Goal: Task Accomplishment & Management: Manage account settings

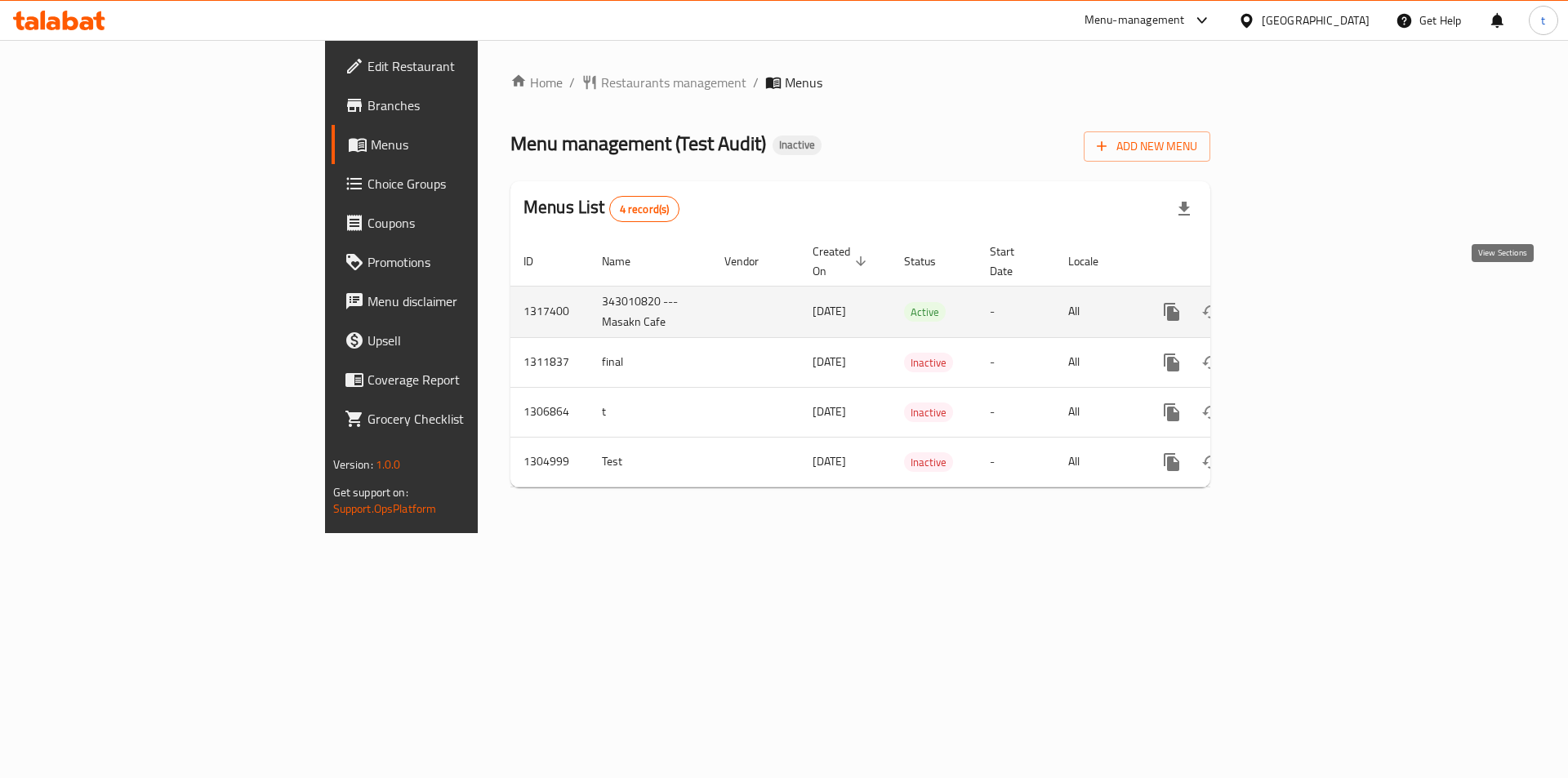
click at [1299, 302] on icon "enhanced table" at bounding box center [1289, 312] width 20 height 20
click at [589, 286] on td "343010820 --- Masakn Cafe" at bounding box center [650, 312] width 123 height 51
click at [1299, 302] on icon "enhanced table" at bounding box center [1289, 312] width 20 height 20
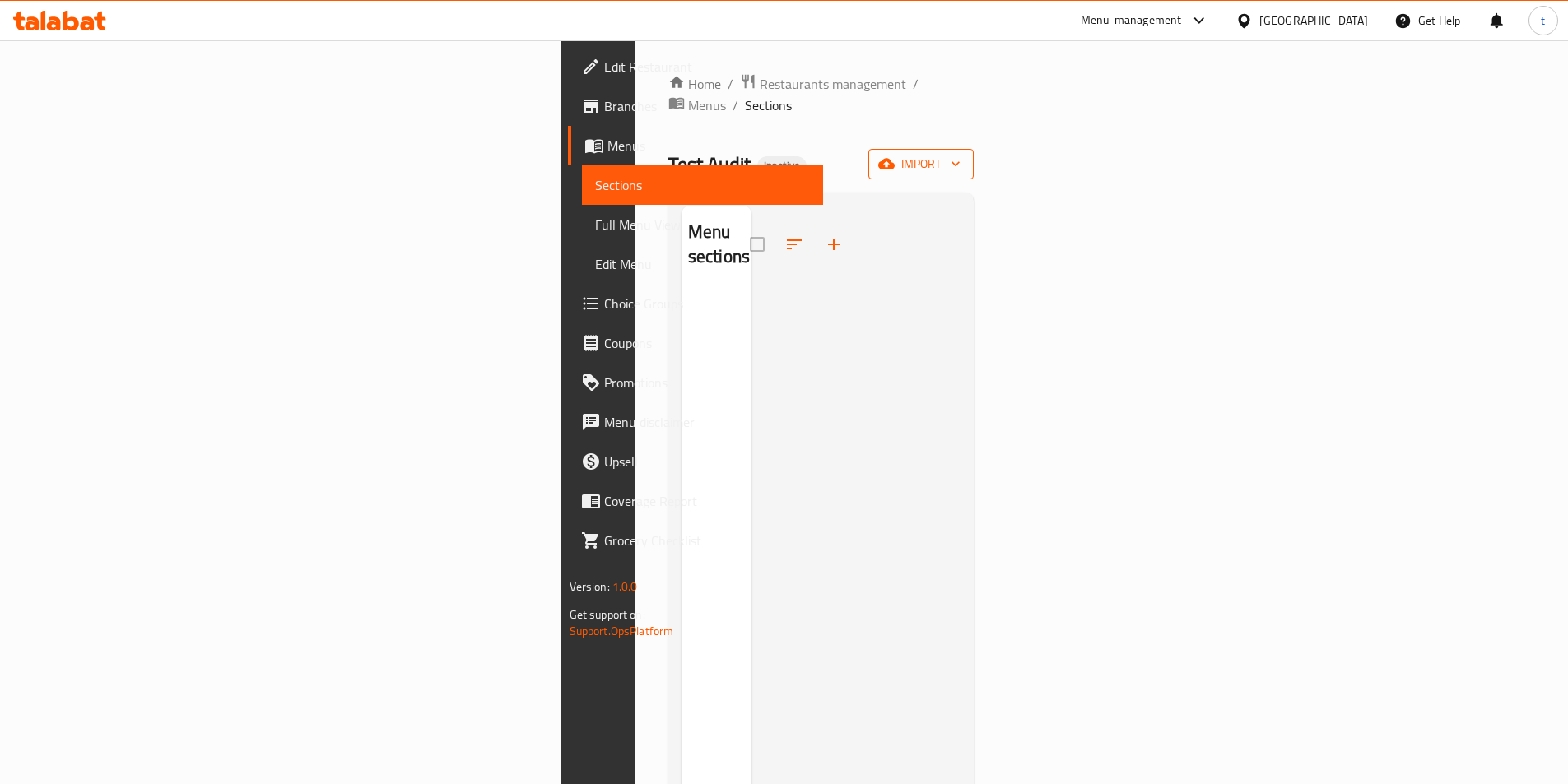
click at [895, 156] on icon "button" at bounding box center [885, 164] width 16 height 16
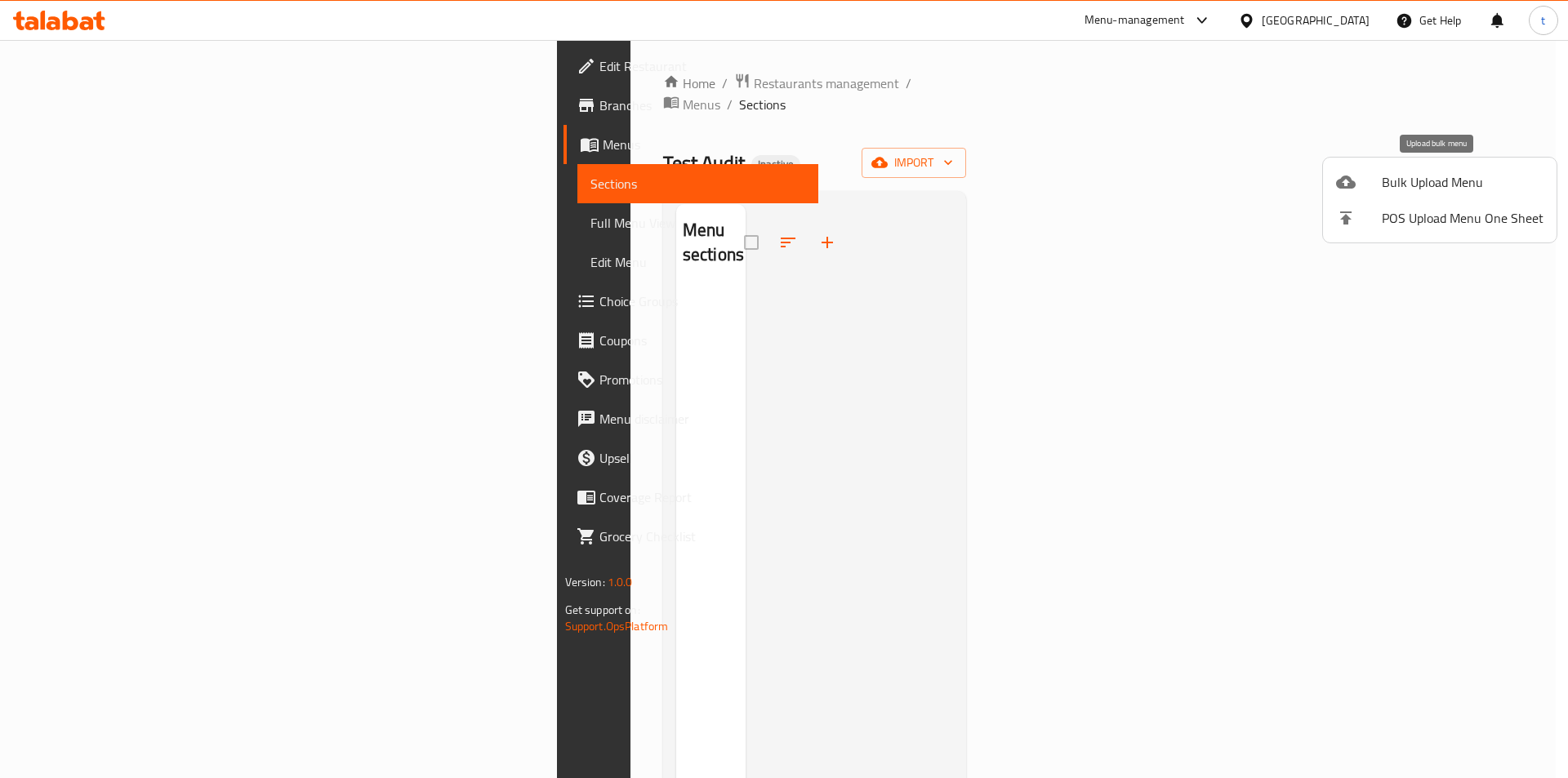
click at [1372, 179] on div at bounding box center [1359, 181] width 46 height 20
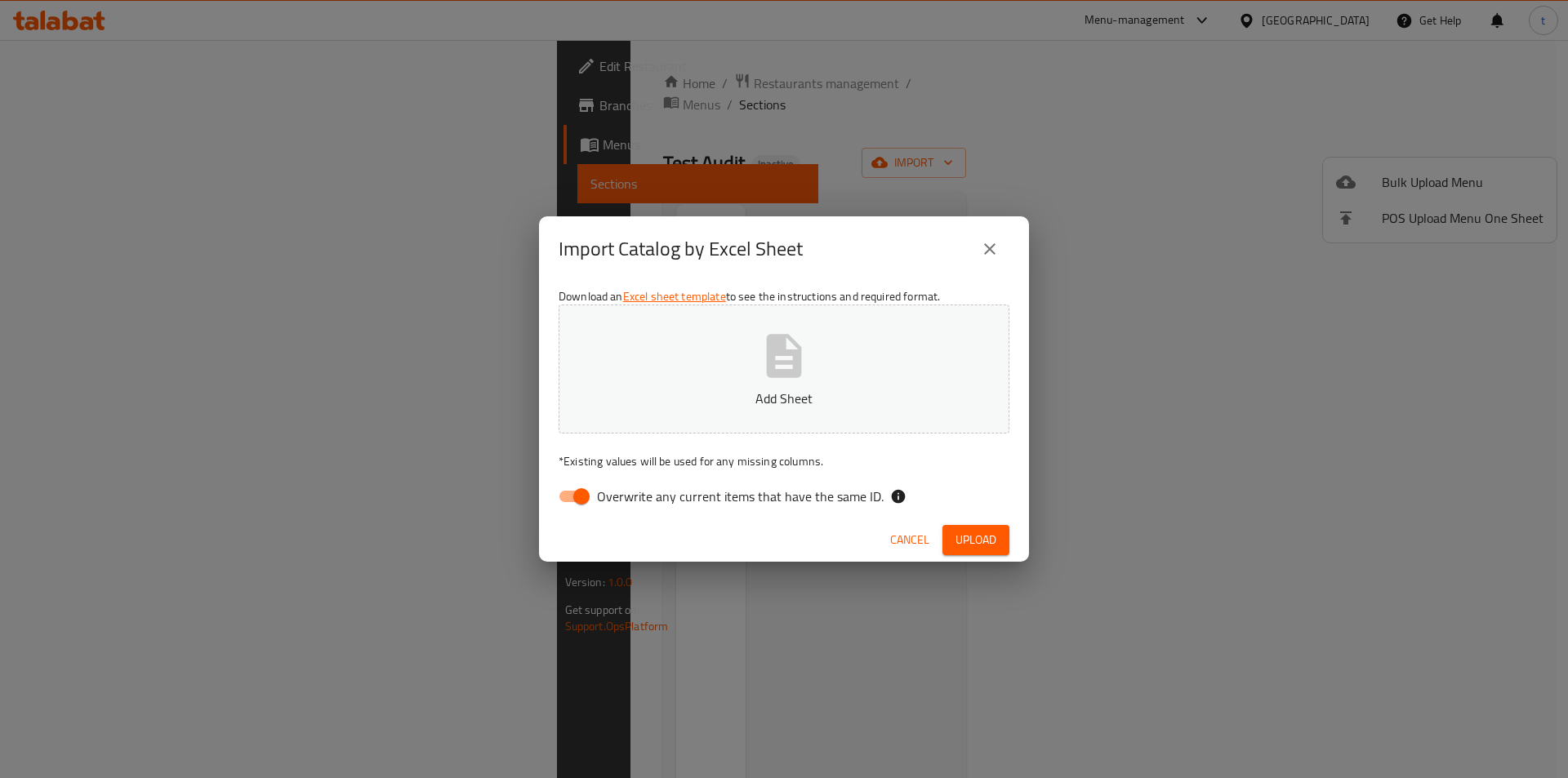
click at [624, 504] on span "Overwrite any current items that have the same ID." at bounding box center [741, 496] width 287 height 20
click at [624, 504] on input "Overwrite any current items that have the same ID." at bounding box center [581, 496] width 93 height 31
checkbox input "false"
click at [943, 369] on button "Add Sheet" at bounding box center [784, 370] width 451 height 129
click at [974, 544] on span "Upload" at bounding box center [975, 540] width 41 height 20
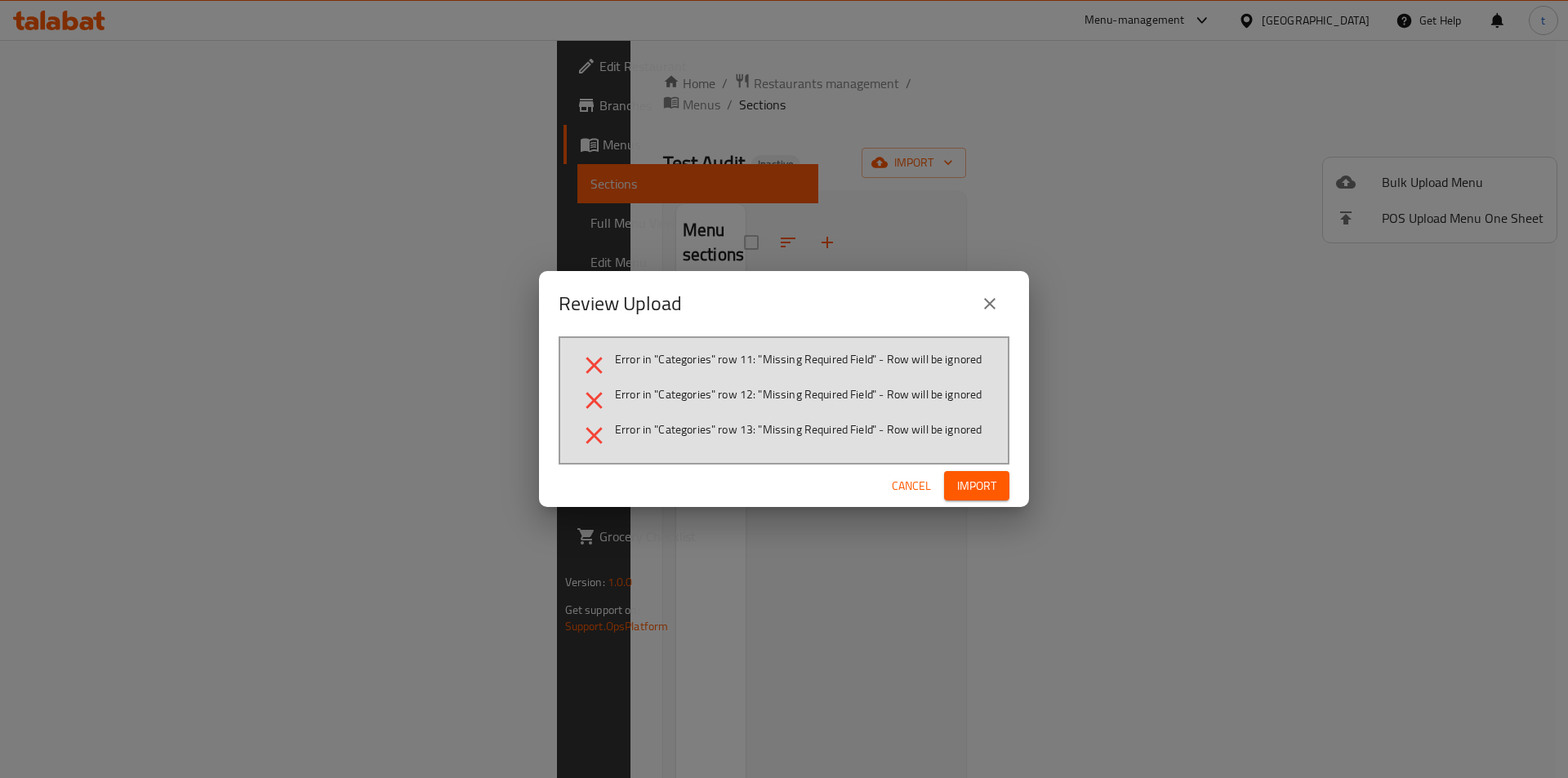
click at [908, 498] on button "Cancel" at bounding box center [911, 486] width 52 height 30
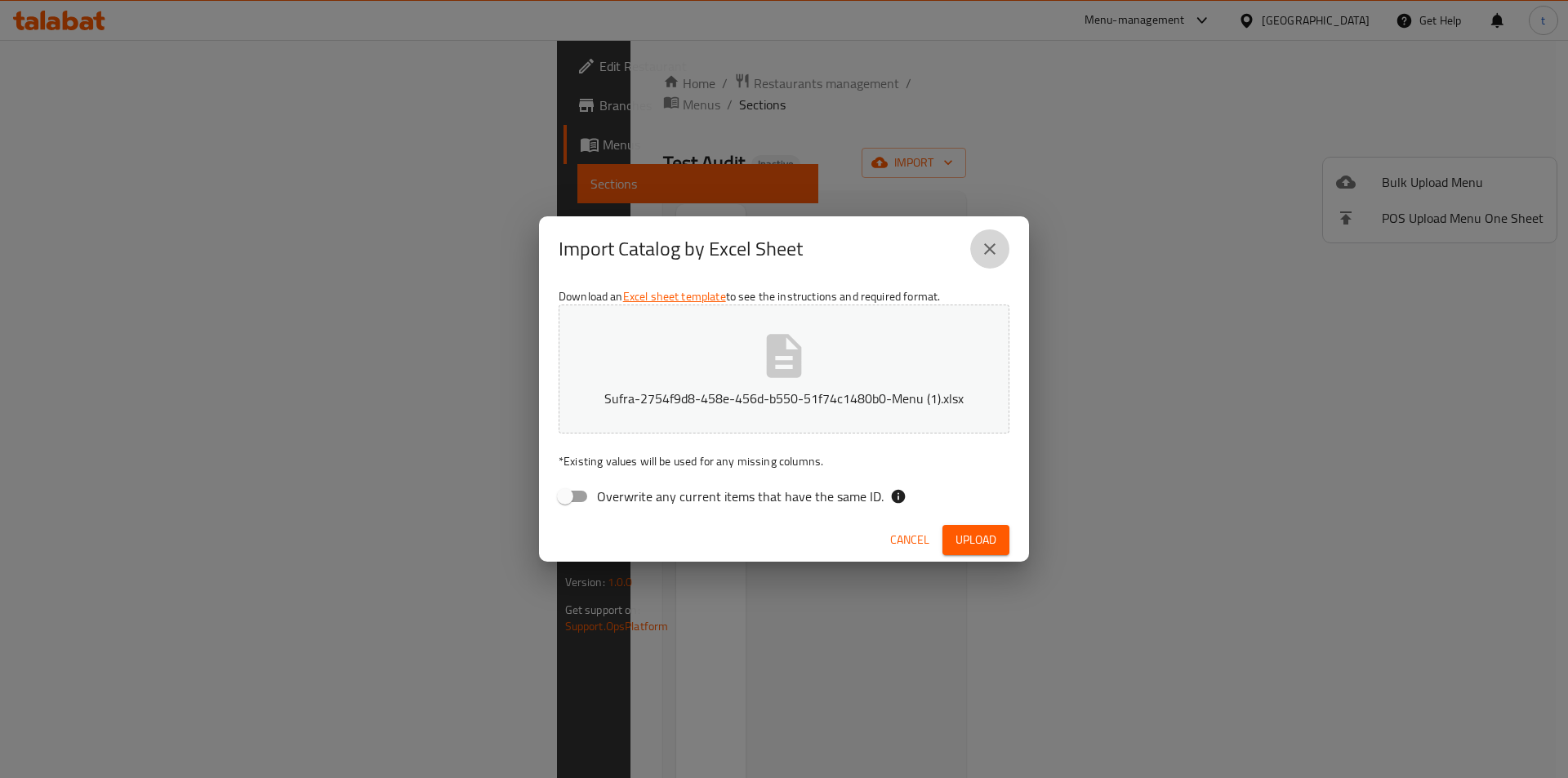
click at [984, 259] on button "close" at bounding box center [990, 249] width 39 height 39
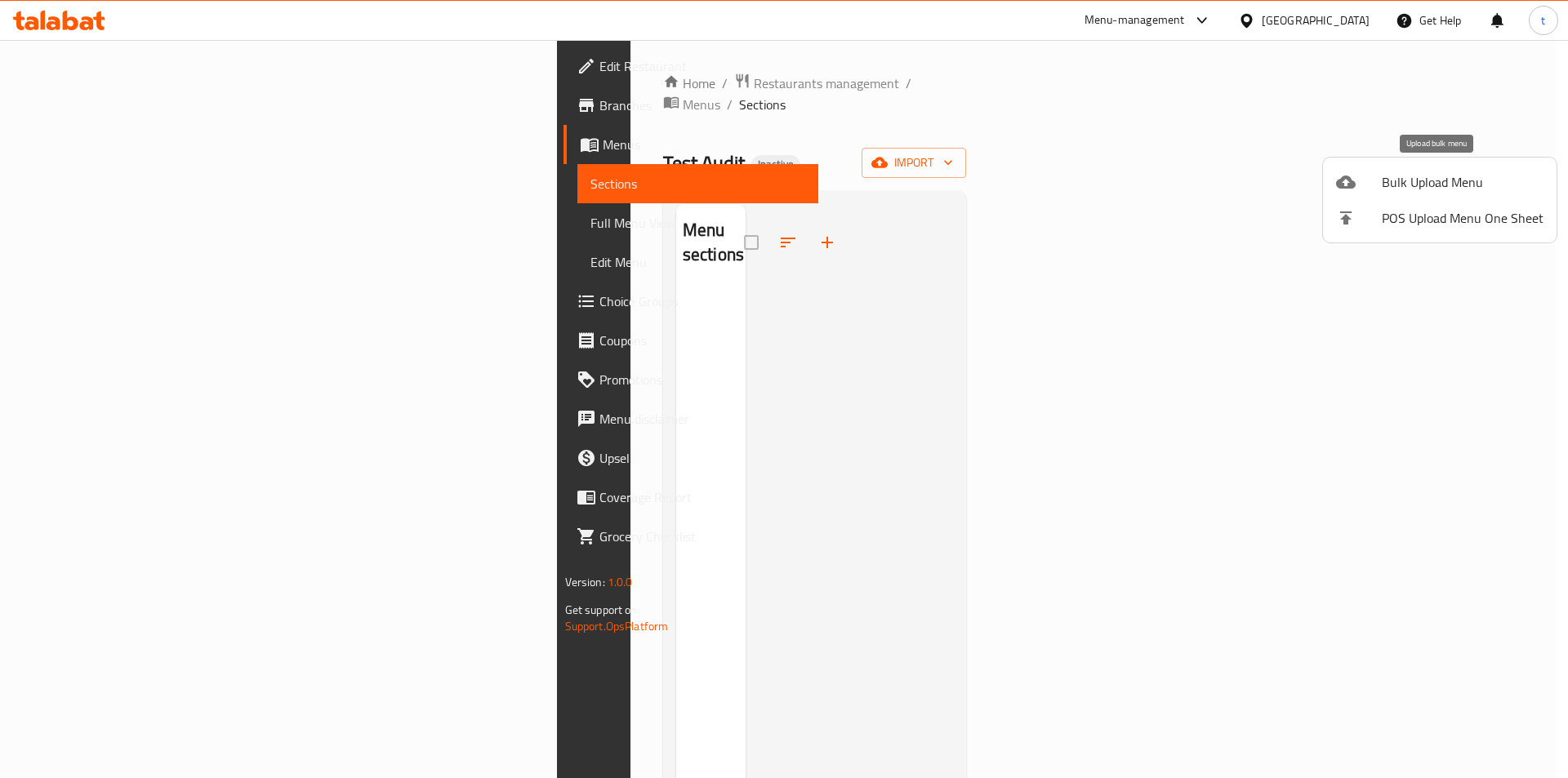
click at [1381, 180] on div at bounding box center [1359, 181] width 46 height 20
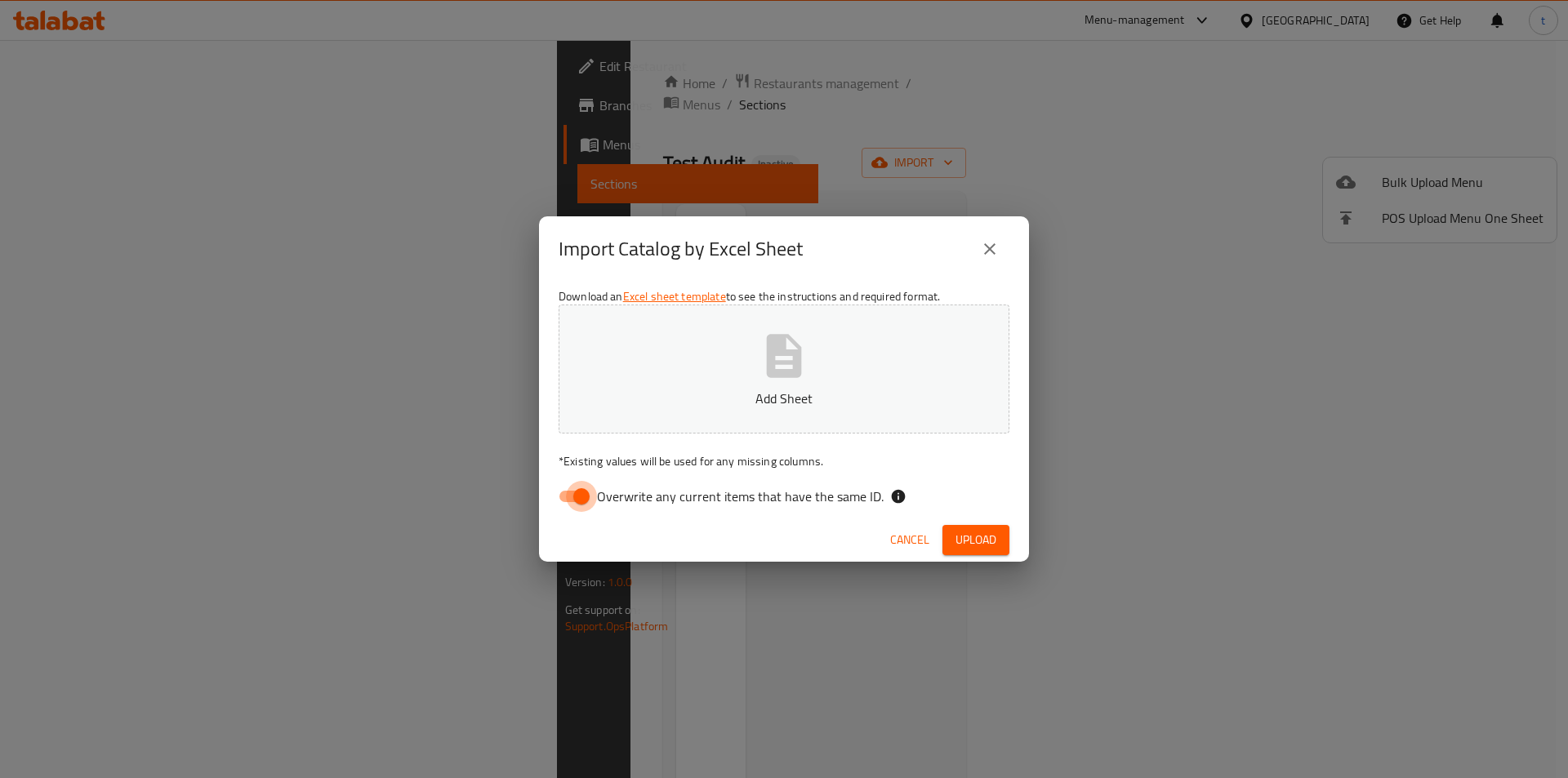
click at [581, 502] on input "Overwrite any current items that have the same ID." at bounding box center [581, 496] width 93 height 31
checkbox input "false"
click at [976, 526] on button "Upload" at bounding box center [975, 541] width 67 height 30
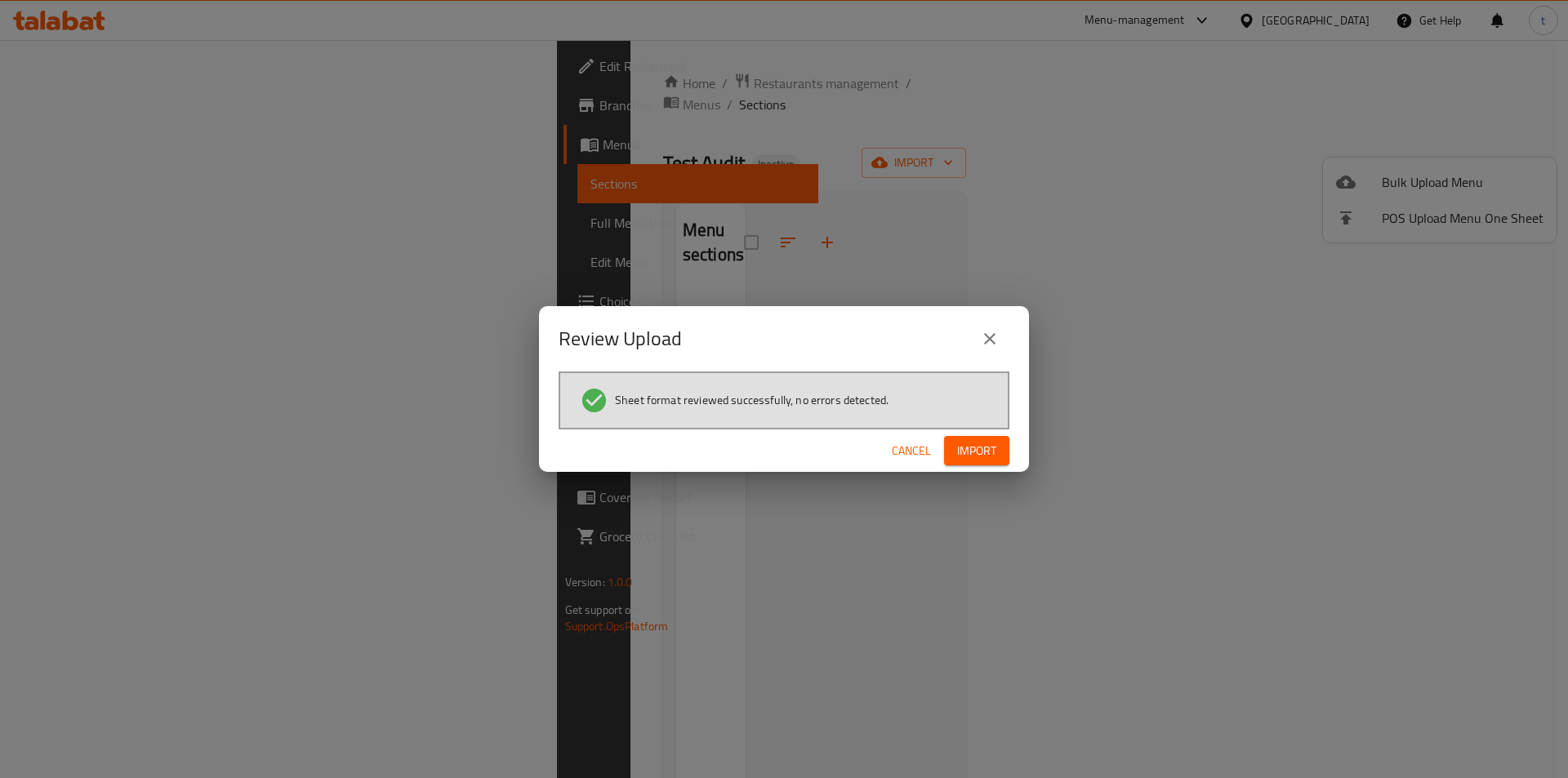
click at [1019, 444] on div "Cancel Import" at bounding box center [784, 451] width 490 height 44
click at [1005, 451] on button "Import" at bounding box center [976, 451] width 66 height 30
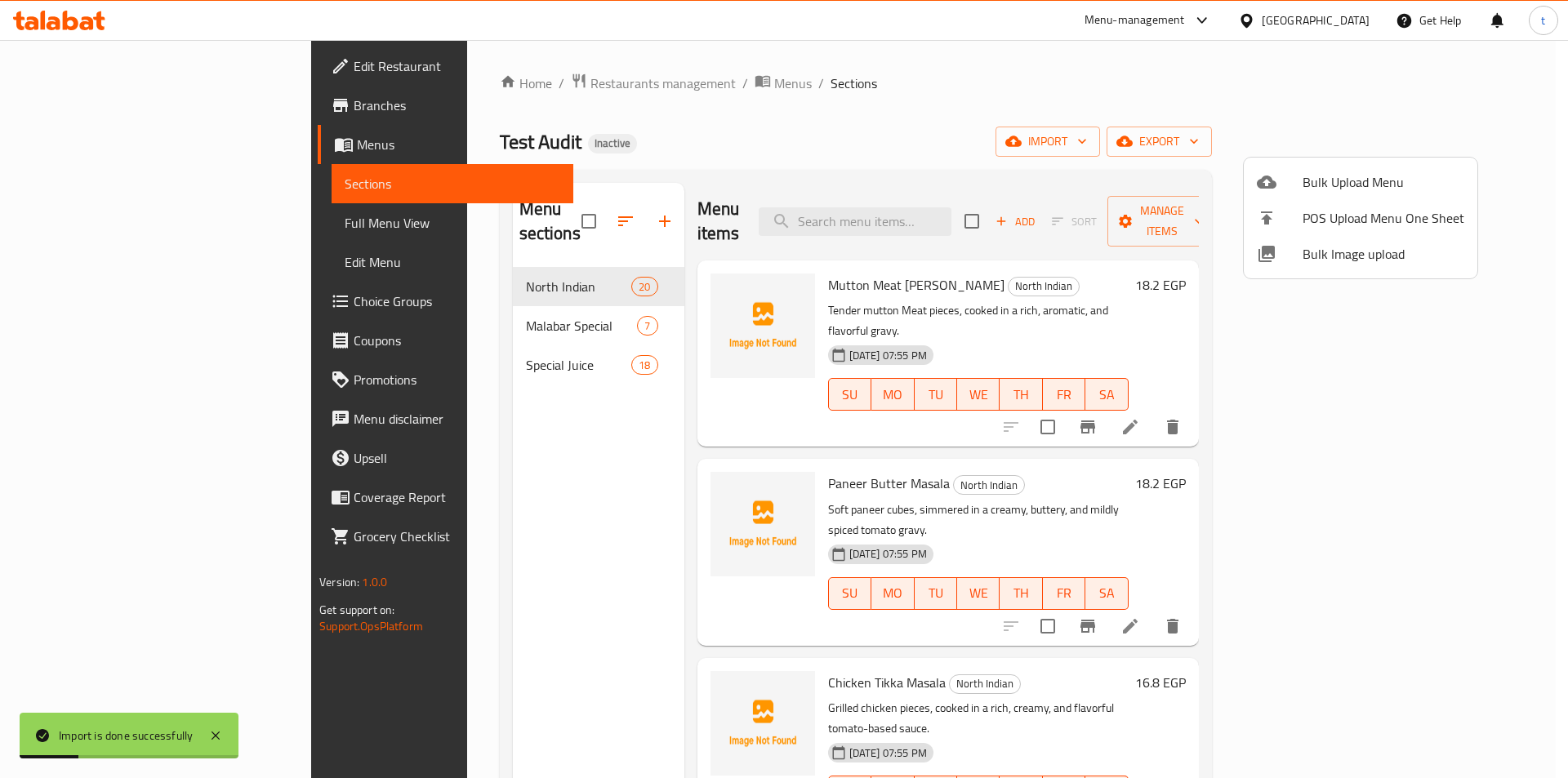
click at [134, 225] on div at bounding box center [784, 389] width 1568 height 778
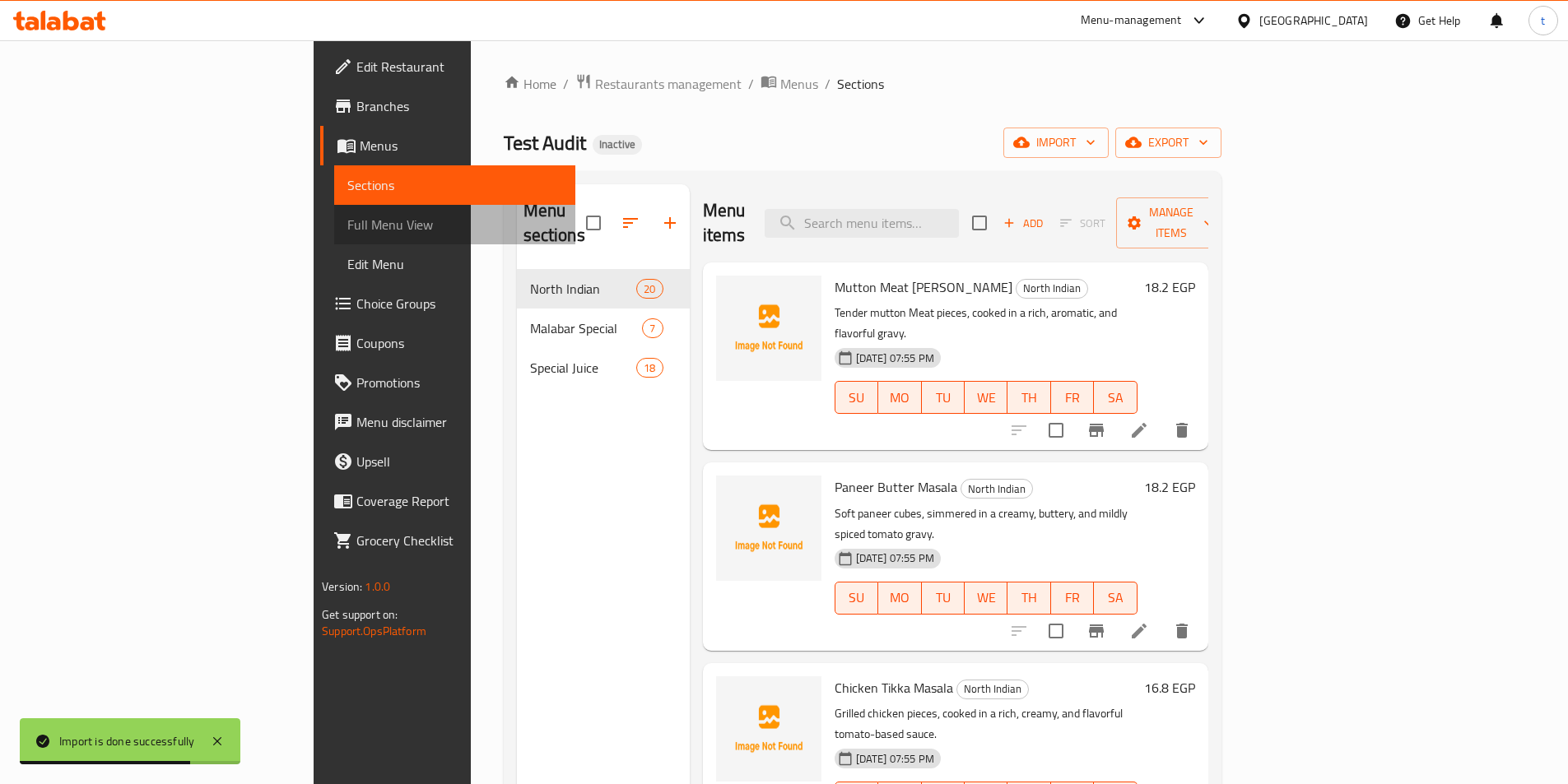
click at [347, 221] on span "Full Menu View" at bounding box center [455, 224] width 214 height 20
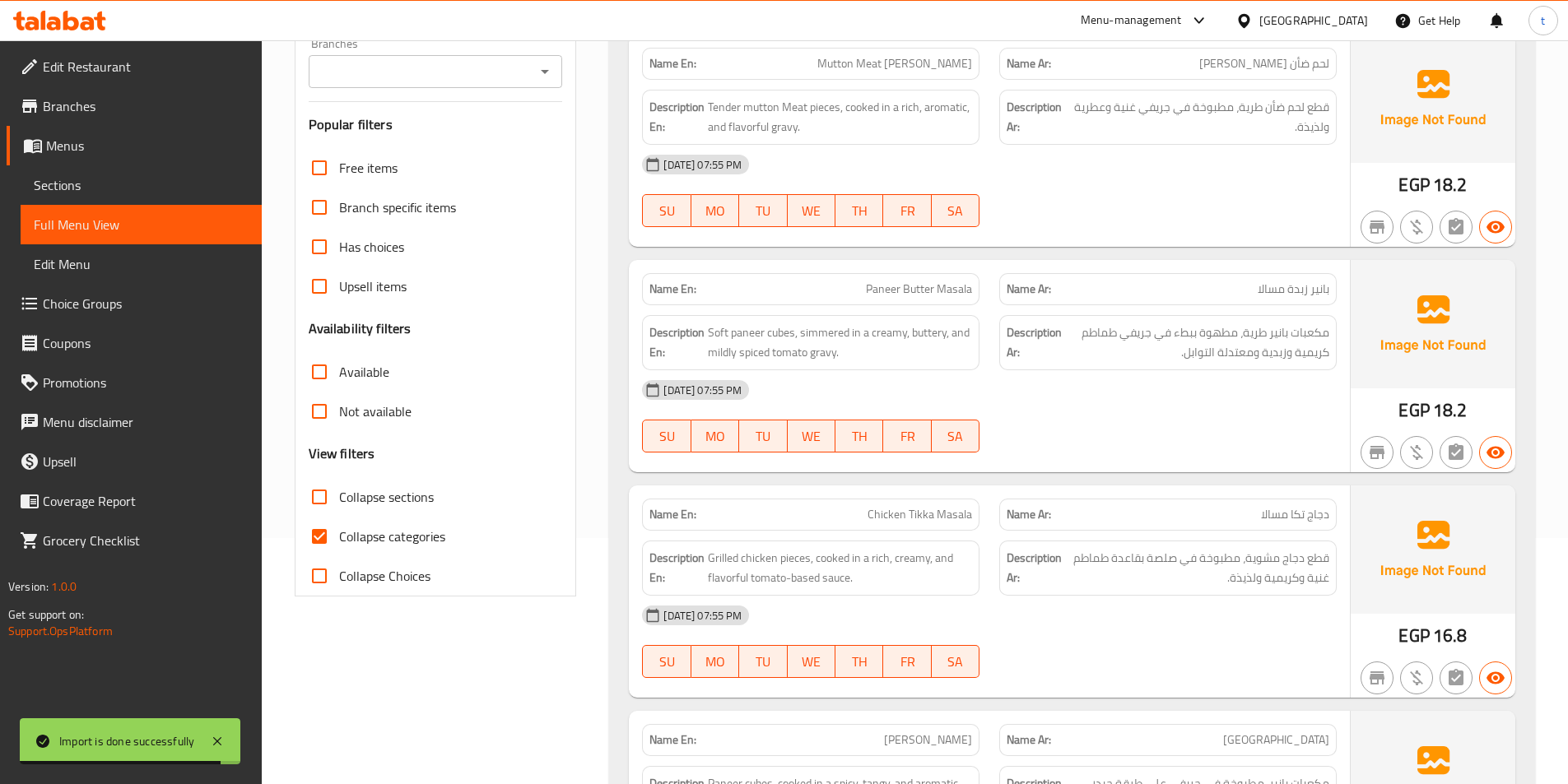
scroll to position [247, 0]
click at [326, 540] on input "Collapse categories" at bounding box center [319, 535] width 39 height 39
checkbox input "false"
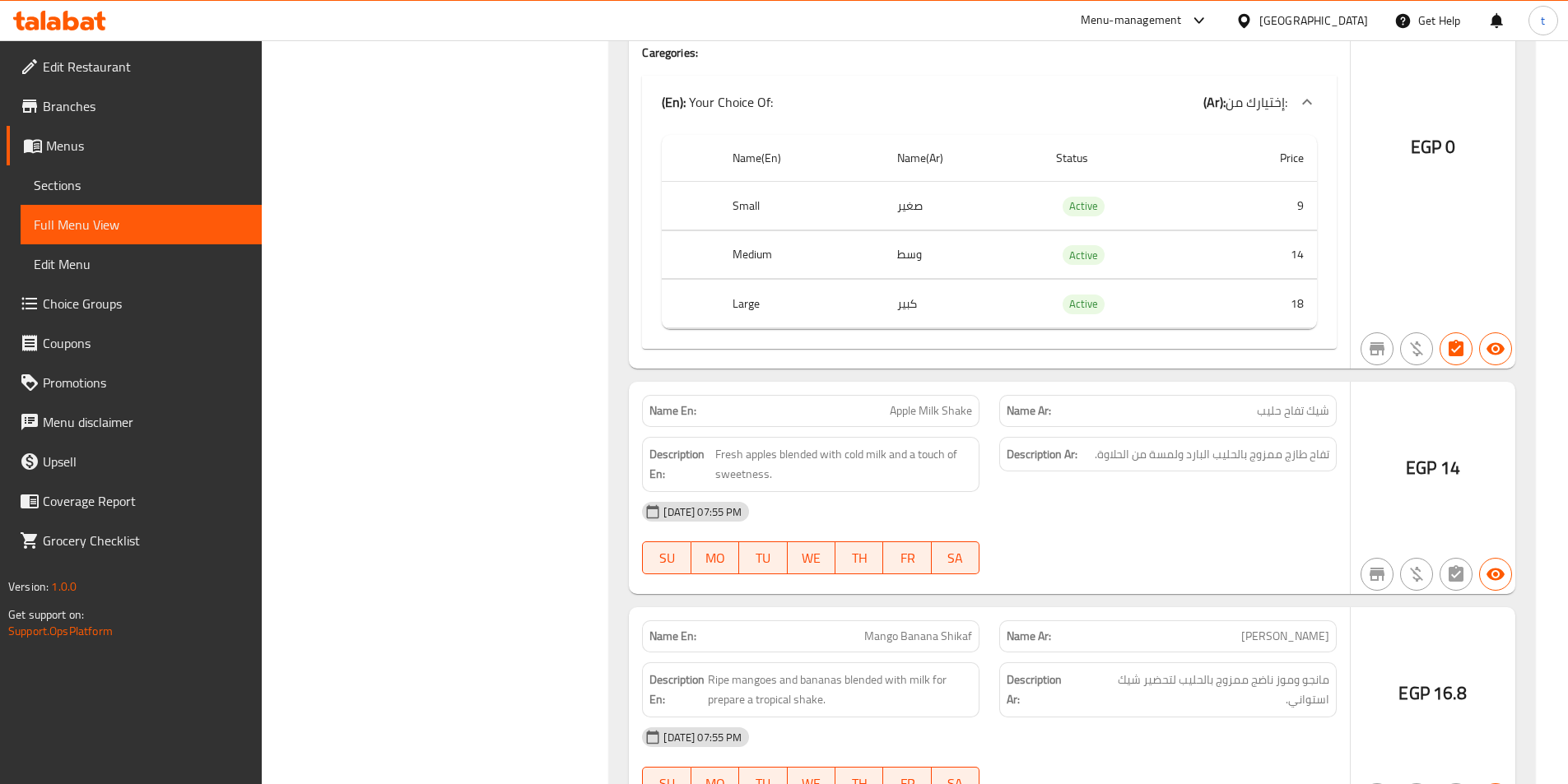
scroll to position [0, 0]
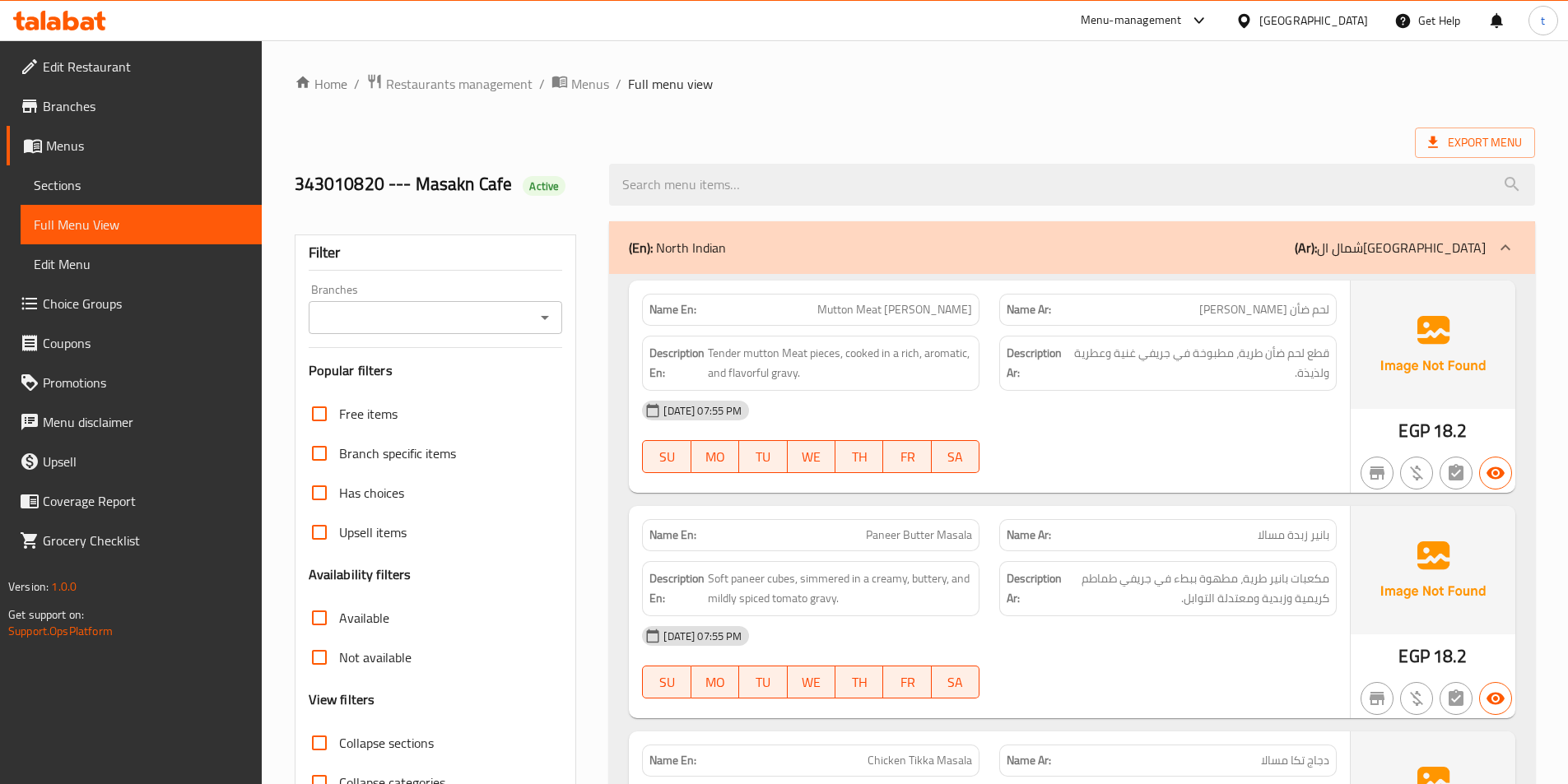
click at [306, 189] on h2 "343010820 --- Masakn Cafe Active" at bounding box center [442, 185] width 296 height 25
drag, startPoint x: 849, startPoint y: 322, endPoint x: 952, endPoint y: 325, distance: 103.0
click at [1046, 324] on div "Name En: Mutton Meat Rogan Josh Name Ar: لحم ضأن روغان غوش" at bounding box center [989, 310] width 714 height 52
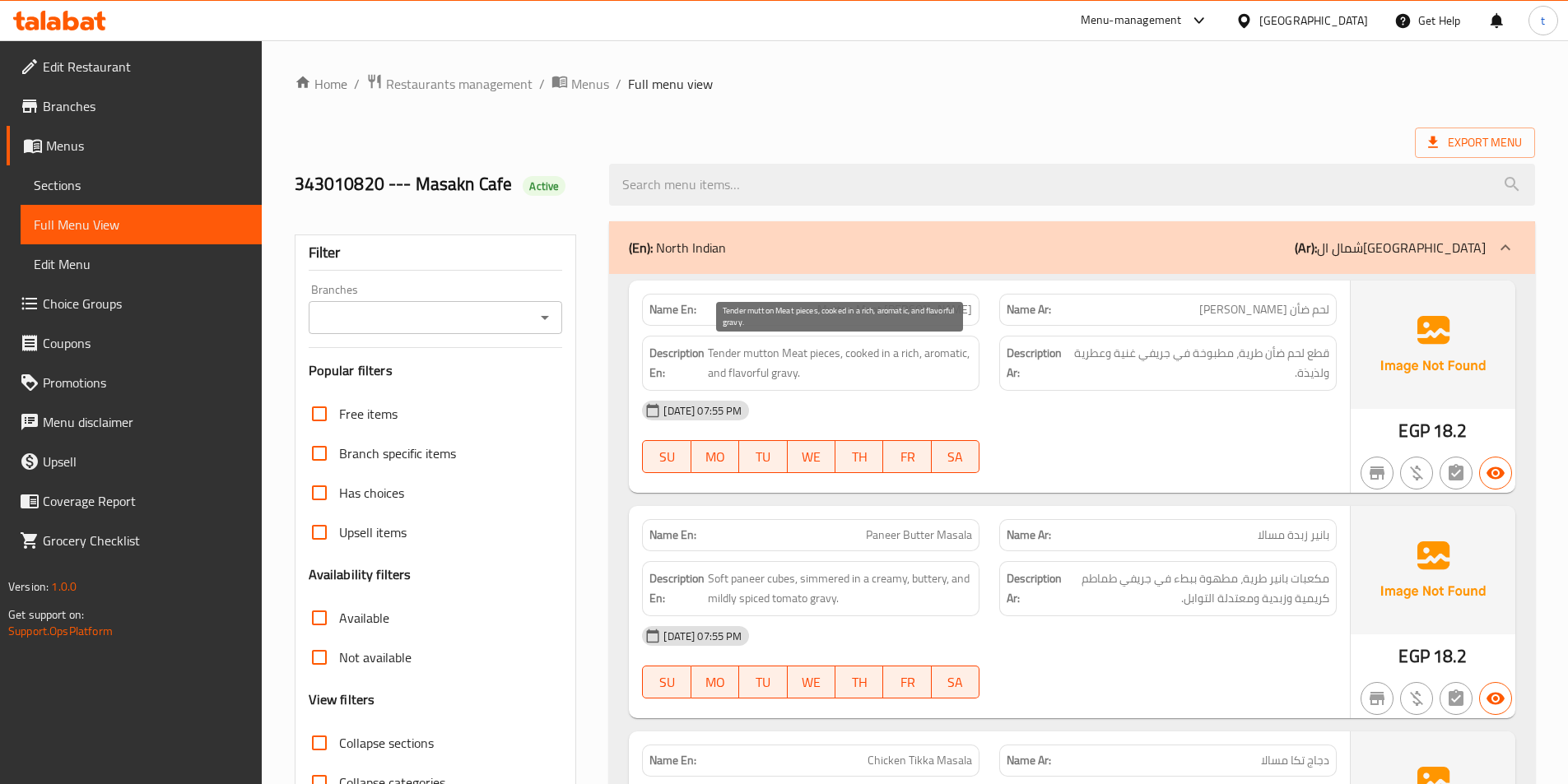
click at [748, 374] on span "Tender mutton Meat pieces, cooked in a rich, aromatic, and flavorful gravy." at bounding box center [840, 364] width 264 height 40
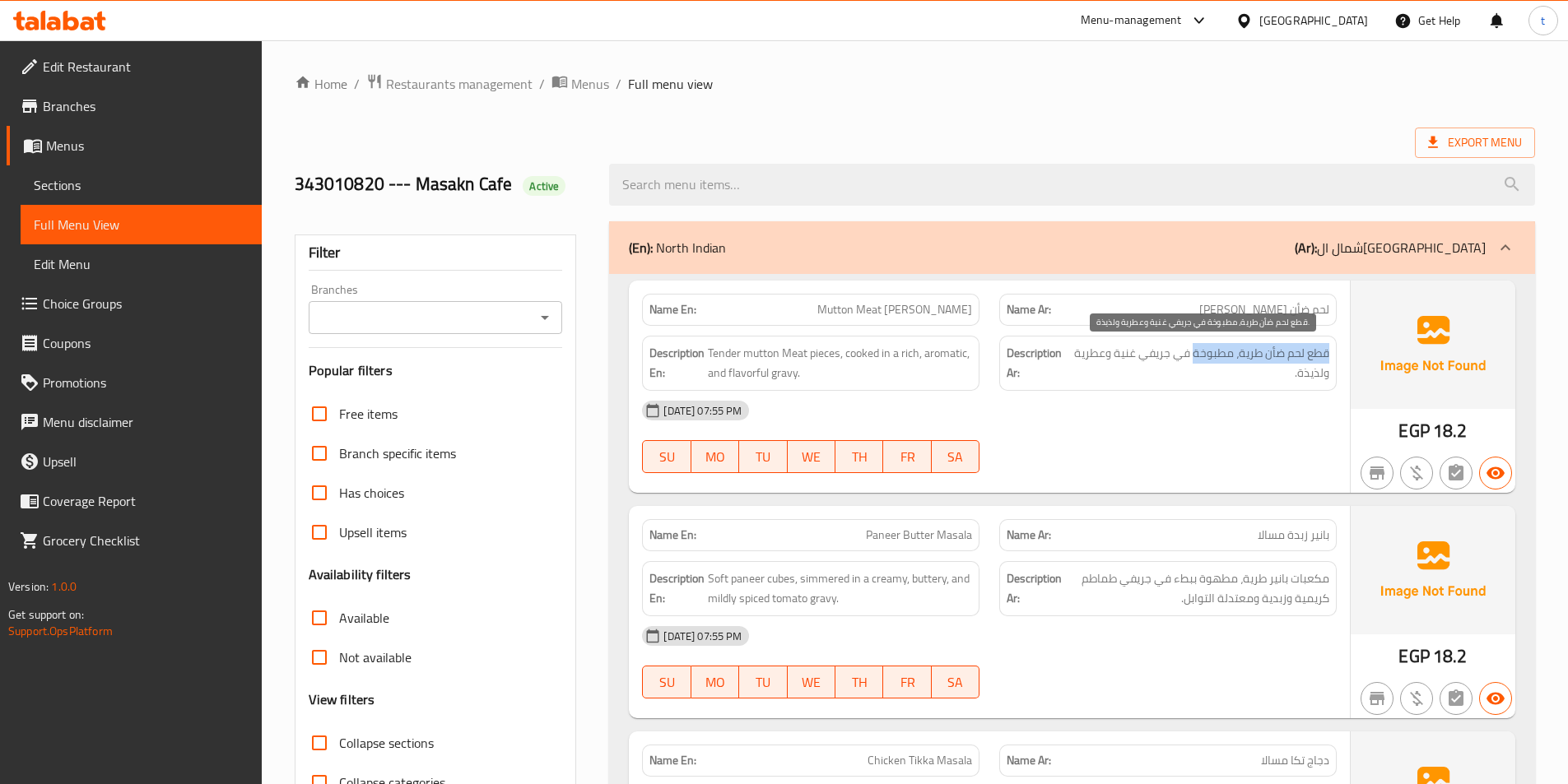
drag, startPoint x: 1331, startPoint y: 354, endPoint x: 1156, endPoint y: 349, distance: 175.1
click at [1196, 349] on div "Description Ar: قطع لحم ضأن طرية، مطبوخة في جريفي غنية وعطرية ولذيذة." at bounding box center [1168, 364] width 338 height 56
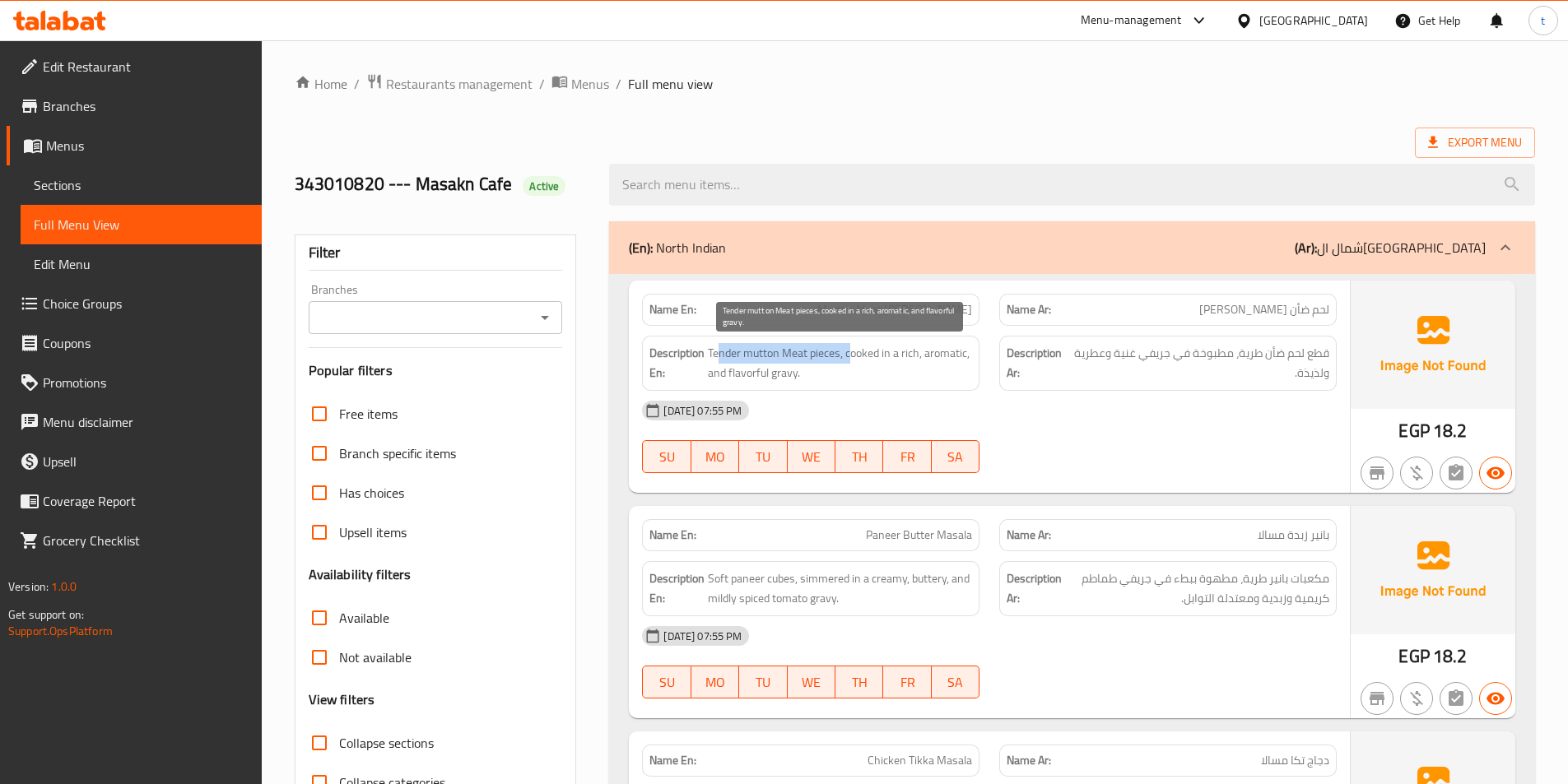
drag, startPoint x: 716, startPoint y: 347, endPoint x: 853, endPoint y: 344, distance: 137.0
click at [853, 344] on span "Tender mutton Meat pieces, cooked in a rich, aromatic, and flavorful gravy." at bounding box center [840, 364] width 264 height 40
click at [854, 358] on span "Tender mutton Meat pieces, cooked in a rich, aromatic, and flavorful gravy." at bounding box center [840, 364] width 264 height 40
drag, startPoint x: 850, startPoint y: 357, endPoint x: 792, endPoint y: 373, distance: 60.2
click at [792, 373] on span "Tender mutton Meat pieces, cooked in a rich, aromatic, and flavorful gravy." at bounding box center [840, 364] width 264 height 40
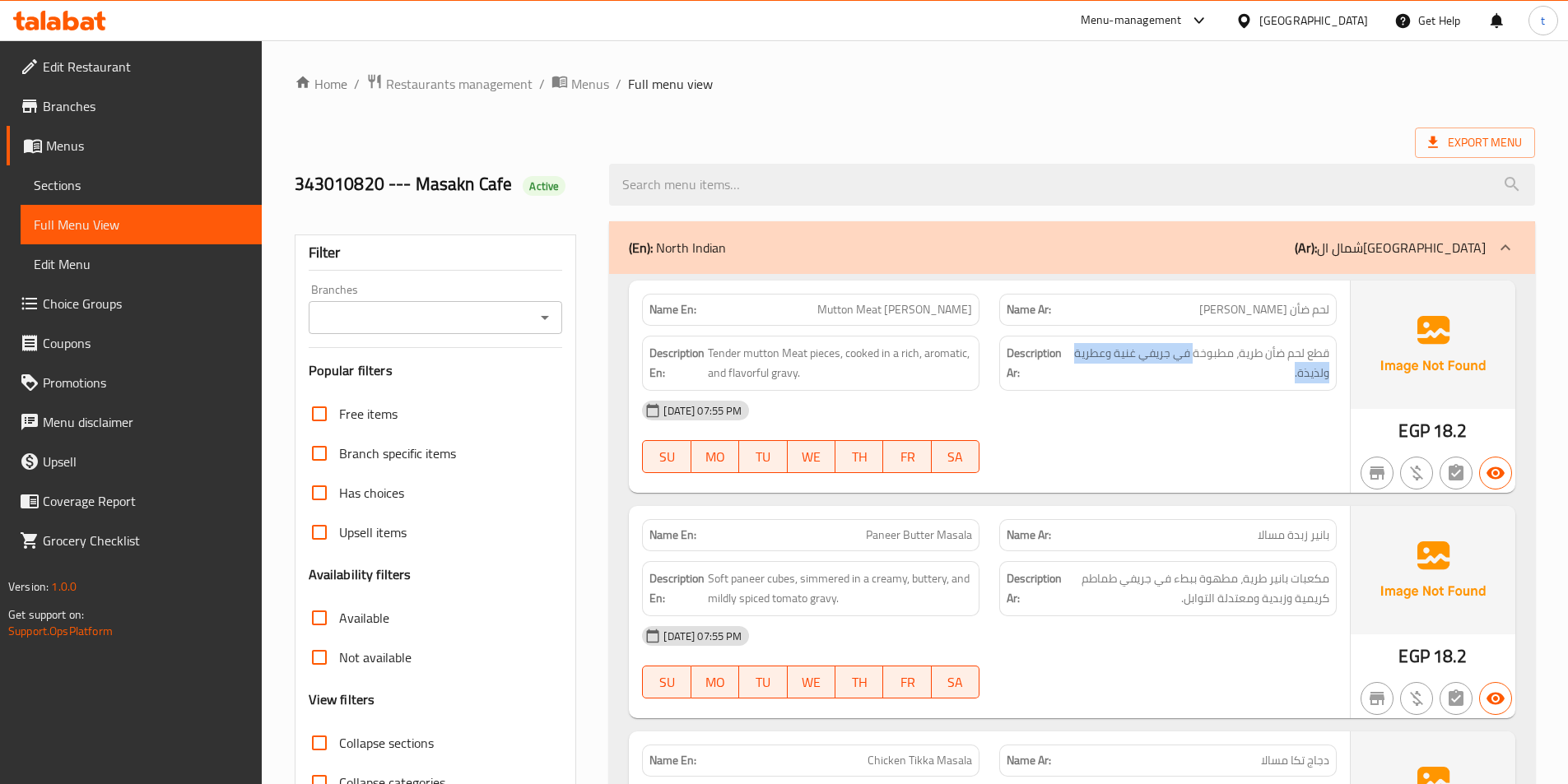
drag, startPoint x: 1187, startPoint y: 355, endPoint x: 1136, endPoint y: 385, distance: 59.2
click at [1137, 386] on div "Description Ar: قطع لحم ضأن طرية، مطبوخة في جريفي غنية وعطرية ولذيذة." at bounding box center [1168, 364] width 338 height 56
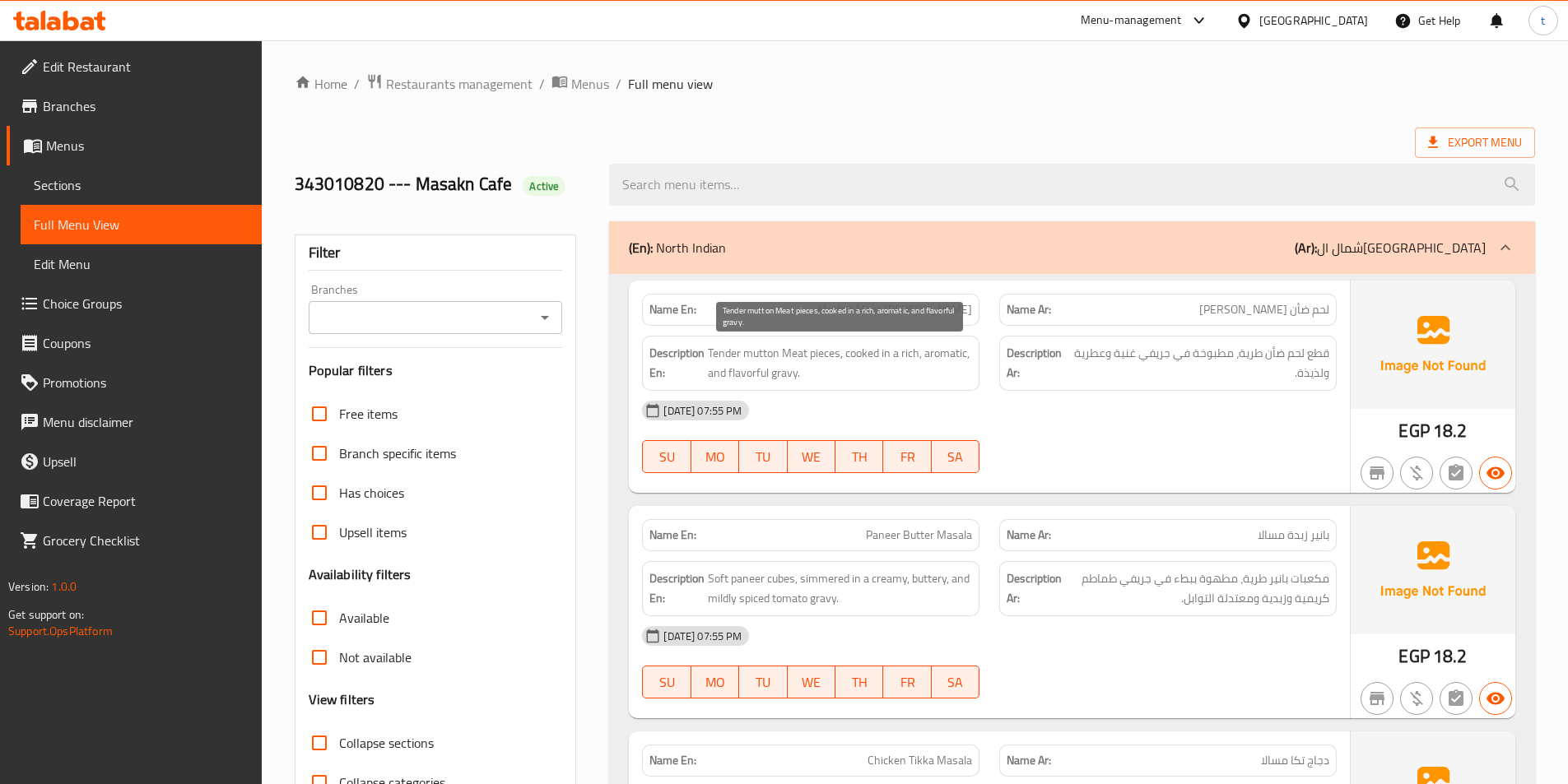
click at [913, 357] on span "Tender mutton Meat pieces, cooked in a rich, aromatic, and flavorful gravy." at bounding box center [840, 364] width 264 height 40
click at [951, 354] on span "Tender mutton Meat pieces, cooked in a rich, aromatic, and flavorful gravy." at bounding box center [840, 364] width 264 height 40
drag, startPoint x: 868, startPoint y: 532, endPoint x: 942, endPoint y: 534, distance: 74.0
click at [942, 534] on span "Paneer Butter Masala" at bounding box center [919, 535] width 106 height 17
drag, startPoint x: 1331, startPoint y: 541, endPoint x: 1197, endPoint y: 556, distance: 134.8
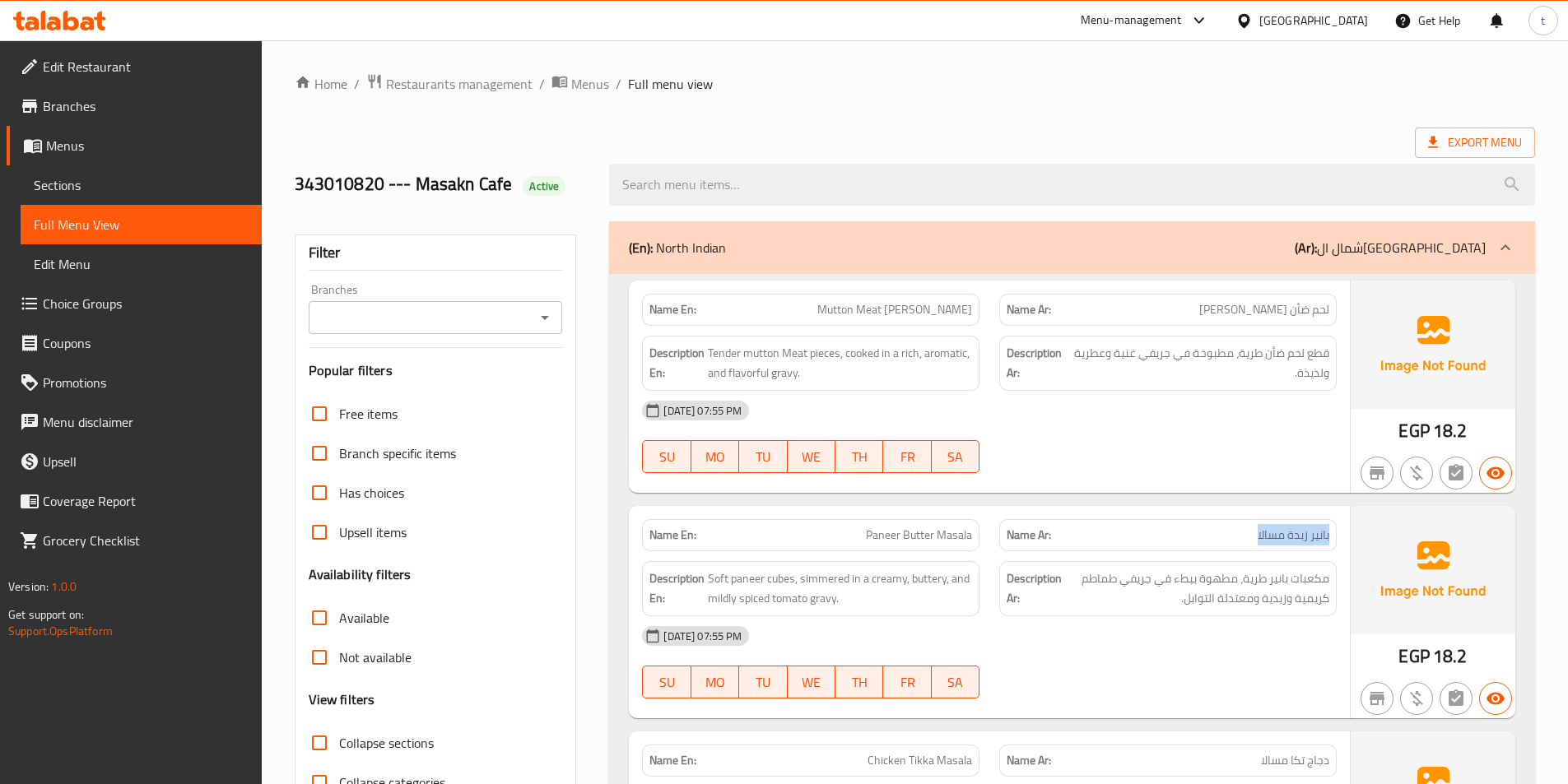
click at [1235, 540] on div "Name Ar: بانير زبدة مسالا" at bounding box center [1168, 536] width 338 height 33
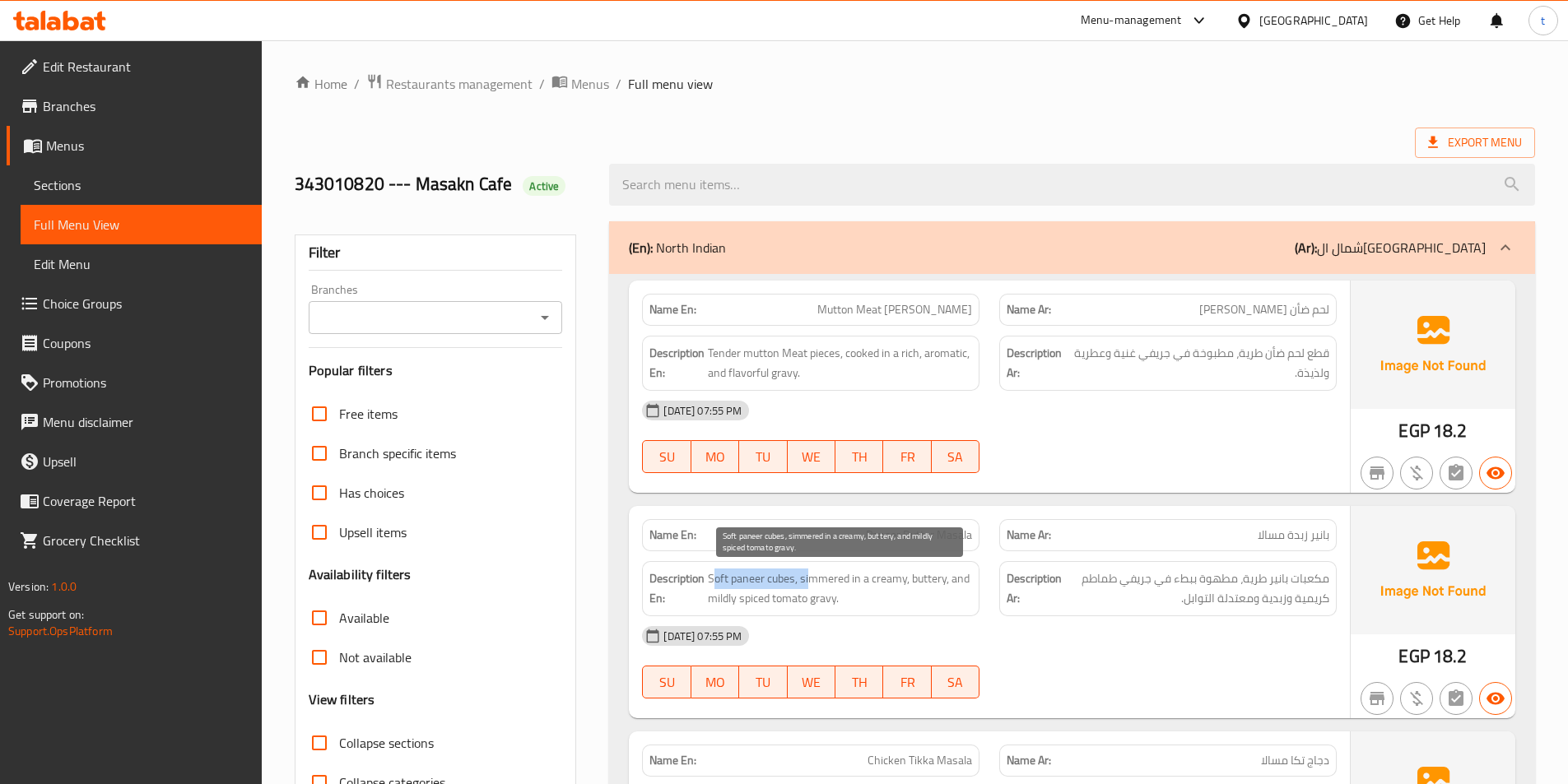
drag, startPoint x: 711, startPoint y: 577, endPoint x: 814, endPoint y: 575, distance: 103.0
click at [808, 575] on span "Soft paneer cubes, simmered in a creamy, buttery, and mildly spiced tomato grav…" at bounding box center [840, 589] width 264 height 40
click at [863, 582] on span "Soft paneer cubes, simmered in a creamy, buttery, and mildly spiced tomato grav…" at bounding box center [840, 589] width 264 height 40
drag, startPoint x: 819, startPoint y: 584, endPoint x: 943, endPoint y: 579, distance: 124.1
click at [943, 579] on span "Soft paneer cubes, simmered in a creamy, buttery, and mildly spiced tomato grav…" at bounding box center [840, 589] width 264 height 40
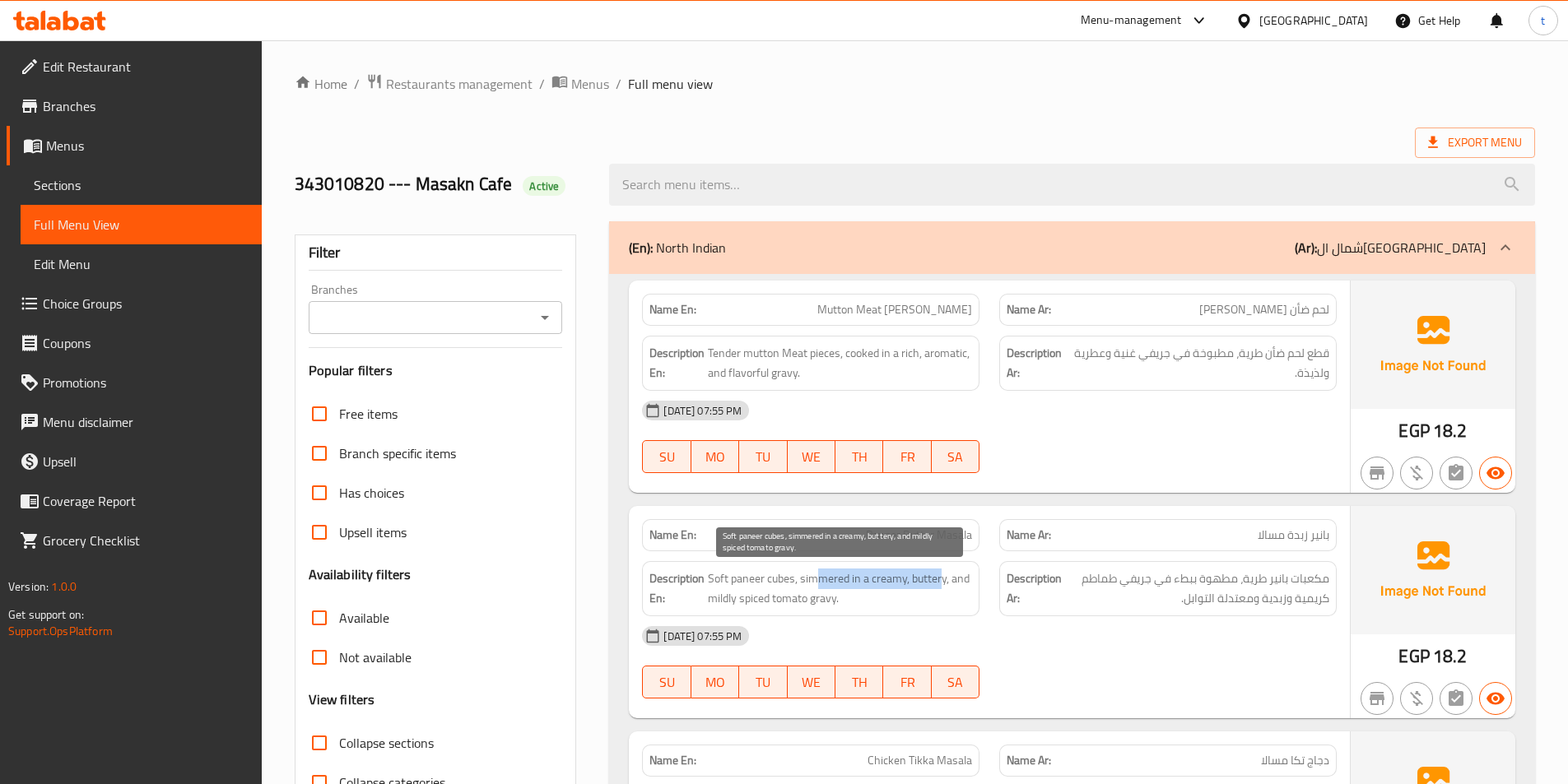
click at [943, 572] on span "Soft paneer cubes, simmered in a creamy, buttery, and mildly spiced tomato grav…" at bounding box center [840, 589] width 264 height 40
drag, startPoint x: 708, startPoint y: 605, endPoint x: 799, endPoint y: 596, distance: 91.4
click at [799, 596] on span "Soft paneer cubes, simmered in a creamy, buttery, and mildly spiced tomato grav…" at bounding box center [840, 589] width 264 height 40
click at [825, 604] on span "Soft paneer cubes, simmered in a creamy, buttery, and mildly spiced tomato grav…" at bounding box center [840, 589] width 264 height 40
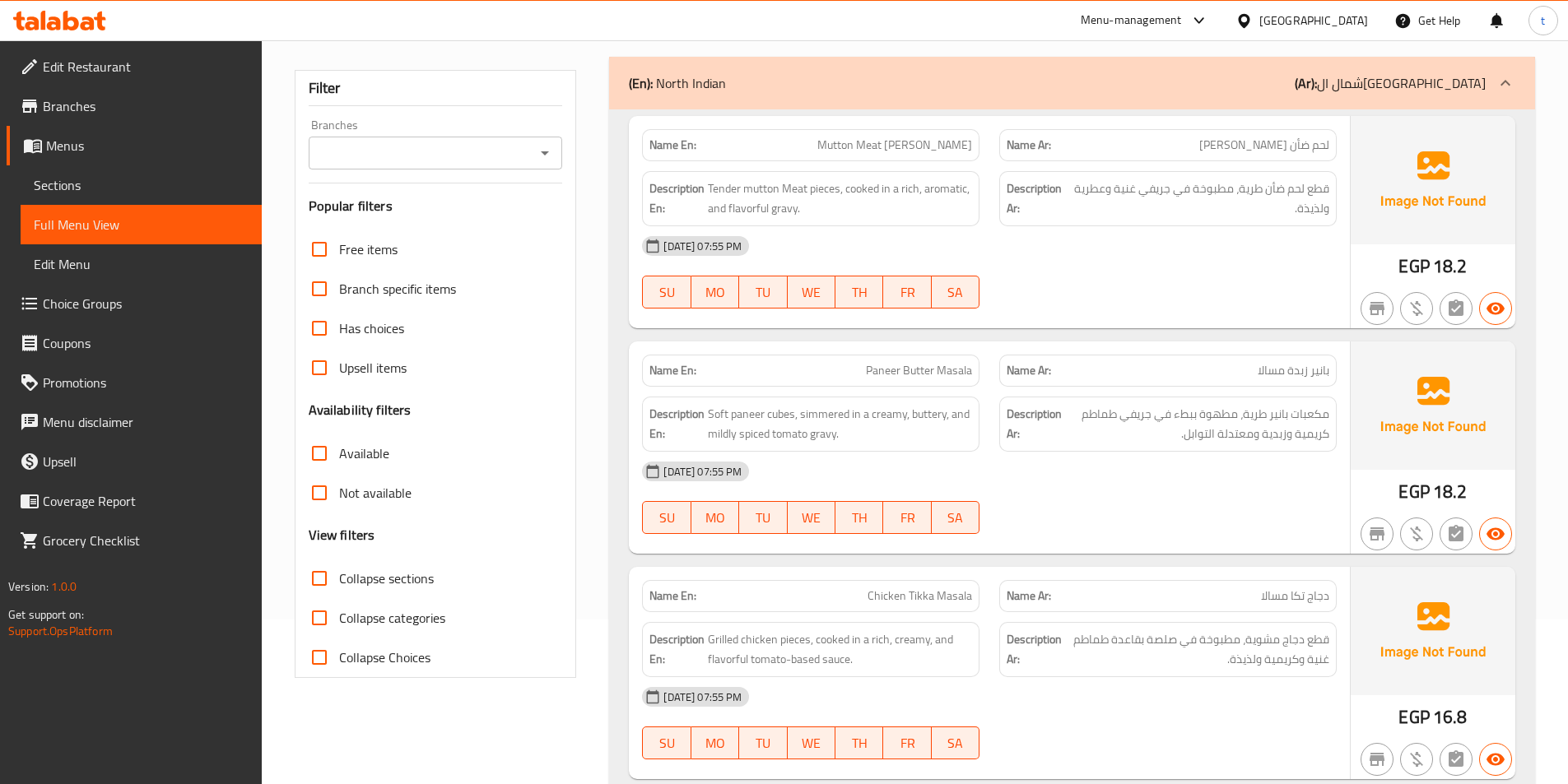
scroll to position [329, 0]
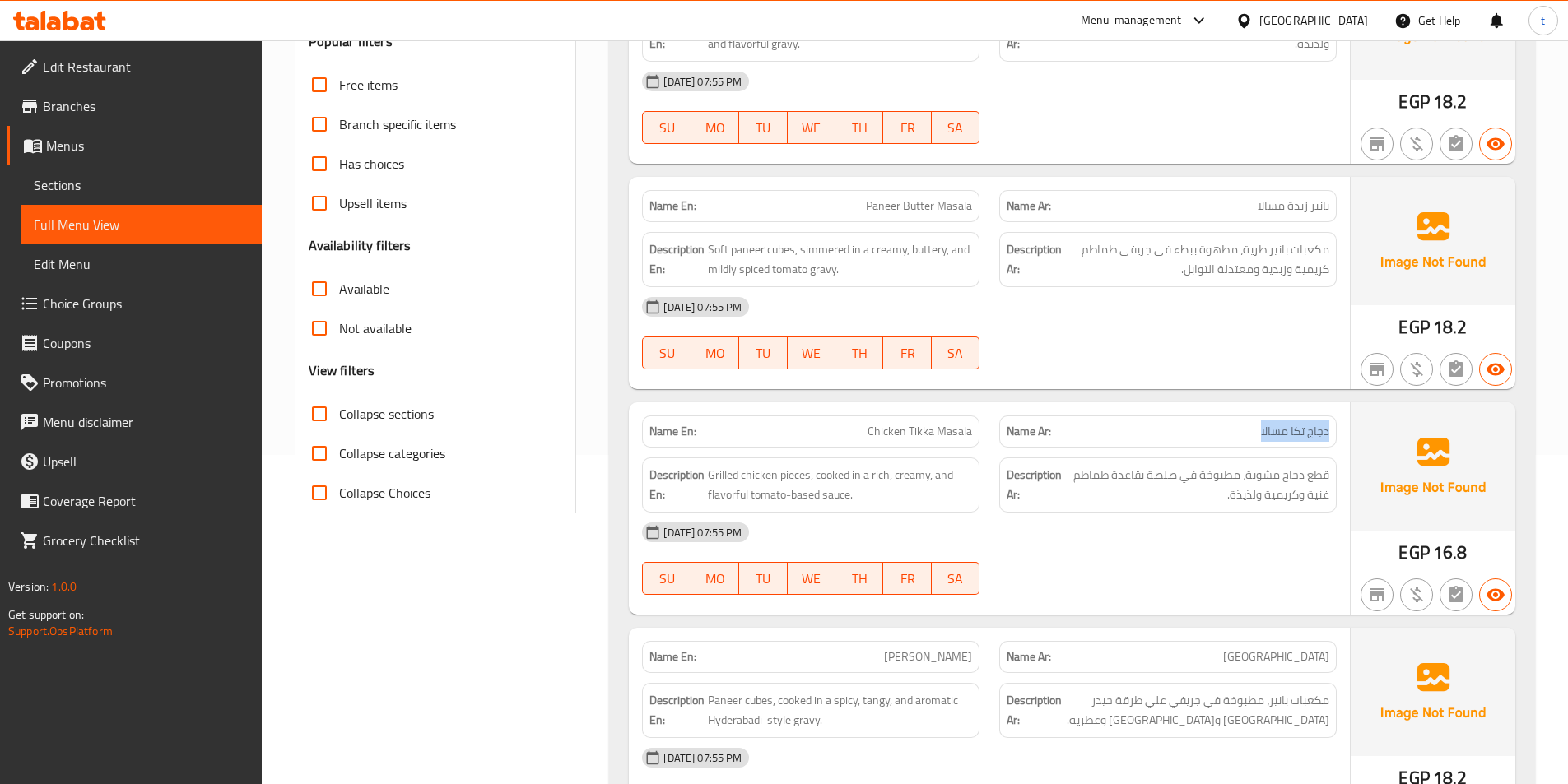
drag, startPoint x: 1331, startPoint y: 426, endPoint x: 1207, endPoint y: 432, distance: 124.1
click at [1217, 432] on div "Name Ar: دجاج تكا مسالا" at bounding box center [1168, 432] width 338 height 33
drag, startPoint x: 820, startPoint y: 421, endPoint x: 907, endPoint y: 452, distance: 92.4
click at [1025, 428] on div "Name En: Chicken Tikka Masala Name Ar: دجاج تكا مسالا" at bounding box center [989, 432] width 714 height 52
drag, startPoint x: 704, startPoint y: 497, endPoint x: 714, endPoint y: 493, distance: 10.8
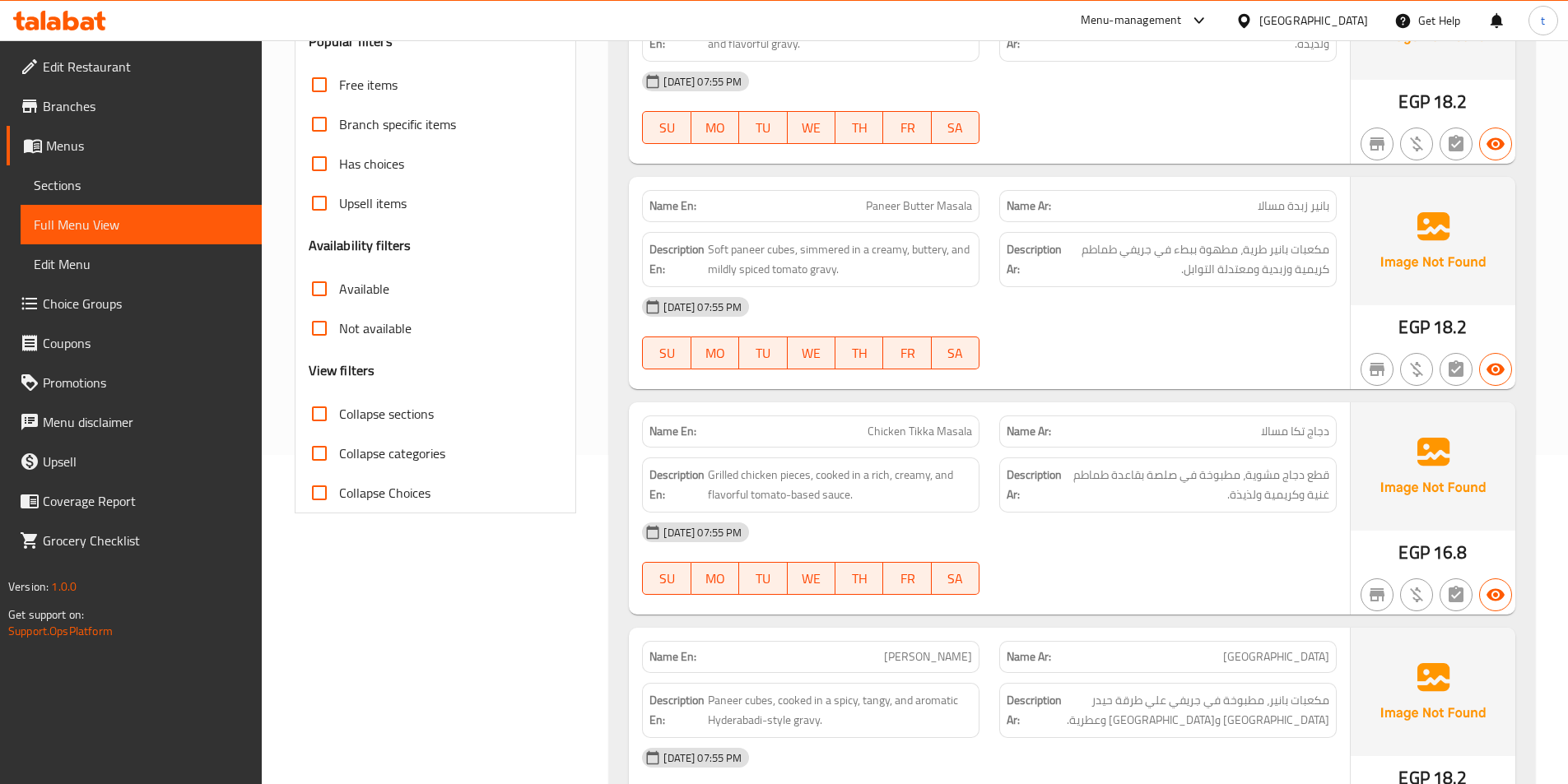
click at [705, 497] on strong "Description En:" at bounding box center [677, 485] width 56 height 40
click at [714, 482] on span "Grilled chicken pieces, cooked in a rich, creamy, and flavorful tomato-based sa…" at bounding box center [840, 485] width 264 height 40
click at [774, 470] on span "Grilled chicken pieces, cooked in a rich, creamy, and flavorful tomato-based sa…" at bounding box center [840, 485] width 264 height 40
drag, startPoint x: 774, startPoint y: 470, endPoint x: 1105, endPoint y: 474, distance: 331.0
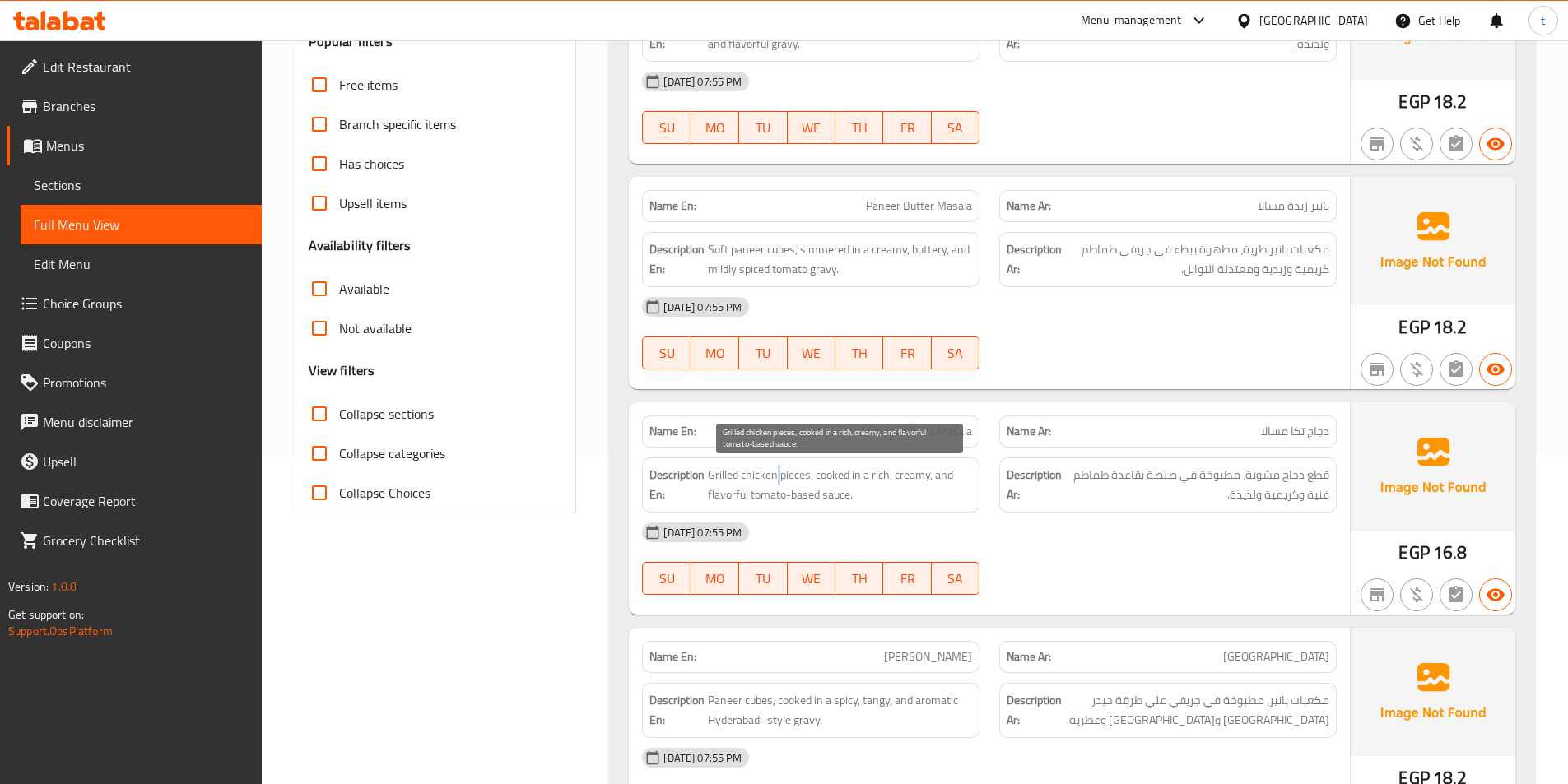
click at [827, 475] on span "Grilled chicken pieces, cooked in a rich, creamy, and flavorful tomato-based sa…" at bounding box center [840, 485] width 264 height 40
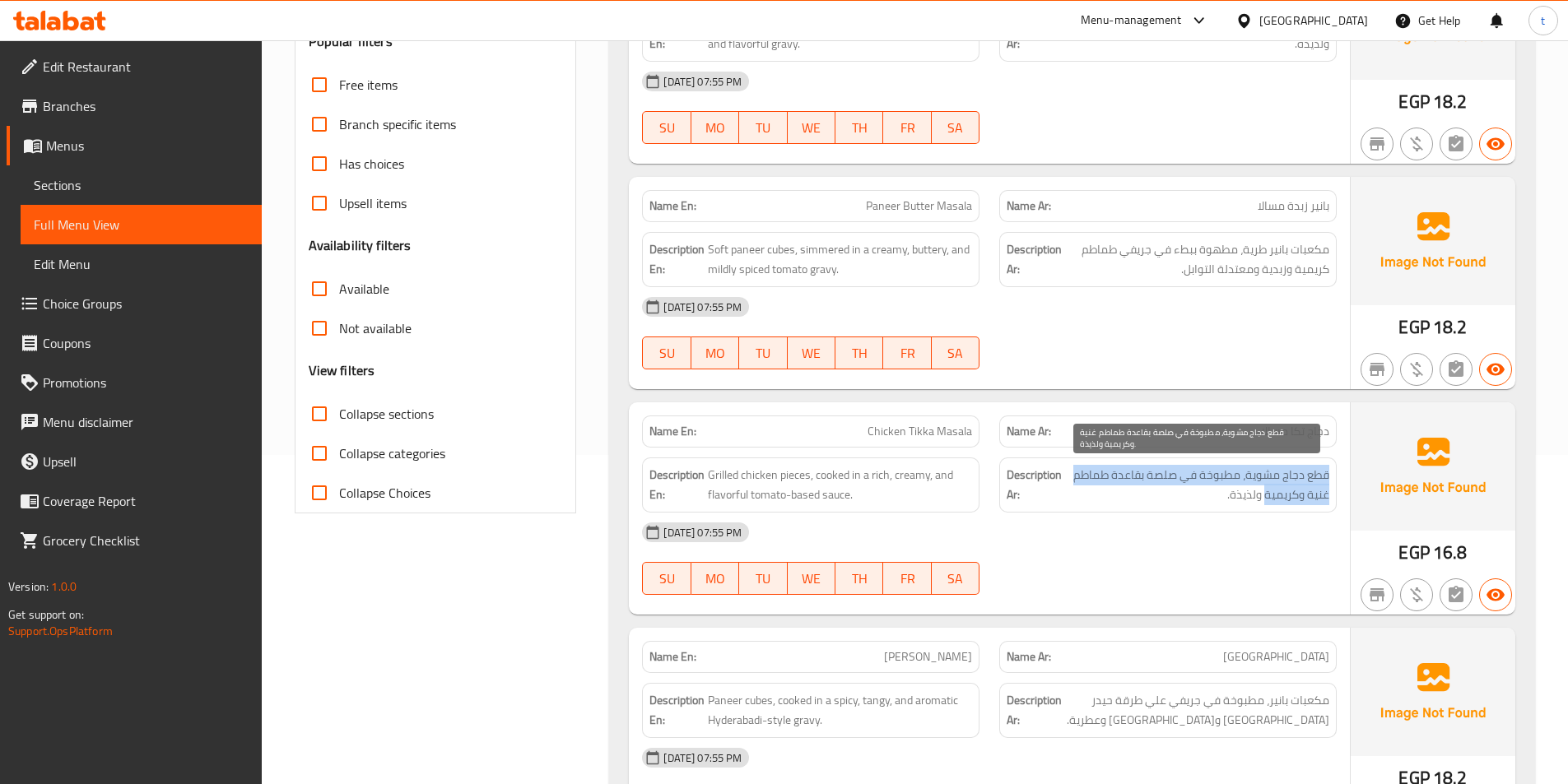
drag, startPoint x: 1327, startPoint y: 484, endPoint x: 1248, endPoint y: 490, distance: 79.2
click at [1266, 489] on span "قطع دجاج مشوية، مطبوخة في صلصة بقاعدة طماطم غنية وكريمية ولذيذة." at bounding box center [1198, 485] width 264 height 40
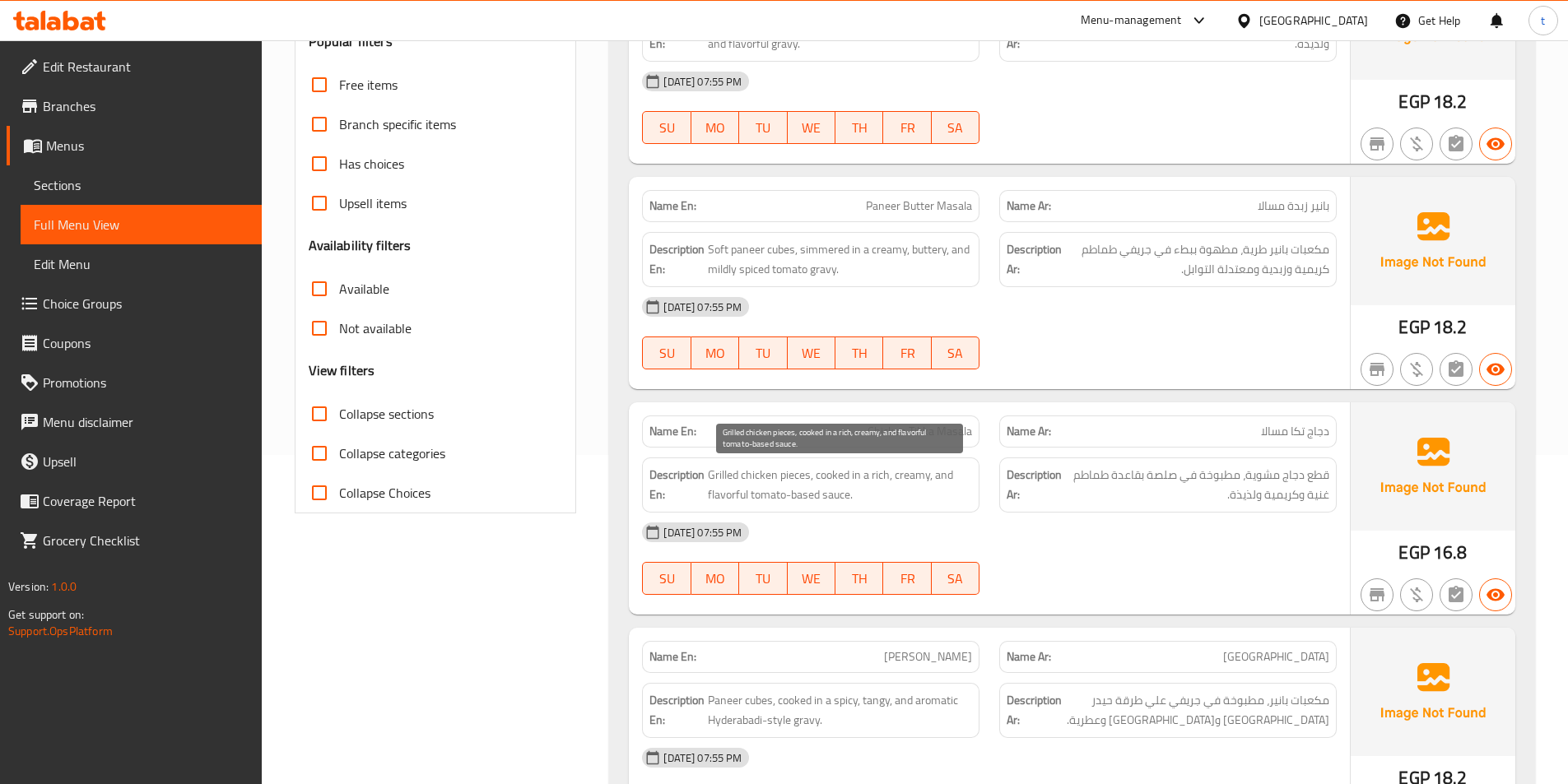
click at [863, 492] on span "Grilled chicken pieces, cooked in a rich, creamy, and flavorful tomato-based sa…" at bounding box center [840, 485] width 264 height 40
drag, startPoint x: 806, startPoint y: 476, endPoint x: 882, endPoint y: 473, distance: 76.1
click at [882, 473] on span "Grilled chicken pieces, cooked in a rich, creamy, and flavorful tomato-based sa…" at bounding box center [840, 485] width 264 height 40
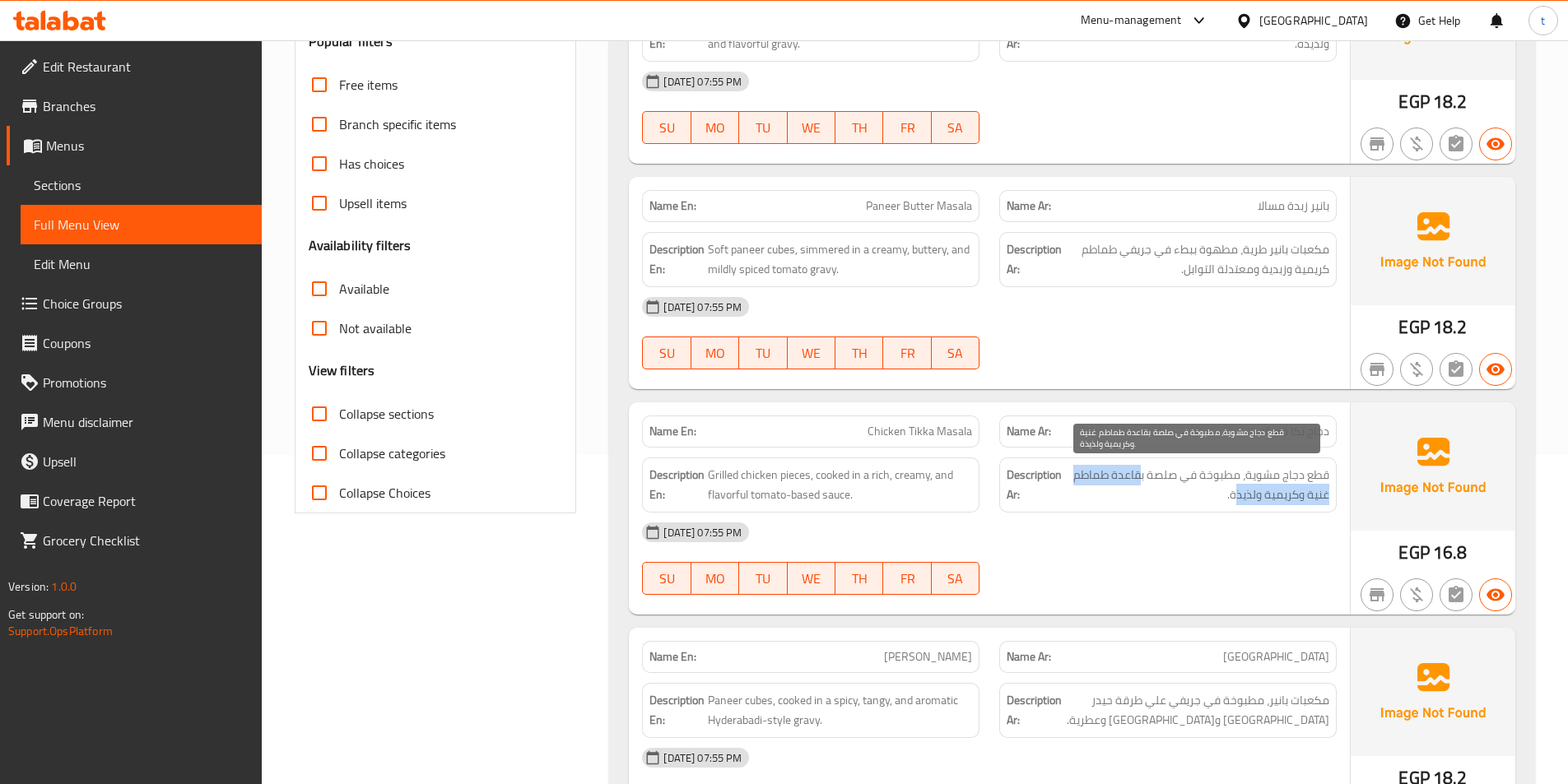
drag, startPoint x: 1236, startPoint y: 486, endPoint x: 1143, endPoint y: 479, distance: 93.3
click at [1143, 479] on span "قطع دجاج مشوية، مطبوخة في صلصة بقاعدة طماطم غنية وكريمية ولذيذة." at bounding box center [1198, 485] width 264 height 40
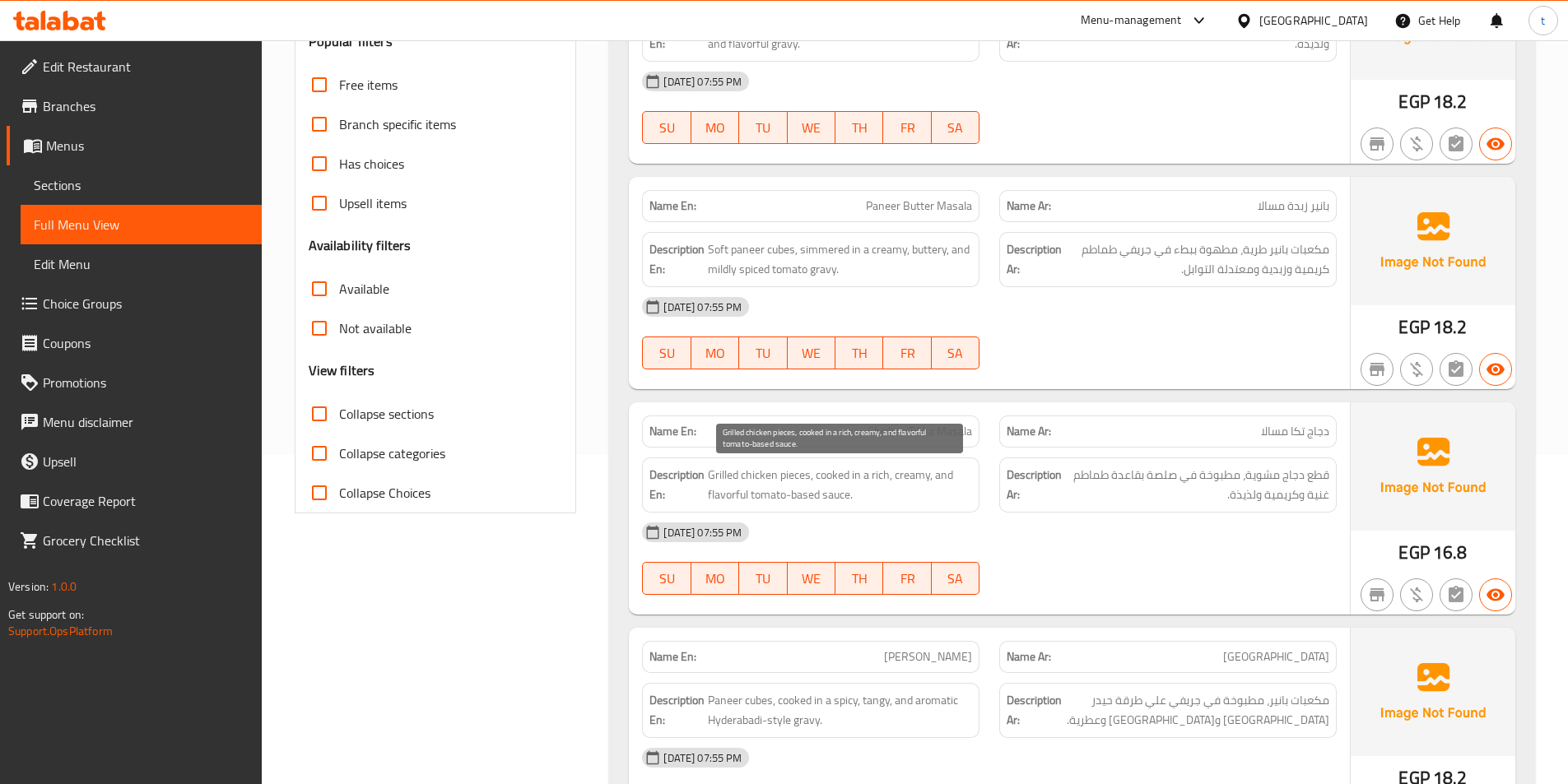
drag, startPoint x: 881, startPoint y: 490, endPoint x: 943, endPoint y: 489, distance: 62.0
click at [943, 489] on span "Grilled chicken pieces, cooked in a rich, creamy, and flavorful tomato-based sa…" at bounding box center [840, 485] width 264 height 40
drag, startPoint x: 769, startPoint y: 502, endPoint x: 862, endPoint y: 496, distance: 93.2
click at [862, 496] on span "Grilled chicken pieces, cooked in a rich, creamy, and flavorful tomato-based sa…" at bounding box center [840, 485] width 264 height 40
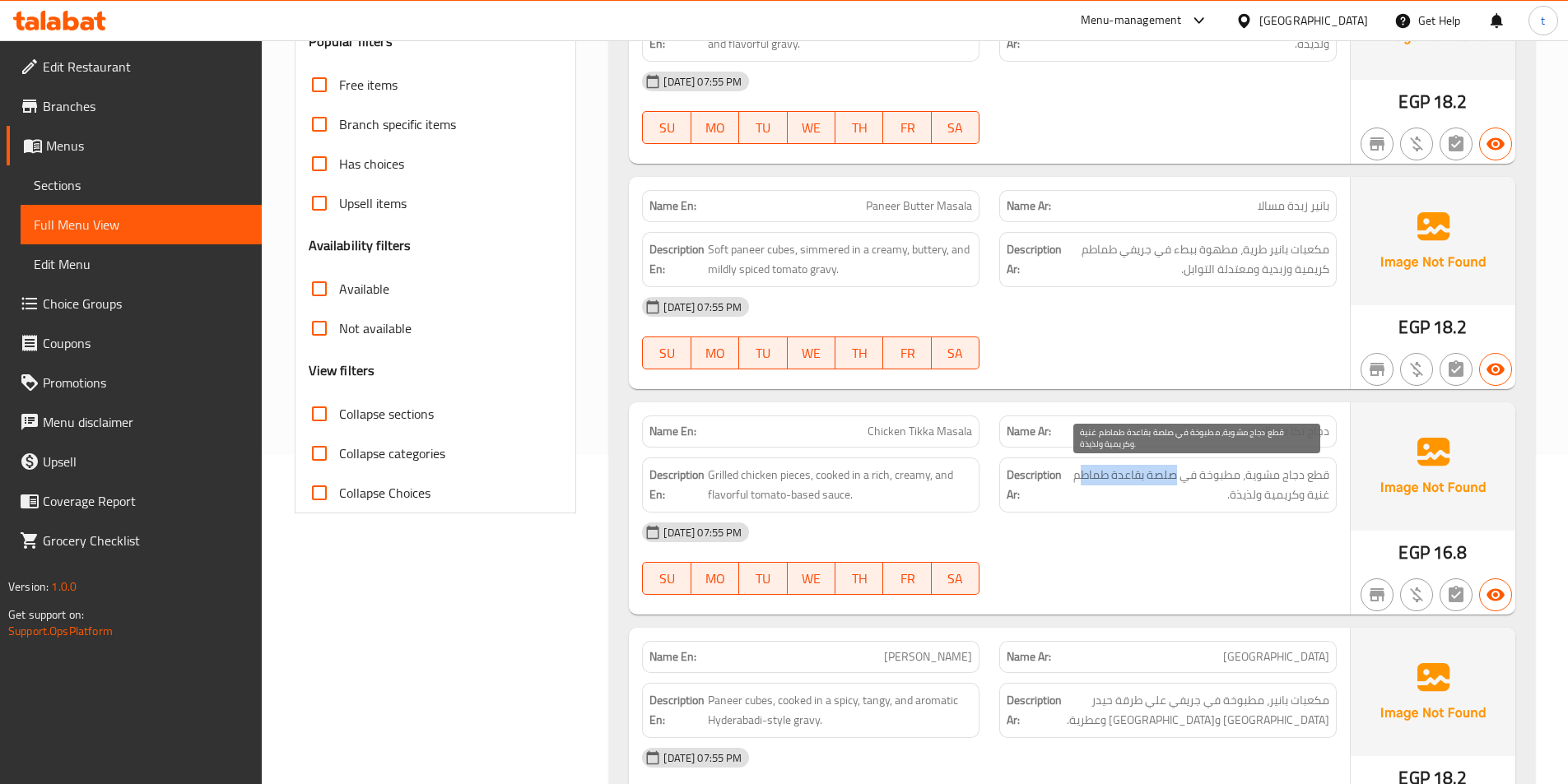
drag, startPoint x: 1179, startPoint y: 481, endPoint x: 1083, endPoint y: 484, distance: 96.0
click at [1083, 484] on span "قطع دجاج مشوية، مطبوخة في صلصة بقاعدة طماطم غنية وكريمية ولذيذة." at bounding box center [1198, 485] width 264 height 40
drag, startPoint x: 1326, startPoint y: 501, endPoint x: 1205, endPoint y: 492, distance: 121.3
click at [1205, 492] on span "قطع دجاج مشوية، مطبوخة في صلصة بقاعدة طماطم غنية وكريمية ولذيذة." at bounding box center [1198, 485] width 264 height 40
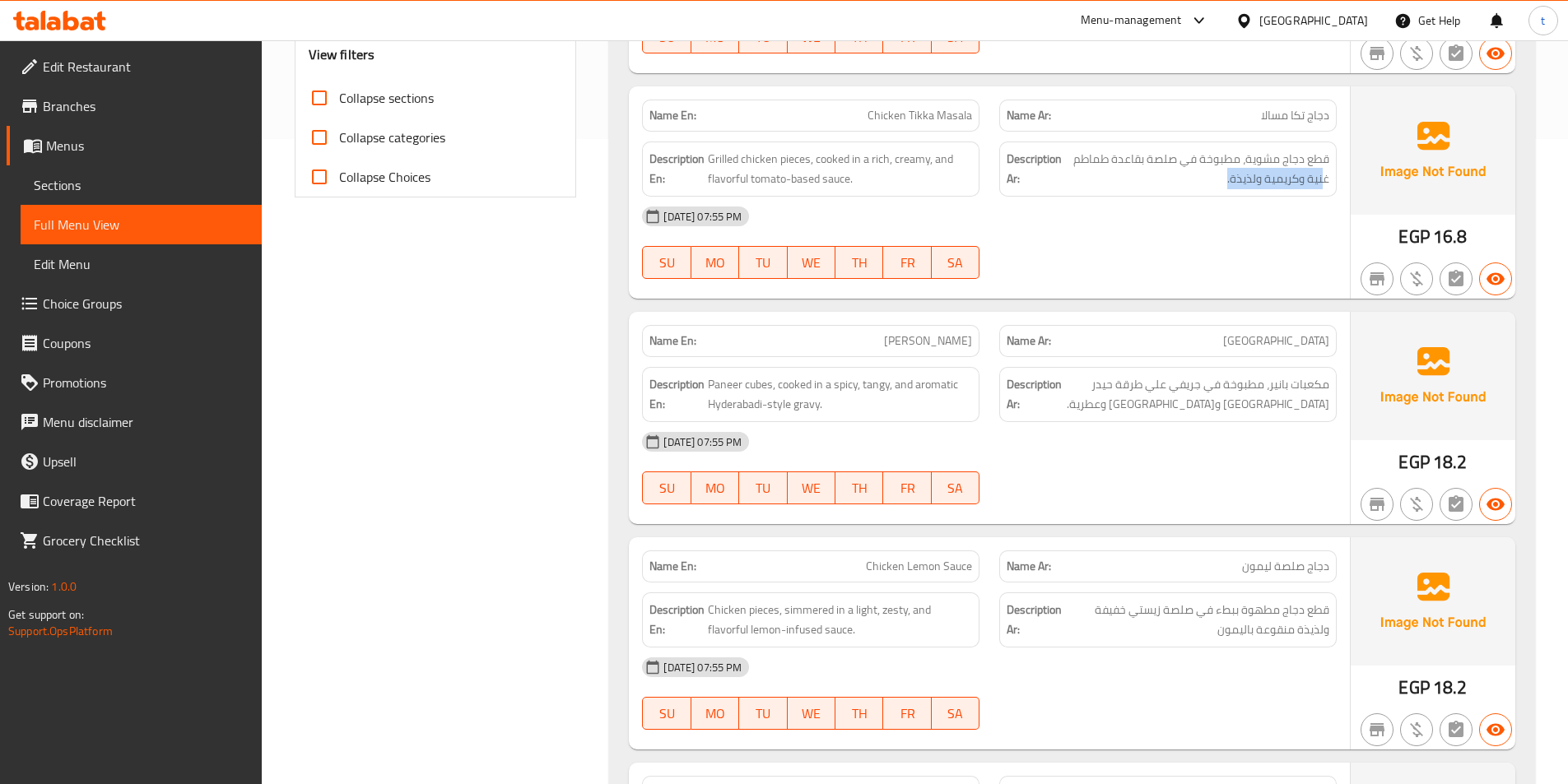
scroll to position [659, 0]
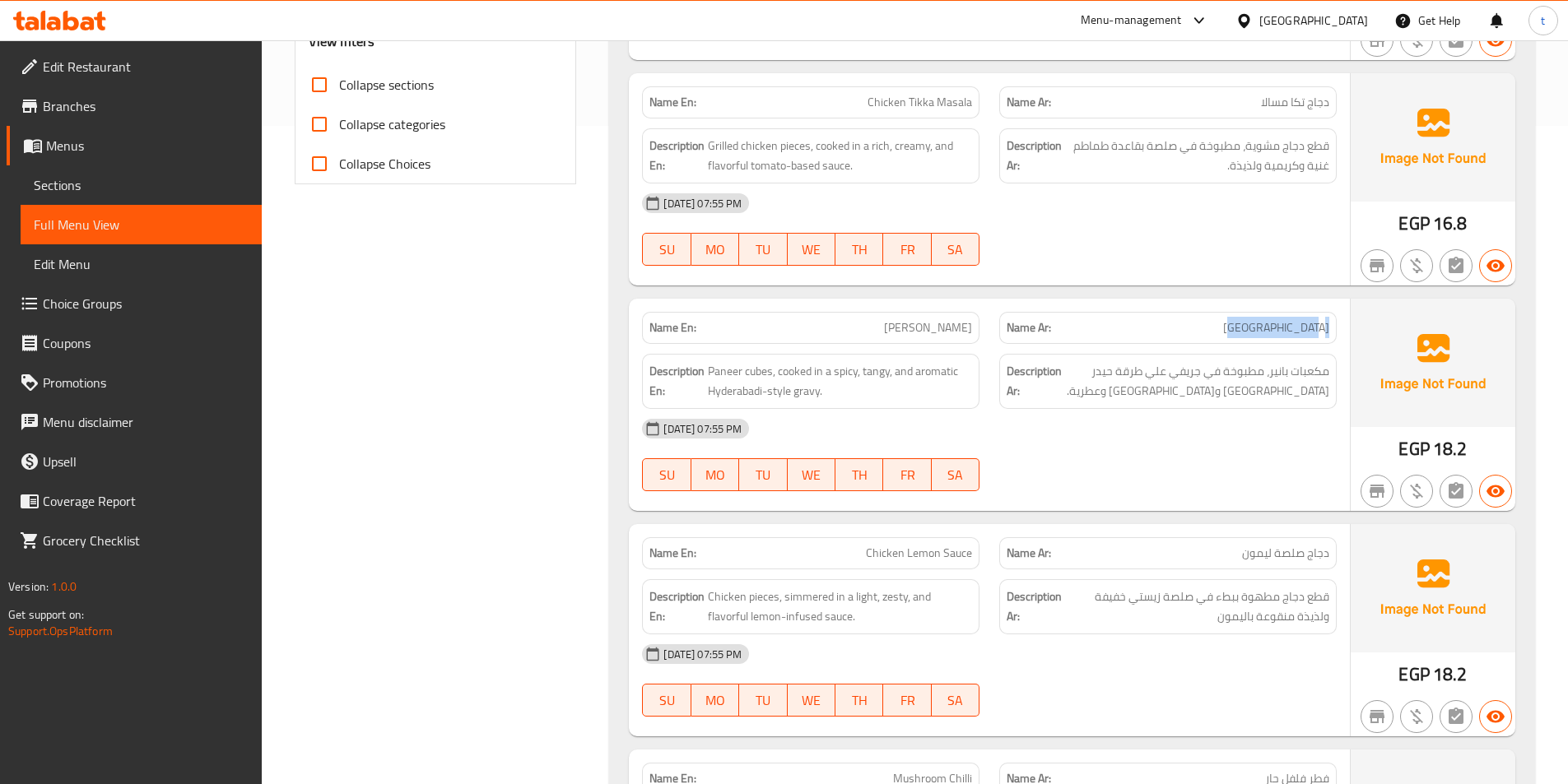
drag, startPoint x: 1341, startPoint y: 337, endPoint x: 1216, endPoint y: 332, distance: 125.1
click at [1216, 332] on div "Name Ar: بانير حيدر آباد" at bounding box center [1168, 328] width 357 height 52
drag, startPoint x: 850, startPoint y: 322, endPoint x: 1023, endPoint y: 320, distance: 173.0
click at [1023, 320] on div "Name En: Paneer Hyderbadi Name Ar: بانير حيدر آباد" at bounding box center [989, 328] width 714 height 52
click at [750, 354] on div "Description En: Paneer cubes, cooked in a spicy, tangy, and aromatic Hyderabadi…" at bounding box center [811, 382] width 338 height 56
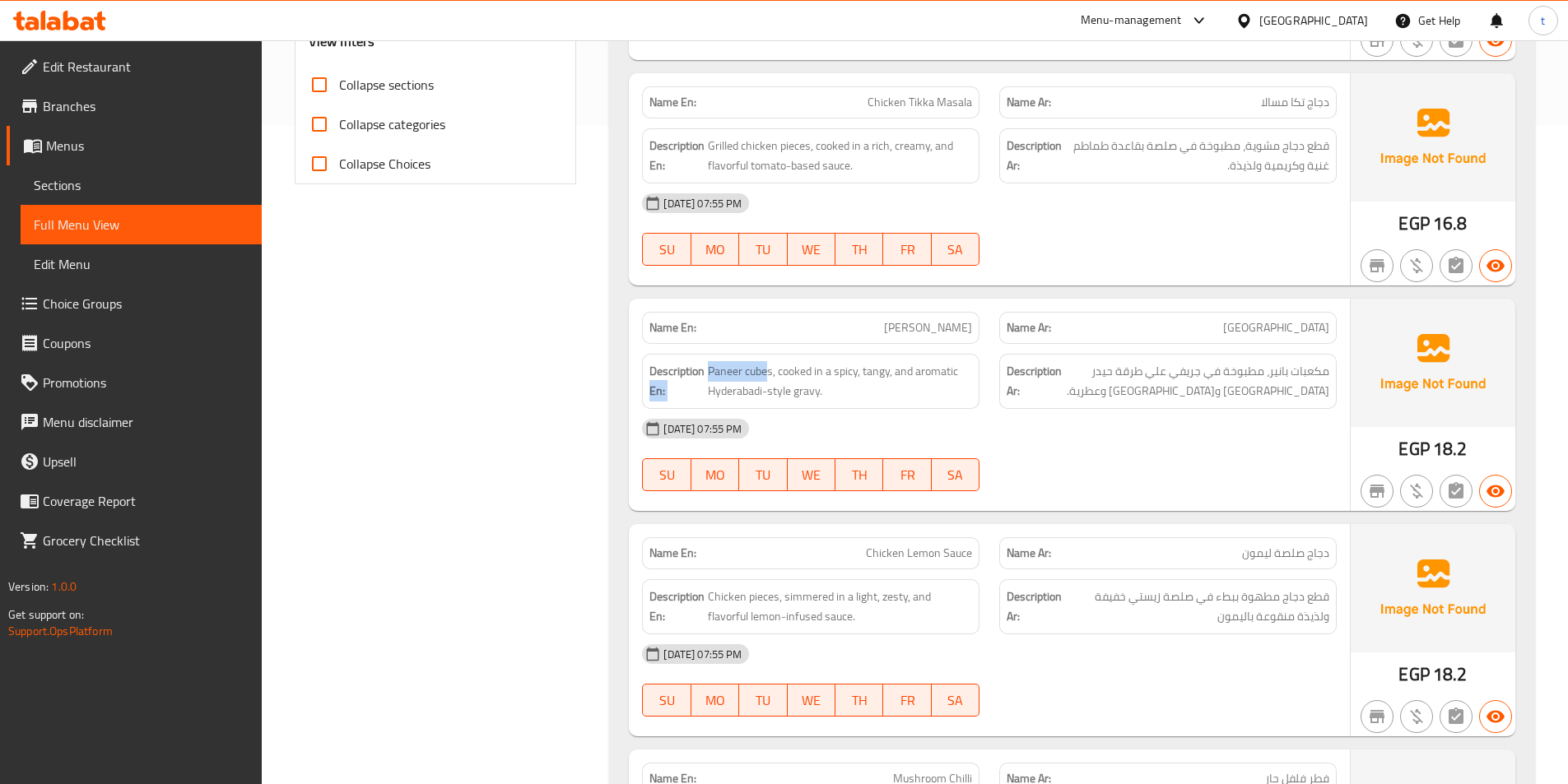
drag, startPoint x: 705, startPoint y: 367, endPoint x: 768, endPoint y: 352, distance: 64.8
click at [768, 352] on div "Description En: Paneer cubes, cooked in a spicy, tangy, and aromatic Hyderabadi…" at bounding box center [810, 381] width 357 height 75
drag, startPoint x: 1316, startPoint y: 382, endPoint x: 1129, endPoint y: 385, distance: 187.0
click at [1129, 385] on div "Description Ar: مكعبات بانير، مطبوخة في جريفي علي طرقة حيدر أباد حارة ومنعشة وع…" at bounding box center [1168, 381] width 357 height 75
drag, startPoint x: 887, startPoint y: 371, endPoint x: 804, endPoint y: 383, distance: 83.9
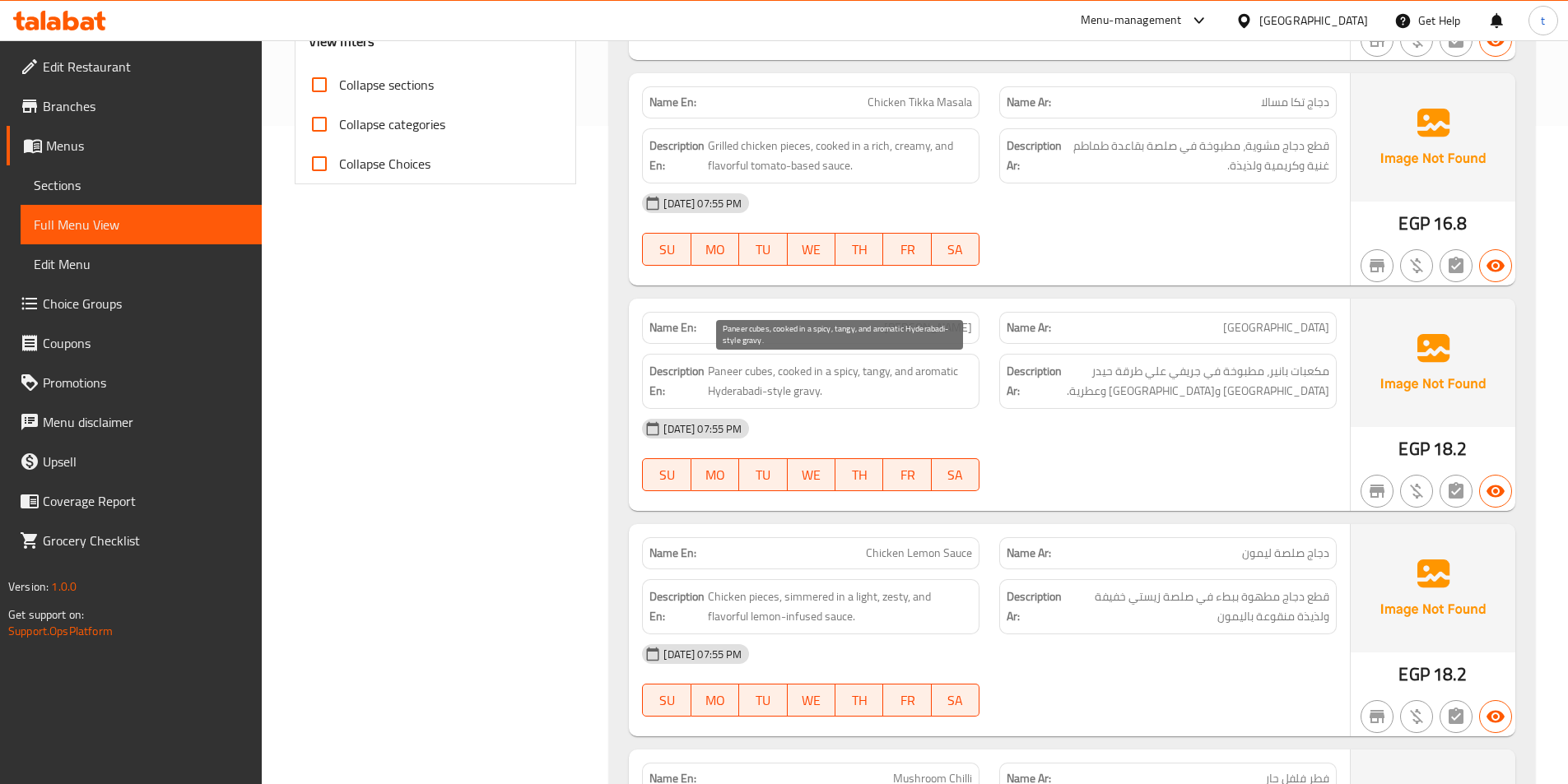
click at [886, 371] on span "Paneer cubes, cooked in a spicy, tangy, and aromatic Hyderabadi-style gravy." at bounding box center [840, 381] width 264 height 40
drag, startPoint x: 778, startPoint y: 379, endPoint x: 853, endPoint y: 368, distance: 75.8
click at [853, 368] on span "Paneer cubes, cooked in a spicy, tangy, and aromatic Hyderabadi-style gravy." at bounding box center [840, 381] width 264 height 40
drag, startPoint x: 1255, startPoint y: 367, endPoint x: 1123, endPoint y: 420, distance: 142.2
click at [1123, 420] on div "Name En: Paneer Hyderbadi Name Ar: بانير حيدر آباد Description En: Paneer cubes…" at bounding box center [989, 405] width 721 height 213
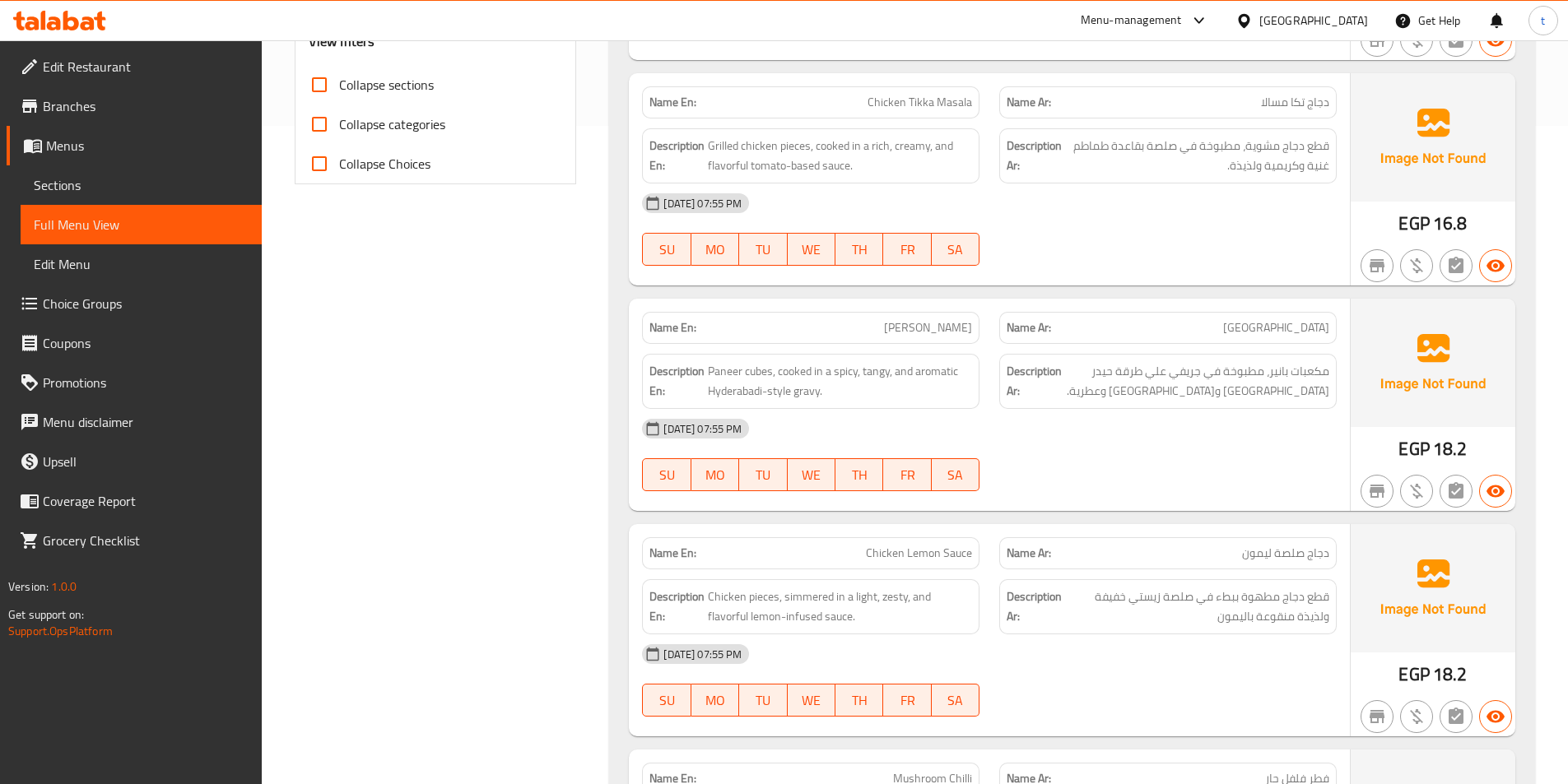
click at [946, 325] on span "[PERSON_NAME]" at bounding box center [929, 328] width 88 height 17
copy span "[PERSON_NAME]"
click at [1222, 377] on span "مكعبات بانير، مطبوخة في جريفي علي طرقة حيدر أباد حارة ومنعشة وعطرية." at bounding box center [1198, 381] width 264 height 40
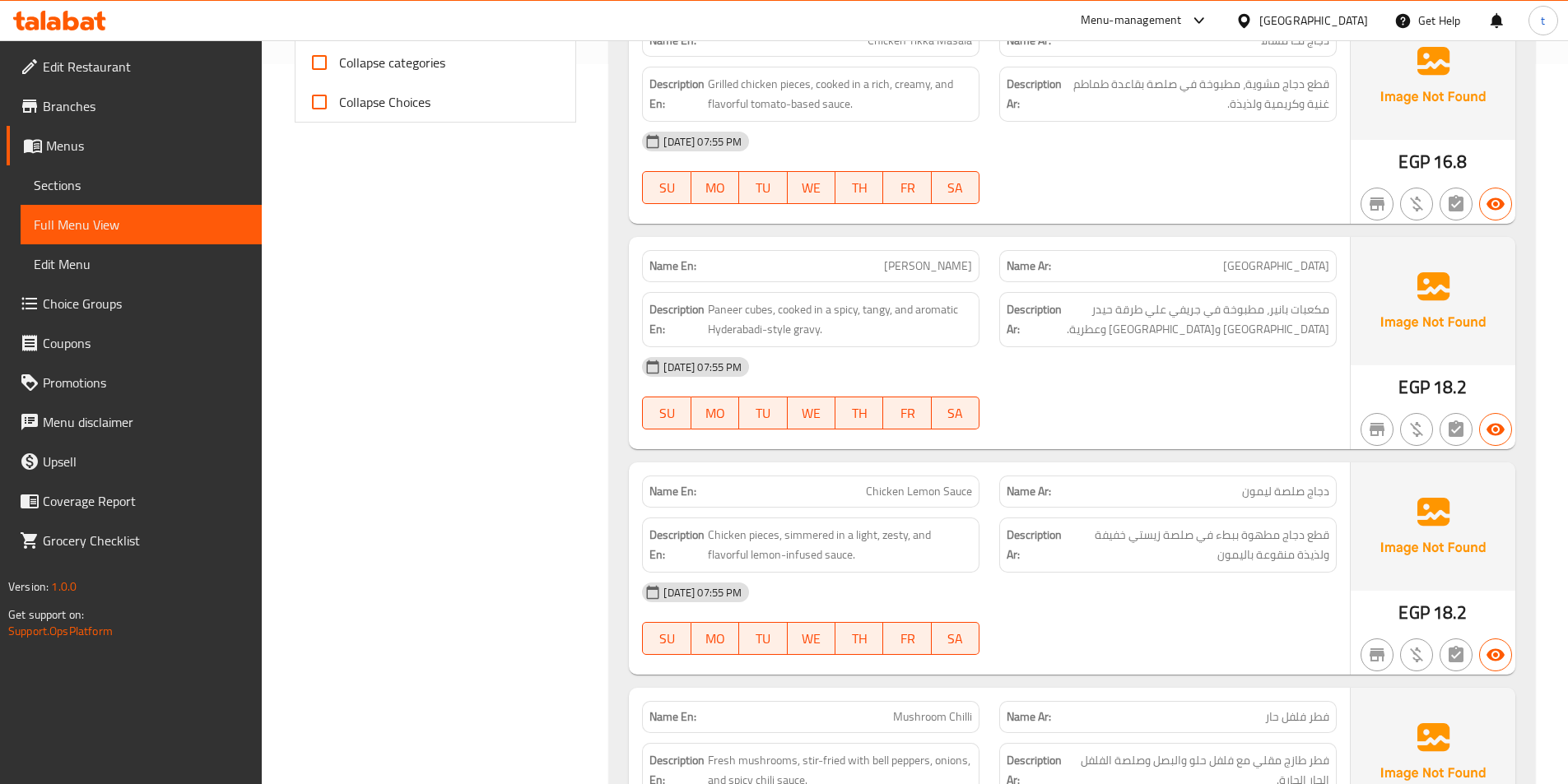
scroll to position [823, 0]
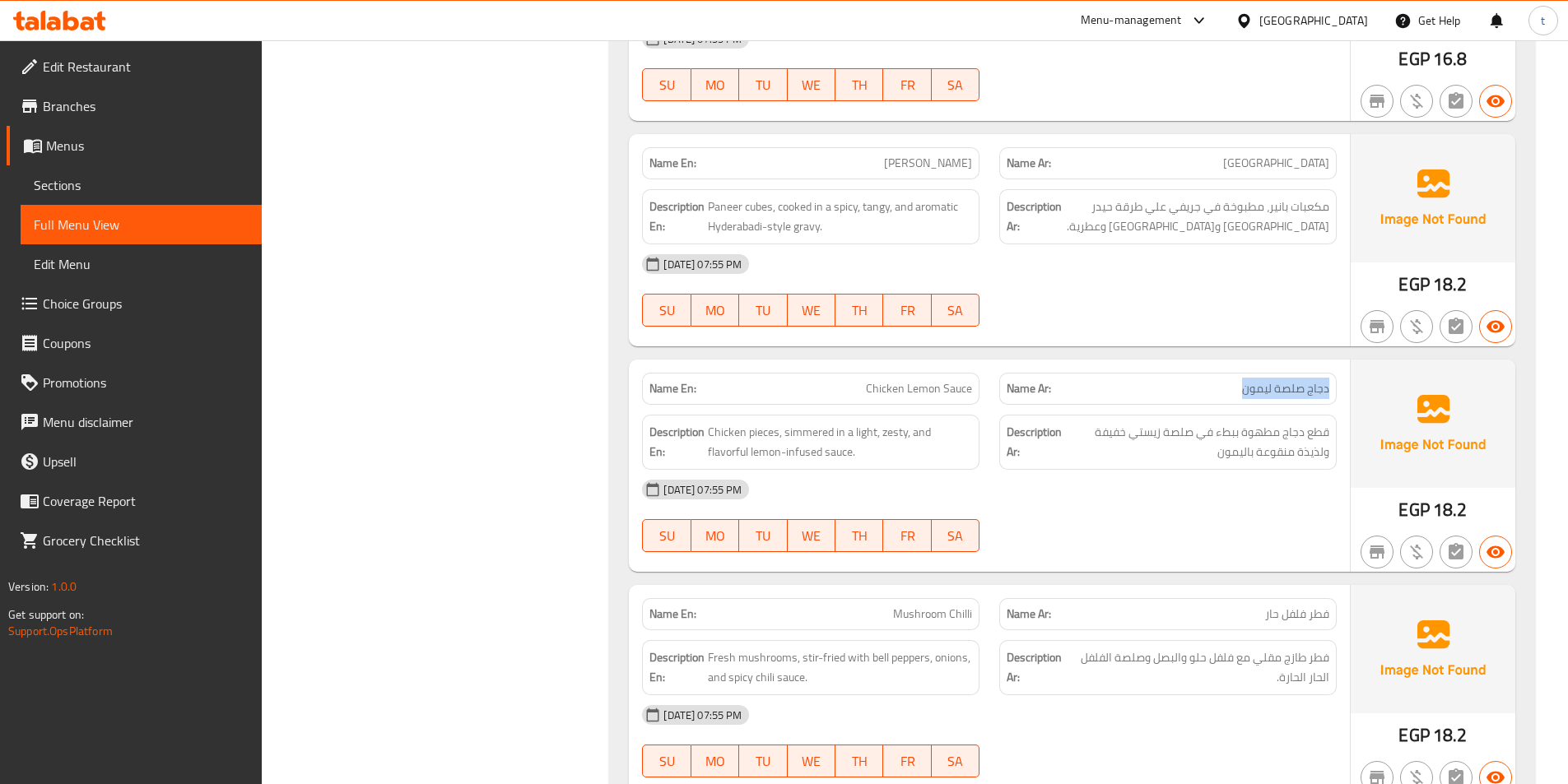
drag, startPoint x: 1327, startPoint y: 393, endPoint x: 1172, endPoint y: 396, distance: 155.0
click at [1172, 396] on p "Name Ar: دجاج صلصة ليمون" at bounding box center [1168, 389] width 323 height 17
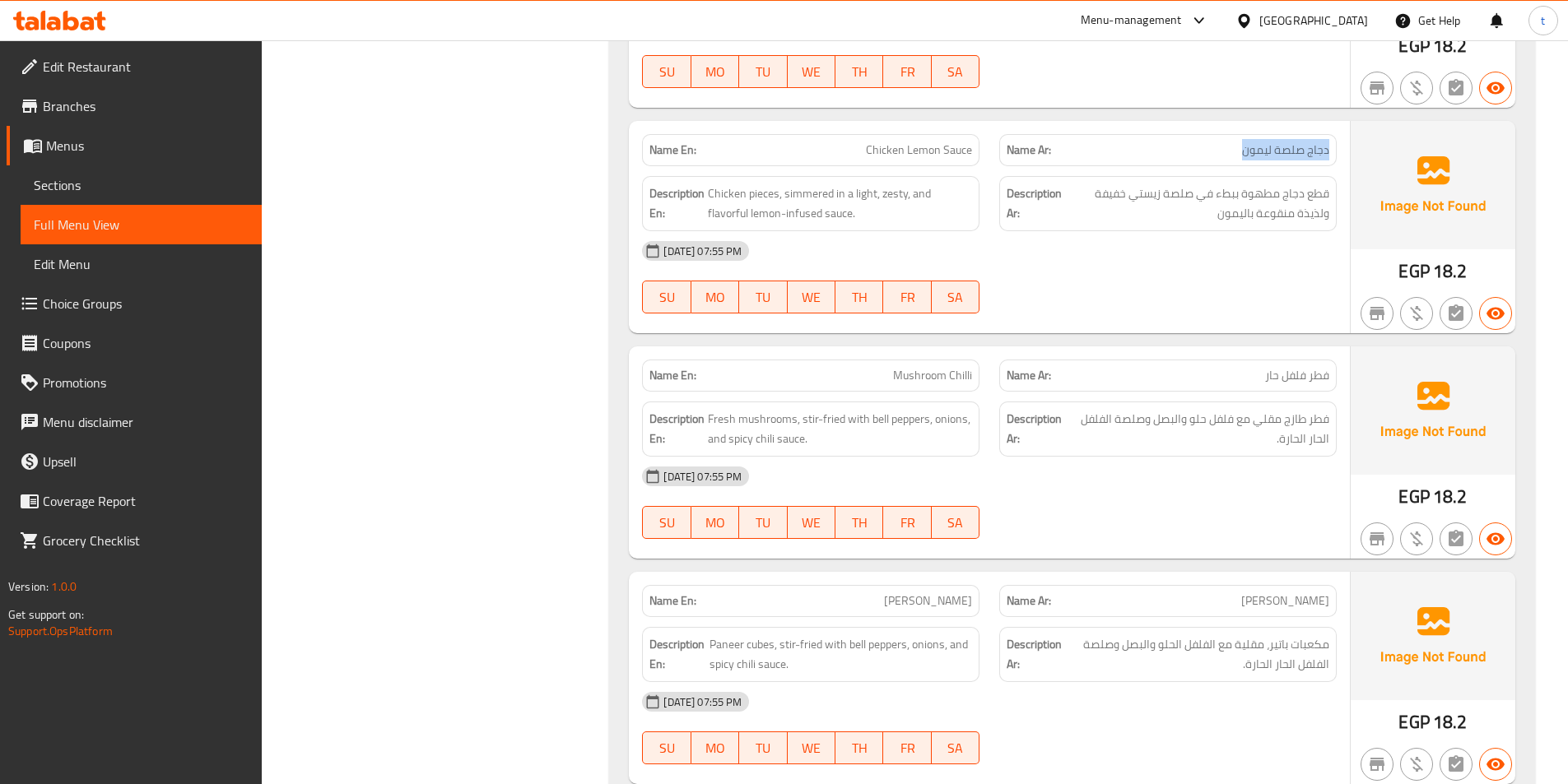
scroll to position [988, 0]
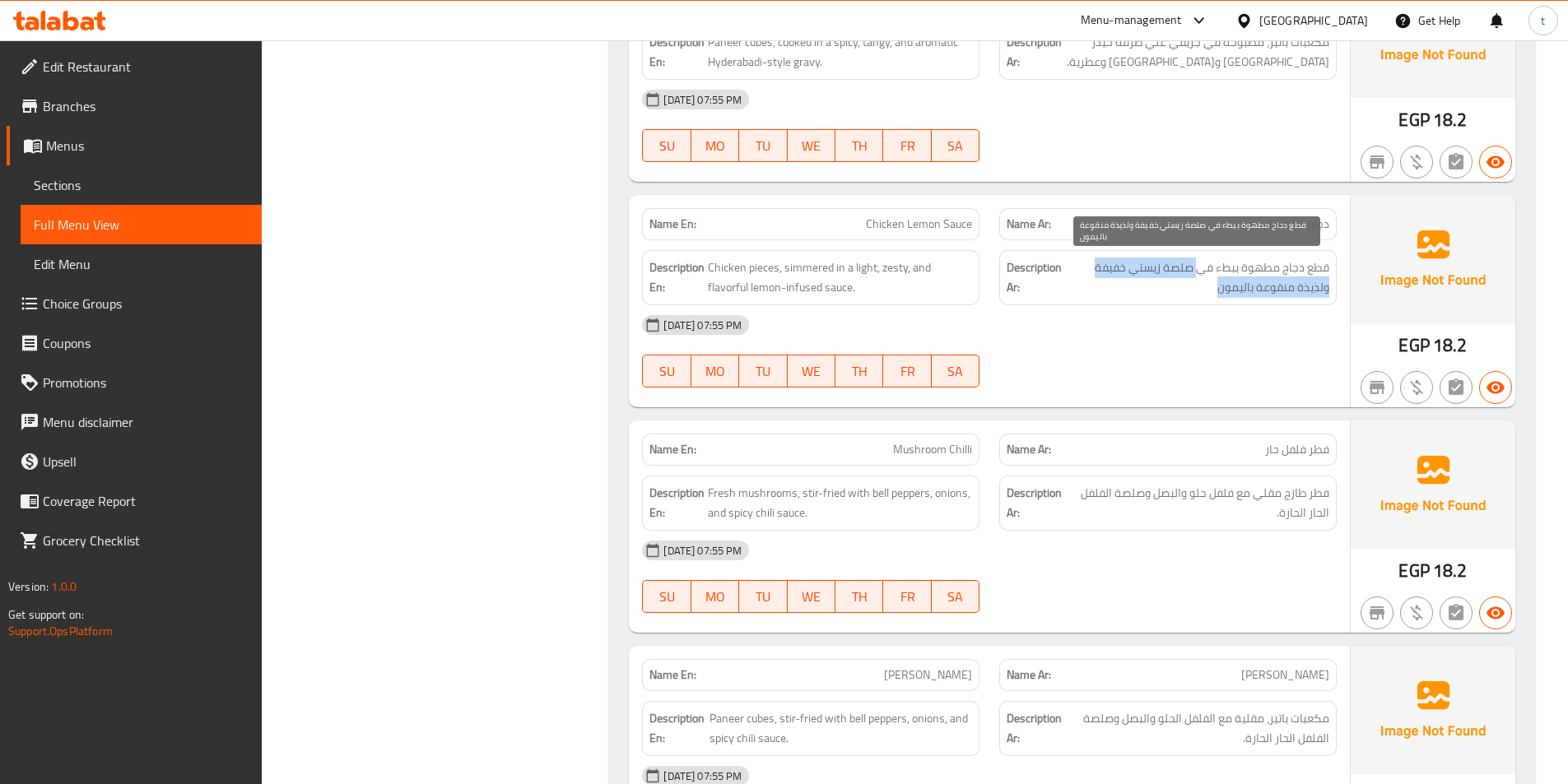
drag, startPoint x: 1201, startPoint y: 263, endPoint x: 1102, endPoint y: 281, distance: 100.6
click at [1102, 281] on span "قطع دجاج مطهوة ببطء في صلصة زيستي خفيفة ولذيذة منقوعة باليمون" at bounding box center [1198, 278] width 264 height 40
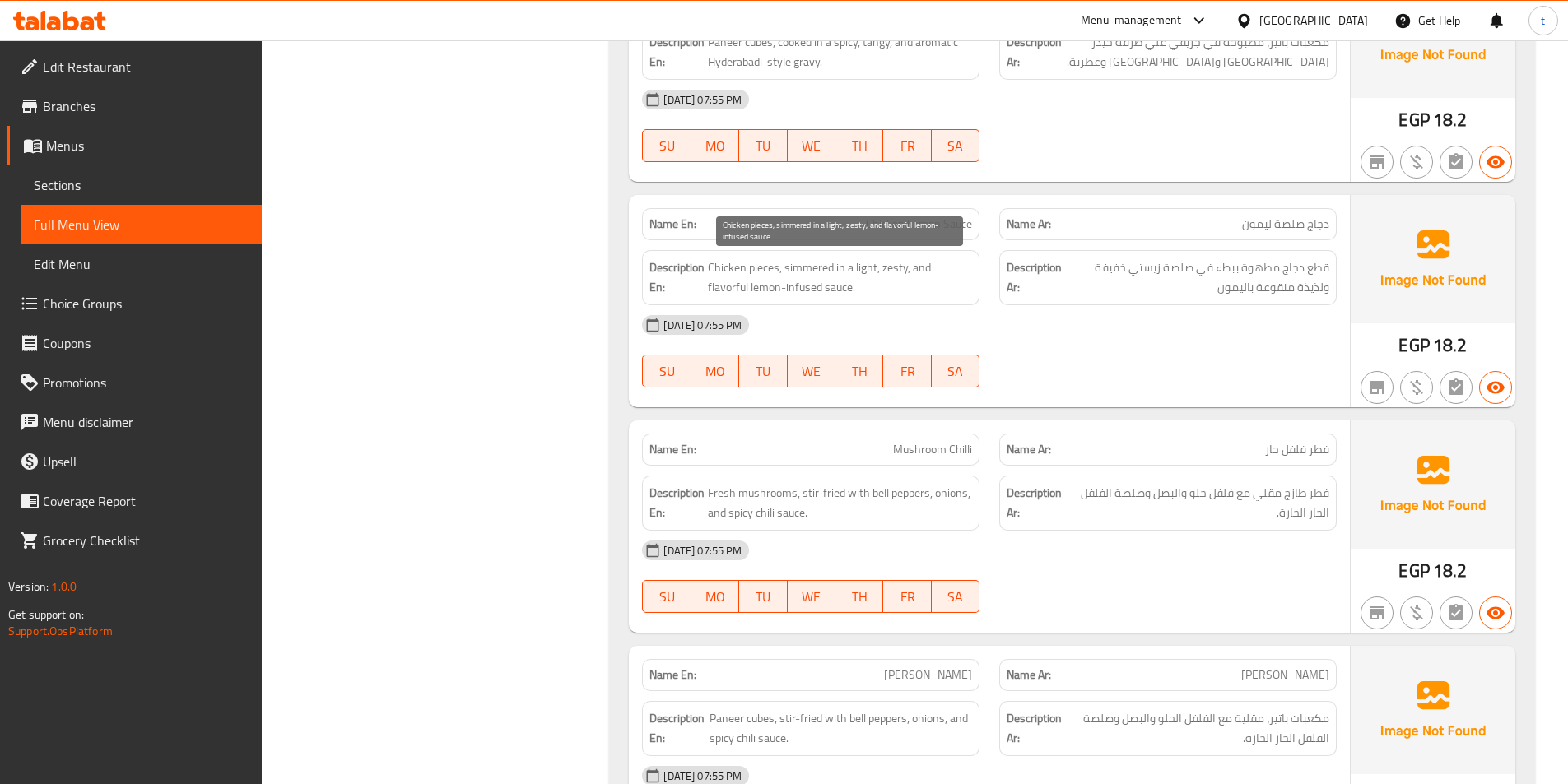
click at [887, 277] on span "Chicken pieces, simmered in a light, zesty, and flavorful lemon-infused sauce." at bounding box center [840, 278] width 264 height 40
click at [887, 266] on span "Chicken pieces, simmered in a light, zesty, and flavorful lemon-infused sauce." at bounding box center [840, 278] width 264 height 40
click at [789, 289] on span "Chicken pieces, simmered in a light, zesty, and flavorful lemon-infused sauce." at bounding box center [840, 278] width 264 height 40
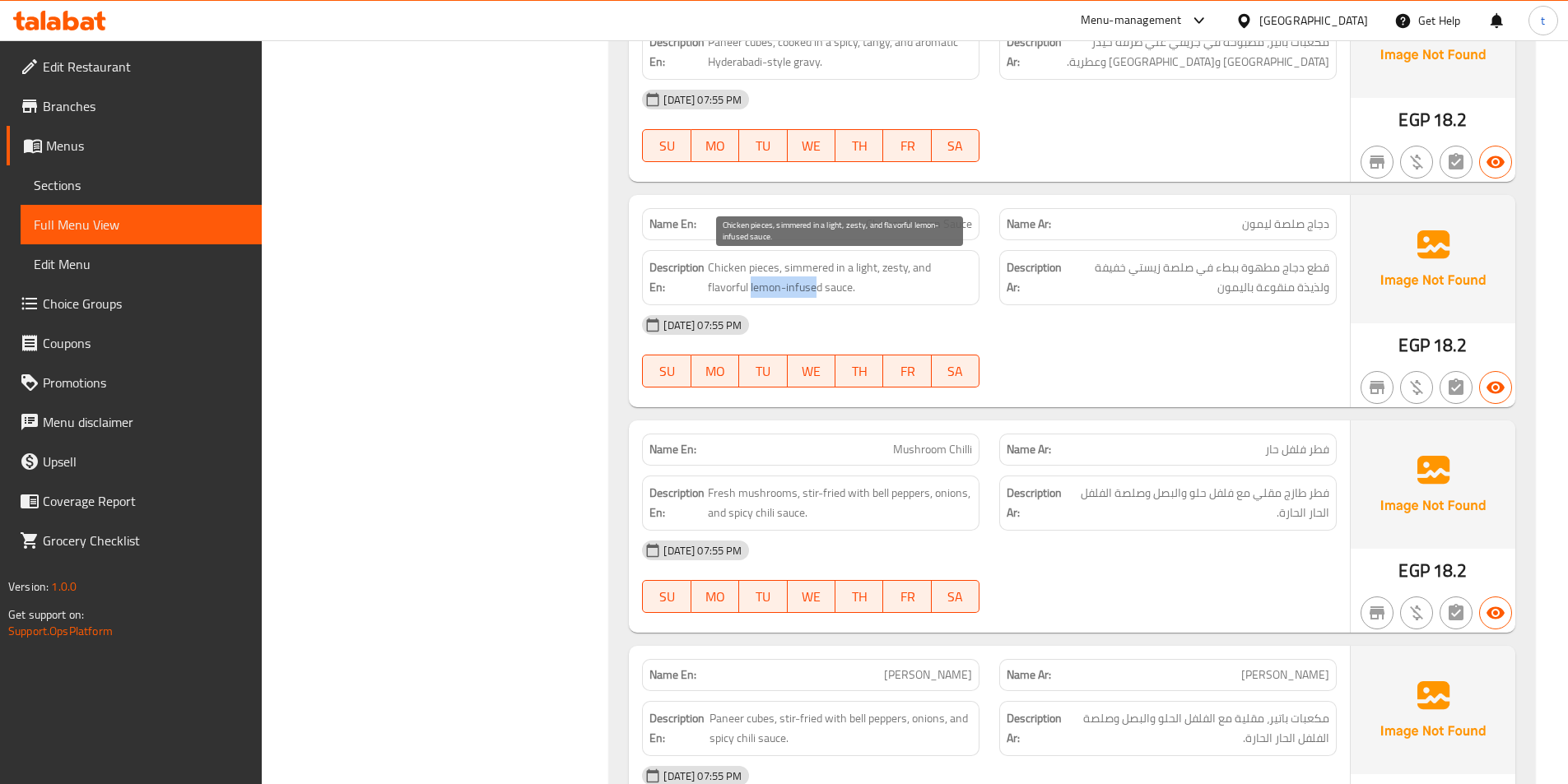
drag, startPoint x: 708, startPoint y: 282, endPoint x: 773, endPoint y: 282, distance: 65.0
click at [773, 282] on span "Chicken pieces, simmered in a light, zesty, and flavorful lemon-infused sauce." at bounding box center [840, 278] width 264 height 40
drag, startPoint x: 858, startPoint y: 267, endPoint x: 887, endPoint y: 265, distance: 29.1
click at [887, 265] on span "Chicken pieces, simmered in a light, zesty, and flavorful lemon-infused sauce." at bounding box center [840, 278] width 264 height 40
drag, startPoint x: 923, startPoint y: 268, endPoint x: 974, endPoint y: 273, distance: 51.2
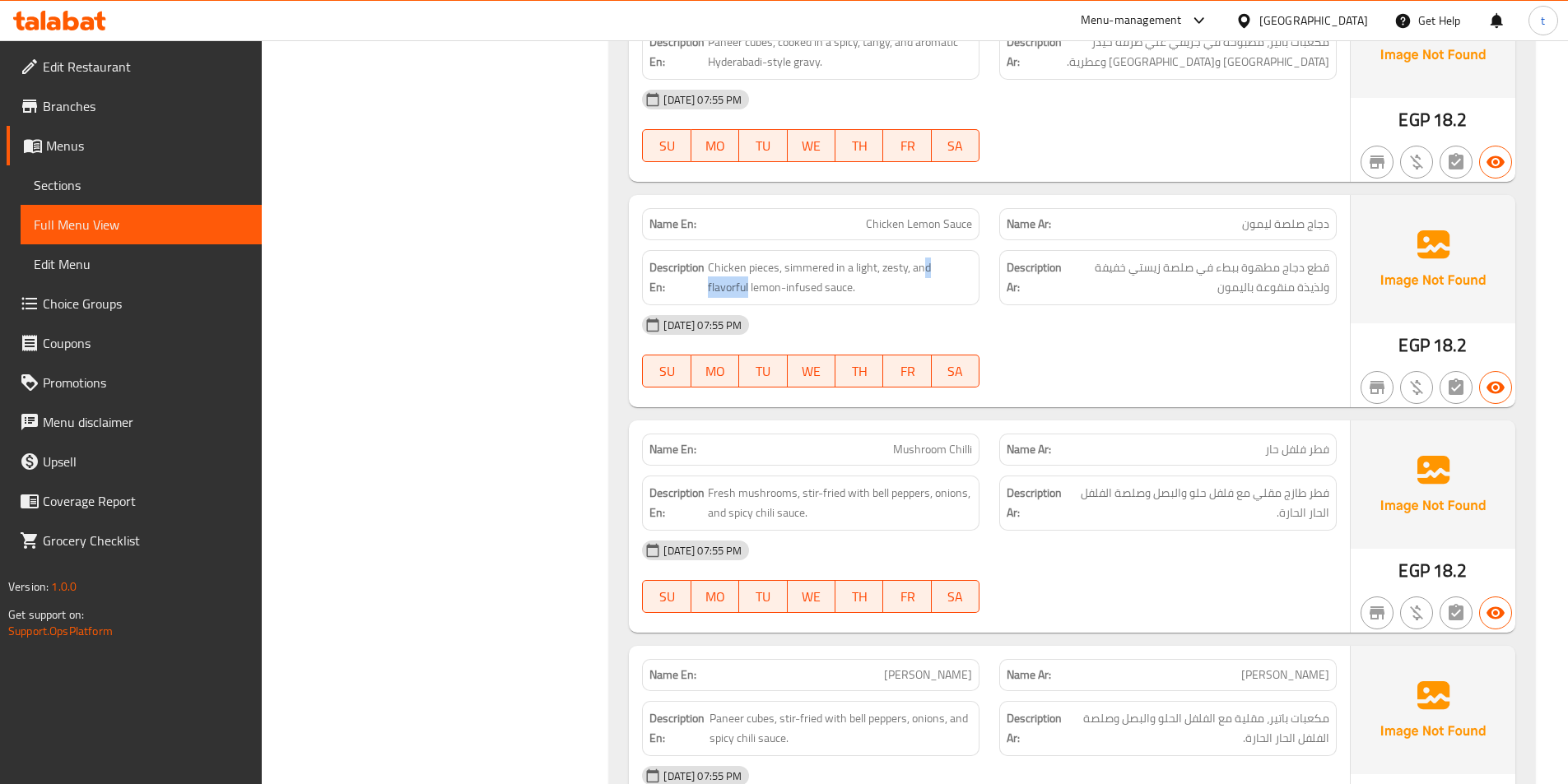
click at [974, 273] on div "Description En: Chicken pieces, simmered in a light, zesty, and flavorful lemon…" at bounding box center [811, 278] width 338 height 56
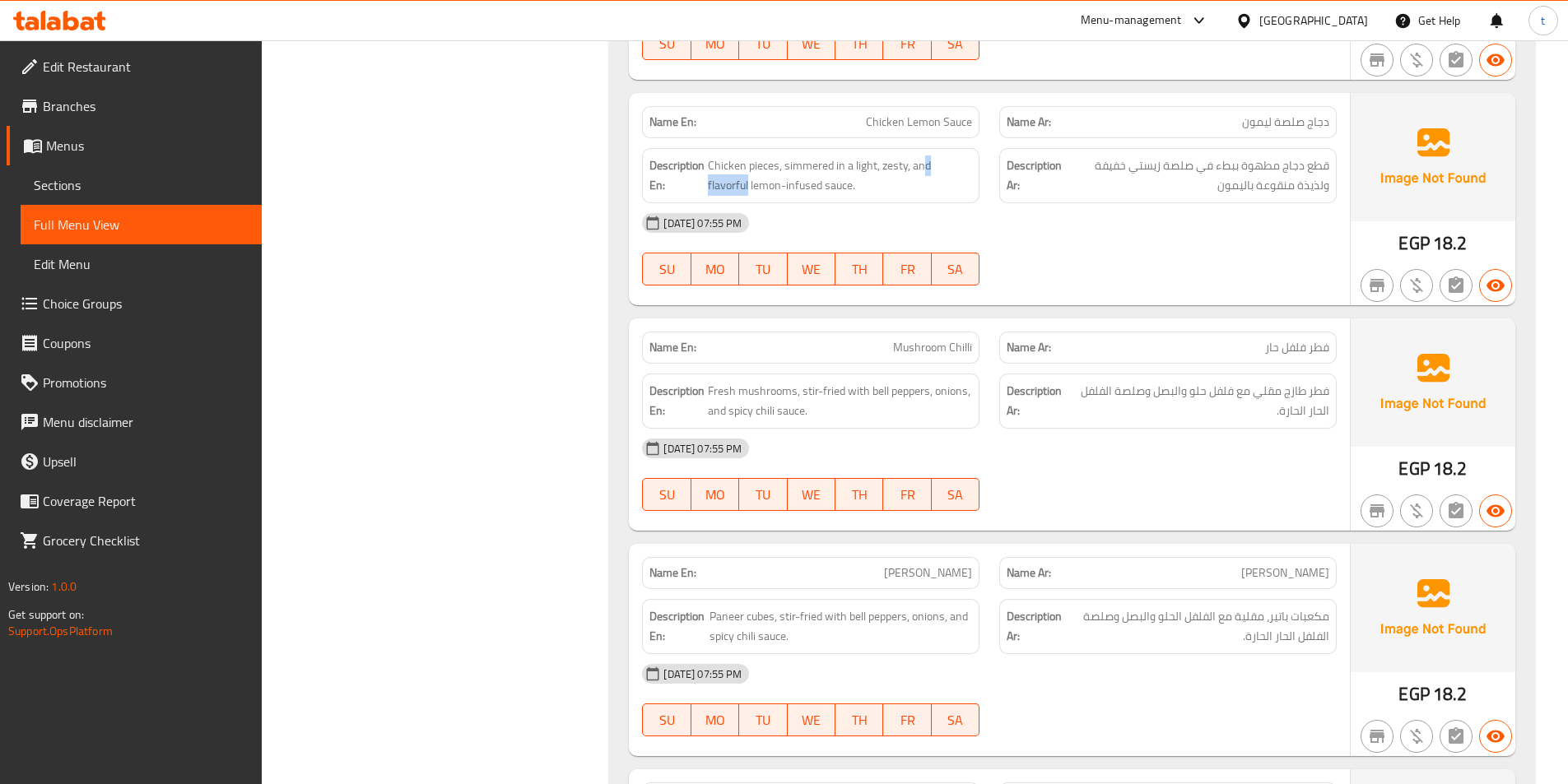
scroll to position [1317, 0]
drag, startPoint x: 1325, startPoint y: 123, endPoint x: 1174, endPoint y: 121, distance: 151.0
click at [1174, 121] on p "Name Ar: فطر فلفل حار" at bounding box center [1168, 121] width 323 height 17
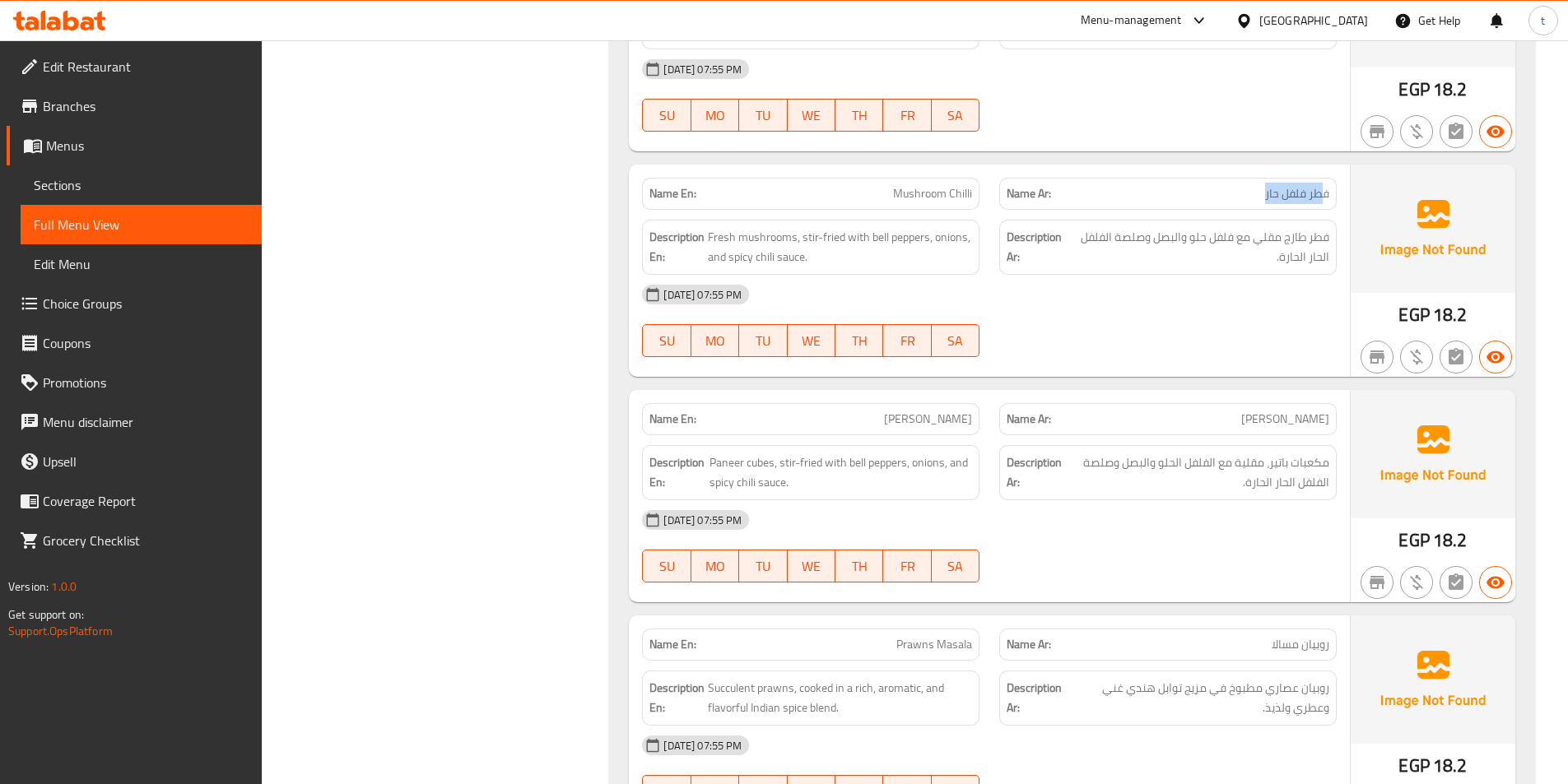
scroll to position [1070, 0]
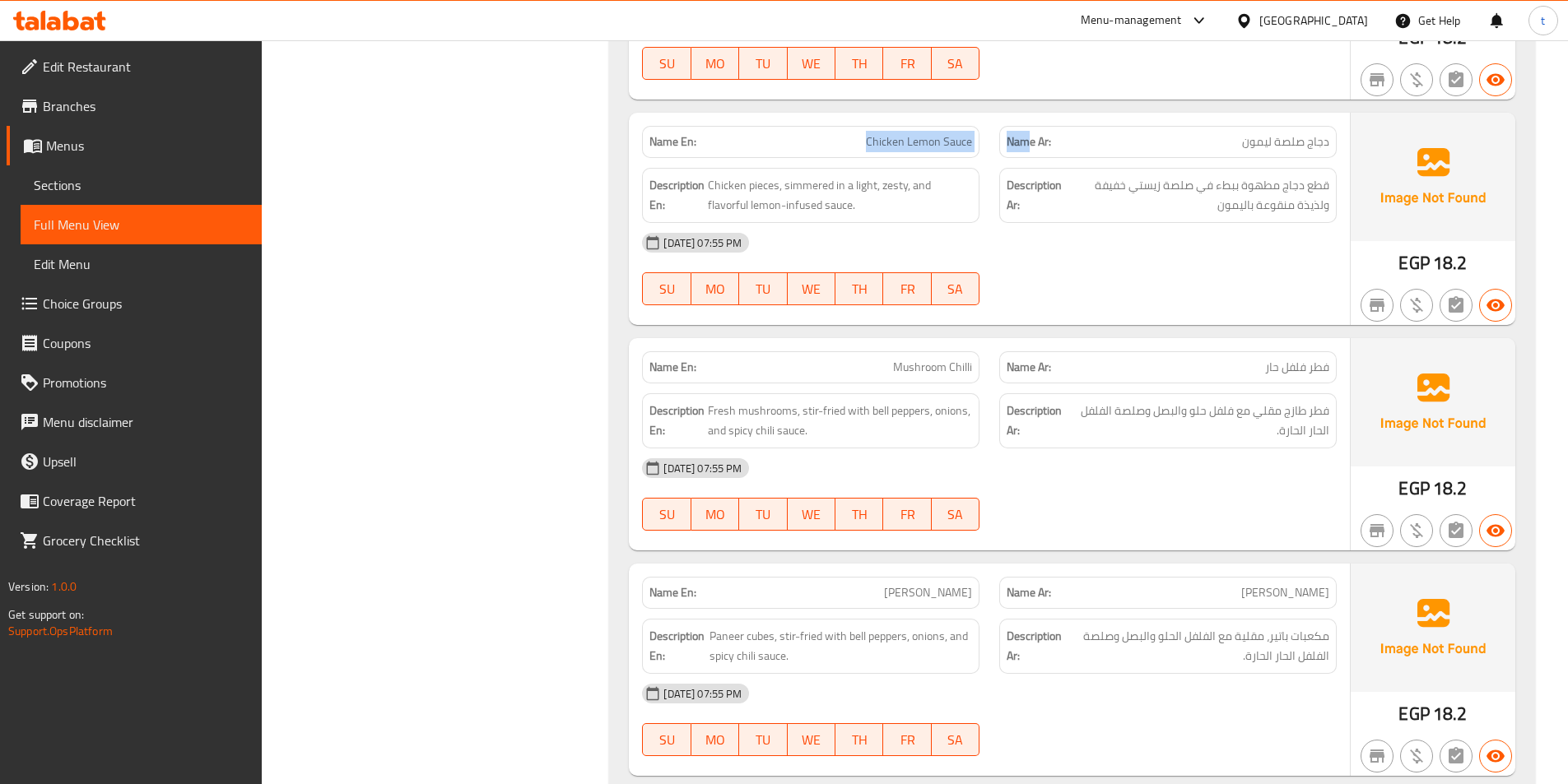
drag, startPoint x: 851, startPoint y: 150, endPoint x: 1031, endPoint y: 116, distance: 183.2
click at [1031, 116] on div "Name En: Chicken Lemon Sauce Name Ar: دجاج صلصة ليمون" at bounding box center [989, 142] width 714 height 52
drag, startPoint x: 707, startPoint y: 187, endPoint x: 930, endPoint y: 192, distance: 223.1
click at [932, 191] on span "Chicken pieces, simmered in a light, zesty, and flavorful lemon-infused sauce." at bounding box center [840, 195] width 264 height 40
drag, startPoint x: 1316, startPoint y: 193, endPoint x: 1058, endPoint y: 191, distance: 258.0
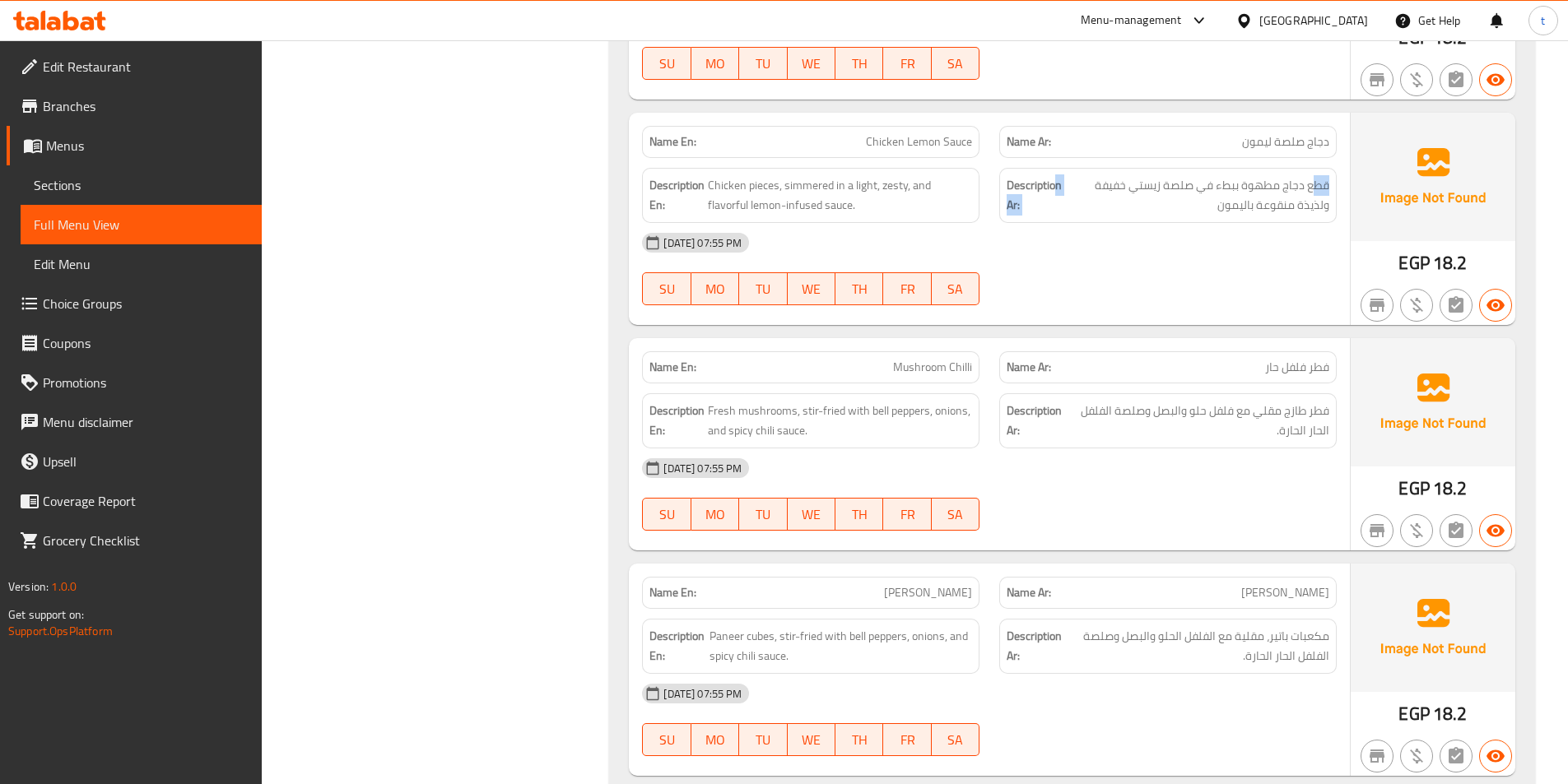
click at [1058, 191] on h6 "Description Ar: قطع دجاج مطهوة ببطء في صلصة زيستي خفيفة ولذيذة منقوعة باليمون" at bounding box center [1168, 195] width 323 height 40
drag, startPoint x: 784, startPoint y: 180, endPoint x: 874, endPoint y: 171, distance: 90.4
click at [874, 171] on div "Description En: Chicken pieces, simmered in a light, zesty, and flavorful lemon…" at bounding box center [811, 195] width 338 height 56
click at [897, 190] on span "Chicken pieces, simmered in a light, zesty, and flavorful lemon-infused sauce." at bounding box center [840, 195] width 264 height 40
drag, startPoint x: 858, startPoint y: 184, endPoint x: 909, endPoint y: 183, distance: 51.0
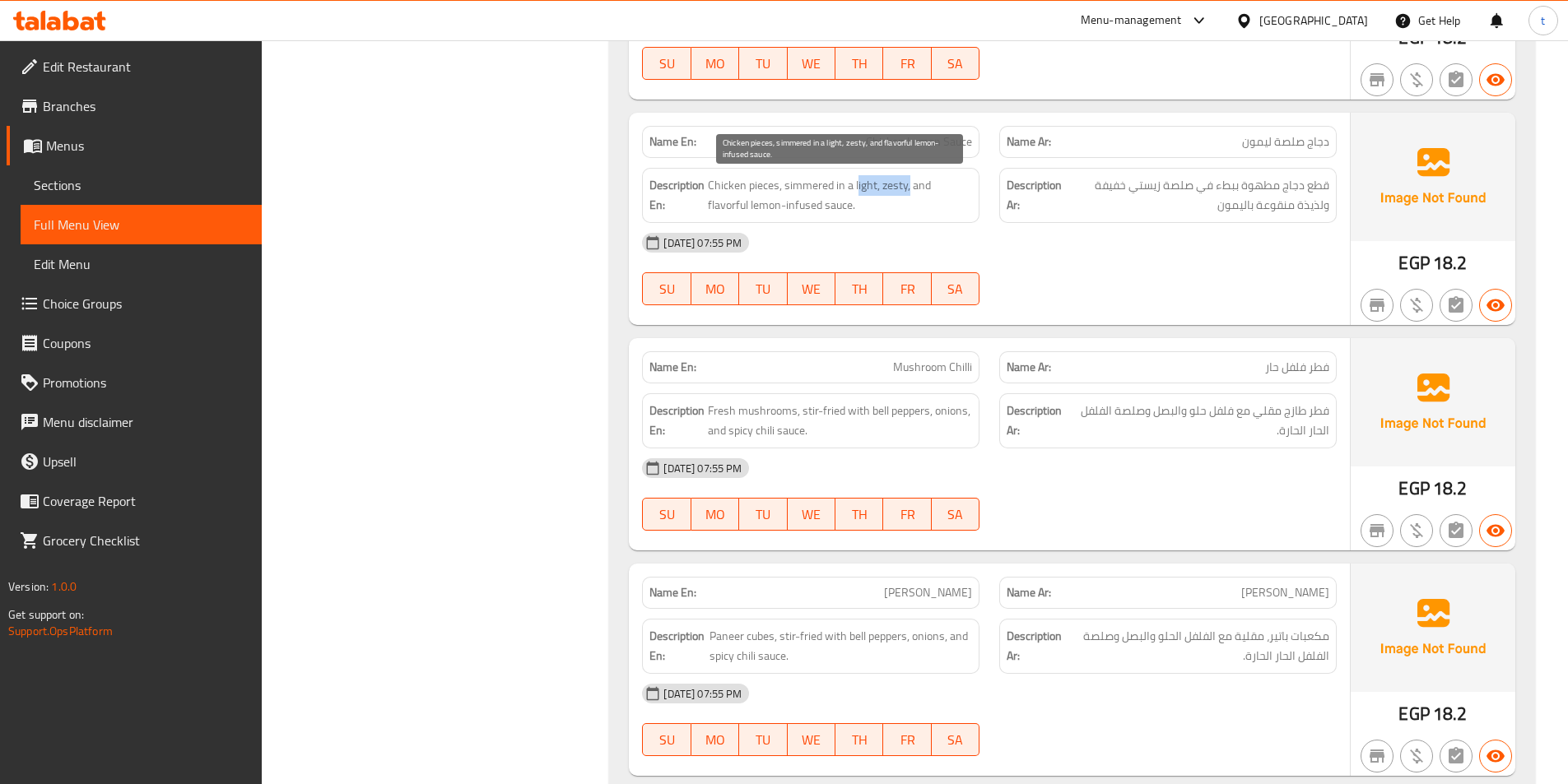
click at [909, 183] on span "Chicken pieces, simmered in a light, zesty, and flavorful lemon-infused sauce." at bounding box center [840, 195] width 264 height 40
click at [920, 179] on span "Chicken pieces, simmered in a light, zesty, and flavorful lemon-infused sauce." at bounding box center [840, 195] width 264 height 40
click at [858, 182] on span "Chicken pieces, simmered in a light, zesty, and flavorful lemon-infused sauce." at bounding box center [840, 195] width 264 height 40
drag, startPoint x: 858, startPoint y: 182, endPoint x: 872, endPoint y: 183, distance: 14.0
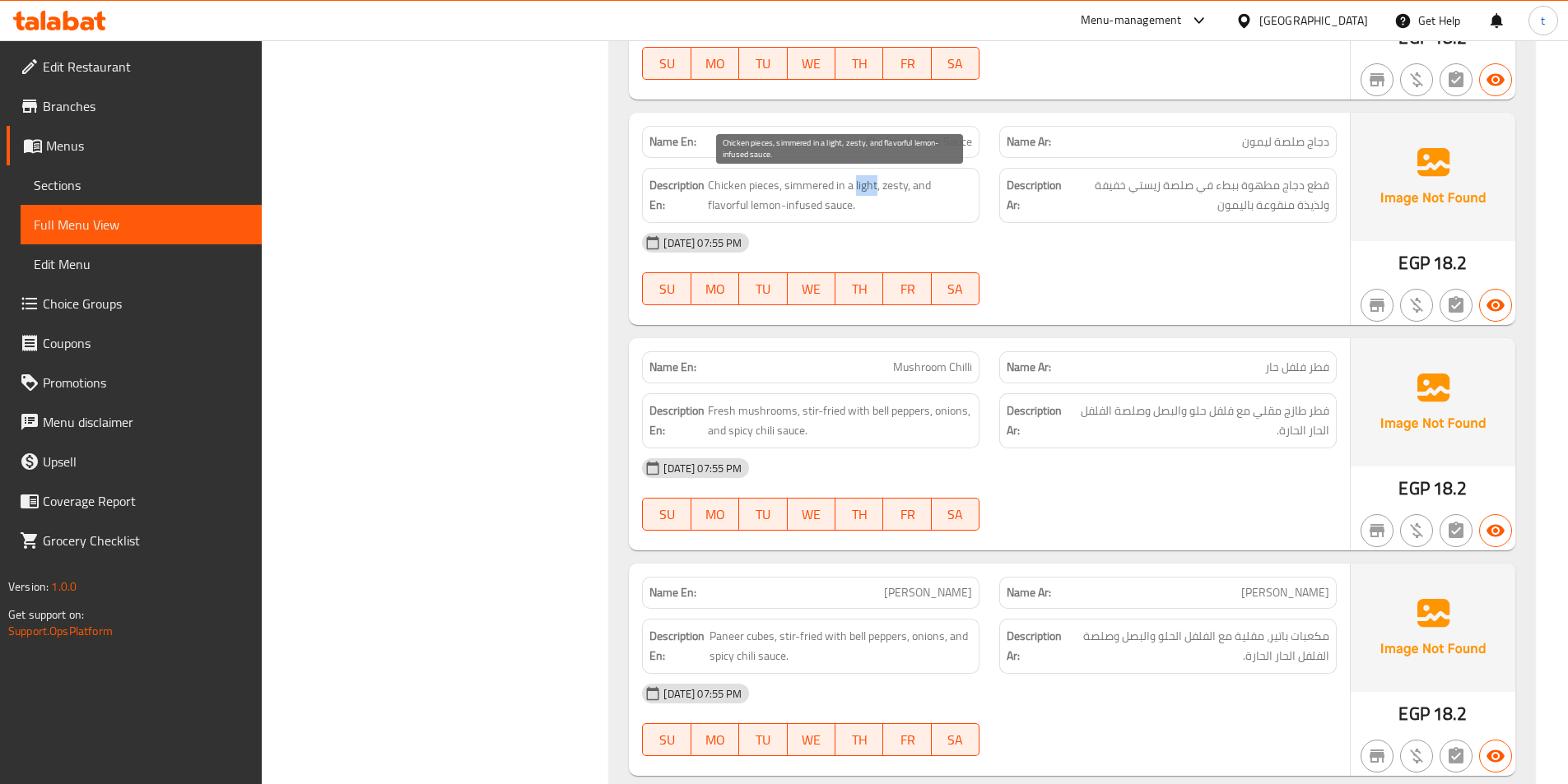
click at [870, 183] on span "Chicken pieces, simmered in a light, zesty, and flavorful lemon-infused sauce." at bounding box center [840, 195] width 264 height 40
click at [885, 183] on span "Chicken pieces, simmered in a light, zesty, and flavorful lemon-infused sauce." at bounding box center [840, 195] width 264 height 40
click at [866, 186] on span "Chicken pieces, simmered in a light, zesty, and flavorful lemon-infused sauce." at bounding box center [840, 195] width 264 height 40
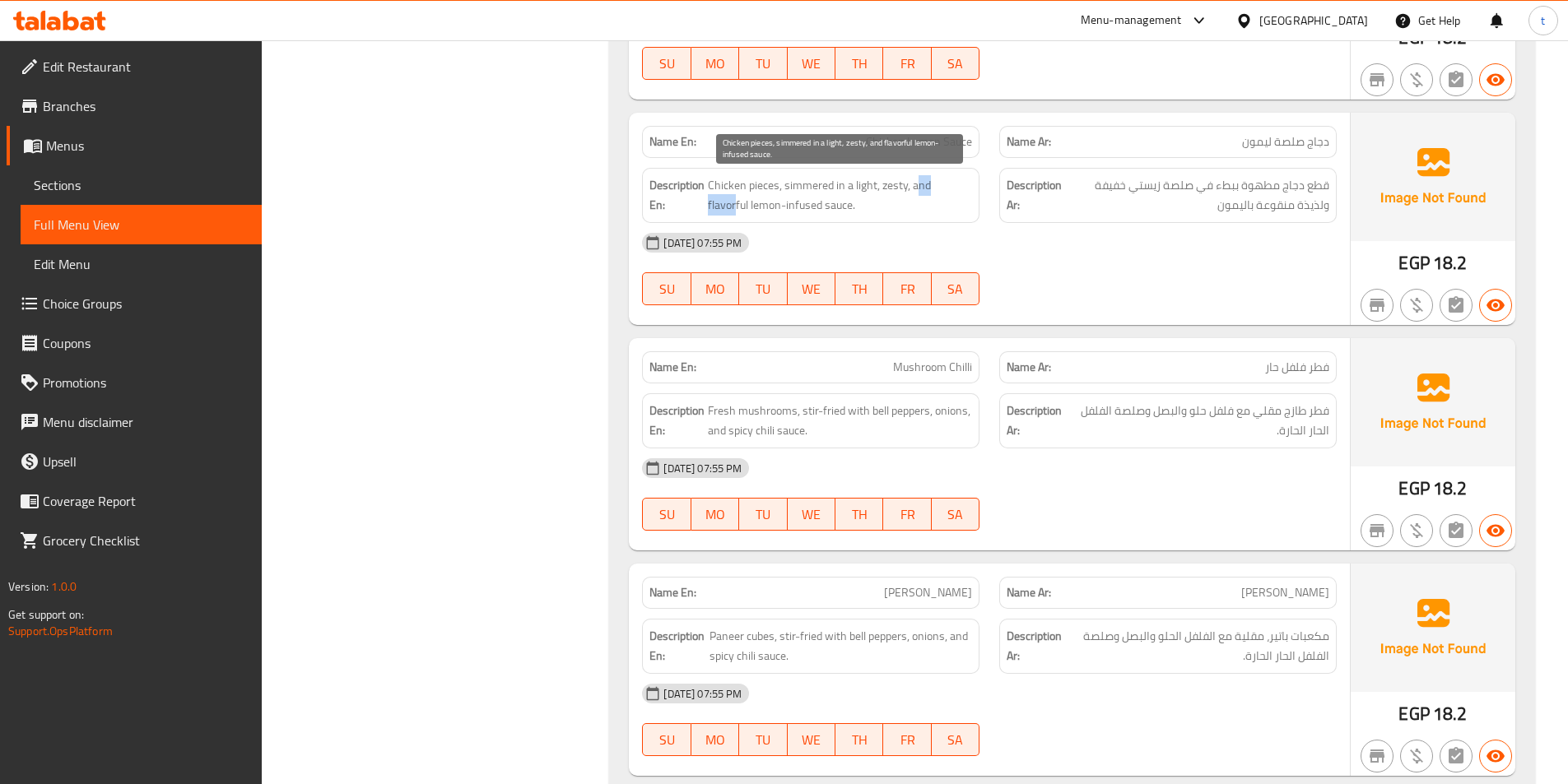
drag, startPoint x: 919, startPoint y: 182, endPoint x: 960, endPoint y: 184, distance: 41.0
click at [960, 184] on span "Chicken pieces, simmered in a light, zesty, and flavorful lemon-infused sauce." at bounding box center [840, 195] width 264 height 40
click at [922, 206] on span "Chicken pieces, simmered in a light, zesty, and flavorful lemon-infused sauce." at bounding box center [840, 195] width 264 height 40
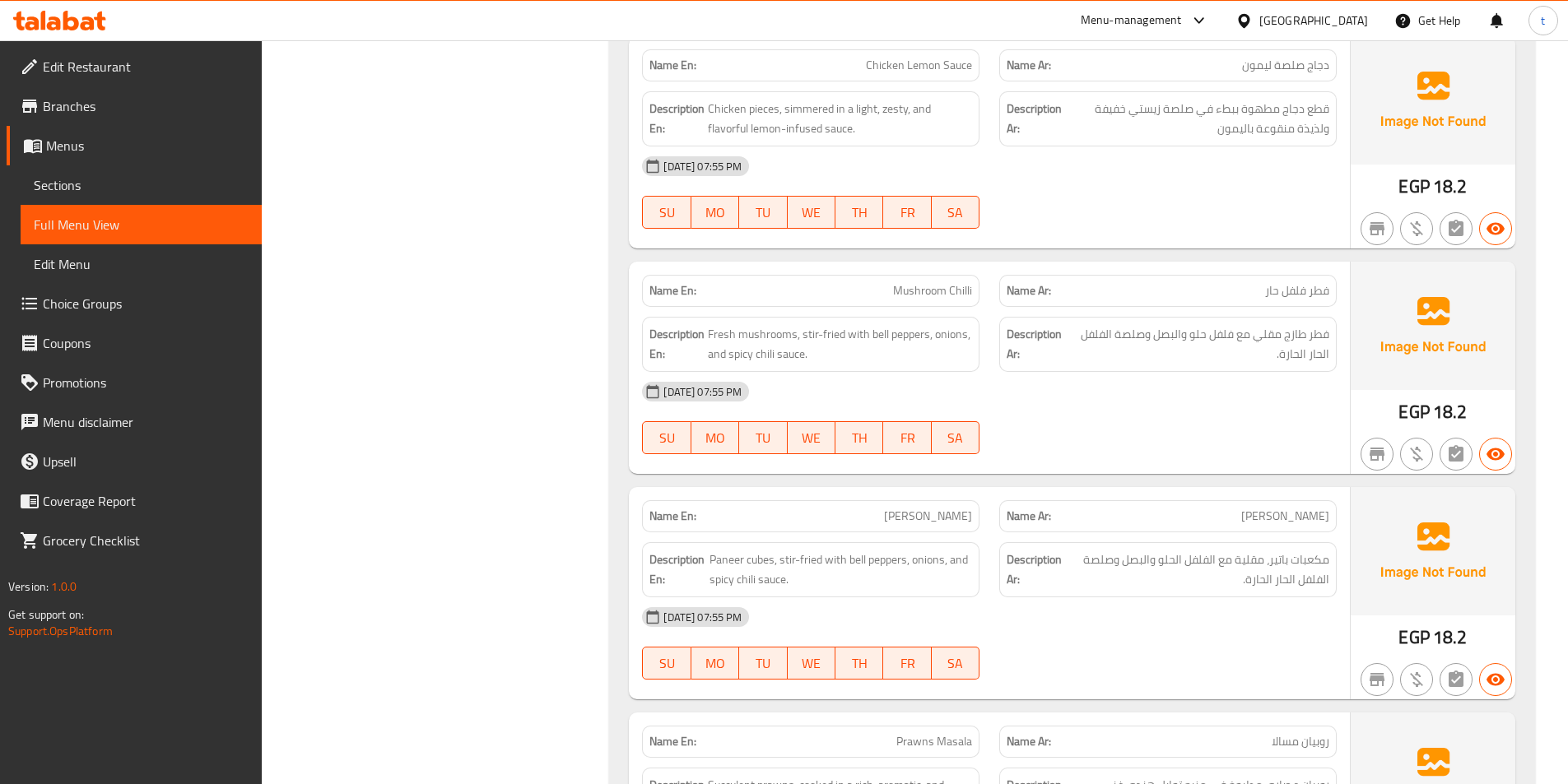
scroll to position [1235, 0]
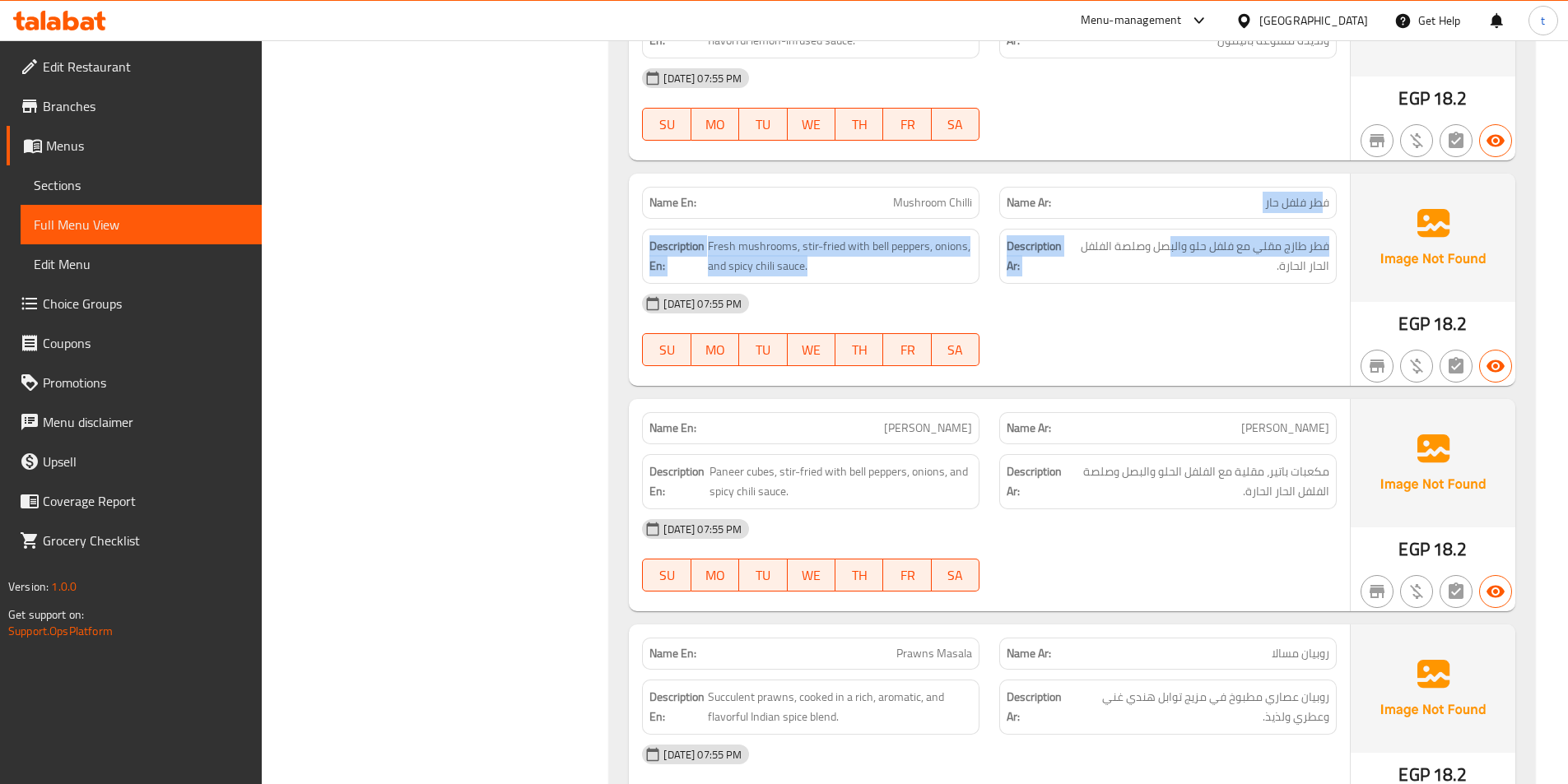
drag, startPoint x: 1323, startPoint y: 180, endPoint x: 1118, endPoint y: 221, distance: 209.1
click at [1160, 227] on div "Name En: Mushroom Chilli Name Ar: فطر فلفل حار Description En: Fresh mushrooms,…" at bounding box center [989, 280] width 721 height 213
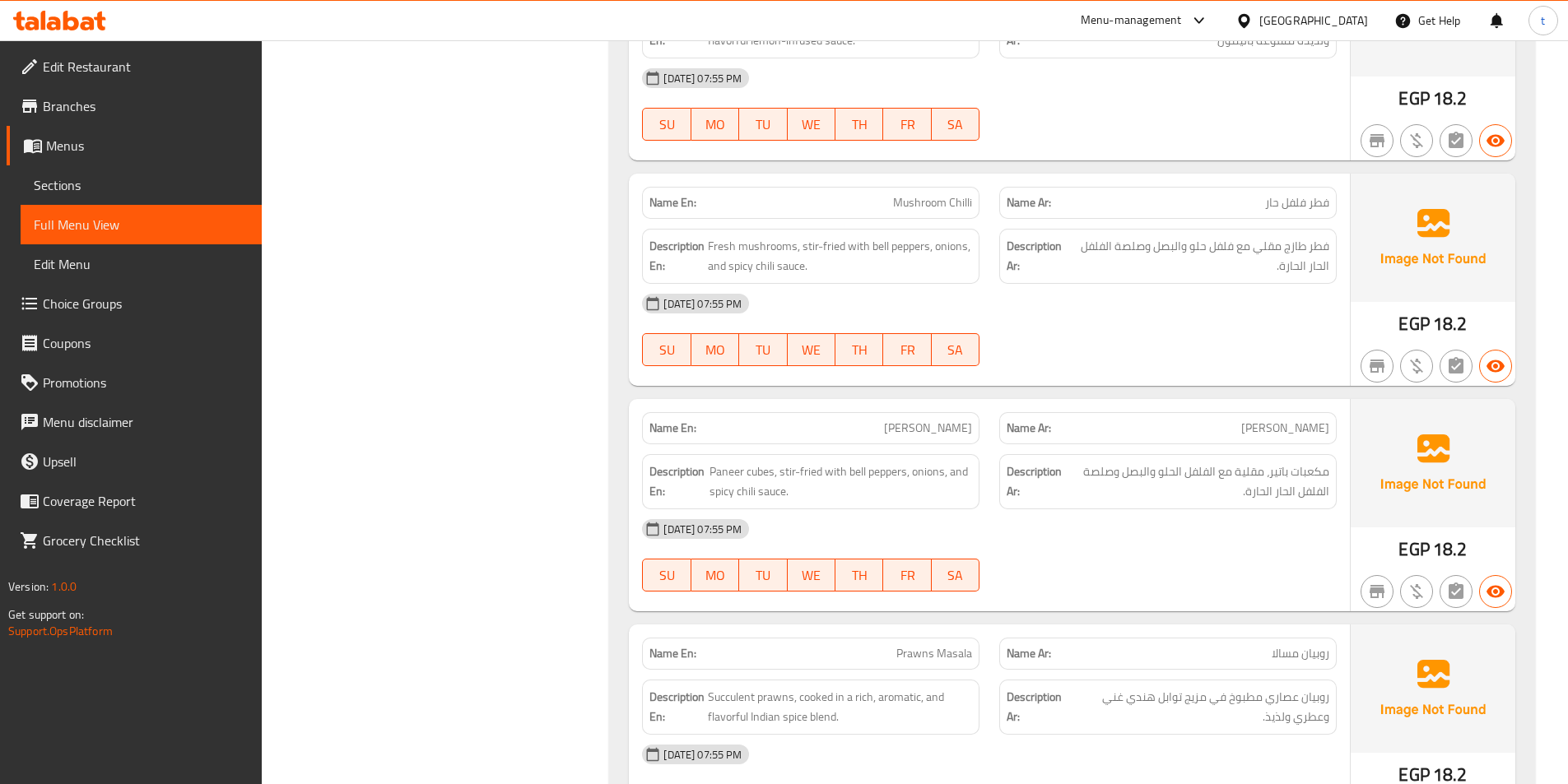
click at [822, 197] on p "Name En: Mushroom Chilli" at bounding box center [810, 203] width 323 height 17
drag, startPoint x: 1316, startPoint y: 238, endPoint x: 1192, endPoint y: 228, distance: 124.4
click at [1192, 229] on div "Description Ar: فطر طازج مقلي مع فلفل حلو والبصل وصلصة الفلفل الحار الحارة." at bounding box center [1168, 257] width 338 height 56
drag, startPoint x: 793, startPoint y: 238, endPoint x: 927, endPoint y: 232, distance: 134.1
click at [927, 232] on div "Description En: Fresh mushrooms, stir-fried with bell peppers, onions, and spic…" at bounding box center [811, 257] width 338 height 56
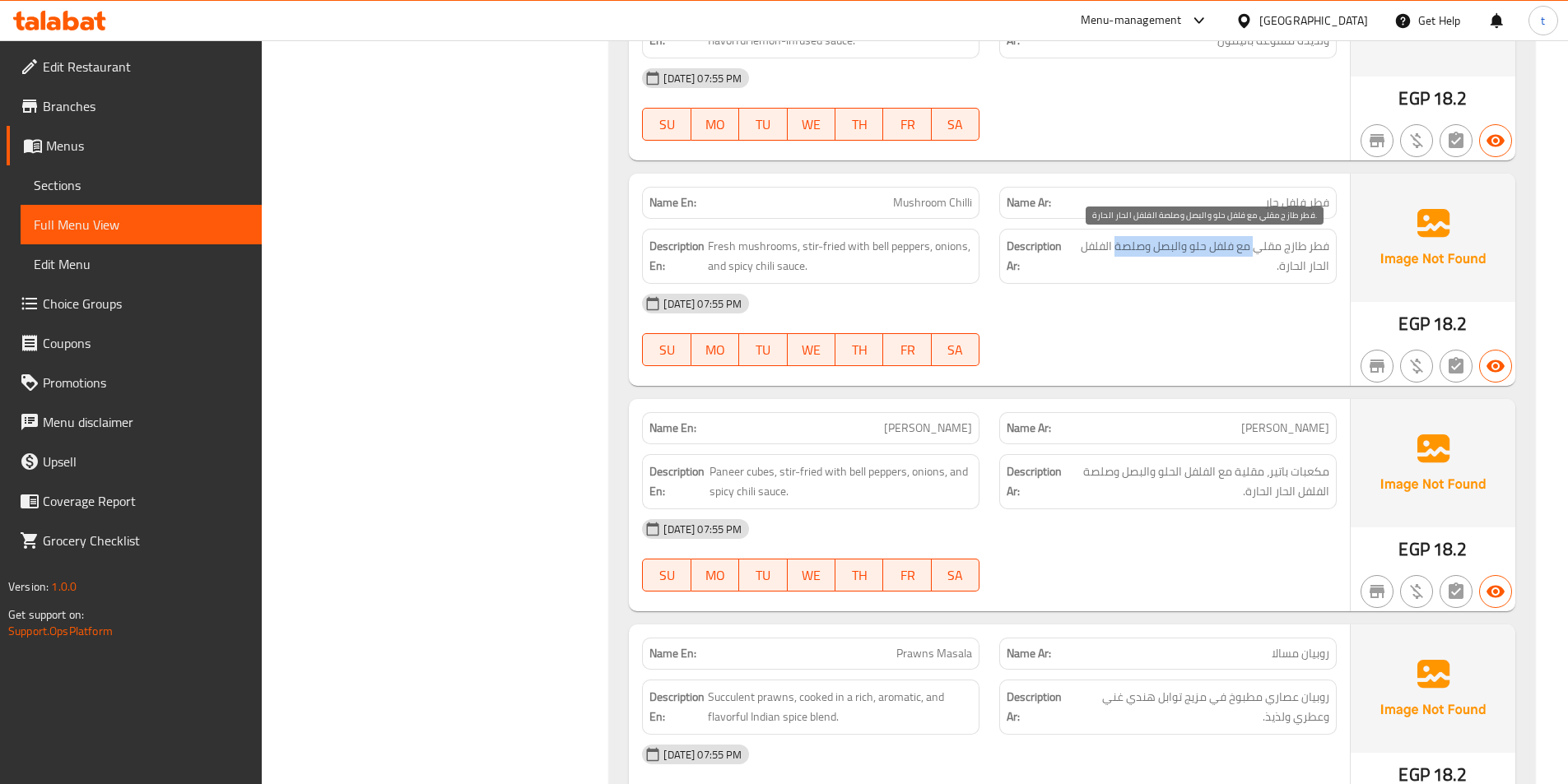
drag, startPoint x: 1254, startPoint y: 250, endPoint x: 1115, endPoint y: 254, distance: 139.1
click at [1115, 254] on span "فطر طازج مقلي مع فلفل حلو والبصل وصلصة الفلفل الحار الحارة." at bounding box center [1199, 257] width 259 height 40
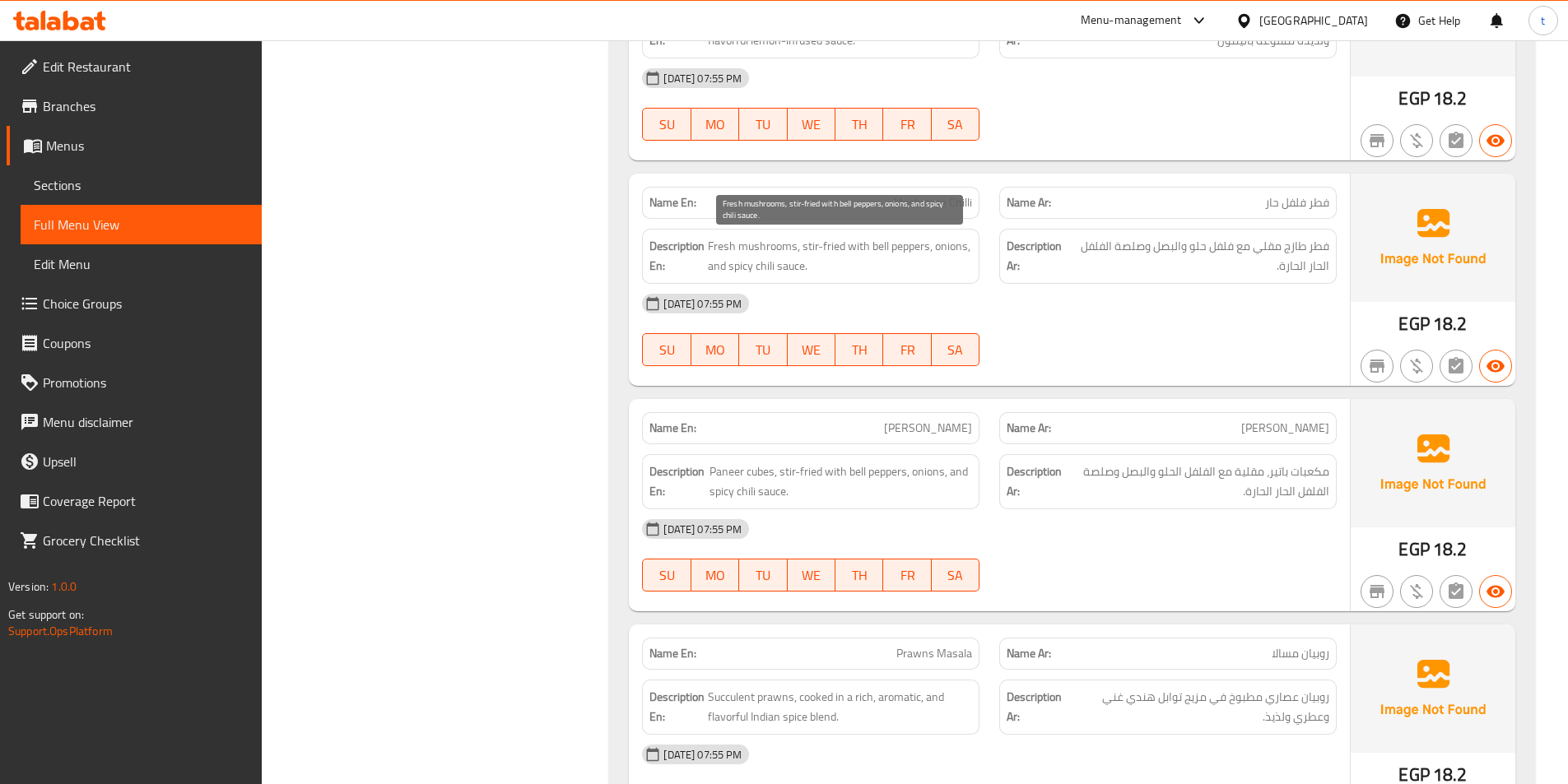
click at [951, 248] on span "Fresh mushrooms, stir-fried with bell peppers, onions, and spicy chili sauce." at bounding box center [840, 257] width 264 height 40
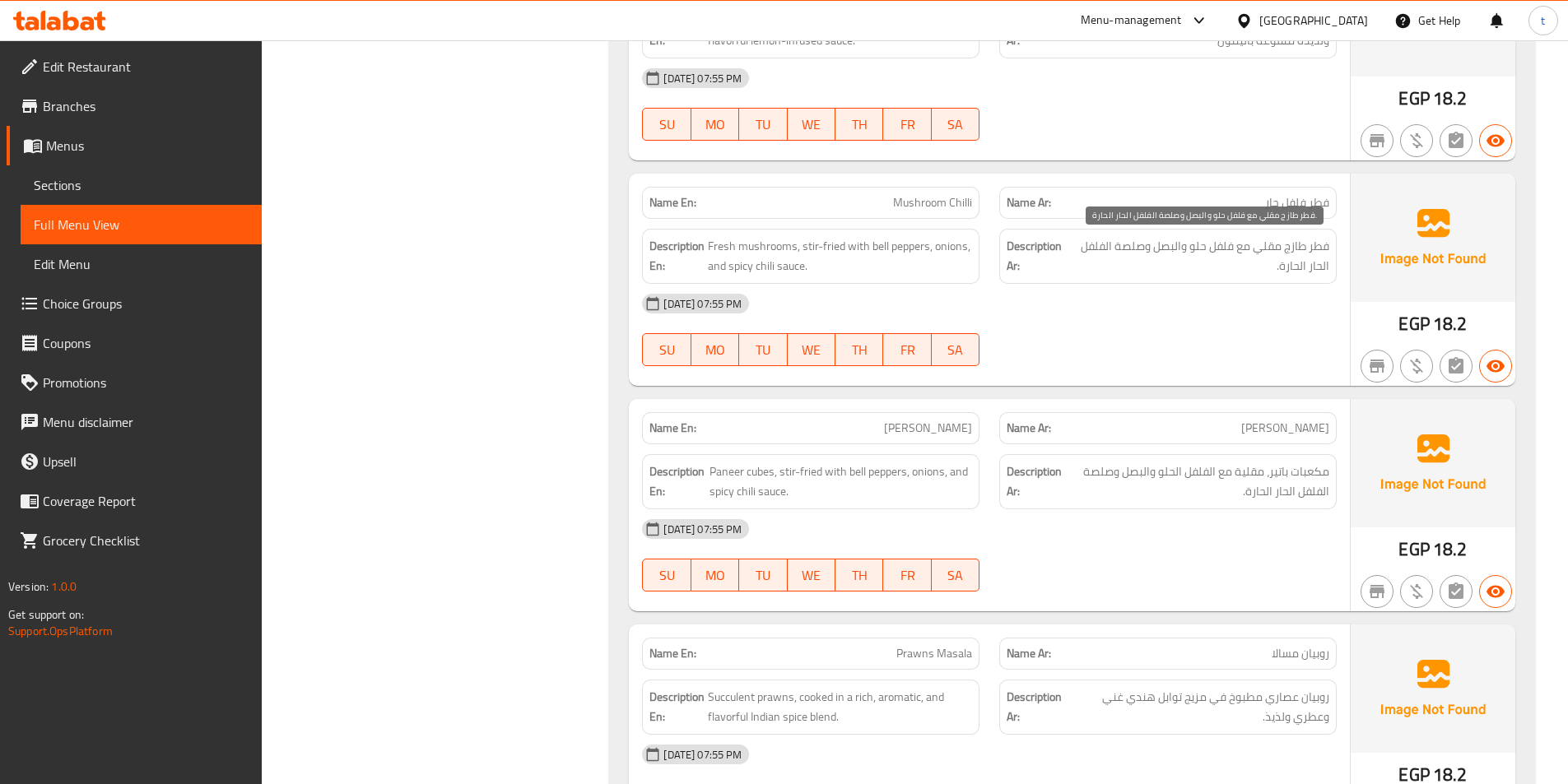
drag, startPoint x: 1161, startPoint y: 265, endPoint x: 1121, endPoint y: 261, distance: 40.2
click at [1121, 261] on span "فطر طازج مقلي مع فلفل حلو والبصل وصلصة الفلفل الحار الحارة." at bounding box center [1199, 257] width 259 height 40
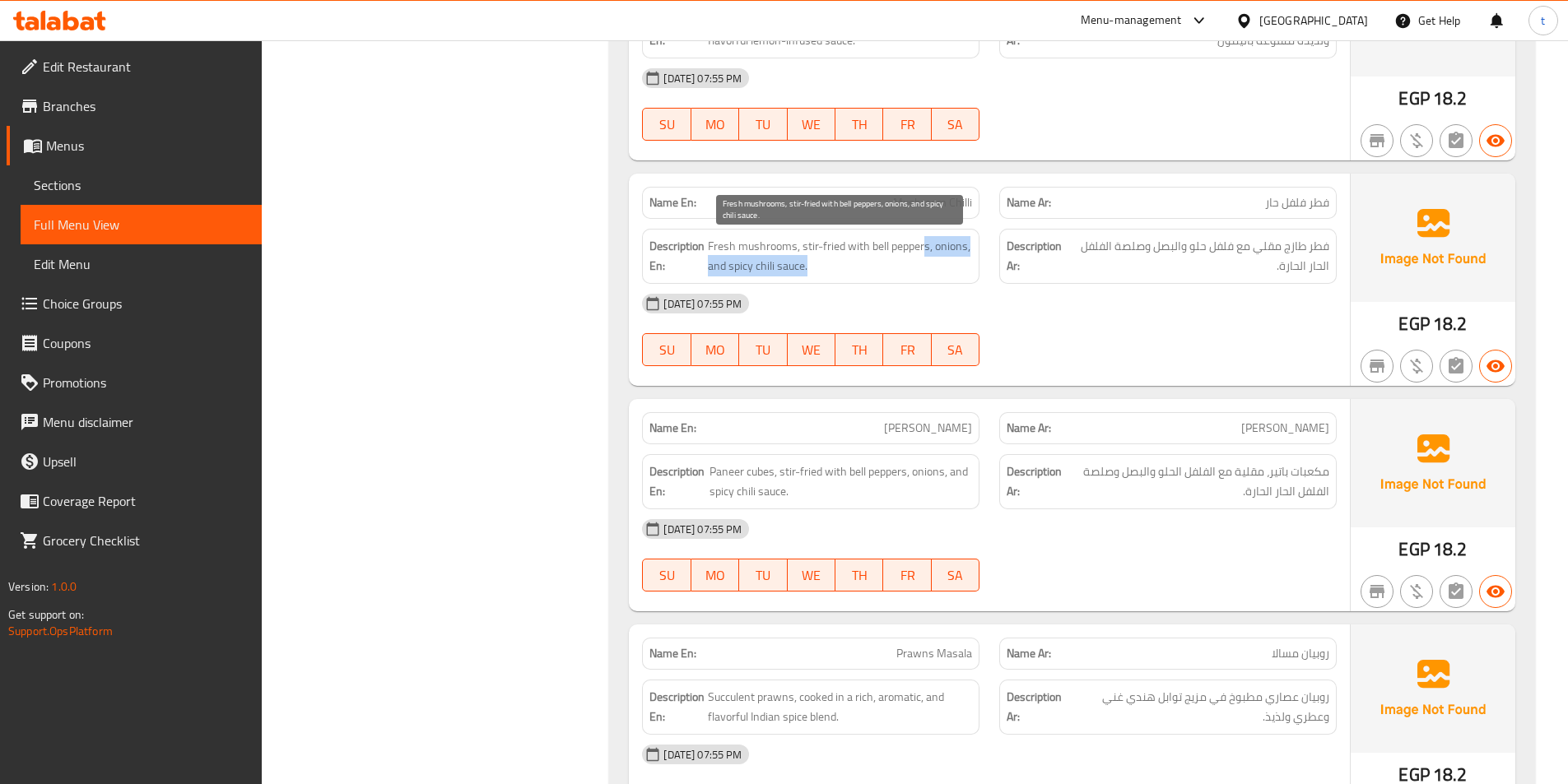
drag, startPoint x: 924, startPoint y: 251, endPoint x: 818, endPoint y: 261, distance: 106.5
click at [818, 261] on span "Fresh mushrooms, stir-fried with bell peppers, onions, and spicy chili sauce." at bounding box center [840, 257] width 264 height 40
click at [952, 275] on span "Fresh mushrooms, stir-fried with bell peppers, onions, and spicy chili sauce." at bounding box center [840, 257] width 264 height 40
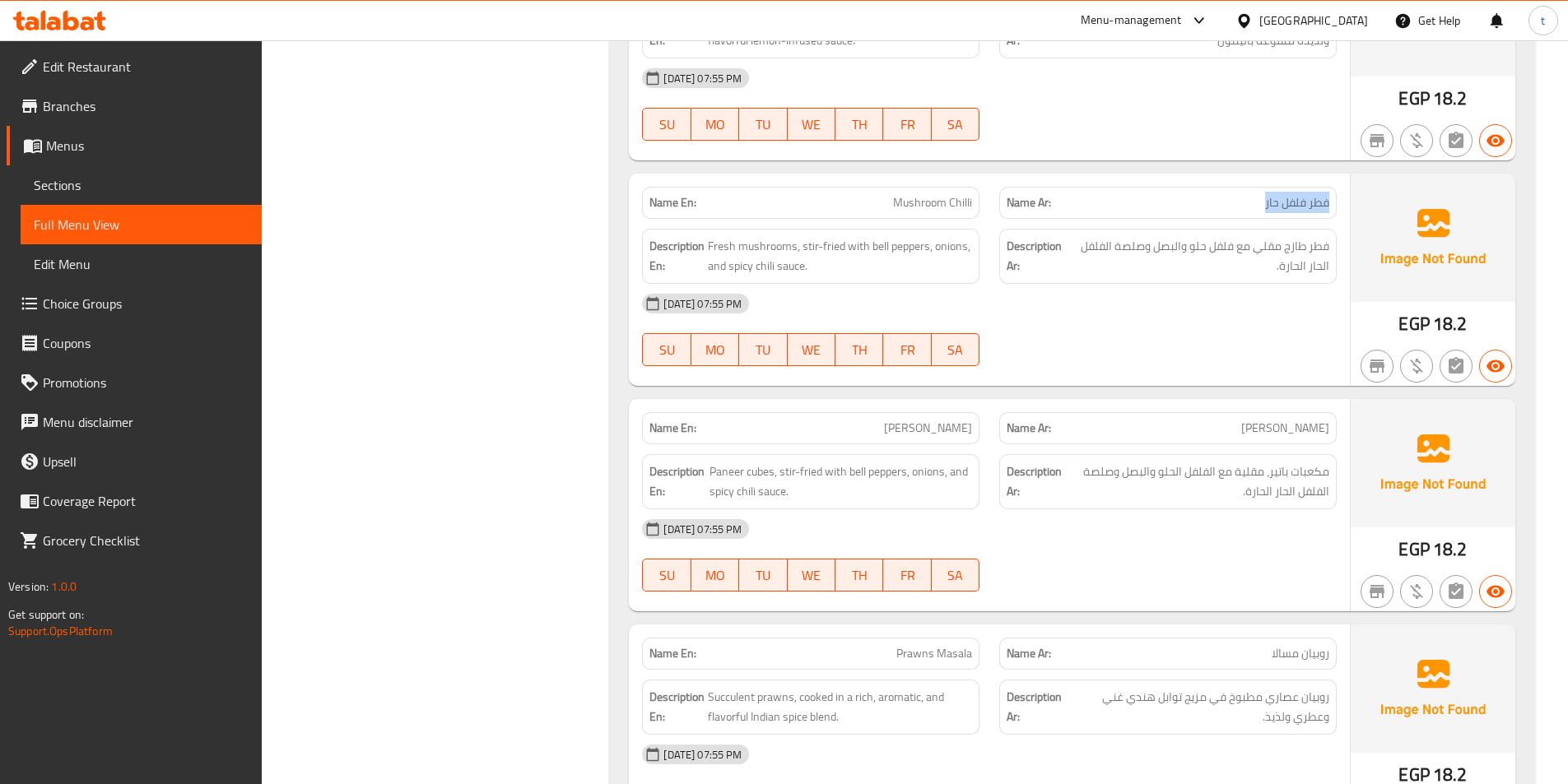
drag, startPoint x: 1329, startPoint y: 201, endPoint x: 1203, endPoint y: 188, distance: 126.7
click at [1203, 188] on div "Name Ar: فطر فلفل حار" at bounding box center [1168, 203] width 338 height 33
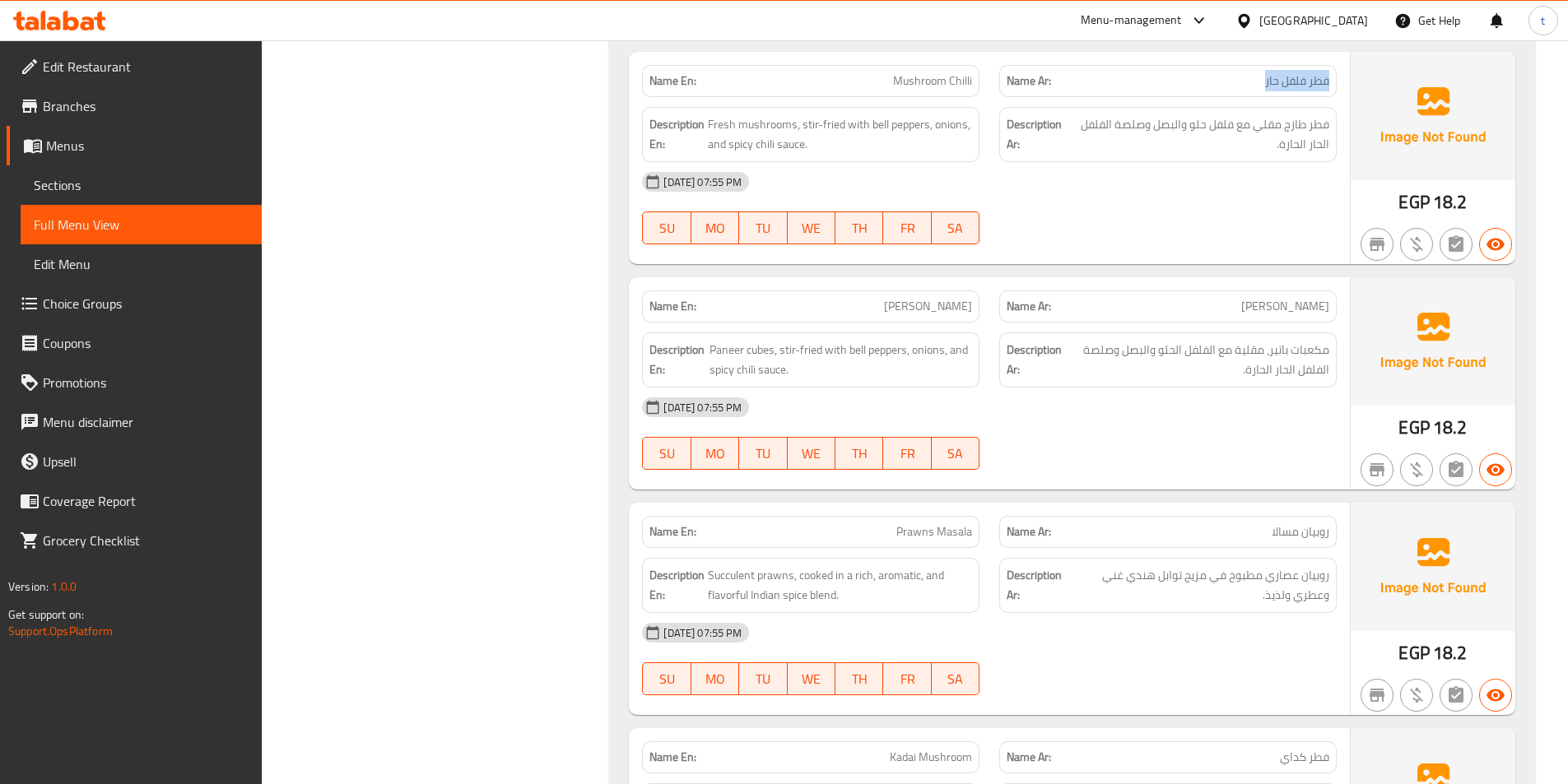
scroll to position [1482, 0]
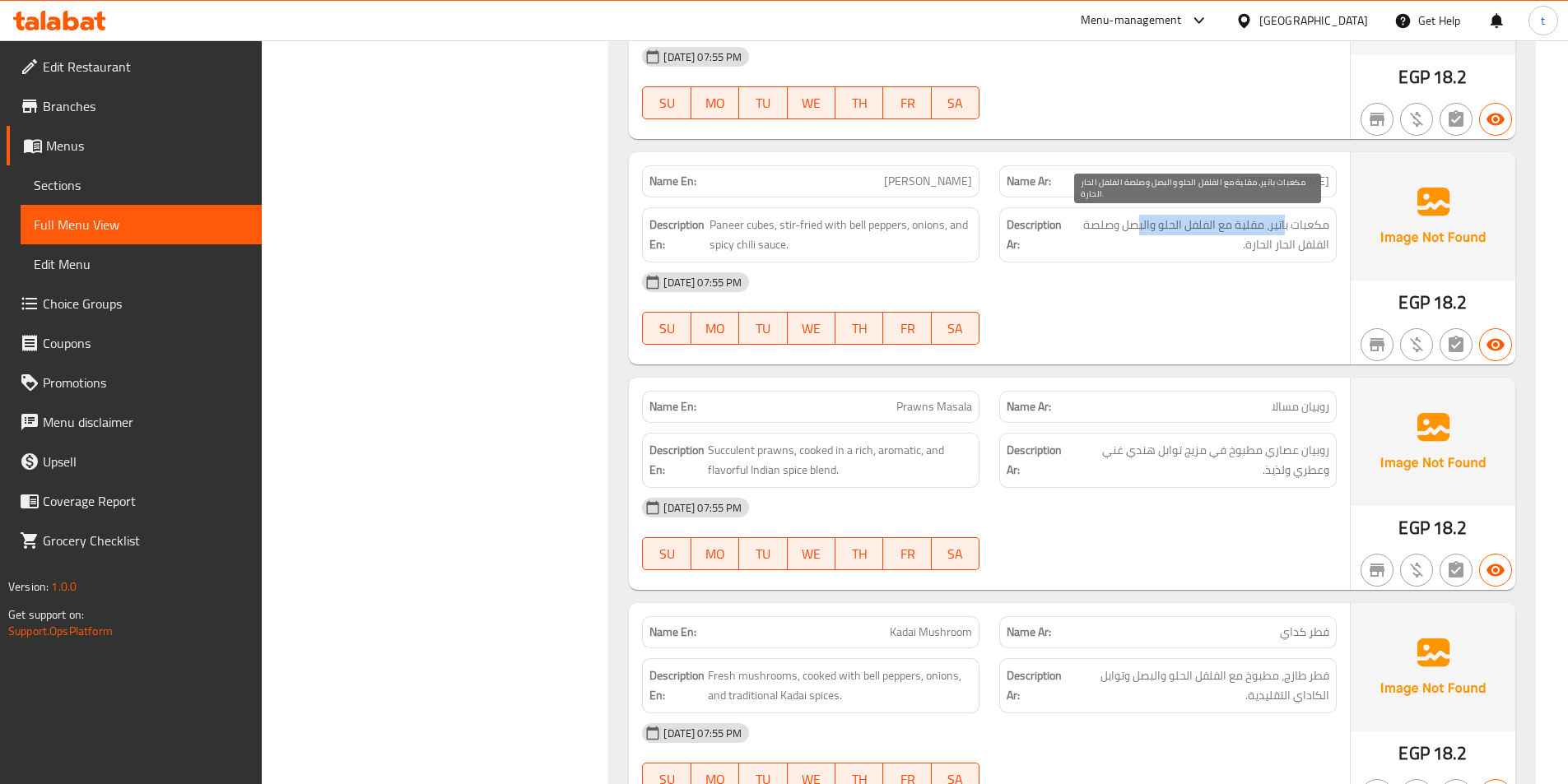
drag, startPoint x: 1286, startPoint y: 225, endPoint x: 1141, endPoint y: 220, distance: 145.1
click at [1141, 220] on span "مكعبات باتير، مقلية مع الفلفل الحلو والبصل وصلصة الفلفل الحار الحارة." at bounding box center [1198, 235] width 263 height 40
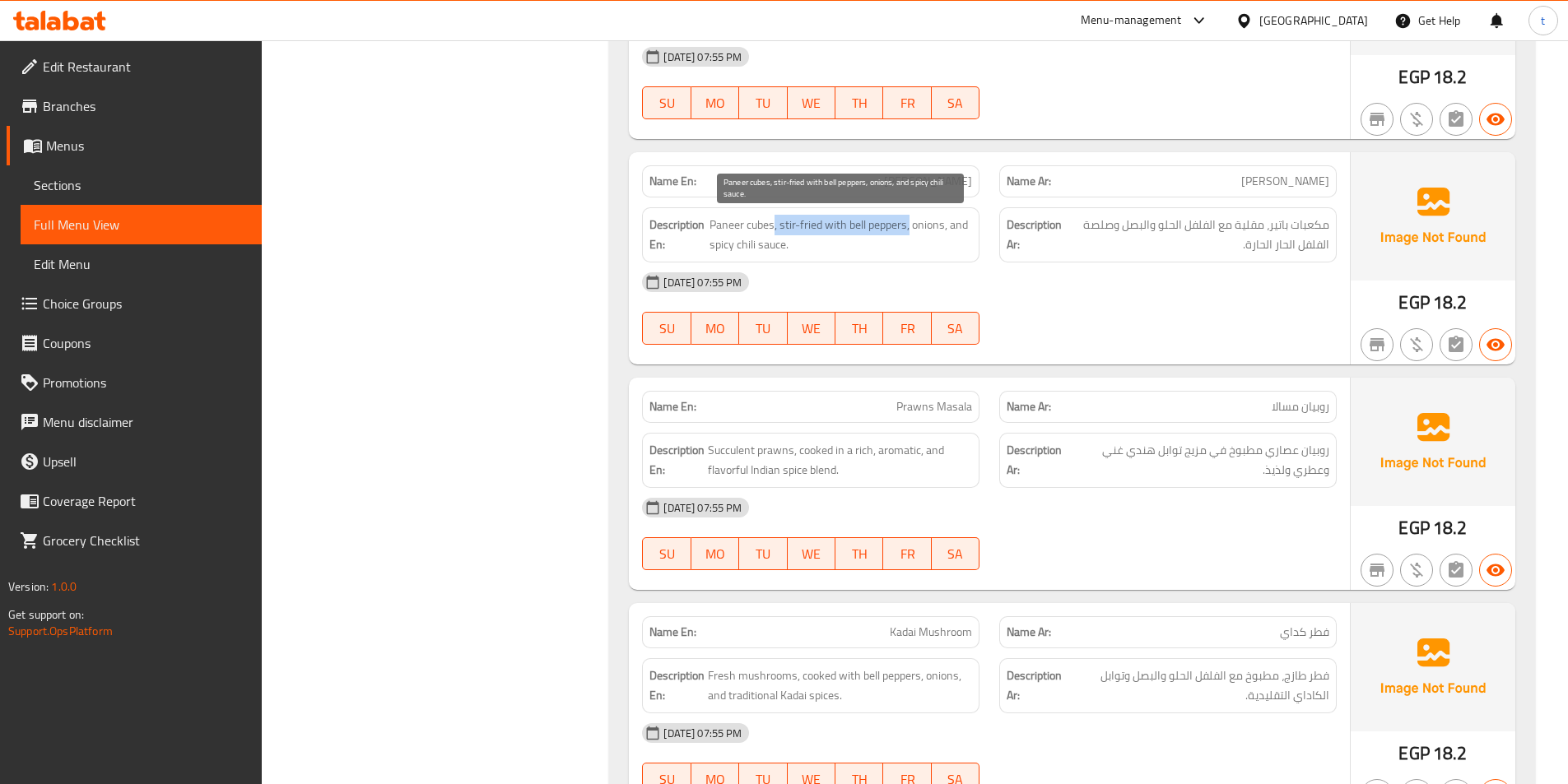
drag, startPoint x: 775, startPoint y: 226, endPoint x: 910, endPoint y: 233, distance: 135.2
click at [910, 233] on span "Paneer cubes, stir-fried with bell peppers, onions, and spicy chili sauce." at bounding box center [840, 235] width 262 height 40
click at [922, 226] on span "Paneer cubes, stir-fried with bell peppers, onions, and spicy chili sauce." at bounding box center [840, 235] width 262 height 40
click at [948, 220] on span "Paneer cubes, stir-fried with bell peppers, onions, and spicy chili sauce." at bounding box center [840, 235] width 262 height 40
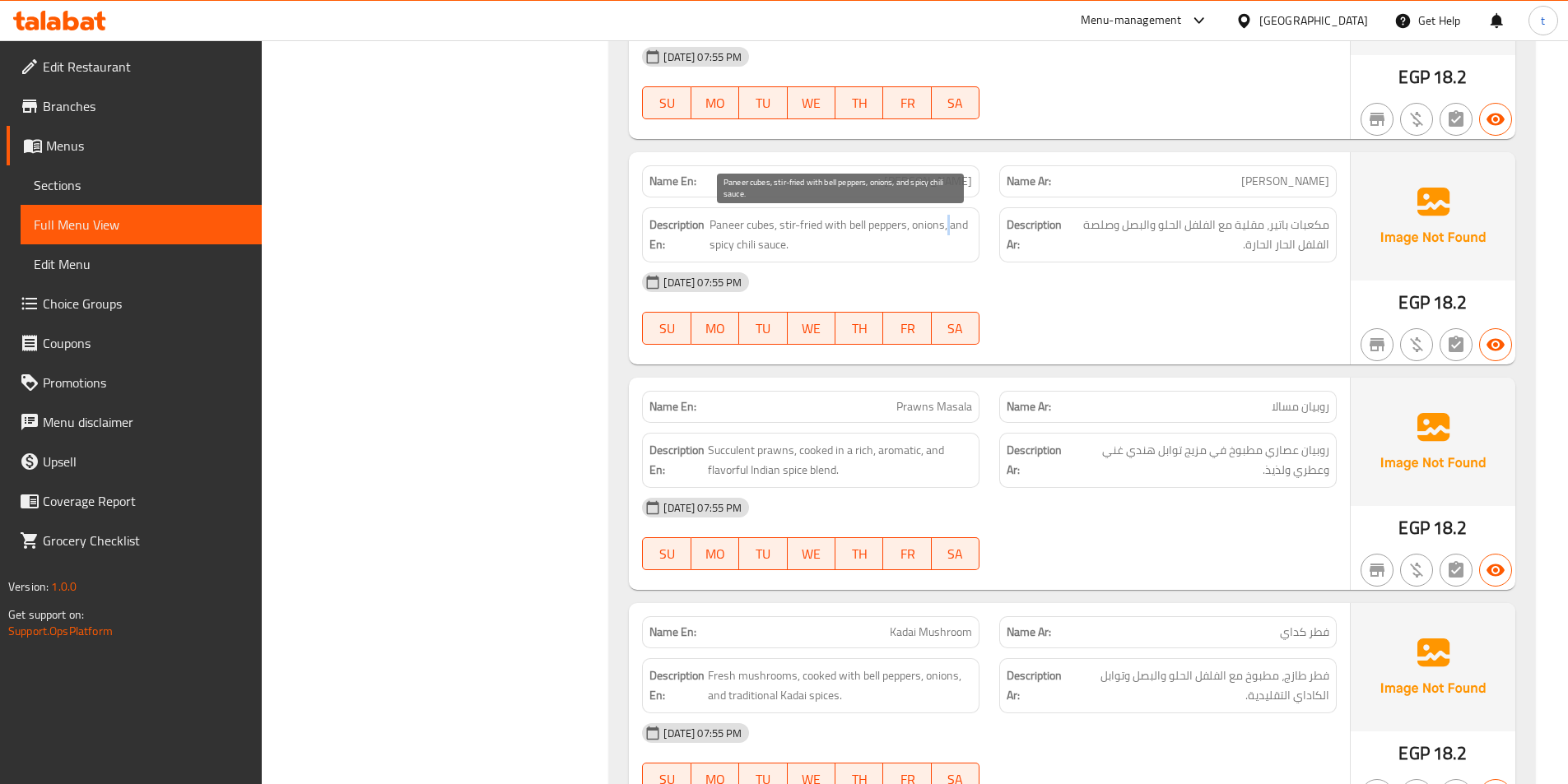
click at [948, 220] on span "Paneer cubes, stir-fried with bell peppers, onions, and spicy chili sauce." at bounding box center [840, 235] width 262 height 40
drag, startPoint x: 710, startPoint y: 250, endPoint x: 744, endPoint y: 248, distance: 34.1
click at [744, 248] on span "Paneer cubes, stir-fried with bell peppers, onions, and spicy chili sauce." at bounding box center [840, 235] width 262 height 40
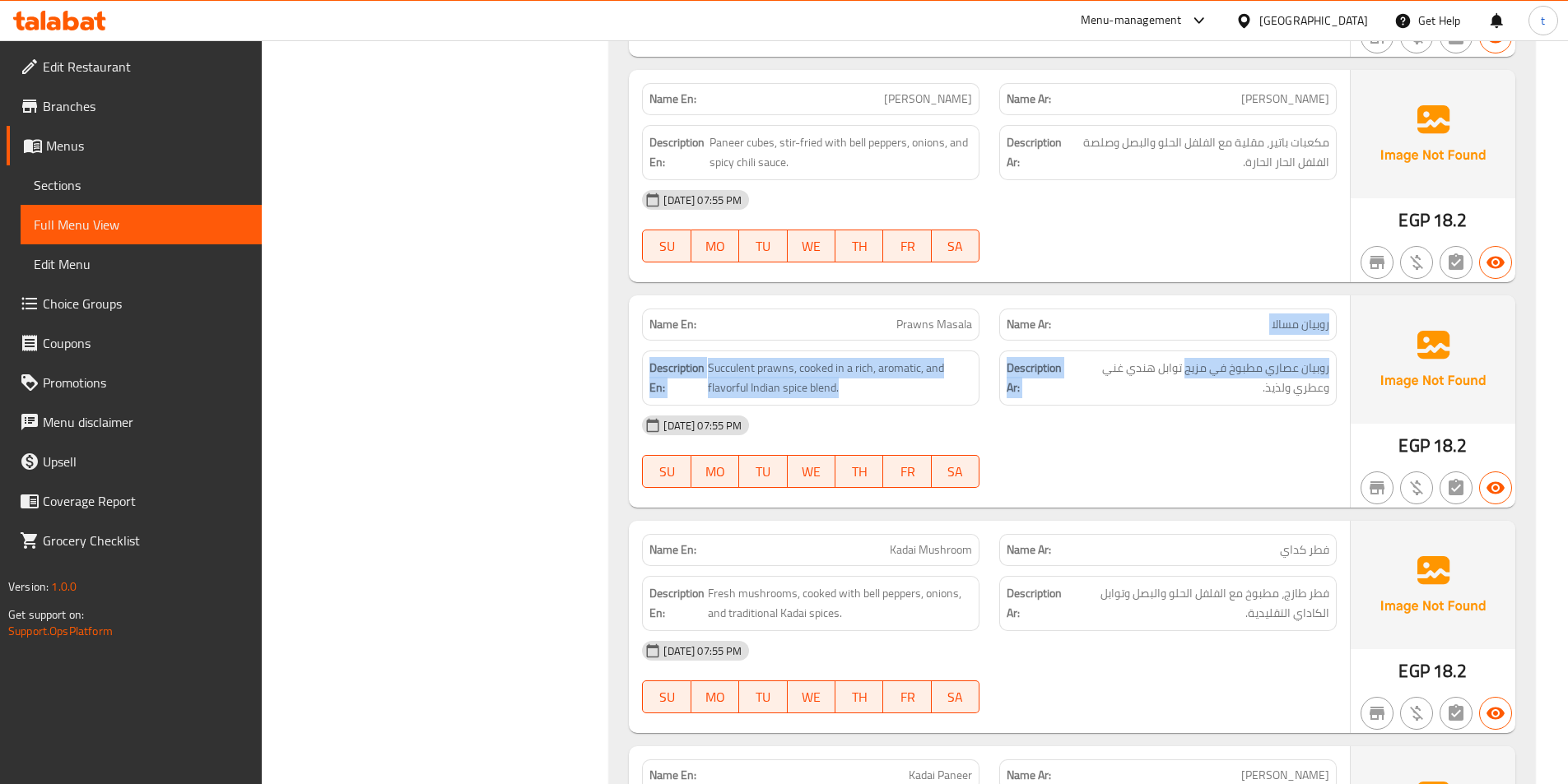
drag, startPoint x: 1331, startPoint y: 328, endPoint x: 1184, endPoint y: 351, distance: 148.8
click at [1184, 351] on div "Name En: Prawns Masala Name Ar: روبیان مسالا Description En: Succulent prawns, …" at bounding box center [989, 402] width 721 height 213
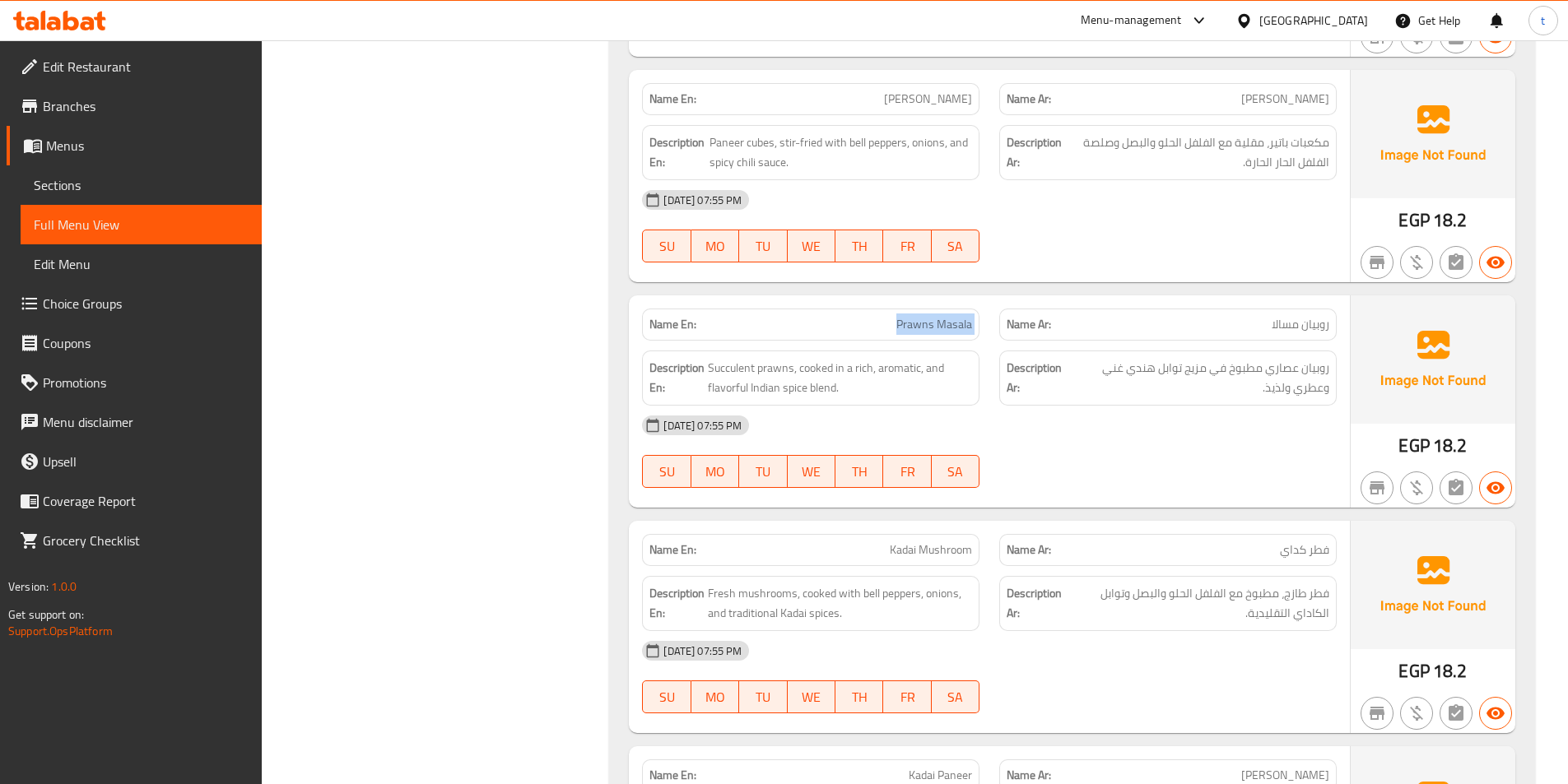
drag, startPoint x: 834, startPoint y: 312, endPoint x: 997, endPoint y: 312, distance: 163.0
click at [997, 312] on div "Name En: Prawns Masala Name Ar: روبیان مسالا" at bounding box center [989, 325] width 714 height 52
drag, startPoint x: 708, startPoint y: 360, endPoint x: 767, endPoint y: 352, distance: 59.5
click at [767, 352] on div "Description En: Succulent prawns, cooked in a rich, aromatic, and flavorful Ind…" at bounding box center [811, 378] width 338 height 56
drag, startPoint x: 1323, startPoint y: 361, endPoint x: 1251, endPoint y: 368, distance: 72.3
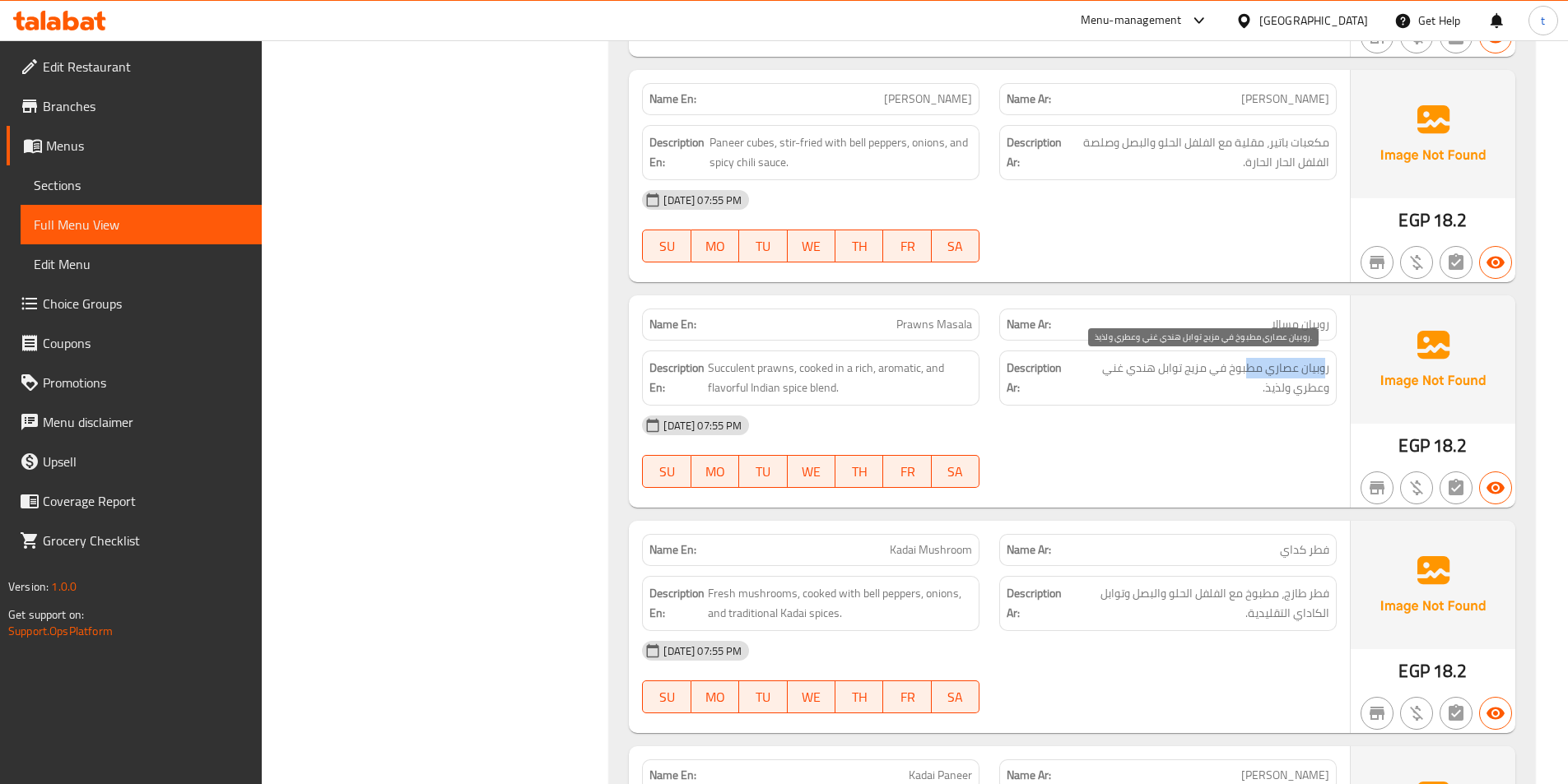
click at [1251, 368] on span "روبيان عصاري مطبوخ في مزيج توابل هندي غني وعطري ولذيذ." at bounding box center [1200, 378] width 258 height 40
click at [1228, 369] on span "روبيان عصاري مطبوخ في مزيج توابل هندي غني وعطري ولذيذ." at bounding box center [1200, 378] width 258 height 40
click at [1241, 364] on span "روبيان عصاري مطبوخ في مزيج توابل هندي غني وعطري ولذيذ." at bounding box center [1200, 378] width 258 height 40
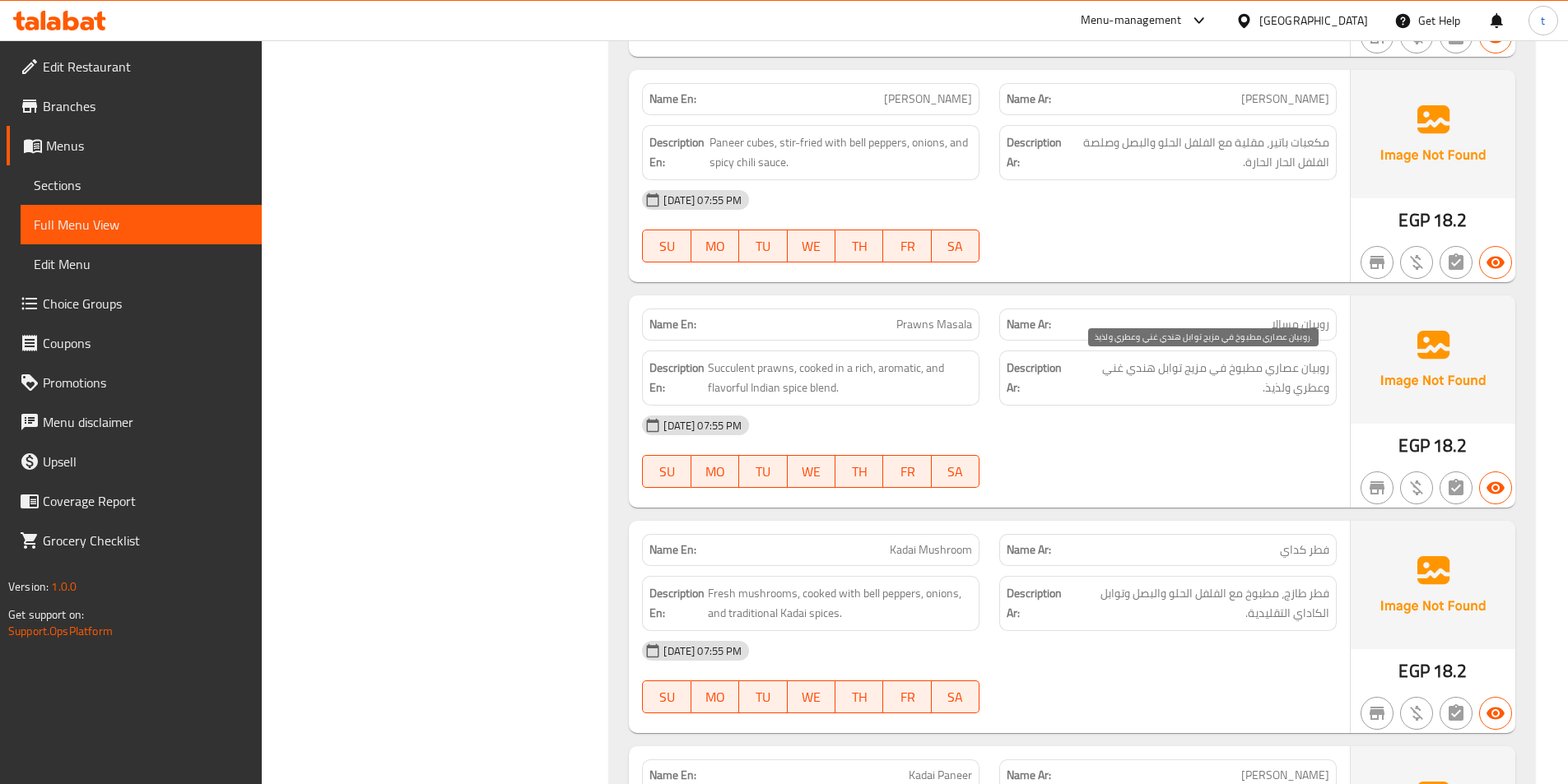
click at [1247, 367] on span "روبيان عصاري مطبوخ في مزيج توابل هندي غني وعطري ولذيذ." at bounding box center [1200, 378] width 258 height 40
drag, startPoint x: 1247, startPoint y: 367, endPoint x: 1229, endPoint y: 371, distance: 18.4
click at [1245, 368] on span "روبيان عصاري مطبوخ في مزيج توابل هندي غني وعطري ولذيذ." at bounding box center [1200, 378] width 258 height 40
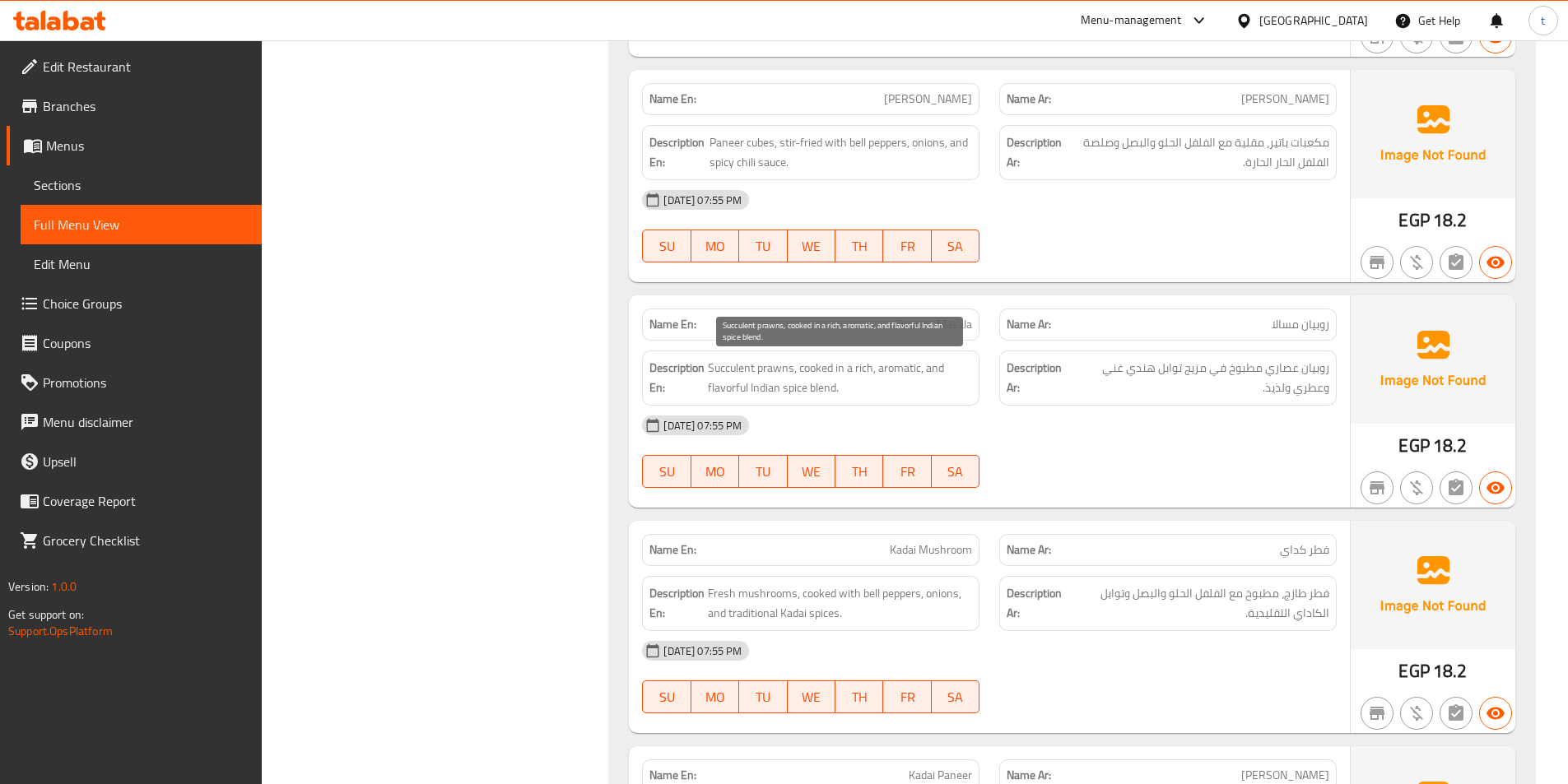
click at [764, 364] on span "Succulent prawns, cooked in a rich, aromatic, and flavorful Indian spice blend." at bounding box center [840, 378] width 264 height 40
click at [740, 359] on span "Succulent prawns, cooked in a rich, aromatic, and flavorful Indian spice blend." at bounding box center [840, 378] width 264 height 40
copy span "Succulent"
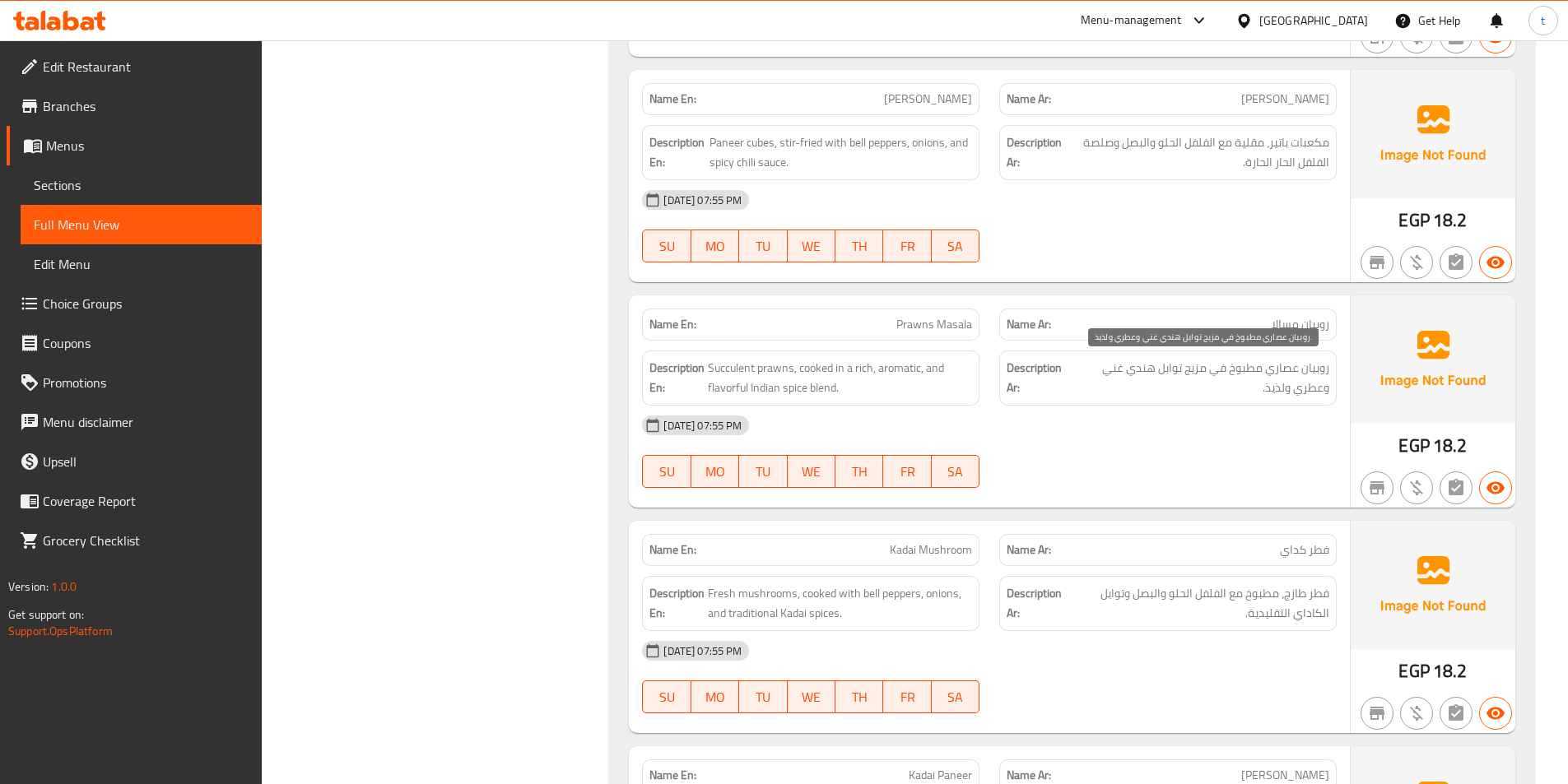
click at [1257, 375] on span "روبيان عصاري مطبوخ في مزيج توابل هندي غني وعطري ولذيذ." at bounding box center [1200, 378] width 258 height 40
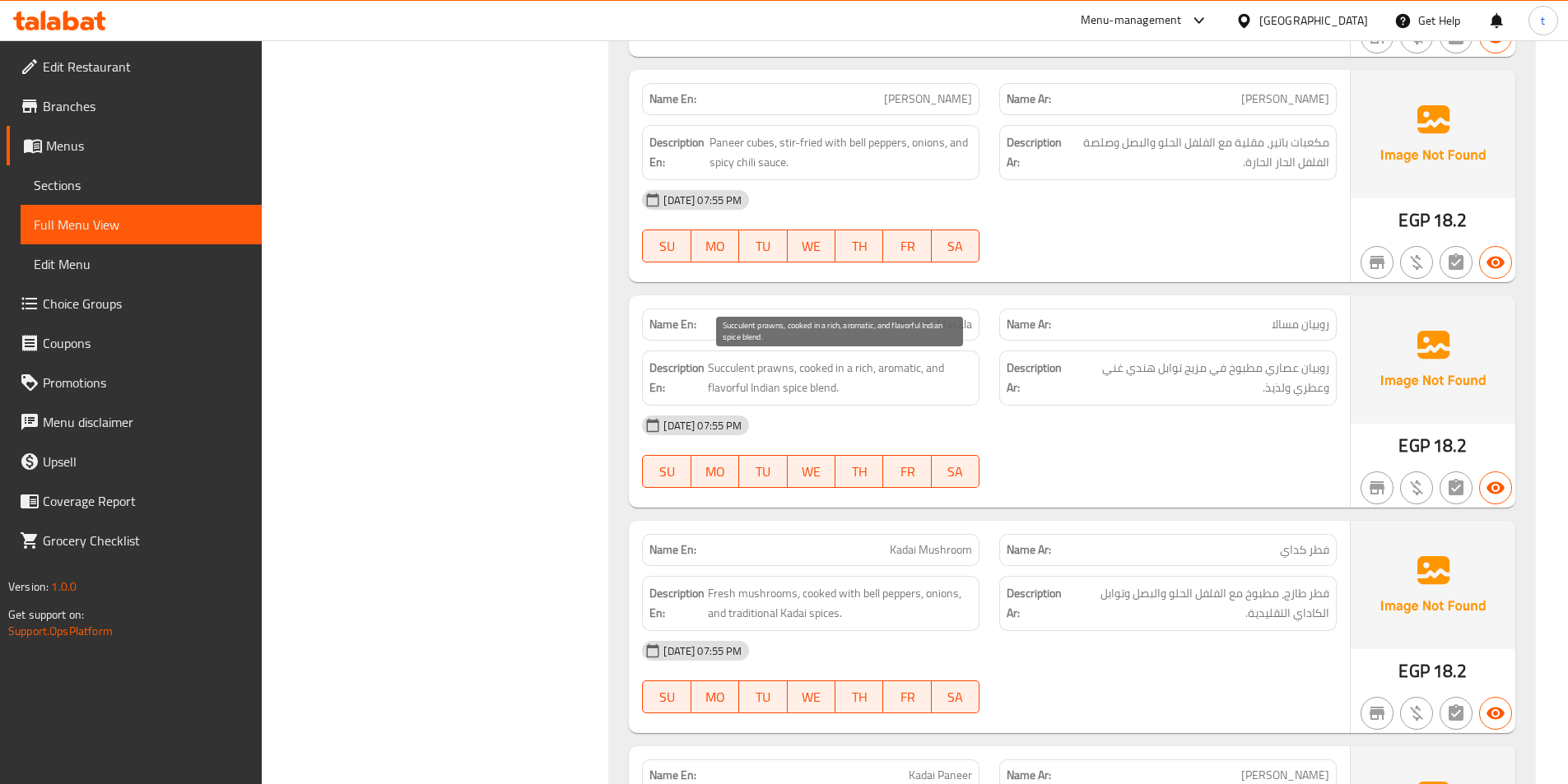
click at [811, 367] on span "Succulent prawns, cooked in a rich, aromatic, and flavorful Indian spice blend." at bounding box center [840, 378] width 264 height 40
drag, startPoint x: 811, startPoint y: 367, endPoint x: 839, endPoint y: 365, distance: 28.1
click at [819, 368] on span "Succulent prawns, cooked in a rich, aromatic, and flavorful Indian spice blend." at bounding box center [840, 378] width 264 height 40
drag, startPoint x: 842, startPoint y: 365, endPoint x: 932, endPoint y: 370, distance: 90.1
click at [932, 370] on span "Succulent prawns, cooked in a rich, aromatic, and flavorful Indian spice blend." at bounding box center [840, 378] width 264 height 40
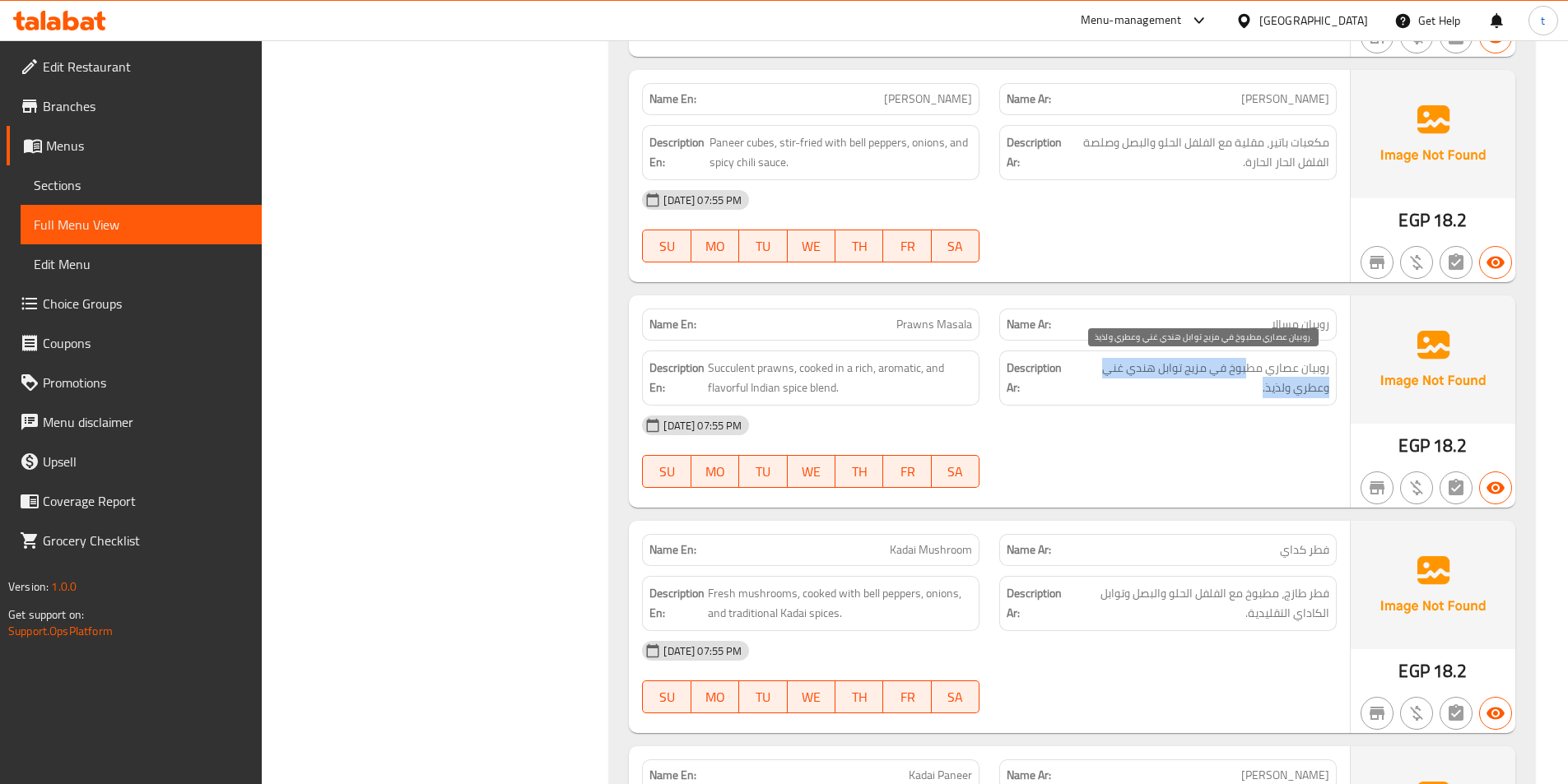
drag, startPoint x: 1251, startPoint y: 370, endPoint x: 1147, endPoint y: 390, distance: 105.9
click at [1147, 390] on span "روبيان عصاري مطبوخ في مزيج توابل هندي غني وعطري ولذيذ." at bounding box center [1200, 378] width 258 height 40
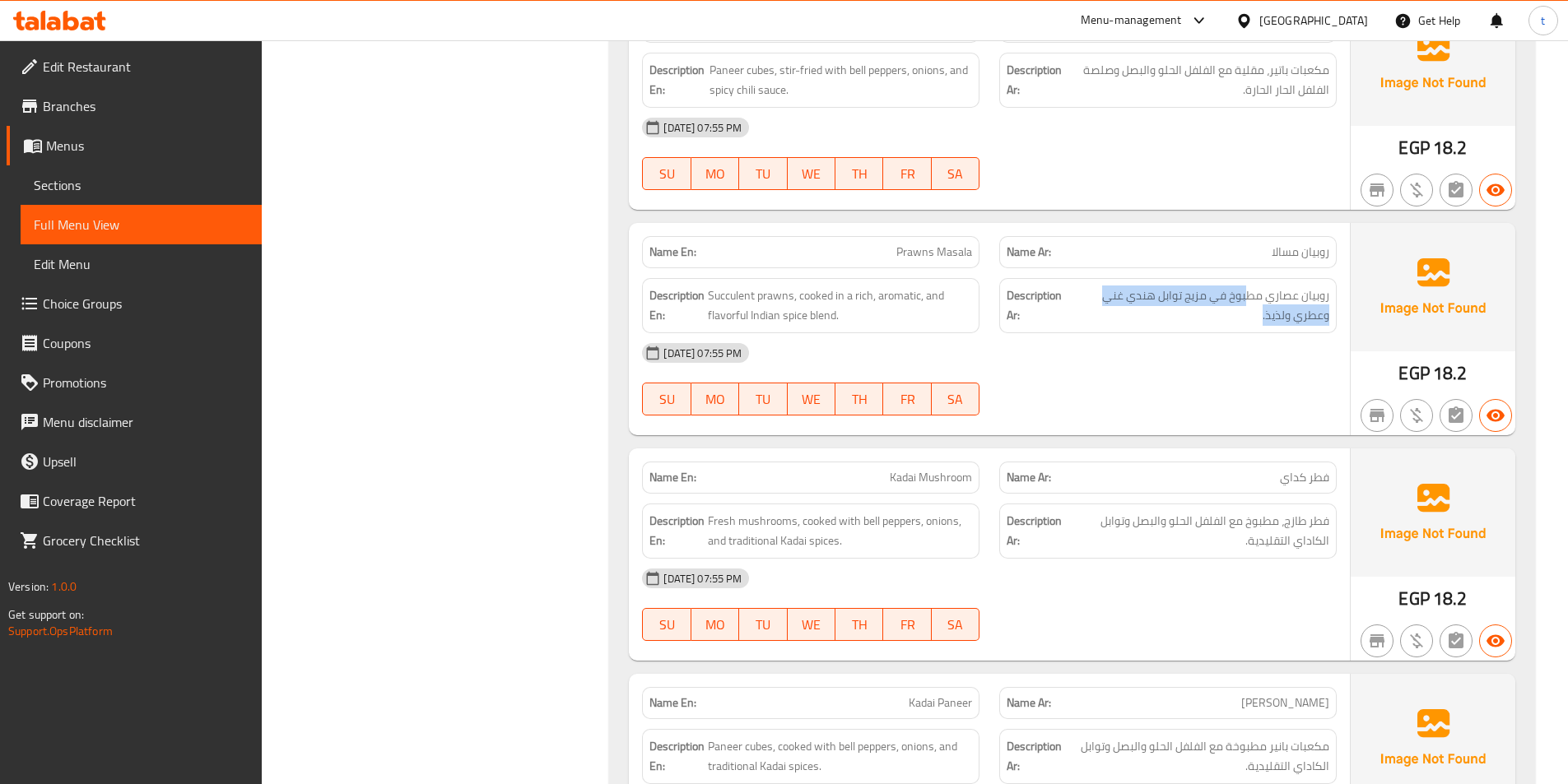
scroll to position [1729, 0]
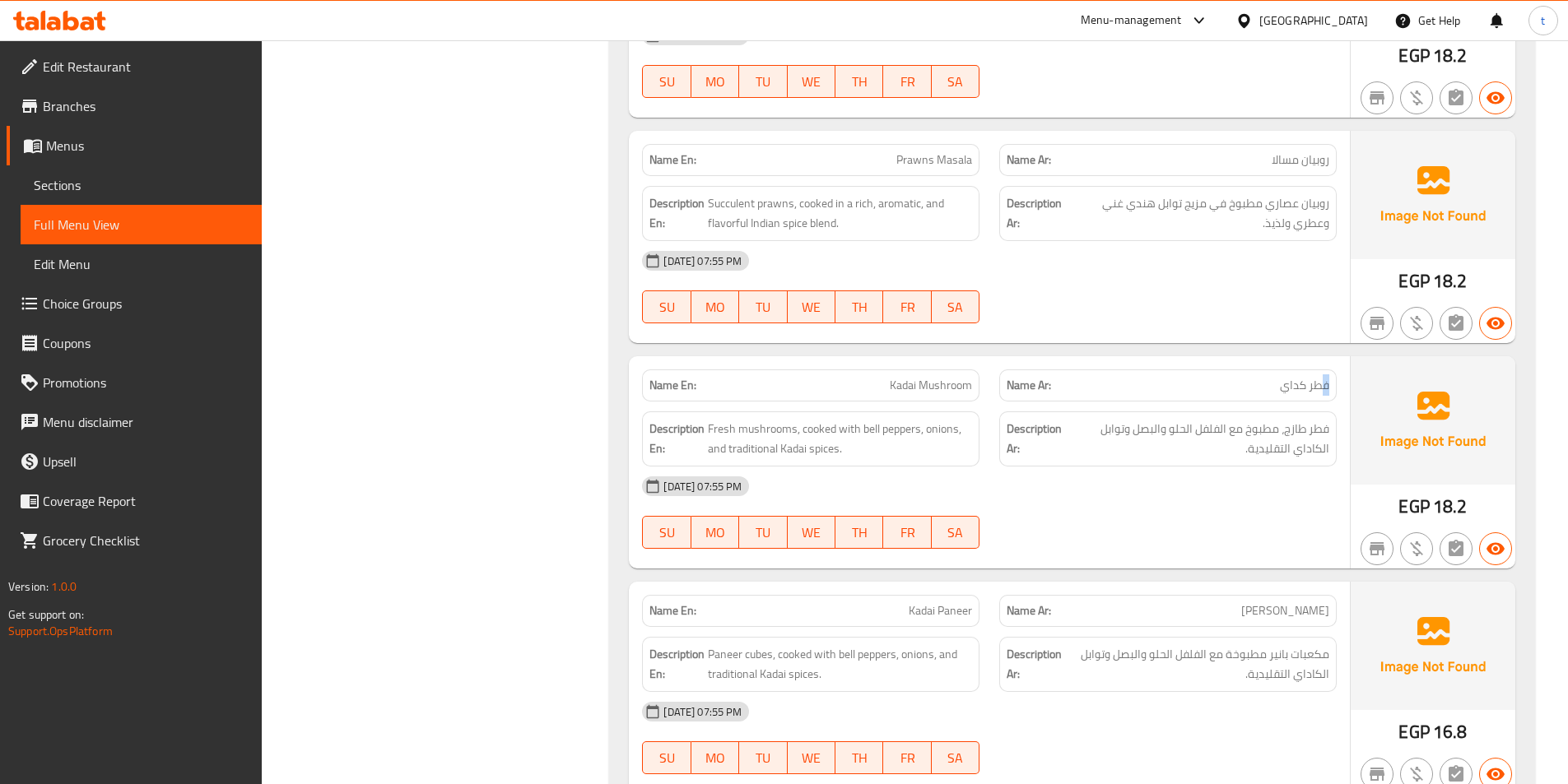
drag, startPoint x: 1323, startPoint y: 384, endPoint x: 1163, endPoint y: 380, distance: 160.0
click at [1163, 380] on p "Name Ar: فطر کداي" at bounding box center [1168, 386] width 323 height 17
click at [998, 364] on div "Name Ar: فطر کداي" at bounding box center [1168, 386] width 357 height 52
drag, startPoint x: 853, startPoint y: 372, endPoint x: 1041, endPoint y: 361, distance: 188.3
click at [1041, 361] on div "Name En: Kadai Mushroom Name Ar: فطر کداي" at bounding box center [989, 386] width 714 height 52
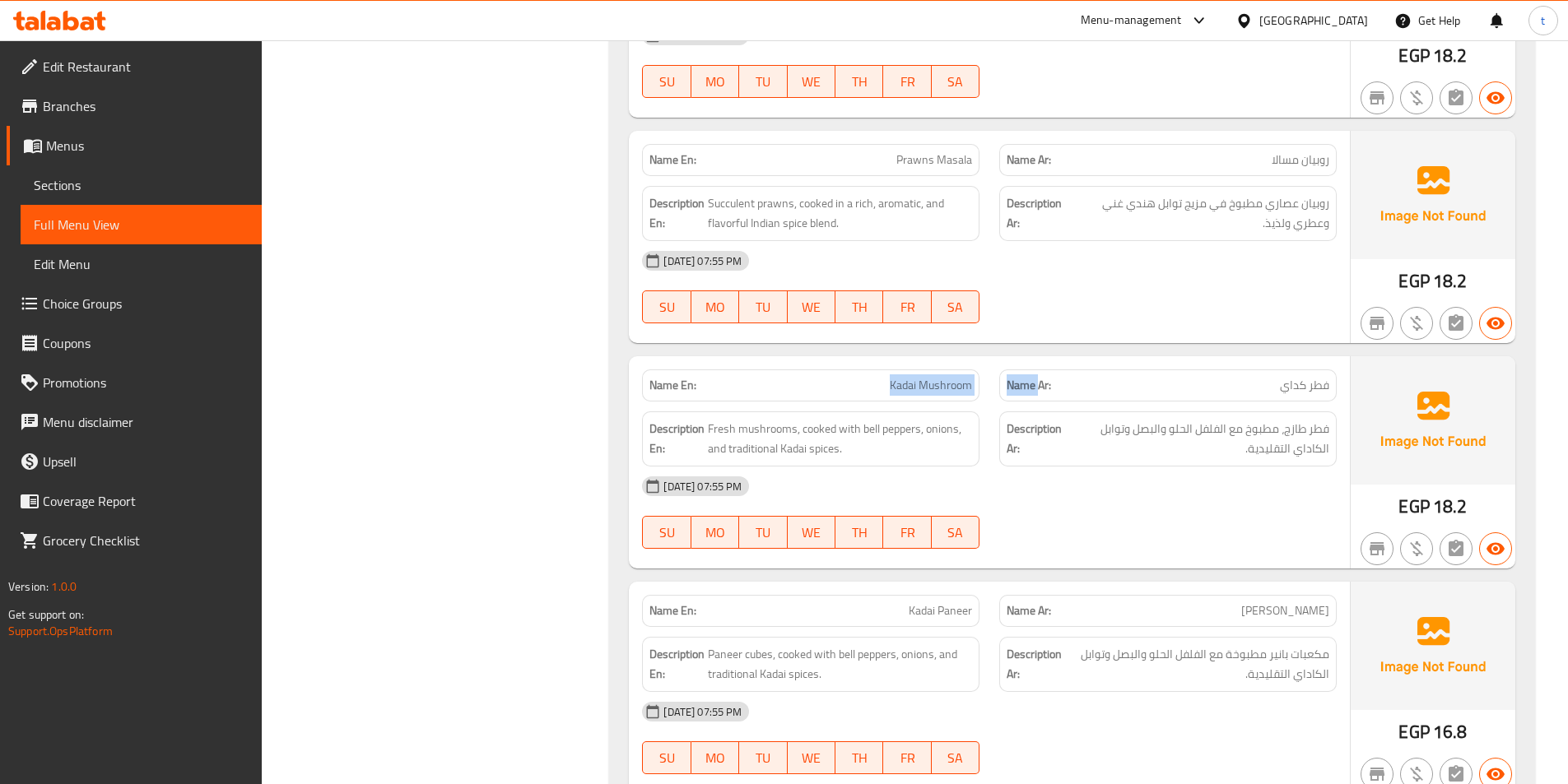
click at [836, 375] on div "Name En: Kadai Mushroom" at bounding box center [811, 386] width 338 height 33
drag, startPoint x: 703, startPoint y: 426, endPoint x: 850, endPoint y: 409, distance: 148.0
click at [850, 409] on div "Description En: Fresh mushrooms, cooked with bell peppers, onions, and traditio…" at bounding box center [810, 439] width 357 height 75
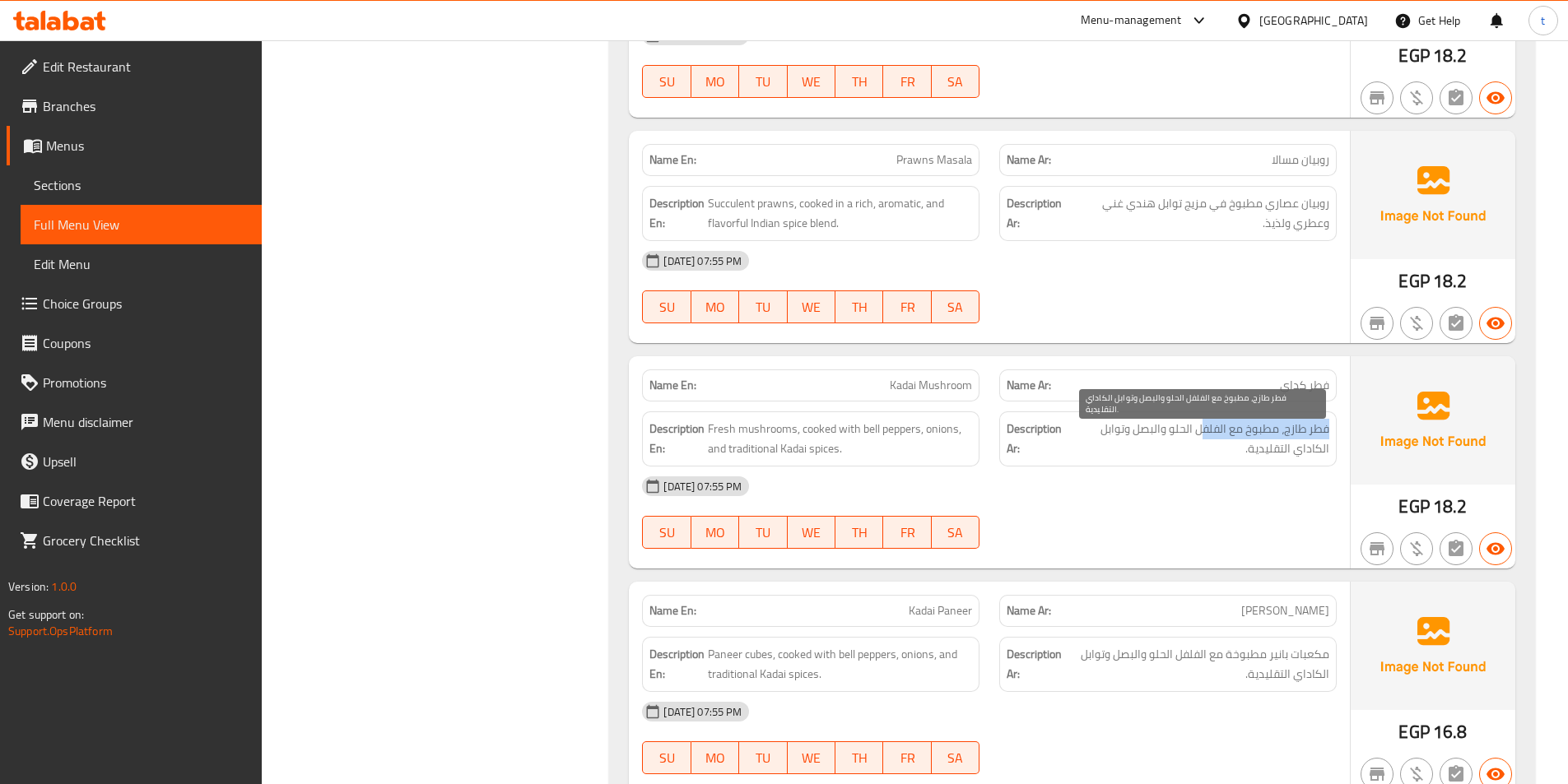
drag, startPoint x: 1319, startPoint y: 437, endPoint x: 1206, endPoint y: 430, distance: 113.2
click at [1206, 430] on div "Description Ar: فطر طازج، مطبوخ مع الفلفل الحلو والبصل وتوابل الكاداي التقليدية." at bounding box center [1168, 439] width 338 height 56
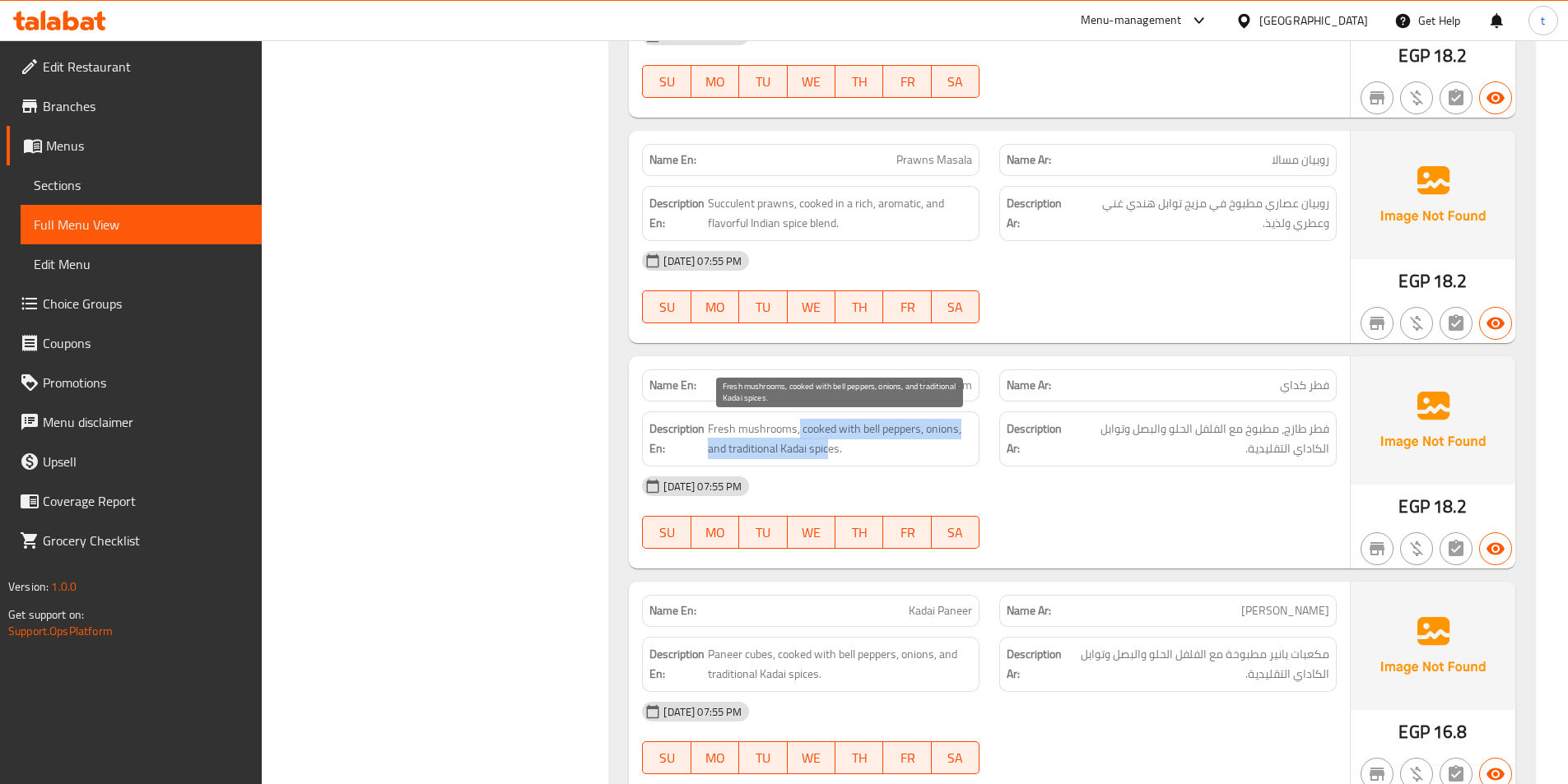
drag, startPoint x: 798, startPoint y: 430, endPoint x: 829, endPoint y: 441, distance: 32.9
click at [829, 441] on span "Fresh mushrooms, cooked with bell peppers, onions, and traditional Kadai spices." at bounding box center [840, 439] width 264 height 40
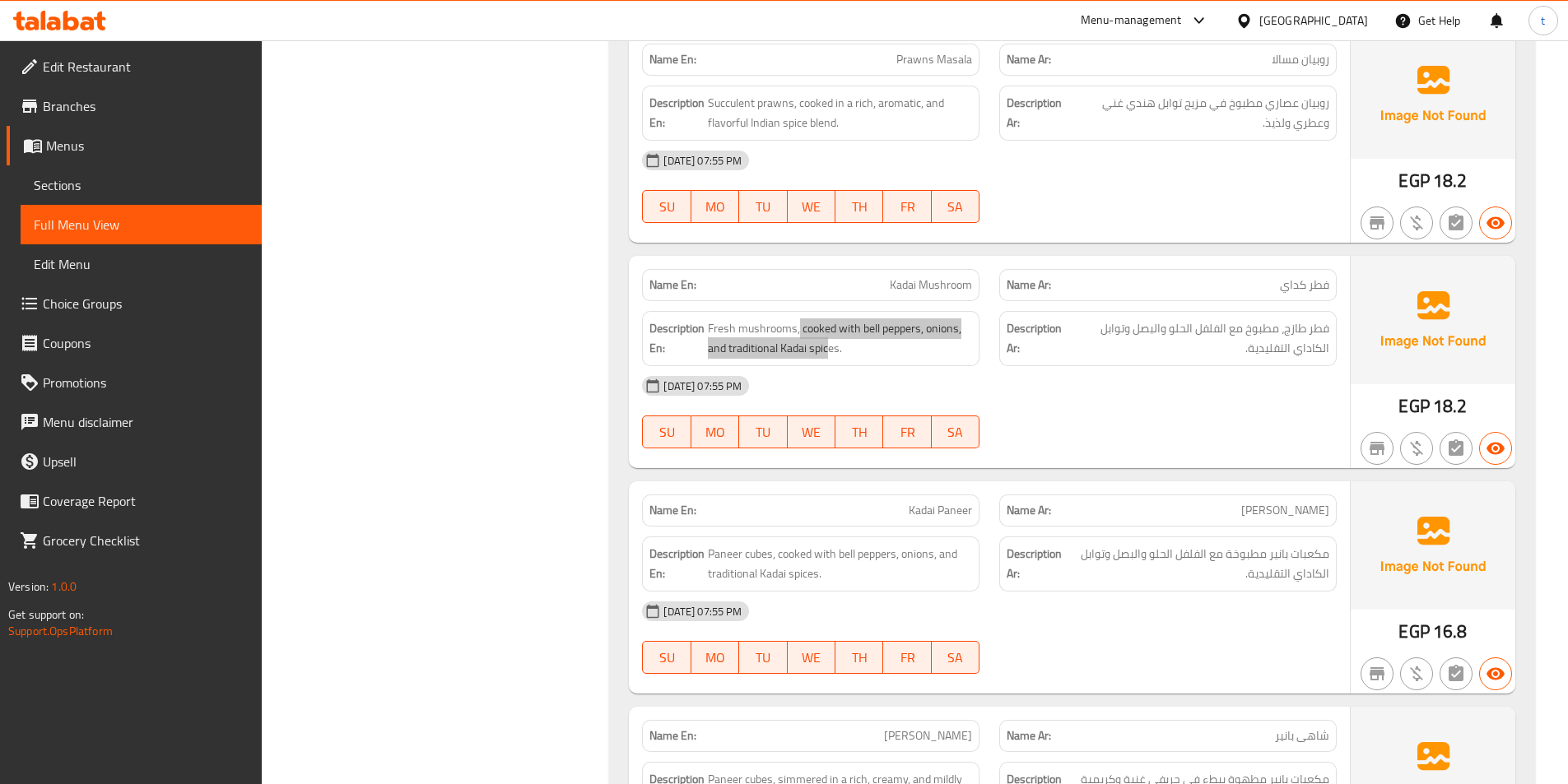
scroll to position [1893, 0]
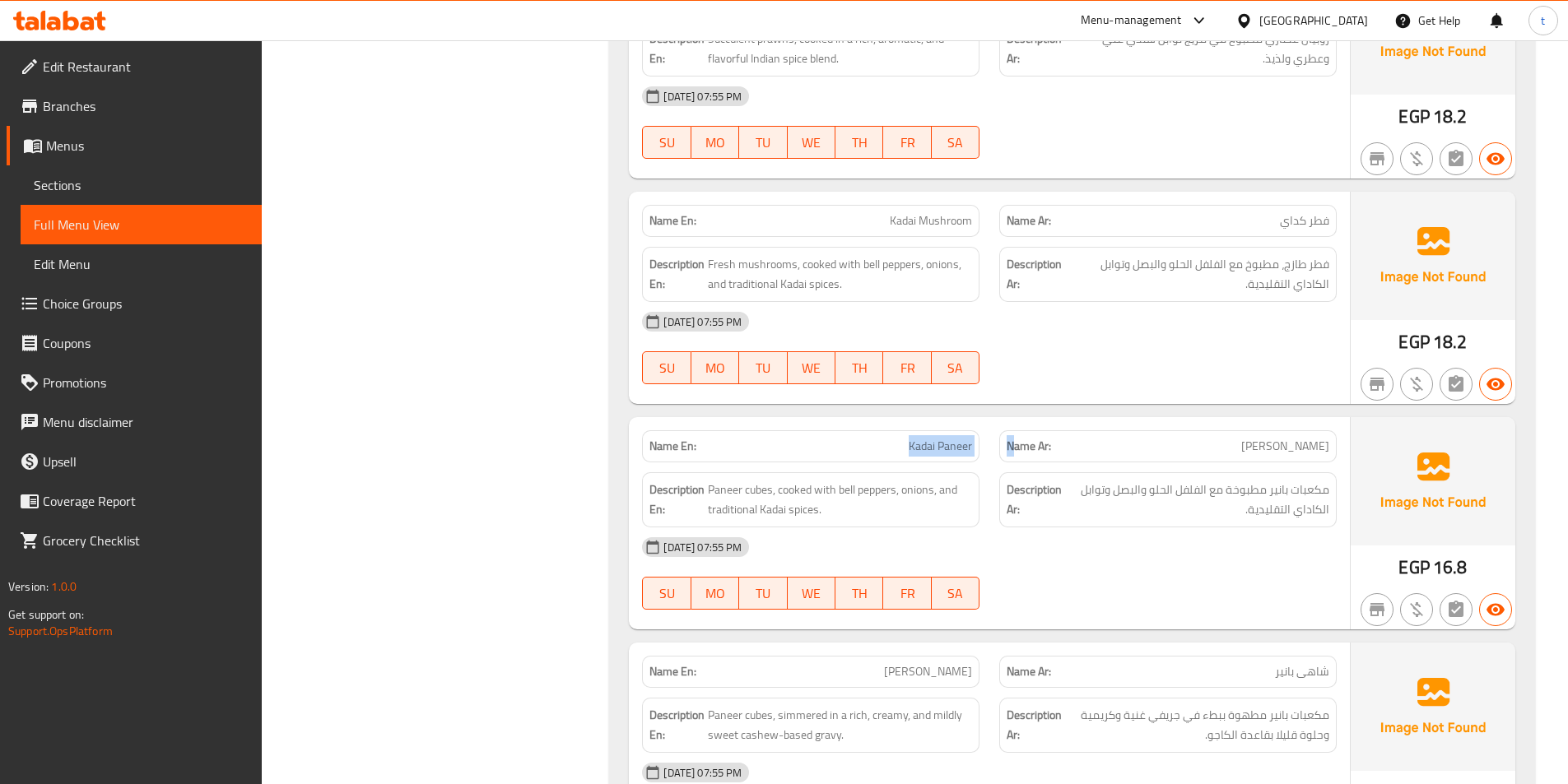
drag, startPoint x: 816, startPoint y: 431, endPoint x: 1016, endPoint y: 443, distance: 200.4
click at [1016, 443] on div "Name En: Kadai Paneer Name Ar: باتير كداي" at bounding box center [989, 446] width 714 height 52
click at [712, 494] on span "Paneer cubes, cooked with bell peppers, onions, and traditional Kadai spices." at bounding box center [840, 500] width 264 height 40
click at [1316, 497] on span "مكعبات بانير مطبوخة مع الفلفل الحلو والبصل وتوابل الكاداي التقليدية." at bounding box center [1198, 500] width 263 height 40
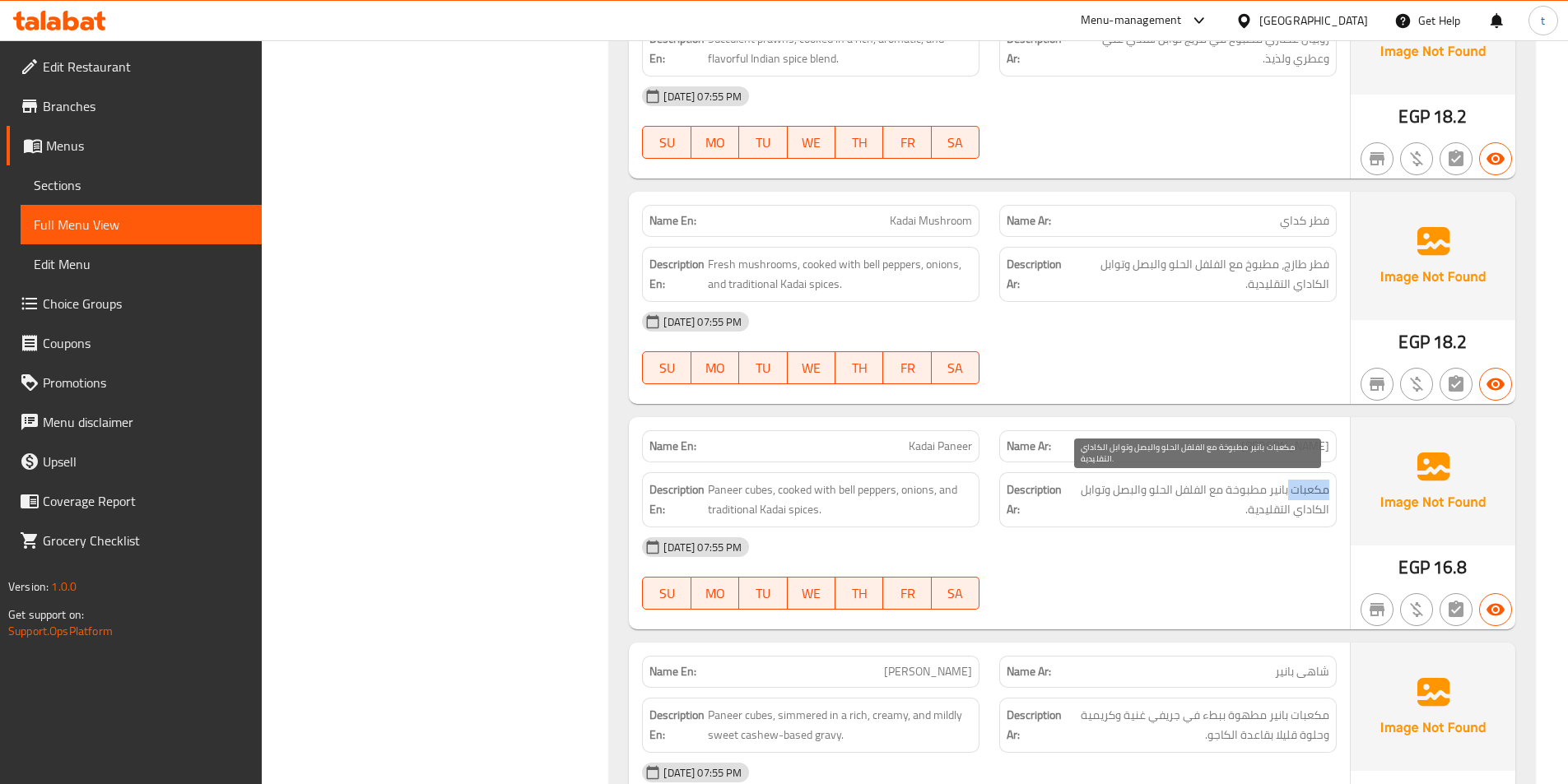
drag, startPoint x: 1316, startPoint y: 497, endPoint x: 1192, endPoint y: 476, distance: 125.8
click at [1301, 498] on span "مكعبات بانير مطبوخة مع الفلفل الحلو والبصل وتوابل الكاداي التقليدية." at bounding box center [1198, 500] width 263 height 40
click at [1285, 506] on span "مكعبات بانير مطبوخة مع الفلفل الحلو والبصل وتوابل الكاداي التقليدية." at bounding box center [1198, 500] width 263 height 40
drag, startPoint x: 1289, startPoint y: 506, endPoint x: 795, endPoint y: 468, distance: 495.5
click at [1266, 508] on span "مكعبات بانير مطبوخة مع الفلفل الحلو والبصل وتوابل الكاداي التقليدية." at bounding box center [1198, 500] width 263 height 40
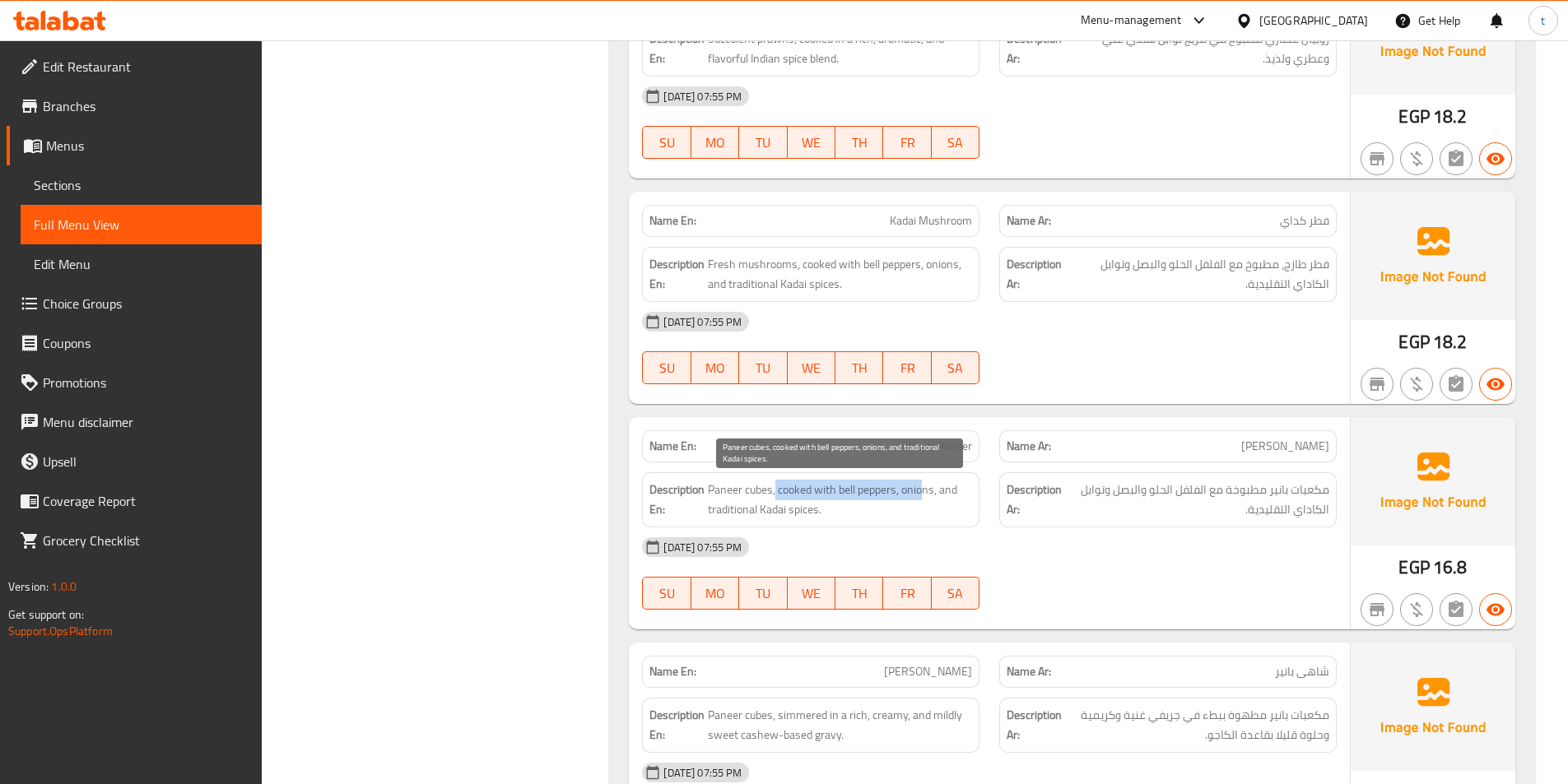
drag, startPoint x: 777, startPoint y: 490, endPoint x: 920, endPoint y: 499, distance: 143.3
click at [921, 499] on span "Paneer cubes, cooked with bell peppers, onions, and traditional Kadai spices." at bounding box center [840, 500] width 264 height 40
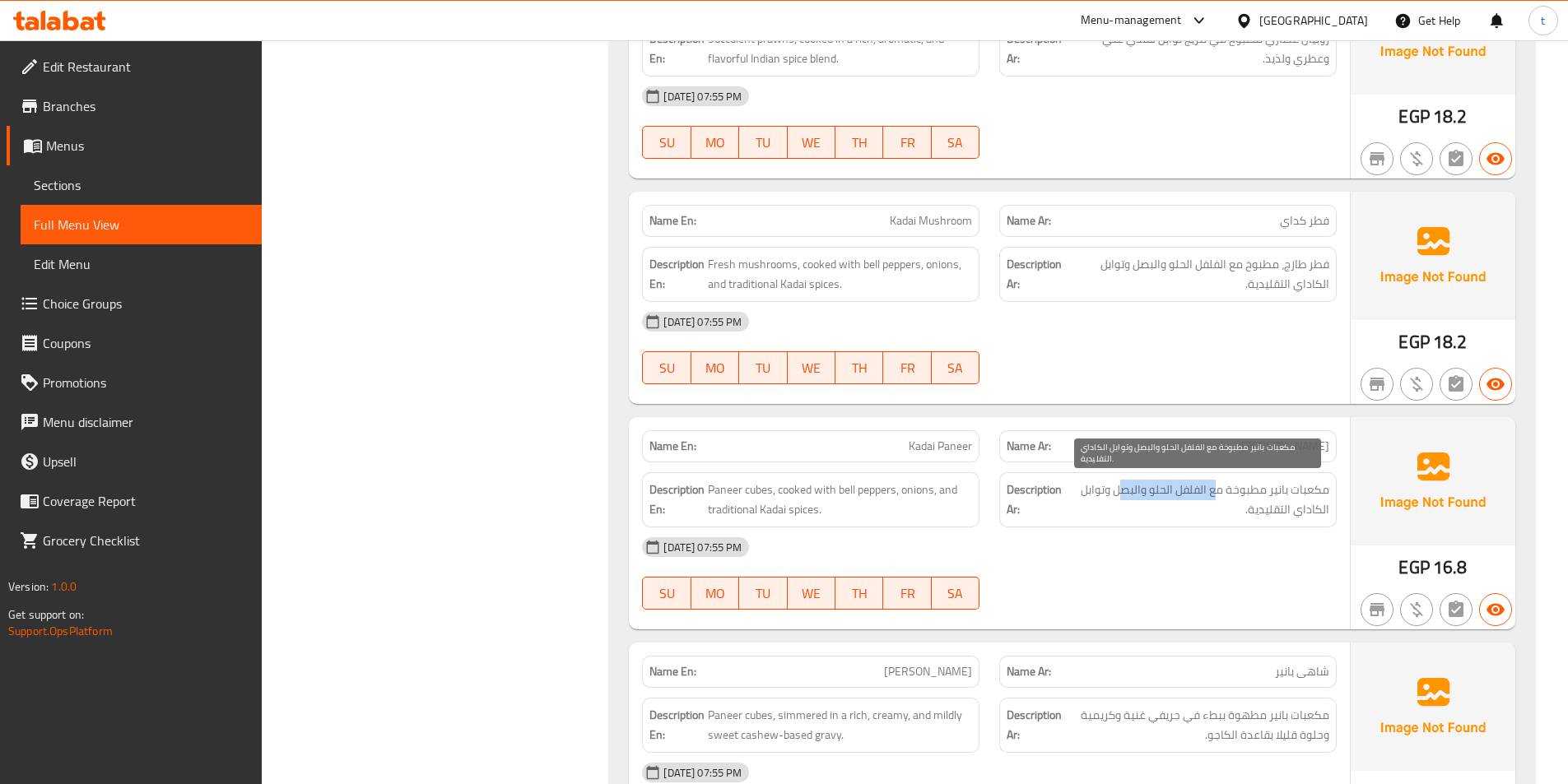
drag, startPoint x: 1212, startPoint y: 493, endPoint x: 1123, endPoint y: 482, distance: 89.7
click at [1123, 482] on span "مكعبات بانير مطبوخة مع الفلفل الحلو والبصل وتوابل الكاداي التقليدية." at bounding box center [1198, 500] width 263 height 40
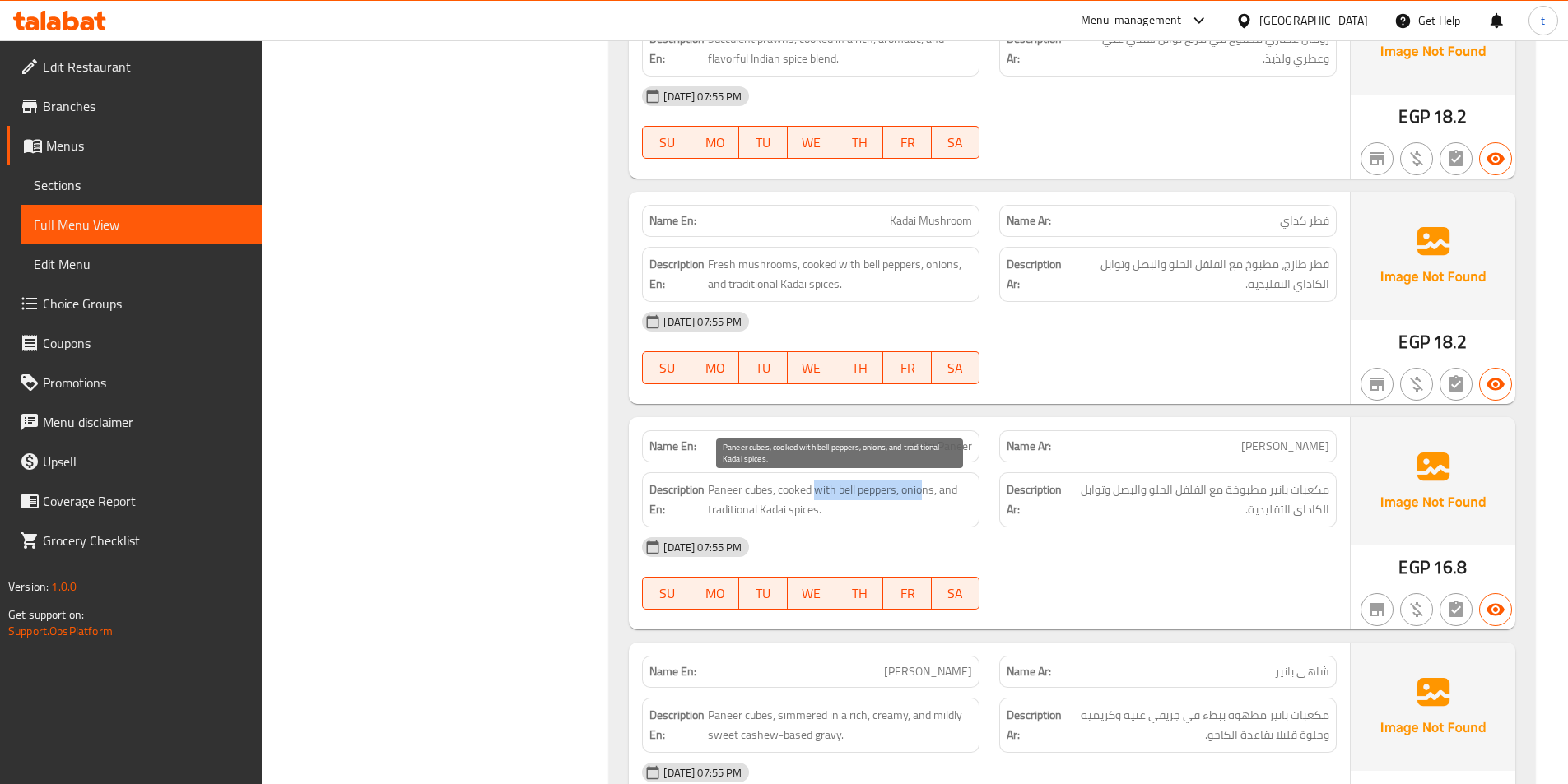
drag, startPoint x: 816, startPoint y: 484, endPoint x: 924, endPoint y: 483, distance: 108.0
click at [924, 483] on span "Paneer cubes, cooked with bell peppers, onions, and traditional Kadai spices." at bounding box center [840, 500] width 264 height 40
click at [964, 487] on span "Paneer cubes, cooked with bell peppers, onions, and traditional Kadai spices." at bounding box center [840, 500] width 264 height 40
drag, startPoint x: 709, startPoint y: 512, endPoint x: 861, endPoint y: 517, distance: 152.1
click at [861, 517] on span "Paneer cubes, cooked with bell peppers, onions, and traditional Kadai spices." at bounding box center [840, 500] width 264 height 40
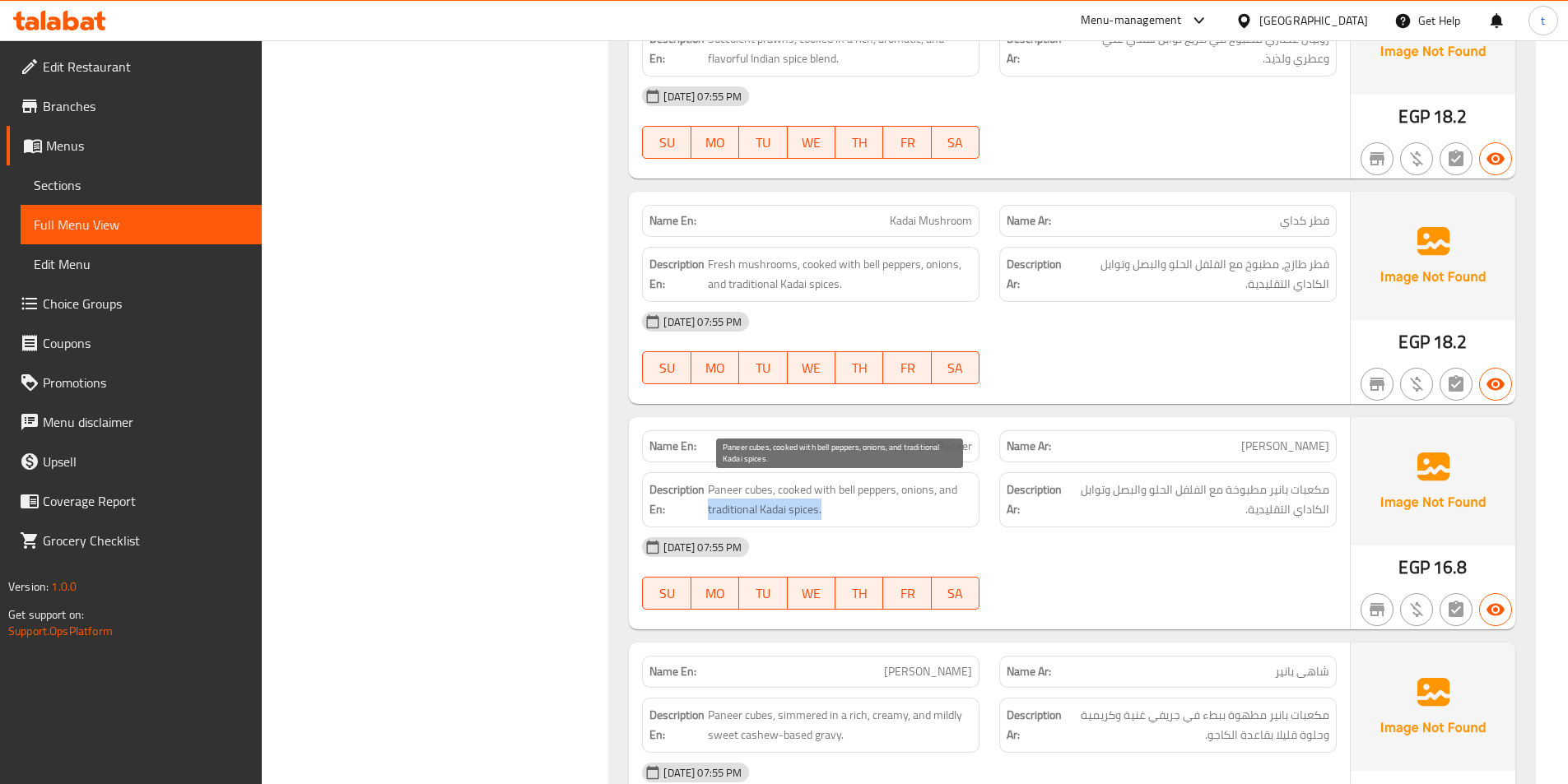
click at [859, 517] on span "Paneer cubes, cooked with bell peppers, onions, and traditional Kadai spices." at bounding box center [840, 500] width 264 height 40
click at [879, 436] on div "Name En: Kadai Paneer" at bounding box center [811, 447] width 338 height 33
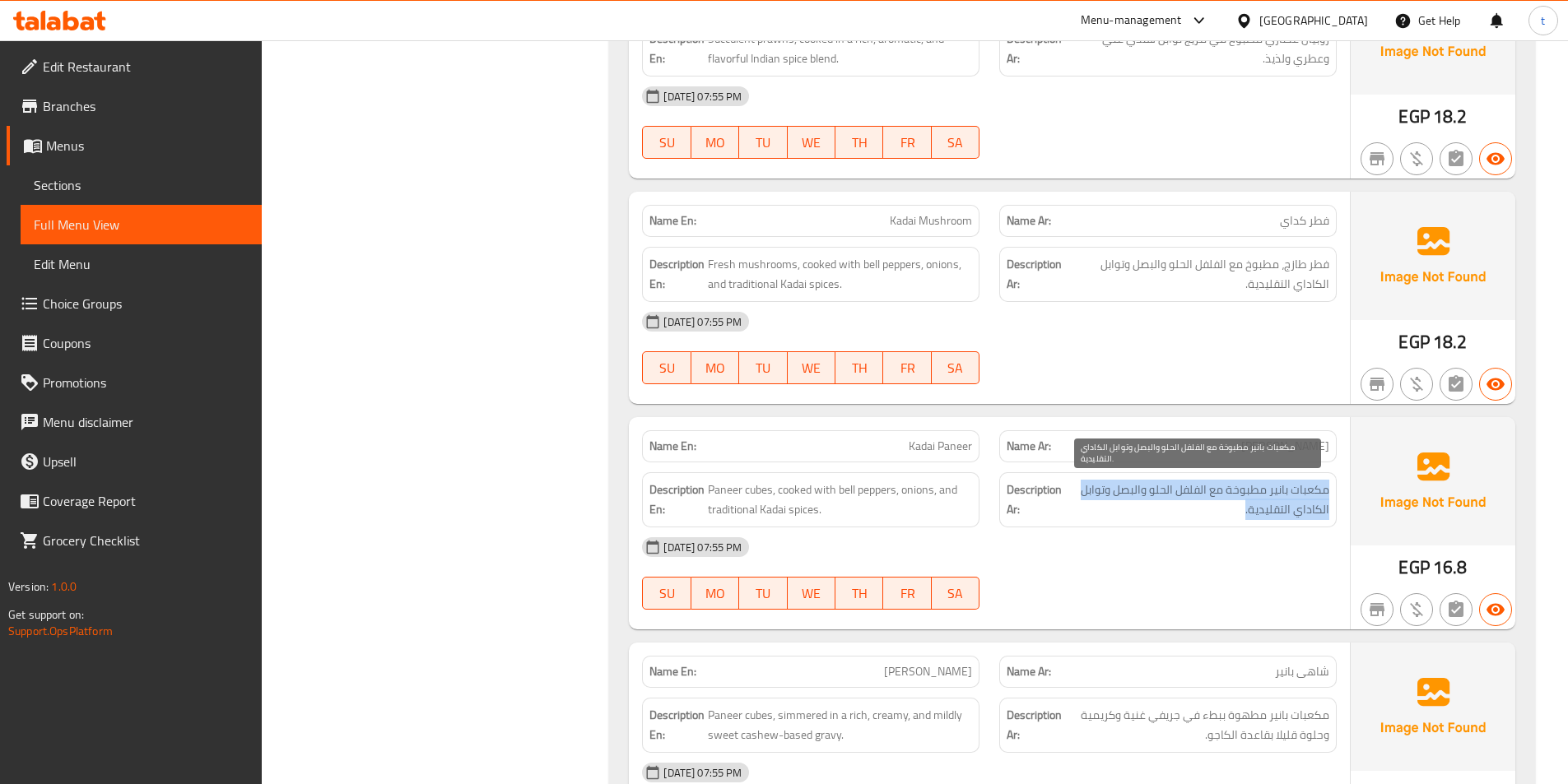
drag, startPoint x: 1333, startPoint y: 484, endPoint x: 1110, endPoint y: 501, distance: 223.6
click at [1110, 501] on div "Description Ar: مكعبات بانير مطبوخة مع الفلفل الحلو والبصل وتوابل الكاداي التقل…" at bounding box center [1168, 501] width 338 height 56
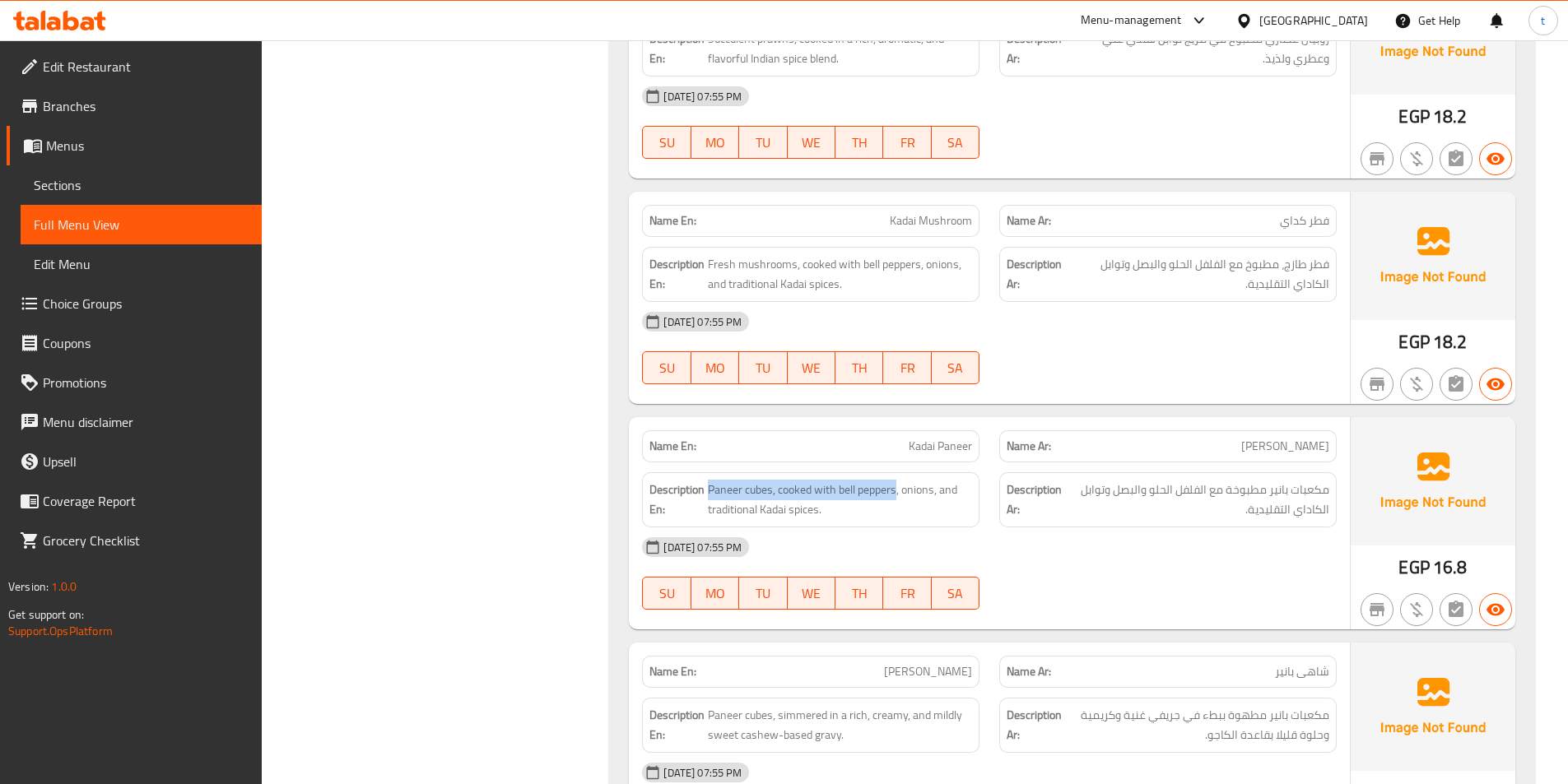
drag, startPoint x: 708, startPoint y: 479, endPoint x: 896, endPoint y: 474, distance: 188.1
click at [896, 474] on div "Description En: Paneer cubes, cooked with bell peppers, onions, and traditional…" at bounding box center [811, 501] width 338 height 56
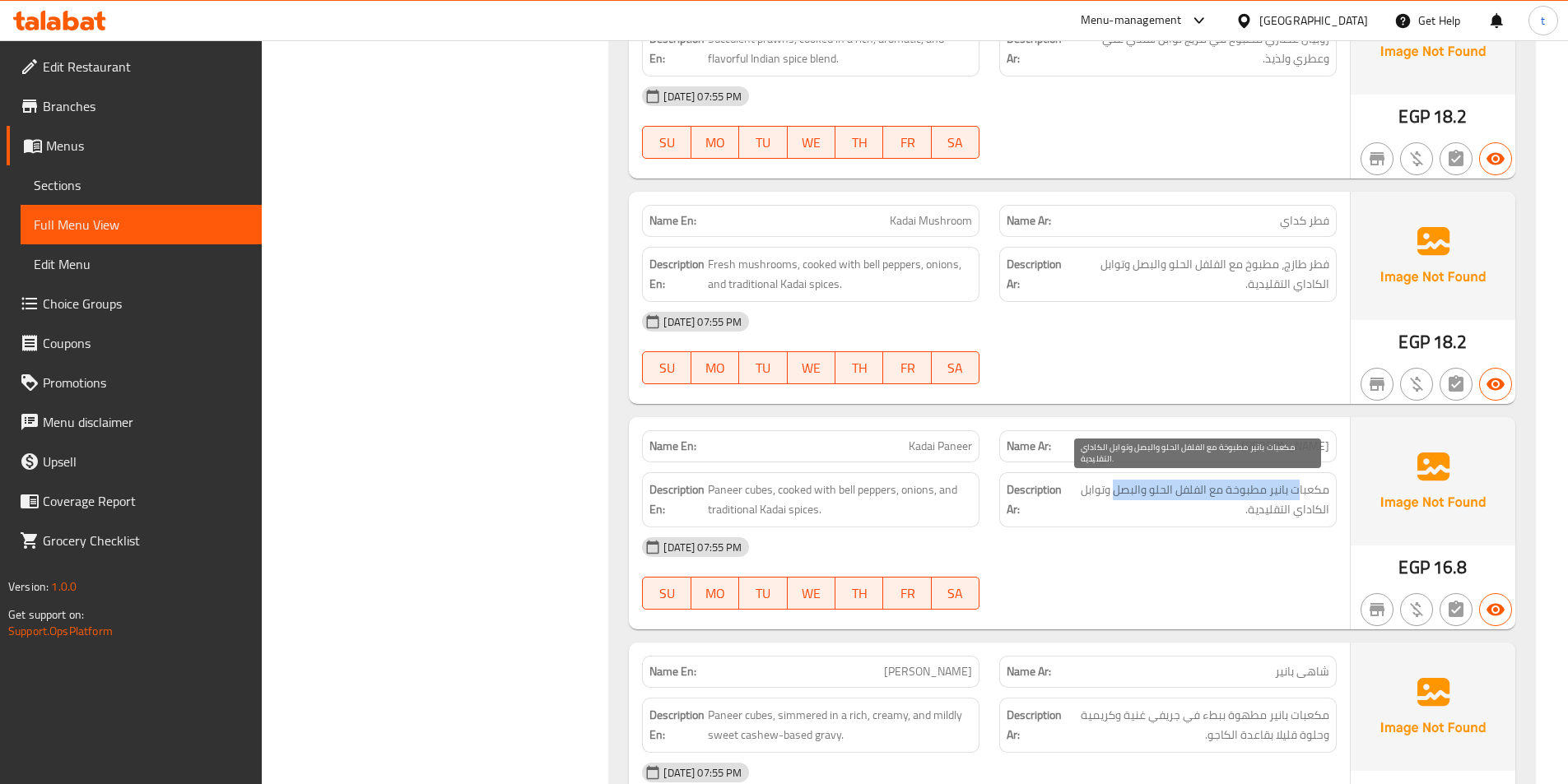
drag, startPoint x: 1226, startPoint y: 501, endPoint x: 1113, endPoint y: 500, distance: 113.0
click at [1113, 500] on span "مكعبات بانير مطبوخة مع الفلفل الحلو والبصل وتوابل الكاداي التقليدية." at bounding box center [1198, 500] width 263 height 40
click at [1094, 488] on span "مكعبات بانير مطبوخة مع الفلفل الحلو والبصل وتوابل الكاداي التقليدية." at bounding box center [1198, 500] width 263 height 40
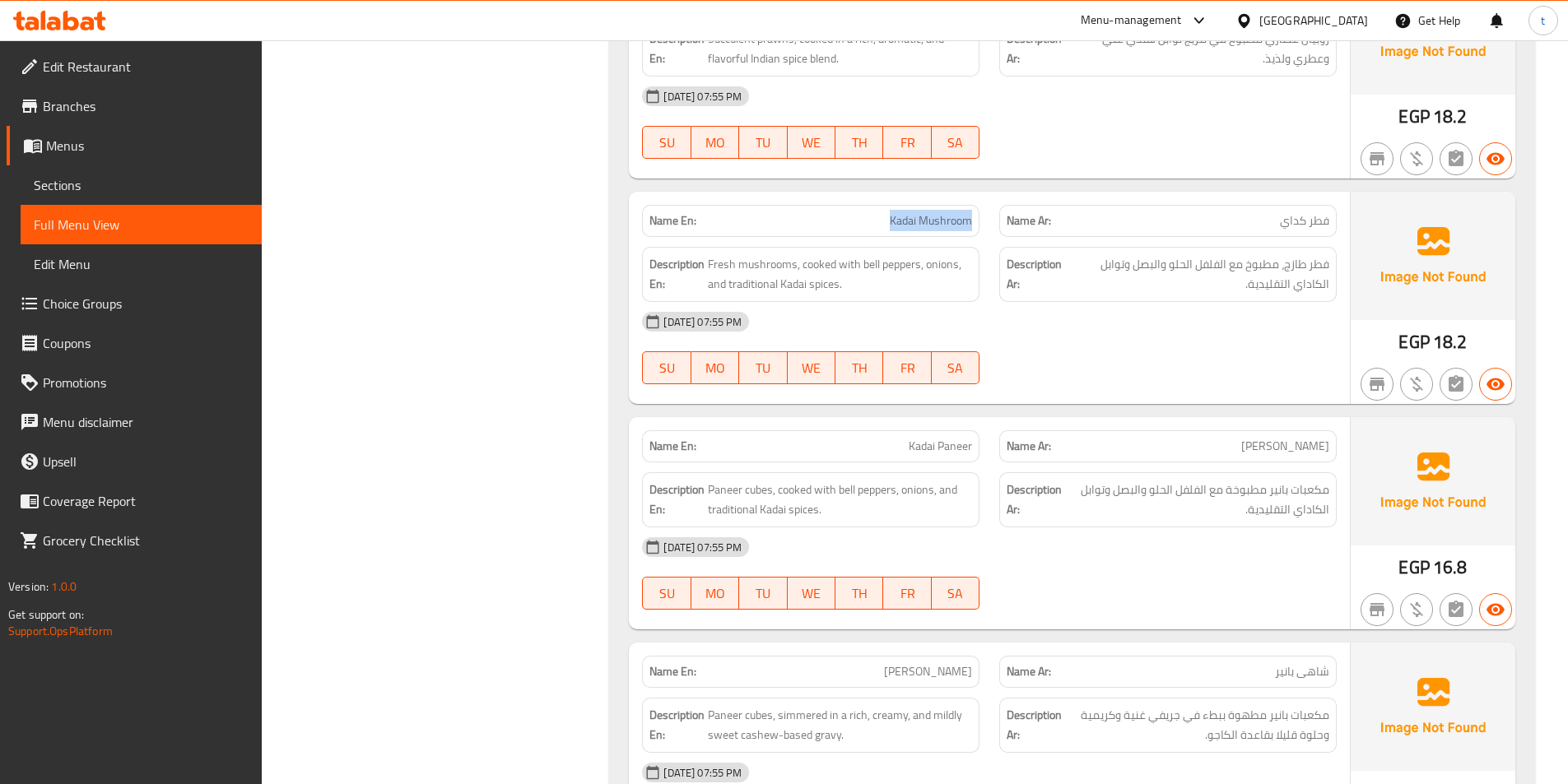
drag, startPoint x: 840, startPoint y: 225, endPoint x: 984, endPoint y: 231, distance: 144.1
click at [984, 231] on div "Name En: Kadai Mushroom" at bounding box center [810, 221] width 357 height 52
drag, startPoint x: 1287, startPoint y: 451, endPoint x: 1185, endPoint y: 456, distance: 102.1
click at [1185, 456] on div "Name Ar: باتير كداي" at bounding box center [1168, 447] width 338 height 33
click at [898, 442] on p "Name En: Kadai Paneer" at bounding box center [810, 446] width 323 height 17
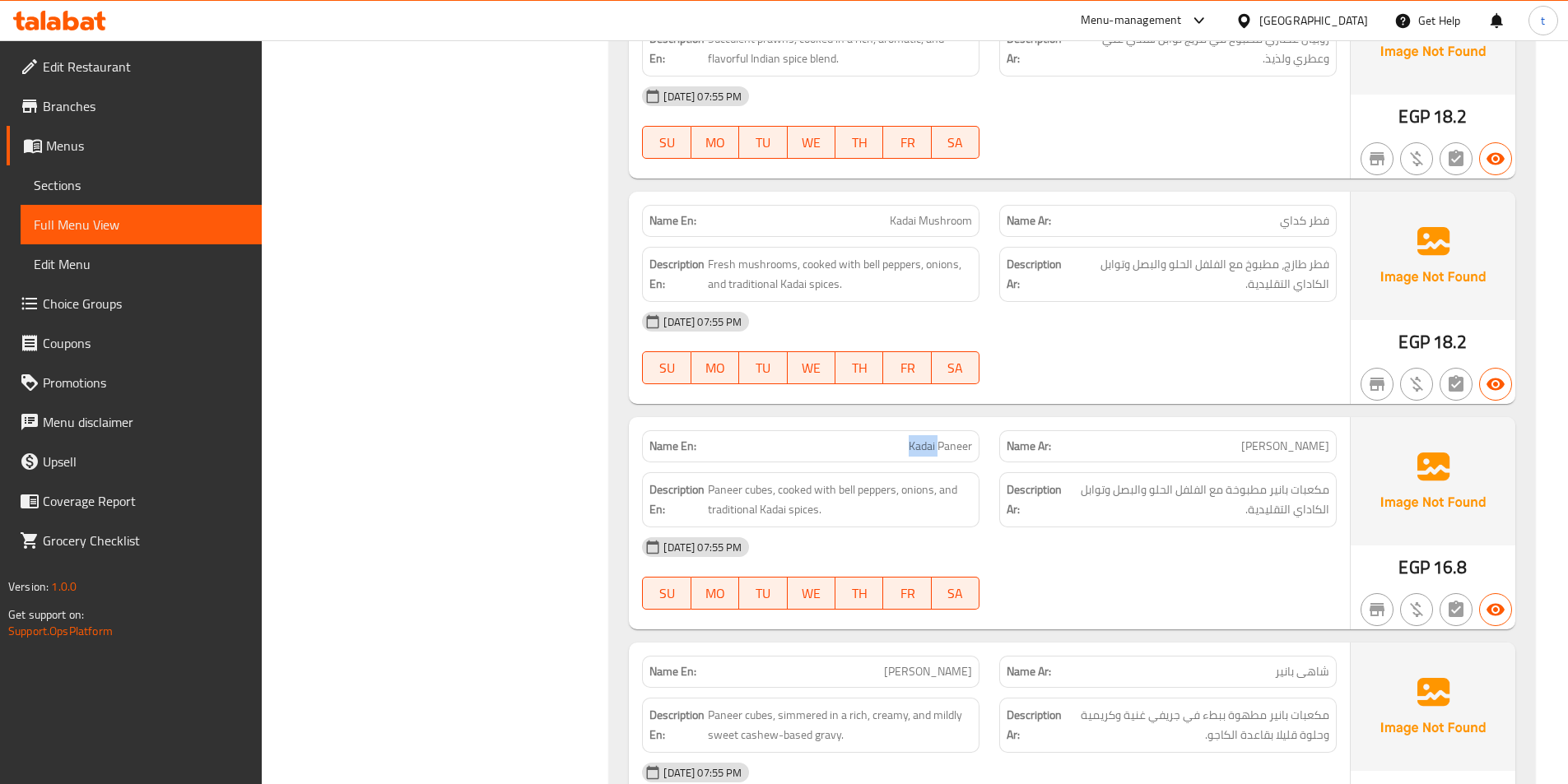
click at [898, 442] on p "Name En: Kadai Paneer" at bounding box center [810, 446] width 323 height 17
drag, startPoint x: 715, startPoint y: 495, endPoint x: 807, endPoint y: 495, distance: 92.0
click at [797, 490] on span "Paneer cubes, cooked with bell peppers, onions, and traditional Kadai spices." at bounding box center [840, 500] width 264 height 40
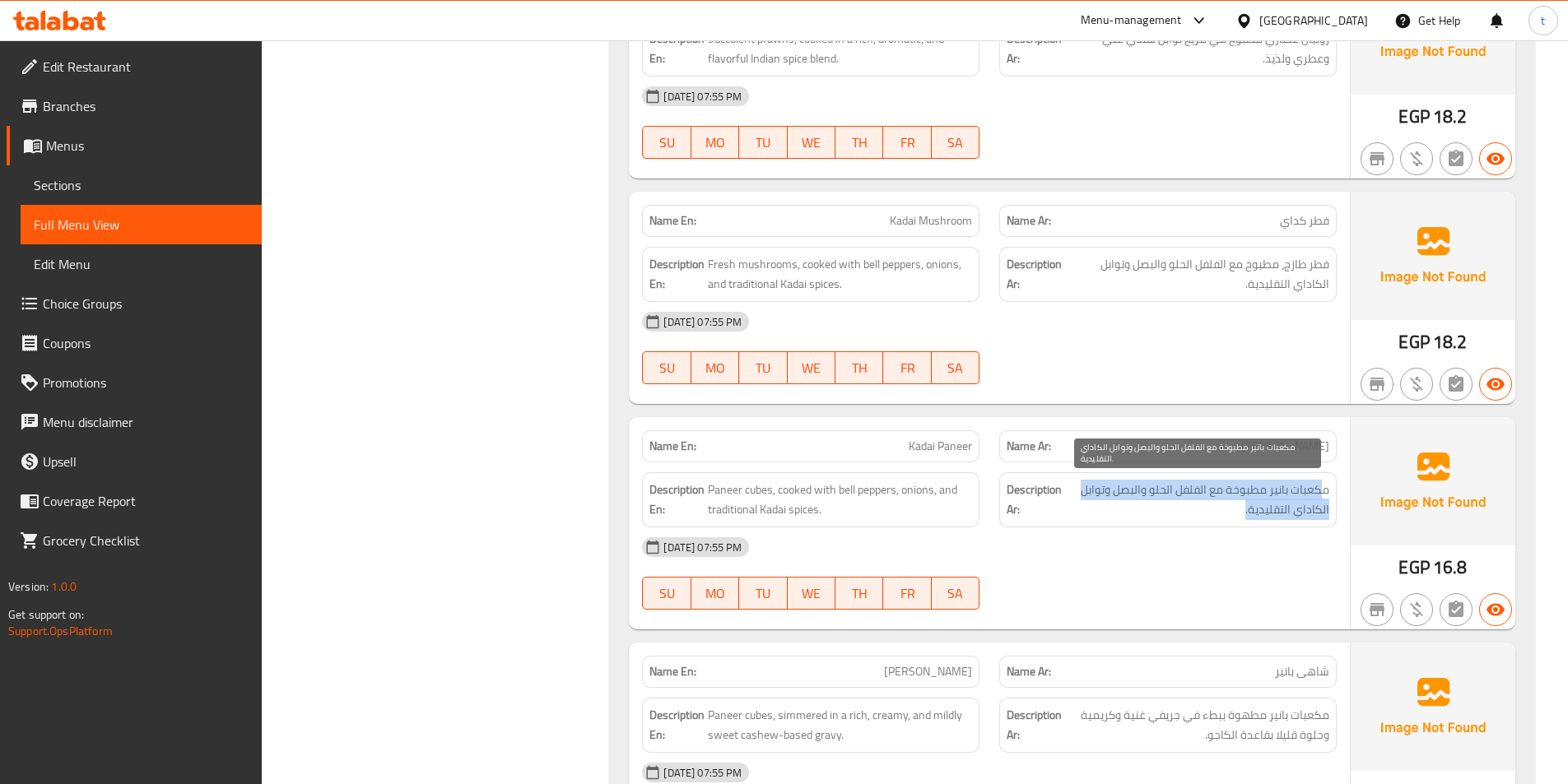
drag, startPoint x: 1245, startPoint y: 503, endPoint x: 1230, endPoint y: 503, distance: 15.0
click at [1230, 503] on span "مكعبات بانير مطبوخة مع الفلفل الحلو والبصل وتوابل الكاداي التقليدية." at bounding box center [1198, 500] width 263 height 40
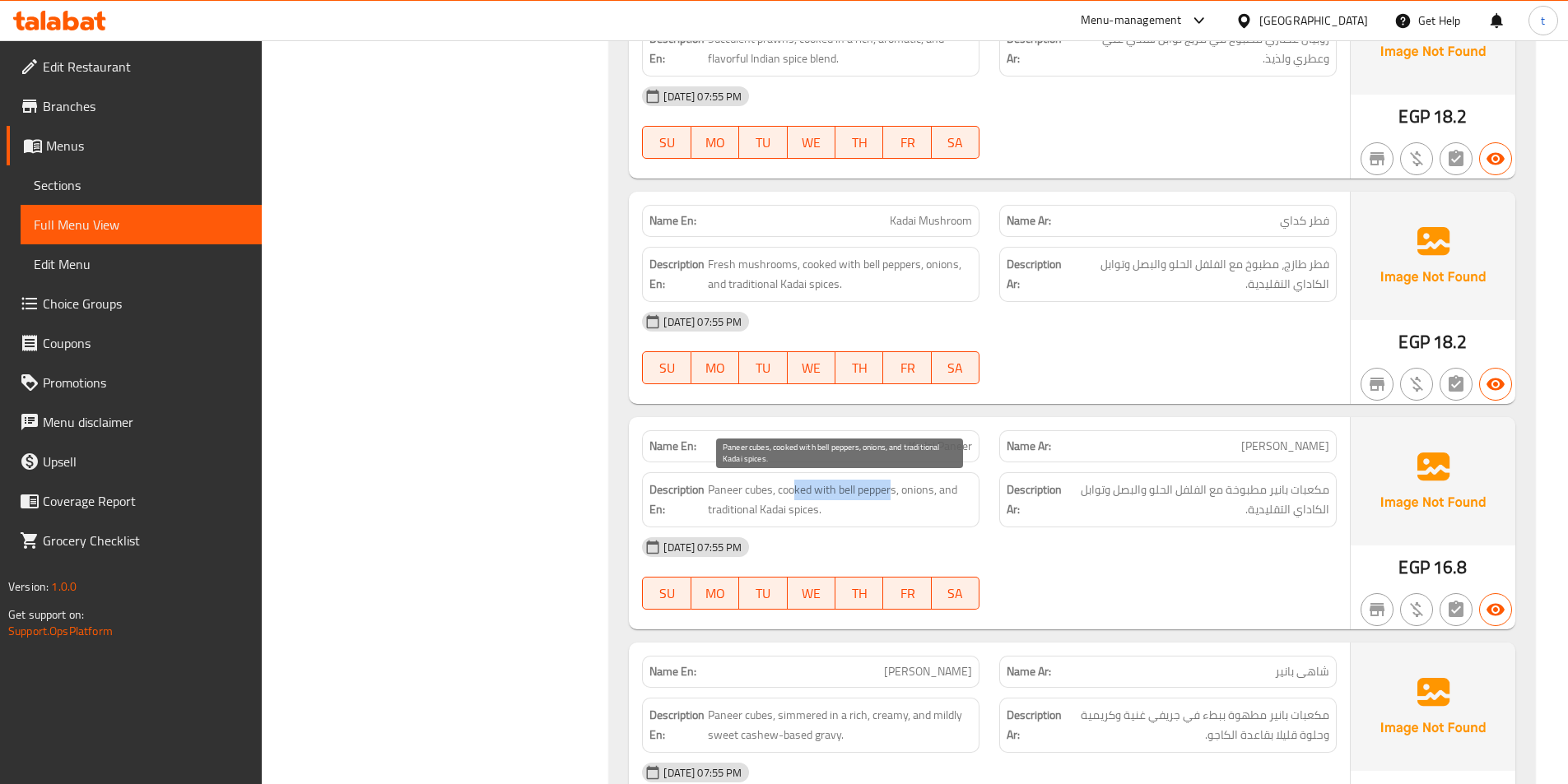
drag, startPoint x: 793, startPoint y: 491, endPoint x: 893, endPoint y: 490, distance: 100.0
click at [893, 490] on span "Paneer cubes, cooked with bell peppers, onions, and traditional Kadai spices." at bounding box center [840, 500] width 264 height 40
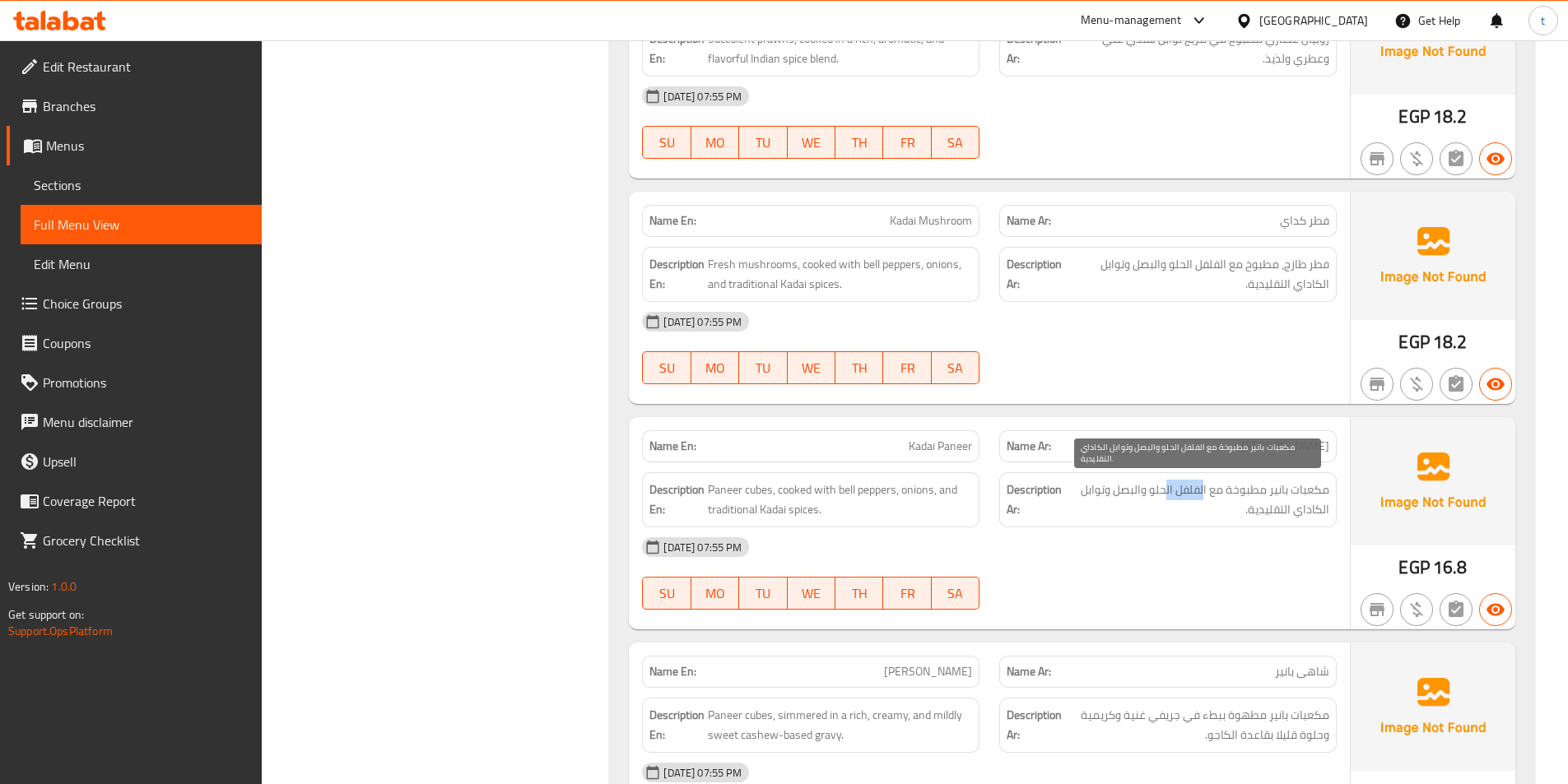
drag, startPoint x: 1168, startPoint y: 497, endPoint x: 997, endPoint y: 486, distance: 171.4
click at [1160, 497] on span "مكعبات بانير مطبوخة مع الفلفل الحلو والبصل وتوابل الكاداي التقليدية." at bounding box center [1198, 500] width 263 height 40
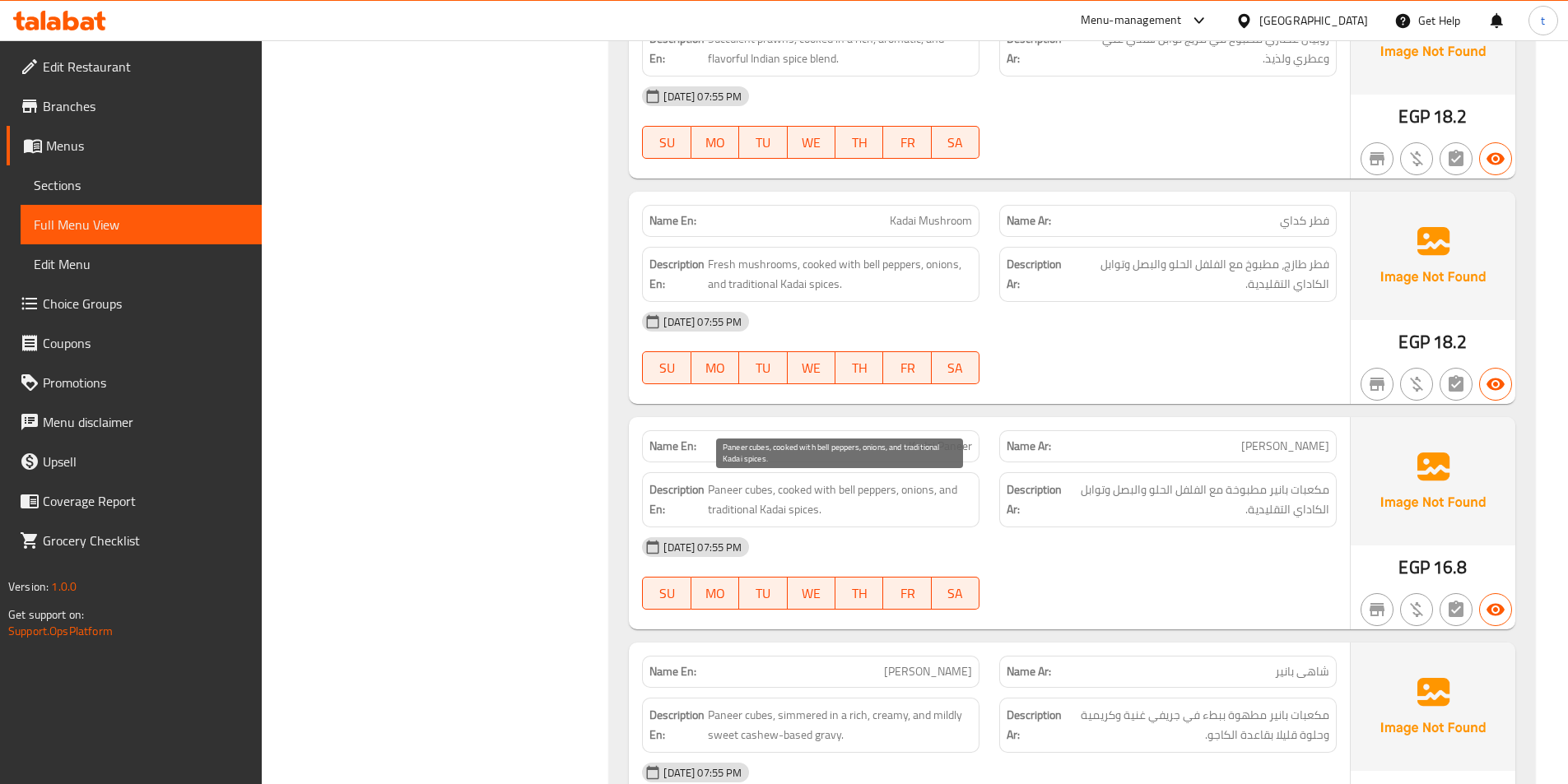
click at [925, 496] on span "Paneer cubes, cooked with bell peppers, onions, and traditional Kadai spices." at bounding box center [840, 500] width 264 height 40
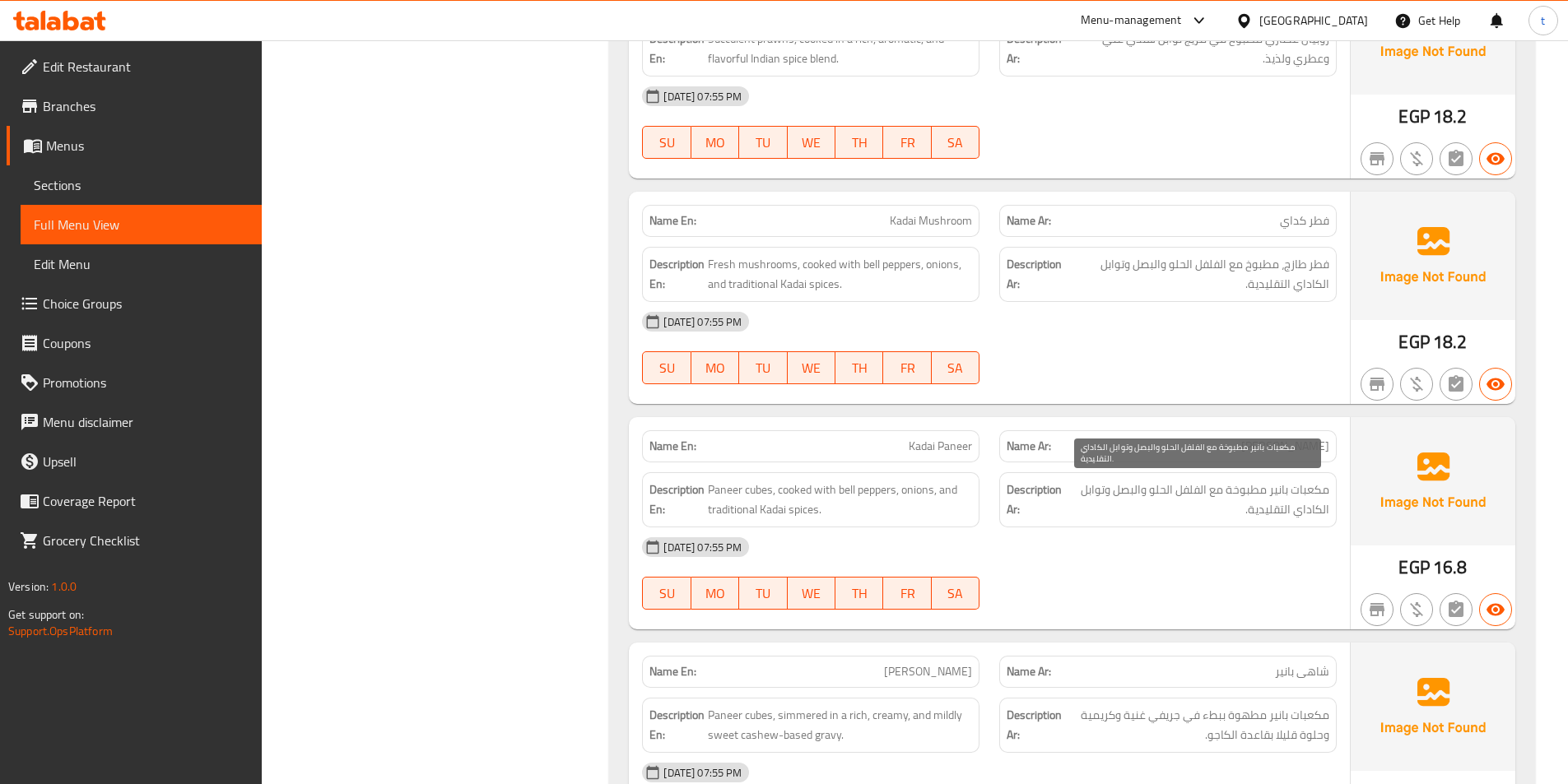
click at [1085, 488] on span "مكعبات بانير مطبوخة مع الفلفل الحلو والبصل وتوابل الكاداي التقليدية." at bounding box center [1198, 500] width 263 height 40
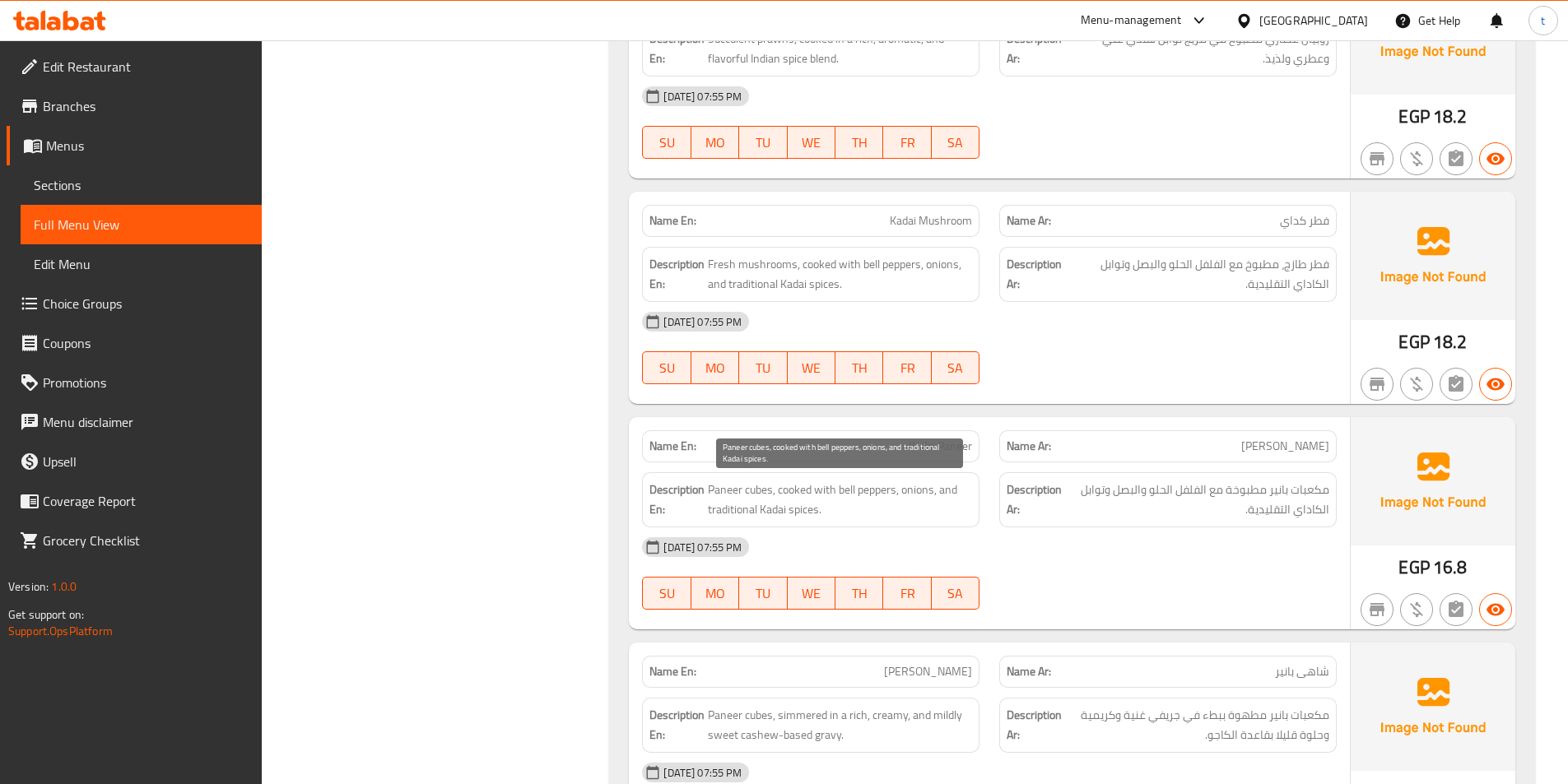
click at [720, 518] on span "Paneer cubes, cooked with bell peppers, onions, and traditional Kadai spices." at bounding box center [840, 500] width 264 height 40
drag, startPoint x: 720, startPoint y: 518, endPoint x: 755, endPoint y: 515, distance: 35.1
click at [726, 518] on span "Paneer cubes, cooked with bell peppers, onions, and traditional Kadai spices." at bounding box center [840, 500] width 264 height 40
click at [765, 515] on span "Paneer cubes, cooked with bell peppers, onions, and traditional Kadai spices." at bounding box center [840, 500] width 264 height 40
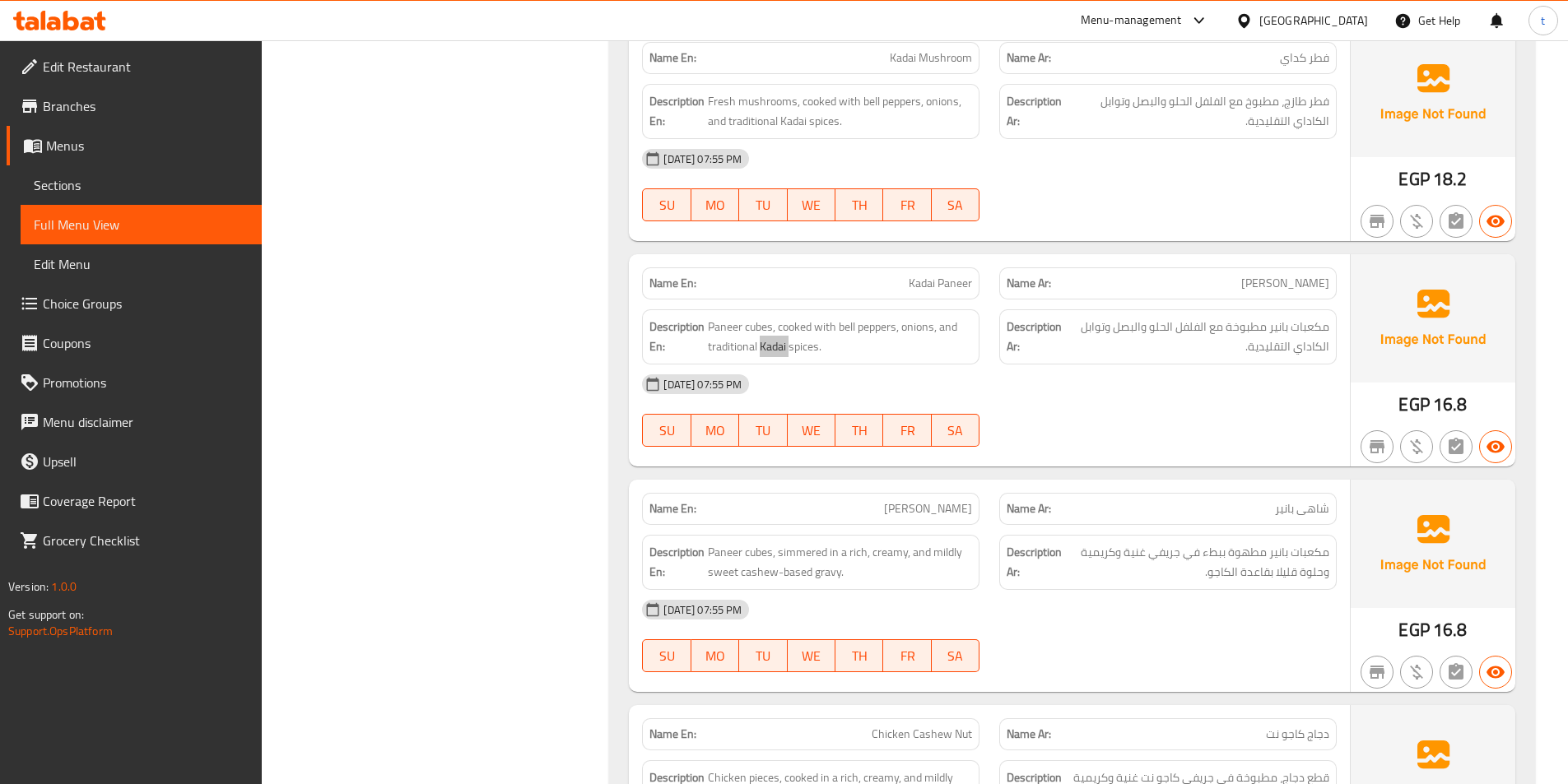
scroll to position [2058, 0]
drag, startPoint x: 1190, startPoint y: 514, endPoint x: 1310, endPoint y: 489, distance: 122.6
click at [1310, 489] on div "Name Ar: شاهی بانیر" at bounding box center [1168, 507] width 357 height 52
drag, startPoint x: 910, startPoint y: 518, endPoint x: 942, endPoint y: 514, distance: 32.2
click at [942, 514] on div "Name En: Sahi Paneer" at bounding box center [811, 507] width 338 height 33
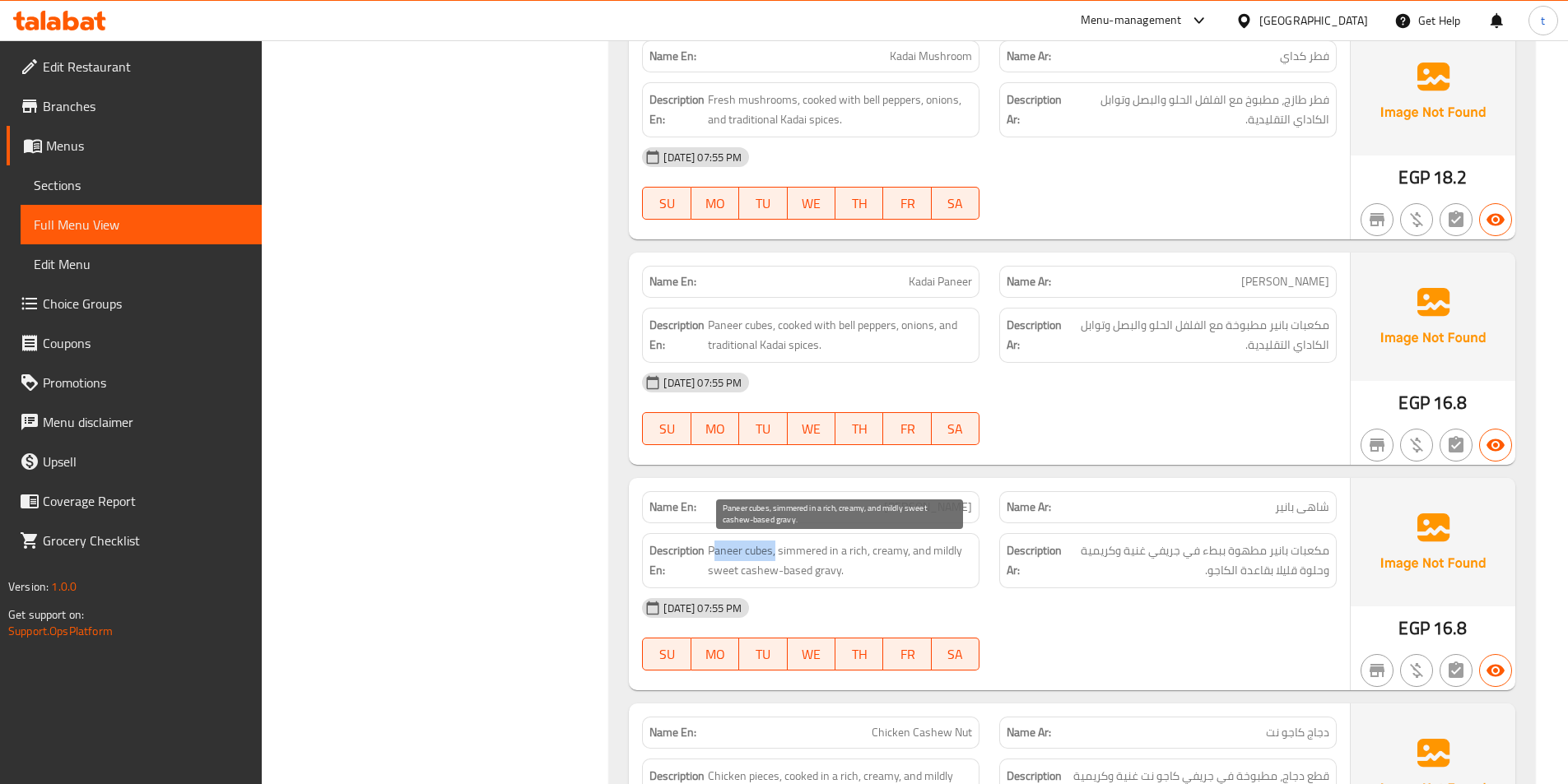
drag, startPoint x: 712, startPoint y: 551, endPoint x: 776, endPoint y: 545, distance: 64.3
click at [776, 545] on span "Paneer cubes, simmered in a rich, creamy, and mildly sweet cashew-based gravy." at bounding box center [840, 561] width 264 height 40
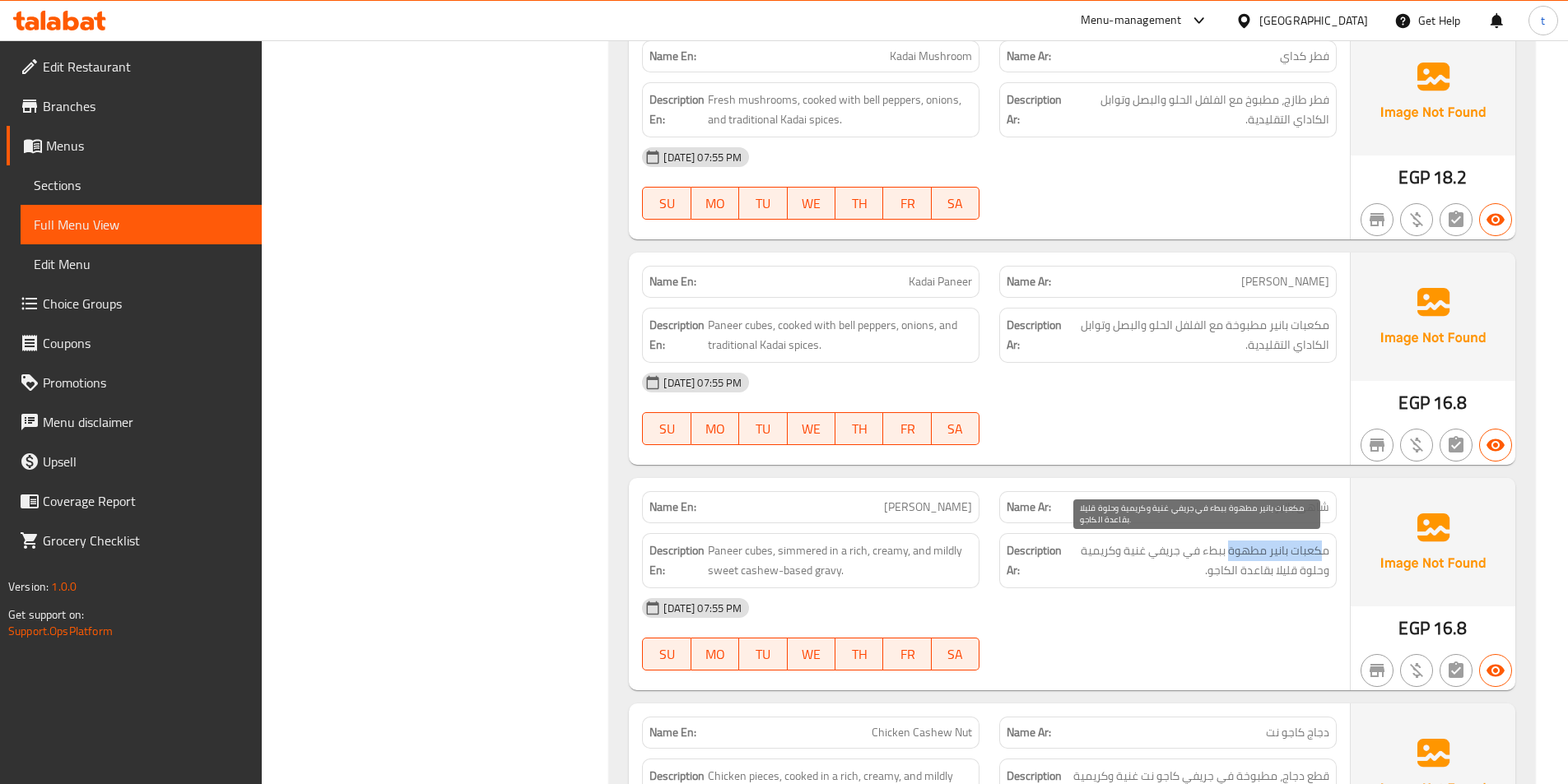
drag, startPoint x: 1325, startPoint y: 551, endPoint x: 1231, endPoint y: 549, distance: 94.0
click at [1231, 549] on span "مكعبات بانير مطهوة ببطء في جريفي غنية وكريمية وحلوة قليلا بقاعدة الكاجو." at bounding box center [1198, 561] width 264 height 40
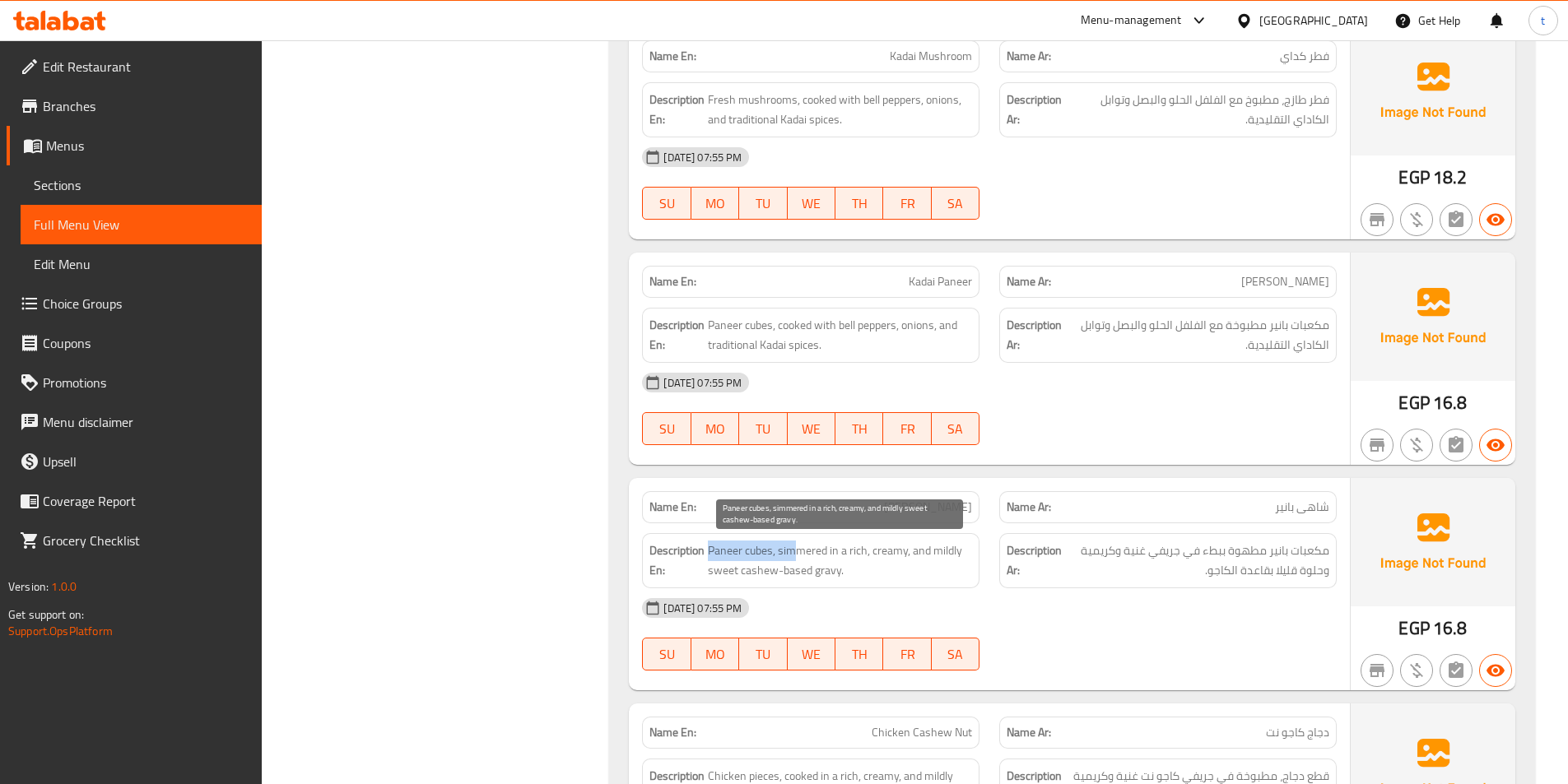
drag, startPoint x: 711, startPoint y: 550, endPoint x: 797, endPoint y: 548, distance: 86.0
click at [797, 548] on span "Paneer cubes, simmered in a rich, creamy, and mildly sweet cashew-based gravy." at bounding box center [840, 561] width 264 height 40
click at [826, 560] on span "Paneer cubes, simmered in a rich, creamy, and mildly sweet cashew-based gravy." at bounding box center [840, 561] width 264 height 40
drag, startPoint x: 878, startPoint y: 554, endPoint x: 913, endPoint y: 556, distance: 35.1
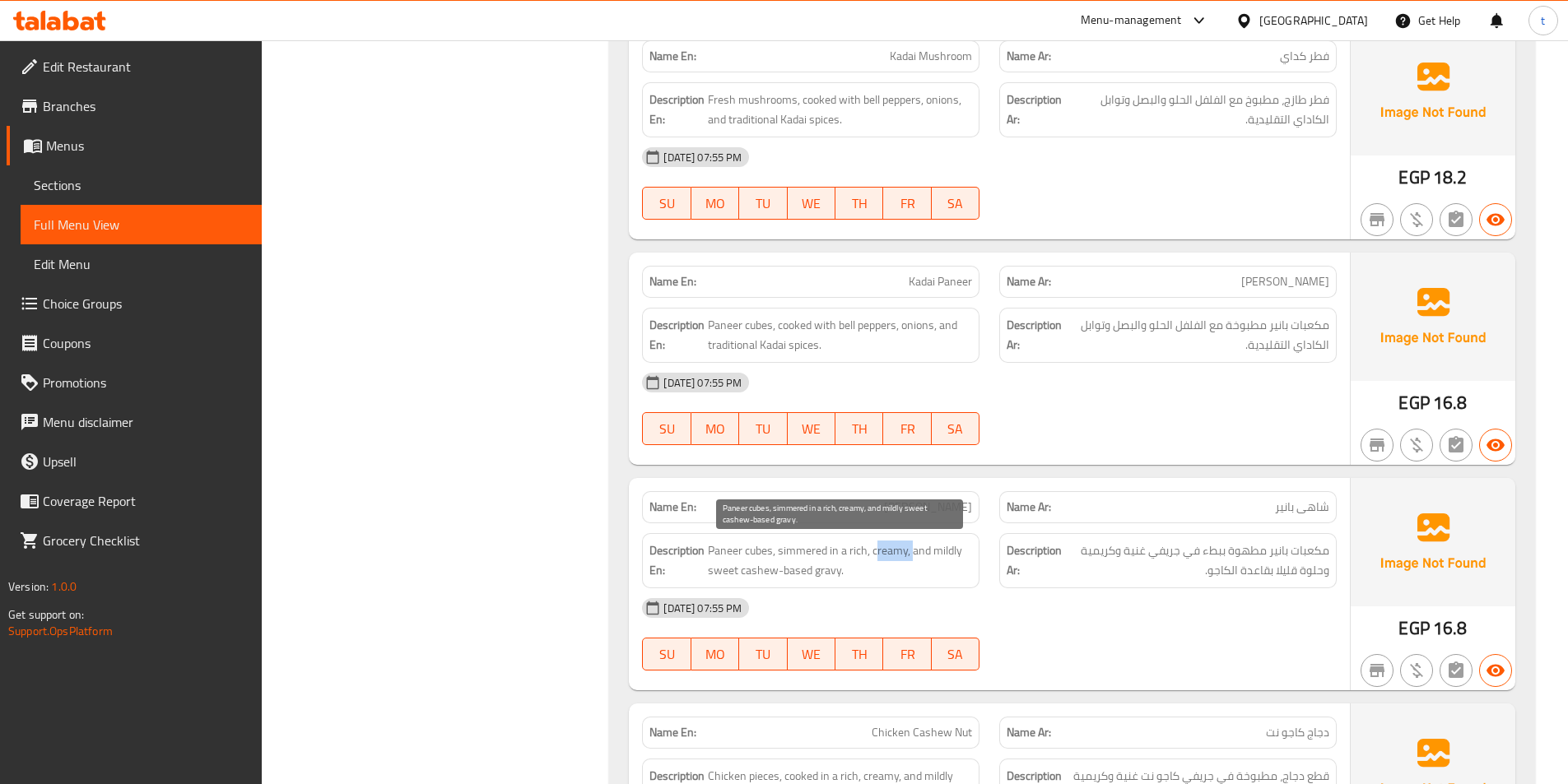
click at [913, 556] on span "Paneer cubes, simmered in a rich, creamy, and mildly sweet cashew-based gravy." at bounding box center [840, 561] width 264 height 40
click at [920, 559] on span "Paneer cubes, simmered in a rich, creamy, and mildly sweet cashew-based gravy." at bounding box center [840, 561] width 264 height 40
drag, startPoint x: 937, startPoint y: 556, endPoint x: 737, endPoint y: 575, distance: 200.9
click at [737, 575] on span "Paneer cubes, simmered in a rich, creamy, and mildly sweet cashew-based gravy." at bounding box center [840, 561] width 264 height 40
copy span "mildly sweet"
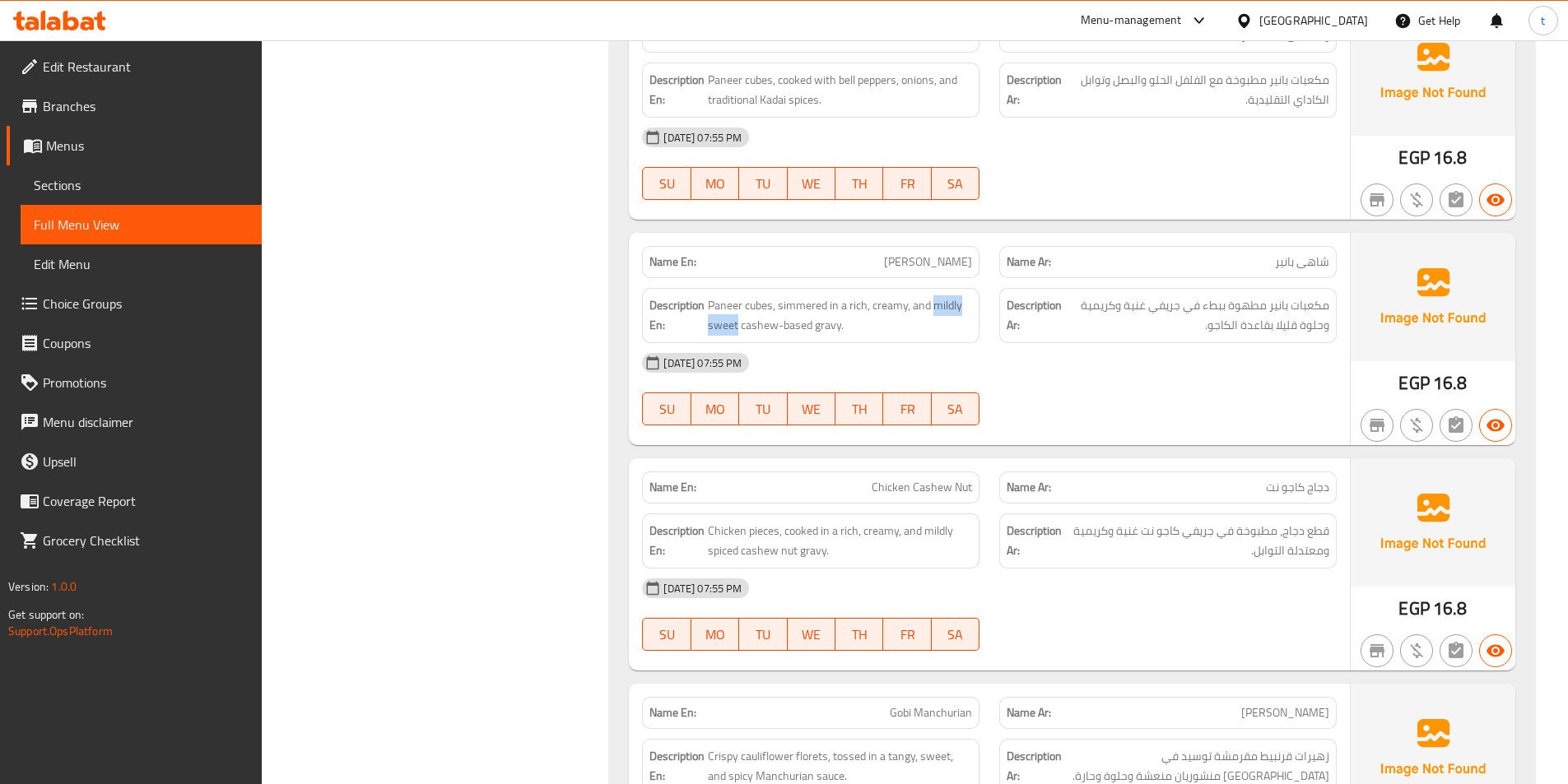
scroll to position [2305, 0]
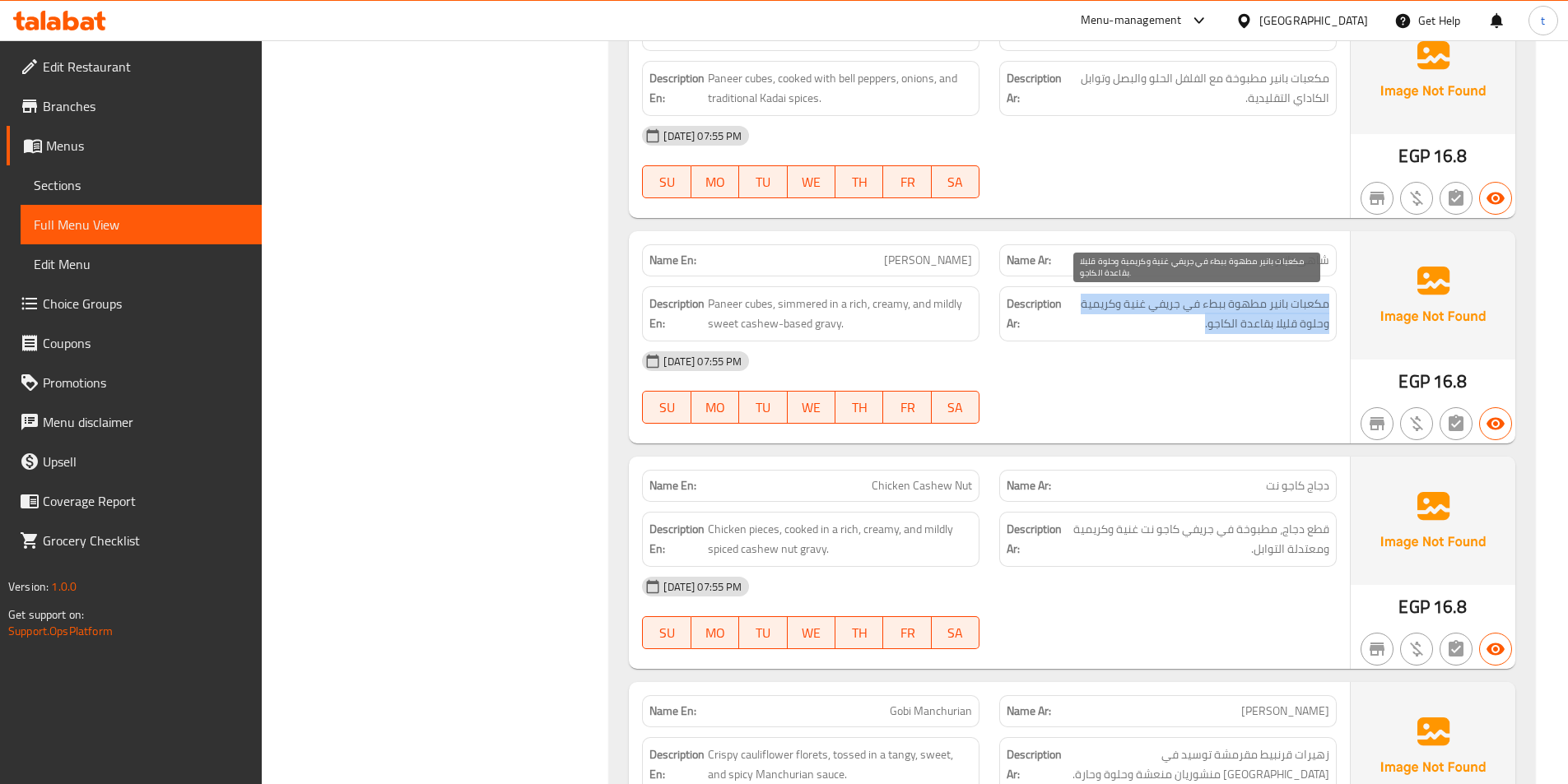
drag, startPoint x: 1334, startPoint y: 302, endPoint x: 1072, endPoint y: 320, distance: 262.6
click at [1072, 320] on div "Description Ar: مكعبات بانير مطهوة ببطء في جريفي غنية وكريمية وحلوة قليلا بقاعد…" at bounding box center [1168, 314] width 338 height 56
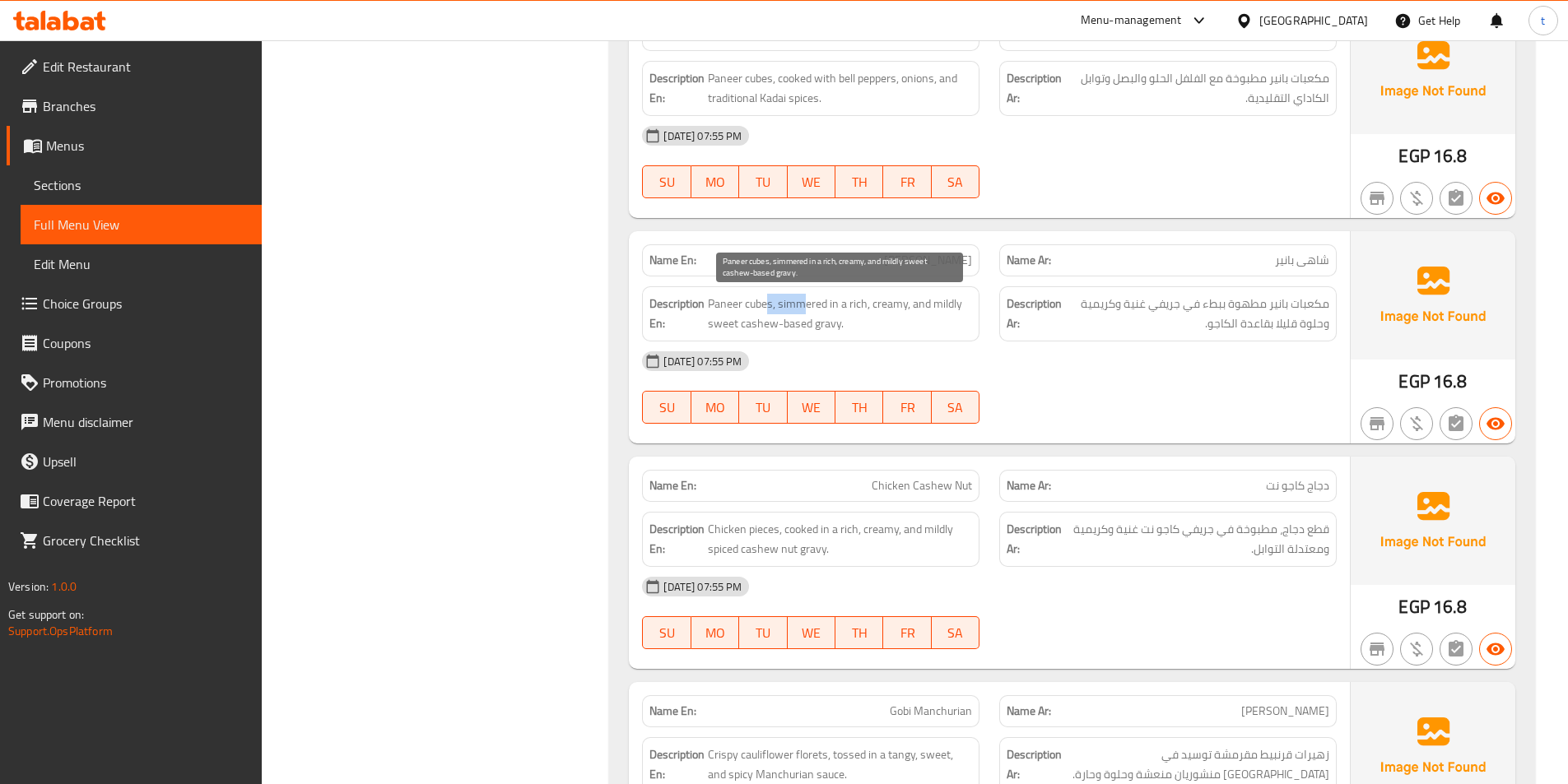
drag, startPoint x: 771, startPoint y: 302, endPoint x: 802, endPoint y: 296, distance: 31.6
click at [802, 296] on span "Paneer cubes, simmered in a rich, creamy, and mildly sweet cashew-based gravy." at bounding box center [840, 314] width 264 height 40
drag, startPoint x: 711, startPoint y: 302, endPoint x: 791, endPoint y: 302, distance: 80.0
click at [791, 302] on span "Paneer cubes, simmered in a rich, creamy, and mildly sweet cashew-based gravy." at bounding box center [840, 314] width 264 height 40
drag, startPoint x: 839, startPoint y: 306, endPoint x: 920, endPoint y: 323, distance: 82.8
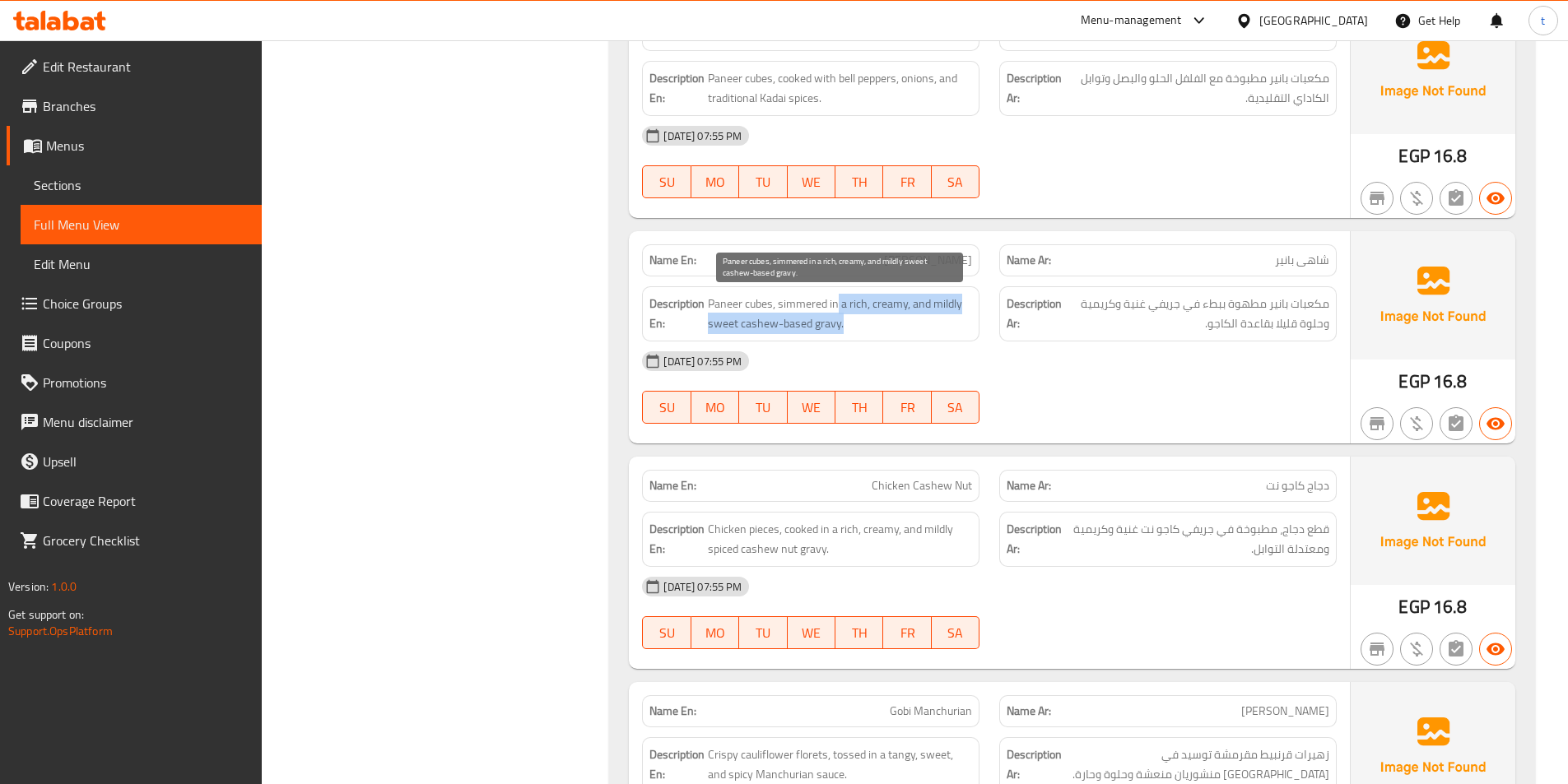
click at [920, 323] on span "Paneer cubes, simmered in a rich, creamy, and mildly sweet cashew-based gravy." at bounding box center [840, 314] width 264 height 40
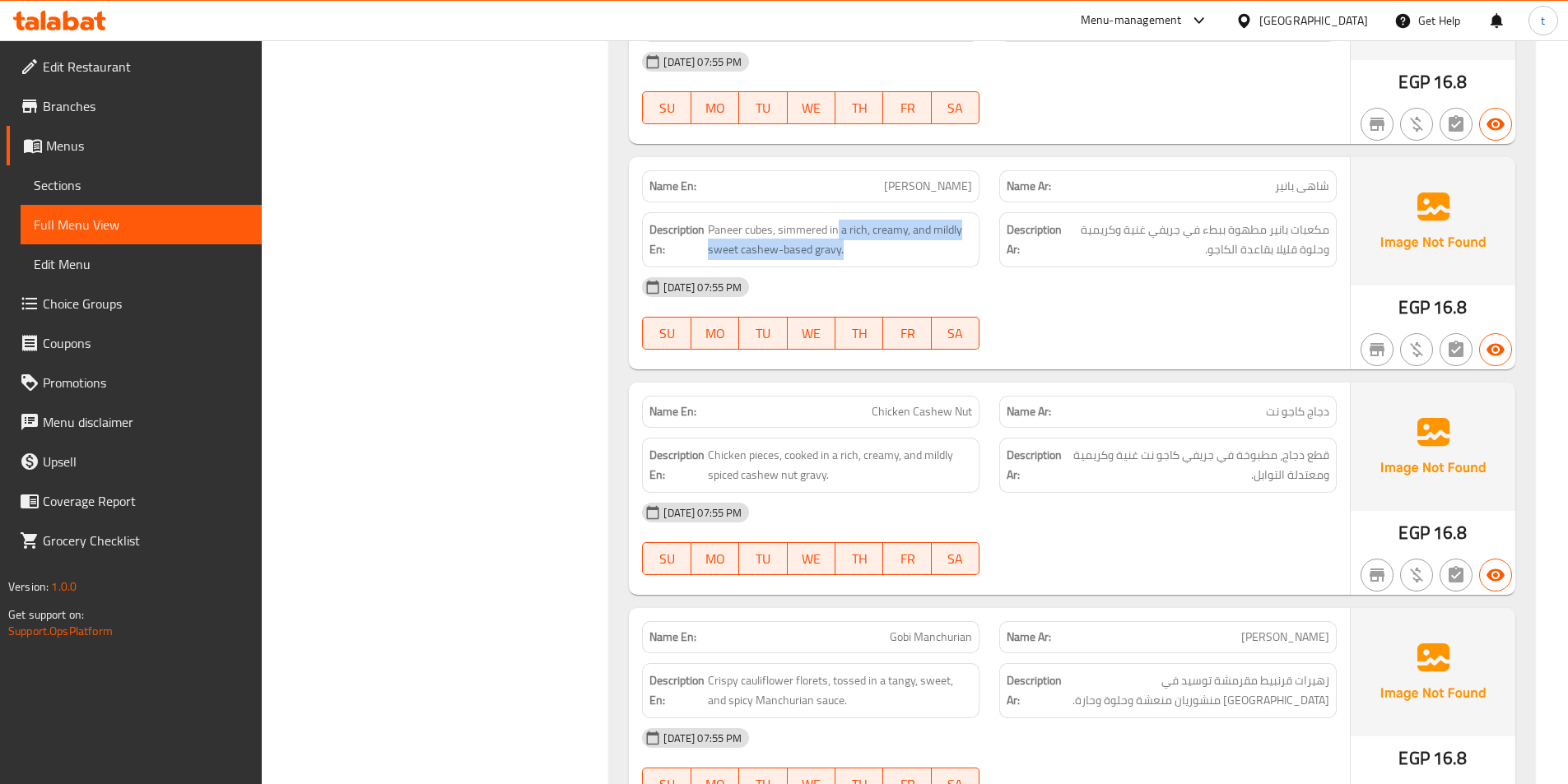
scroll to position [2470, 0]
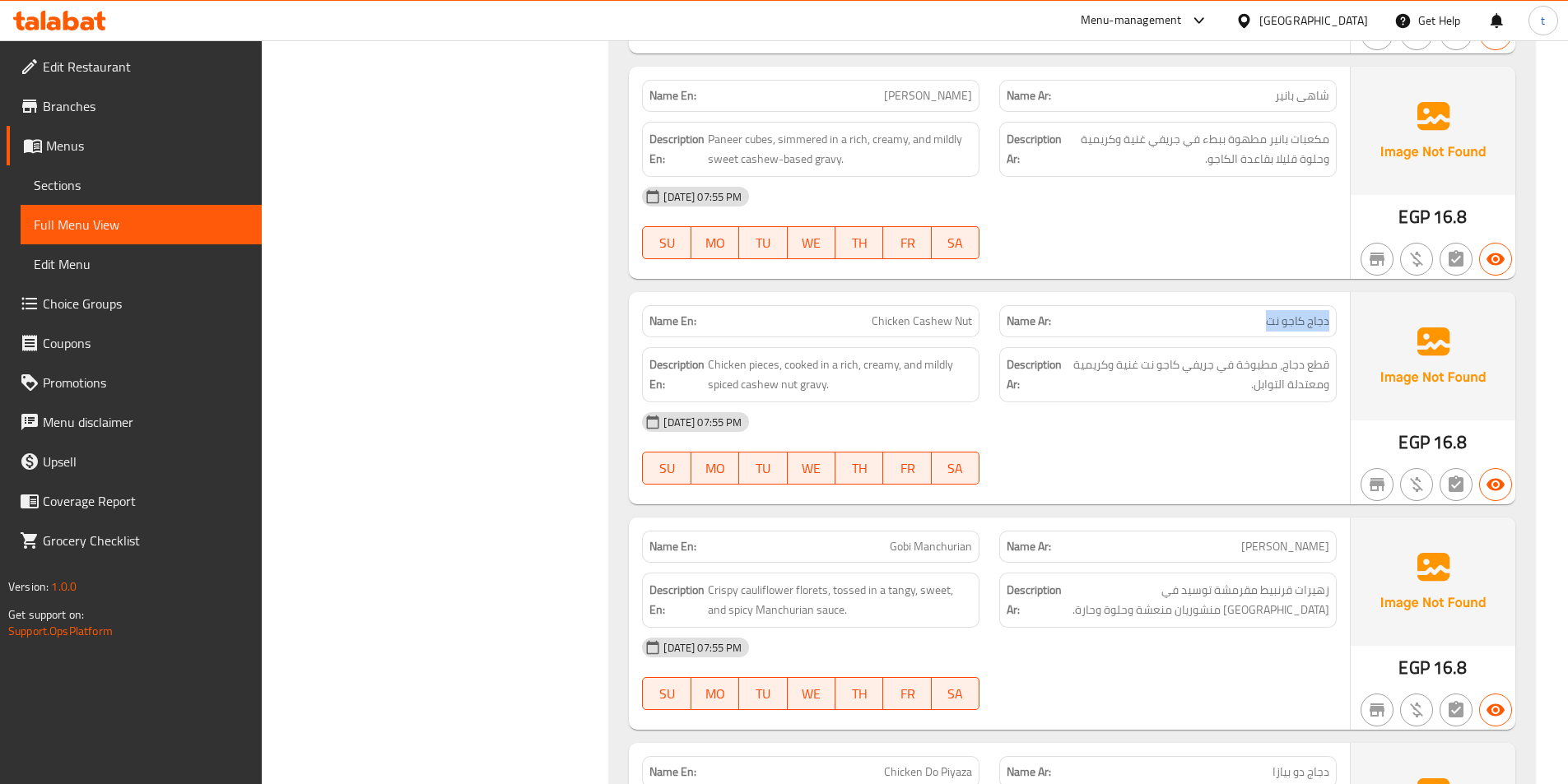
drag, startPoint x: 1336, startPoint y: 327, endPoint x: 1248, endPoint y: 320, distance: 88.3
click at [1248, 320] on div "Name Ar: دجاج كاجو نت" at bounding box center [1168, 322] width 338 height 33
drag, startPoint x: 873, startPoint y: 327, endPoint x: 1003, endPoint y: 313, distance: 130.8
click at [1003, 313] on div "Name En: Chicken Cashew Nut Name Ar: دجاج كاجو نت" at bounding box center [989, 322] width 714 height 52
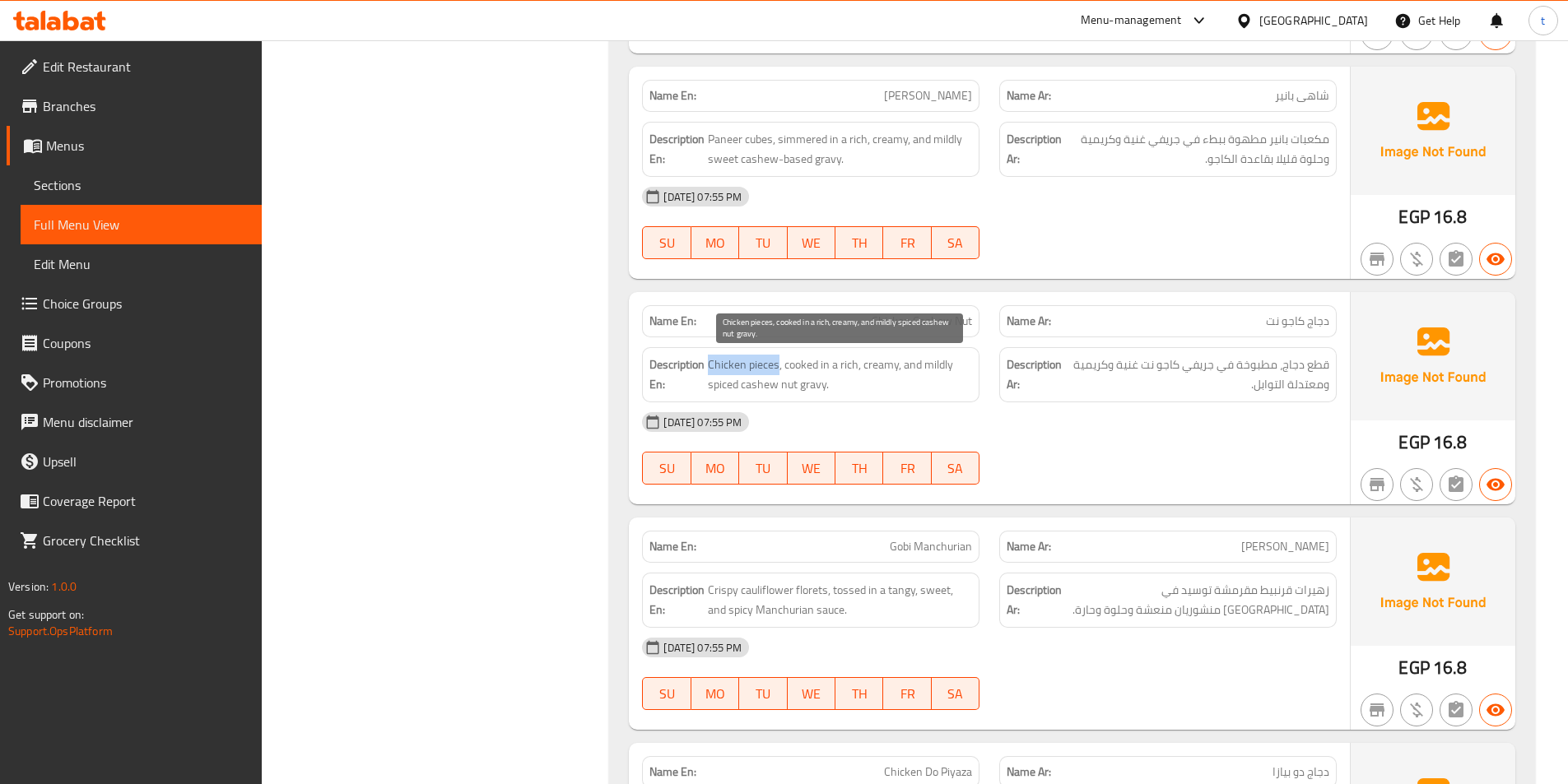
drag, startPoint x: 719, startPoint y: 362, endPoint x: 778, endPoint y: 358, distance: 59.1
click at [778, 358] on span "Chicken pieces, cooked in a rich, creamy, and mildly spiced cashew nut gravy." at bounding box center [840, 375] width 264 height 40
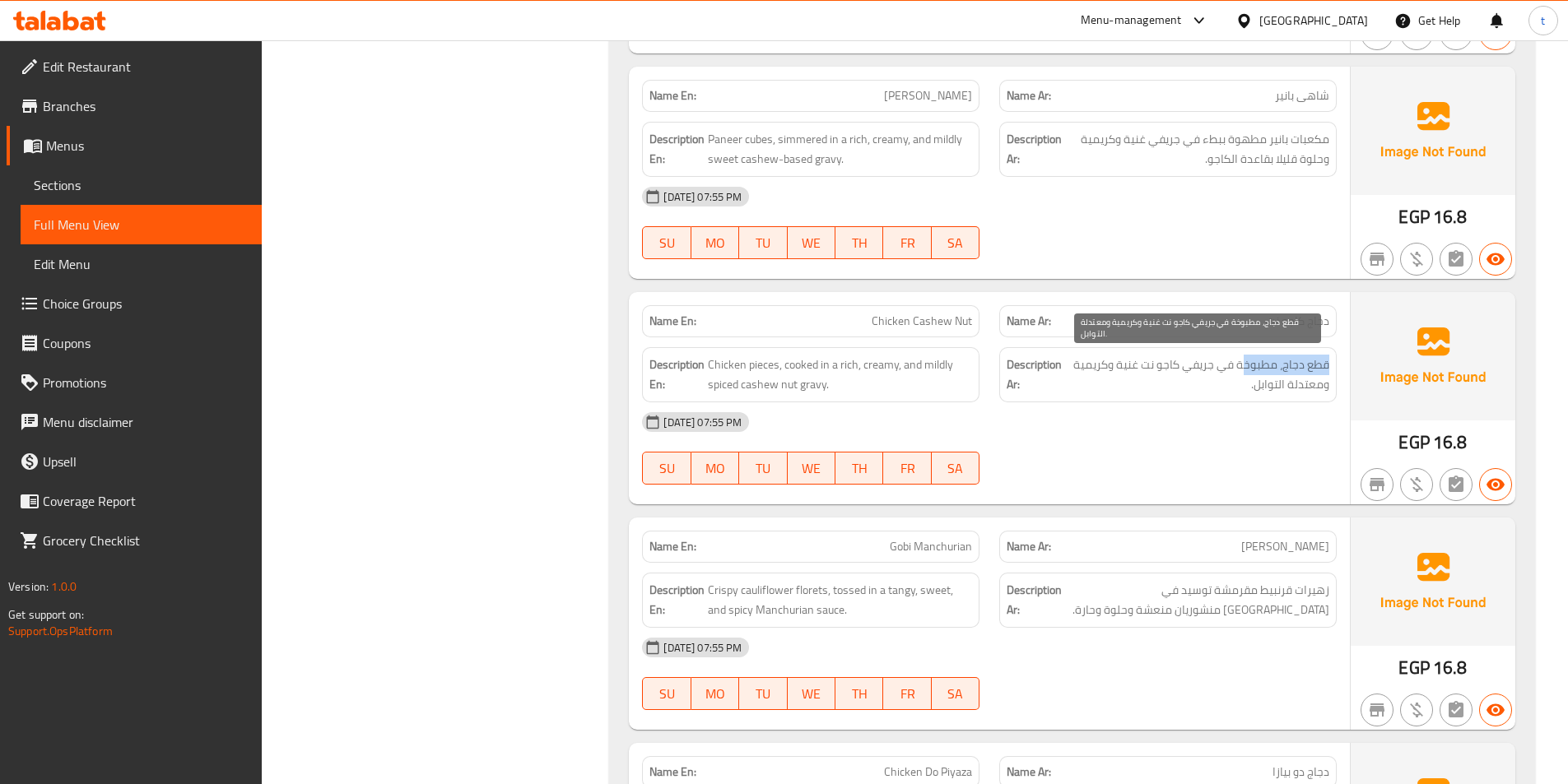
drag, startPoint x: 1331, startPoint y: 367, endPoint x: 1245, endPoint y: 368, distance: 86.0
click at [1245, 368] on div "Description Ar: قطع دجاج، مطبوخة في جريفي كاجو نت غنية وكريمية ومعتدلة التوابل." at bounding box center [1168, 375] width 338 height 56
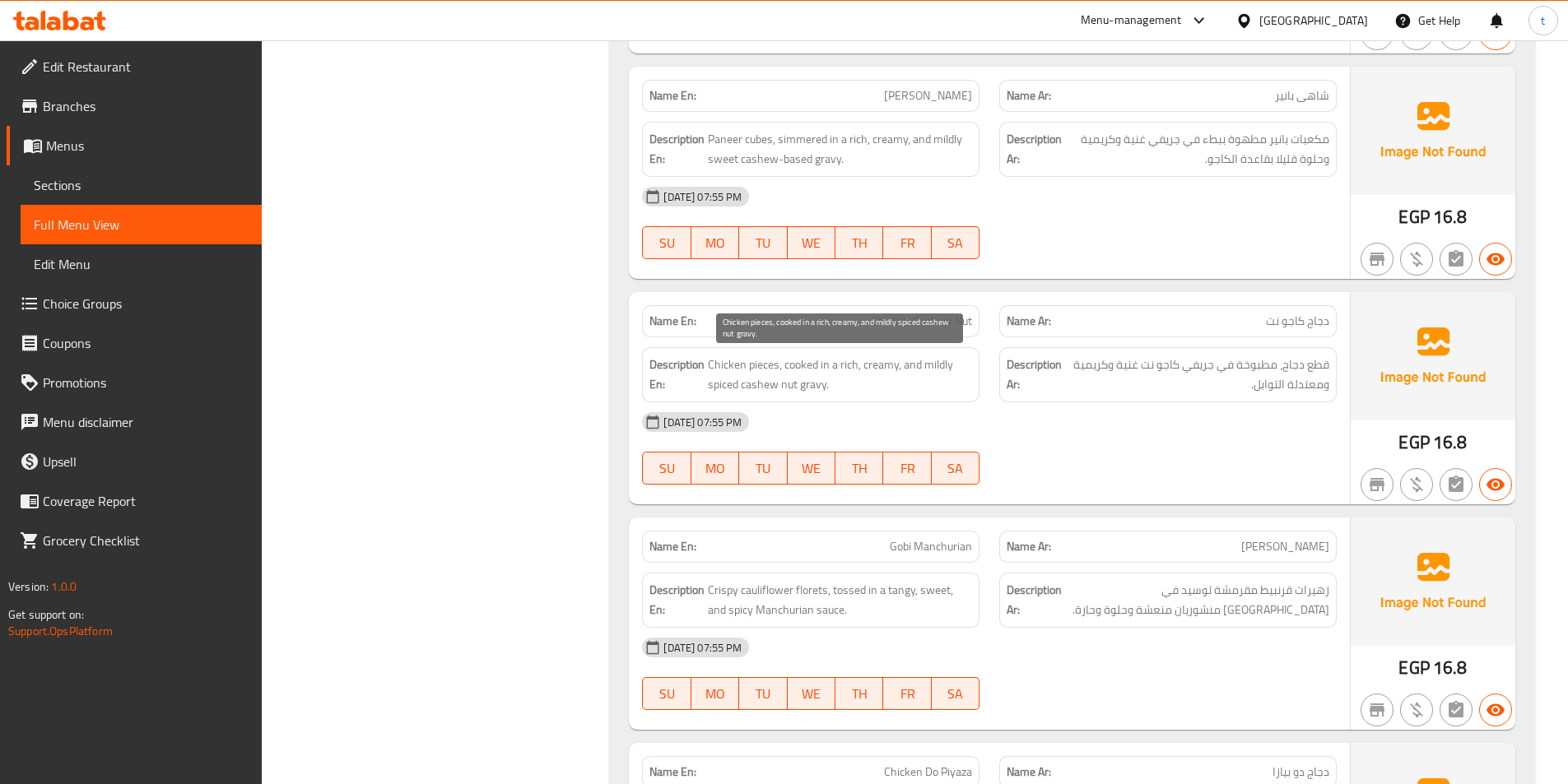
click at [729, 369] on span "Chicken pieces, cooked in a rich, creamy, and mildly spiced cashew nut gravy." at bounding box center [840, 375] width 264 height 40
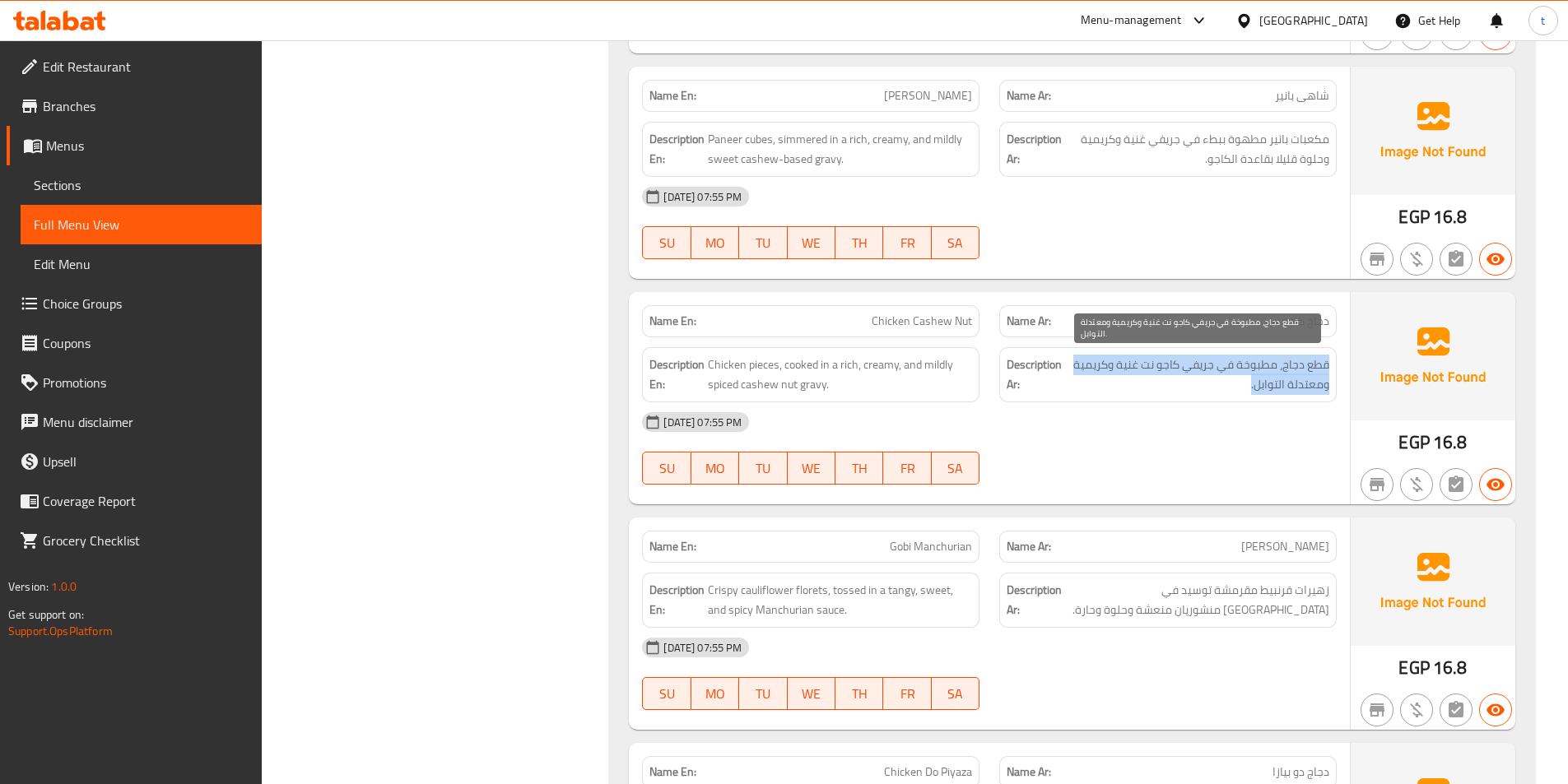
drag, startPoint x: 1331, startPoint y: 365, endPoint x: 1105, endPoint y: 391, distance: 227.5
click at [1231, 376] on div "Description Ar: قطع دجاج، مطبوخة في جريفي كاجو نت غنية وكريمية ومعتدلة التوابل." at bounding box center [1168, 375] width 338 height 56
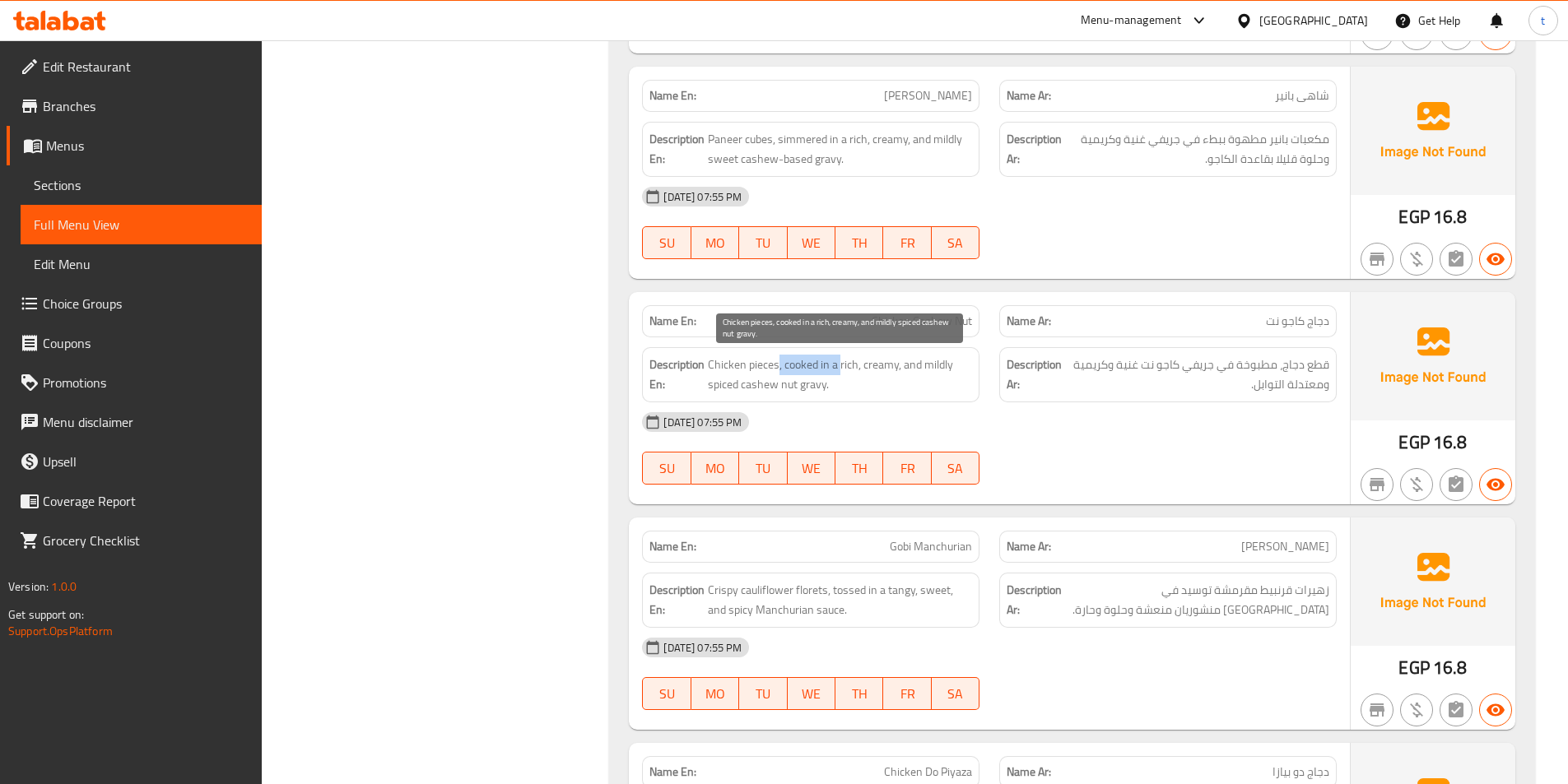
drag, startPoint x: 778, startPoint y: 373, endPoint x: 859, endPoint y: 366, distance: 81.3
click at [841, 366] on span "Chicken pieces, cooked in a rich, creamy, and mildly spiced cashew nut gravy." at bounding box center [840, 375] width 264 height 40
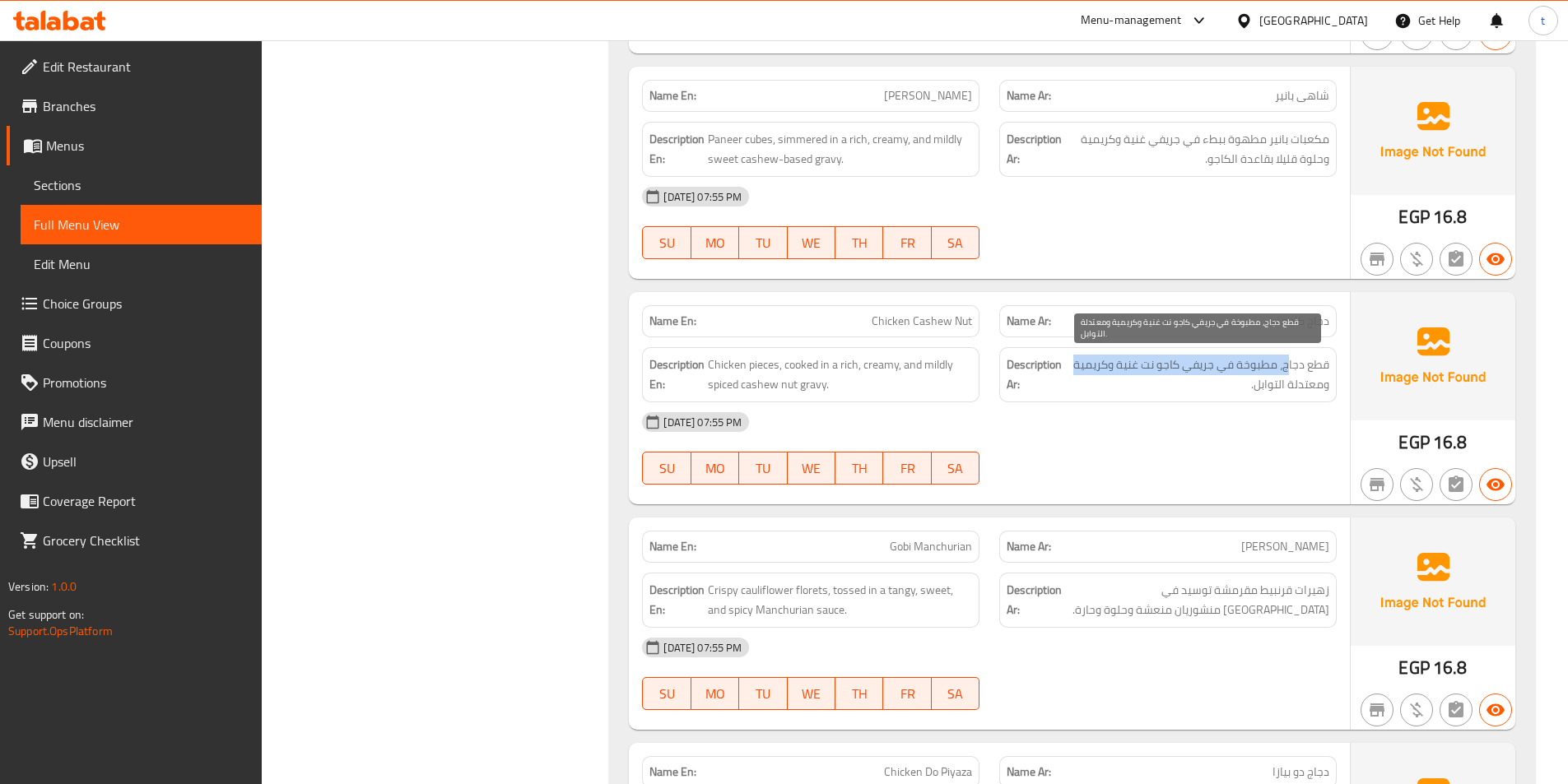
drag, startPoint x: 1288, startPoint y: 364, endPoint x: 1069, endPoint y: 365, distance: 219.0
click at [1069, 365] on span "قطع دجاج، مطبوخة في جريفي كاجو نت غنية وكريمية ومعتدلة التوابل." at bounding box center [1198, 375] width 263 height 40
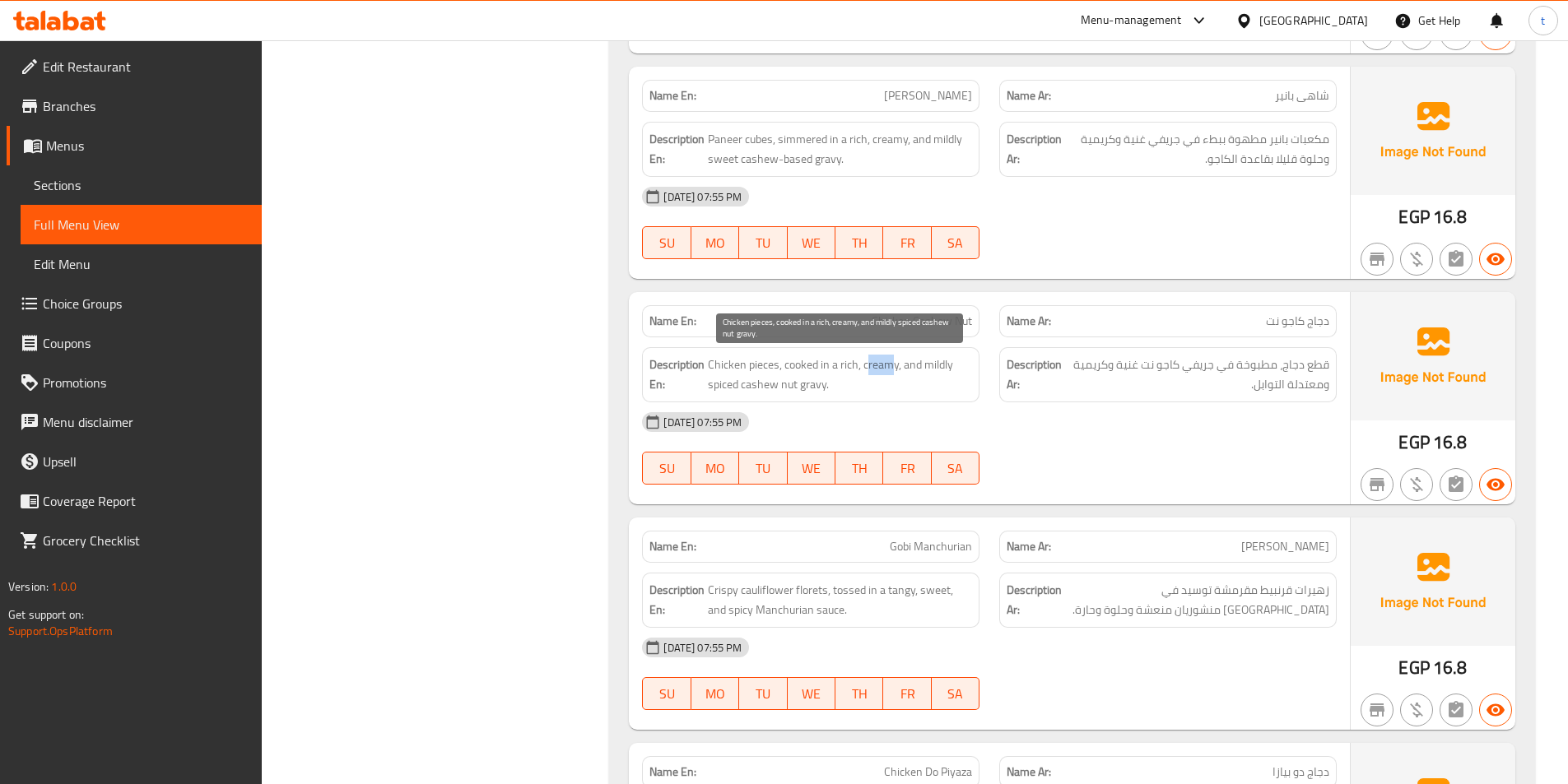
drag, startPoint x: 866, startPoint y: 370, endPoint x: 891, endPoint y: 371, distance: 25.0
click at [891, 371] on span "Chicken pieces, cooked in a rich, creamy, and mildly spiced cashew nut gravy." at bounding box center [840, 375] width 264 height 40
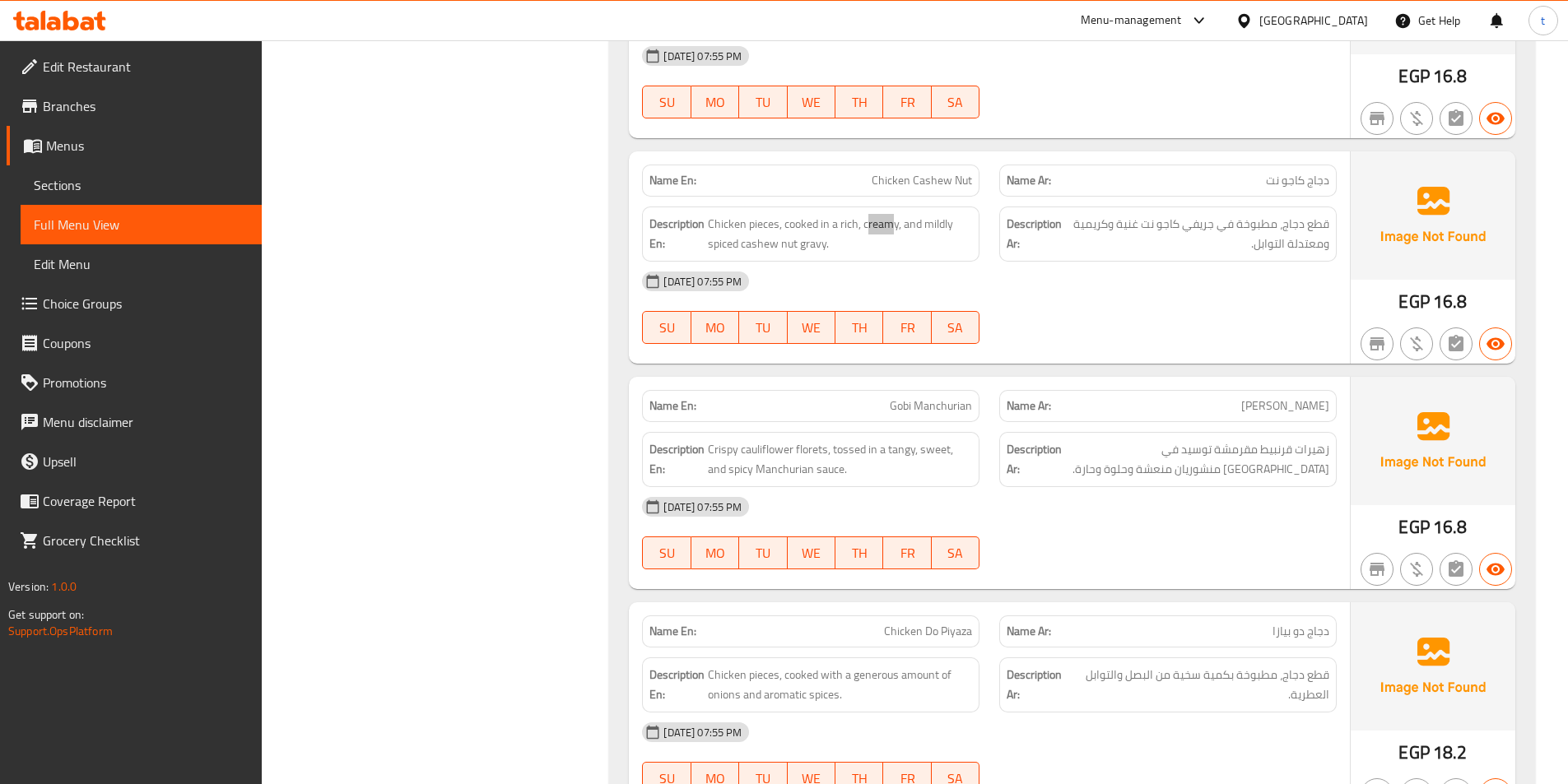
scroll to position [2717, 0]
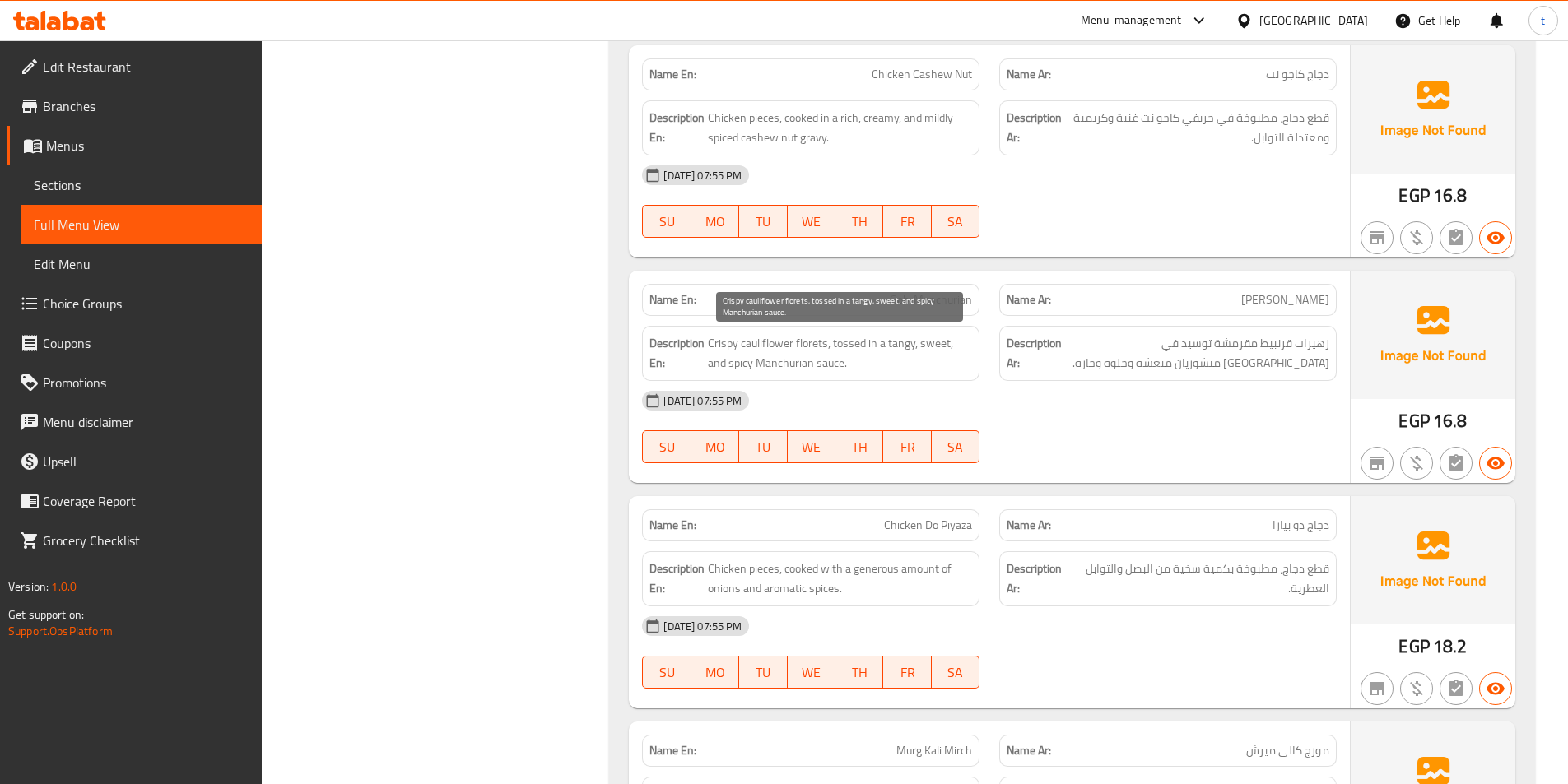
click at [721, 347] on span "Crispy cauliflower florets, tossed in a tangy, sweet, and spicy Manchurian sauc…" at bounding box center [840, 353] width 264 height 40
drag, startPoint x: 721, startPoint y: 347, endPoint x: 769, endPoint y: 339, distance: 48.7
click at [726, 348] on span "Crispy cauliflower florets, tossed in a tangy, sweet, and spicy Manchurian sauc…" at bounding box center [840, 353] width 264 height 40
click at [769, 339] on span "Crispy cauliflower florets, tossed in a tangy, sweet, and spicy Manchurian sauc…" at bounding box center [840, 353] width 264 height 40
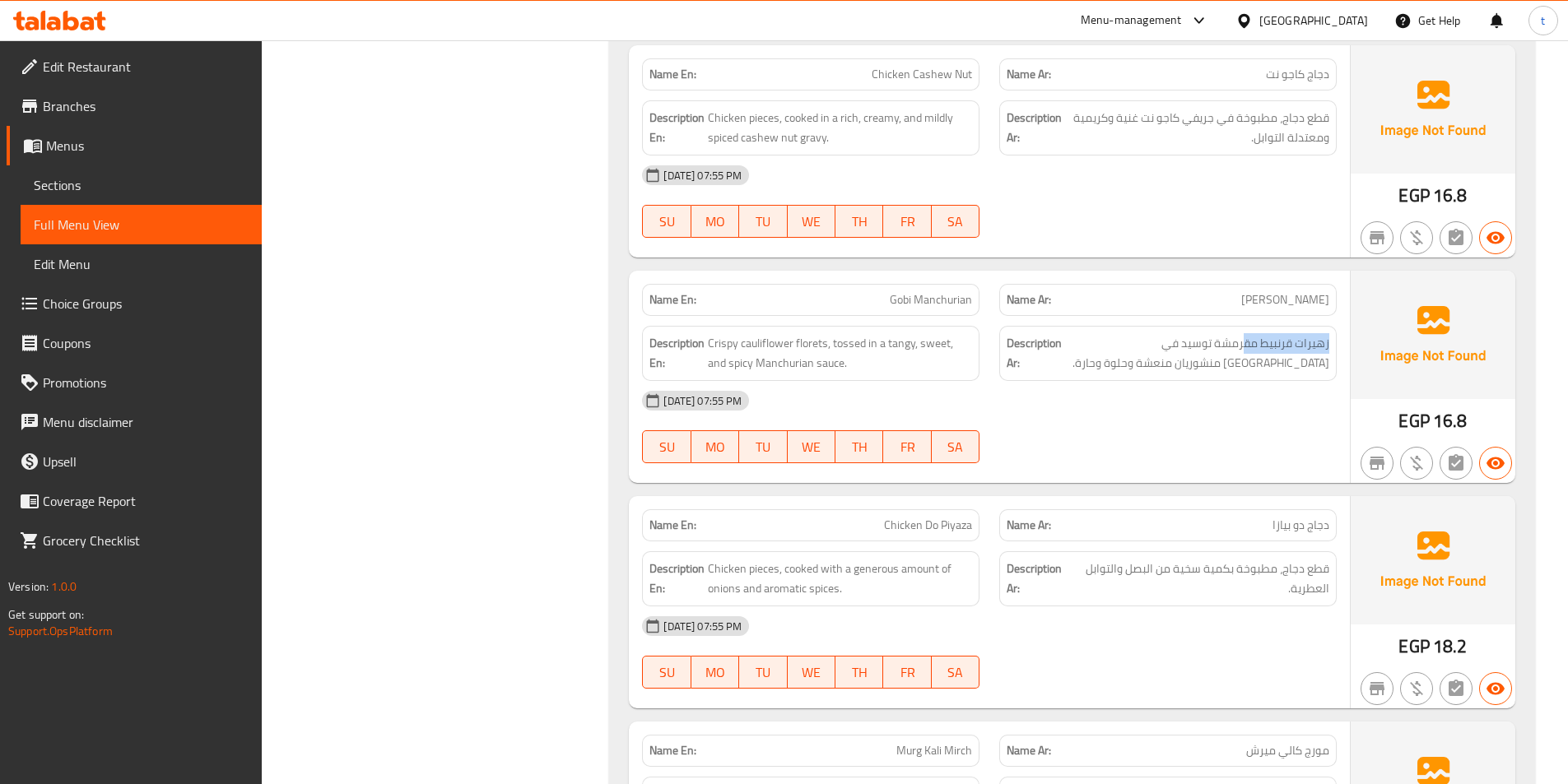
drag, startPoint x: 1333, startPoint y: 341, endPoint x: 1244, endPoint y: 341, distance: 89.0
click at [1244, 341] on div "Description Ar: زهيرات قرنبيط مقرمشة توسيد في صلصة منشوريان منعشة وحلوة وحارة." at bounding box center [1168, 354] width 338 height 56
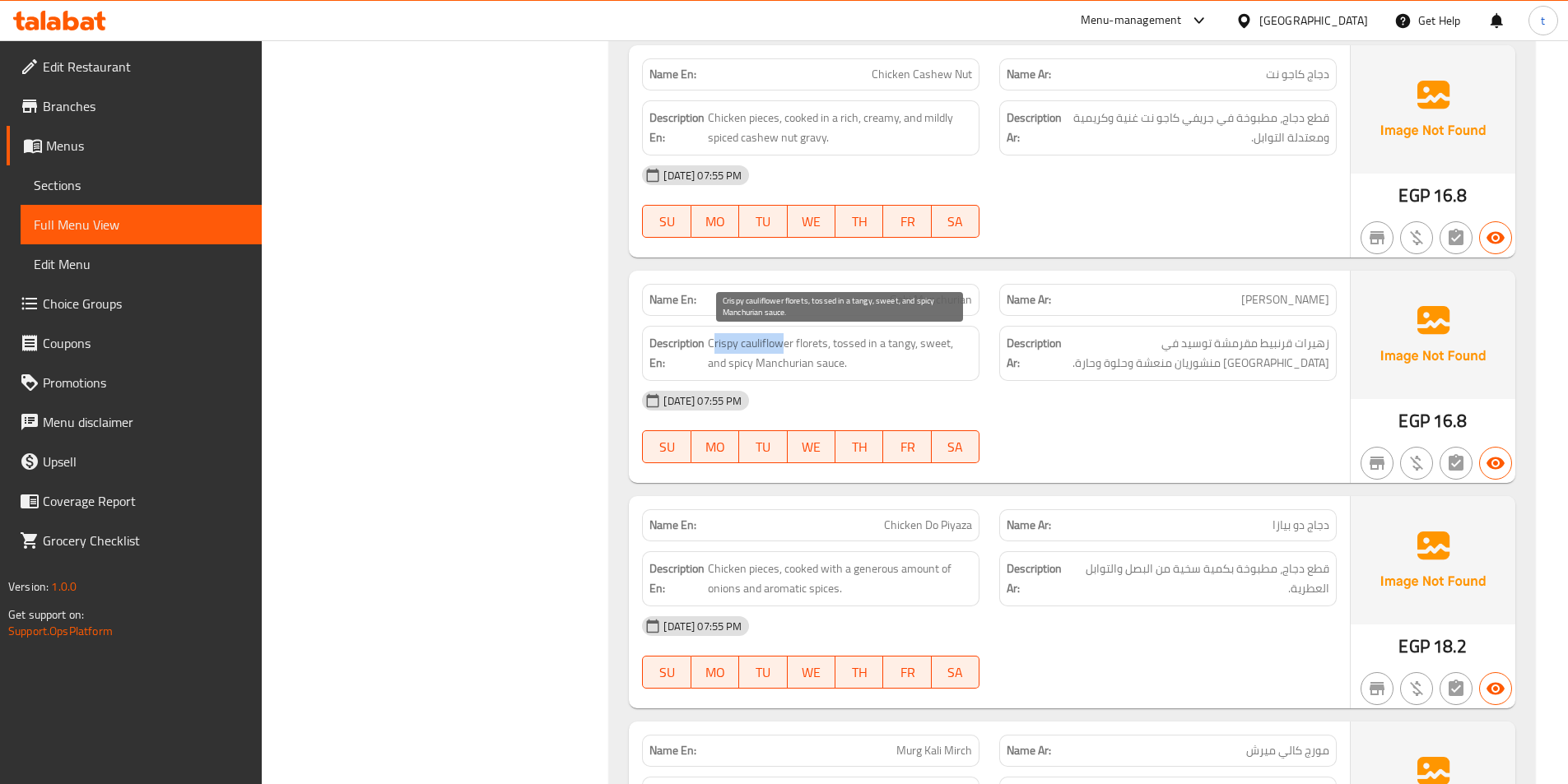
drag, startPoint x: 712, startPoint y: 350, endPoint x: 781, endPoint y: 344, distance: 69.3
click at [781, 344] on span "Crispy cauliflower florets, tossed in a tangy, sweet, and spicy Manchurian sauc…" at bounding box center [840, 353] width 264 height 40
click at [825, 371] on span "Crispy cauliflower florets, tossed in a tangy, sweet, and spicy Manchurian sauc…" at bounding box center [840, 353] width 264 height 40
drag, startPoint x: 835, startPoint y: 349, endPoint x: 888, endPoint y: 349, distance: 53.0
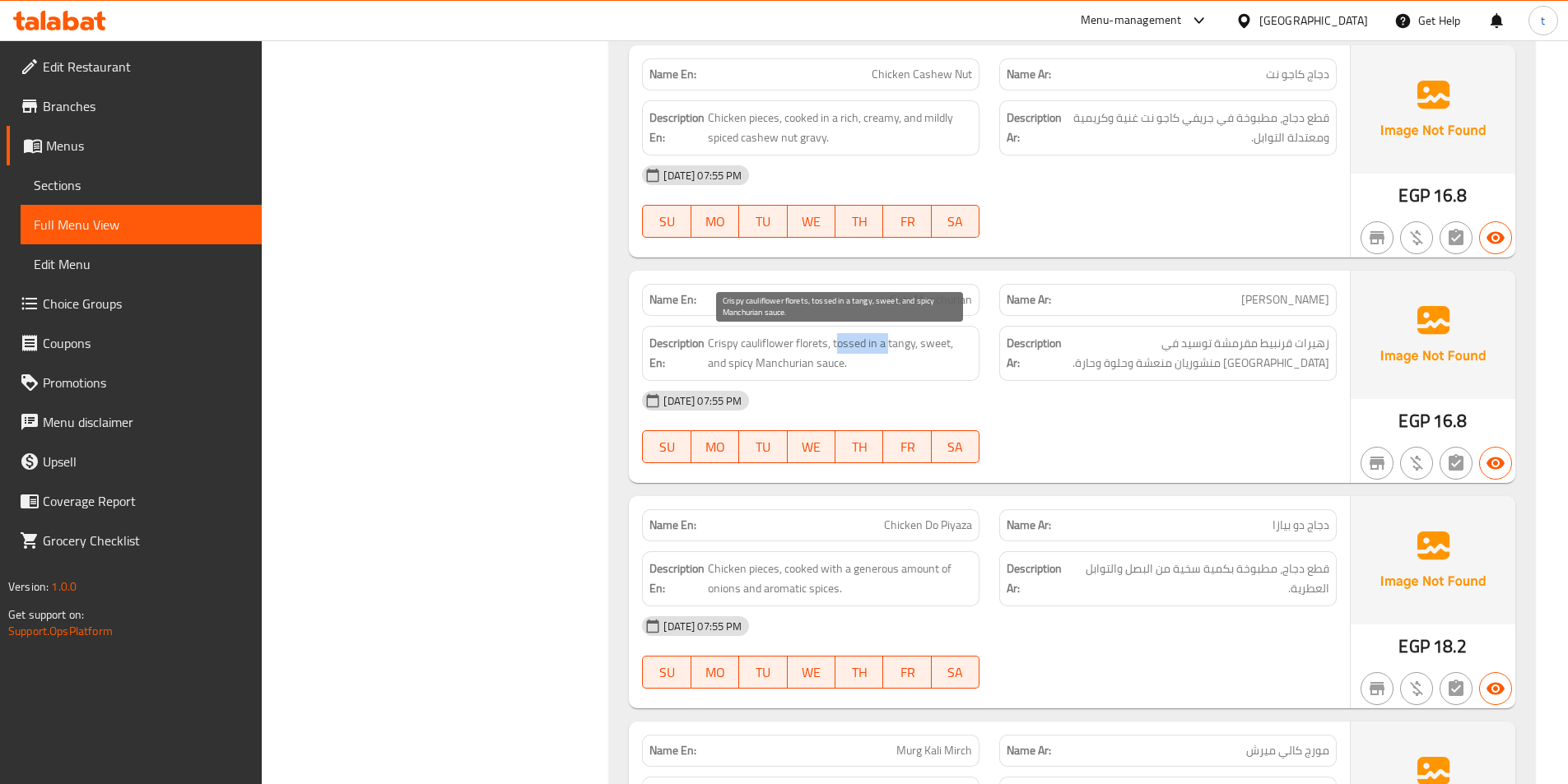
click at [888, 349] on span "Crispy cauliflower florets, tossed in a tangy, sweet, and spicy Manchurian sauc…" at bounding box center [840, 353] width 264 height 40
click at [908, 347] on span "Crispy cauliflower florets, tossed in a tangy, sweet, and spicy Manchurian sauc…" at bounding box center [840, 353] width 264 height 40
drag, startPoint x: 874, startPoint y: 349, endPoint x: 965, endPoint y: 361, distance: 91.8
click at [965, 361] on span "Crispy cauliflower florets, tossed in a tangy, sweet, and spicy Manchurian sauc…" at bounding box center [840, 353] width 264 height 40
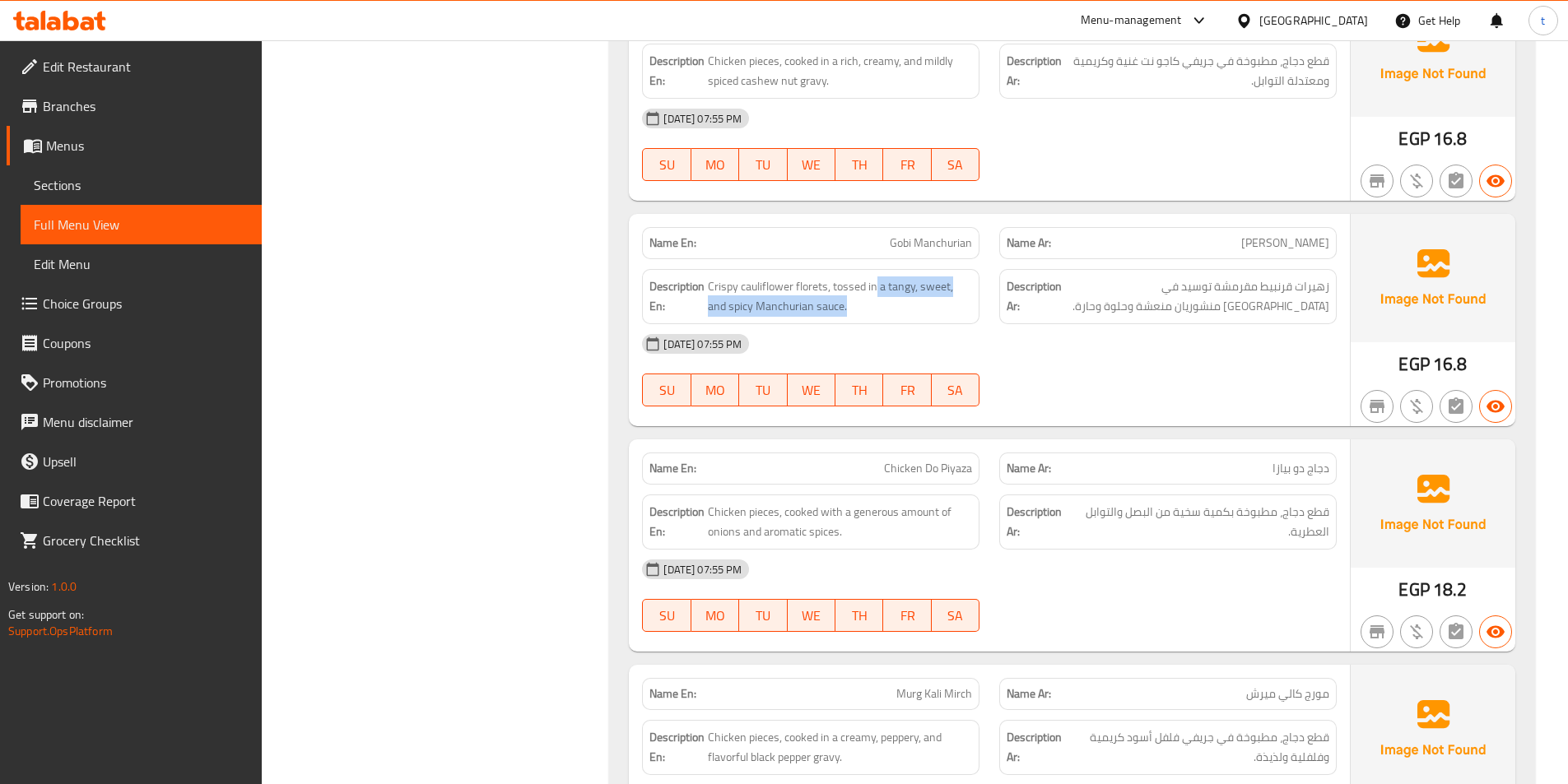
scroll to position [2799, 0]
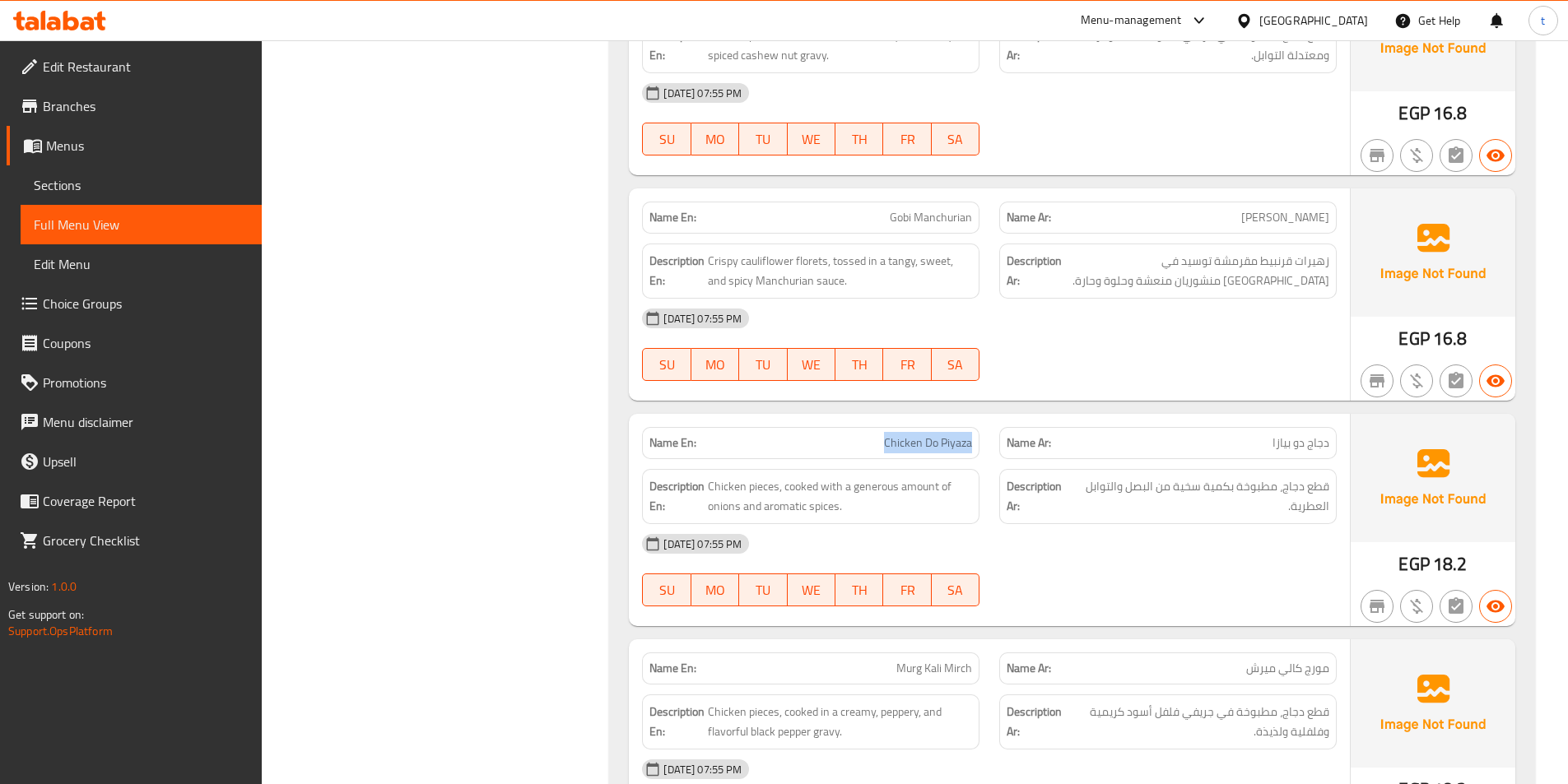
drag, startPoint x: 894, startPoint y: 440, endPoint x: 978, endPoint y: 439, distance: 84.0
click at [978, 439] on div "Name En: Chicken Do Piyaza" at bounding box center [811, 443] width 338 height 33
drag, startPoint x: 1329, startPoint y: 444, endPoint x: 1220, endPoint y: 445, distance: 109.0
click at [1220, 445] on p "Name Ar: دجاج دو بیازا" at bounding box center [1168, 443] width 323 height 17
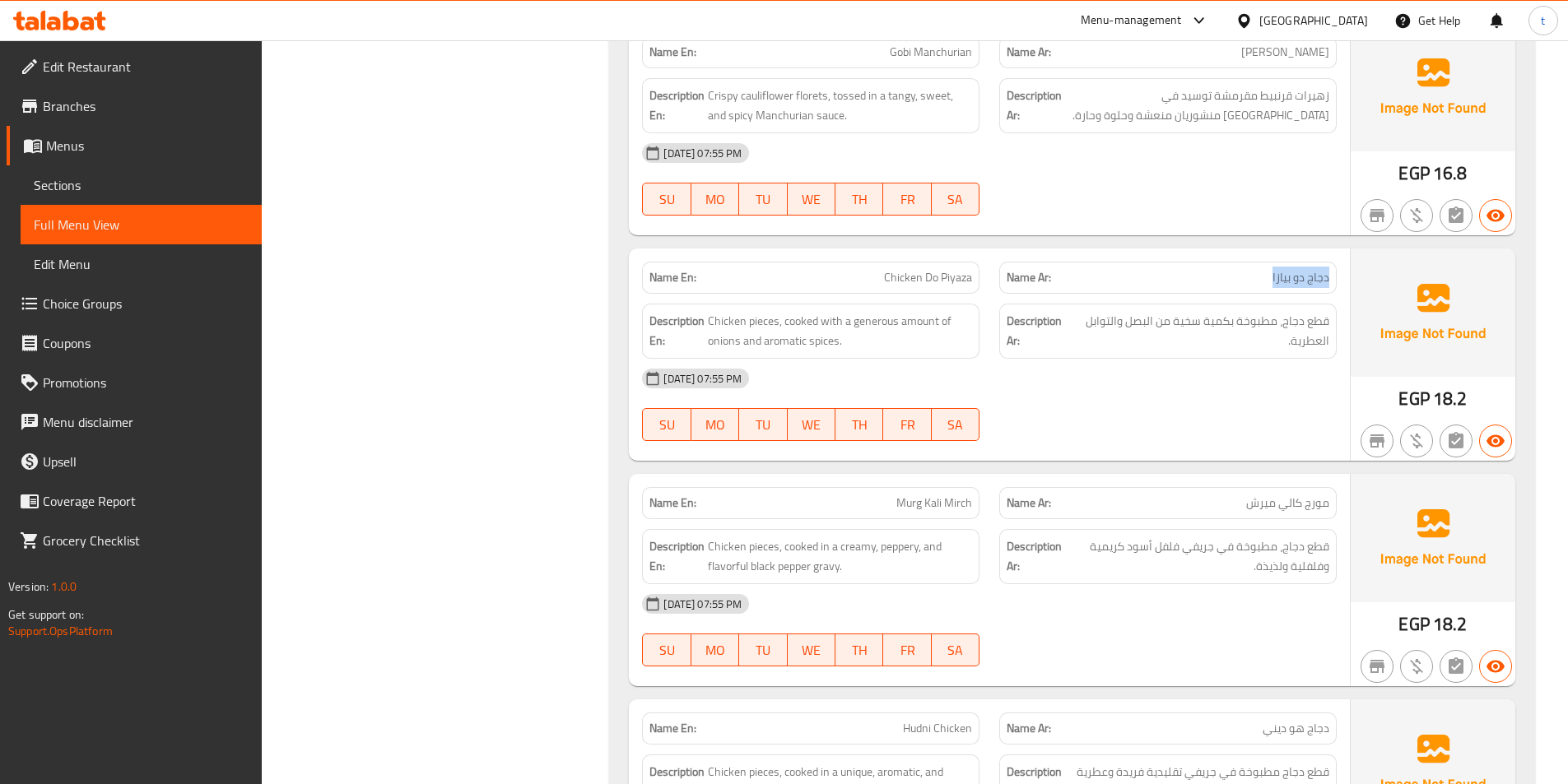
scroll to position [2964, 0]
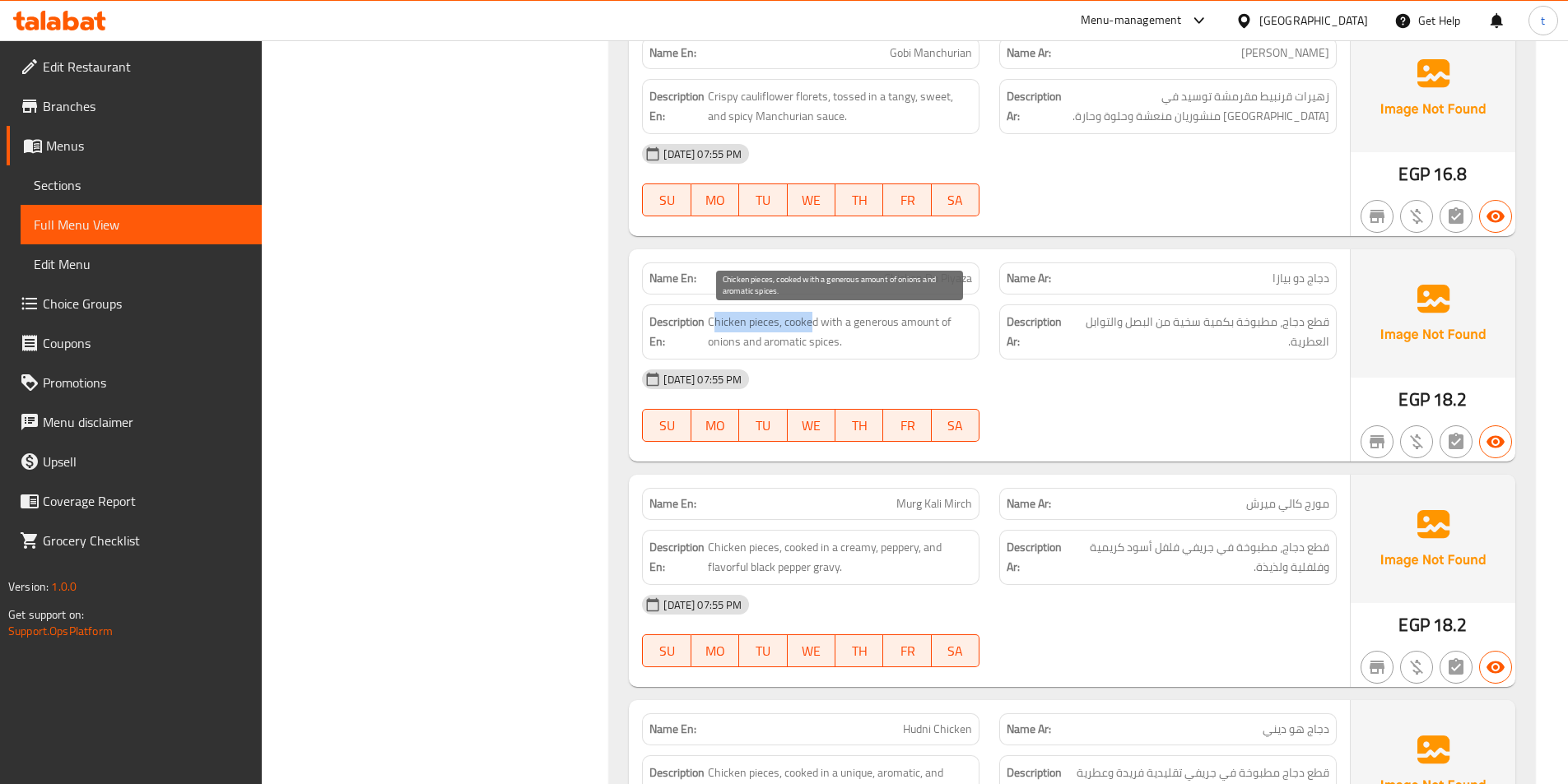
drag, startPoint x: 716, startPoint y: 321, endPoint x: 810, endPoint y: 322, distance: 94.0
click at [810, 322] on span "Chicken pieces, cooked with a generous amount of onions and aromatic spices." at bounding box center [840, 332] width 264 height 40
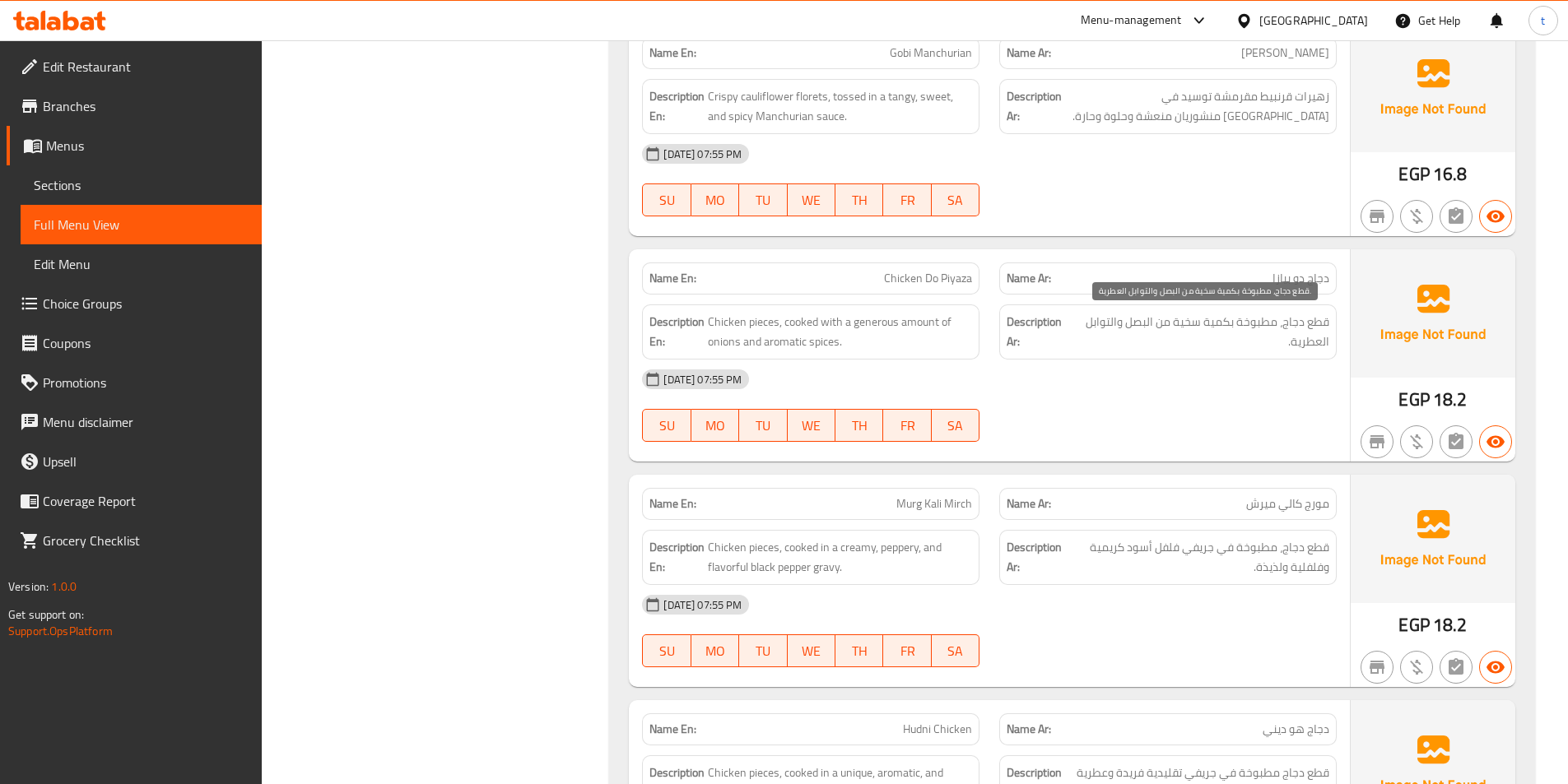
click at [1245, 324] on span "قطع دجاج، مطبوخة بكمية سخية من البصل والتوابل العطرية." at bounding box center [1200, 332] width 256 height 40
drag, startPoint x: 1245, startPoint y: 324, endPoint x: 711, endPoint y: 338, distance: 534.2
click at [1233, 325] on span "قطع دجاج، مطبوخة بكمية سخية من البصل والتوابل العطرية." at bounding box center [1200, 332] width 256 height 40
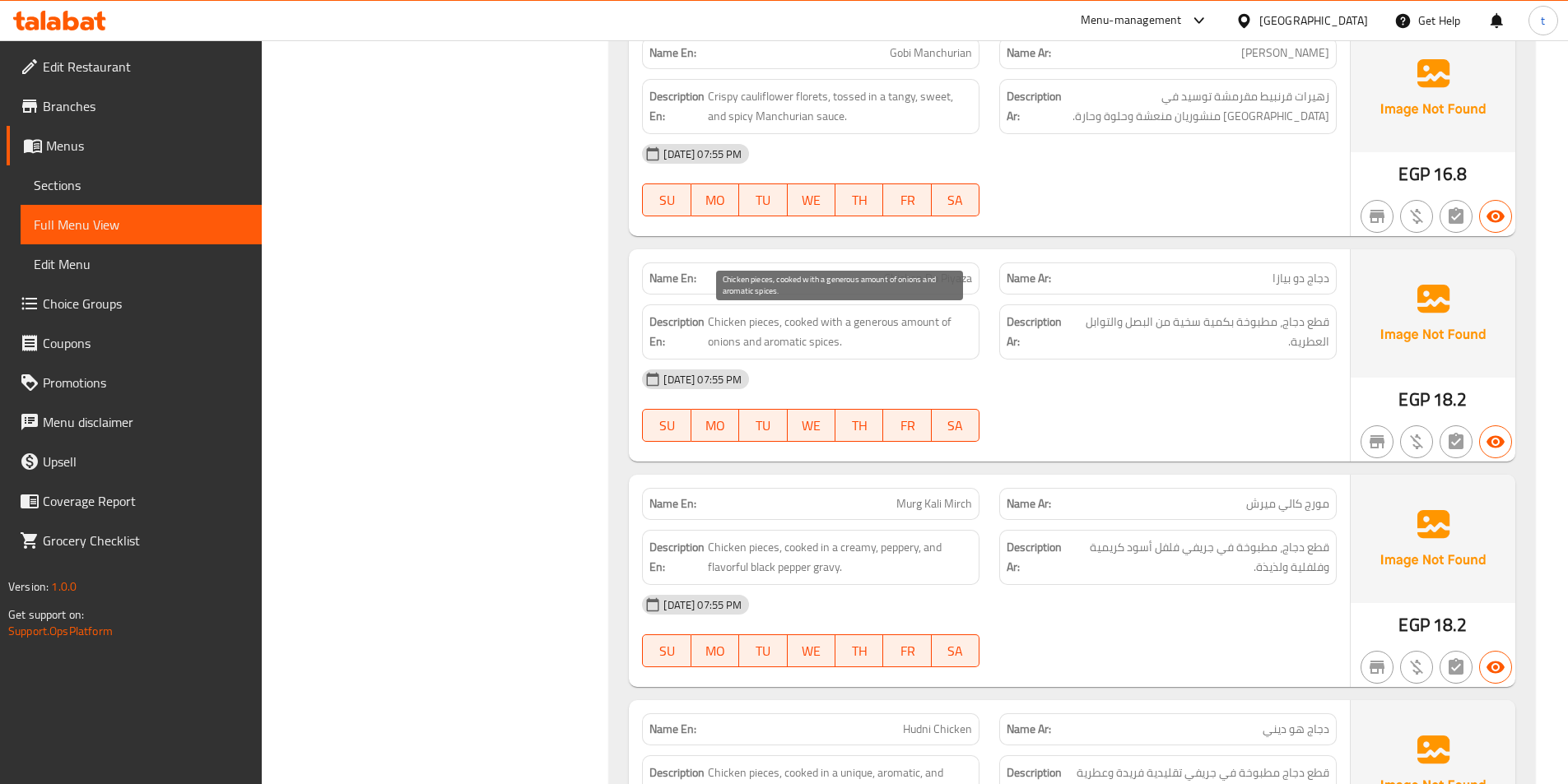
click at [773, 330] on span "Chicken pieces, cooked with a generous amount of onions and aromatic spices." at bounding box center [840, 332] width 264 height 40
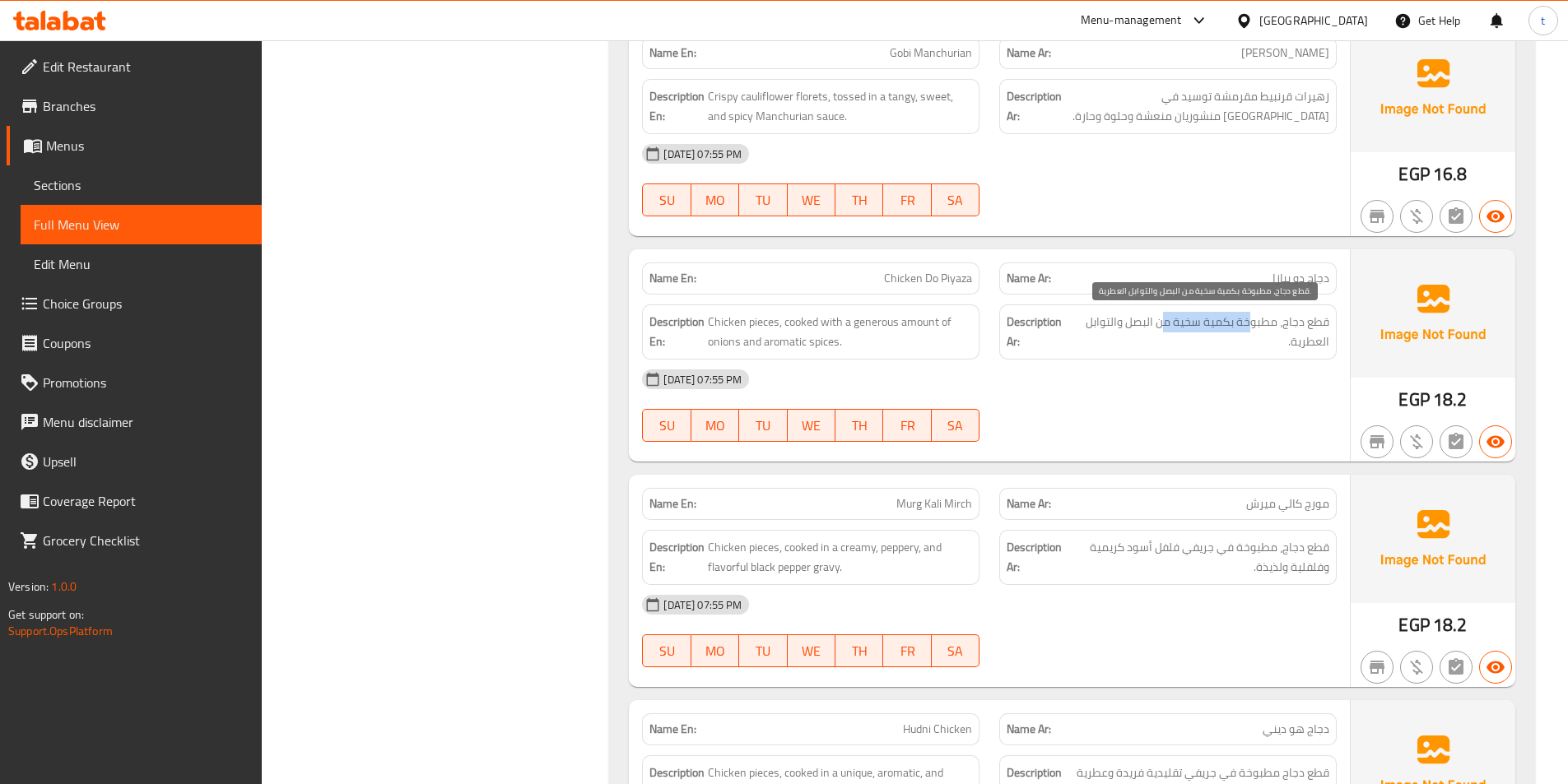
drag, startPoint x: 1248, startPoint y: 330, endPoint x: 1149, endPoint y: 317, distance: 99.8
click at [1160, 314] on span "قطع دجاج، مطبوخة بكمية سخية من البصل والتوابل العطرية." at bounding box center [1200, 332] width 256 height 40
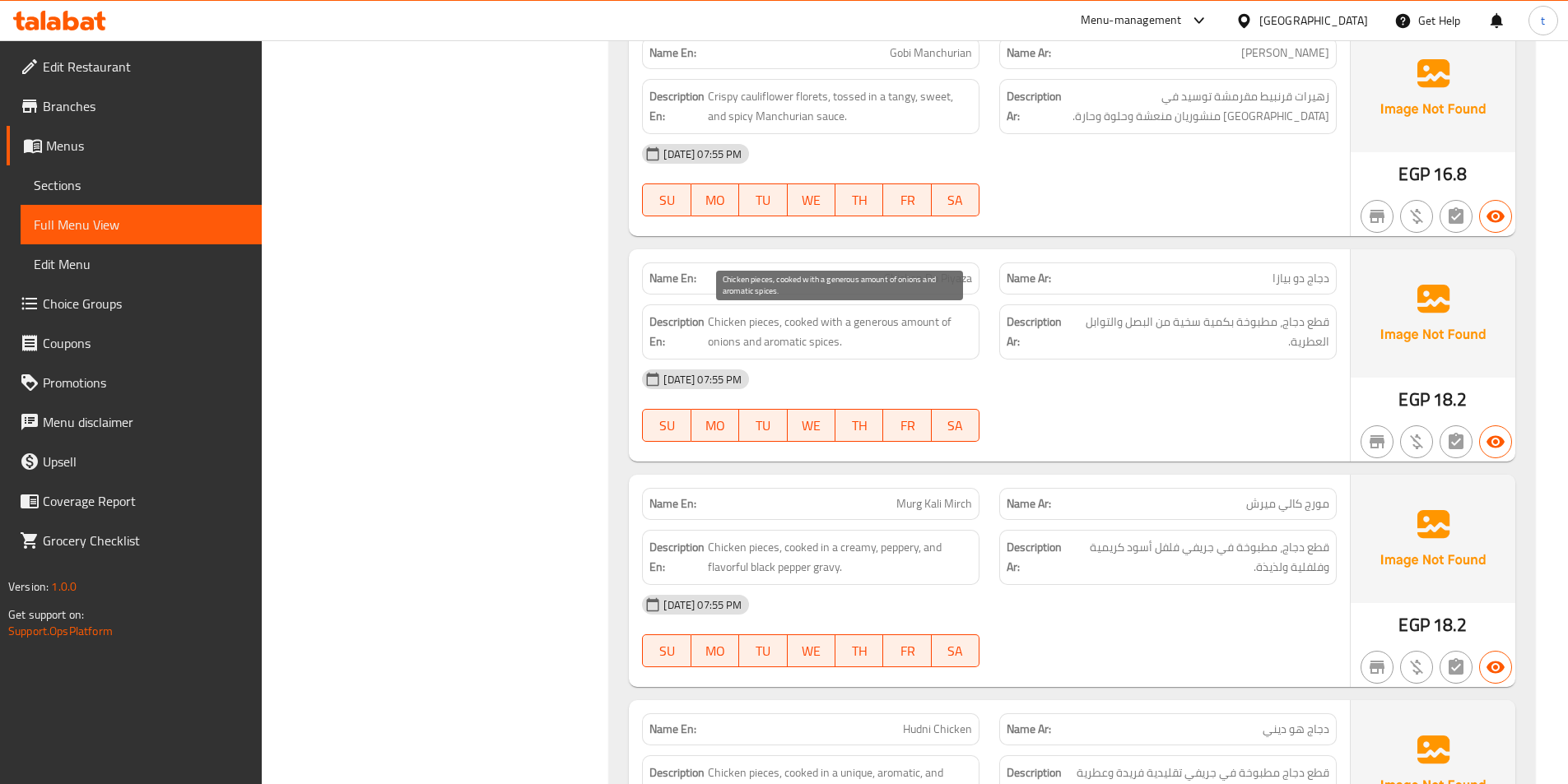
click at [832, 326] on span "Chicken pieces, cooked with a generous amount of onions and aromatic spices." at bounding box center [840, 332] width 264 height 40
drag, startPoint x: 720, startPoint y: 348, endPoint x: 842, endPoint y: 346, distance: 122.0
click at [842, 346] on span "Chicken pieces, cooked with a generous amount of onions and aromatic spices." at bounding box center [840, 332] width 264 height 40
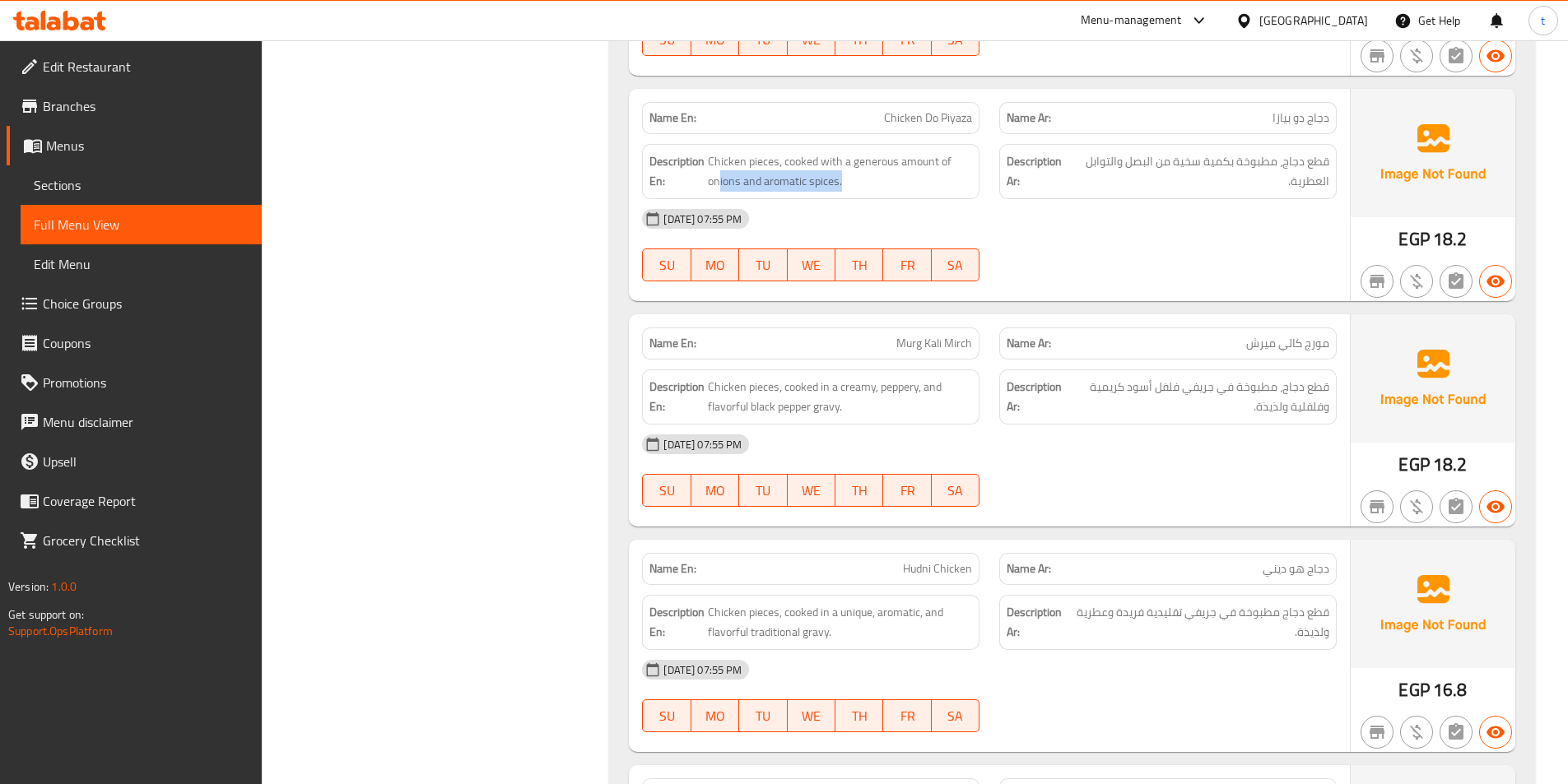
scroll to position [3128, 0]
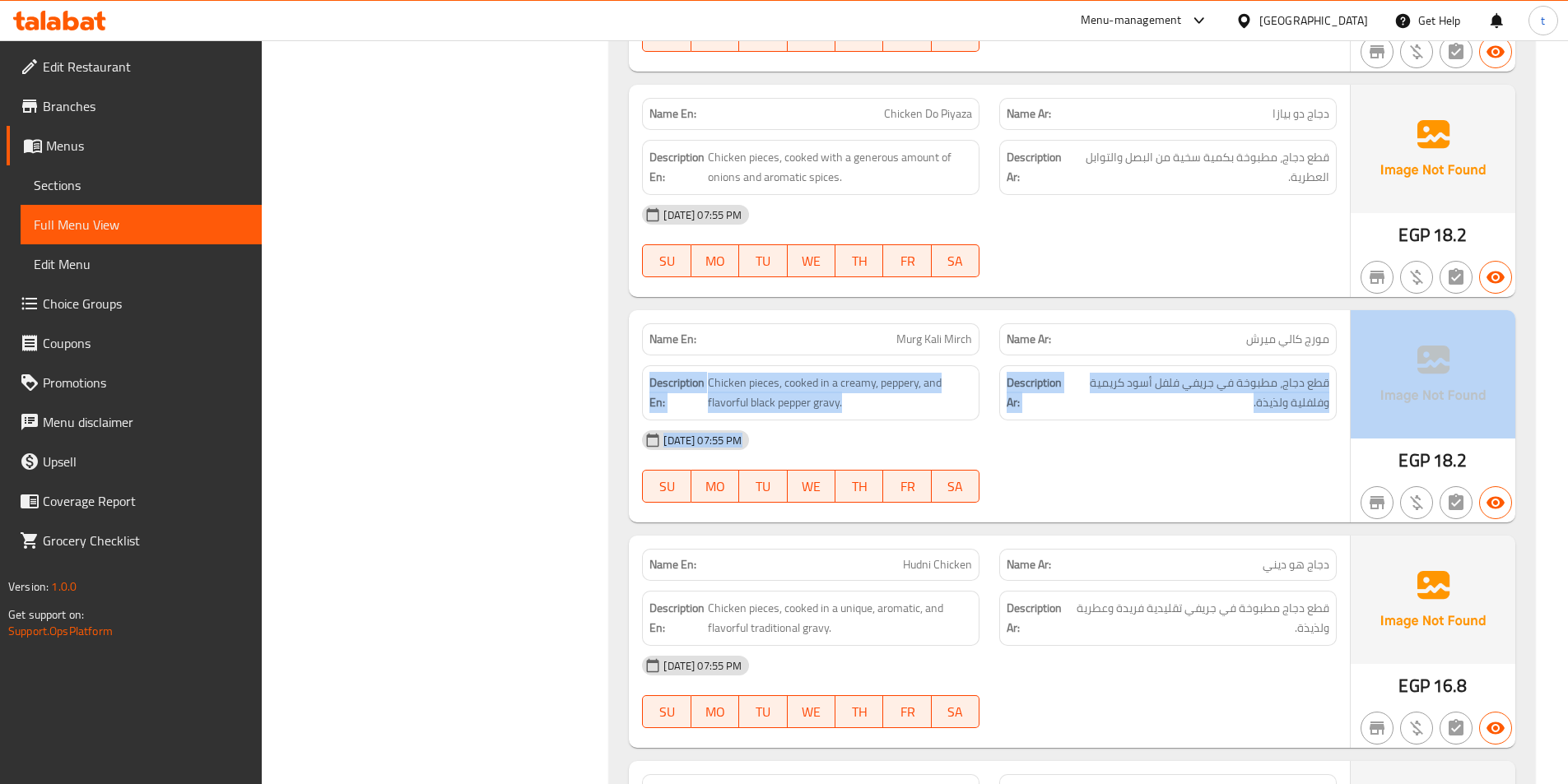
drag, startPoint x: 1226, startPoint y: 344, endPoint x: 1355, endPoint y: 338, distance: 129.1
click at [1355, 338] on div "Name En: Murg Kali Mirch Name Ar: مورج كالي ميرش Description En: Chicken pieces…" at bounding box center [1072, 416] width 886 height 213
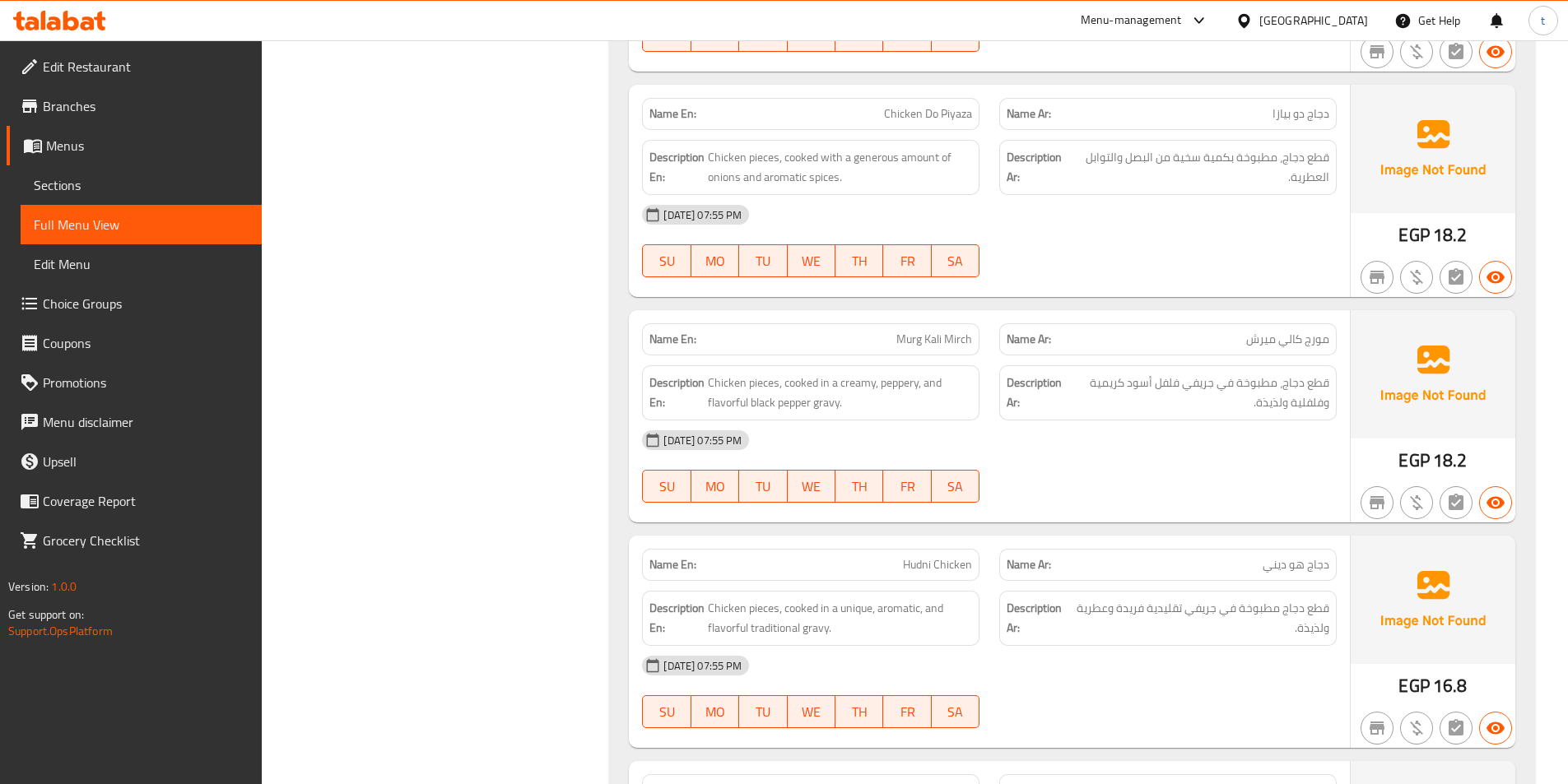
click at [1117, 341] on div "Name En: Murg Kali Mirch Name Ar: مورج كالي ميرش" at bounding box center [989, 340] width 714 height 52
drag, startPoint x: 1326, startPoint y: 383, endPoint x: 1235, endPoint y: 391, distance: 91.4
click at [1235, 391] on span "قطع دجاج، مطبوخة في جريفي فلفل أسود كريمية وفلفلية ولذيذة." at bounding box center [1198, 393] width 261 height 40
drag, startPoint x: 716, startPoint y: 381, endPoint x: 755, endPoint y: 388, distance: 39.6
click at [755, 388] on span "Chicken pieces, cooked in a creamy, peppery, and flavorful black pepper gravy." at bounding box center [840, 393] width 264 height 40
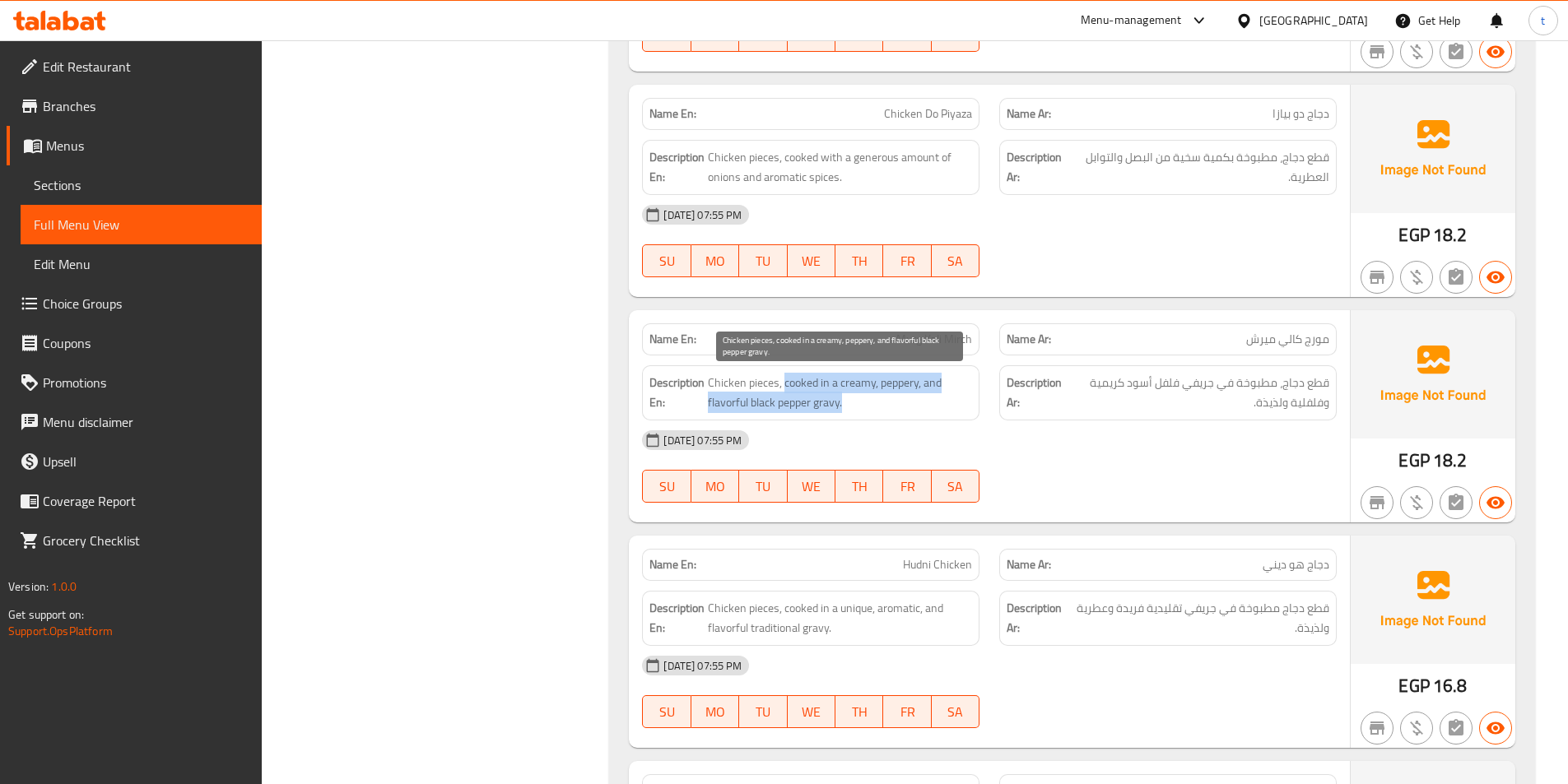
drag, startPoint x: 783, startPoint y: 387, endPoint x: 928, endPoint y: 396, distance: 145.3
click at [928, 396] on span "Chicken pieces, cooked in a creamy, peppery, and flavorful black pepper gravy." at bounding box center [840, 393] width 264 height 40
click at [914, 408] on span "Chicken pieces, cooked in a creamy, peppery, and flavorful black pepper gravy." at bounding box center [840, 393] width 264 height 40
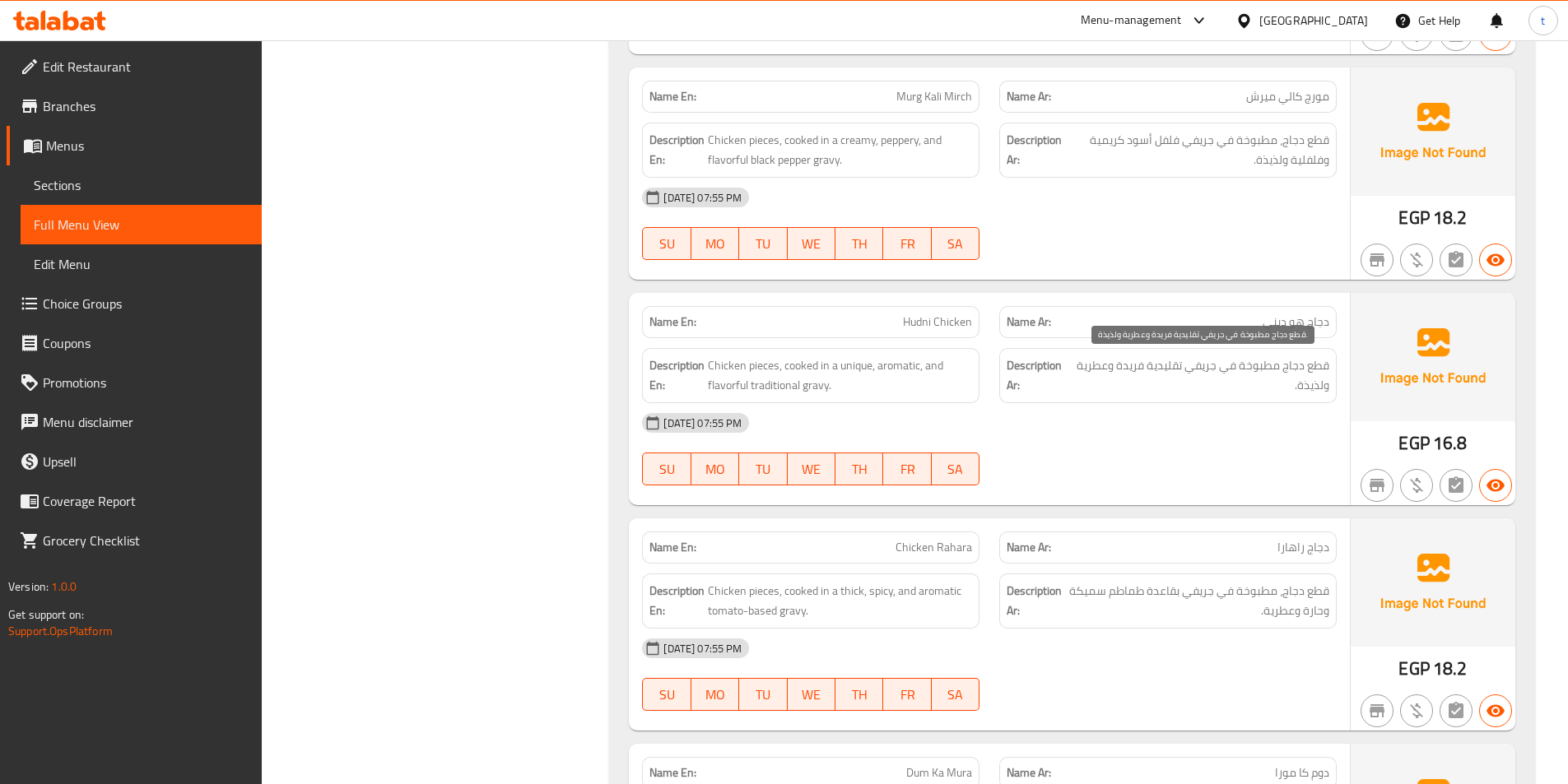
scroll to position [3375, 0]
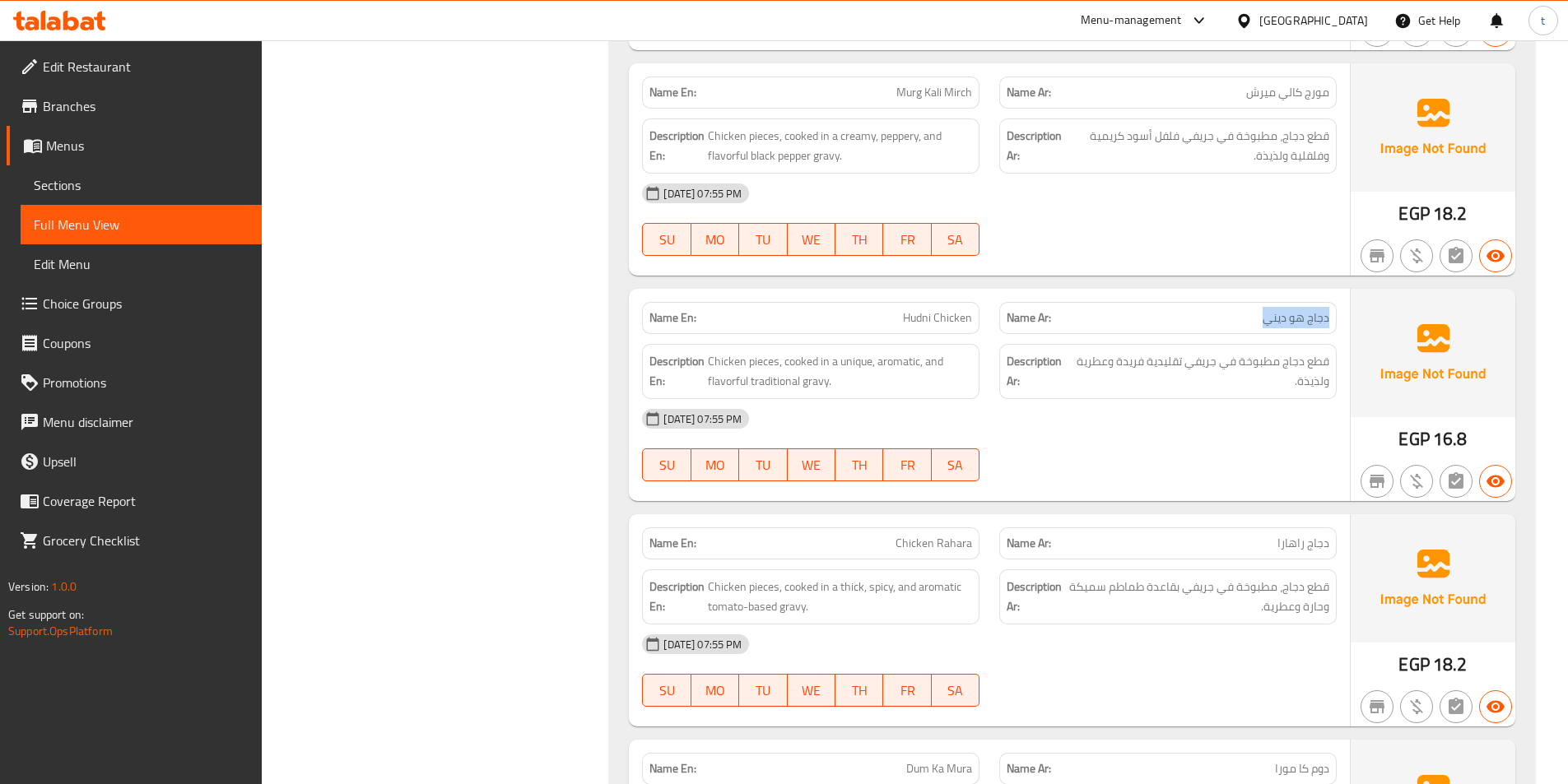
drag, startPoint x: 1255, startPoint y: 321, endPoint x: 1336, endPoint y: 308, distance: 82.0
click at [1336, 308] on div "Name Ar: دجاج هو ديني" at bounding box center [1168, 318] width 357 height 52
drag, startPoint x: 890, startPoint y: 320, endPoint x: 962, endPoint y: 309, distance: 72.8
click at [962, 309] on p "Name En: Hudni Chicken" at bounding box center [810, 318] width 323 height 17
drag, startPoint x: 1390, startPoint y: 431, endPoint x: 1475, endPoint y: 442, distance: 85.7
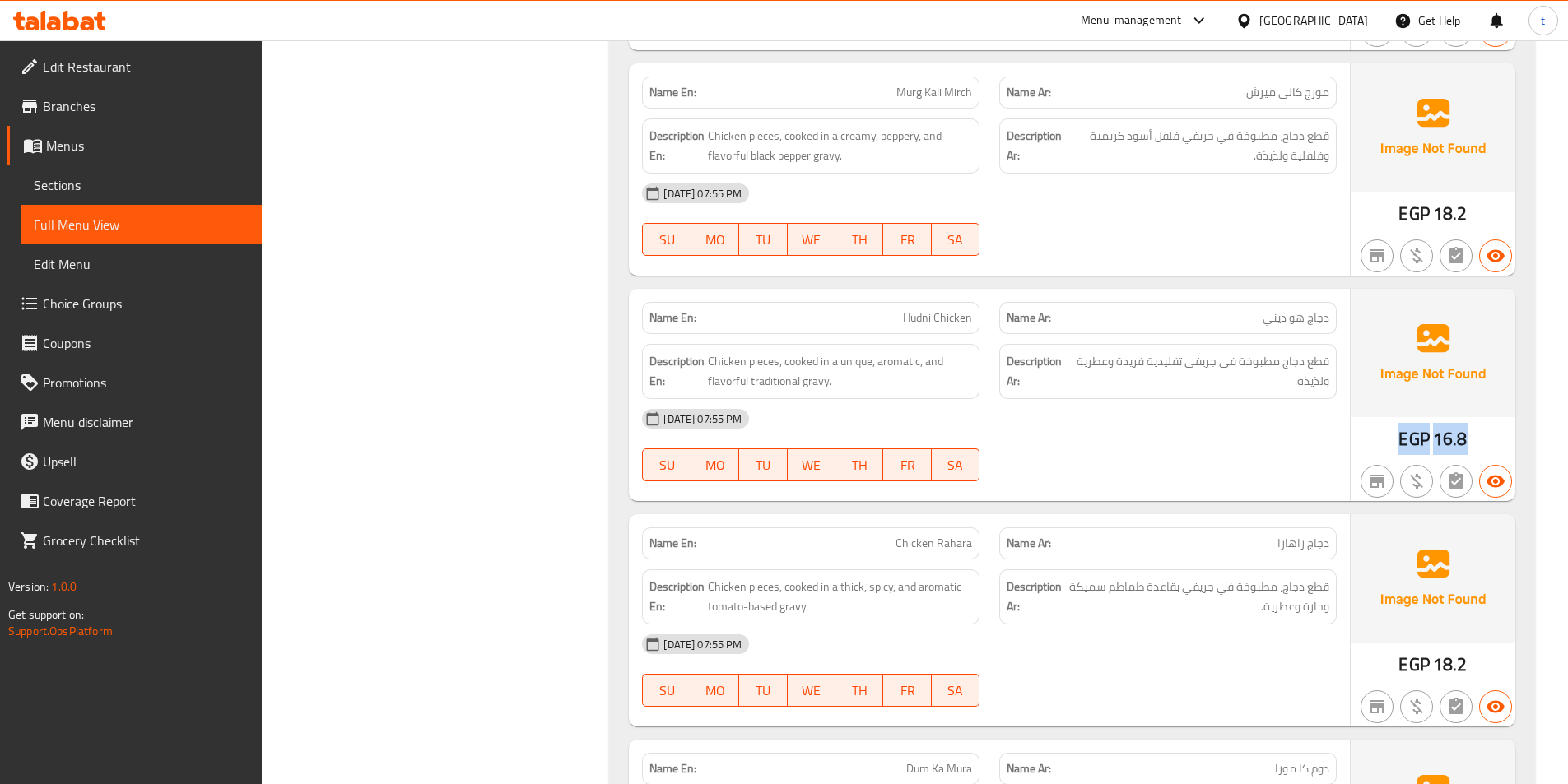
click at [1475, 442] on div "EGP 16.8" at bounding box center [1433, 395] width 165 height 213
click at [924, 319] on span "Hudni Chicken" at bounding box center [937, 318] width 69 height 17
drag, startPoint x: 1298, startPoint y: 321, endPoint x: 1234, endPoint y: 328, distance: 64.4
click at [1234, 328] on div "Name Ar: دجاج هو ديني" at bounding box center [1168, 319] width 338 height 33
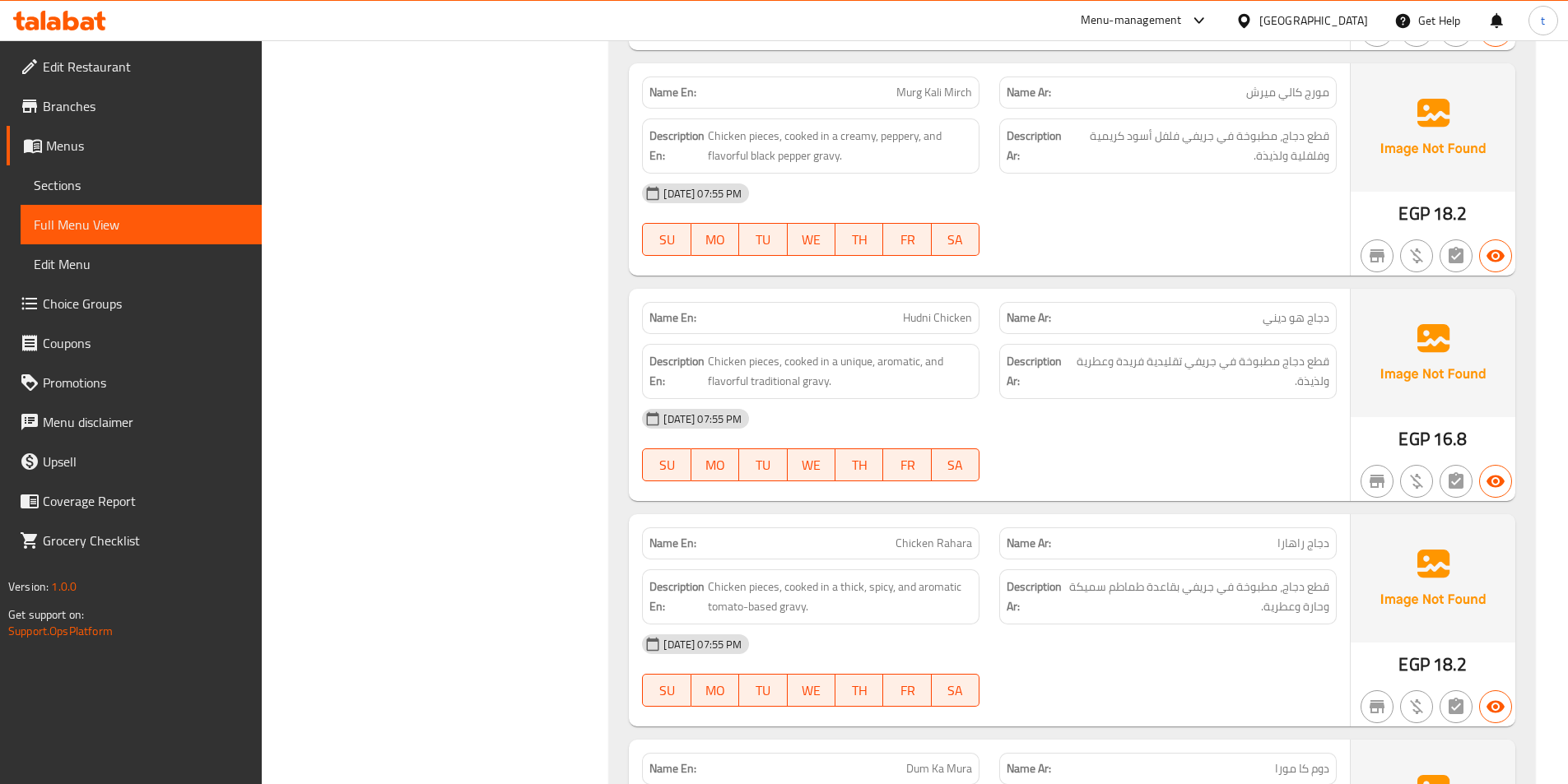
click at [926, 325] on span "Hudni Chicken" at bounding box center [937, 318] width 69 height 17
drag, startPoint x: 905, startPoint y: 319, endPoint x: 992, endPoint y: 323, distance: 87.1
click at [992, 323] on div "Name En: Hudni Chicken Name Ar: دجاج هو ديني" at bounding box center [989, 318] width 714 height 52
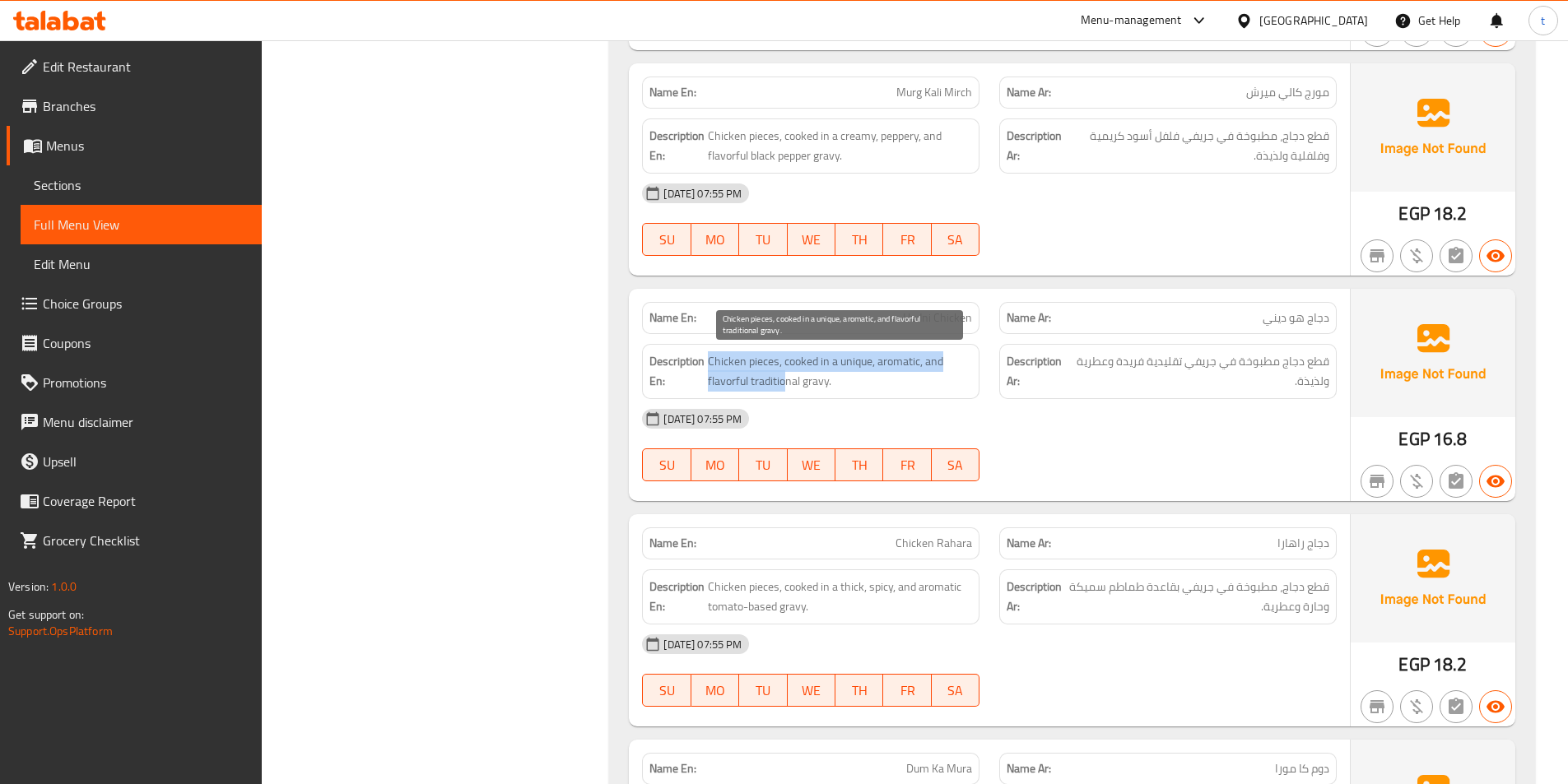
drag, startPoint x: 710, startPoint y: 367, endPoint x: 788, endPoint y: 379, distance: 78.9
click at [788, 379] on span "Chicken pieces, cooked in a unique, aromatic, and flavorful traditional gravy." at bounding box center [840, 371] width 264 height 40
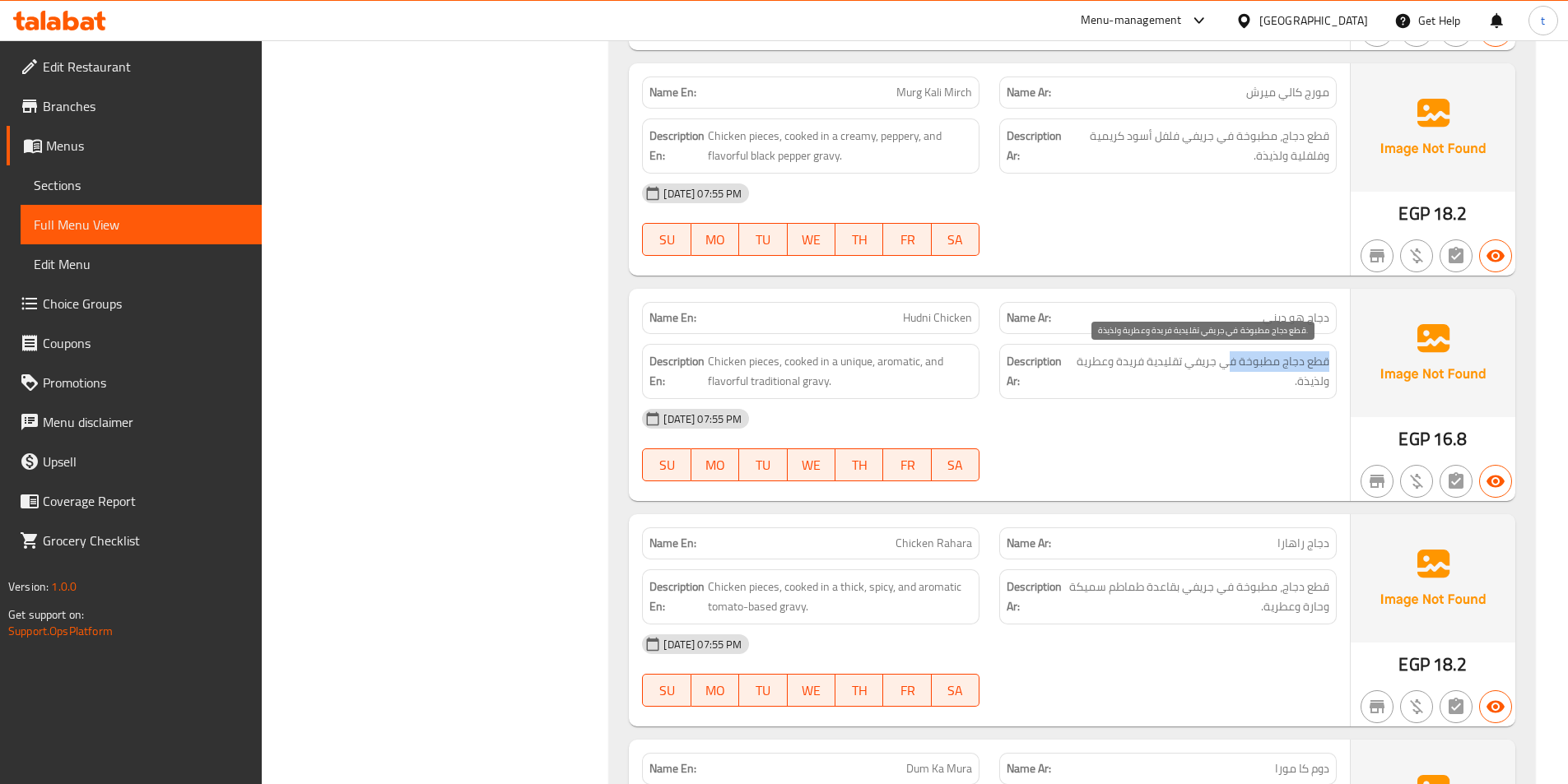
drag, startPoint x: 1336, startPoint y: 358, endPoint x: 1230, endPoint y: 356, distance: 106.0
click at [1230, 356] on div "Description Ar: قطع دجاج مطبوخة في جريفي تقليدية فريدة وعطرية ولذيذة." at bounding box center [1168, 371] width 357 height 75
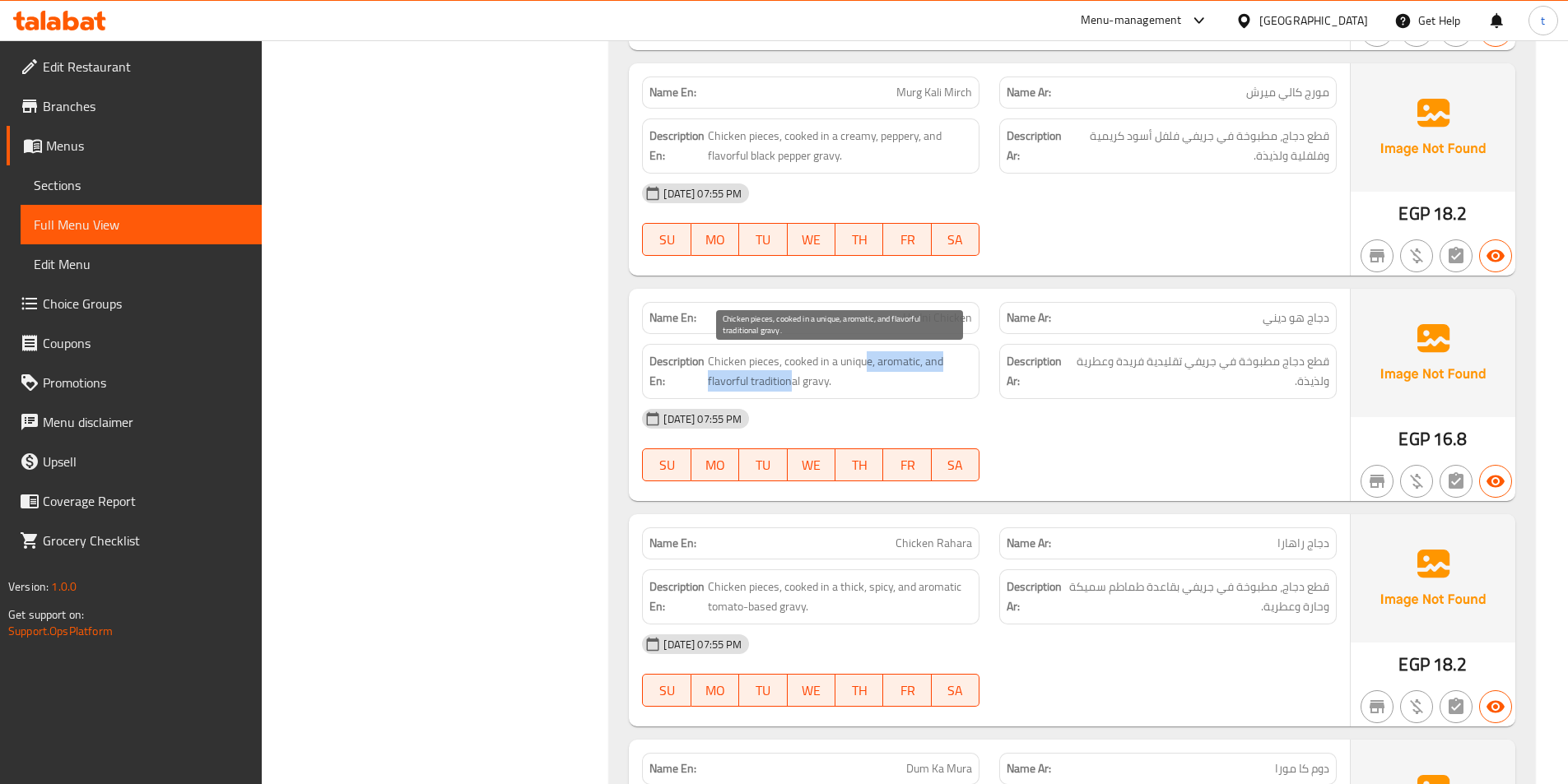
drag, startPoint x: 794, startPoint y: 379, endPoint x: 868, endPoint y: 370, distance: 74.5
click at [868, 370] on span "Chicken pieces, cooked in a unique, aromatic, and flavorful traditional gravy." at bounding box center [840, 371] width 264 height 40
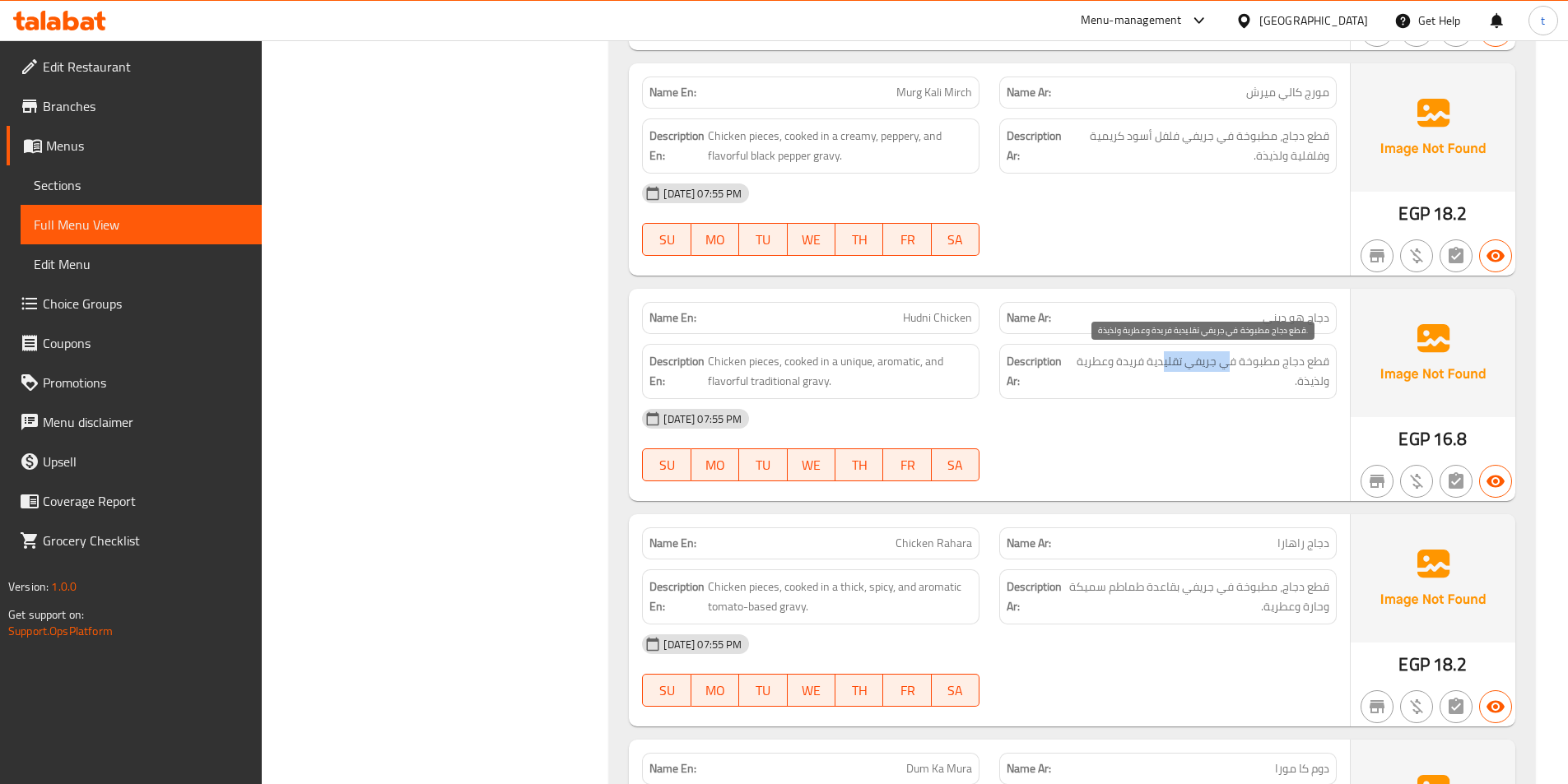
drag, startPoint x: 1214, startPoint y: 367, endPoint x: 1161, endPoint y: 364, distance: 53.1
click at [1161, 364] on span "قطع دجاج مطبوخة في جريفي تقليدية فريدة وعطرية ولذيذة." at bounding box center [1200, 371] width 257 height 40
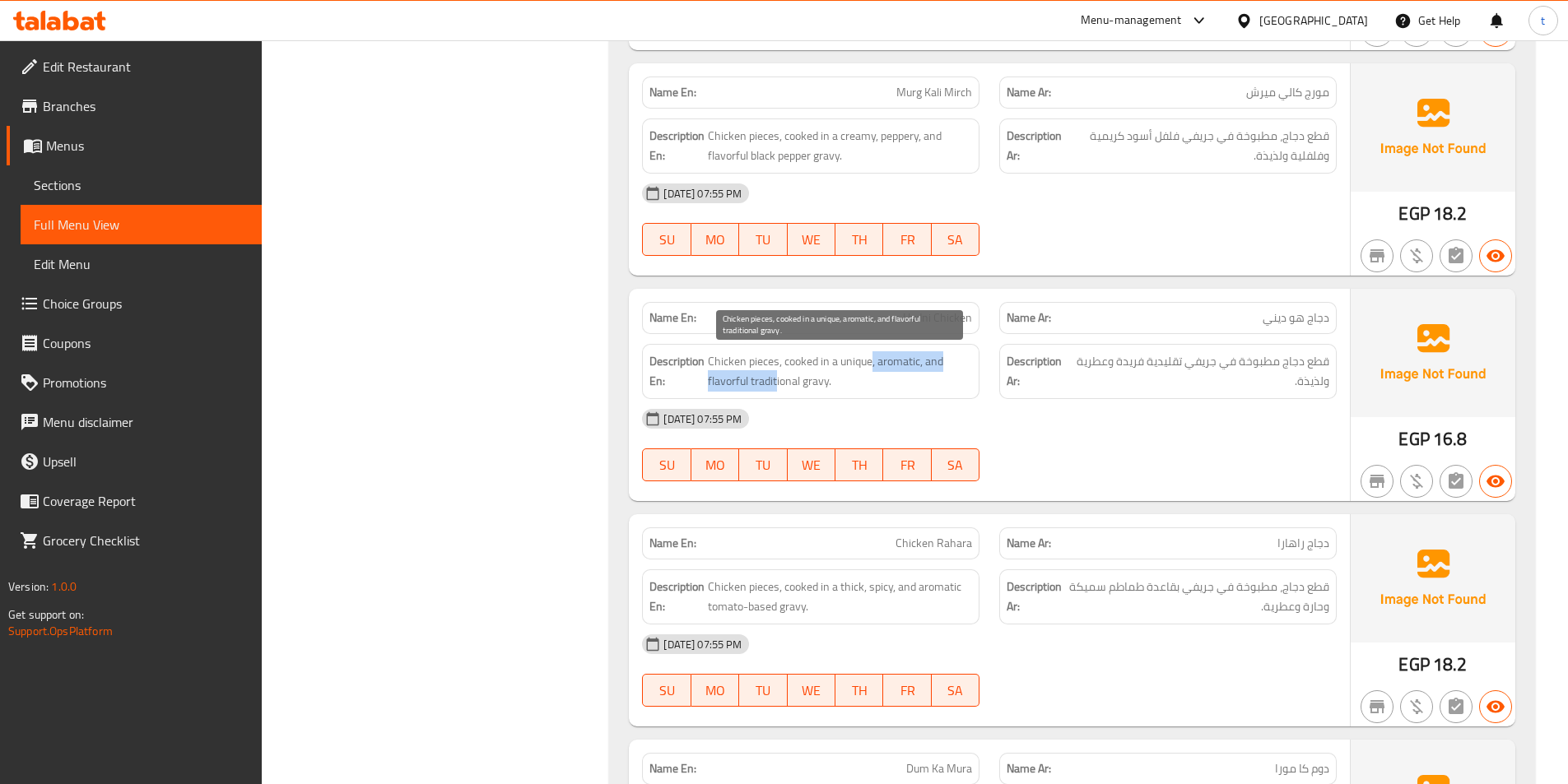
drag, startPoint x: 777, startPoint y: 372, endPoint x: 866, endPoint y: 370, distance: 89.0
click at [866, 370] on span "Chicken pieces, cooked in a unique, aromatic, and flavorful traditional gravy." at bounding box center [840, 371] width 264 height 40
click at [842, 370] on span "Chicken pieces, cooked in a unique, aromatic, and flavorful traditional gravy." at bounding box center [840, 371] width 264 height 40
click at [767, 386] on span "Chicken pieces, cooked in a unique, aromatic, and flavorful traditional gravy." at bounding box center [840, 371] width 264 height 40
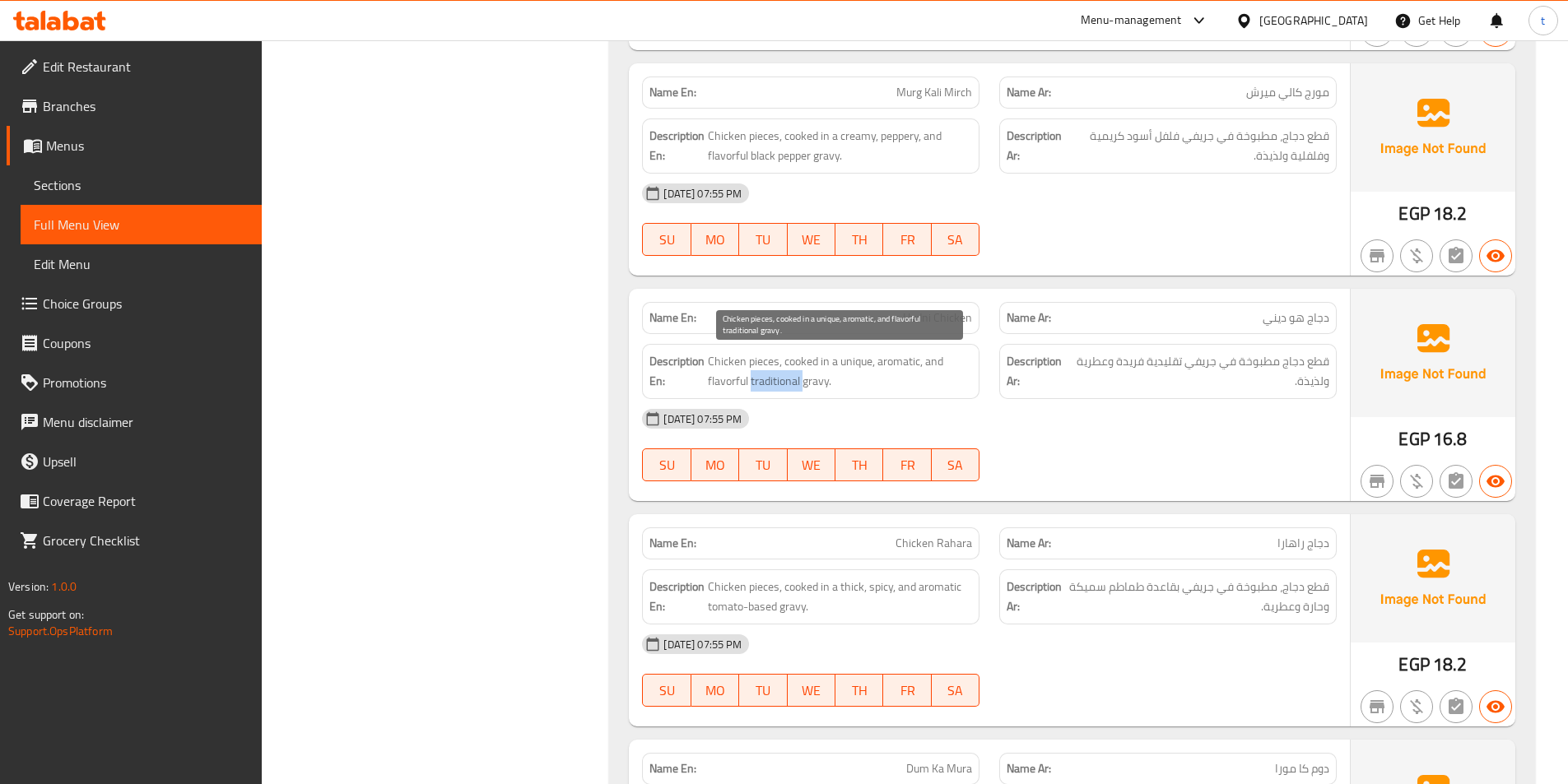
click at [767, 386] on span "Chicken pieces, cooked in a unique, aromatic, and flavorful traditional gravy." at bounding box center [840, 371] width 264 height 40
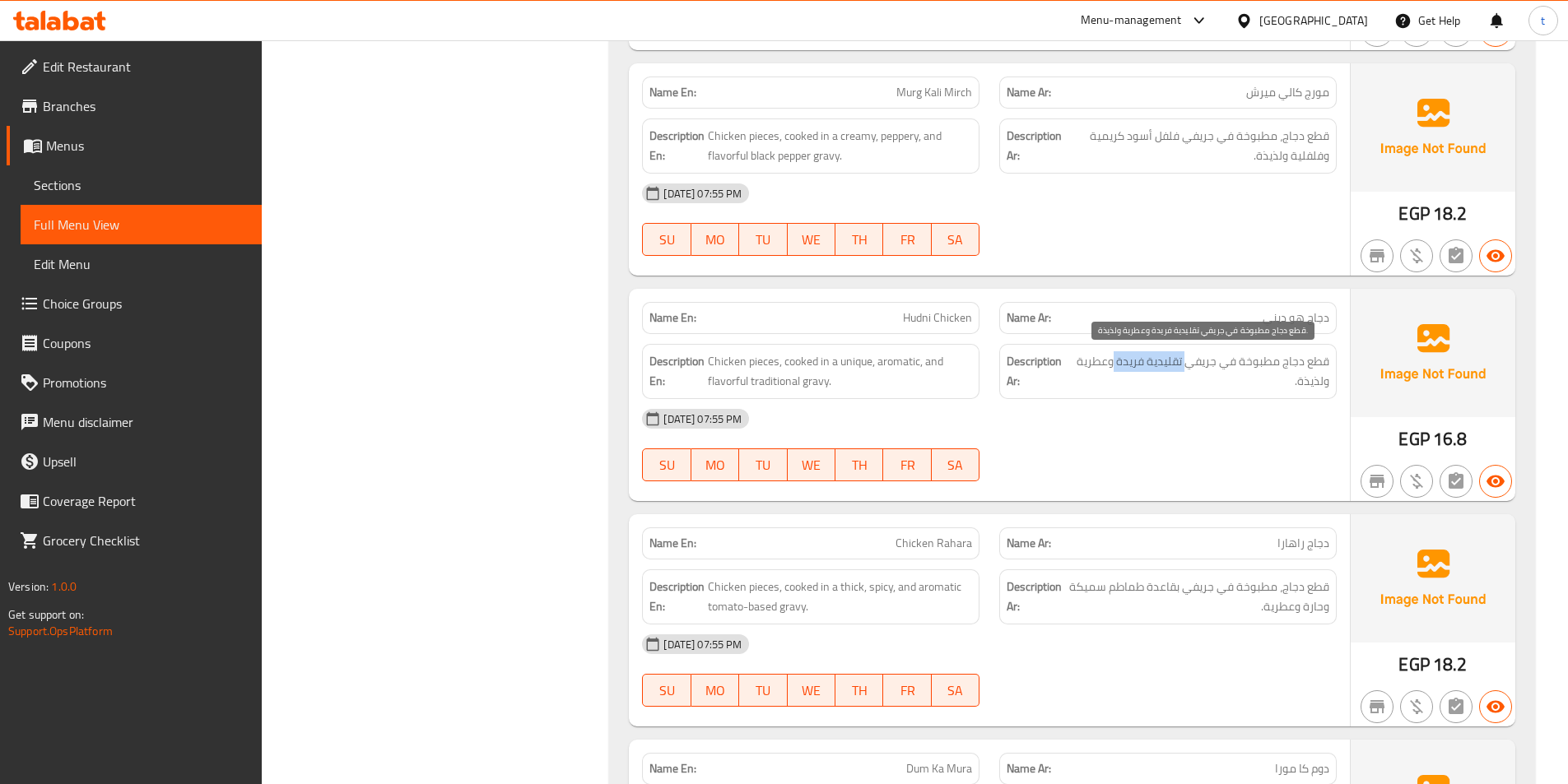
drag, startPoint x: 1189, startPoint y: 368, endPoint x: 1114, endPoint y: 369, distance: 75.0
click at [1114, 369] on span "قطع دجاج مطبوخة في جريفي تقليدية فريدة وعطرية ولذيذة." at bounding box center [1200, 371] width 257 height 40
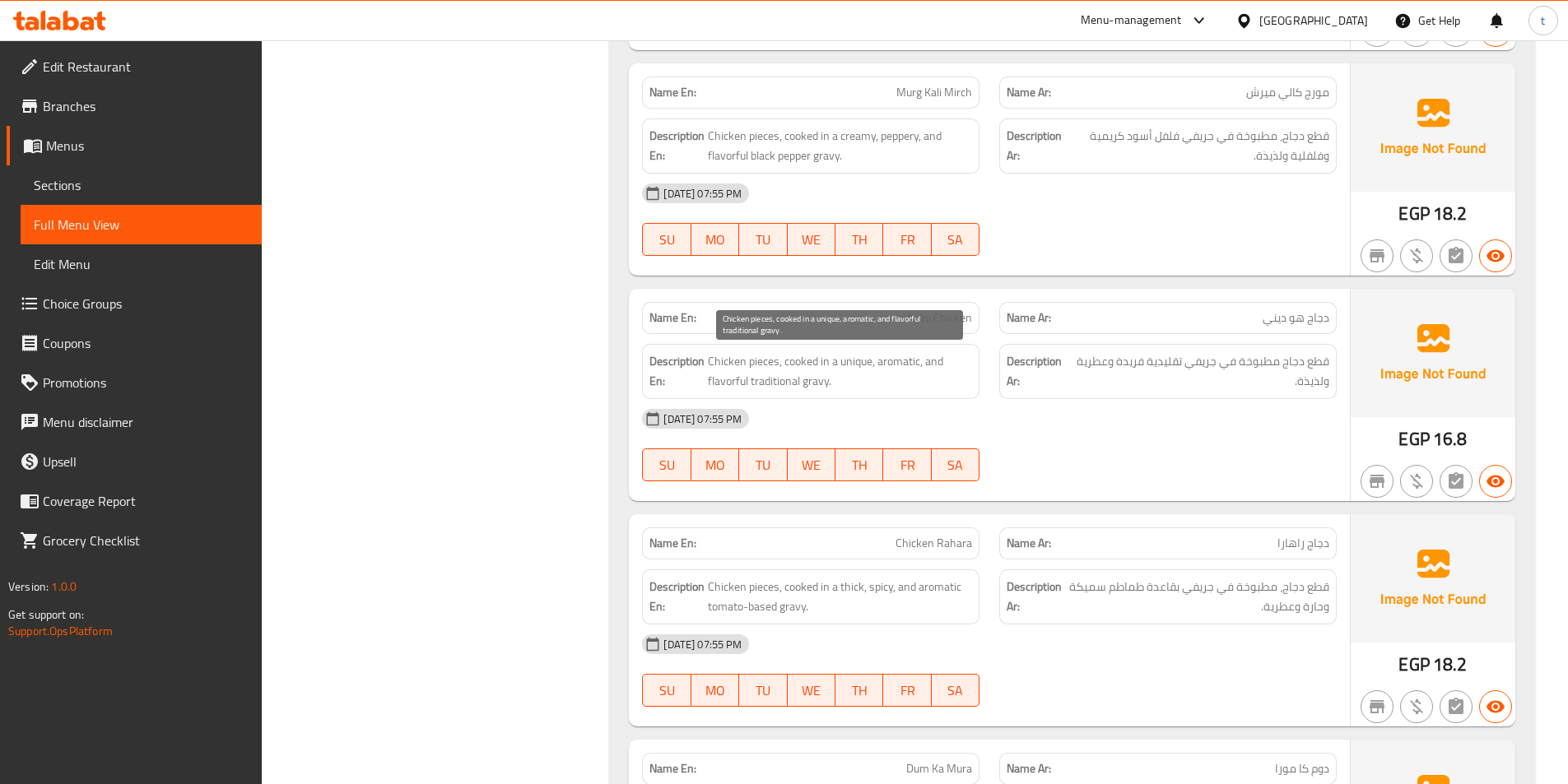
click at [895, 369] on span "Chicken pieces, cooked in a unique, aromatic, and flavorful traditional gravy." at bounding box center [840, 371] width 264 height 40
click at [793, 385] on span "Chicken pieces, cooked in a unique, aromatic, and flavorful traditional gravy." at bounding box center [840, 371] width 264 height 40
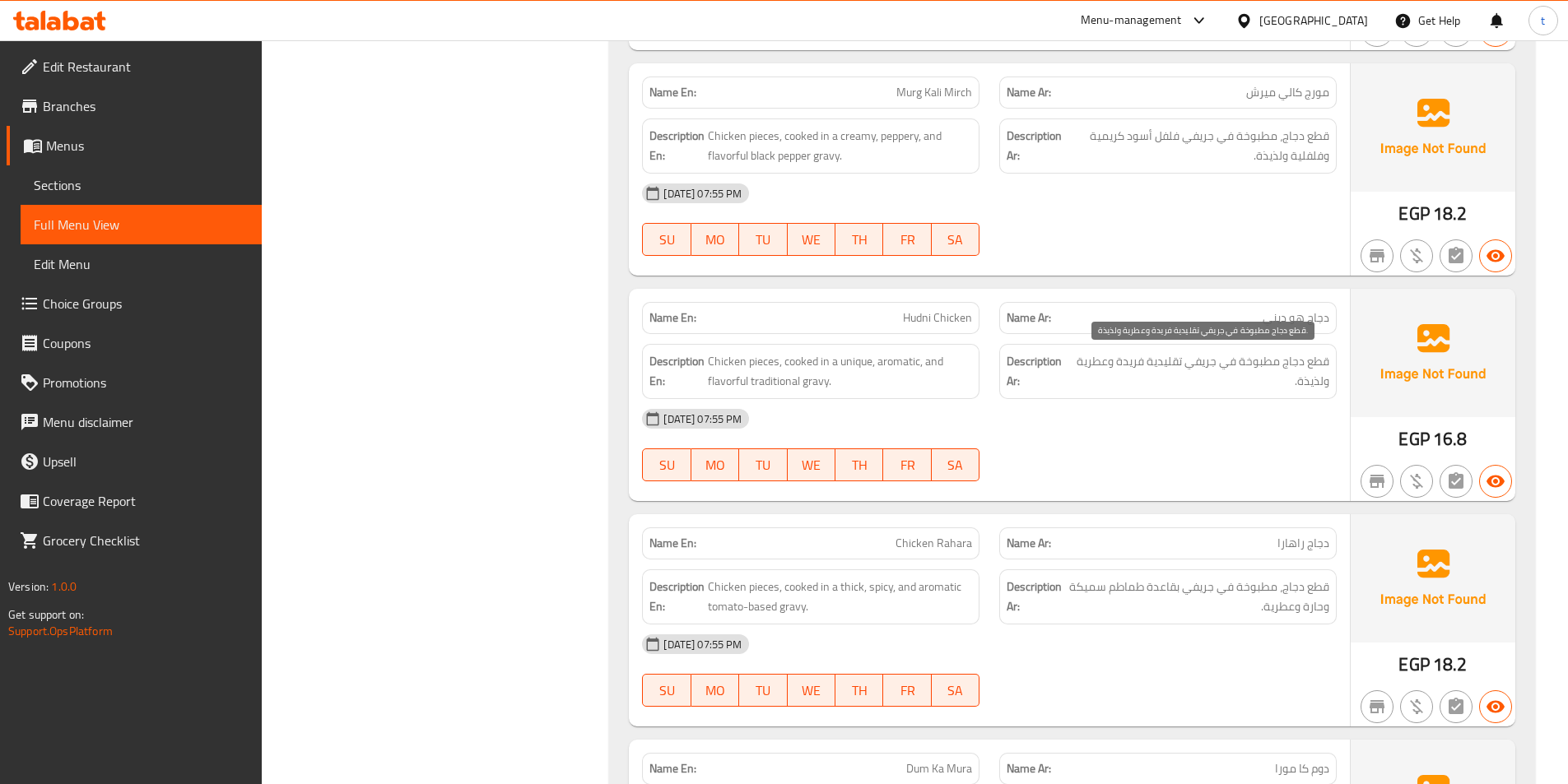
click at [1207, 366] on span "قطع دجاج مطبوخة في جريفي تقليدية فريدة وعطرية ولذيذة." at bounding box center [1200, 371] width 257 height 40
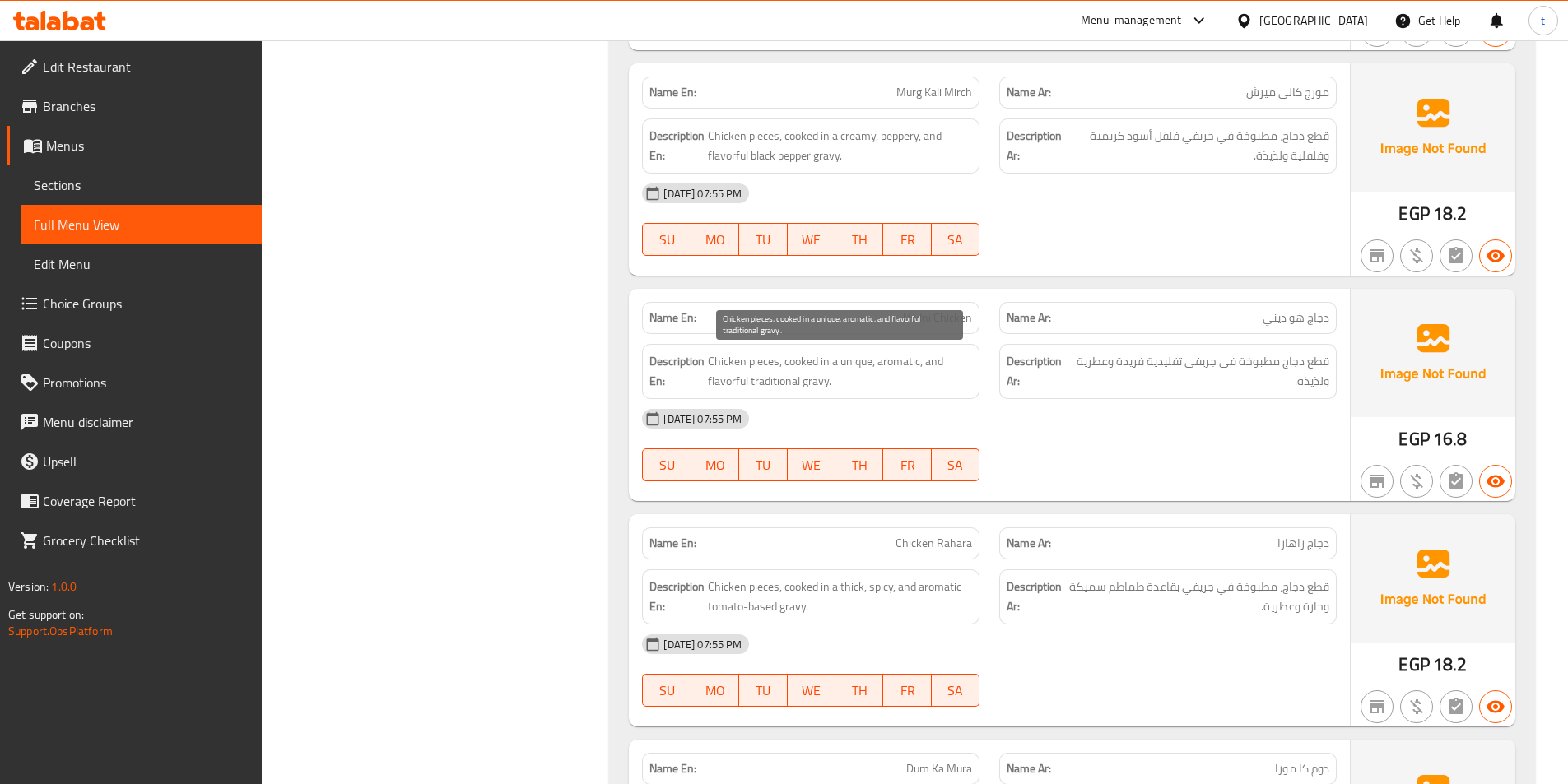
click at [821, 388] on span "Chicken pieces, cooked in a unique, aromatic, and flavorful traditional gravy." at bounding box center [840, 371] width 264 height 40
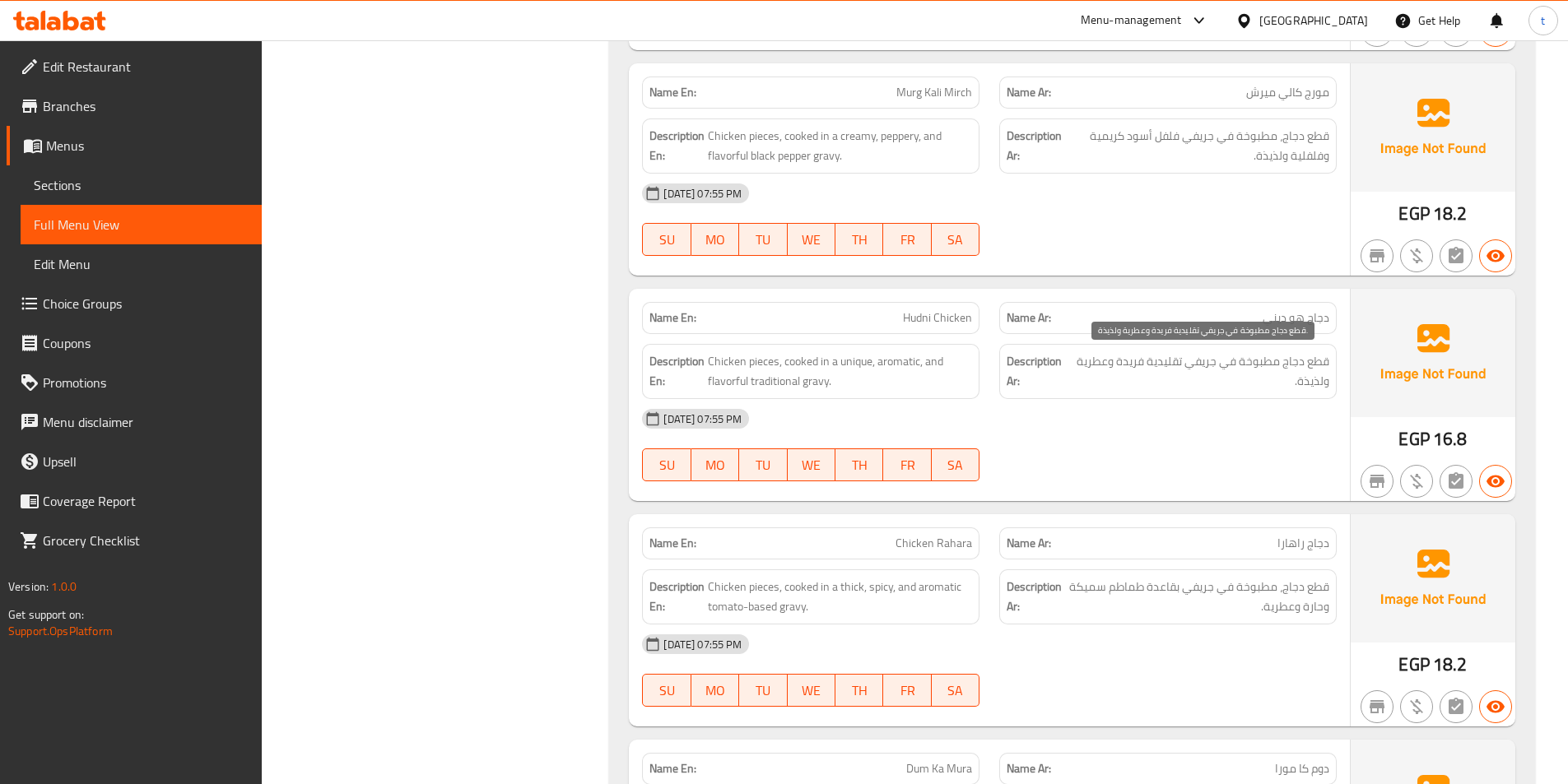
click at [1176, 355] on span "قطع دجاج مطبوخة في جريفي تقليدية فريدة وعطرية ولذيذة." at bounding box center [1200, 371] width 257 height 40
drag, startPoint x: 1176, startPoint y: 355, endPoint x: 1154, endPoint y: 365, distance: 24.2
click at [1166, 361] on span "قطع دجاج مطبوخة في جريفي تقليدية فريدة وعطرية ولذيذة." at bounding box center [1200, 371] width 257 height 40
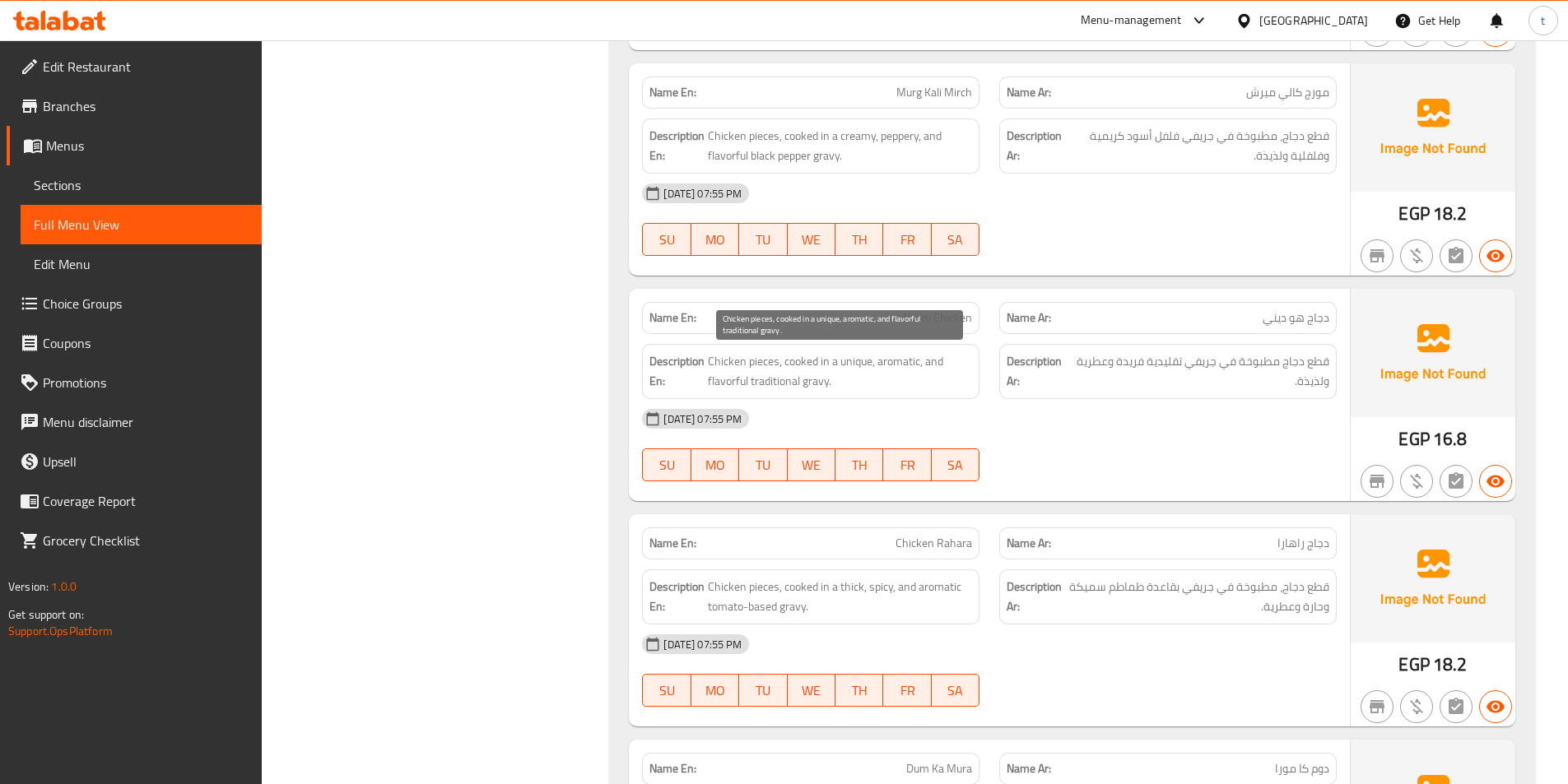
click at [866, 361] on span "Chicken pieces, cooked in a unique, aromatic, and flavorful traditional gravy." at bounding box center [840, 371] width 264 height 40
click at [890, 354] on span "Chicken pieces, cooked in a unique, aromatic, and flavorful traditional gravy." at bounding box center [840, 371] width 264 height 40
click at [933, 367] on span "Chicken pieces, cooked in a unique, aromatic, and flavorful traditional gravy." at bounding box center [840, 371] width 264 height 40
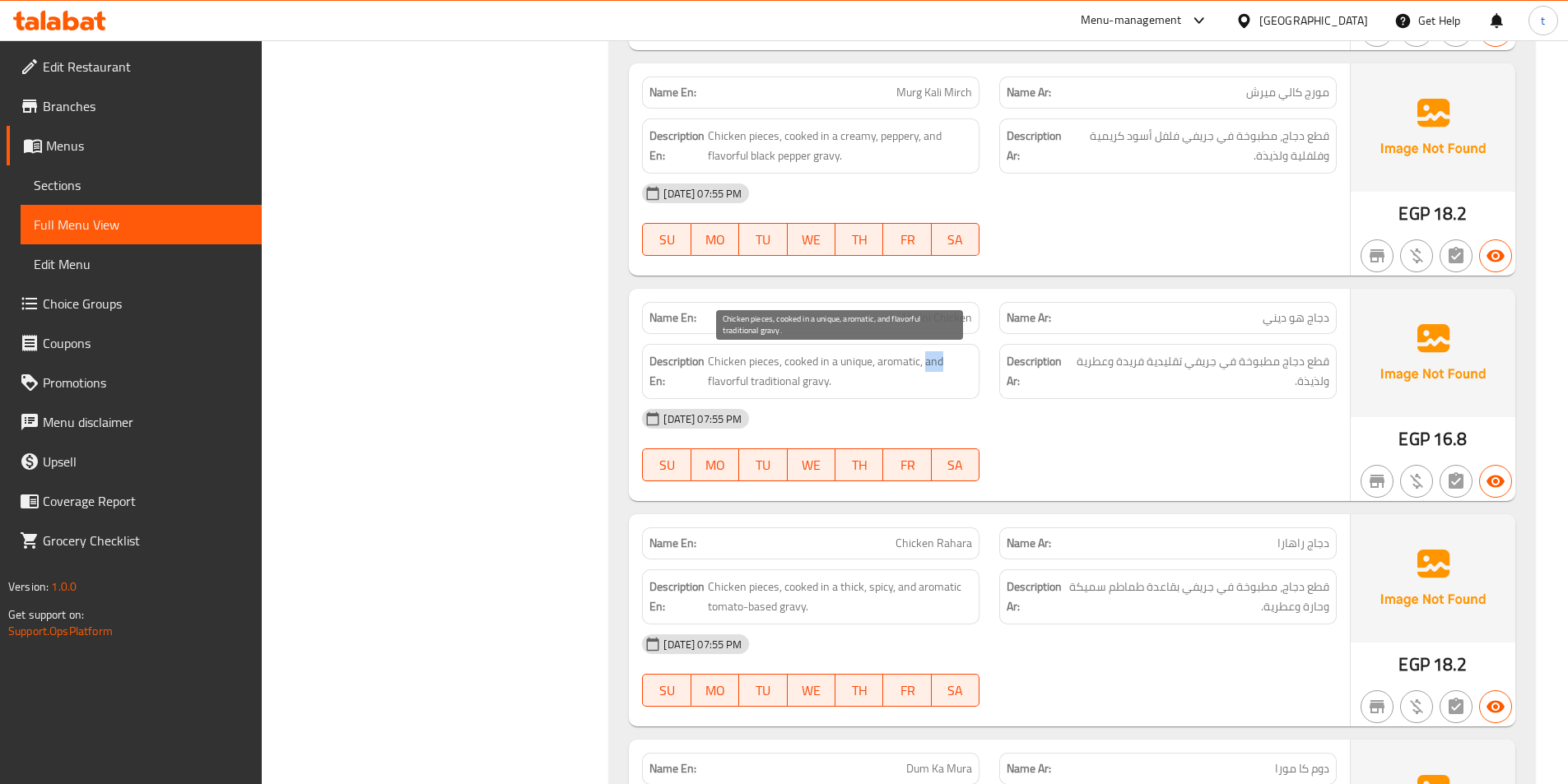
click at [933, 367] on span "Chicken pieces, cooked in a unique, aromatic, and flavorful traditional gravy." at bounding box center [840, 371] width 264 height 40
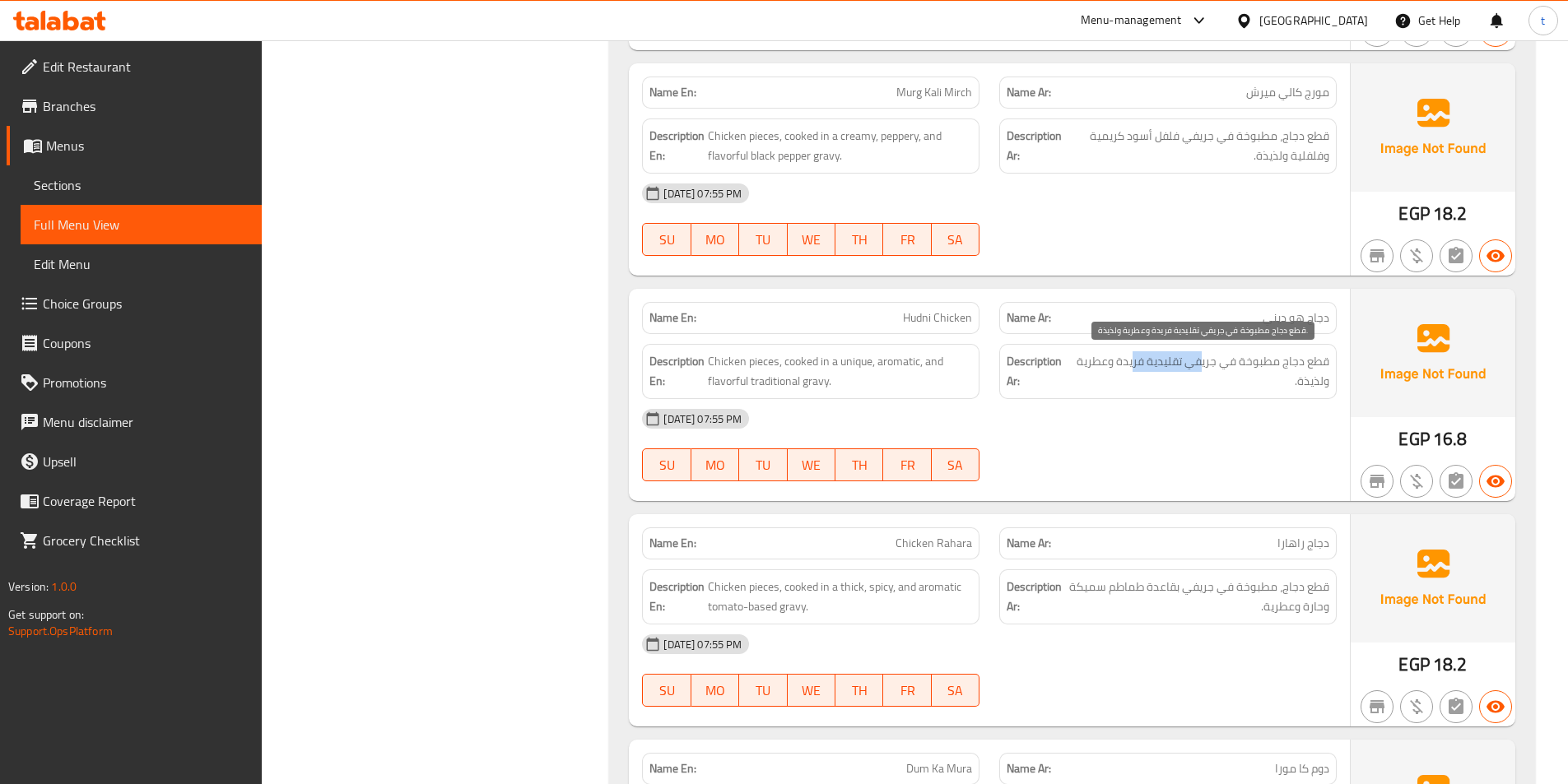
drag, startPoint x: 1204, startPoint y: 366, endPoint x: 1134, endPoint y: 366, distance: 70.0
click at [1134, 366] on span "قطع دجاج مطبوخة في جريفي تقليدية فريدة وعطرية ولذيذة." at bounding box center [1200, 371] width 257 height 40
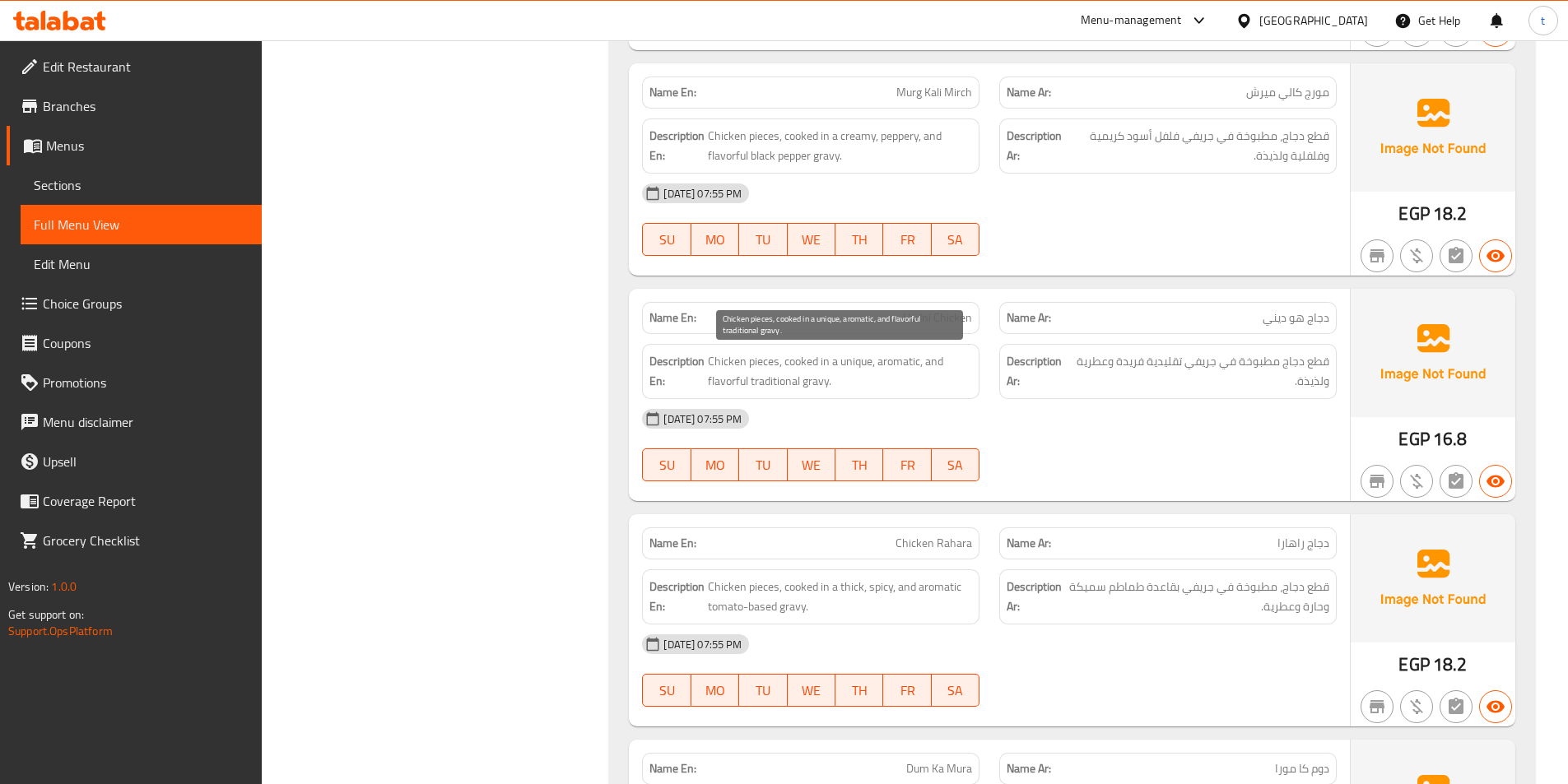
click at [790, 388] on span "Chicken pieces, cooked in a unique, aromatic, and flavorful traditional gravy." at bounding box center [840, 371] width 264 height 40
click at [823, 385] on span "Chicken pieces, cooked in a unique, aromatic, and flavorful traditional gravy." at bounding box center [840, 371] width 264 height 40
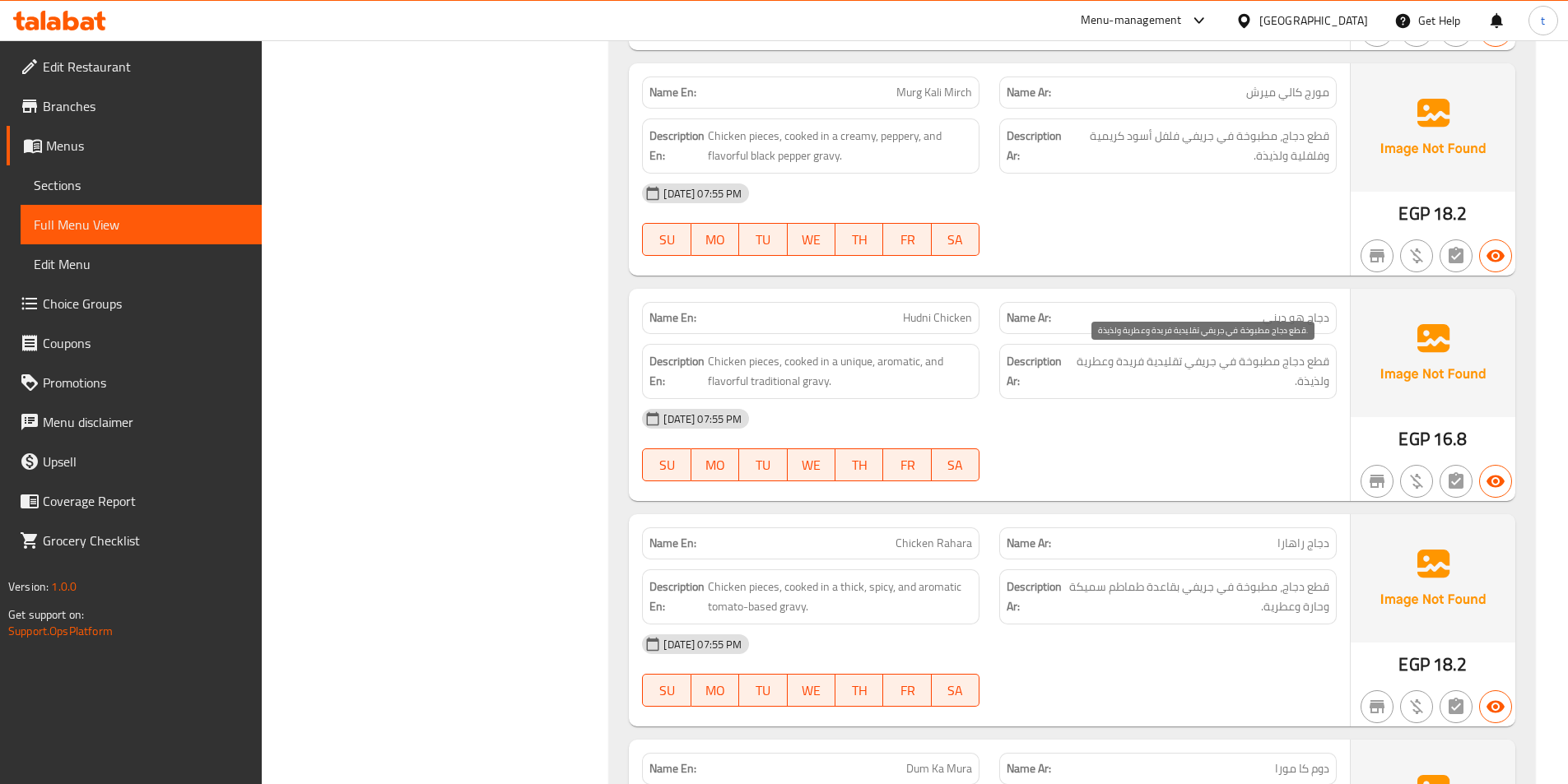
click at [1204, 364] on span "قطع دجاج مطبوخة في جريفي تقليدية فريدة وعطرية ولذيذة." at bounding box center [1200, 371] width 257 height 40
click at [1201, 368] on span "قطع دجاج مطبوخة في جريفي تقليدية فريدة وعطرية ولذيذة." at bounding box center [1200, 371] width 257 height 40
drag, startPoint x: 1223, startPoint y: 368, endPoint x: 1192, endPoint y: 370, distance: 31.1
click at [1192, 370] on span "قطع دجاج مطبوخة في جريفي تقليدية فريدة وعطرية ولذيذة." at bounding box center [1200, 371] width 257 height 40
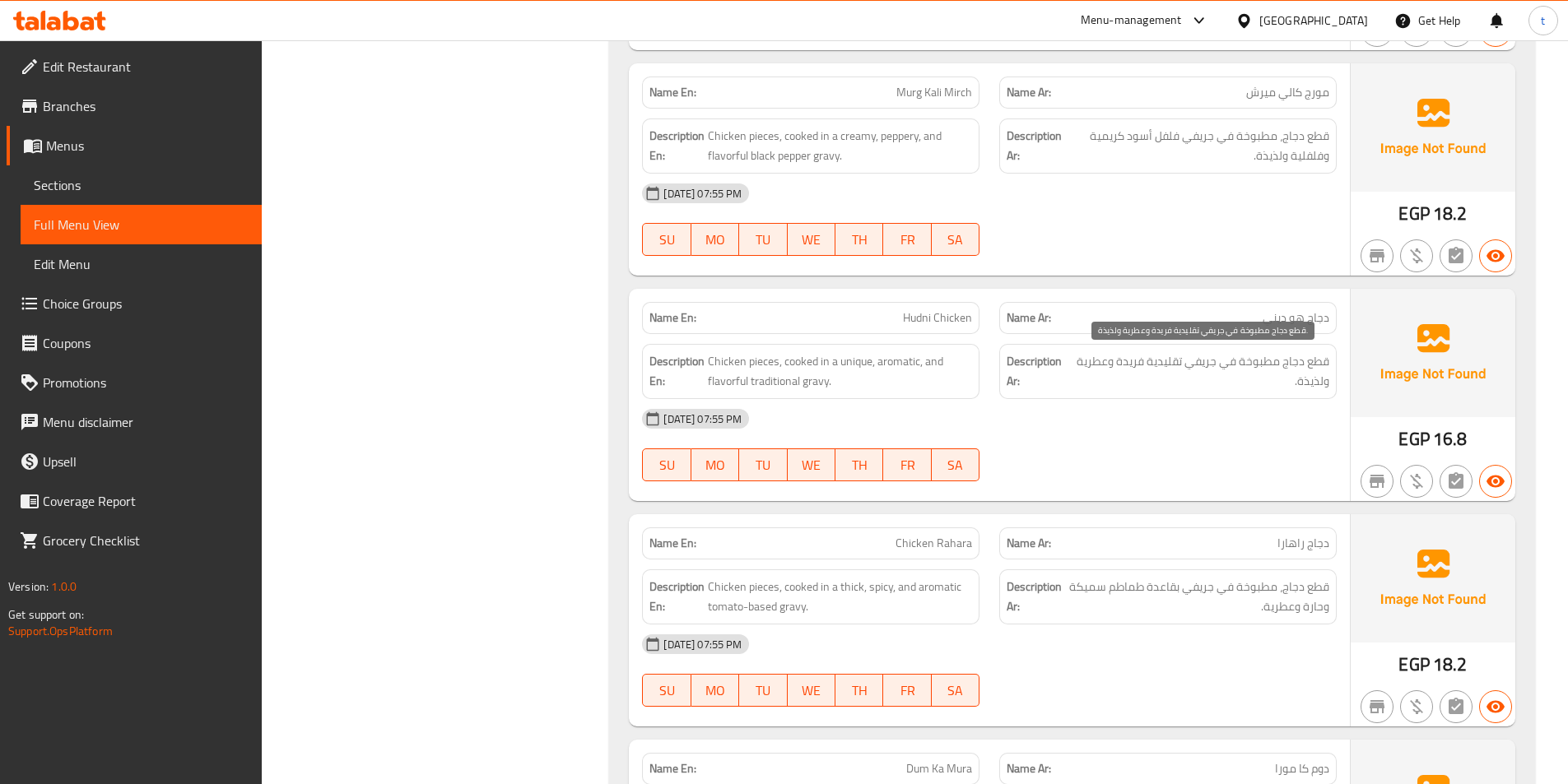
click at [1207, 384] on span "قطع دجاج مطبوخة في جريفي تقليدية فريدة وعطرية ولذيذة." at bounding box center [1200, 371] width 257 height 40
click at [1184, 376] on span "قطع دجاج مطبوخة في جريفي تقليدية فريدة وعطرية ولذيذة." at bounding box center [1200, 371] width 257 height 40
click at [1209, 366] on span "قطع دجاج مطبوخة في جريفي تقليدية فريدة وعطرية ولذيذة." at bounding box center [1200, 371] width 257 height 40
drag, startPoint x: 1209, startPoint y: 366, endPoint x: 1205, endPoint y: 376, distance: 10.8
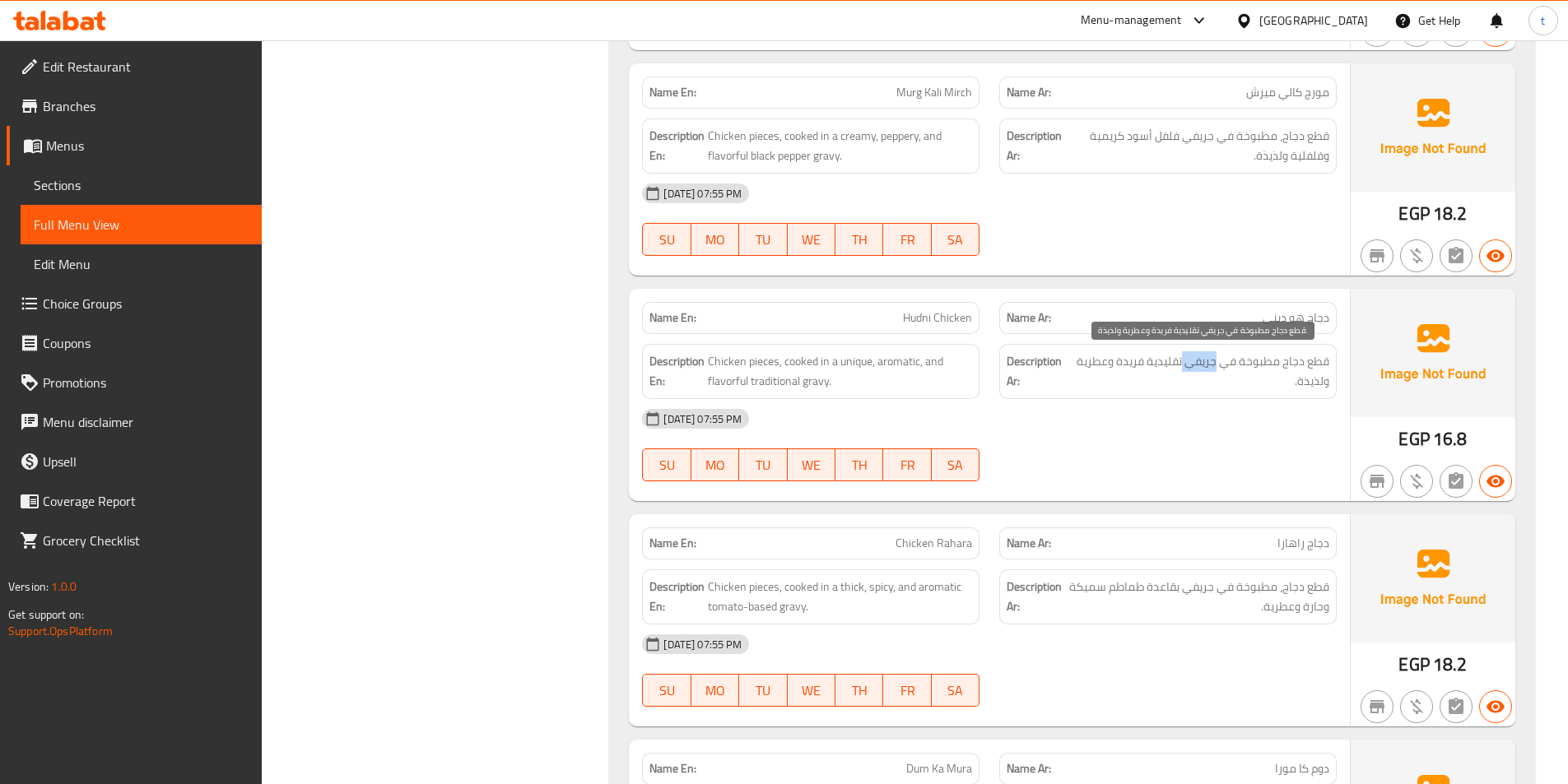
click at [1207, 368] on span "قطع دجاج مطبوخة في جريفي تقليدية فريدة وعطرية ولذيذة." at bounding box center [1200, 371] width 257 height 40
click at [1189, 384] on span "قطع دجاج مطبوخة في جريفي تقليدية فريدة وعطرية ولذيذة." at bounding box center [1200, 371] width 257 height 40
click at [1211, 356] on span "قطع دجاج مطبوخة في جريفي تقليدية فريدة وعطرية ولذيذة." at bounding box center [1200, 371] width 257 height 40
click at [1136, 373] on span "قطع دجاج مطبوخة في جريفي تقليدية فريدة وعطرية ولذيذة." at bounding box center [1200, 371] width 257 height 40
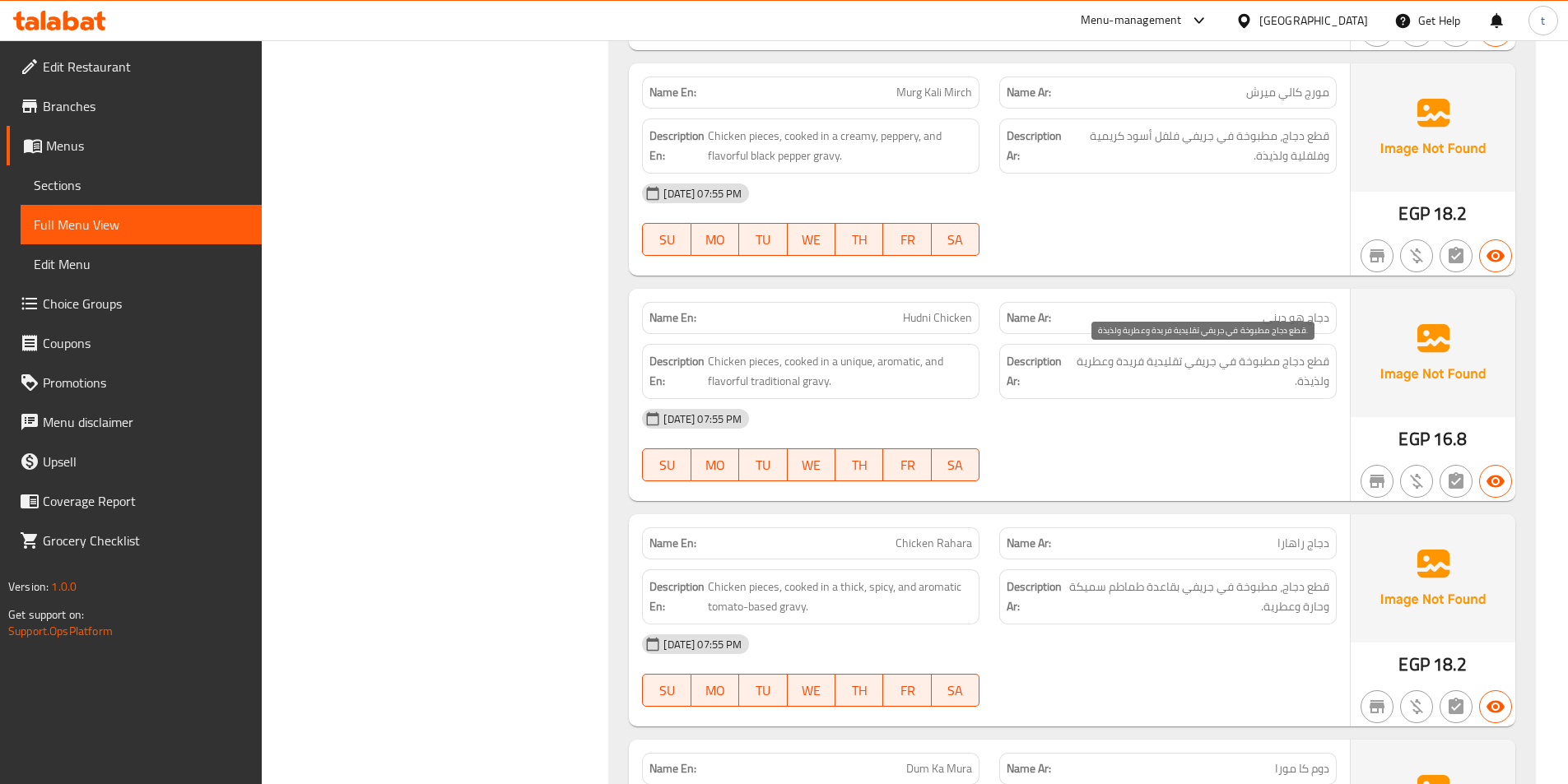
click at [1136, 371] on span "قطع دجاج مطبوخة في جريفي تقليدية فريدة وعطرية ولذيذة." at bounding box center [1200, 371] width 257 height 40
click at [1113, 363] on span "قطع دجاج مطبوخة في جريفي تقليدية فريدة وعطرية ولذيذة." at bounding box center [1200, 371] width 257 height 40
click at [1159, 362] on span "قطع دجاج مطبوخة في جريفي تقليدية فريدة وعطرية ولذيذة." at bounding box center [1200, 371] width 257 height 40
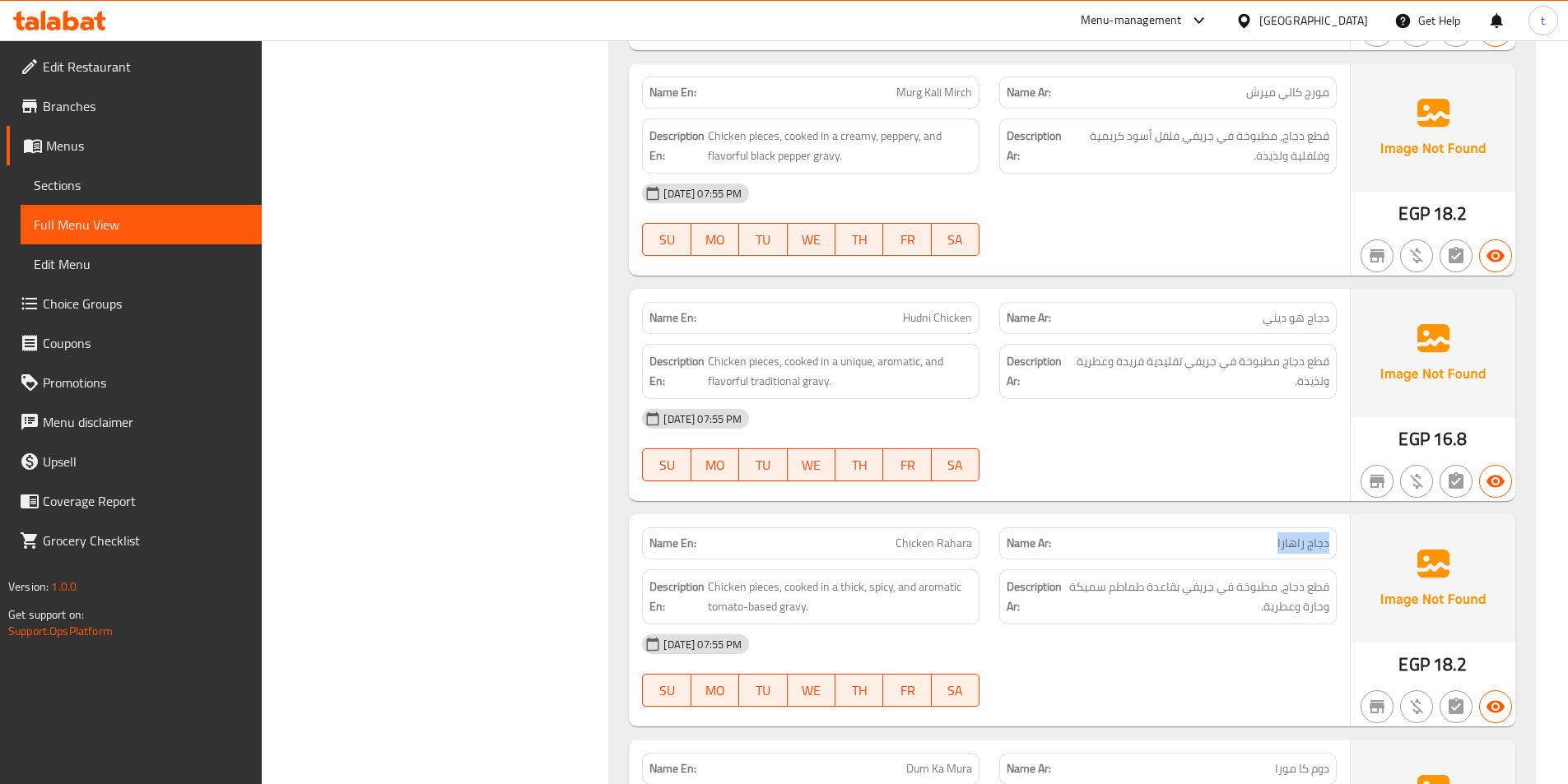
drag, startPoint x: 1301, startPoint y: 543, endPoint x: 1279, endPoint y: 543, distance: 22.0
click at [1279, 543] on div "Name Ar: دجاج راهارا" at bounding box center [1168, 544] width 338 height 33
drag, startPoint x: 897, startPoint y: 549, endPoint x: 994, endPoint y: 540, distance: 97.4
click at [994, 540] on div "Name En: Chicken Rahara Name Ar: دجاج راهارا" at bounding box center [989, 544] width 714 height 52
drag, startPoint x: 1327, startPoint y: 549, endPoint x: 1276, endPoint y: 549, distance: 51.0
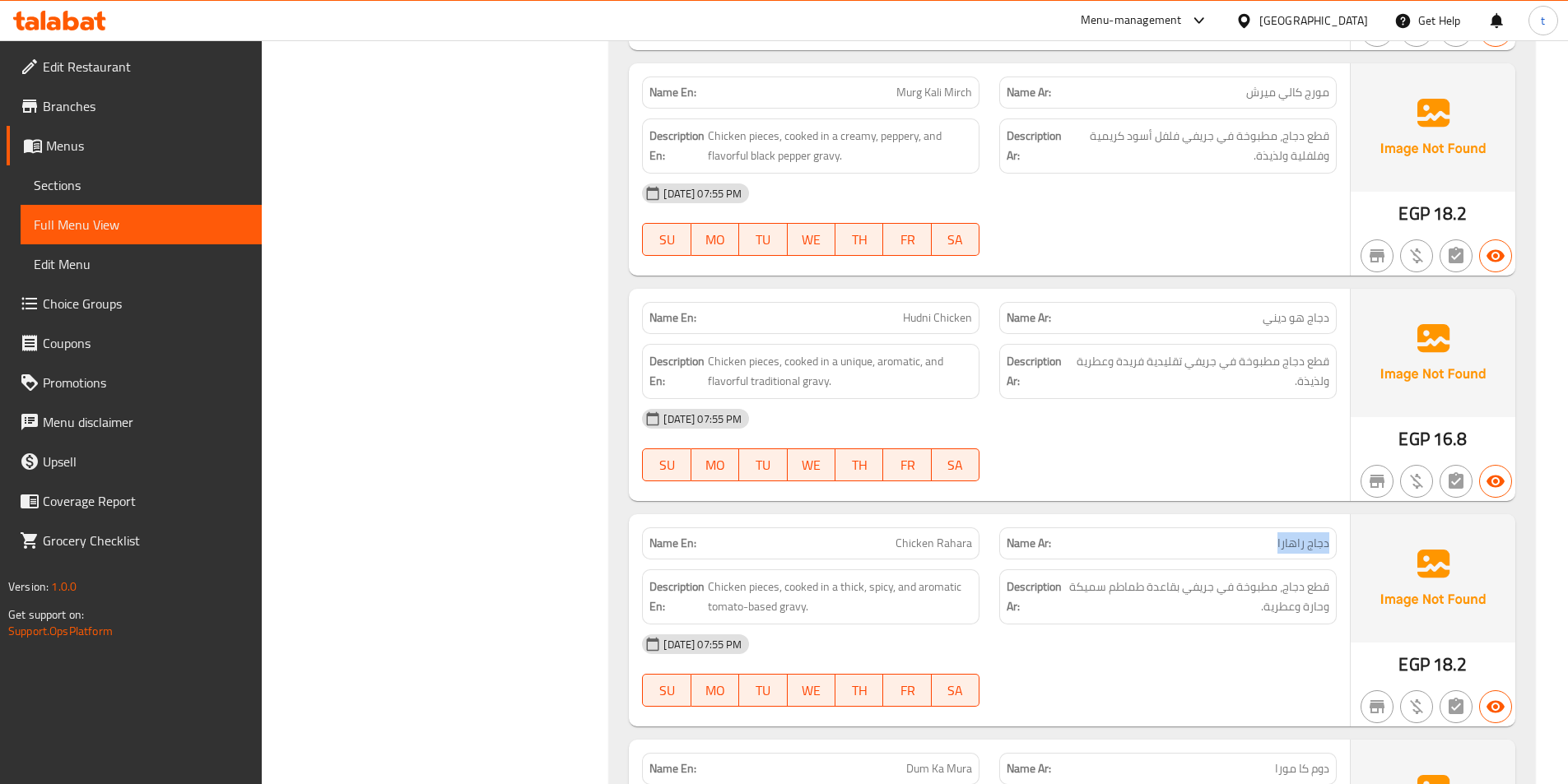
click at [1277, 549] on p "Name Ar: دجاج راهارا" at bounding box center [1168, 544] width 323 height 17
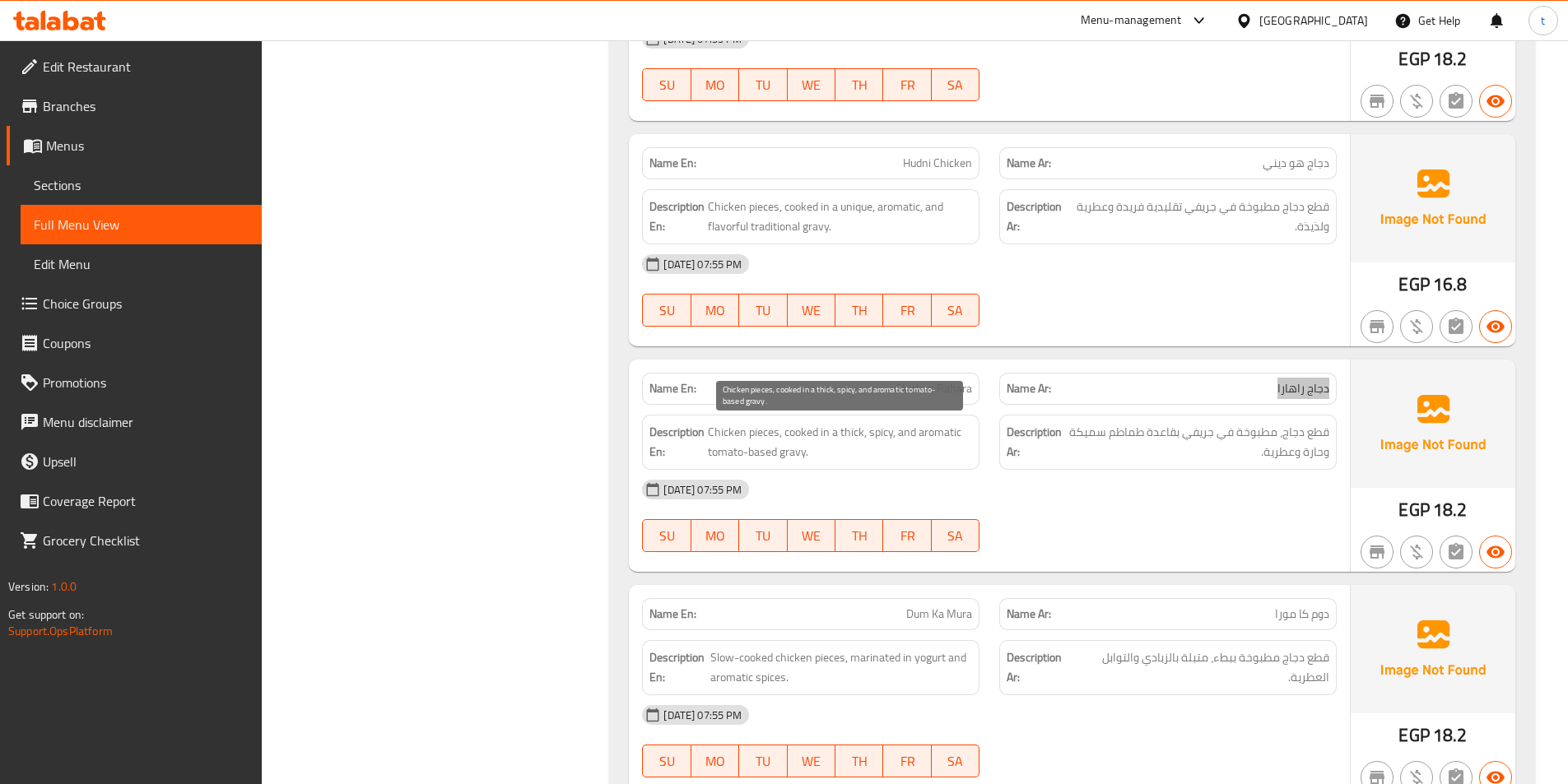
scroll to position [3539, 0]
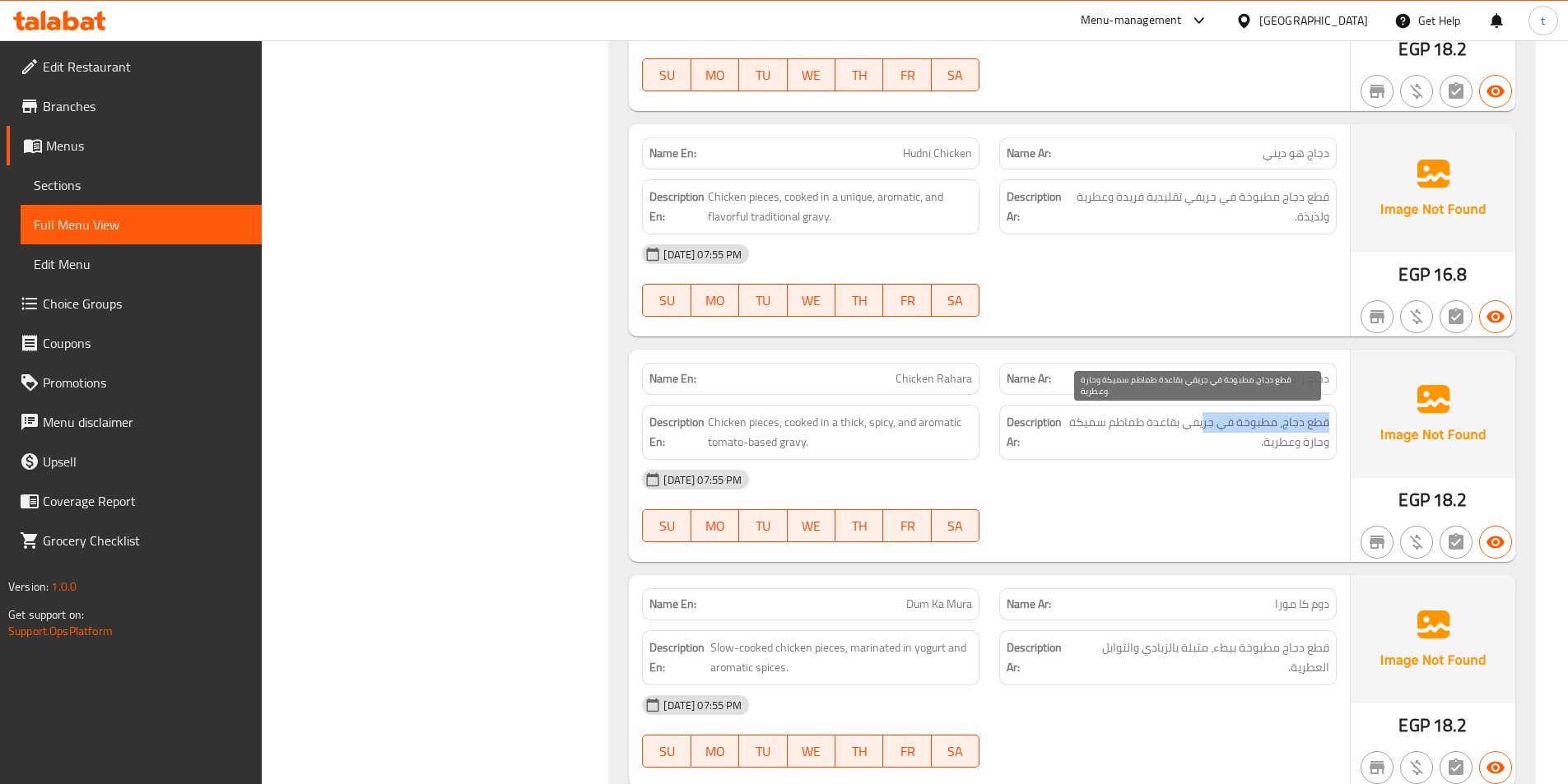
drag, startPoint x: 1329, startPoint y: 419, endPoint x: 1203, endPoint y: 430, distance: 126.5
click at [1203, 430] on div "Description Ar: قطع دجاج، مطبوخة في جريفي بقاعدة طماطم سميكة وحارة وعطرية." at bounding box center [1168, 433] width 357 height 75
click at [1183, 424] on span "قطع دجاج، مطبوخة في جريفي بقاعدة طماطم سميكة وحارة وعطرية." at bounding box center [1198, 433] width 262 height 40
drag, startPoint x: 1183, startPoint y: 424, endPoint x: 1025, endPoint y: 444, distance: 159.3
click at [1152, 437] on span "قطع دجاج، مطبوخة في جريفي بقاعدة طماطم سميكة وحارة وعطرية." at bounding box center [1198, 433] width 262 height 40
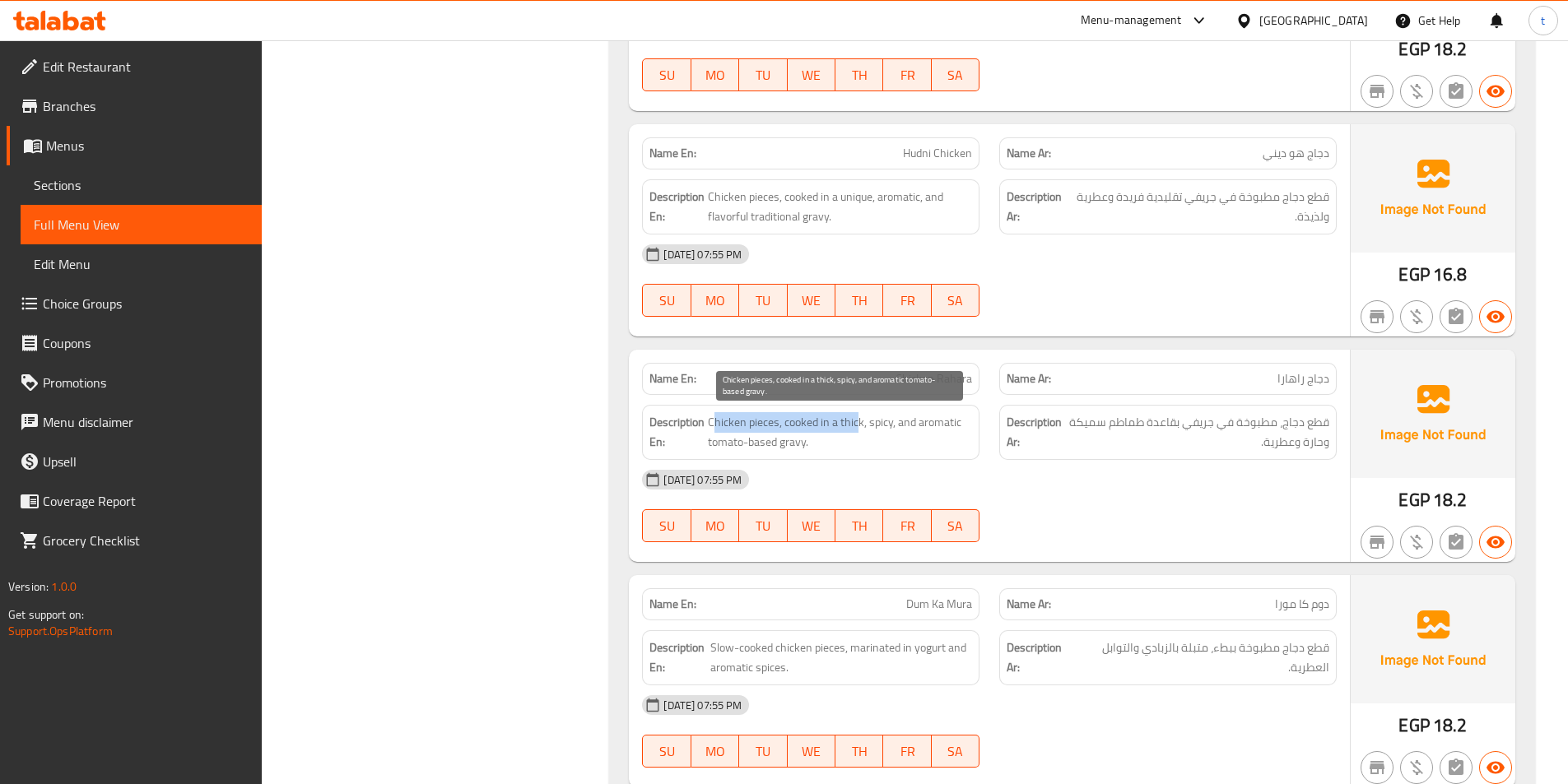
drag, startPoint x: 712, startPoint y: 429, endPoint x: 855, endPoint y: 420, distance: 143.3
click at [855, 420] on span "Chicken pieces, cooked in a thick, spicy, and aromatic tomato-based gravy." at bounding box center [840, 433] width 264 height 40
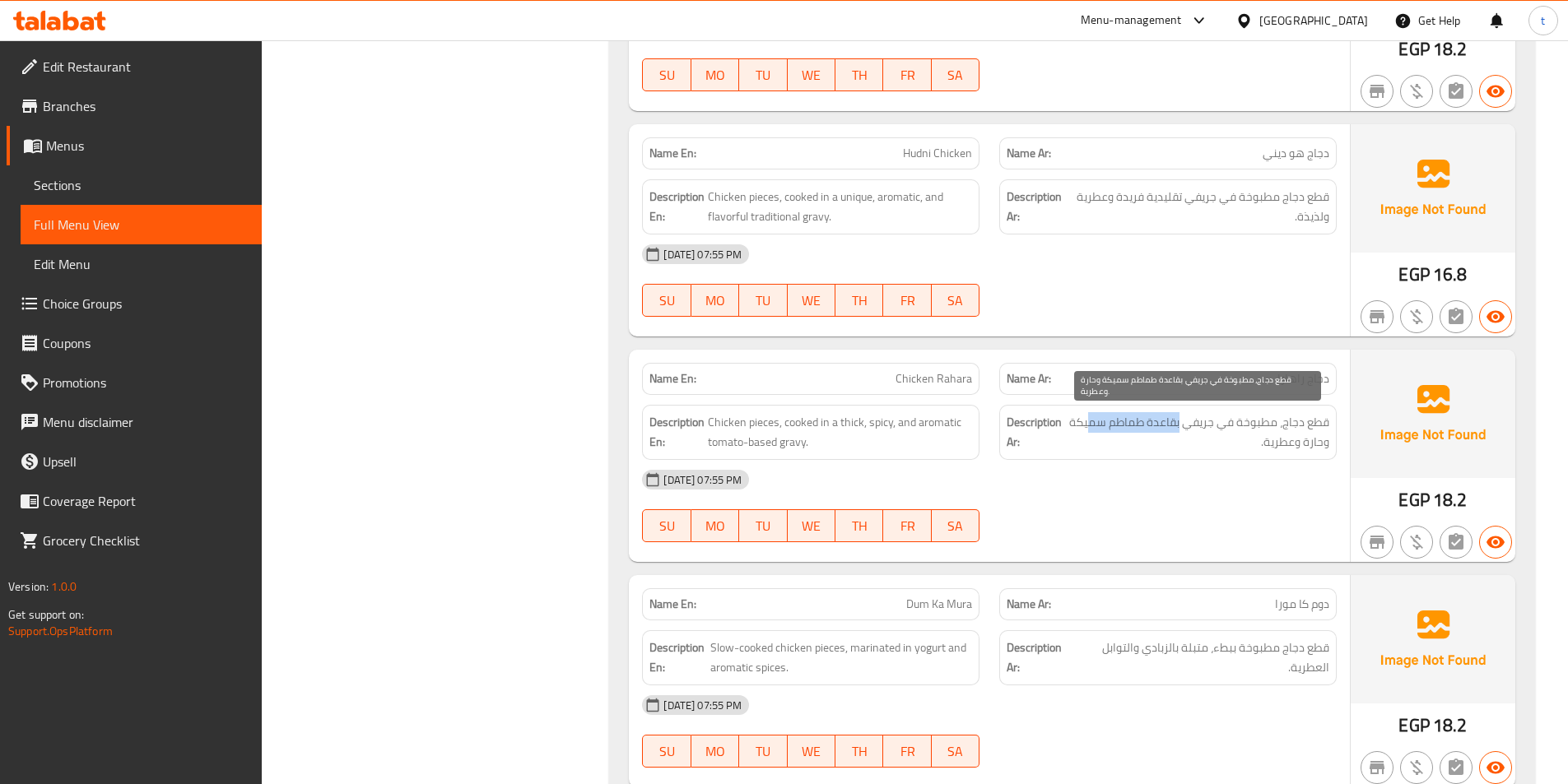
drag, startPoint x: 1180, startPoint y: 430, endPoint x: 1093, endPoint y: 432, distance: 87.0
click at [1093, 432] on span "قطع دجاج، مطبوخة في جريفي بقاعدة طماطم سميكة وحارة وعطرية." at bounding box center [1198, 433] width 262 height 40
click at [960, 377] on span "Chicken Rahara" at bounding box center [934, 379] width 77 height 17
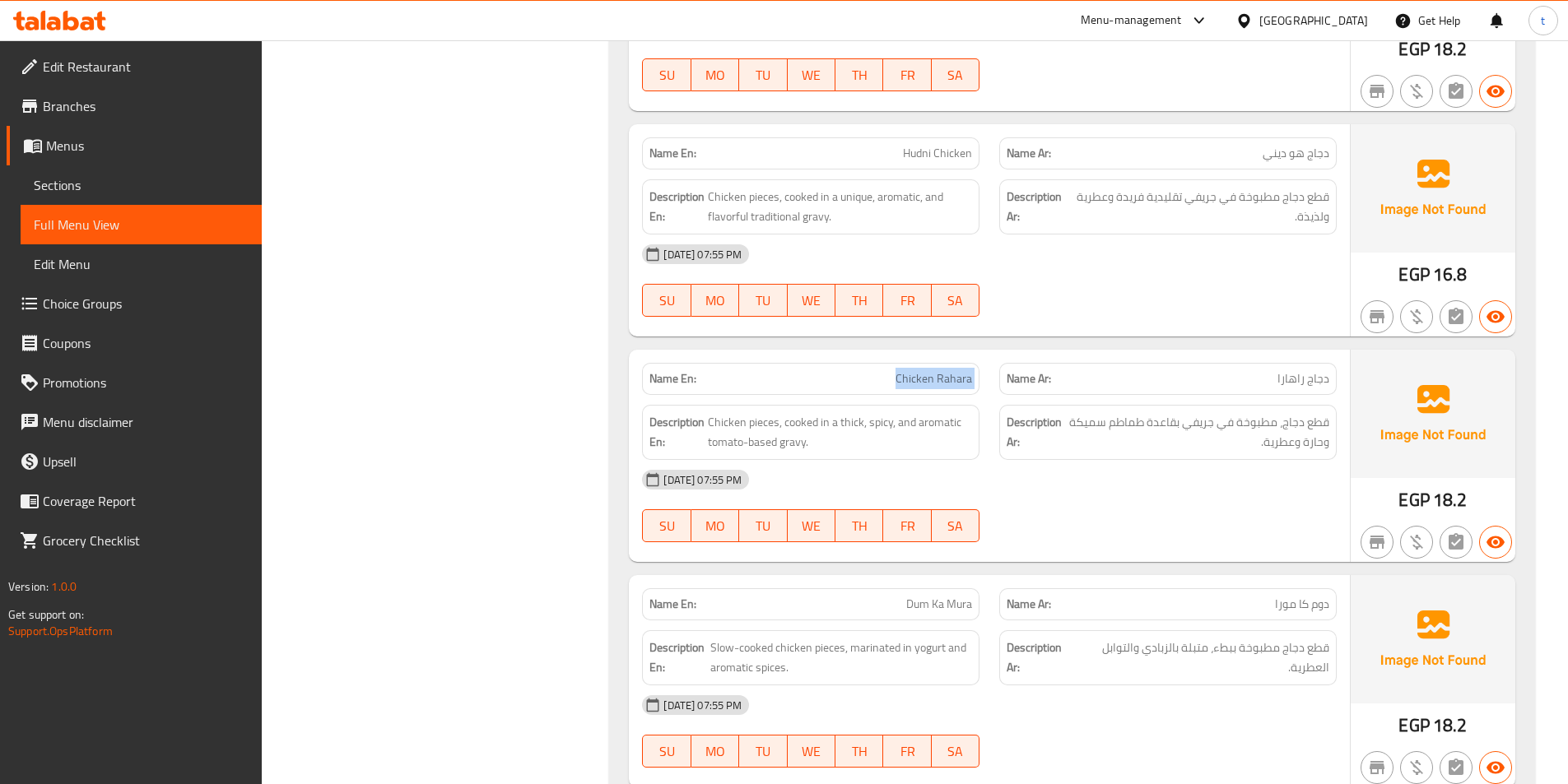
click at [959, 377] on span "Chicken Rahara" at bounding box center [934, 379] width 77 height 17
copy span "Chicken Rahara"
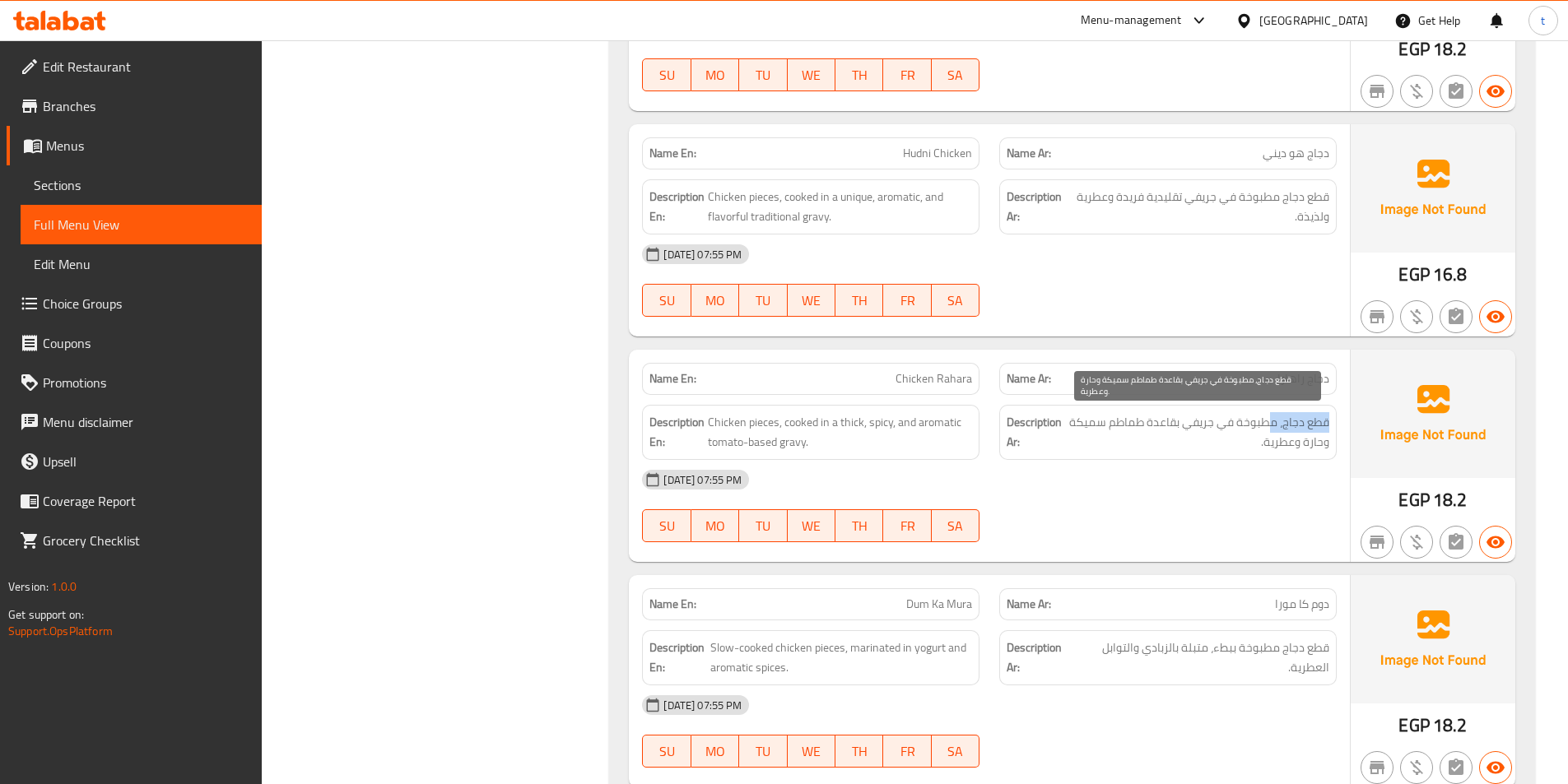
drag, startPoint x: 1333, startPoint y: 420, endPoint x: 1269, endPoint y: 425, distance: 64.2
click at [1269, 425] on div "Description Ar: قطع دجاج، مطبوخة في جريفي بقاعدة طماطم سميكة وحارة وعطرية." at bounding box center [1168, 433] width 338 height 56
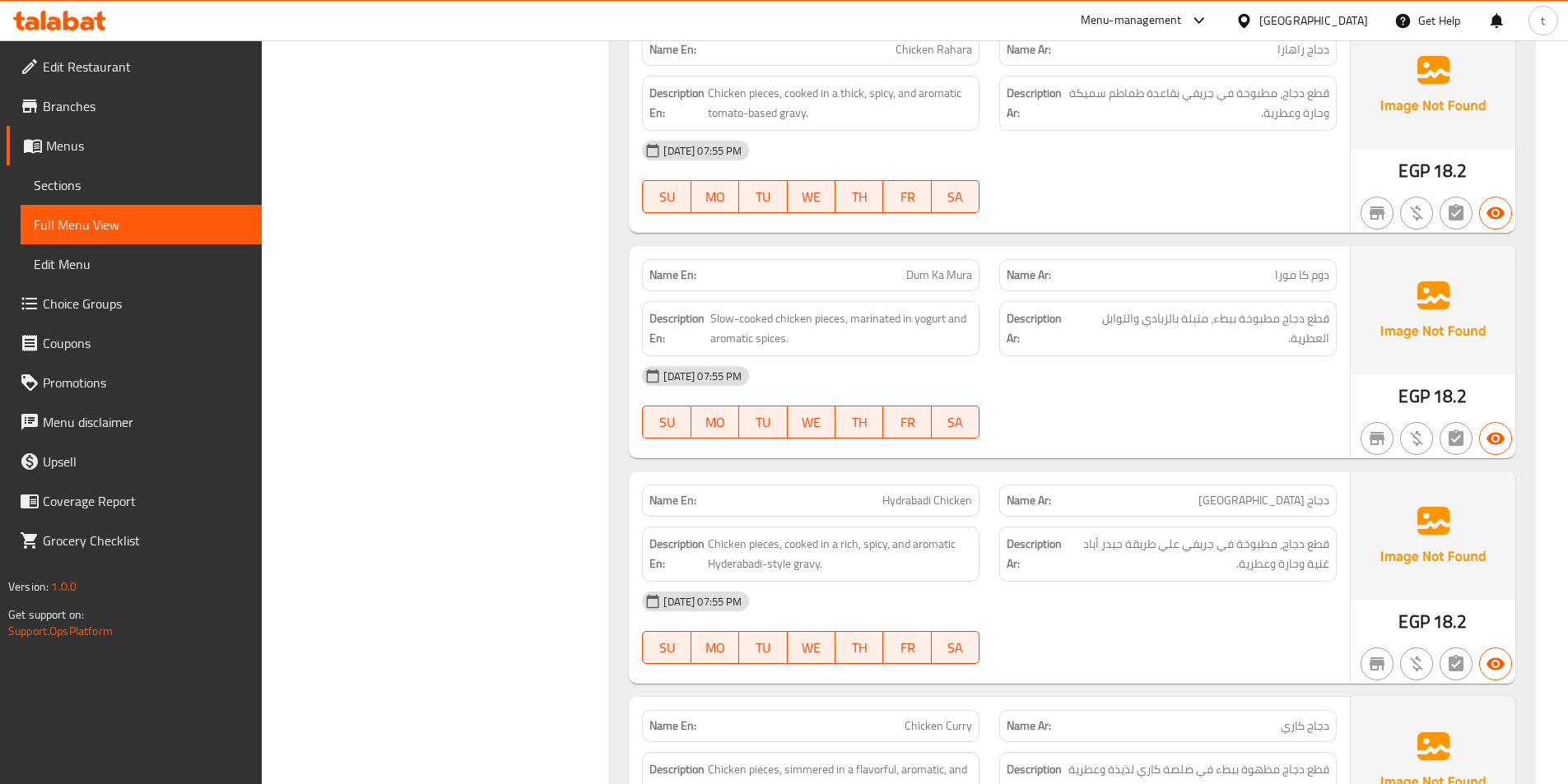
click at [1320, 283] on span "دوم کا مورا" at bounding box center [1302, 276] width 55 height 17
drag, startPoint x: 1320, startPoint y: 283, endPoint x: 1291, endPoint y: 289, distance: 29.6
click at [1310, 286] on div "Name Ar: دوم کا مورا" at bounding box center [1168, 276] width 338 height 33
click at [1305, 278] on span "دوم کا مورا" at bounding box center [1302, 276] width 55 height 17
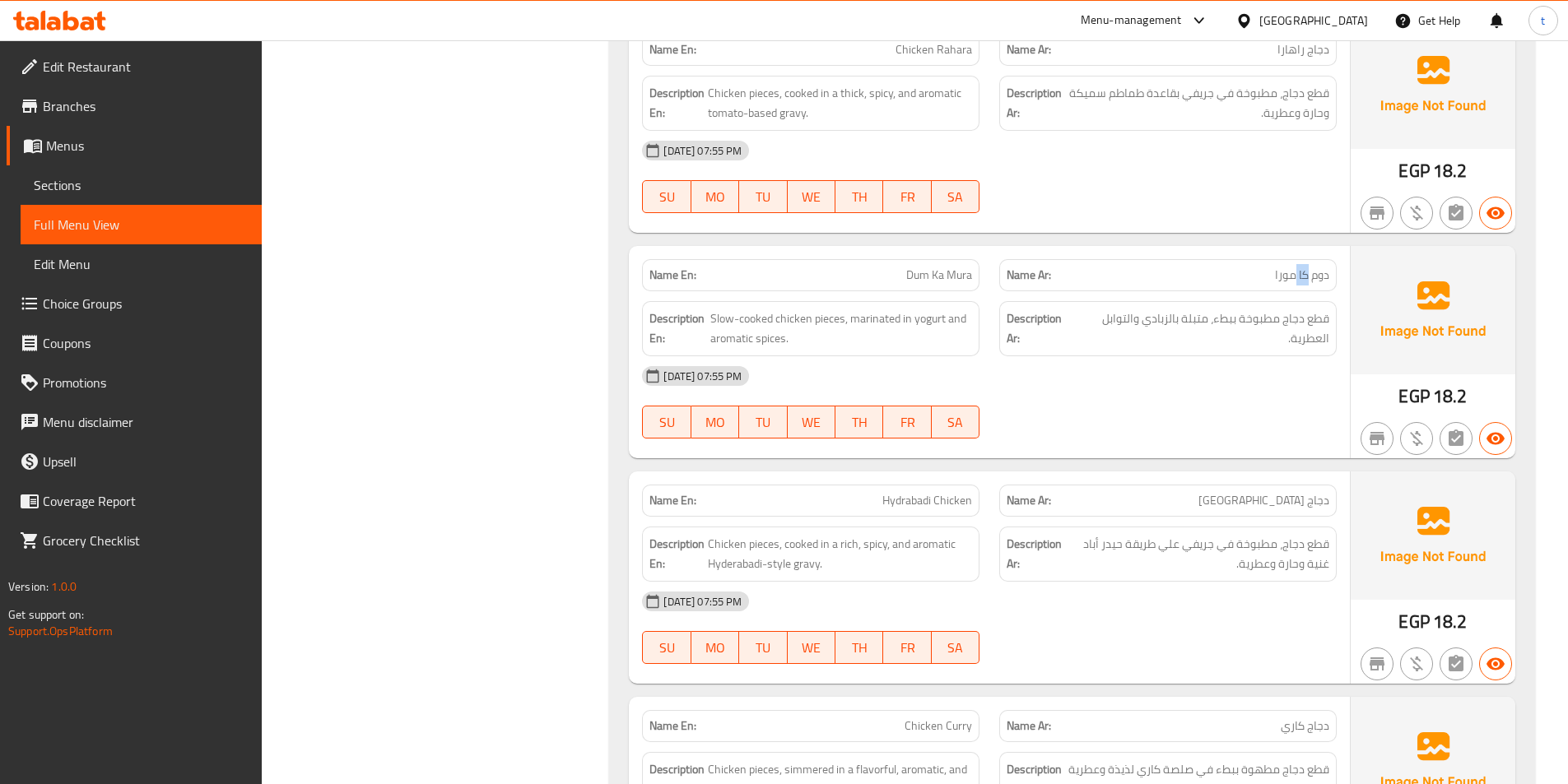
click at [1305, 278] on span "دوم کا مورا" at bounding box center [1302, 276] width 55 height 17
click at [1251, 280] on p "Name Ar: دوم کا مورا" at bounding box center [1168, 276] width 323 height 17
drag, startPoint x: 932, startPoint y: 277, endPoint x: 990, endPoint y: 273, distance: 58.1
click at [990, 273] on div "Name En: Dum Ka Mura Name Ar: دوم کا مورا" at bounding box center [989, 276] width 714 height 52
click at [1315, 315] on span "قطع دجاج مطبوخة ببطء، متبلة بالزبادي والتوابل العطرية." at bounding box center [1203, 328] width 253 height 40
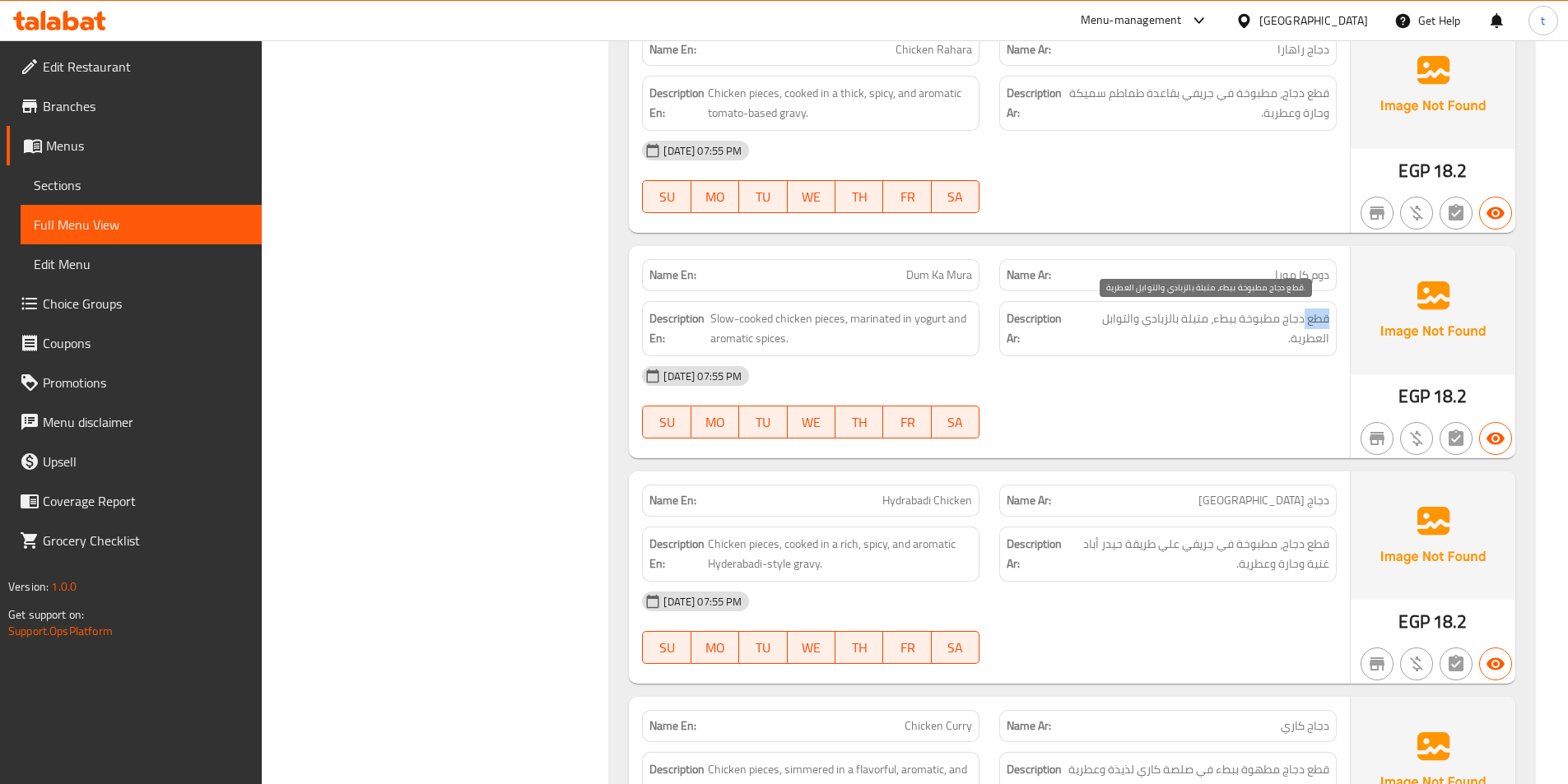
drag, startPoint x: 1315, startPoint y: 315, endPoint x: 1239, endPoint y: 332, distance: 77.9
click at [1262, 329] on span "قطع دجاج مطبوخة ببطء، متبلة بالزبادي والتوابل العطرية." at bounding box center [1203, 328] width 253 height 40
click at [1254, 321] on span "قطع دجاج مطبوخة ببطء، متبلة بالزبادي والتوابل العطرية." at bounding box center [1203, 328] width 253 height 40
drag, startPoint x: 1254, startPoint y: 321, endPoint x: 1210, endPoint y: 334, distance: 45.9
click at [1220, 332] on span "قطع دجاج مطبوخة ببطء، متبلة بالزبادي والتوابل العطرية." at bounding box center [1203, 328] width 253 height 40
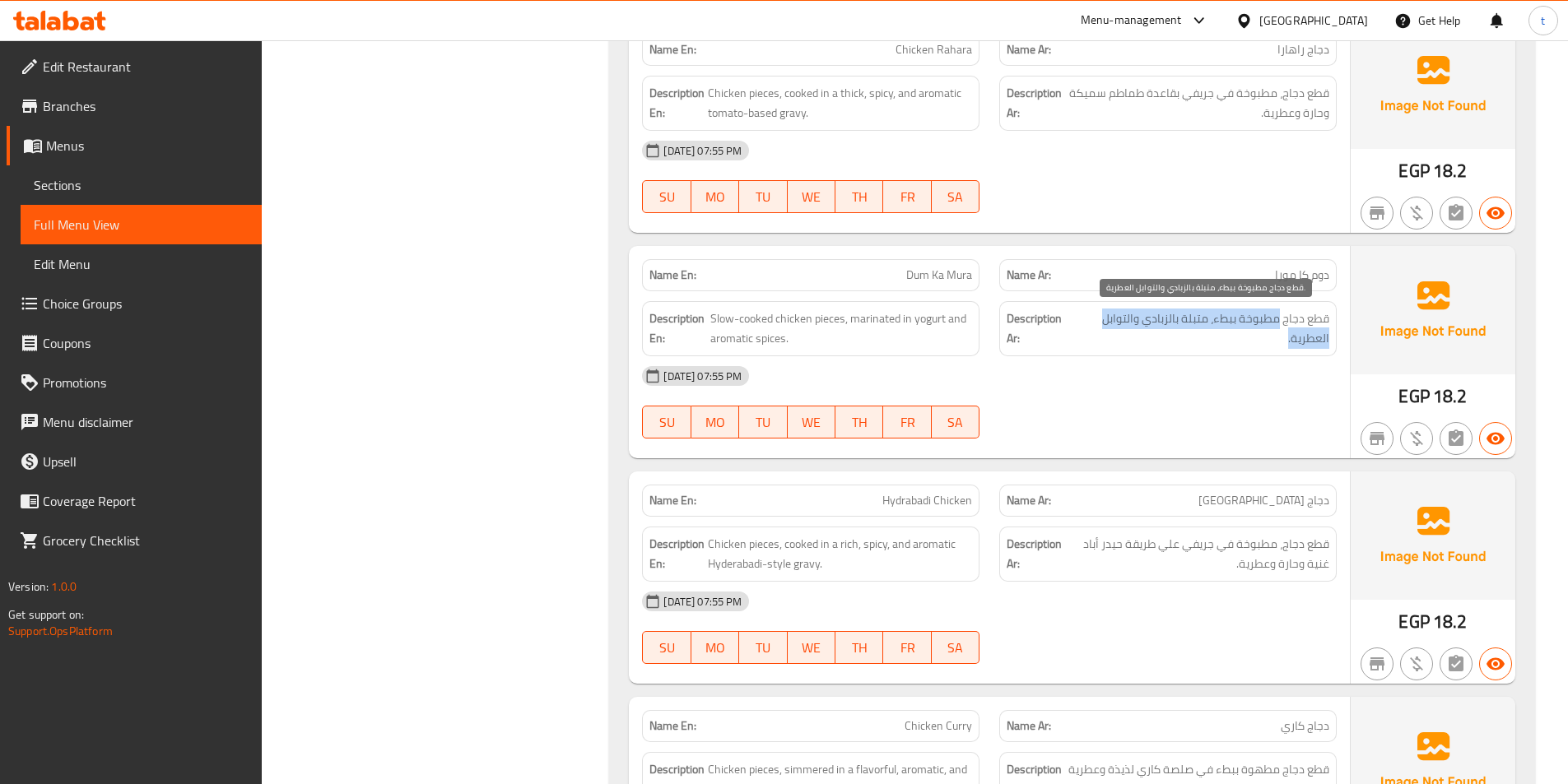
click at [1204, 334] on span "قطع دجاج مطبوخة ببطء، متبلة بالزبادي والتوابل العطرية." at bounding box center [1203, 328] width 253 height 40
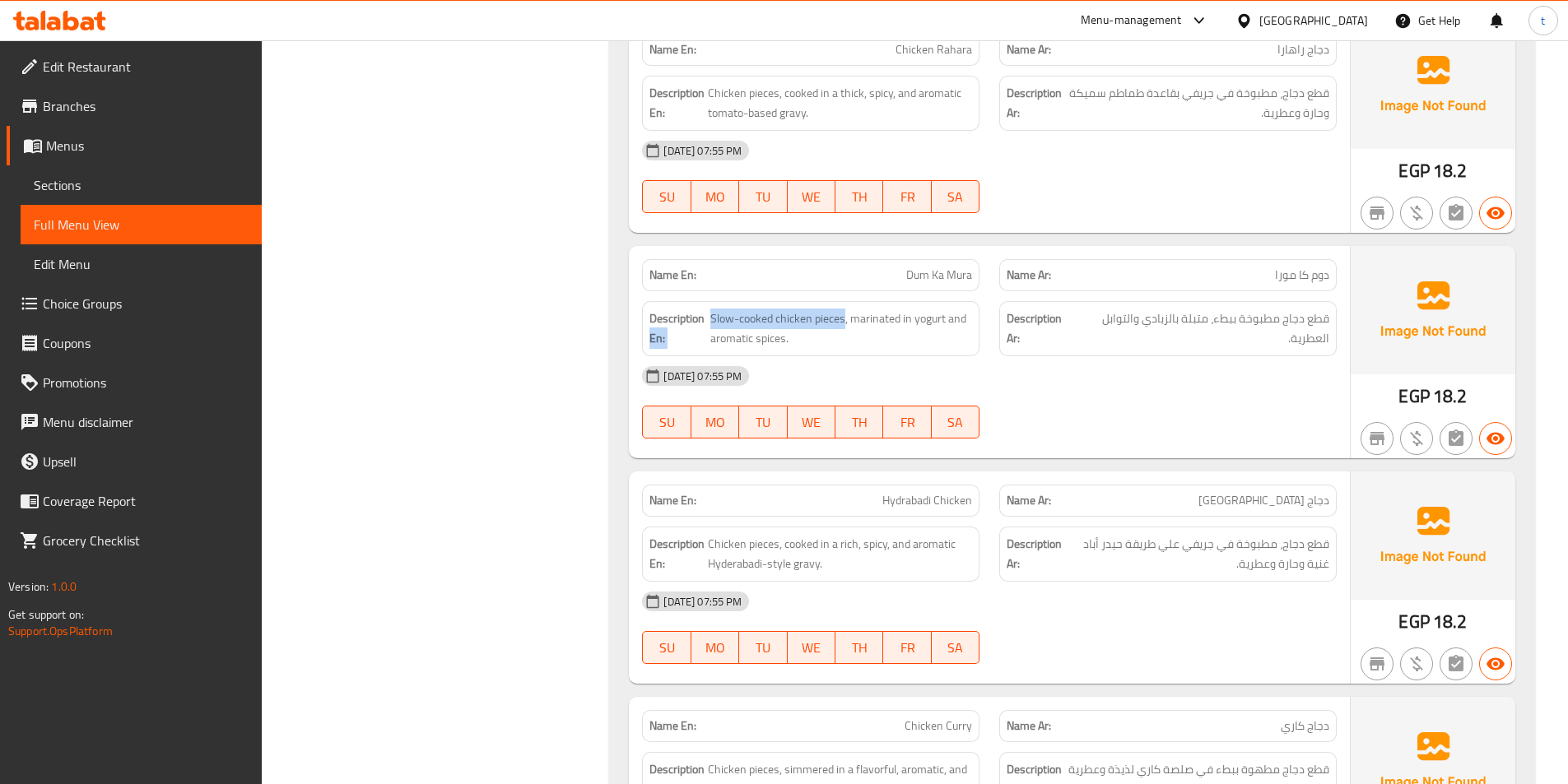
drag, startPoint x: 711, startPoint y: 319, endPoint x: 842, endPoint y: 302, distance: 132.1
click at [842, 302] on div "Description En: Slow-cooked chicken pieces, marinated in yogurt and aromatic sp…" at bounding box center [811, 329] width 338 height 56
click at [882, 323] on span "Slow-cooked chicken pieces, marinated in yogurt and aromatic spices." at bounding box center [840, 328] width 261 height 40
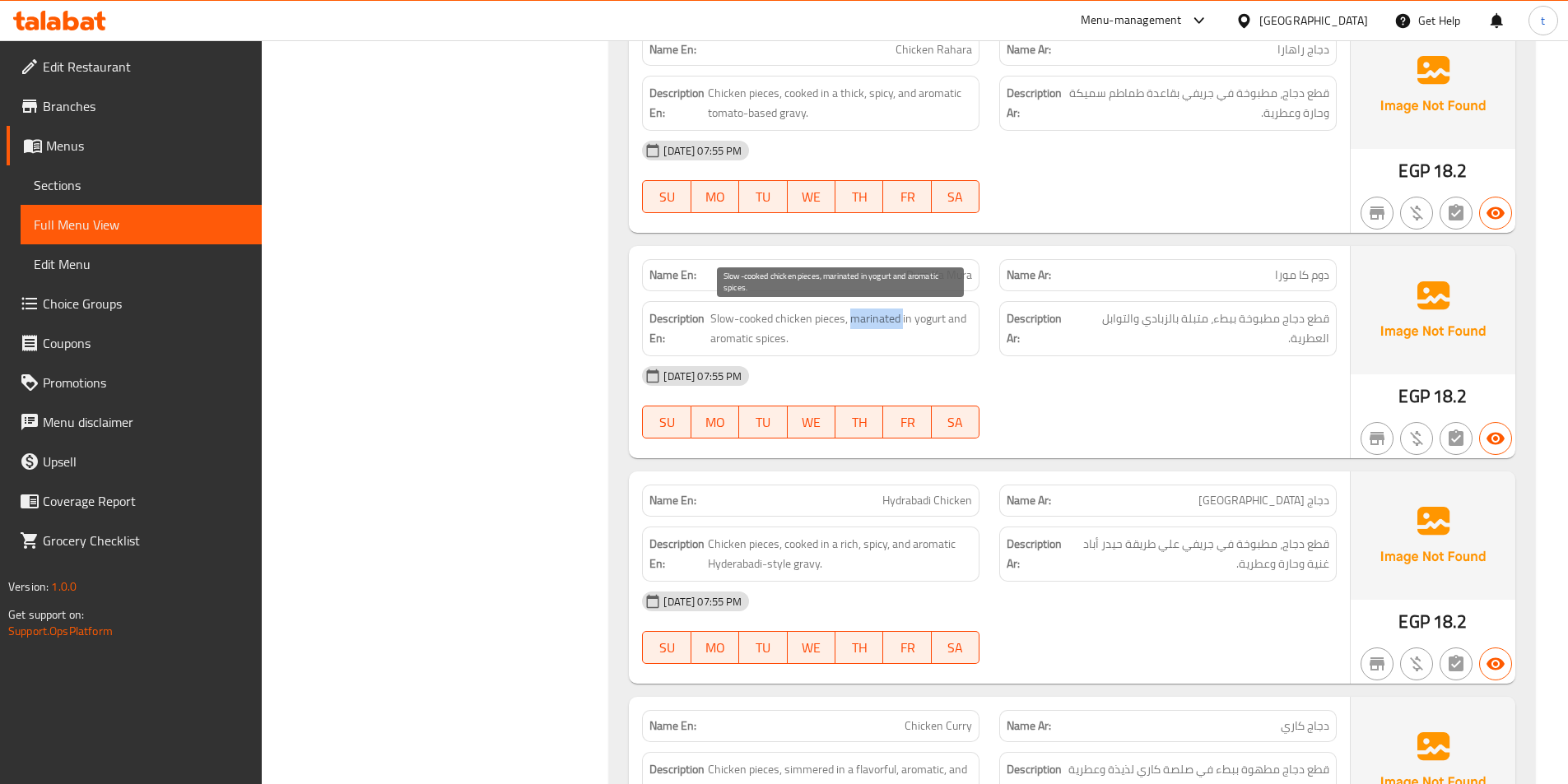
click at [882, 323] on span "Slow-cooked chicken pieces, marinated in yogurt and aromatic spices." at bounding box center [840, 328] width 261 height 40
drag, startPoint x: 707, startPoint y: 323, endPoint x: 848, endPoint y: 316, distance: 141.2
click at [848, 316] on h6 "Description En: Slow-cooked chicken pieces, marinated in yogurt and aromatic sp…" at bounding box center [810, 328] width 323 height 40
click at [873, 316] on span "Slow-cooked chicken pieces, marinated in yogurt and aromatic spices." at bounding box center [840, 328] width 261 height 40
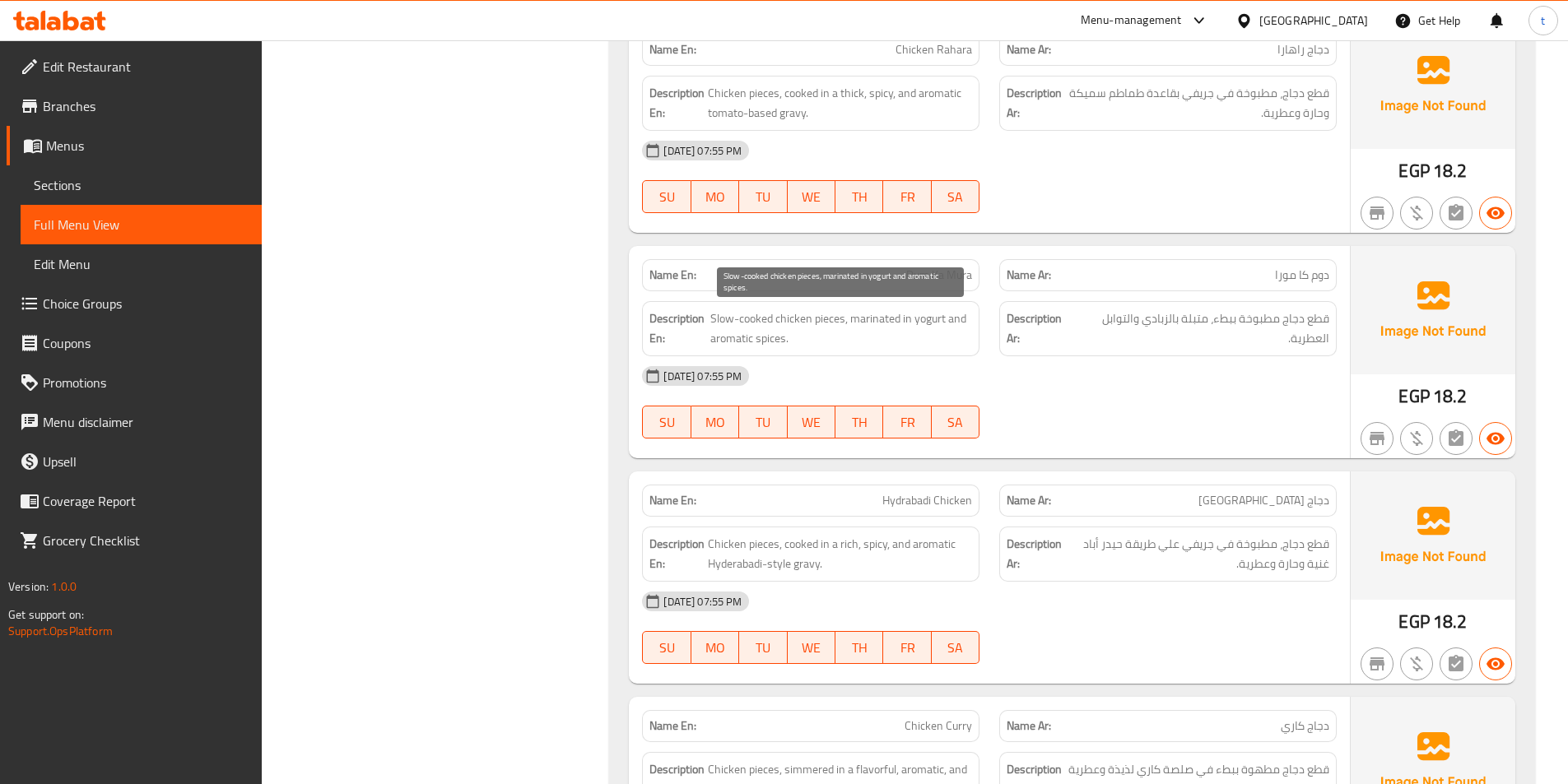
click at [931, 319] on span "Slow-cooked chicken pieces, marinated in yogurt and aromatic spices." at bounding box center [840, 328] width 261 height 40
drag, startPoint x: 931, startPoint y: 319, endPoint x: 970, endPoint y: 320, distance: 39.0
click at [947, 322] on span "Slow-cooked chicken pieces, marinated in yogurt and aromatic spices." at bounding box center [840, 328] width 261 height 40
drag, startPoint x: 734, startPoint y: 336, endPoint x: 931, endPoint y: 355, distance: 197.9
click at [792, 334] on span "Slow-cooked chicken pieces, marinated in yogurt and aromatic spices." at bounding box center [840, 328] width 261 height 40
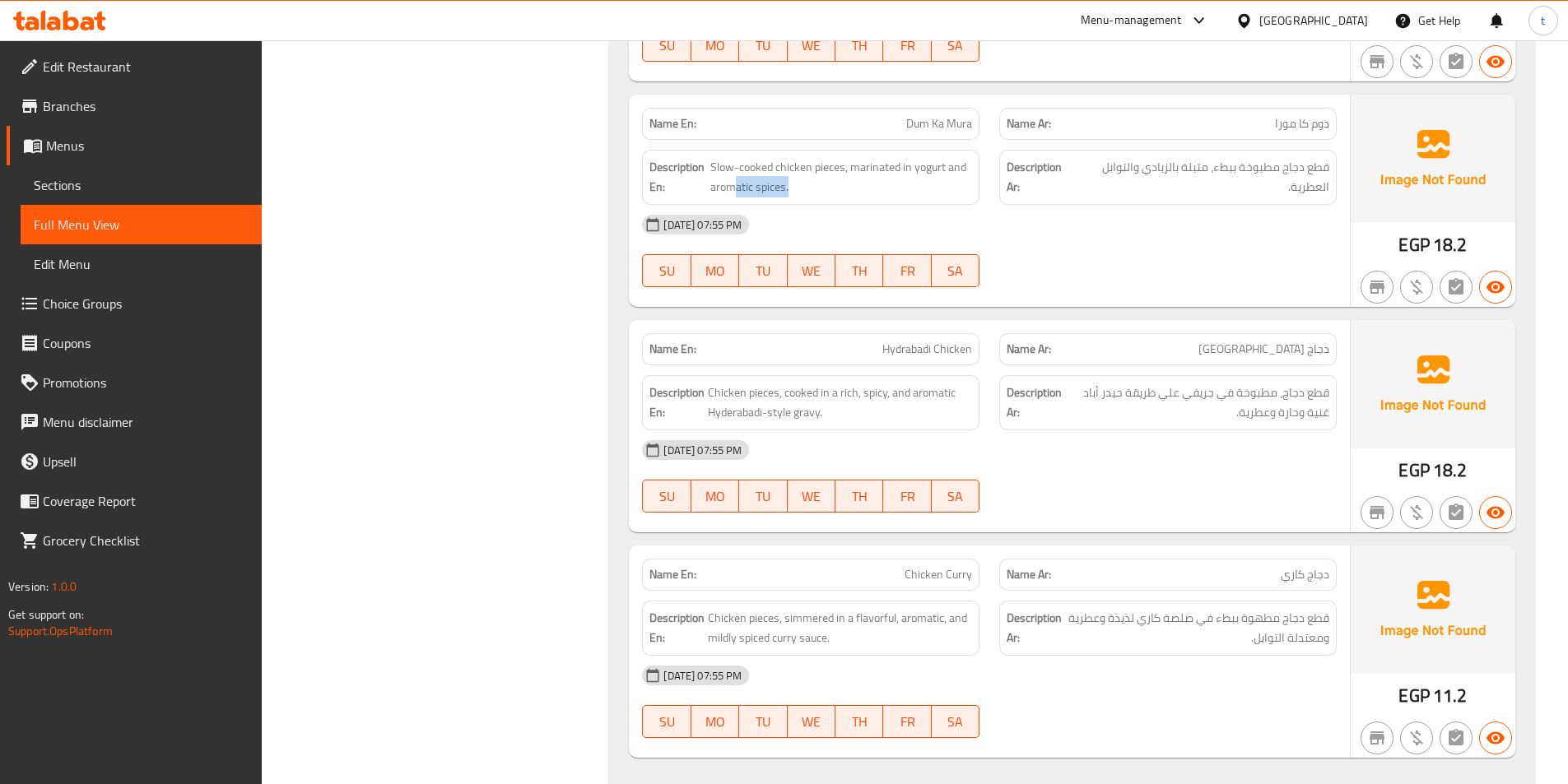
scroll to position [4033, 0]
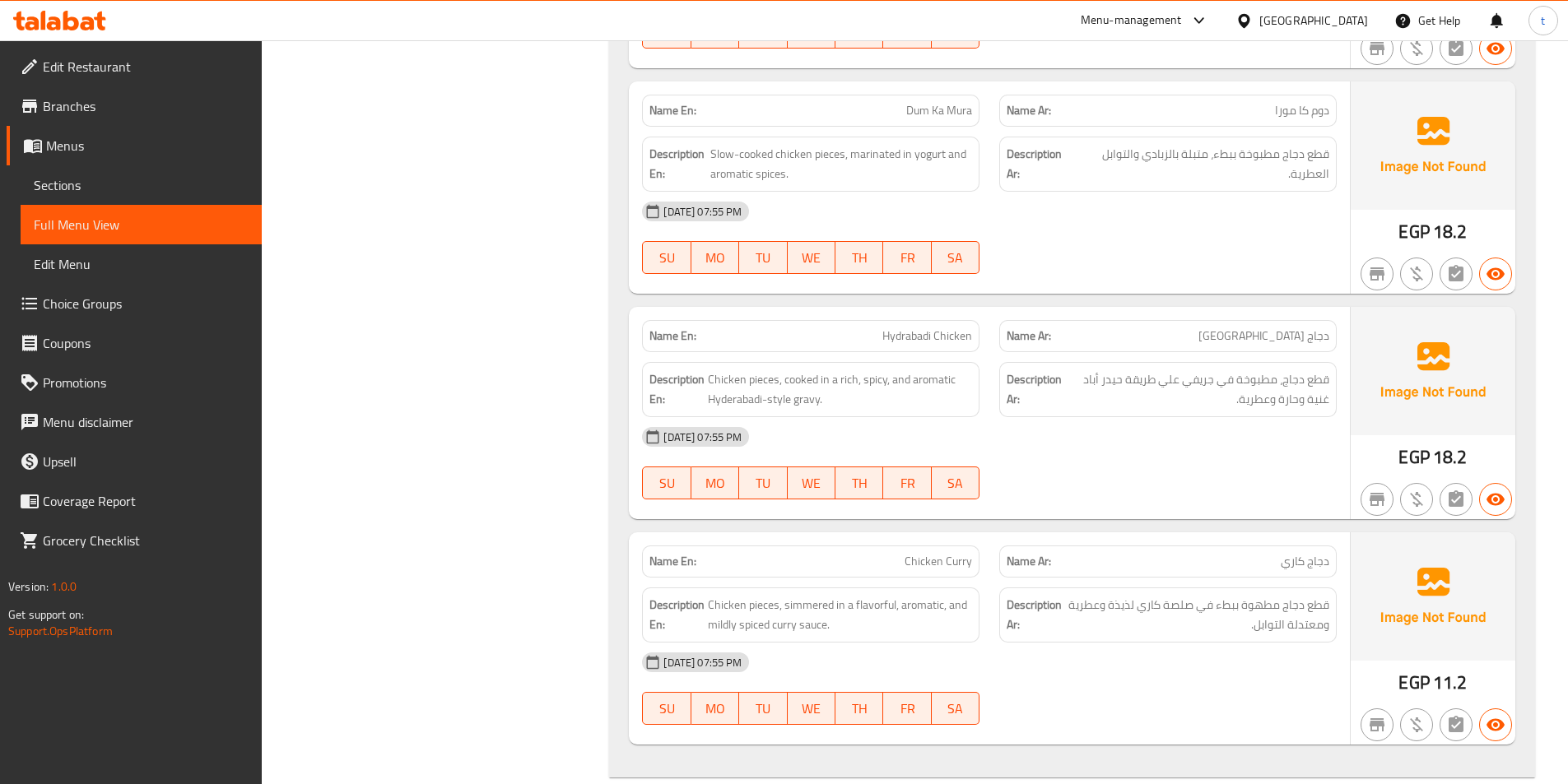
drag, startPoint x: 1137, startPoint y: 315, endPoint x: 1105, endPoint y: 314, distance: 32.0
click at [1105, 314] on div "Name Ar: دجاج حیدر آباد" at bounding box center [1168, 336] width 357 height 52
drag, startPoint x: 828, startPoint y: 336, endPoint x: 971, endPoint y: 341, distance: 143.1
click at [974, 332] on div "Name En: Hydrabadi Chicken" at bounding box center [811, 336] width 338 height 33
drag, startPoint x: 767, startPoint y: 384, endPoint x: 802, endPoint y: 381, distance: 35.1
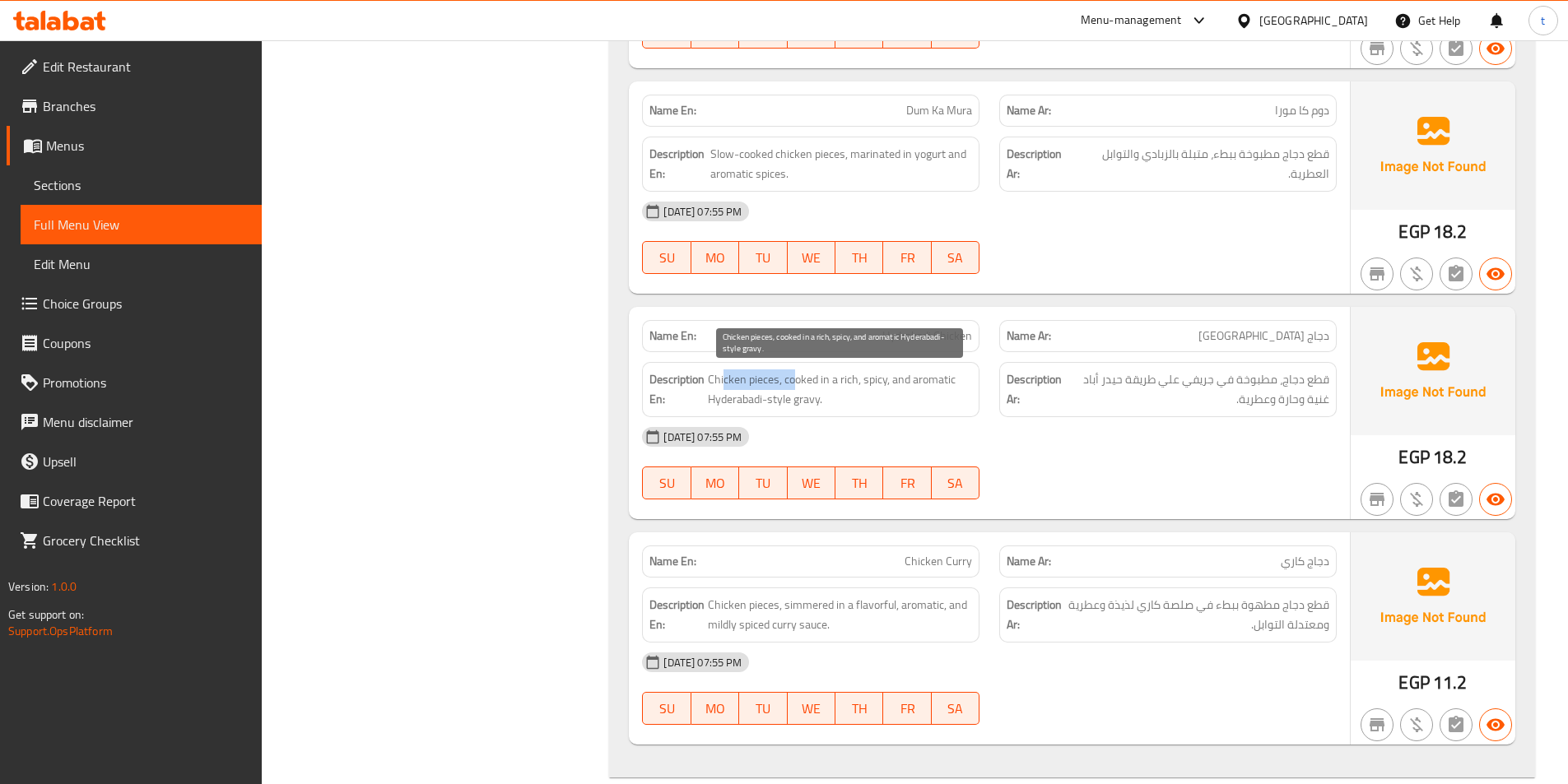
click at [801, 381] on span "Chicken pieces, cooked in a rich, spicy, and aromatic Hyderabadi-style gravy." at bounding box center [840, 390] width 264 height 40
click at [817, 385] on span "Chicken pieces, cooked in a rich, spicy, and aromatic Hyderabadi-style gravy." at bounding box center [840, 390] width 264 height 40
click at [841, 385] on span "Chicken pieces, cooked in a rich, spicy, and aromatic Hyderabadi-style gravy." at bounding box center [840, 390] width 264 height 40
click at [872, 386] on span "Chicken pieces, cooked in a rich, spicy, and aromatic Hyderabadi-style gravy." at bounding box center [840, 390] width 264 height 40
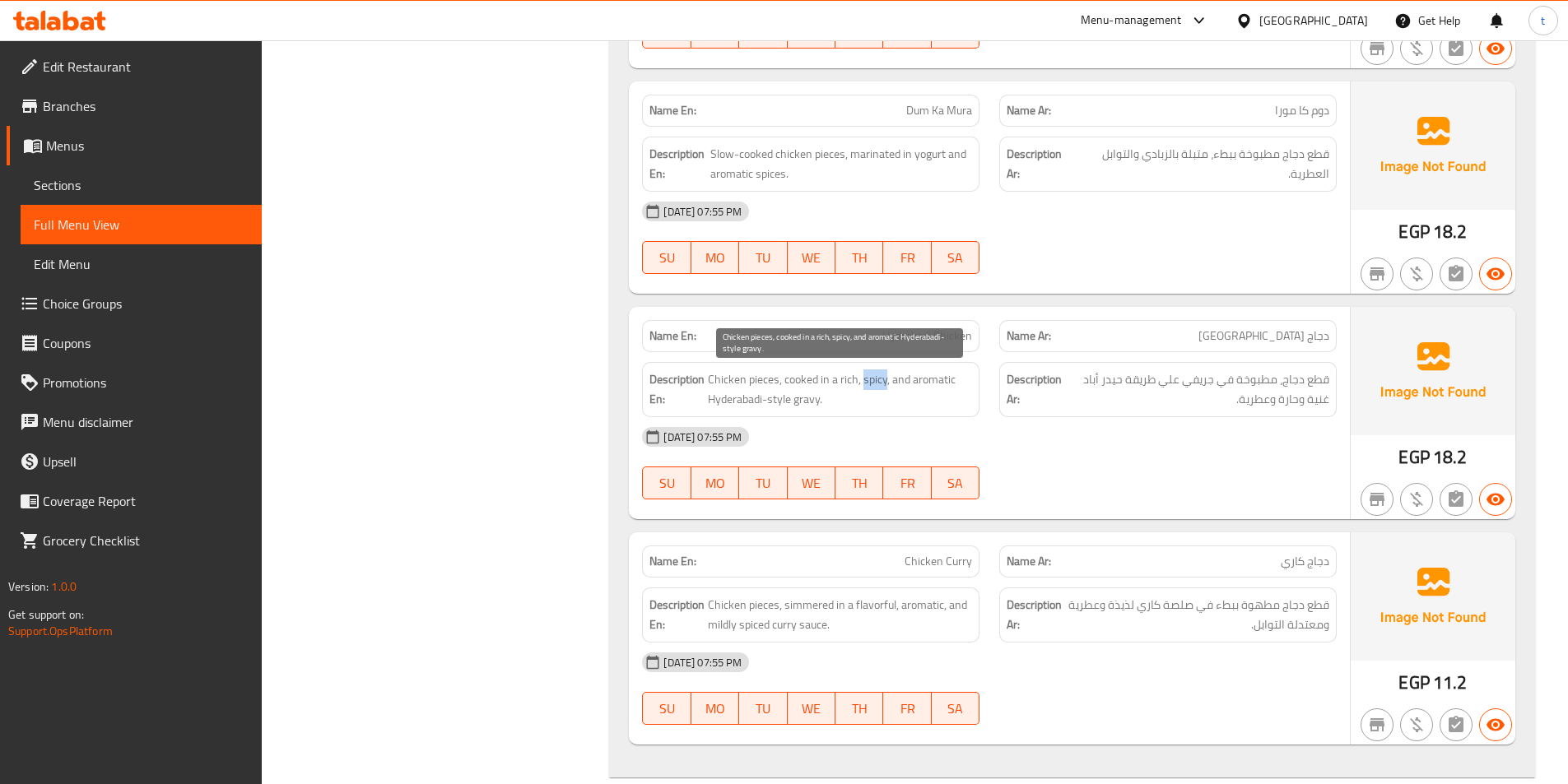
click at [872, 386] on span "Chicken pieces, cooked in a rich, spicy, and aromatic Hyderabadi-style gravy." at bounding box center [840, 390] width 264 height 40
click at [902, 380] on span "Chicken pieces, cooked in a rich, spicy, and aromatic Hyderabadi-style gravy." at bounding box center [840, 390] width 264 height 40
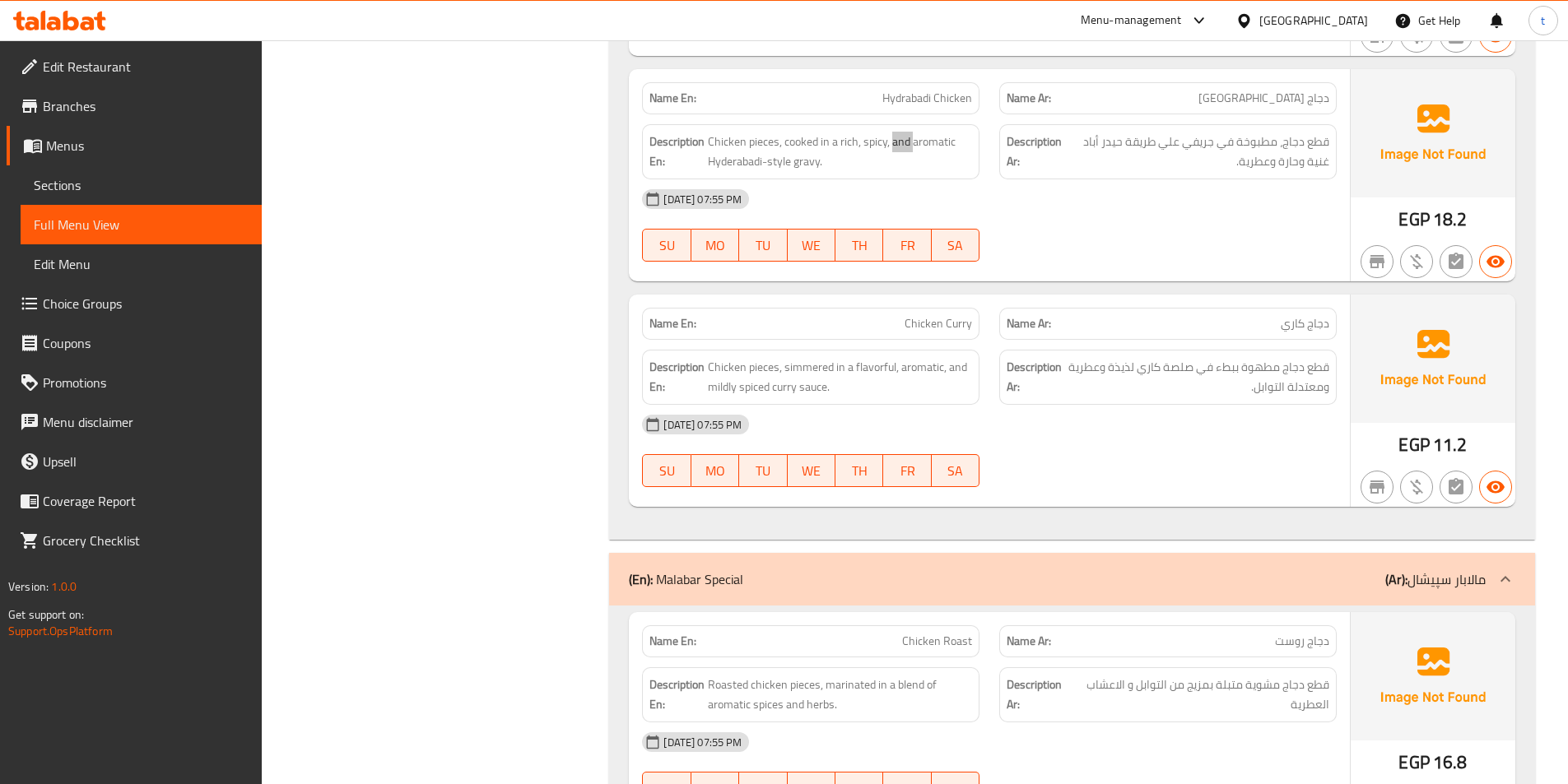
scroll to position [4362, 0]
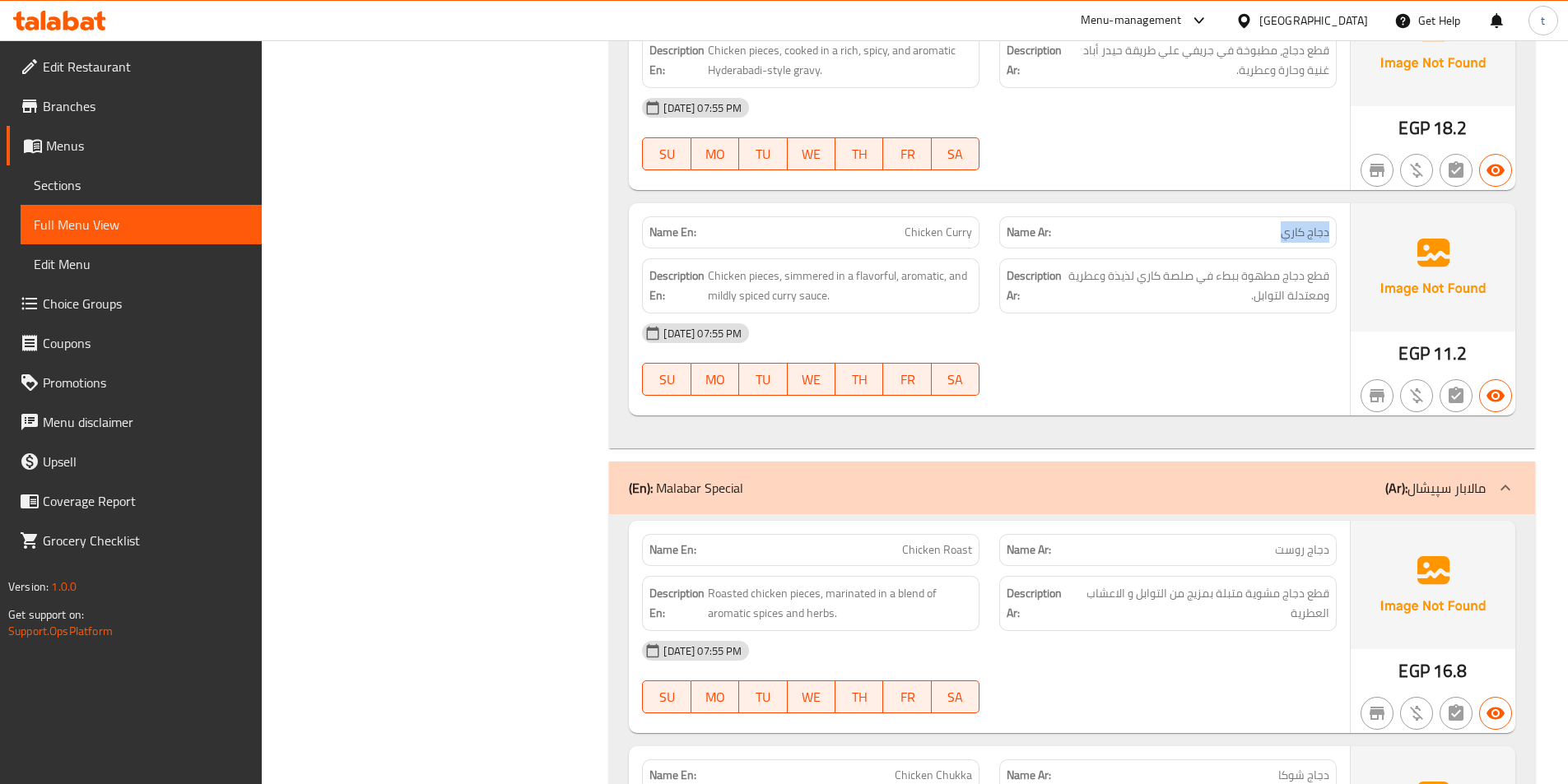
drag, startPoint x: 1327, startPoint y: 240, endPoint x: 1247, endPoint y: 232, distance: 80.4
click at [1247, 232] on p "Name Ar: دجاج كاري" at bounding box center [1168, 233] width 323 height 17
drag, startPoint x: 841, startPoint y: 258, endPoint x: 1030, endPoint y: 225, distance: 191.9
click at [1030, 225] on div "Name En: Chicken Curry Name Ar: دجاج كاري Description En: Chicken pieces, simme…" at bounding box center [989, 309] width 721 height 213
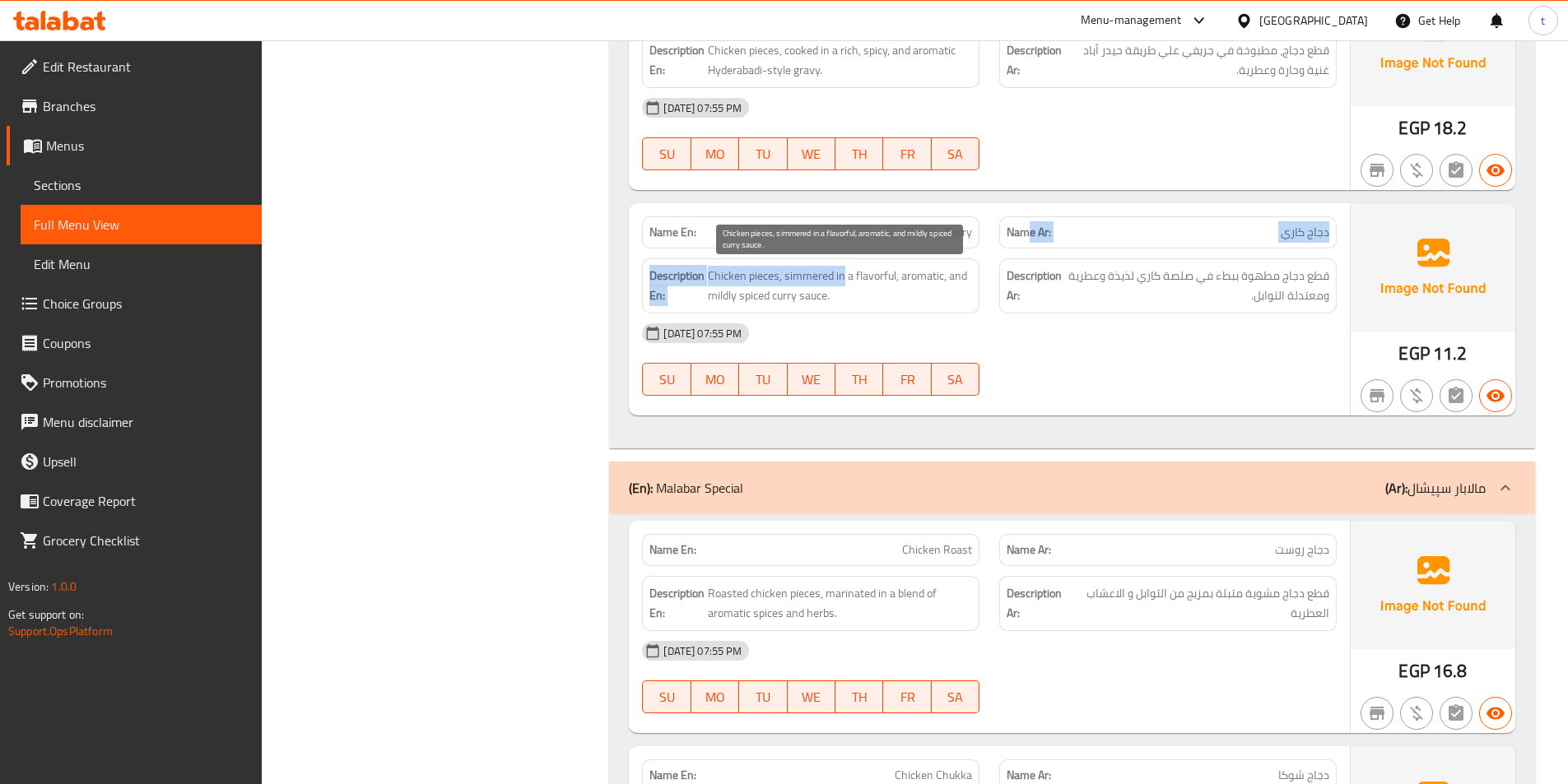
click at [796, 273] on span "Chicken pieces, simmered in a flavorful, aromatic, and mildly spiced curry sauc…" at bounding box center [840, 286] width 264 height 40
click at [726, 275] on span "Chicken pieces, simmered in a flavorful, aromatic, and mildly spiced curry sauc…" at bounding box center [840, 286] width 264 height 40
drag, startPoint x: 726, startPoint y: 275, endPoint x: 751, endPoint y: 278, distance: 25.2
click at [739, 278] on span "Chicken pieces, simmered in a flavorful, aromatic, and mildly spiced curry sauc…" at bounding box center [840, 286] width 264 height 40
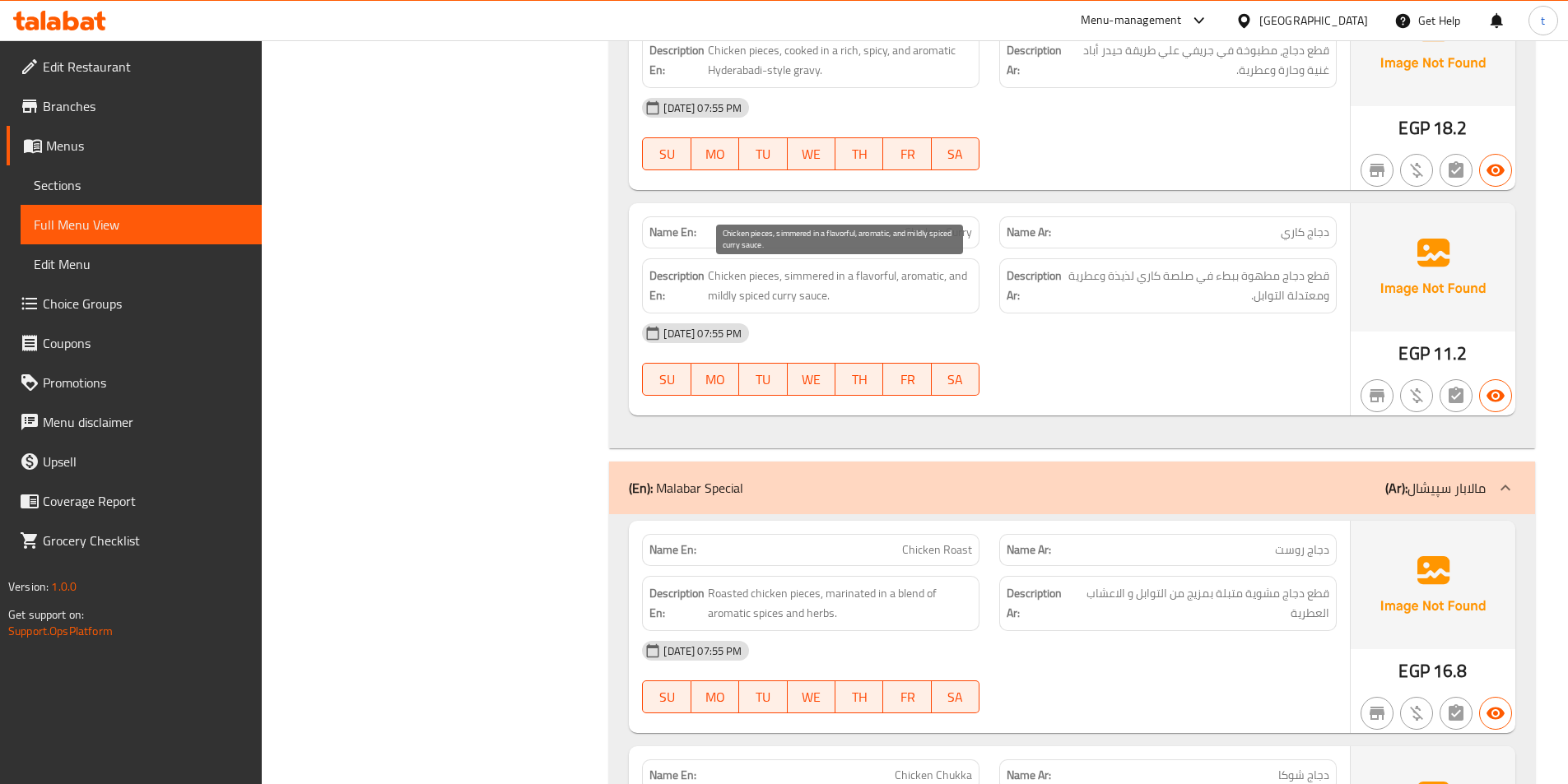
click at [774, 274] on span "Chicken pieces, simmered in a flavorful, aromatic, and mildly spiced curry sauc…" at bounding box center [840, 286] width 264 height 40
click at [813, 273] on span "Chicken pieces, simmered in a flavorful, aromatic, and mildly spiced curry sauc…" at bounding box center [840, 286] width 264 height 40
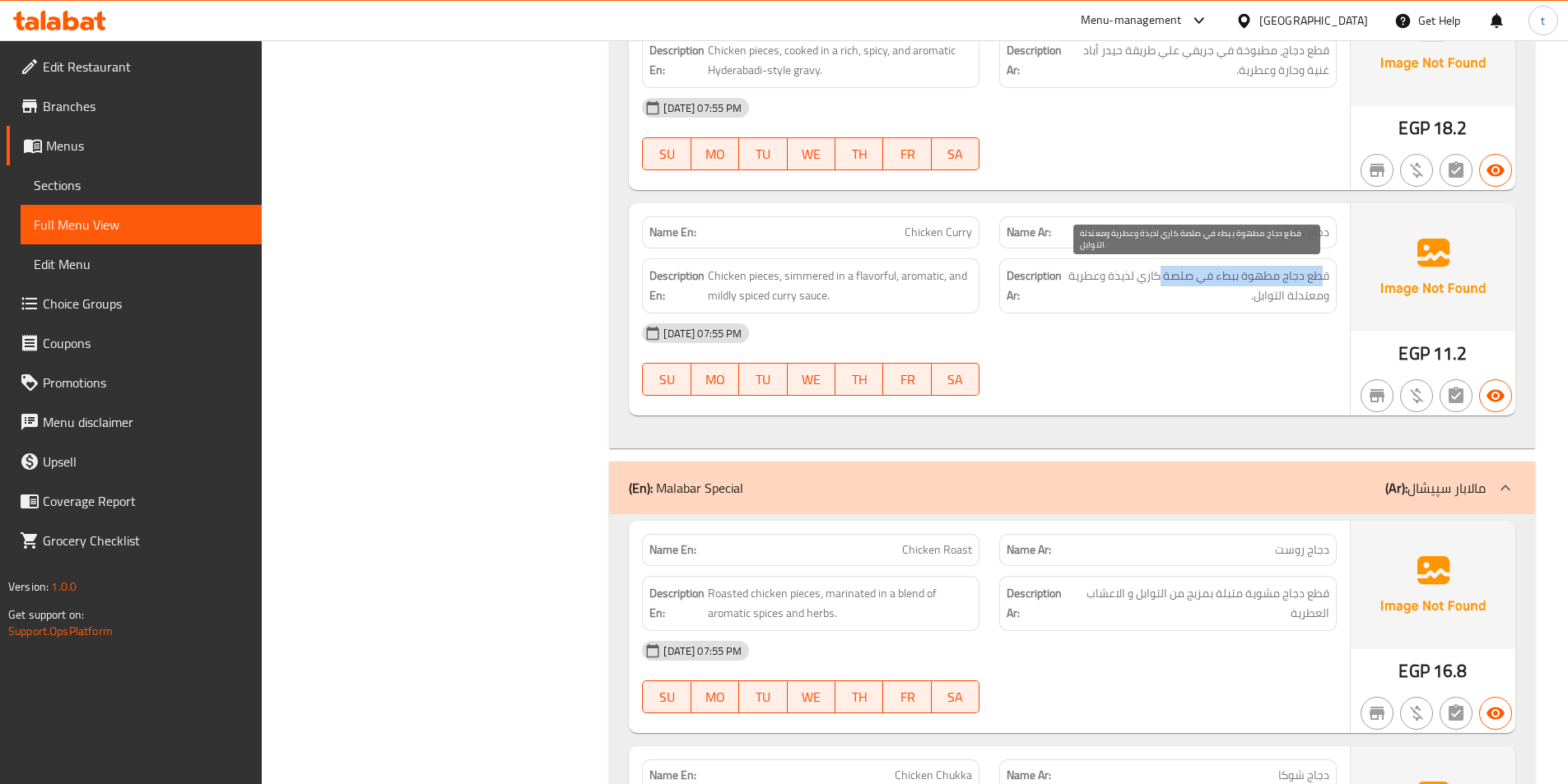
drag, startPoint x: 1307, startPoint y: 280, endPoint x: 1160, endPoint y: 280, distance: 147.0
click at [1160, 280] on span "قطع دجاج مطهوة ببطء في صلصة كاري لذيذة وعطرية ومعتدلة التوابل." at bounding box center [1198, 286] width 264 height 40
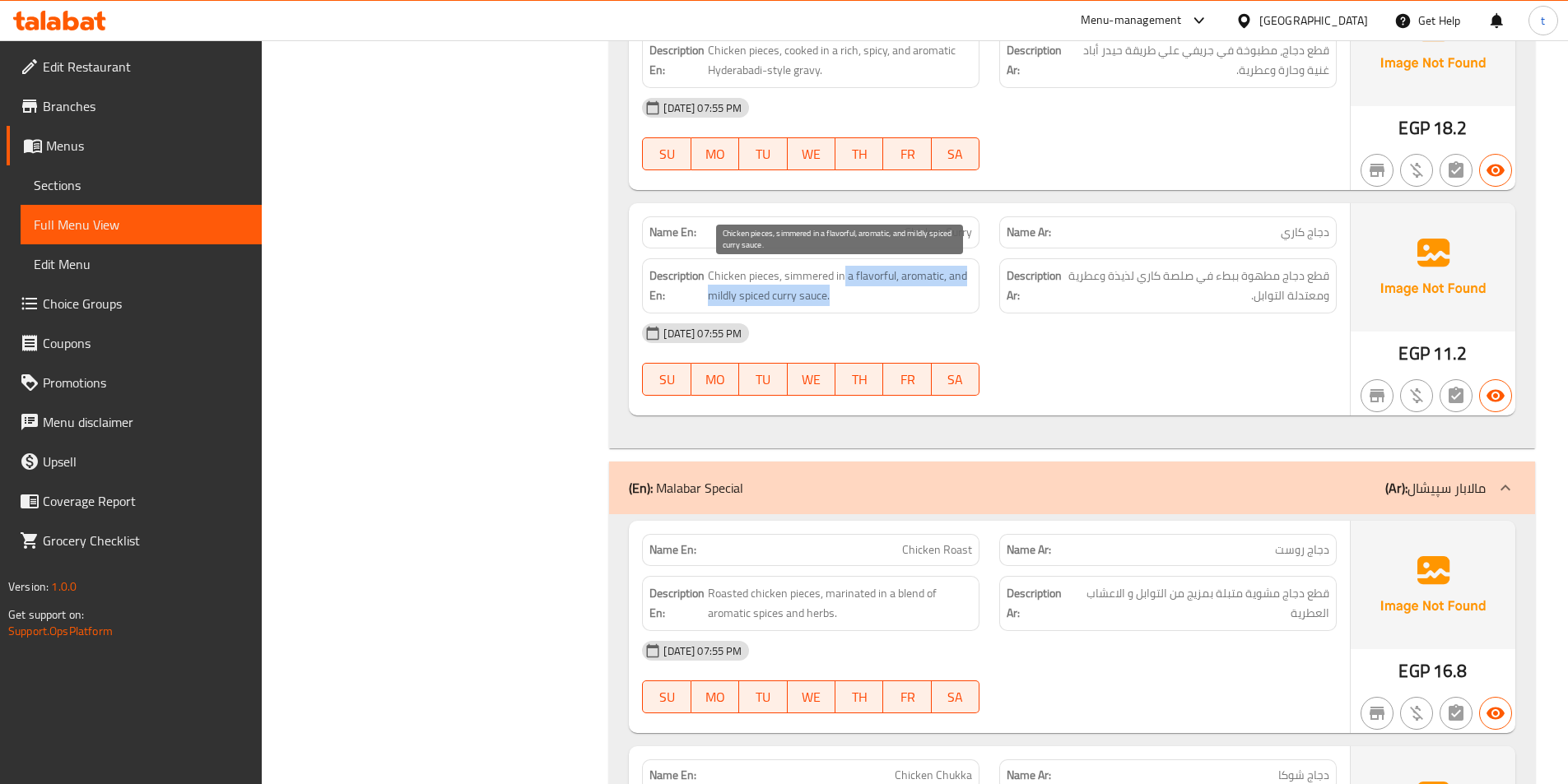
drag, startPoint x: 843, startPoint y: 275, endPoint x: 951, endPoint y: 302, distance: 111.3
click at [951, 302] on span "Chicken pieces, simmered in a flavorful, aromatic, and mildly spiced curry sauc…" at bounding box center [840, 286] width 264 height 40
click at [940, 309] on div "Description En: Chicken pieces, simmered in a flavorful, aromatic, and mildly s…" at bounding box center [811, 286] width 338 height 56
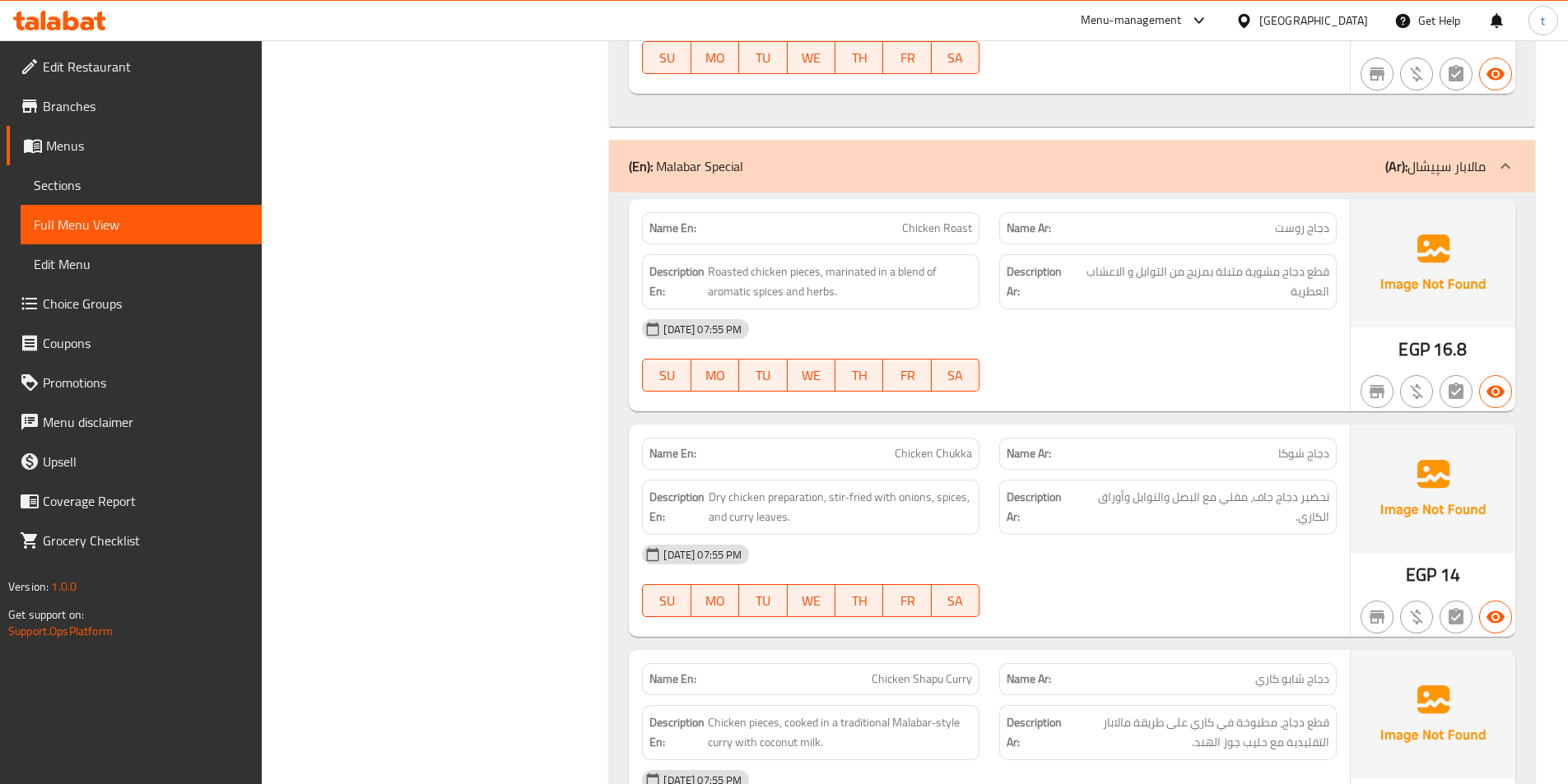
scroll to position [4692, 0]
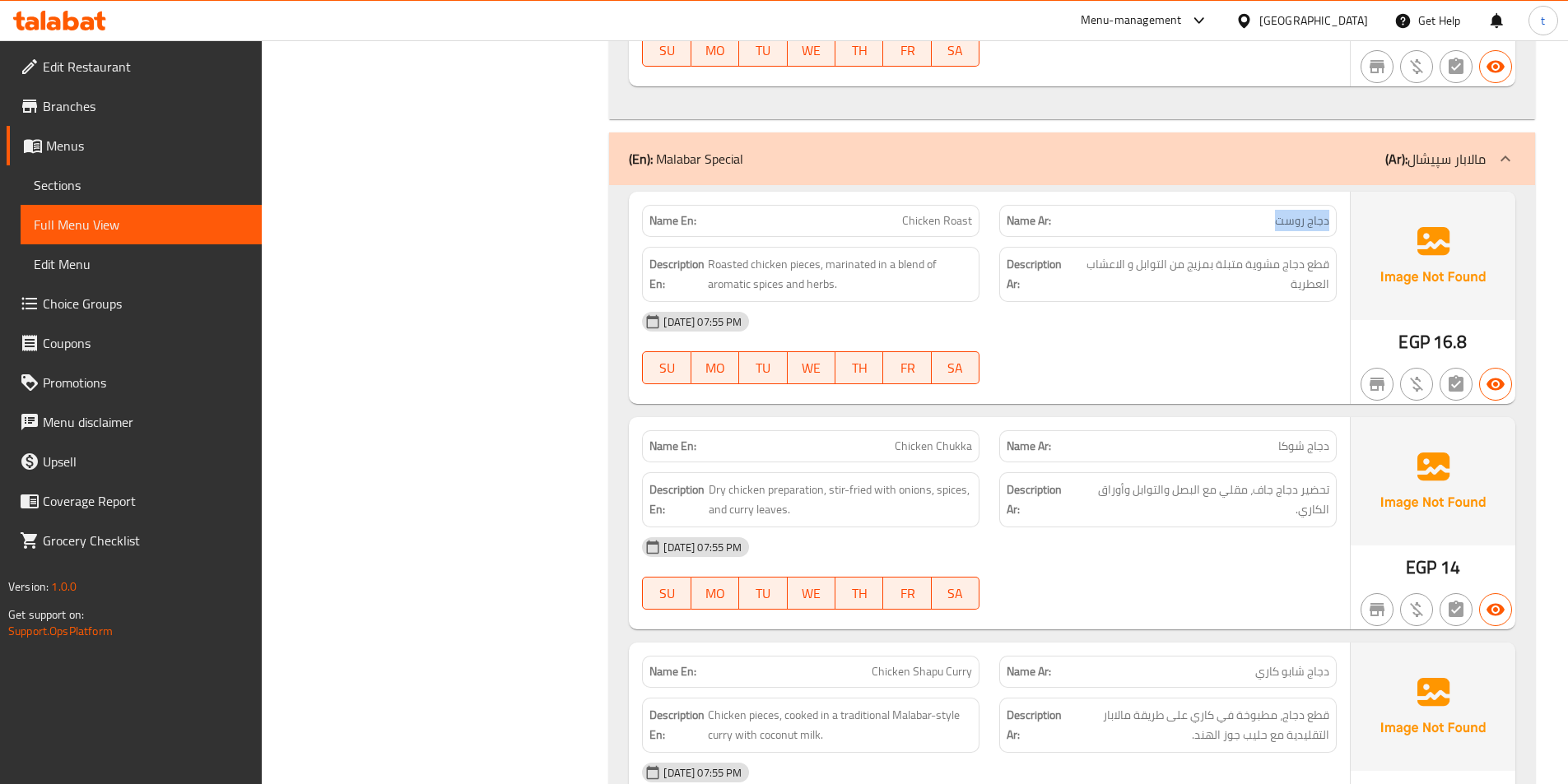
drag, startPoint x: 1327, startPoint y: 223, endPoint x: 1199, endPoint y: 226, distance: 128.0
click at [1199, 226] on p "Name Ar: دجاج روست" at bounding box center [1168, 221] width 323 height 17
drag, startPoint x: 867, startPoint y: 224, endPoint x: 1066, endPoint y: 235, distance: 199.3
click at [1066, 235] on div "Name En: Chicken Roast Name Ar: دجاج روست" at bounding box center [989, 221] width 714 height 52
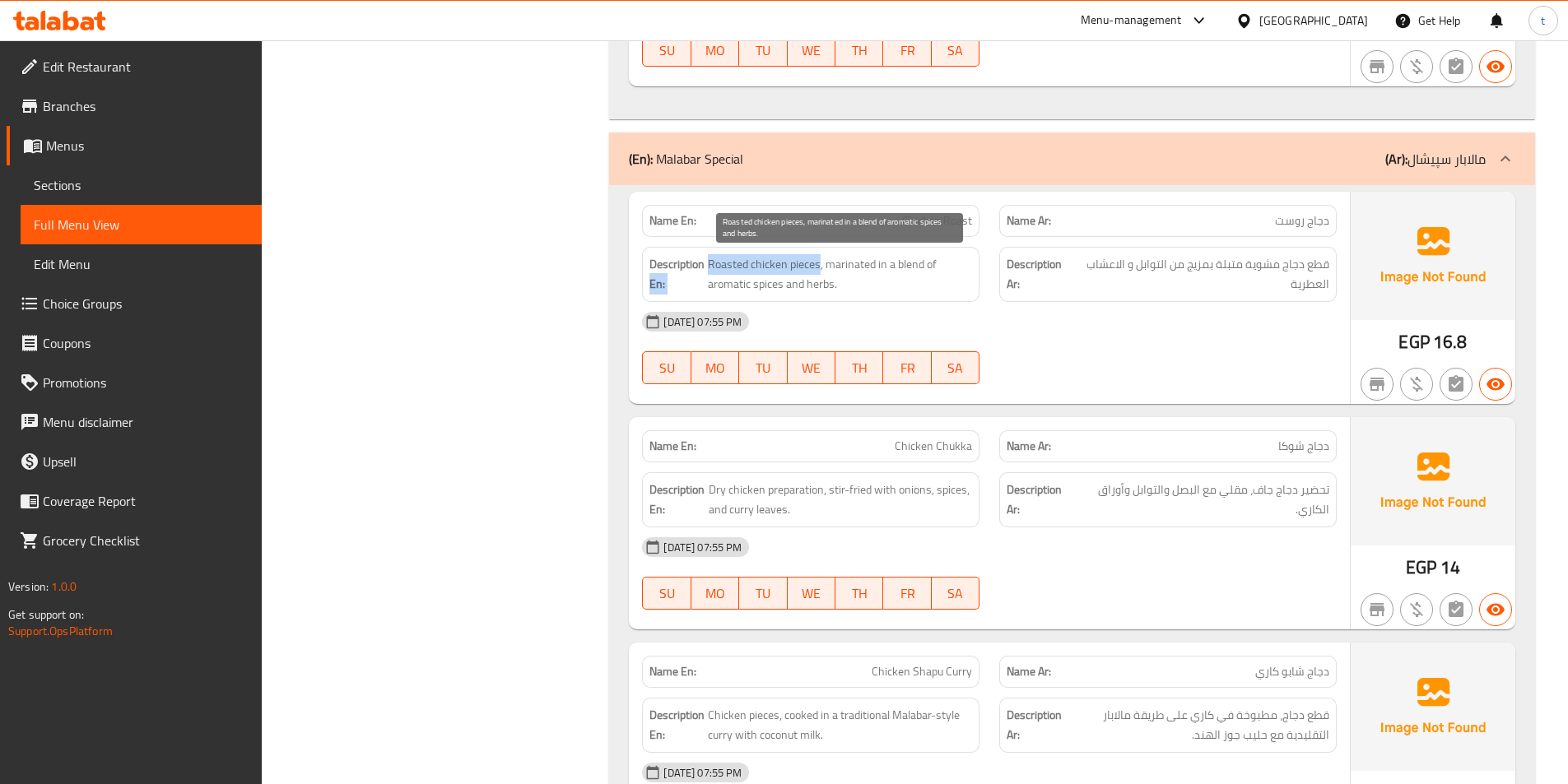
drag, startPoint x: 706, startPoint y: 263, endPoint x: 819, endPoint y: 274, distance: 113.5
click at [819, 274] on h6 "Description En: Roasted chicken pieces, marinated in a blend of aromatic spices…" at bounding box center [810, 275] width 323 height 40
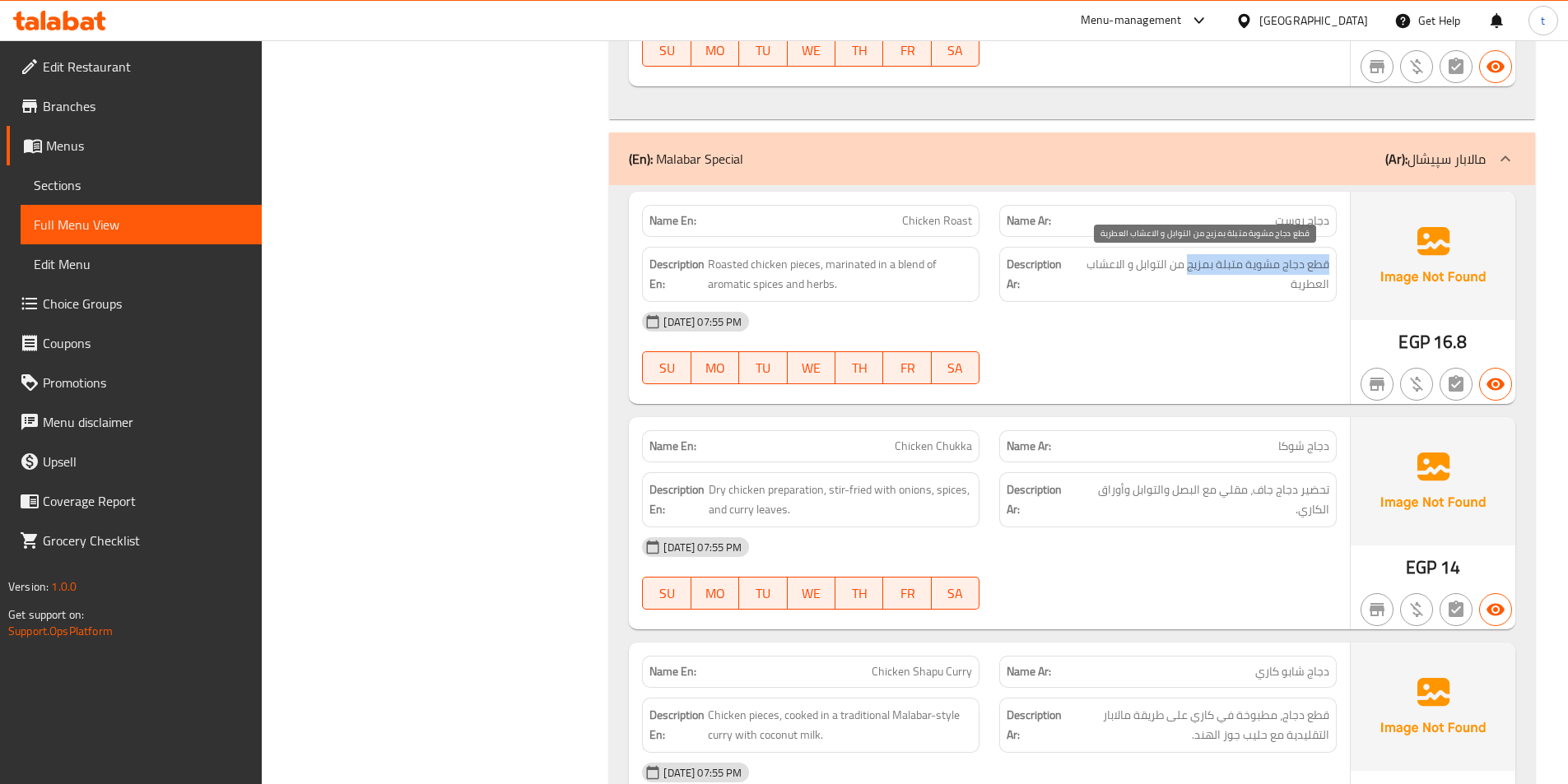
drag, startPoint x: 1329, startPoint y: 261, endPoint x: 1191, endPoint y: 260, distance: 138.0
click at [1191, 260] on div "Description Ar: قطع دجاج مشوية متبلة بمزيج من التوابل و الاعشاب العطرية" at bounding box center [1168, 275] width 338 height 56
click at [938, 218] on span "Chicken Roast" at bounding box center [936, 221] width 70 height 17
drag, startPoint x: 1336, startPoint y: 273, endPoint x: 1213, endPoint y: 260, distance: 123.7
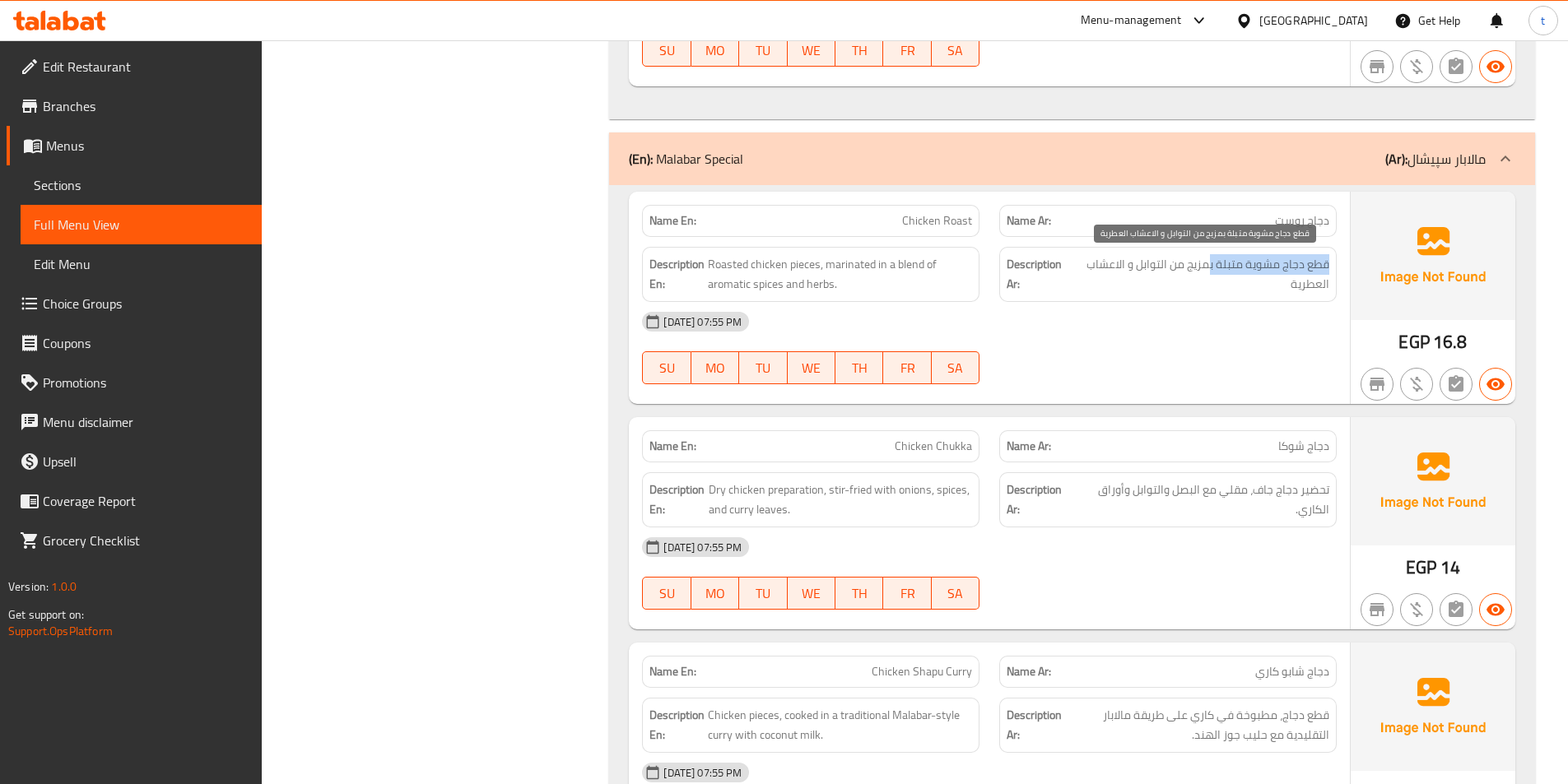
click at [1213, 260] on div "Description Ar: قطع دجاج مشوية متبلة بمزيج من التوابل و الاعشاب العطرية" at bounding box center [1168, 275] width 338 height 56
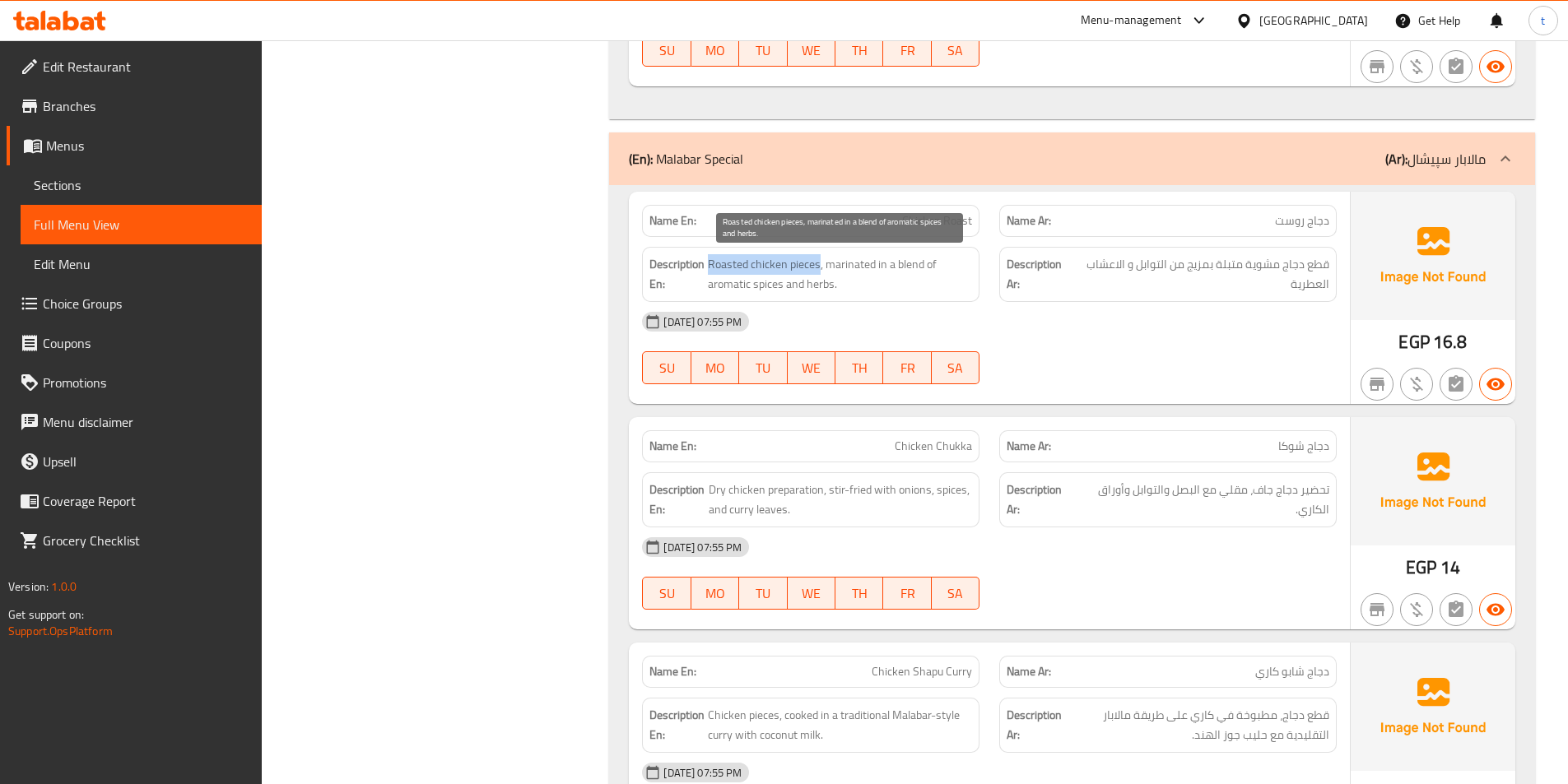
drag, startPoint x: 710, startPoint y: 273, endPoint x: 819, endPoint y: 261, distance: 109.7
click at [819, 261] on span "Roasted chicken pieces, marinated in a blend of aromatic spices and herbs." at bounding box center [840, 275] width 264 height 40
click at [848, 260] on span "Roasted chicken pieces, marinated in a blend of aromatic spices and herbs." at bounding box center [840, 275] width 264 height 40
drag, startPoint x: 894, startPoint y: 264, endPoint x: 947, endPoint y: 261, distance: 53.1
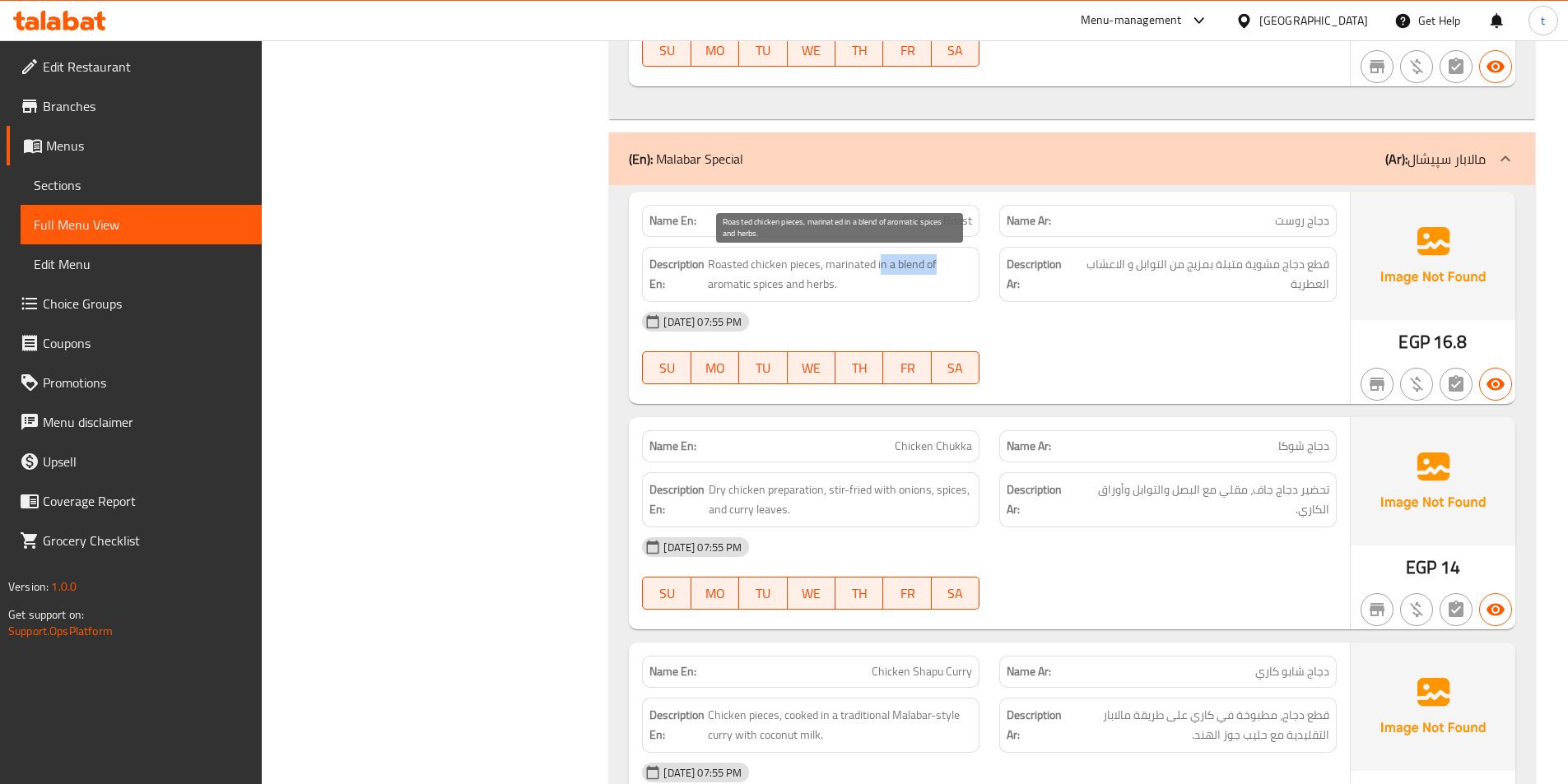
click at [947, 261] on span "Roasted chicken pieces, marinated in a blend of aromatic spices and herbs." at bounding box center [840, 275] width 264 height 40
click at [720, 293] on span "Roasted chicken pieces, marinated in a blend of aromatic spices and herbs." at bounding box center [840, 275] width 264 height 40
drag, startPoint x: 720, startPoint y: 293, endPoint x: 757, endPoint y: 285, distance: 37.9
click at [724, 293] on span "Roasted chicken pieces, marinated in a blend of aromatic spices and herbs." at bounding box center [840, 275] width 264 height 40
click at [767, 285] on span "Roasted chicken pieces, marinated in a blend of aromatic spices and herbs." at bounding box center [840, 275] width 264 height 40
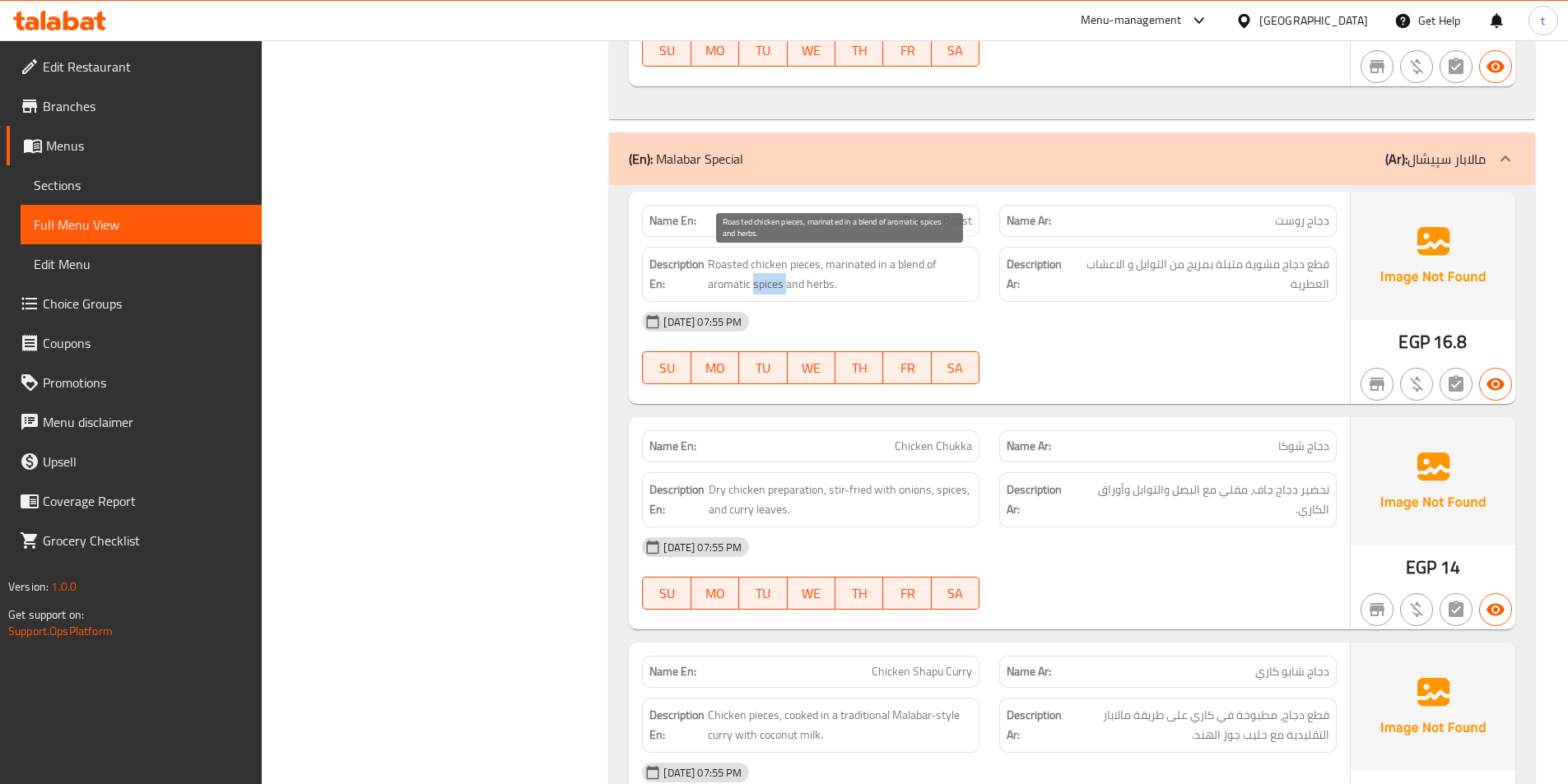
click at [767, 285] on span "Roasted chicken pieces, marinated in a blend of aromatic spices and herbs." at bounding box center [840, 275] width 264 height 40
click at [804, 286] on span "Roasted chicken pieces, marinated in a blend of aromatic spices and herbs." at bounding box center [840, 275] width 264 height 40
click at [722, 281] on span "Roasted chicken pieces, marinated in a blend of aromatic spices and herbs." at bounding box center [840, 275] width 264 height 40
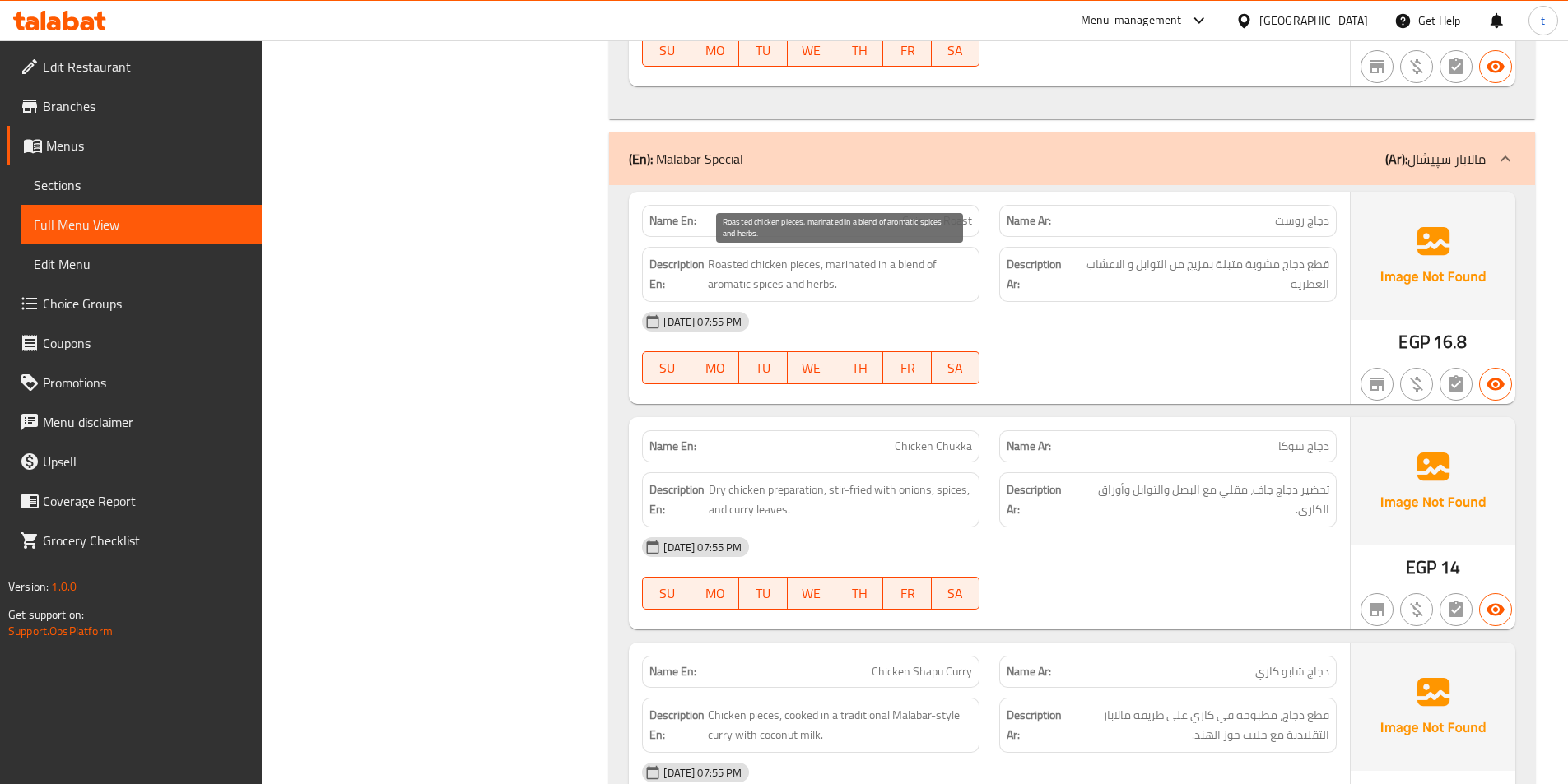
click at [817, 286] on span "Roasted chicken pieces, marinated in a blend of aromatic spices and herbs." at bounding box center [840, 275] width 264 height 40
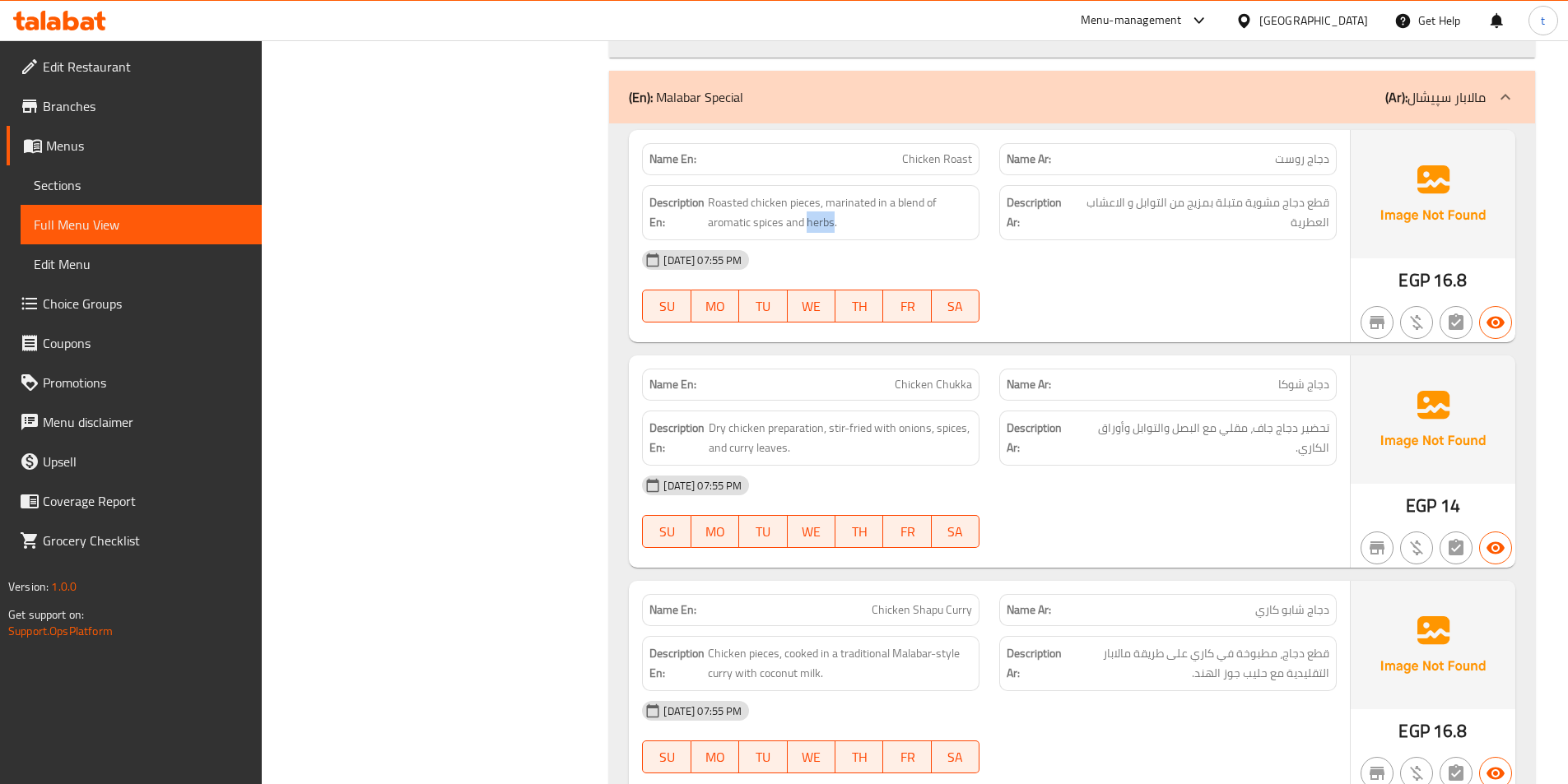
scroll to position [4856, 0]
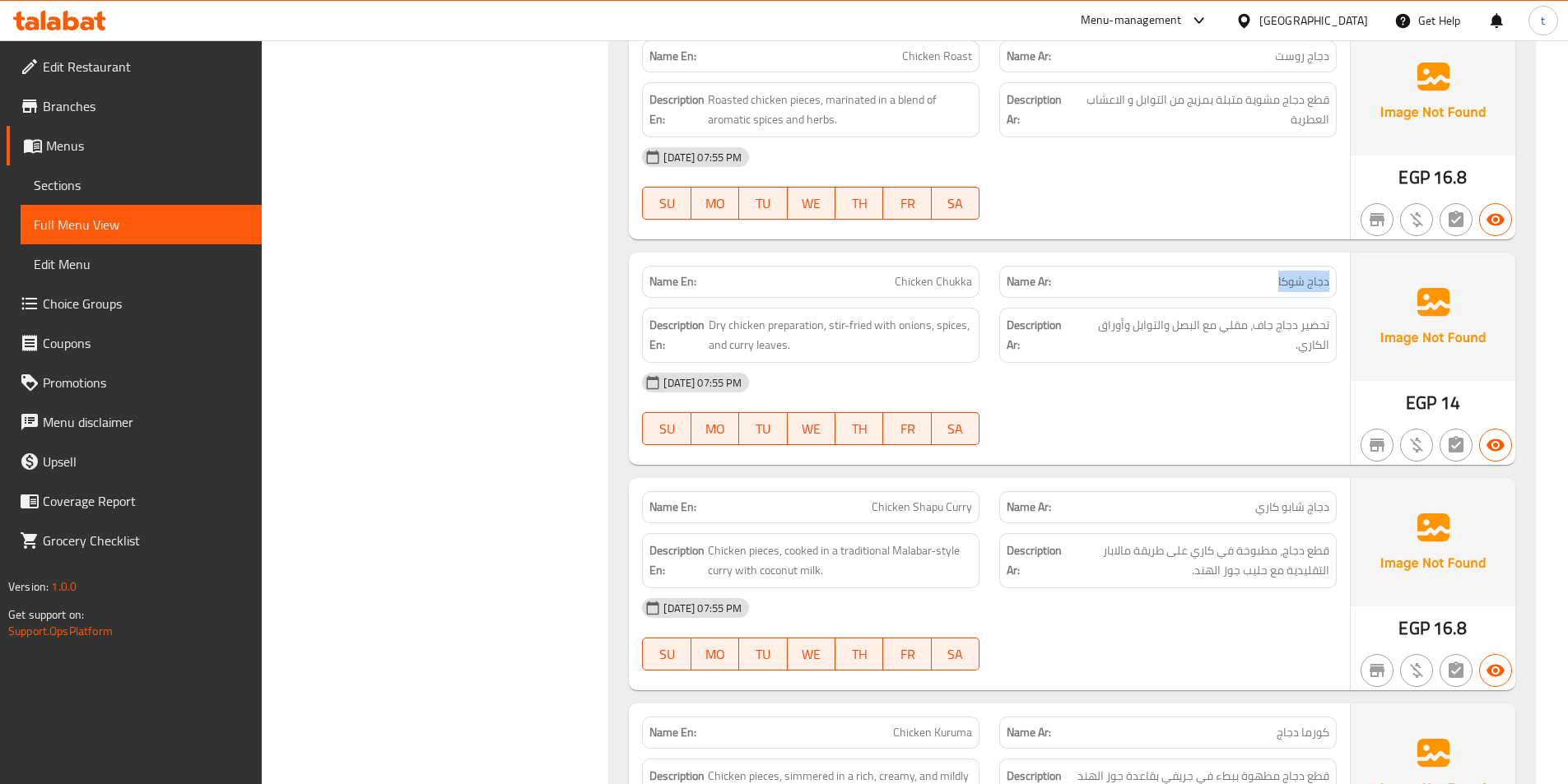
drag, startPoint x: 1333, startPoint y: 284, endPoint x: 1267, endPoint y: 283, distance: 66.0
click at [1267, 283] on div "Name Ar: دجاج شوكا" at bounding box center [1168, 282] width 338 height 33
drag, startPoint x: 956, startPoint y: 287, endPoint x: 977, endPoint y: 287, distance: 21.0
click at [977, 287] on div "Name En: Chicken Chukka" at bounding box center [811, 282] width 338 height 33
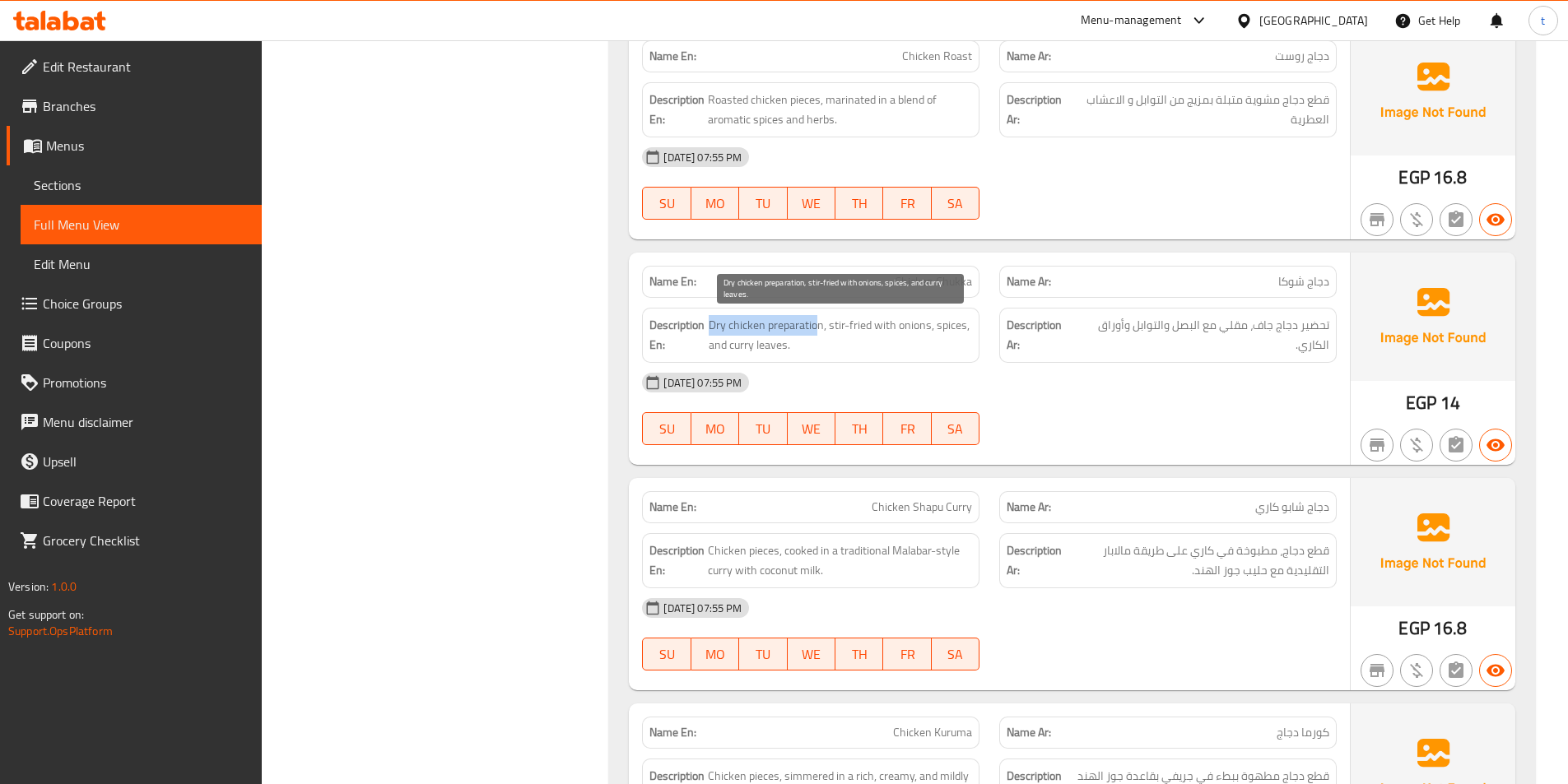
drag, startPoint x: 708, startPoint y: 329, endPoint x: 818, endPoint y: 322, distance: 110.2
click at [818, 322] on span "Dry chicken preparation, stir-fried with onions, spices, and curry leaves." at bounding box center [840, 335] width 263 height 40
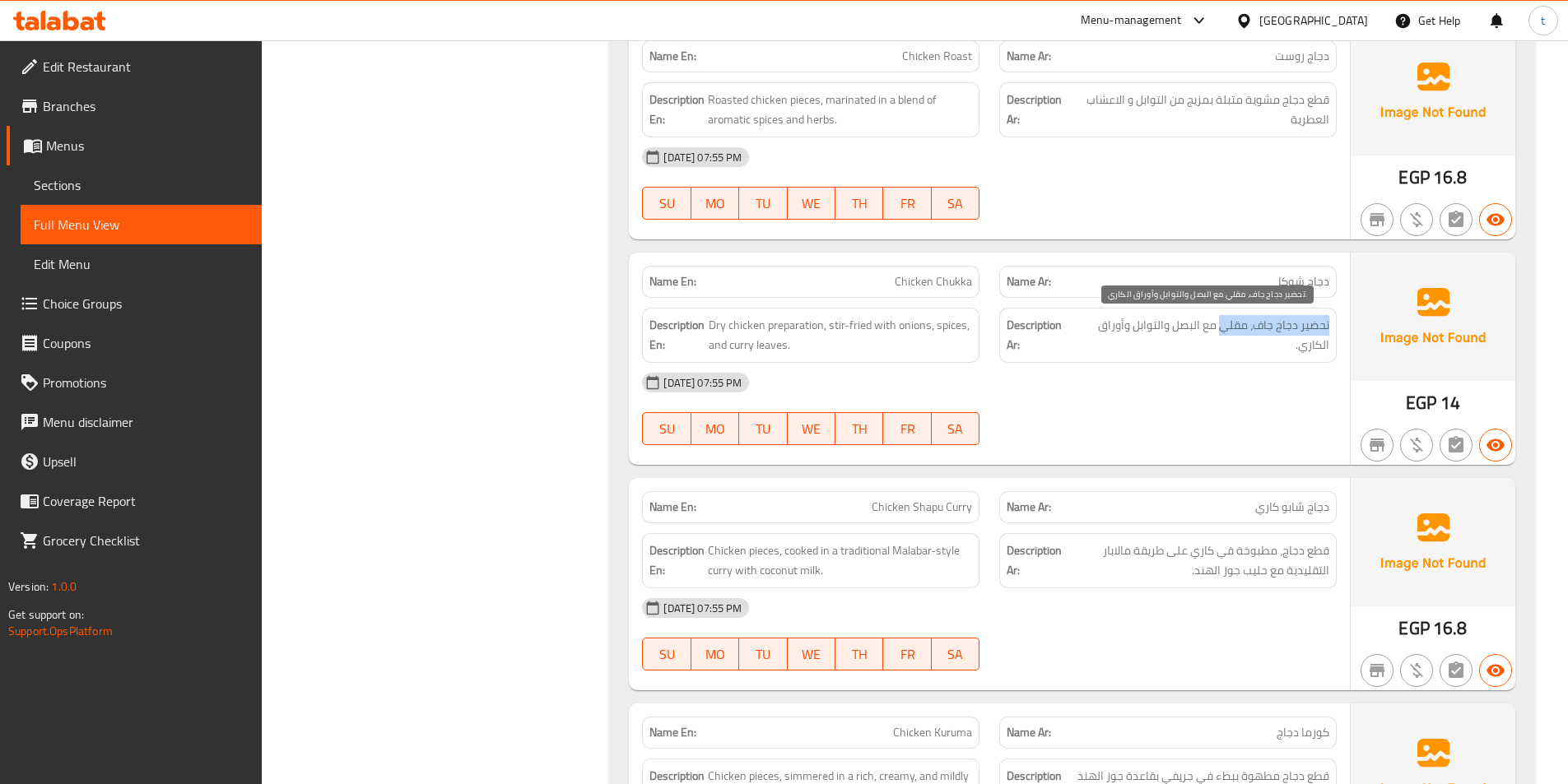
drag, startPoint x: 1320, startPoint y: 325, endPoint x: 1222, endPoint y: 324, distance: 98.0
click at [1222, 324] on div "Description Ar: تحضير دجاج جاف، مقلي مع البصل والتوابل وأوراق الكاري." at bounding box center [1168, 336] width 338 height 56
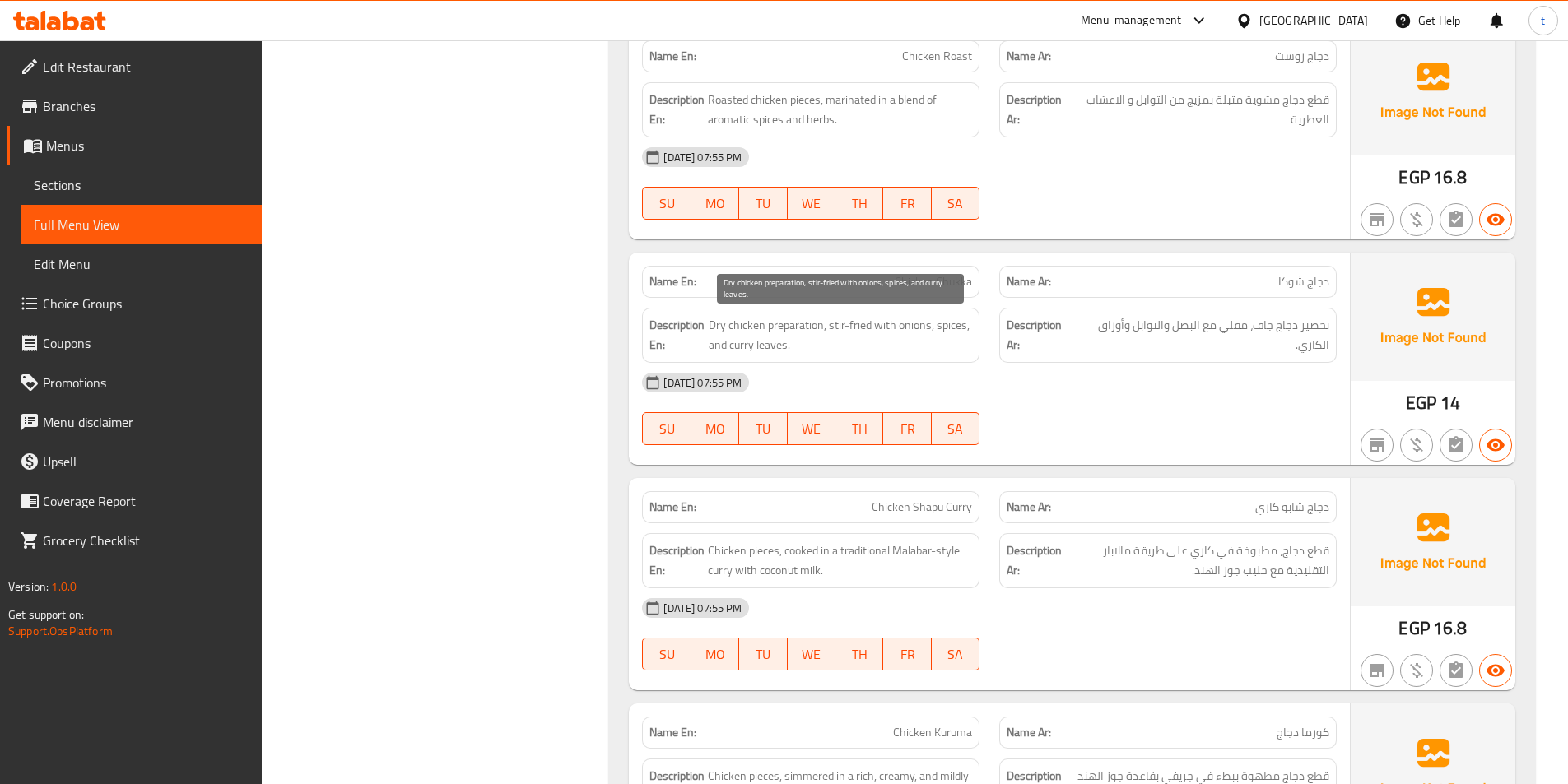
click at [804, 333] on span "Dry chicken preparation, stir-fried with onions, spices, and curry leaves." at bounding box center [840, 335] width 263 height 40
drag, startPoint x: 804, startPoint y: 333, endPoint x: 818, endPoint y: 332, distance: 14.0
click at [807, 333] on span "Dry chicken preparation, stir-fried with onions, spices, and curry leaves." at bounding box center [840, 335] width 263 height 40
click at [841, 332] on span "Dry chicken preparation, stir-fried with onions, spices, and curry leaves." at bounding box center [840, 335] width 263 height 40
drag, startPoint x: 880, startPoint y: 325, endPoint x: 937, endPoint y: 315, distance: 57.9
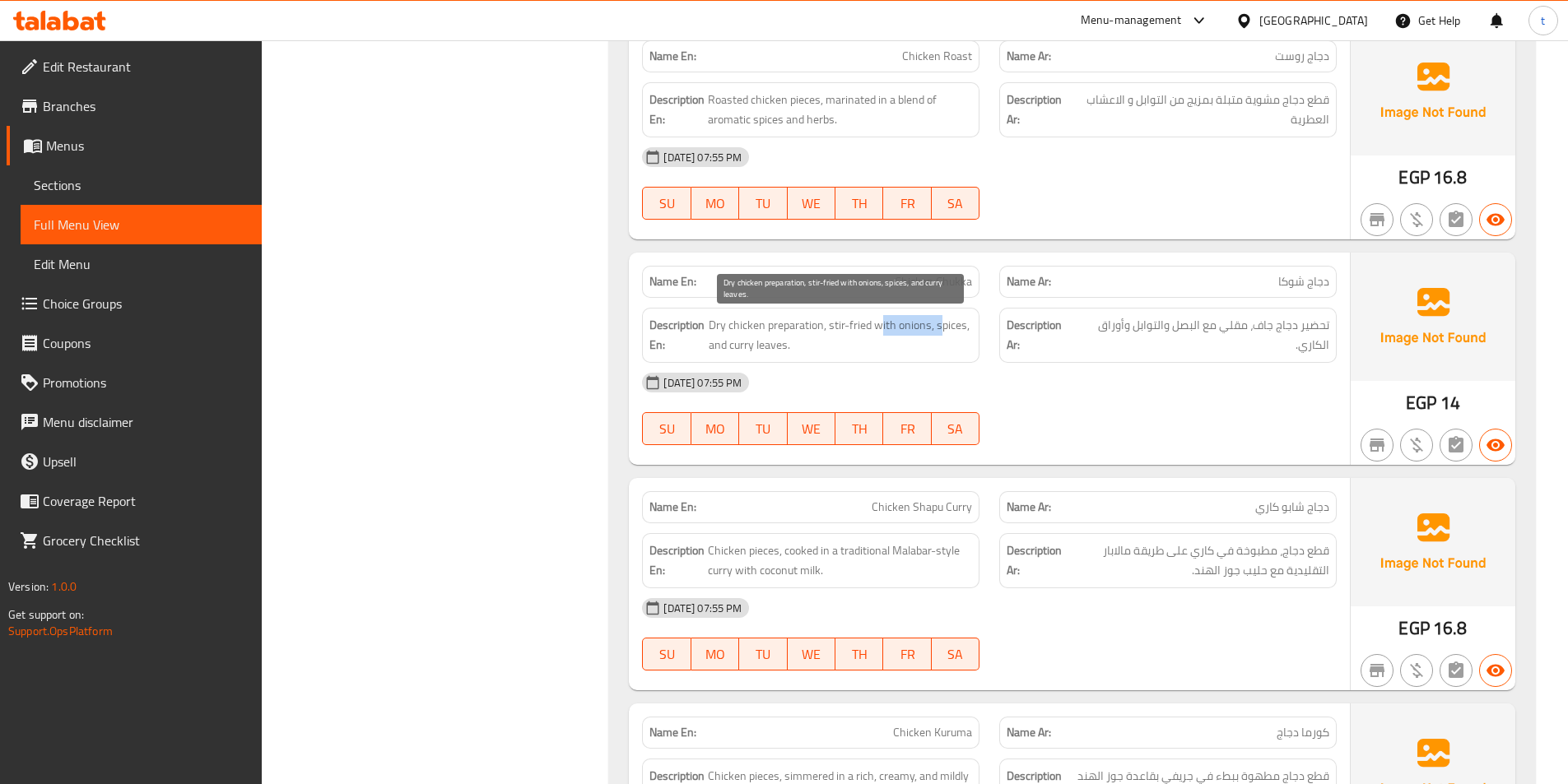
click at [937, 315] on span "Dry chicken preparation, stir-fried with onions, spices, and curry leaves." at bounding box center [840, 335] width 263 height 40
click at [949, 331] on span "Dry chicken preparation, stir-fried with onions, spices, and curry leaves." at bounding box center [840, 335] width 263 height 40
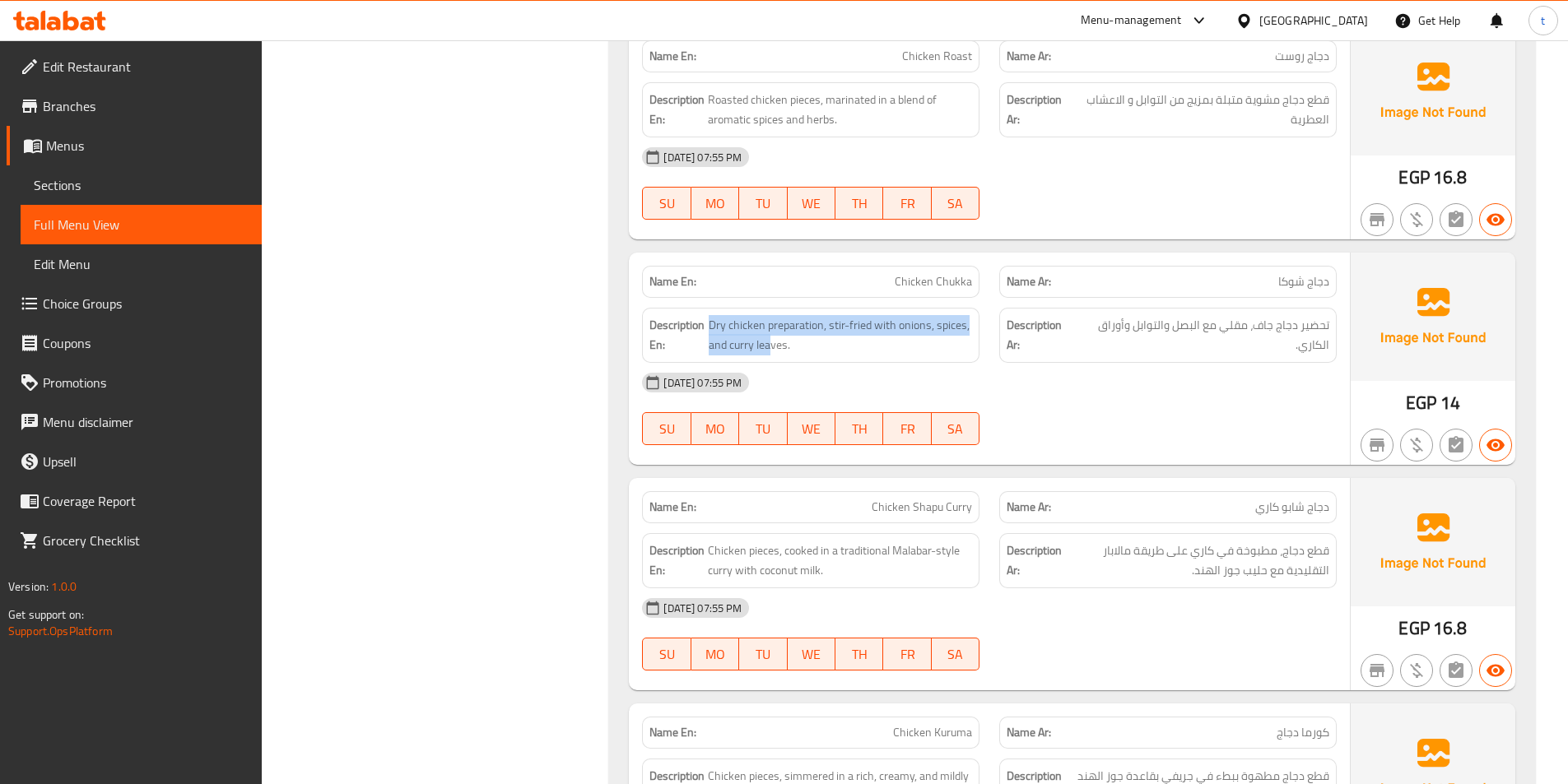
drag, startPoint x: 704, startPoint y: 357, endPoint x: 769, endPoint y: 353, distance: 65.1
click at [769, 353] on div "Description En: Dry chicken preparation, stir-fried with onions, spices, and cu…" at bounding box center [811, 336] width 338 height 56
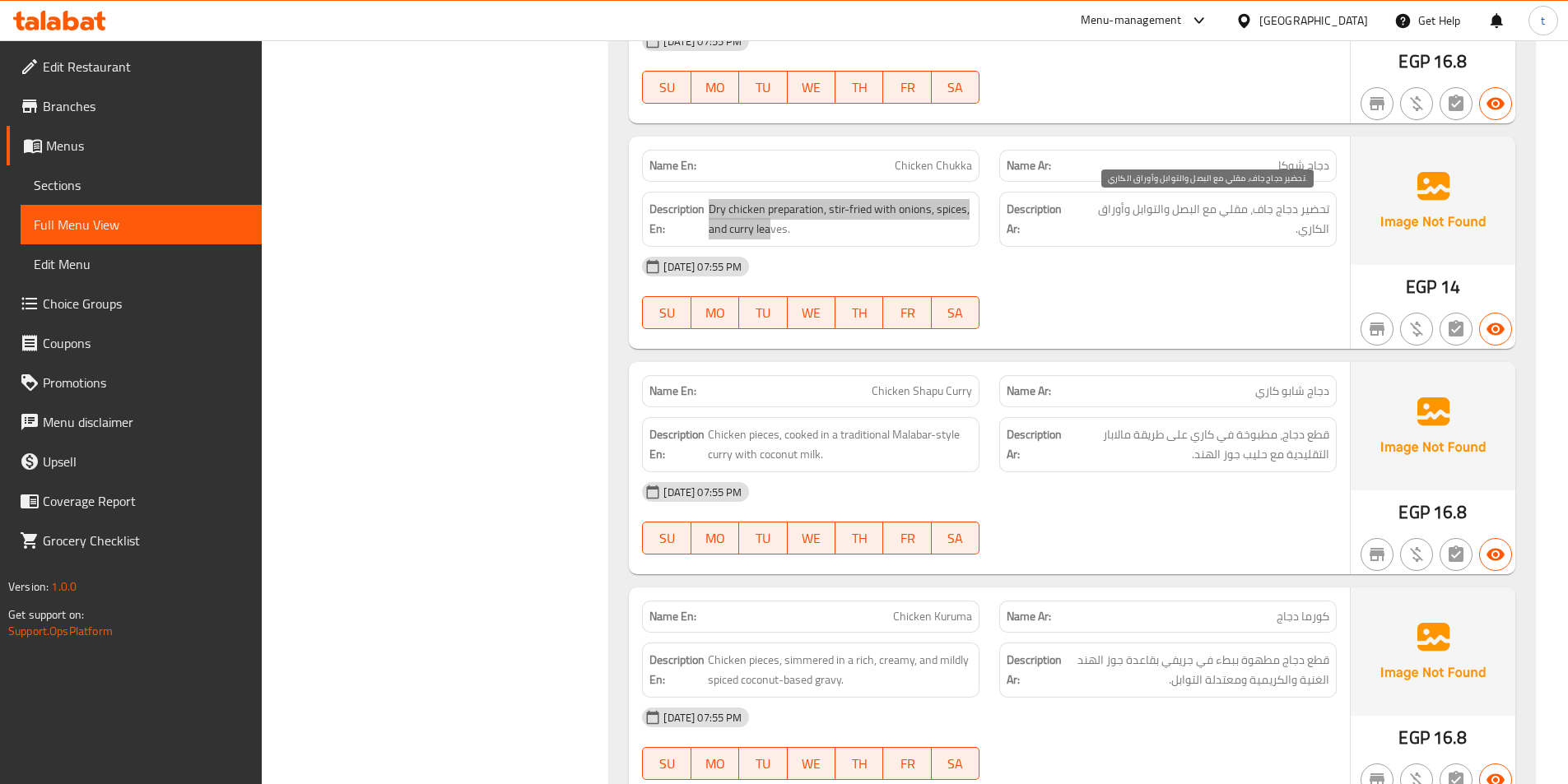
scroll to position [5021, 0]
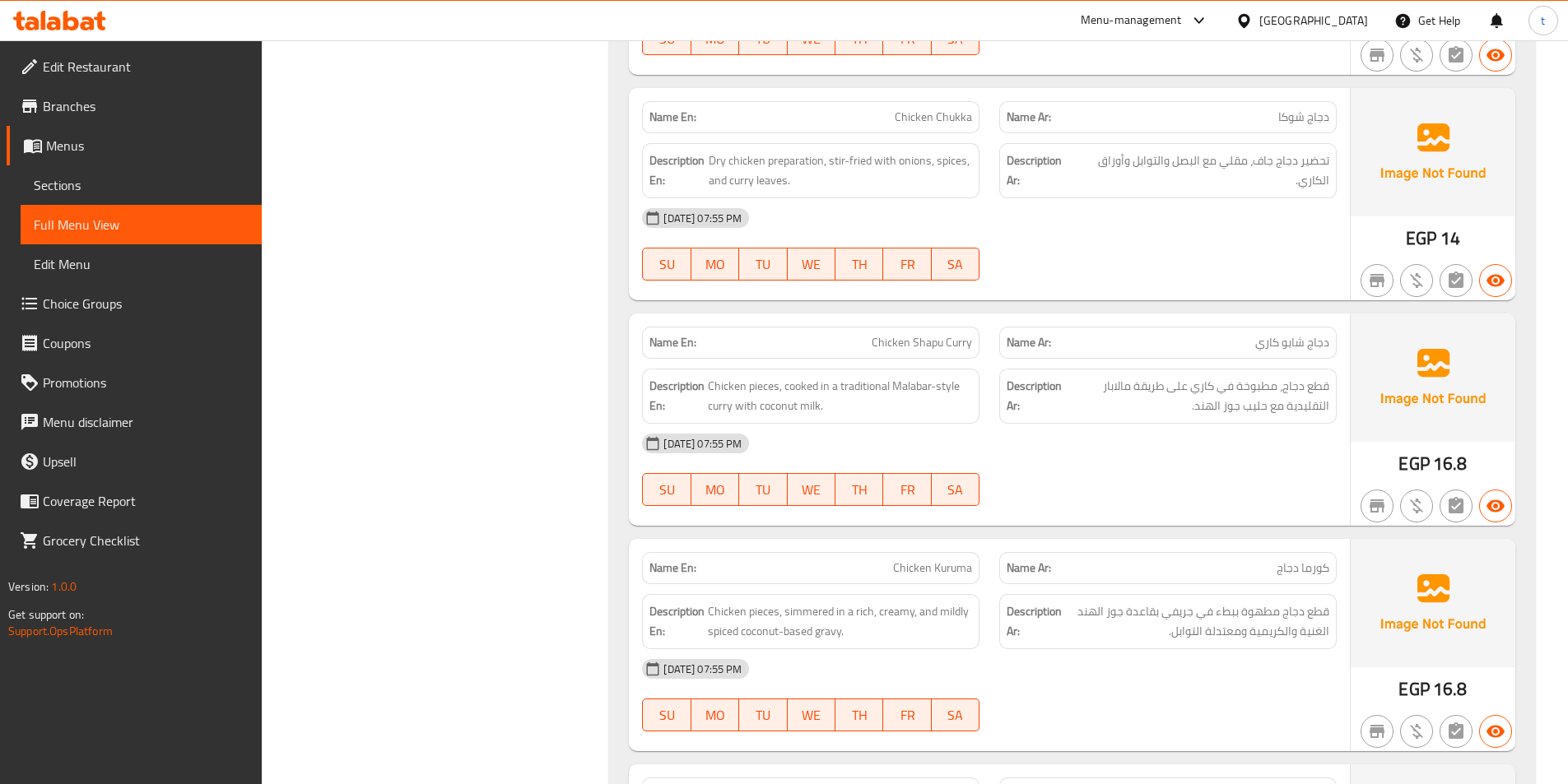
click at [1326, 339] on span "دجاج شابو كاري" at bounding box center [1291, 343] width 74 height 17
drag, startPoint x: 1326, startPoint y: 339, endPoint x: 1310, endPoint y: 344, distance: 16.8
click at [1318, 343] on span "دجاج شابو كاري" at bounding box center [1291, 343] width 74 height 17
click at [1289, 346] on span "دجاج شابو كاري" at bounding box center [1291, 343] width 74 height 17
drag, startPoint x: 1289, startPoint y: 346, endPoint x: 1258, endPoint y: 352, distance: 31.6
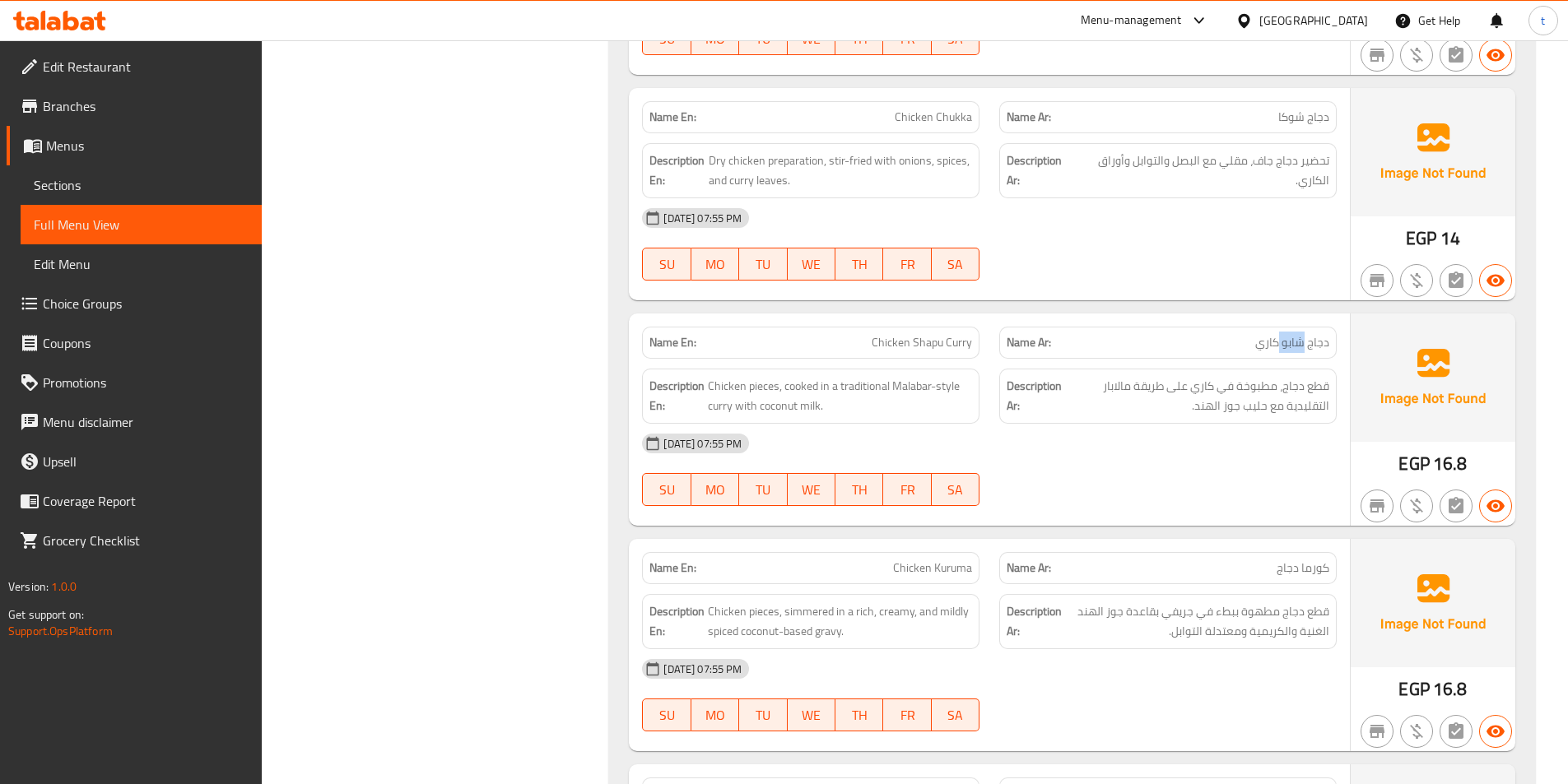
click at [1271, 350] on span "دجاج شابو كاري" at bounding box center [1291, 343] width 74 height 17
click at [1258, 351] on span "دجاج شابو كاري" at bounding box center [1291, 343] width 74 height 17
drag, startPoint x: 1333, startPoint y: 349, endPoint x: 1219, endPoint y: 344, distance: 114.1
click at [1219, 344] on div "Name Ar: دجاج شابو كاري" at bounding box center [1168, 343] width 338 height 33
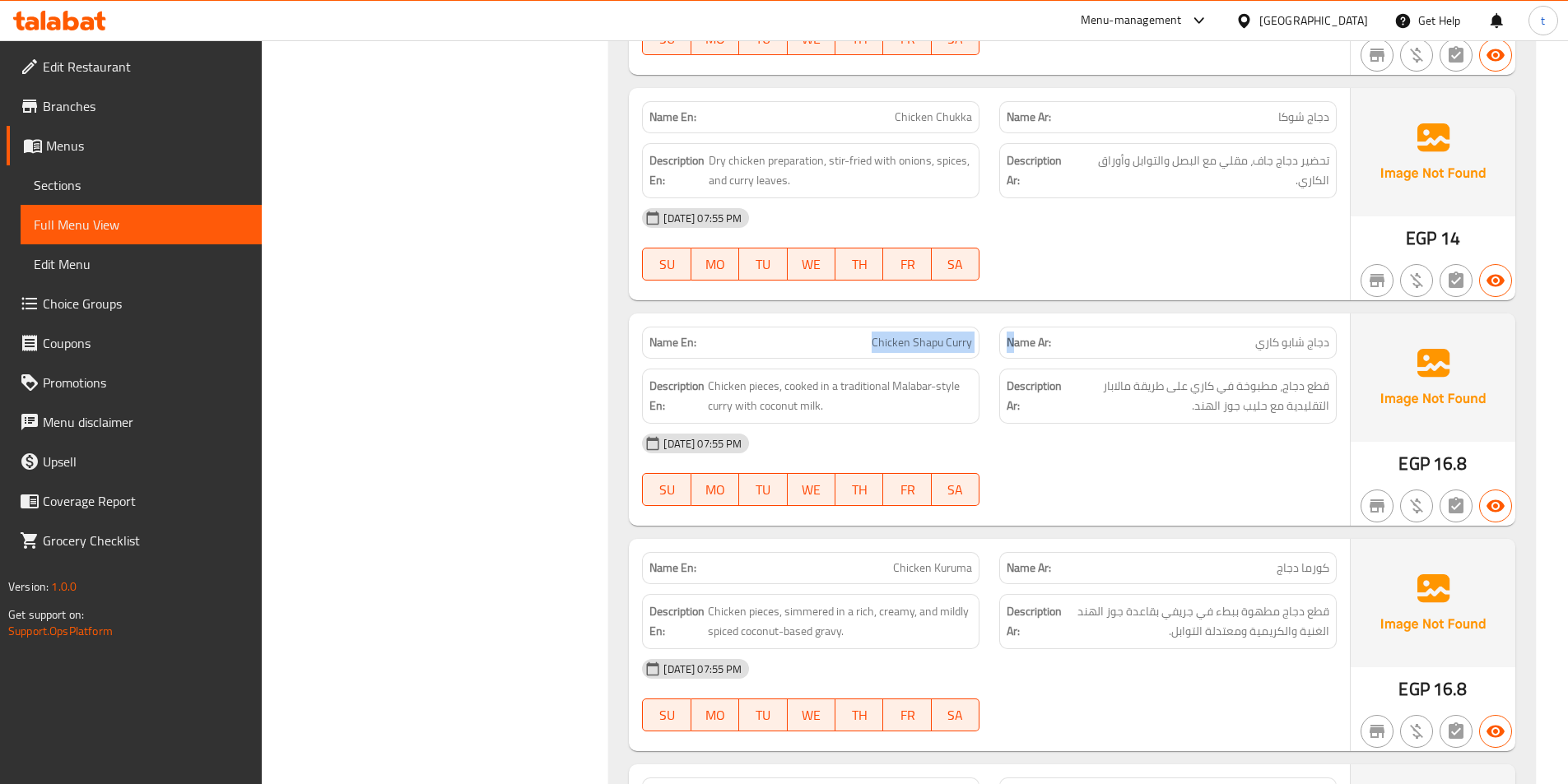
drag, startPoint x: 981, startPoint y: 344, endPoint x: 1013, endPoint y: 344, distance: 32.0
click at [1013, 344] on div "Name En: Chicken Shapu Curry Name Ar: دجاج شابو كاري" at bounding box center [989, 343] width 714 height 52
click at [707, 389] on span "Chicken pieces, cooked in a traditional Malabar-style curry with coconut milk." at bounding box center [840, 396] width 264 height 40
click at [778, 386] on span "Chicken pieces, cooked in a traditional Malabar-style curry with coconut milk." at bounding box center [840, 396] width 264 height 40
click at [776, 386] on span "Chicken pieces, cooked in a traditional Malabar-style curry with coconut milk." at bounding box center [840, 396] width 264 height 40
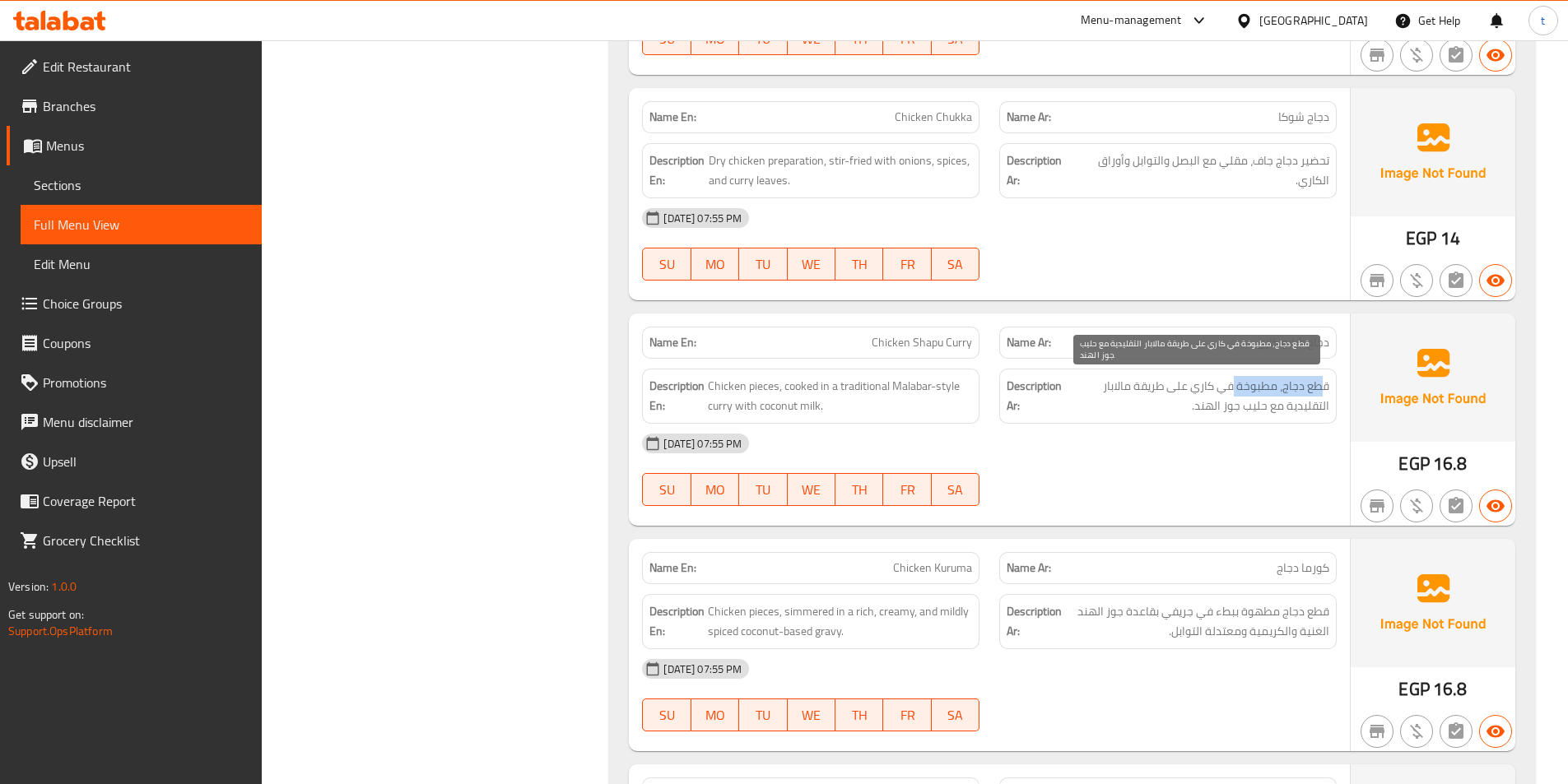
drag, startPoint x: 1310, startPoint y: 392, endPoint x: 1232, endPoint y: 390, distance: 78.0
click at [1232, 390] on span "قطع دجاج، مطبوخة في كاري على طريقة مالابار التقليدية مع حليب جوز الهند." at bounding box center [1198, 396] width 264 height 40
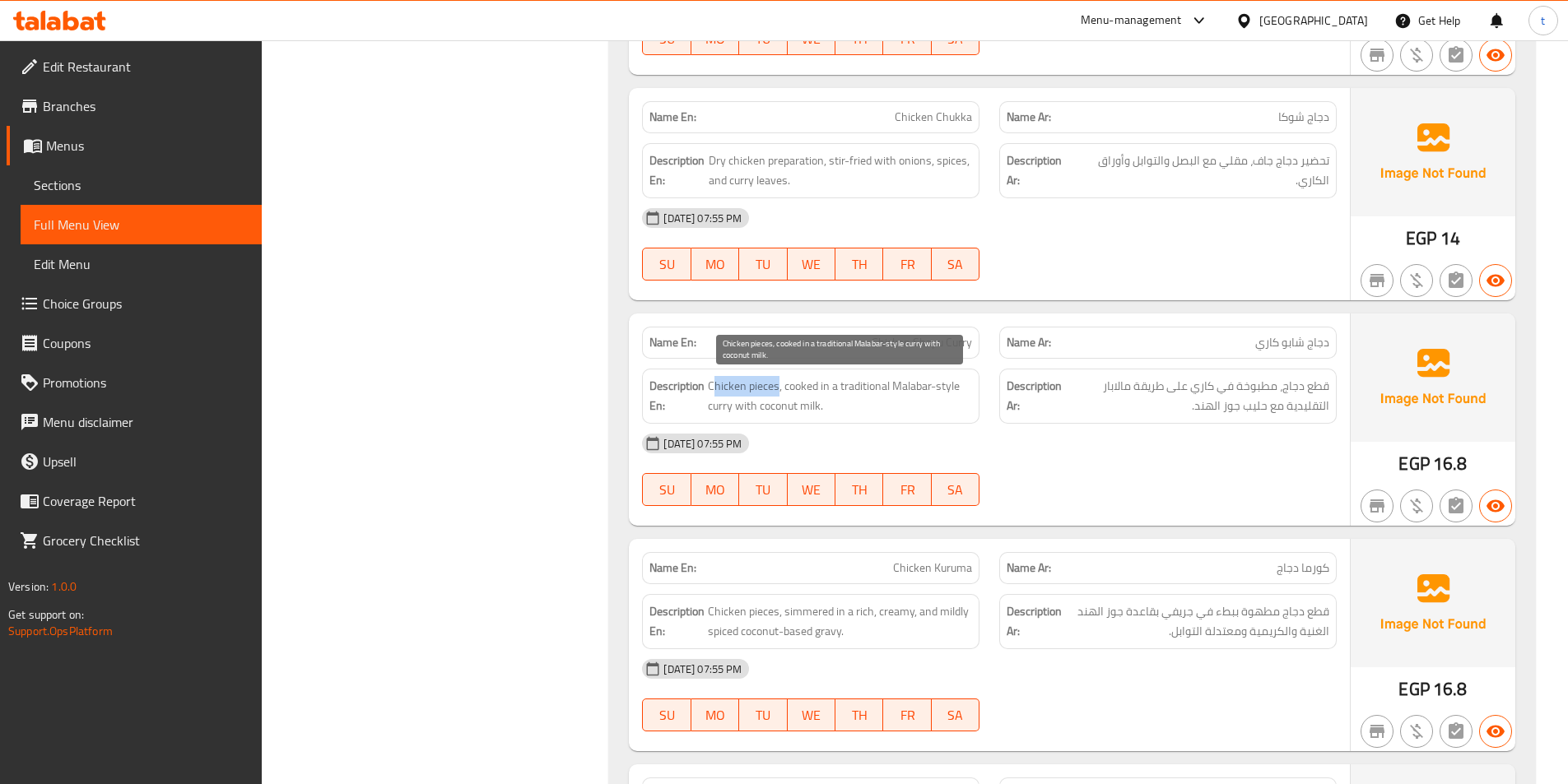
drag, startPoint x: 776, startPoint y: 389, endPoint x: 716, endPoint y: 387, distance: 60.0
click at [716, 387] on span "Chicken pieces, cooked in a traditional Malabar-style curry with coconut milk." at bounding box center [840, 396] width 264 height 40
click at [808, 388] on span "Chicken pieces, cooked in a traditional Malabar-style curry with coconut milk." at bounding box center [840, 396] width 264 height 40
click at [837, 383] on span "Chicken pieces, cooked in a traditional Malabar-style curry with coconut milk." at bounding box center [840, 396] width 264 height 40
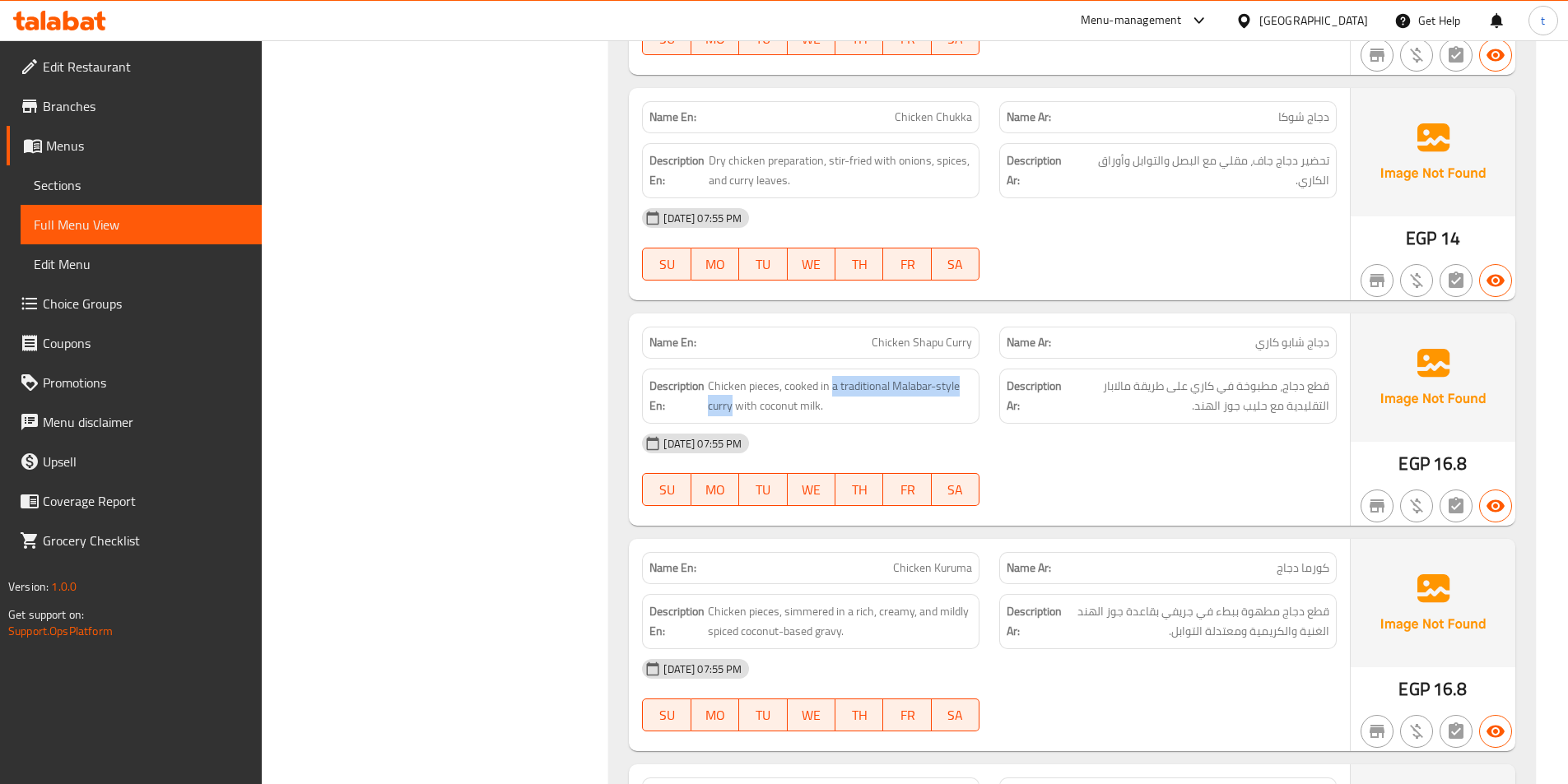
drag, startPoint x: 834, startPoint y: 383, endPoint x: 730, endPoint y: 421, distance: 110.7
click at [730, 421] on div "Description En: Chicken pieces, cooked in a traditional Malabar-style curry wit…" at bounding box center [811, 396] width 338 height 56
click at [747, 416] on div "Description En: Chicken pieces, cooked in a traditional Malabar-style curry wit…" at bounding box center [811, 396] width 338 height 56
drag, startPoint x: 735, startPoint y: 413, endPoint x: 871, endPoint y: 391, distance: 137.8
click at [871, 391] on span "Chicken pieces, cooked in a traditional Malabar-style curry with coconut milk." at bounding box center [840, 396] width 264 height 40
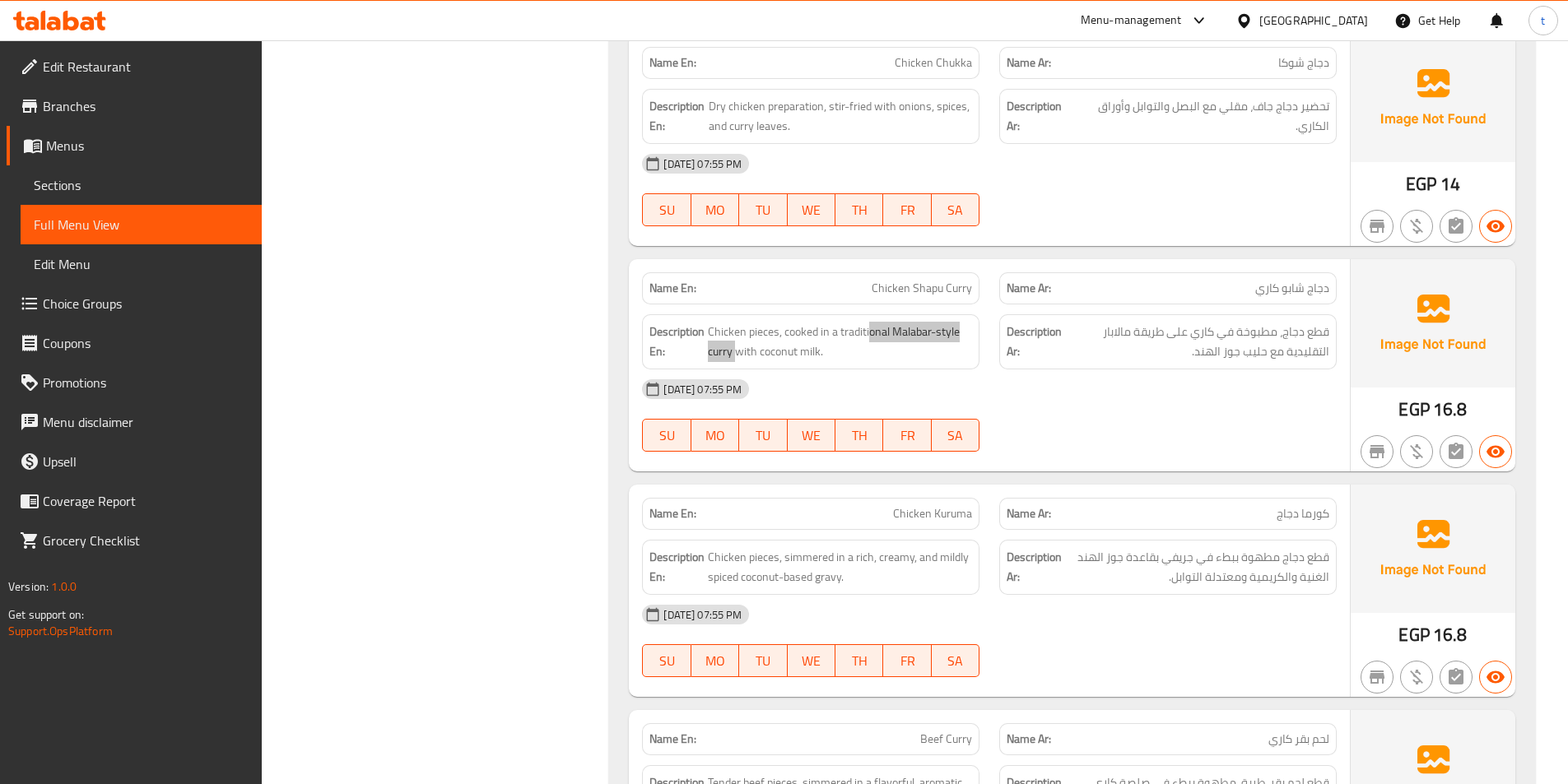
scroll to position [5103, 0]
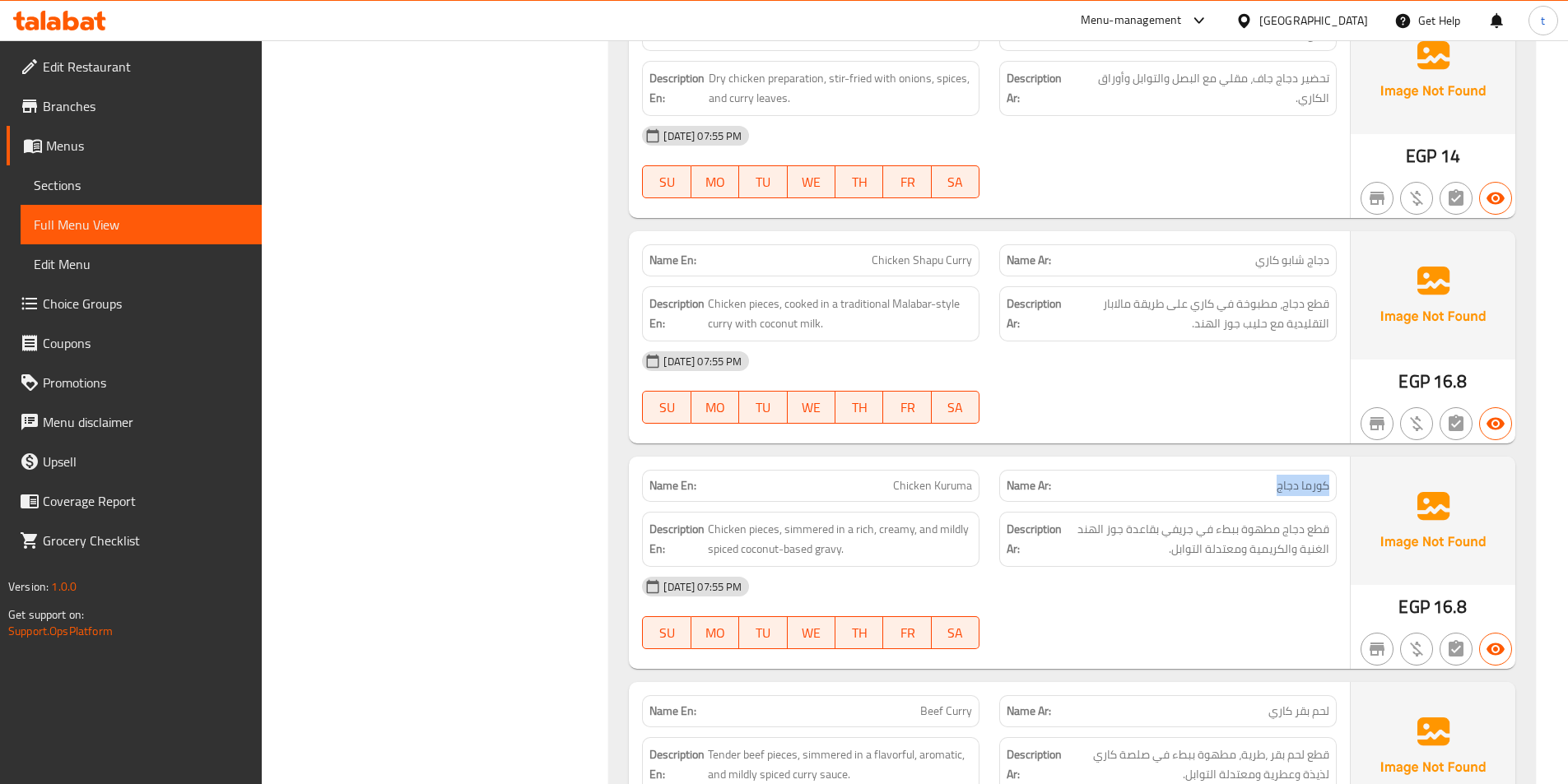
drag, startPoint x: 1328, startPoint y: 490, endPoint x: 1255, endPoint y: 486, distance: 73.1
click at [1255, 486] on p "Name Ar: كورما دجاج" at bounding box center [1168, 486] width 323 height 17
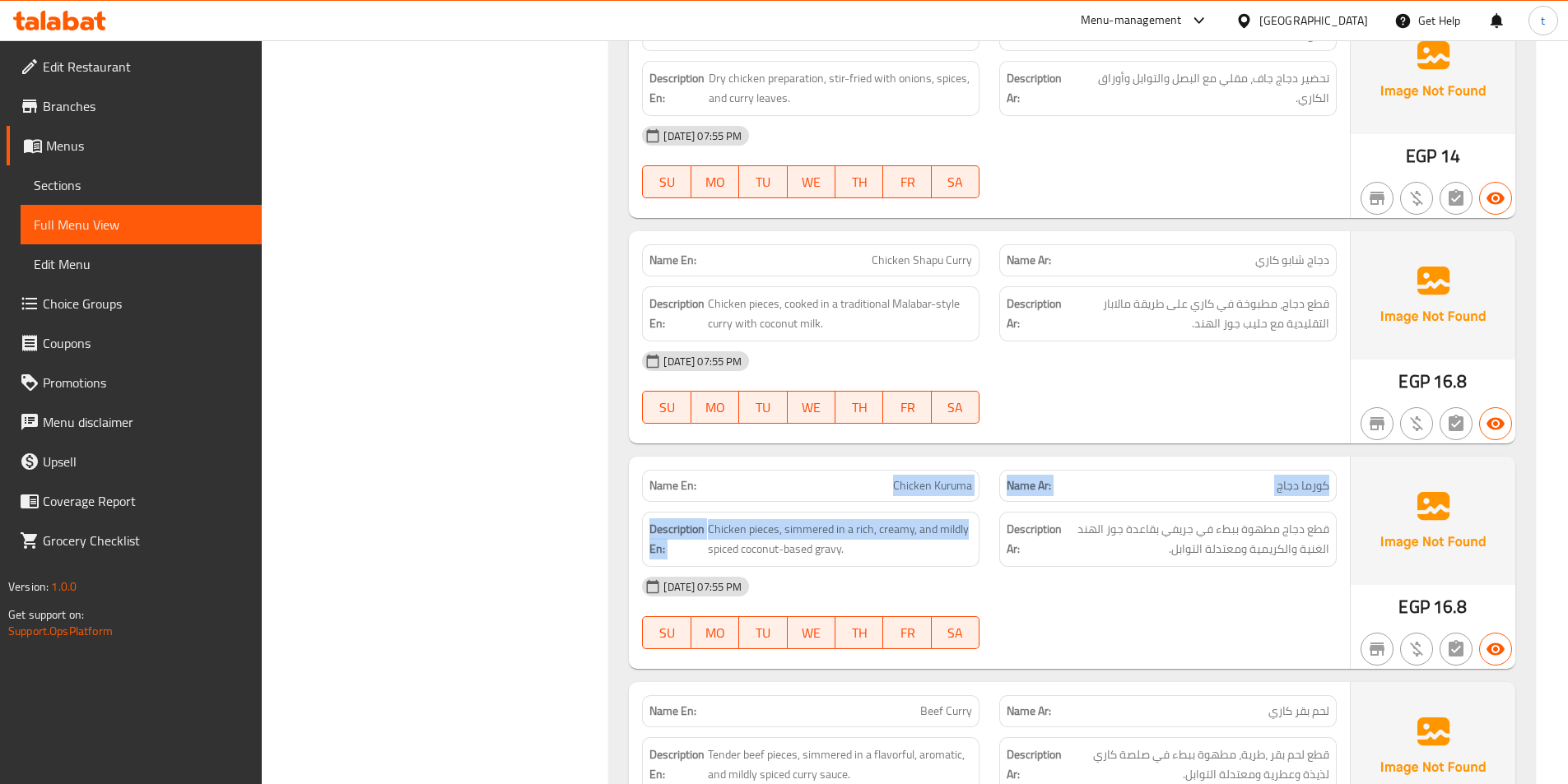
drag, startPoint x: 863, startPoint y: 497, endPoint x: 987, endPoint y: 503, distance: 124.1
click at [987, 503] on div "Name En: Chicken Kuruma Name Ar: كورما دجاج Description En: Chicken pieces, sim…" at bounding box center [989, 563] width 721 height 213
click at [788, 515] on div "Description En: Chicken pieces, simmered in a rich, creamy, and mildly spiced c…" at bounding box center [811, 540] width 338 height 56
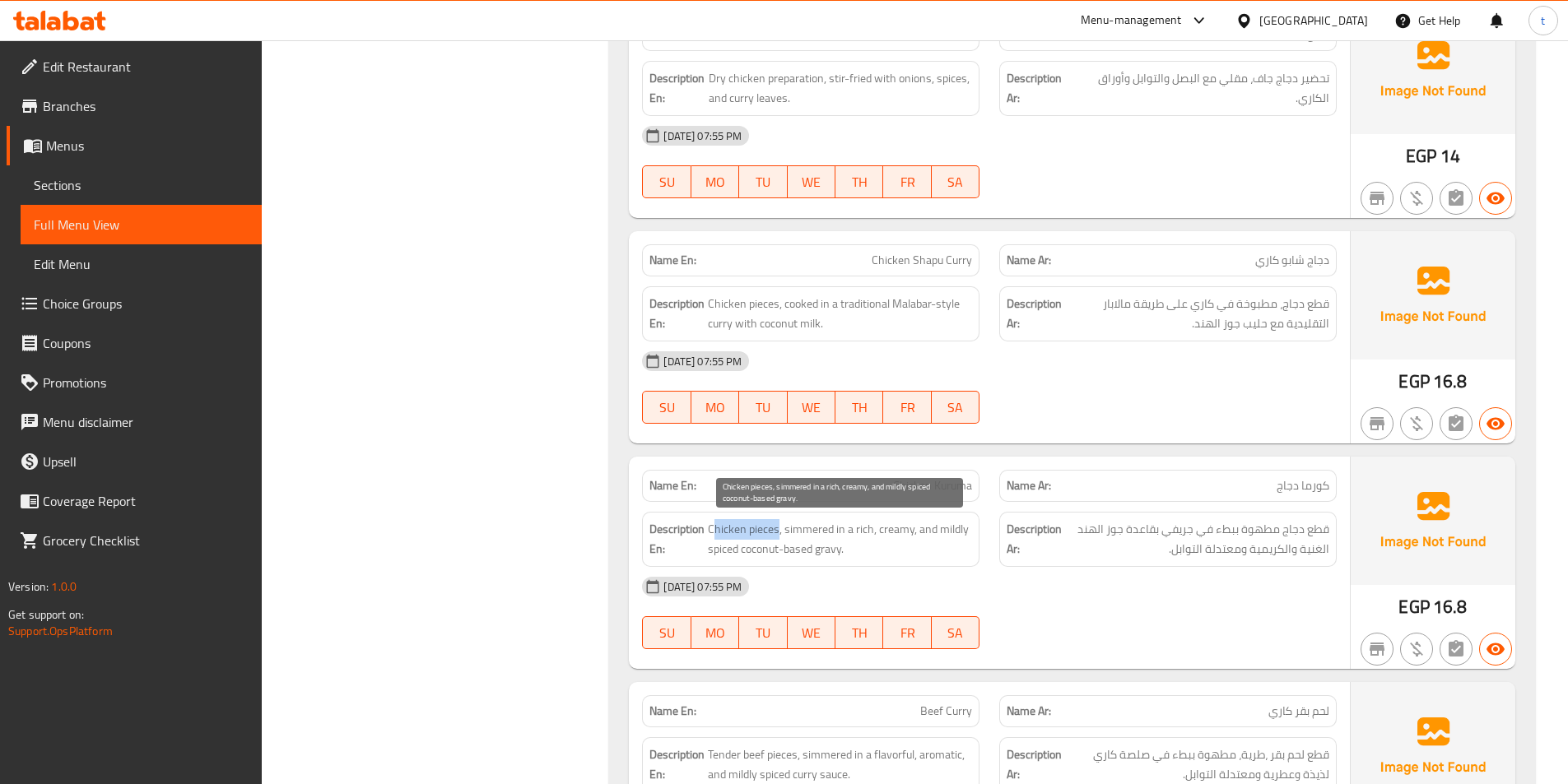
drag, startPoint x: 713, startPoint y: 538, endPoint x: 778, endPoint y: 530, distance: 65.5
click at [778, 530] on span "Chicken pieces, simmered in a rich, creamy, and mildly spiced coconut-based gra…" at bounding box center [840, 540] width 264 height 40
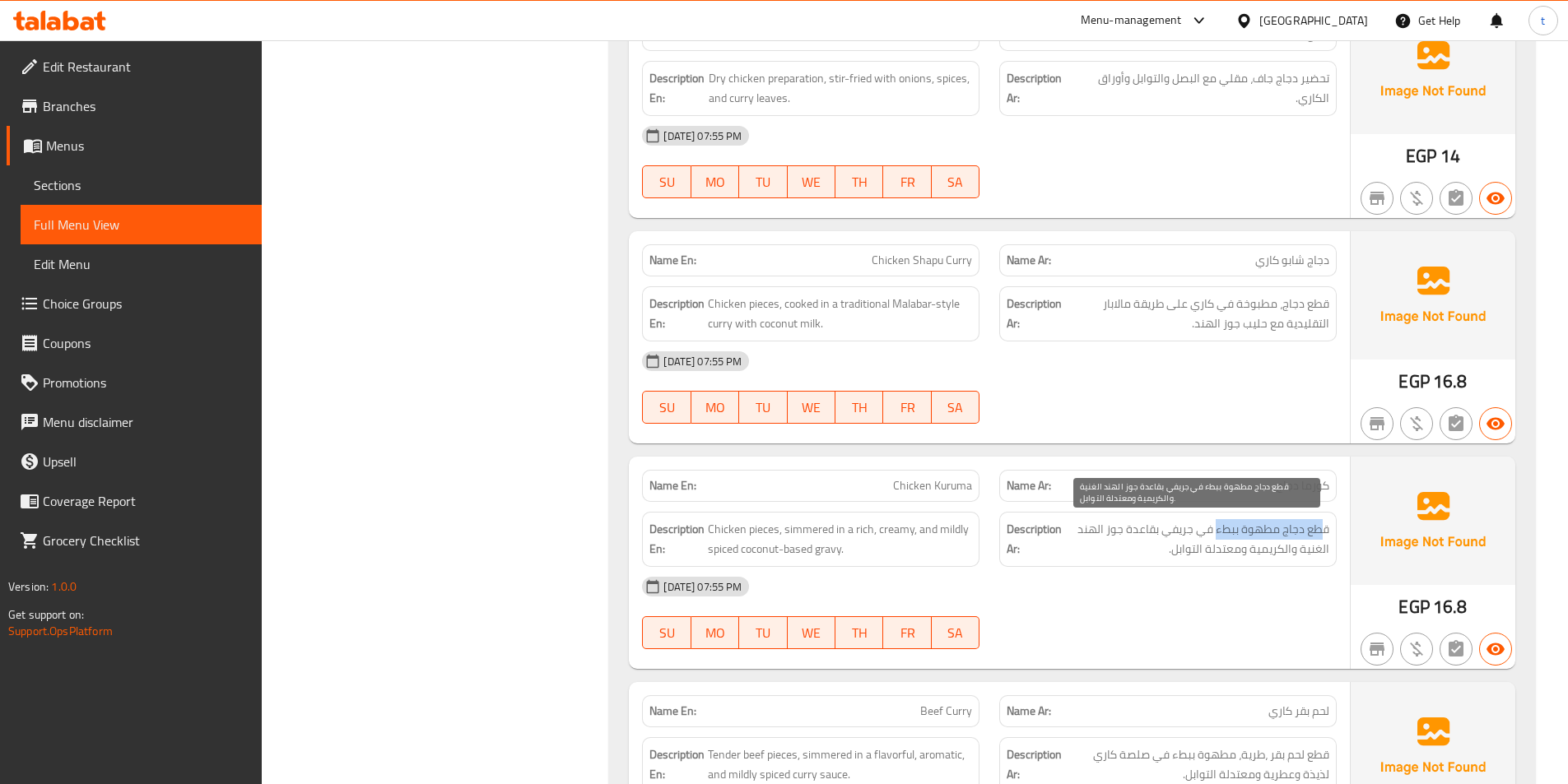
drag, startPoint x: 1260, startPoint y: 522, endPoint x: 1217, endPoint y: 523, distance: 43.0
click at [1217, 523] on span "قطع دجاج مطهوة ببطء في جريفي بقاعدة جوز الهند الغنية والكريمية ومعتدلة التوابل." at bounding box center [1198, 540] width 264 height 40
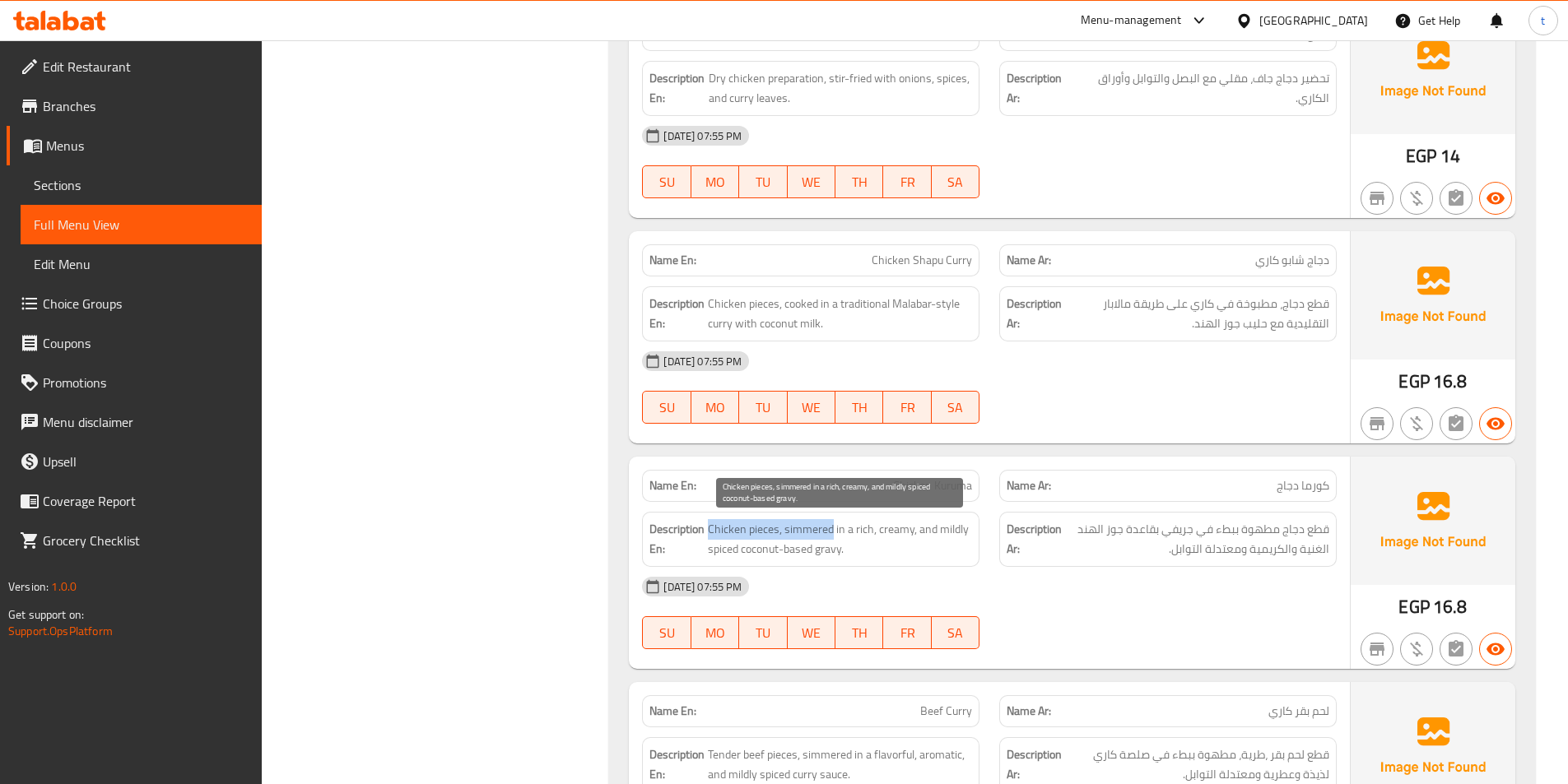
drag, startPoint x: 708, startPoint y: 533, endPoint x: 830, endPoint y: 523, distance: 122.4
click at [830, 523] on span "Chicken pieces, simmered in a rich, creamy, and mildly spiced coconut-based gra…" at bounding box center [840, 540] width 264 height 40
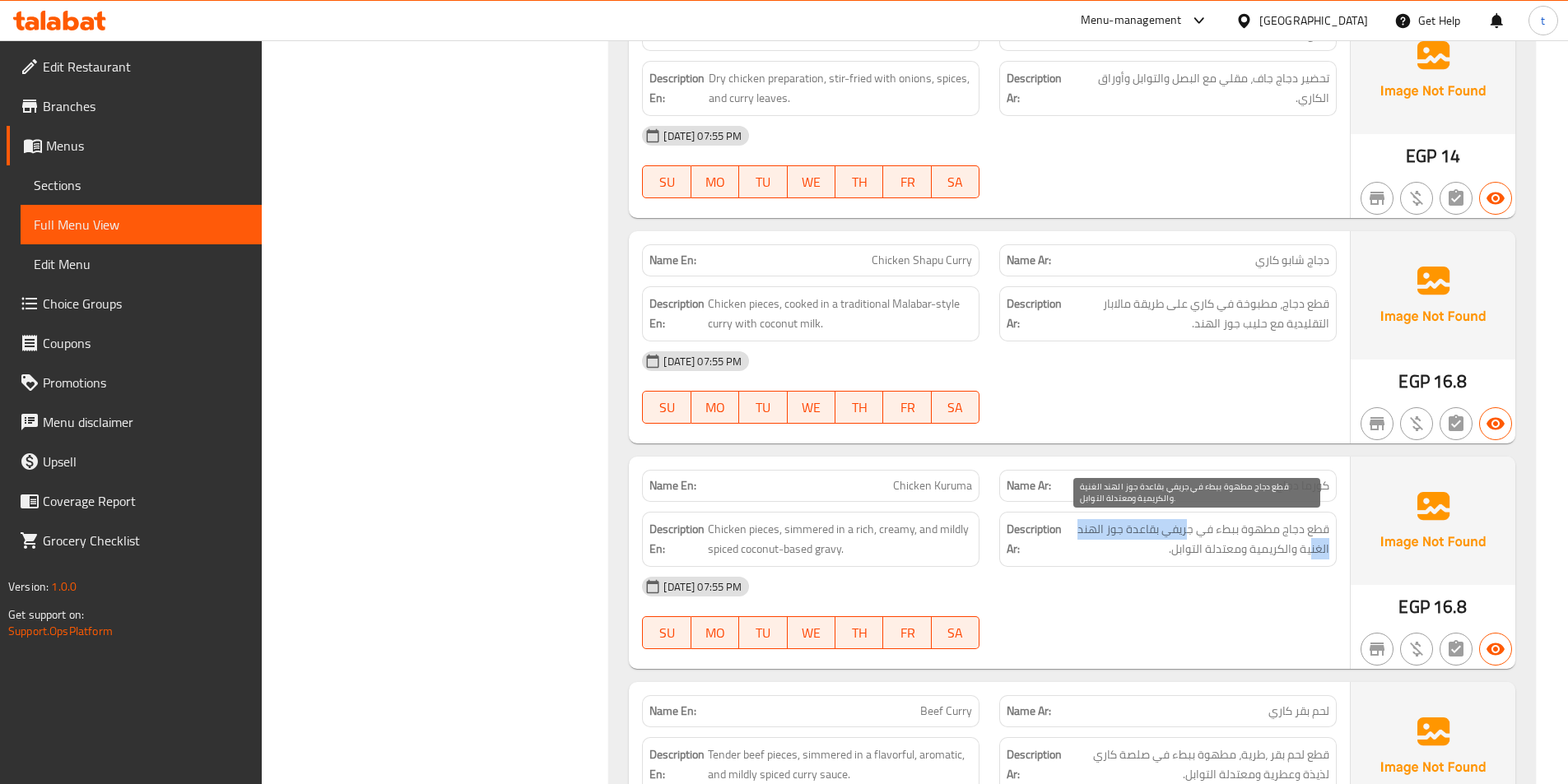
drag, startPoint x: 1310, startPoint y: 540, endPoint x: 1191, endPoint y: 541, distance: 119.0
click at [1190, 540] on span "قطع دجاج مطهوة ببطء في جريفي بقاعدة جوز الهند الغنية والكريمية ومعتدلة التوابل." at bounding box center [1198, 540] width 264 height 40
click at [1195, 542] on span "قطع دجاج مطهوة ببطء في جريفي بقاعدة جوز الهند الغنية والكريمية ومعتدلة التوابل." at bounding box center [1198, 540] width 264 height 40
drag, startPoint x: 1215, startPoint y: 534, endPoint x: 1151, endPoint y: 534, distance: 64.0
click at [1151, 534] on span "قطع دجاج مطهوة ببطء في جريفي بقاعدة جوز الهند الغنية والكريمية ومعتدلة التوابل." at bounding box center [1198, 540] width 264 height 40
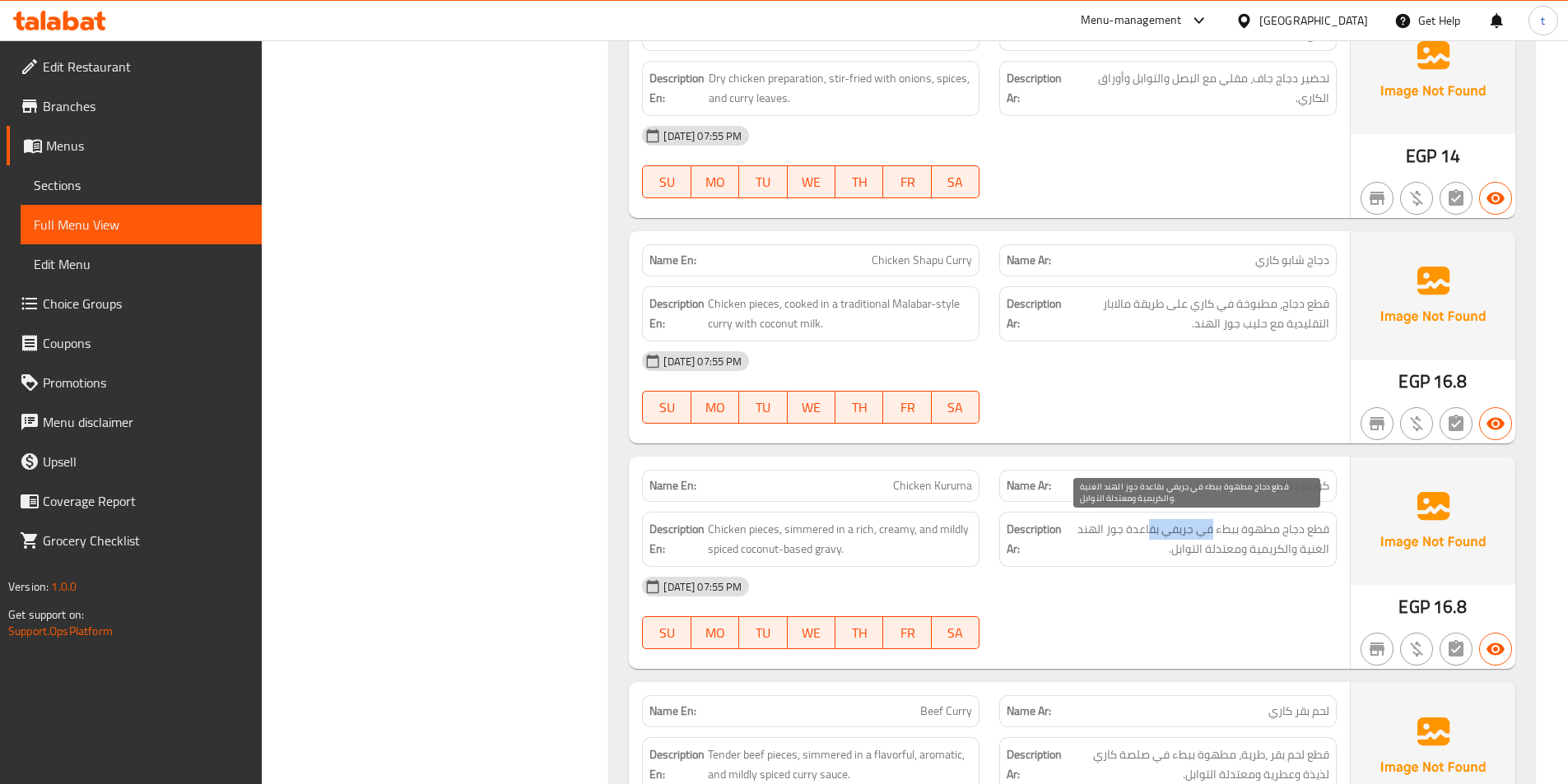
click at [1172, 531] on span "قطع دجاج مطهوة ببطء في جريفي بقاعدة جوز الهند الغنية والكريمية ومعتدلة التوابل." at bounding box center [1198, 540] width 264 height 40
drag, startPoint x: 1327, startPoint y: 549, endPoint x: 1249, endPoint y: 551, distance: 78.0
click at [1249, 551] on span "قطع دجاج مطهوة ببطء في جريفي بقاعدة جوز الهند الغنية والكريمية ومعتدلة التوابل." at bounding box center [1198, 540] width 264 height 40
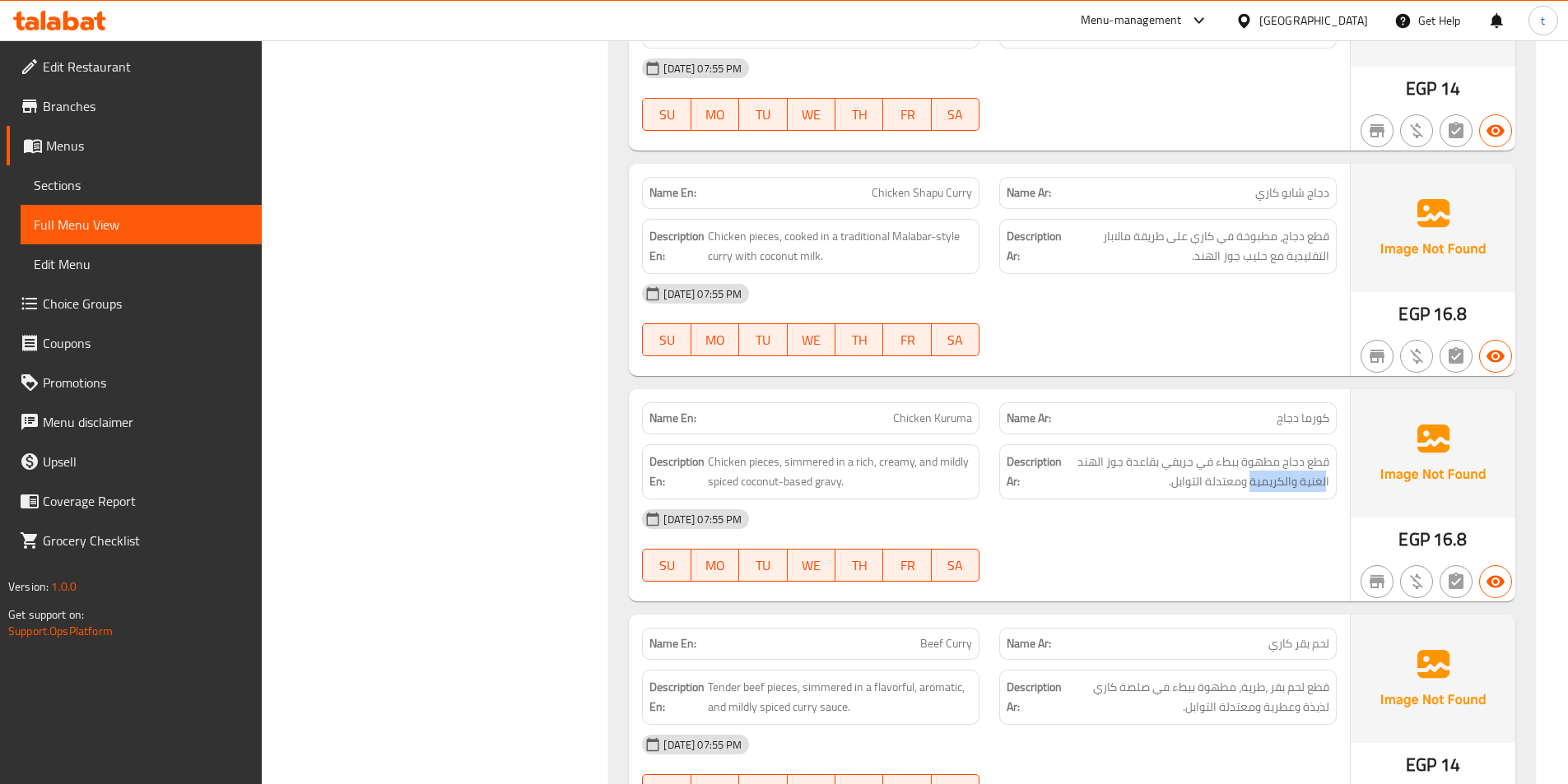
scroll to position [5268, 0]
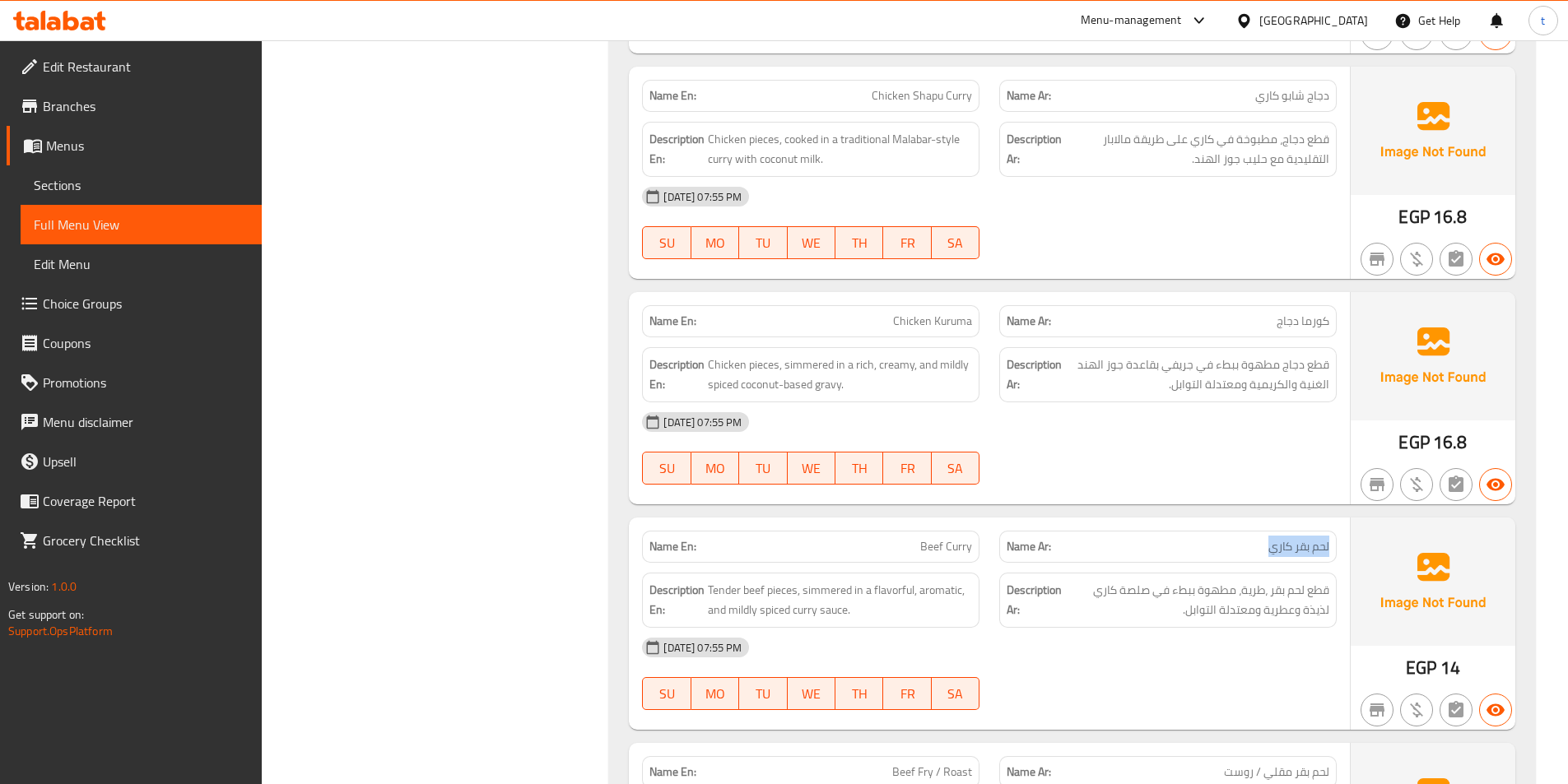
drag, startPoint x: 1333, startPoint y: 548, endPoint x: 1234, endPoint y: 538, distance: 99.5
click at [1234, 538] on div "Name Ar: لحم بقر كاري" at bounding box center [1168, 548] width 338 height 33
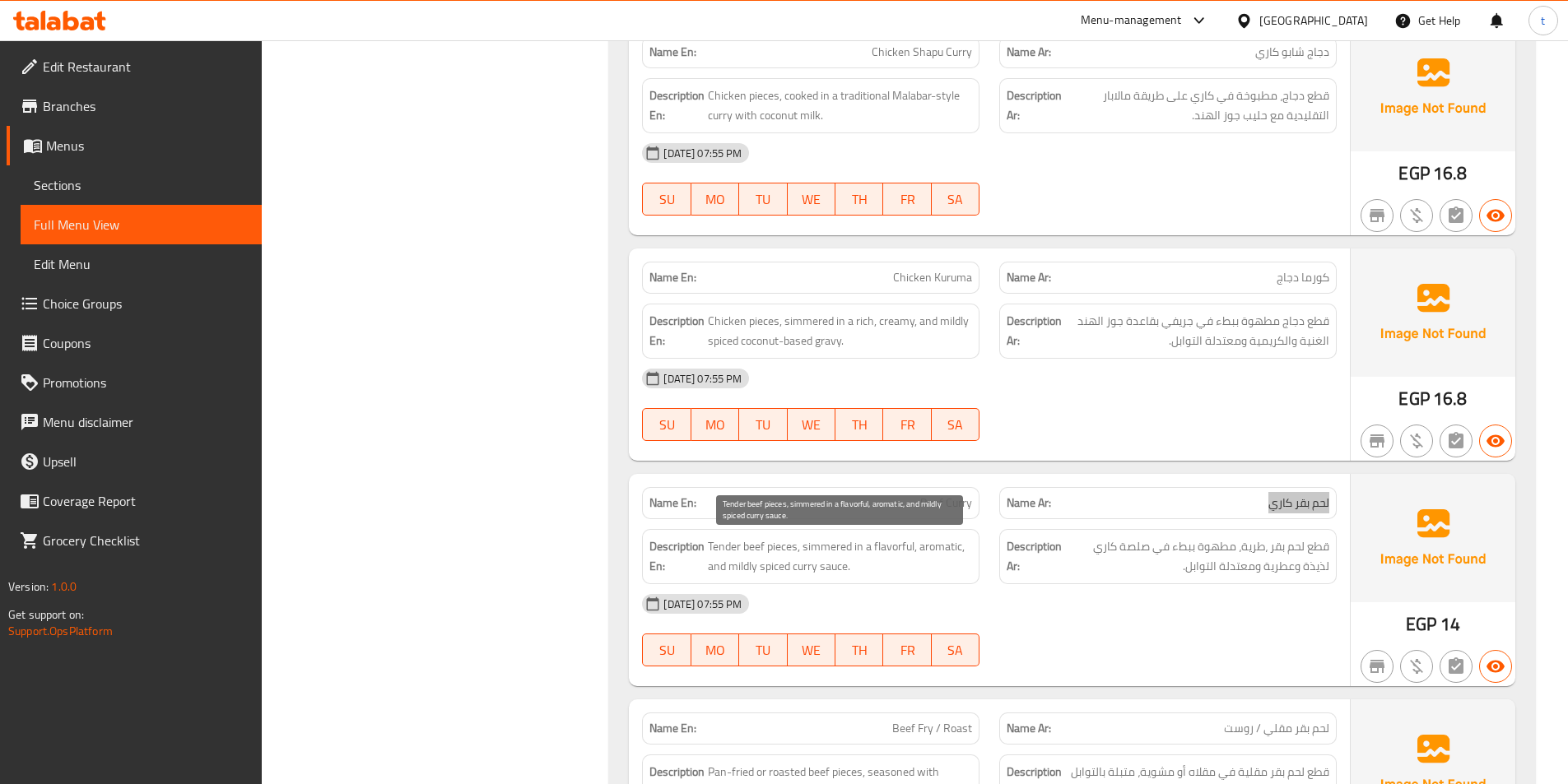
scroll to position [5350, 0]
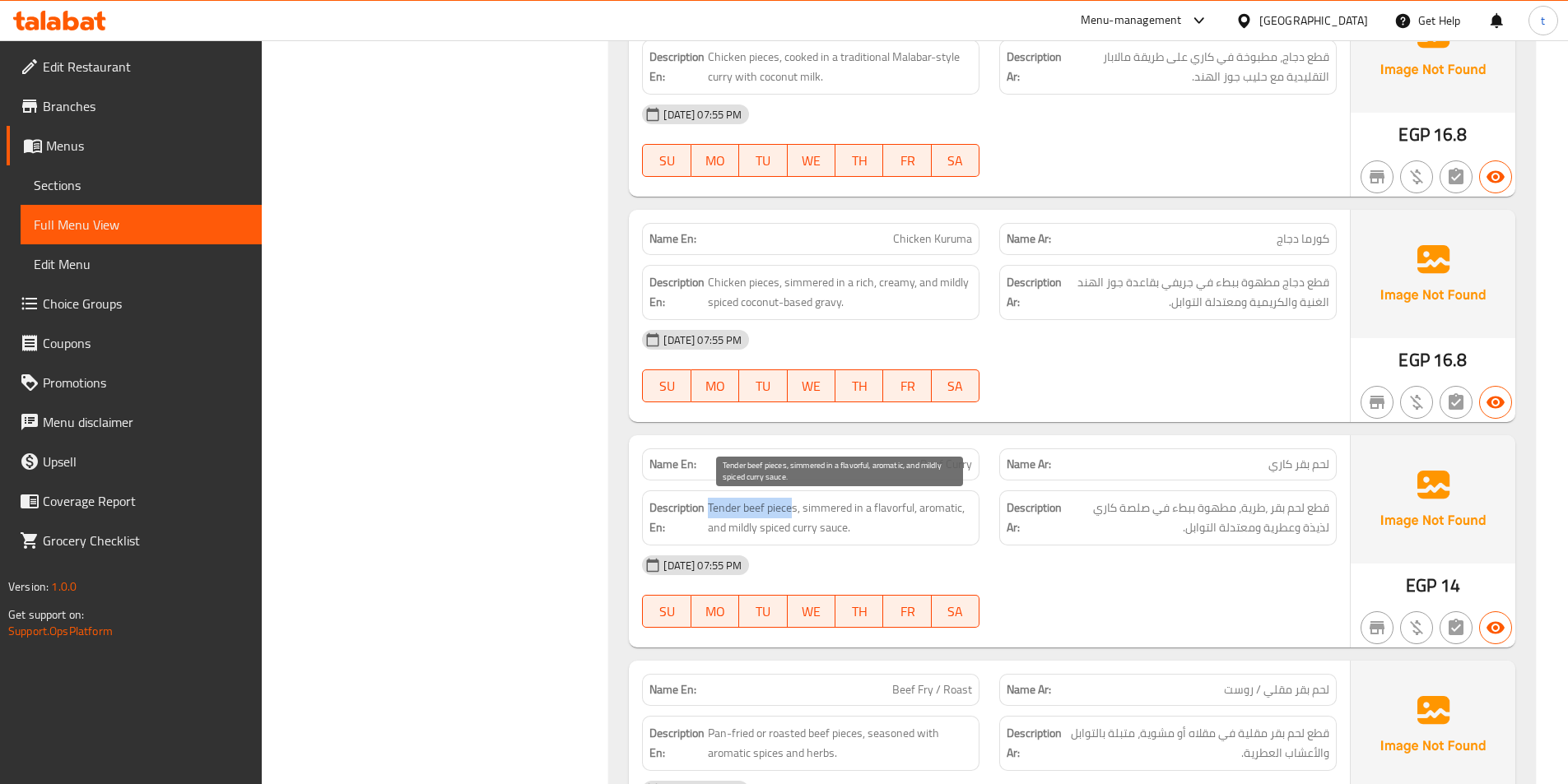
drag, startPoint x: 707, startPoint y: 518, endPoint x: 790, endPoint y: 517, distance: 83.0
click at [790, 517] on span "Tender beef pieces, simmered in a flavorful, aromatic, and mildly spiced curry …" at bounding box center [840, 518] width 264 height 40
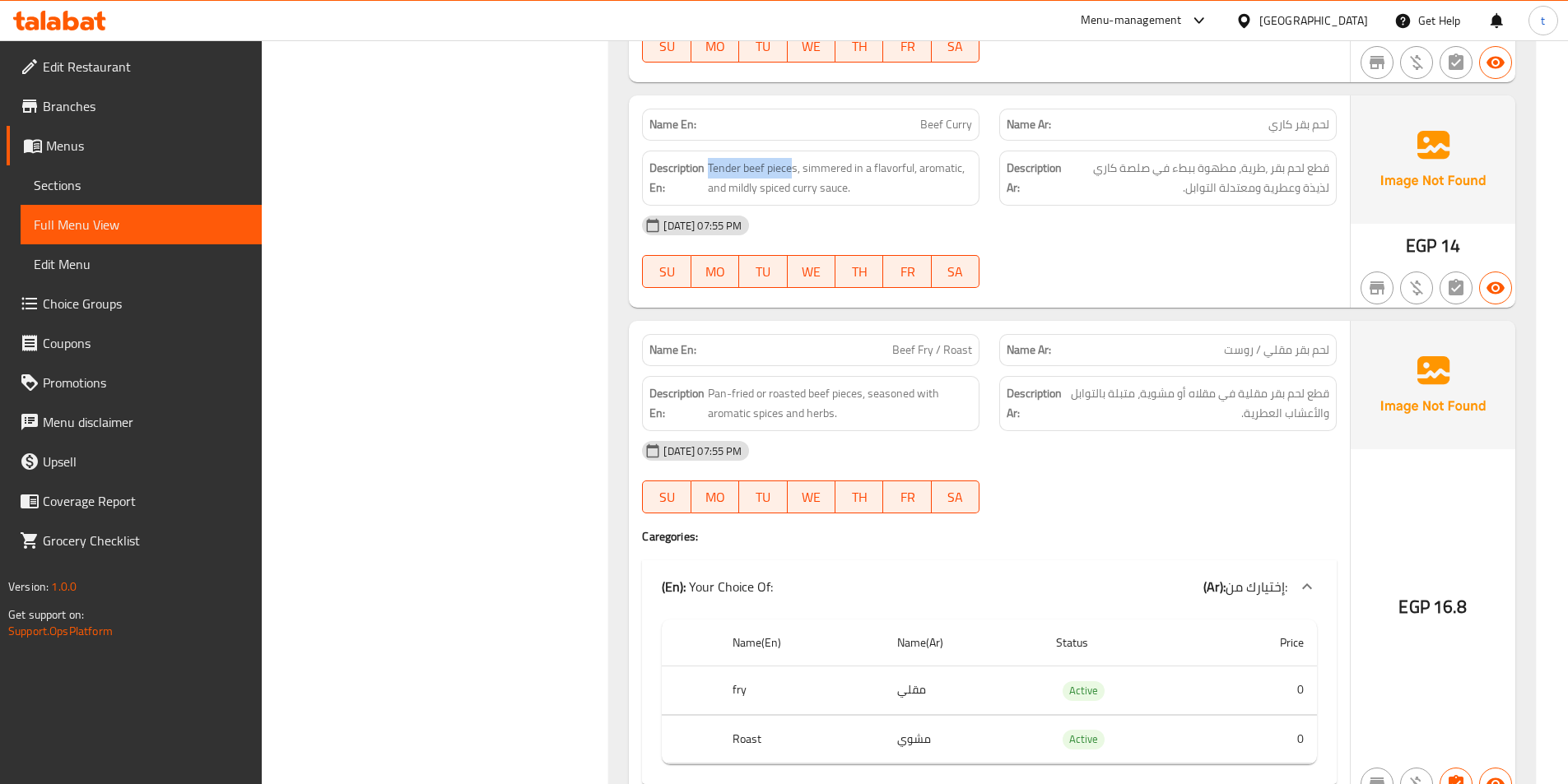
scroll to position [5679, 0]
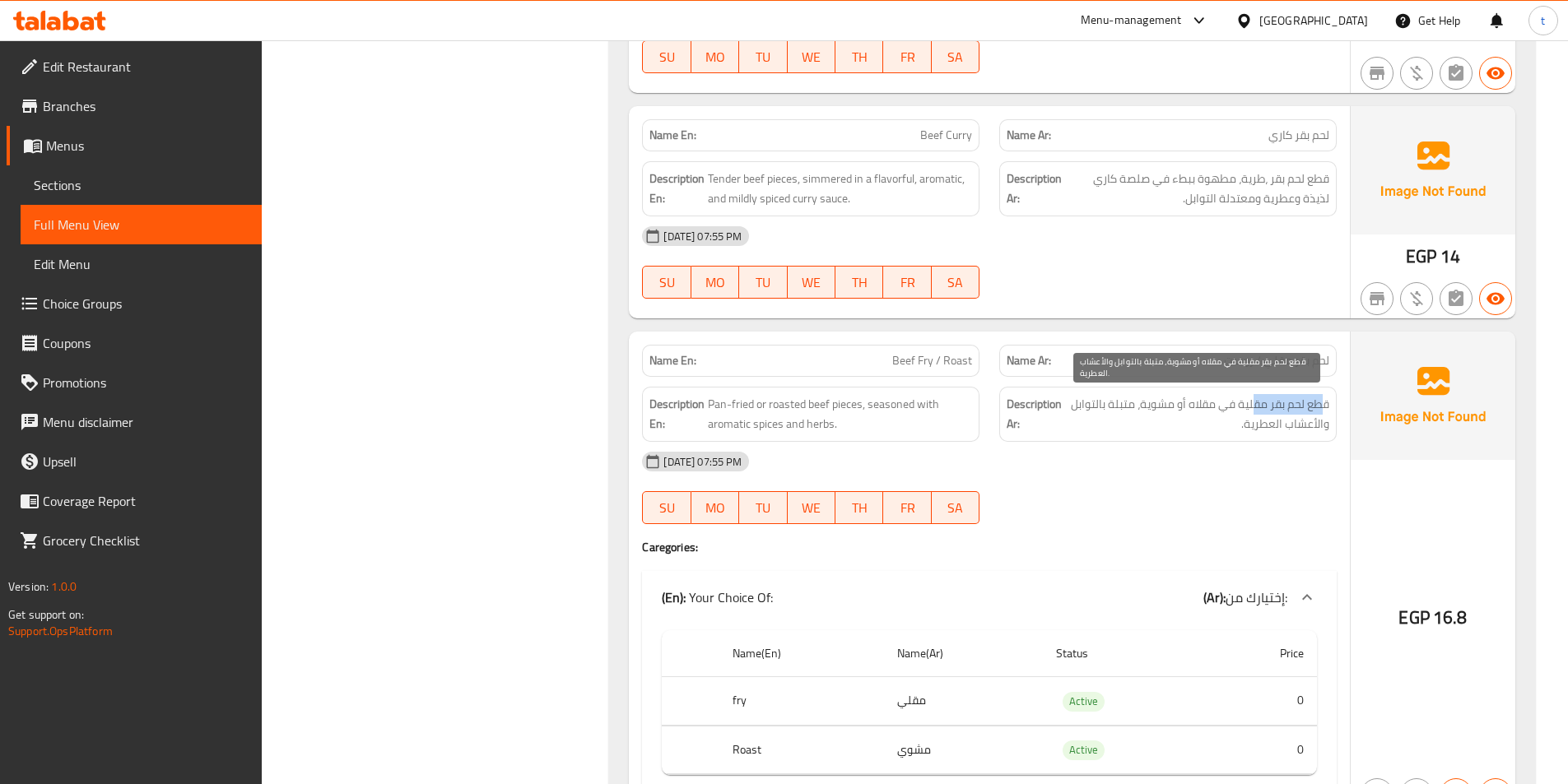
drag, startPoint x: 1320, startPoint y: 410, endPoint x: 1253, endPoint y: 403, distance: 67.4
click at [1253, 403] on span "قطع لحم بقر مقلية في مقلاه أو مشوية، متبلة بالتوابل والأعشاب العطرية." at bounding box center [1198, 414] width 264 height 40
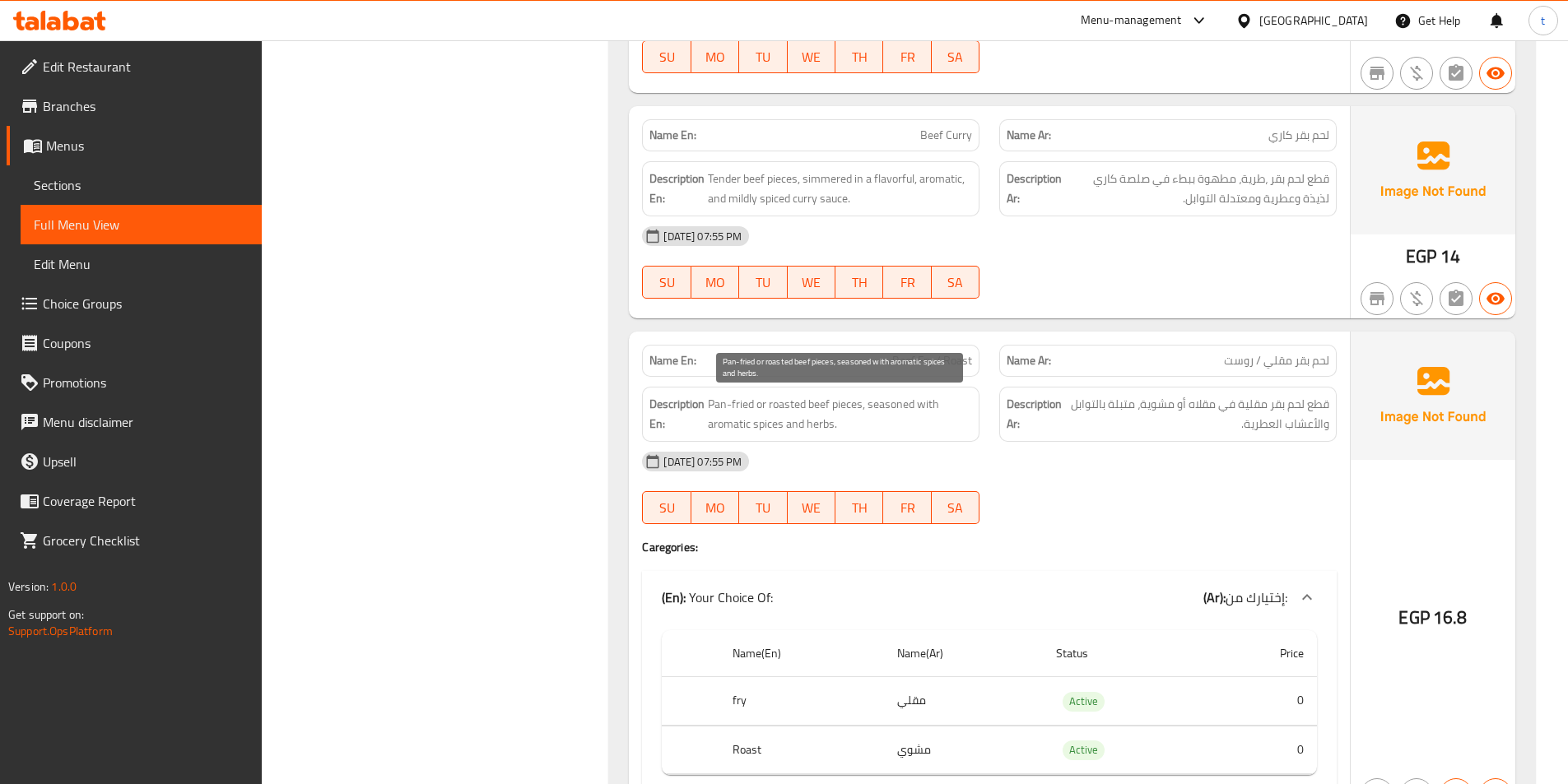
click at [753, 414] on span "Pan-fried or roasted beef pieces, seasoned with aromatic spices and herbs." at bounding box center [840, 414] width 264 height 40
drag, startPoint x: 755, startPoint y: 409, endPoint x: 834, endPoint y: 402, distance: 79.3
click at [834, 402] on span "Pan-fried or roasted beef pieces, seasoned with aromatic spices and herbs." at bounding box center [840, 414] width 264 height 40
click at [825, 416] on span "Pan-fried or roasted beef pieces, seasoned with aromatic spices and herbs." at bounding box center [840, 414] width 264 height 40
drag, startPoint x: 861, startPoint y: 412, endPoint x: 940, endPoint y: 405, distance: 79.3
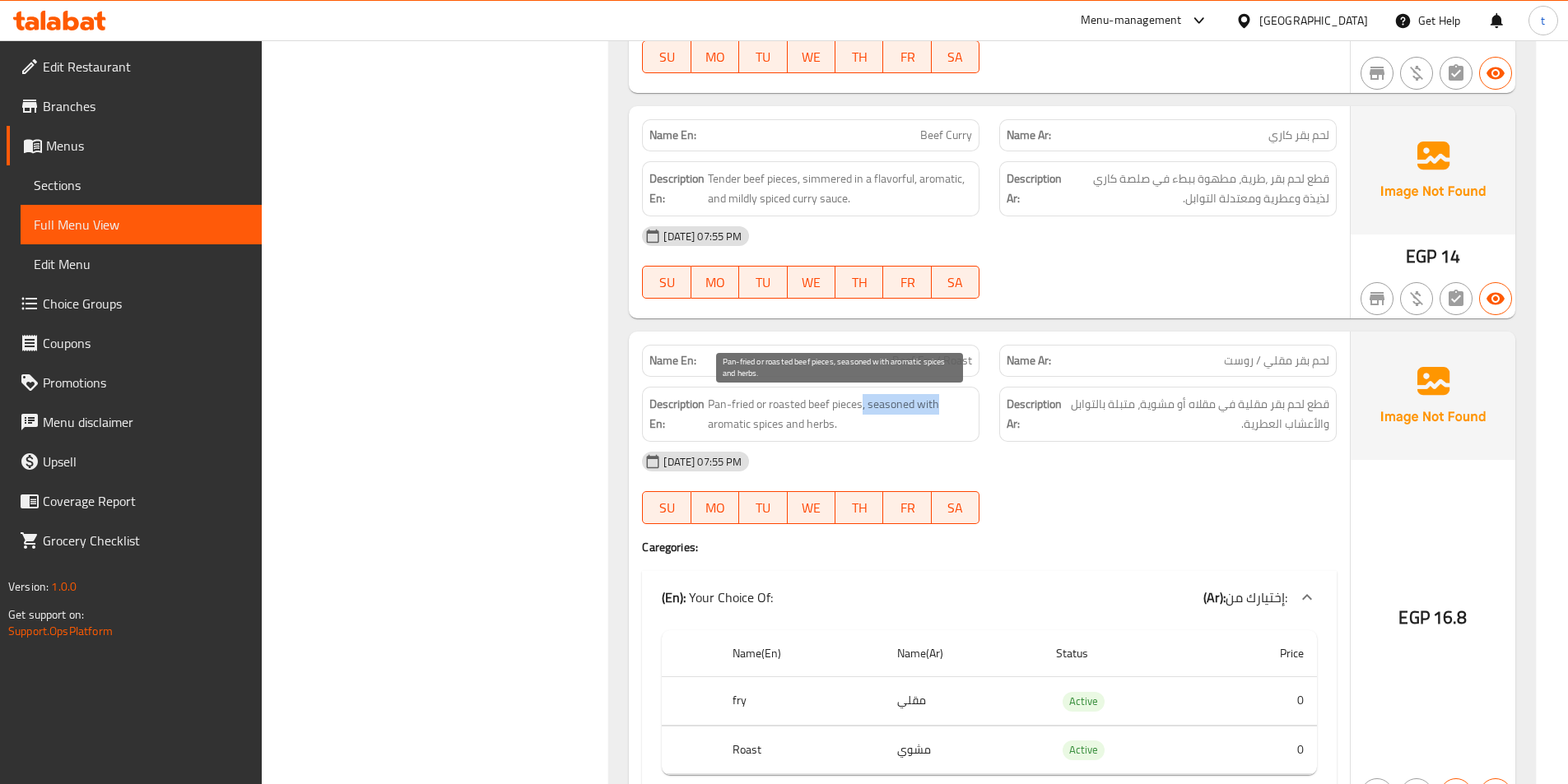
click at [940, 405] on span "Pan-fried or roasted beef pieces, seasoned with aromatic spices and herbs." at bounding box center [840, 414] width 264 height 40
drag, startPoint x: 731, startPoint y: 431, endPoint x: 849, endPoint y: 420, distance: 118.5
click at [849, 420] on span "Pan-fried or roasted beef pieces, seasoned with aromatic spices and herbs." at bounding box center [840, 414] width 264 height 40
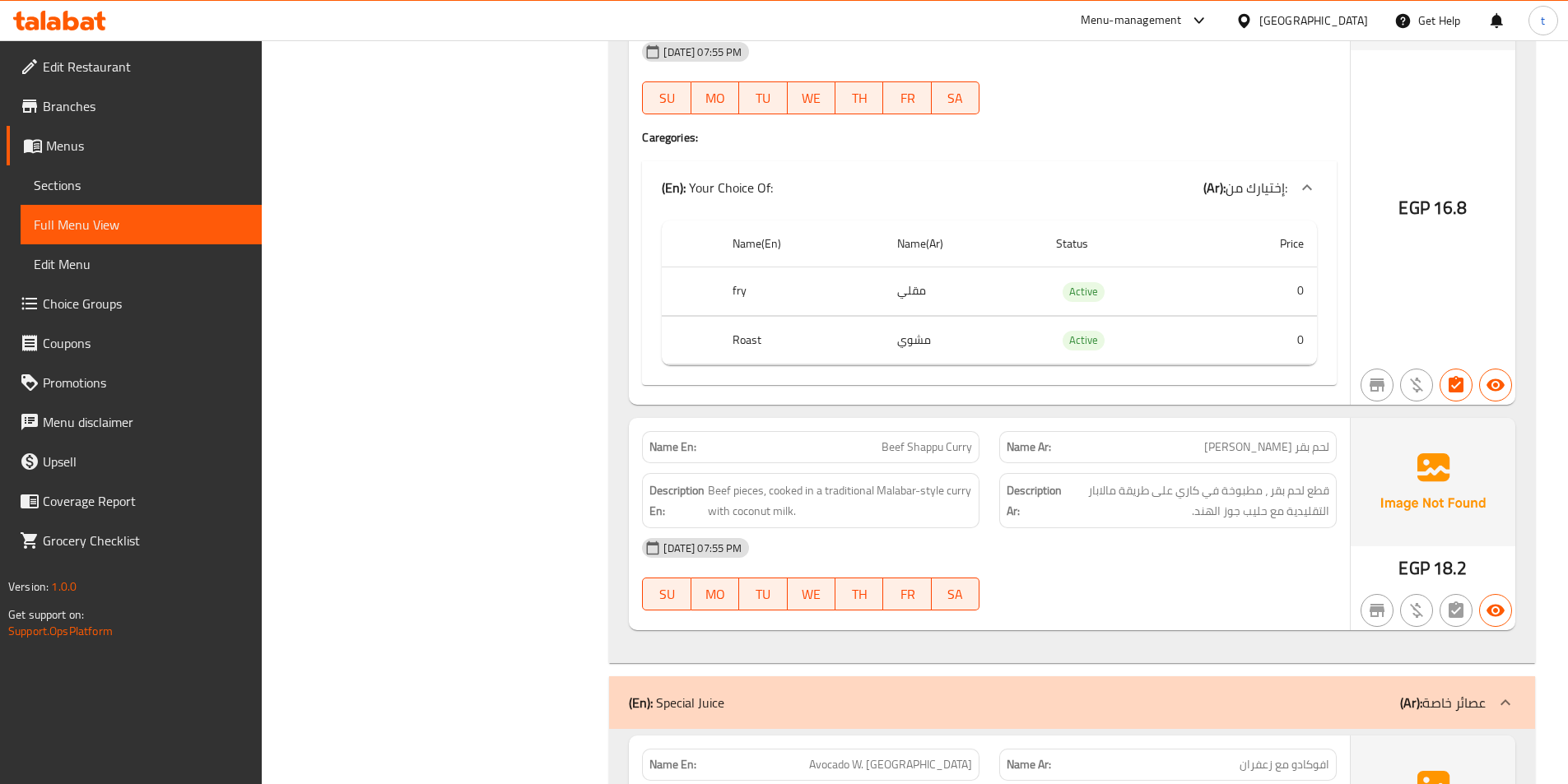
scroll to position [6091, 0]
drag, startPoint x: 1323, startPoint y: 447, endPoint x: 1213, endPoint y: 456, distance: 110.4
click at [1213, 456] on div "Name Ar: لحم بقر شايو كاري" at bounding box center [1168, 446] width 338 height 33
click at [1191, 454] on p "Name Ar: لحم بقر شايو كاري" at bounding box center [1168, 446] width 323 height 17
drag, startPoint x: 872, startPoint y: 449, endPoint x: 966, endPoint y: 466, distance: 95.5
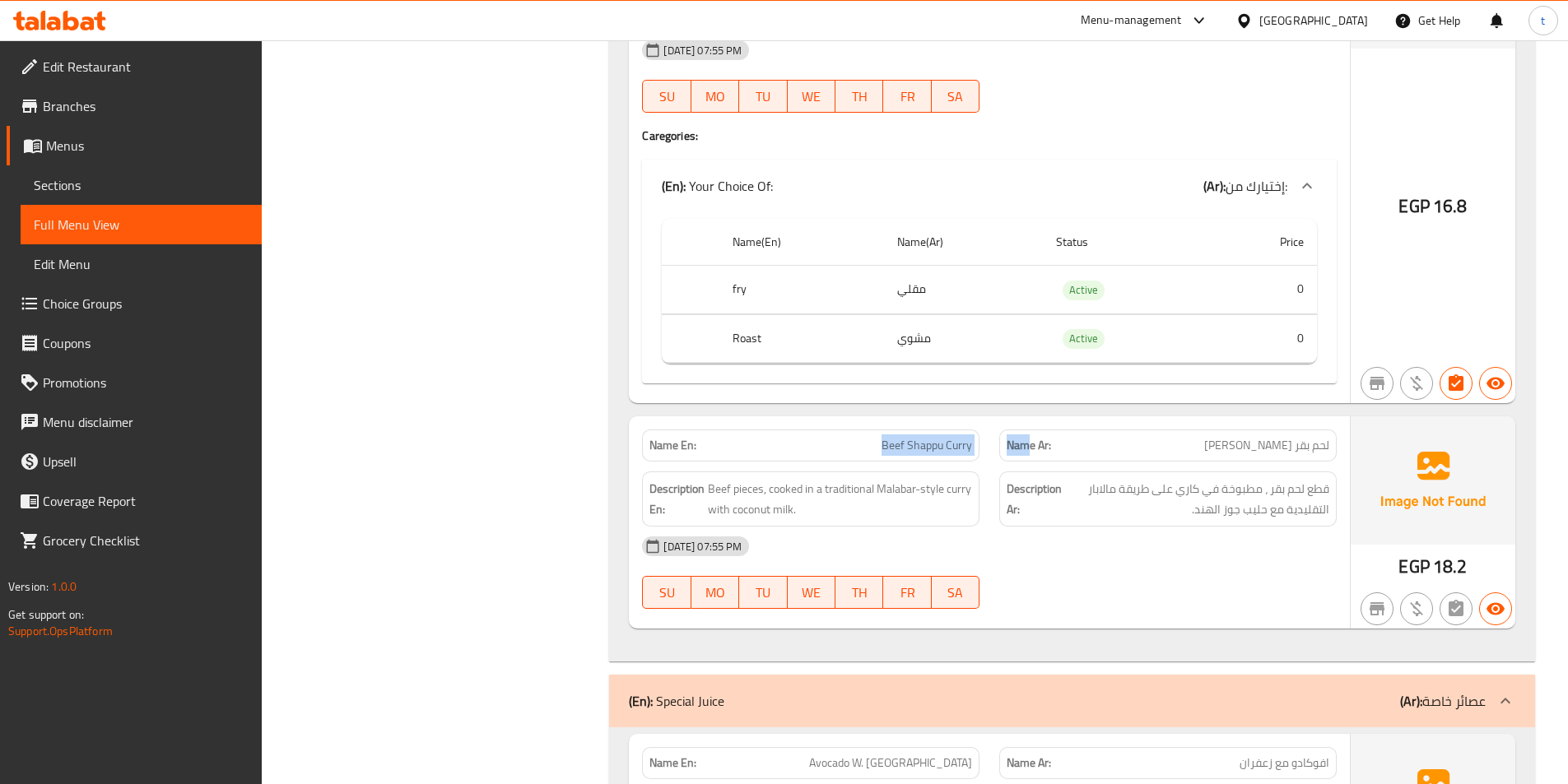
click at [1025, 445] on div "Name En: Beef Shappu Curry Name Ar: لحم بقر شايو كاري" at bounding box center [989, 446] width 714 height 52
click at [782, 469] on div "Description En: Beef pieces, cooked in a traditional Malabar-style curry with c…" at bounding box center [810, 499] width 357 height 75
drag, startPoint x: 707, startPoint y: 490, endPoint x: 788, endPoint y: 481, distance: 81.5
click at [788, 481] on span "Beef pieces, cooked in a traditional Malabar-style curry with coconut milk." at bounding box center [840, 499] width 264 height 40
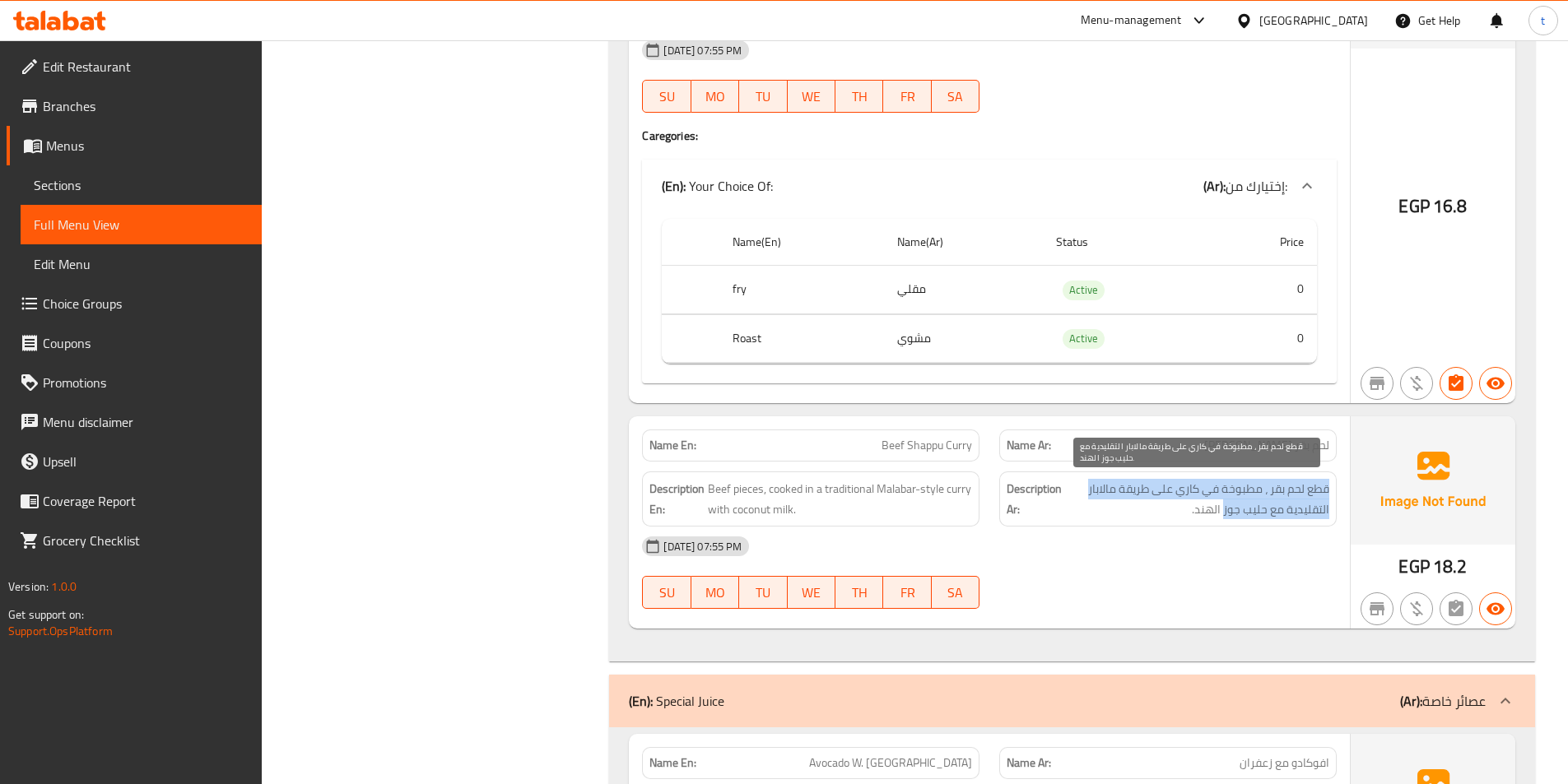
drag, startPoint x: 1329, startPoint y: 485, endPoint x: 1224, endPoint y: 502, distance: 106.4
click at [1224, 502] on span "قطع لحم بقر ، مطبوخة في كاري على طريقة مالابار التقليدية مع حليب جوز الهند." at bounding box center [1198, 499] width 264 height 40
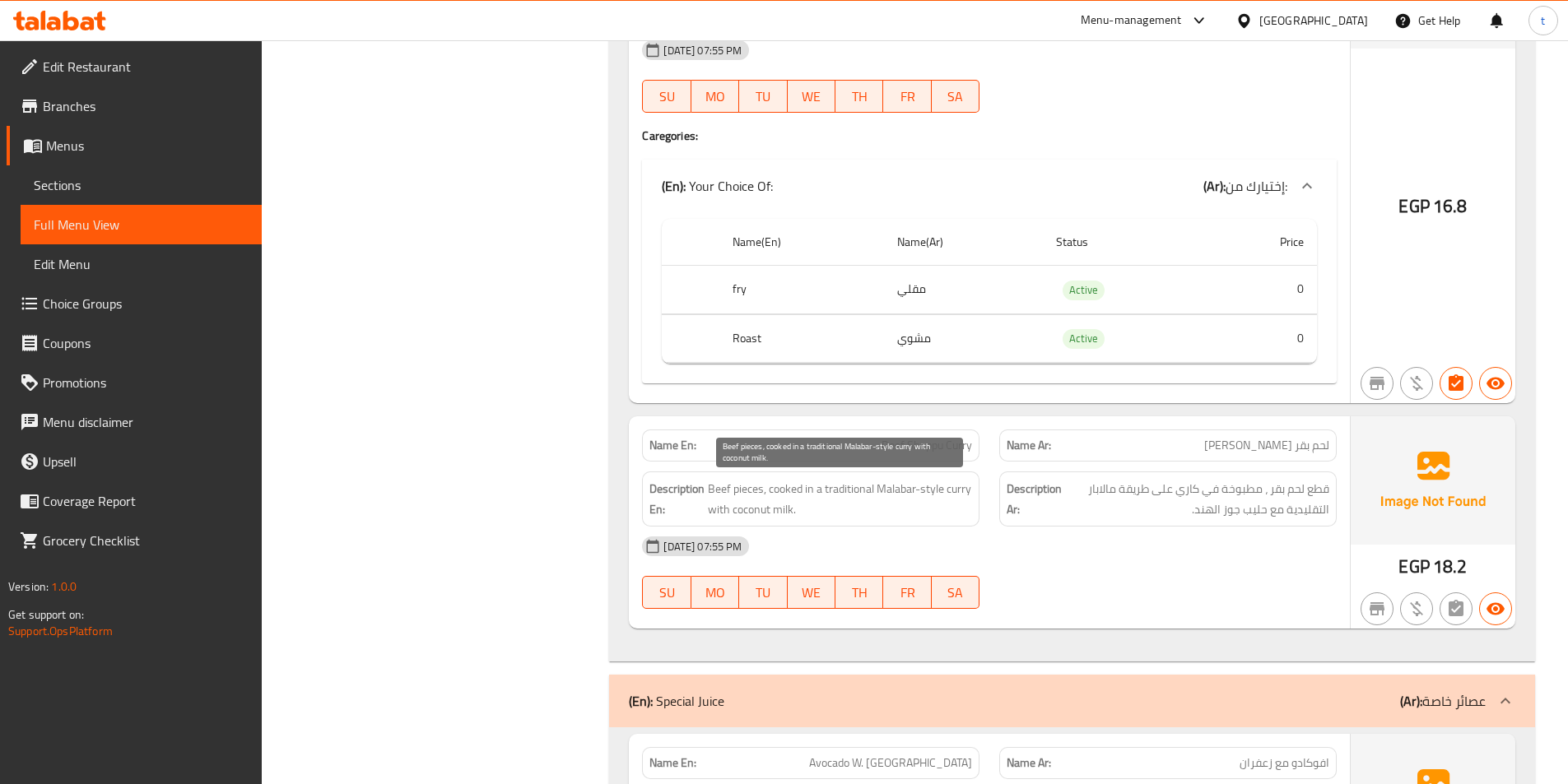
click at [902, 492] on span "Beef pieces, cooked in a traditional Malabar-style curry with coconut milk." at bounding box center [840, 499] width 264 height 40
drag, startPoint x: 774, startPoint y: 493, endPoint x: 907, endPoint y: 479, distance: 133.7
click at [907, 479] on div "Description En: Beef pieces, cooked in a traditional Malabar-style curry with c…" at bounding box center [811, 500] width 338 height 56
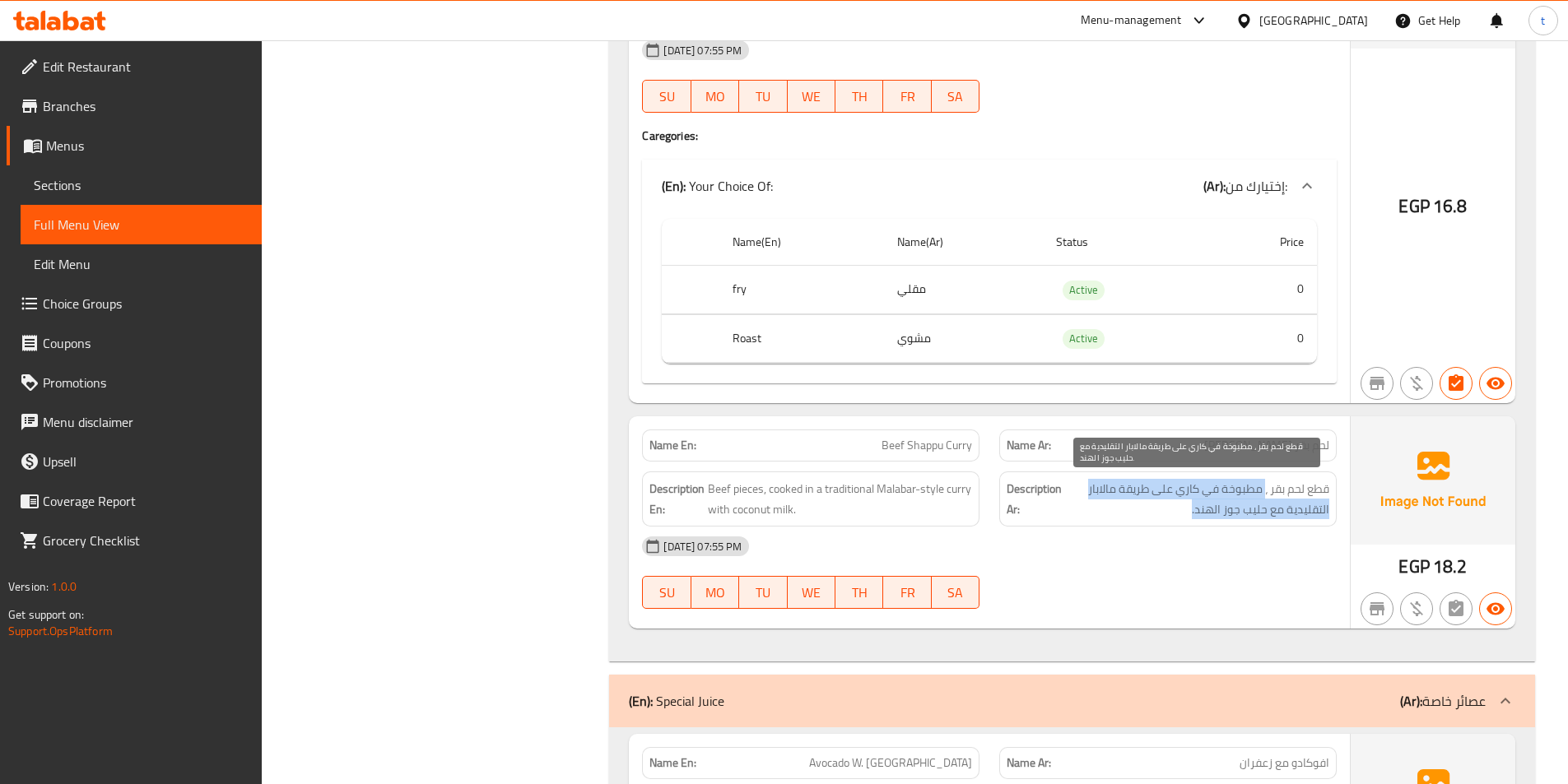
drag, startPoint x: 1264, startPoint y: 500, endPoint x: 1177, endPoint y: 500, distance: 87.0
click at [1177, 500] on span "قطع لحم بقر ، مطبوخة في كاري على طريقة مالابار التقليدية مع حليب جوز الهند." at bounding box center [1198, 499] width 264 height 40
click at [1218, 494] on span "قطع لحم بقر ، مطبوخة في كاري على طريقة مالابار التقليدية مع حليب جوز الهند." at bounding box center [1198, 499] width 264 height 40
drag, startPoint x: 1237, startPoint y: 488, endPoint x: 1093, endPoint y: 486, distance: 144.0
click at [1093, 486] on span "قطع لحم بقر ، مطبوخة في كاري على طريقة مالابار التقليدية مع حليب جوز الهند." at bounding box center [1198, 499] width 264 height 40
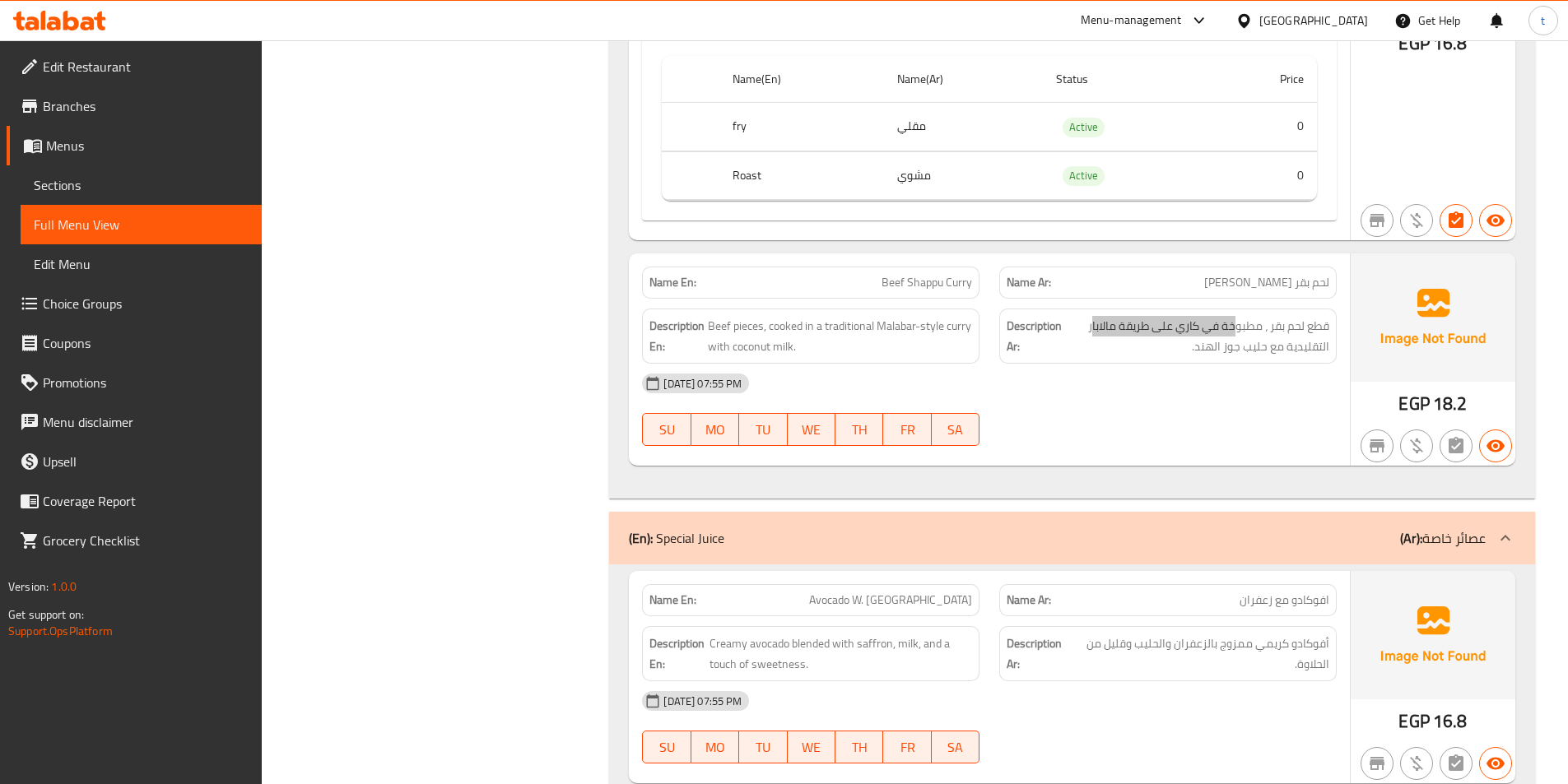
scroll to position [6256, 0]
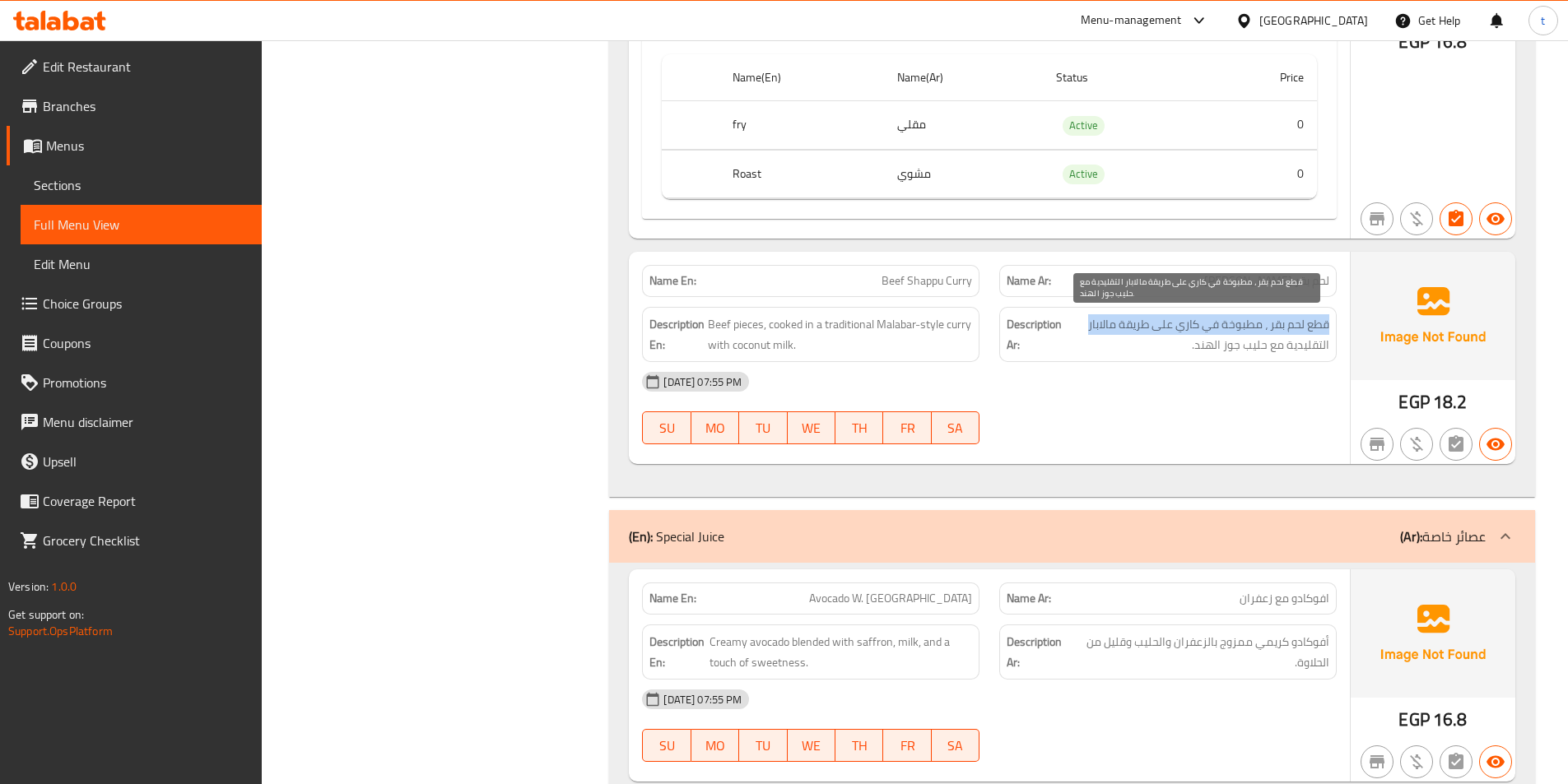
drag, startPoint x: 1331, startPoint y: 325, endPoint x: 1076, endPoint y: 320, distance: 255.0
click at [1076, 320] on div "Description Ar: قطع لحم بقر ، مطبوخة في كاري على طريقة مالابار التقليدية مع حلي…" at bounding box center [1168, 335] width 338 height 56
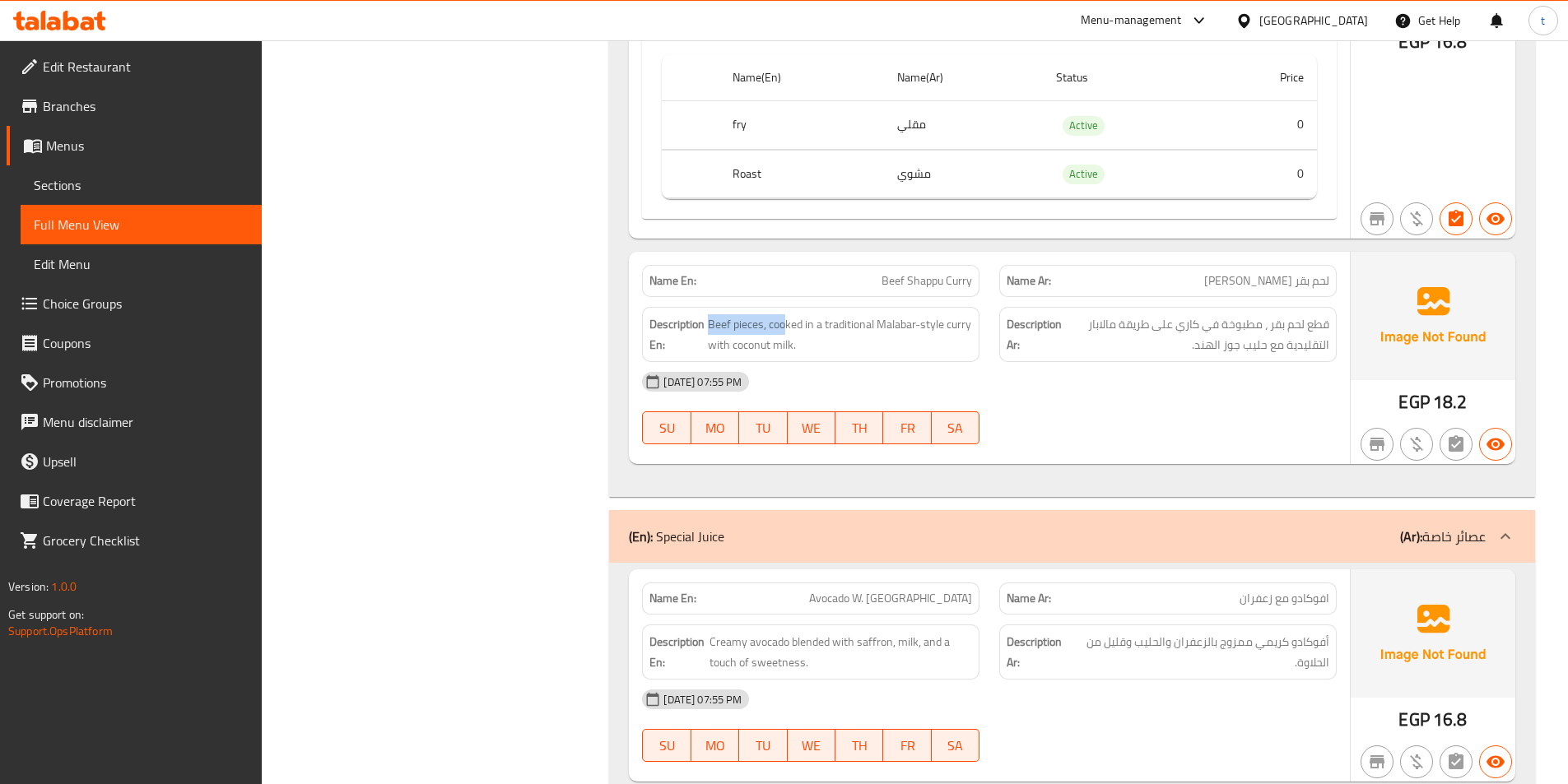
drag, startPoint x: 707, startPoint y: 325, endPoint x: 784, endPoint y: 311, distance: 78.3
click at [784, 311] on div "Description En: Beef pieces, cooked in a traditional Malabar-style curry with c…" at bounding box center [811, 335] width 338 height 56
drag, startPoint x: 1280, startPoint y: 321, endPoint x: 1225, endPoint y: 325, distance: 55.1
click at [1225, 325] on span "قطع لحم بقر ، مطبوخة في كاري على طريقة مالابار التقليدية مع حليب جوز الهند." at bounding box center [1198, 334] width 264 height 40
click at [831, 322] on span "Beef pieces, cooked in a traditional Malabar-style curry with coconut milk." at bounding box center [840, 334] width 264 height 40
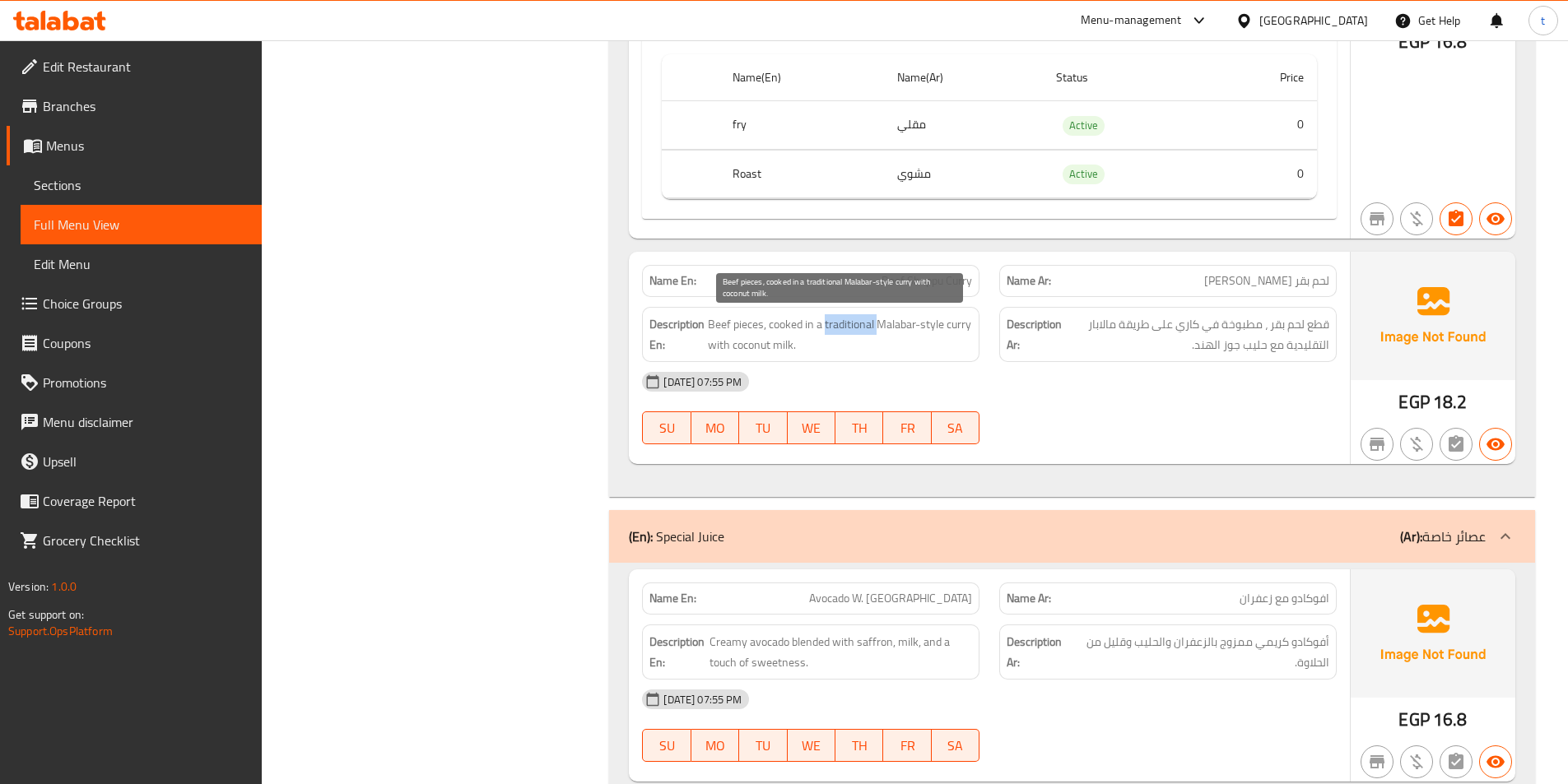
click at [831, 322] on span "Beef pieces, cooked in a traditional Malabar-style curry with coconut milk." at bounding box center [840, 334] width 264 height 40
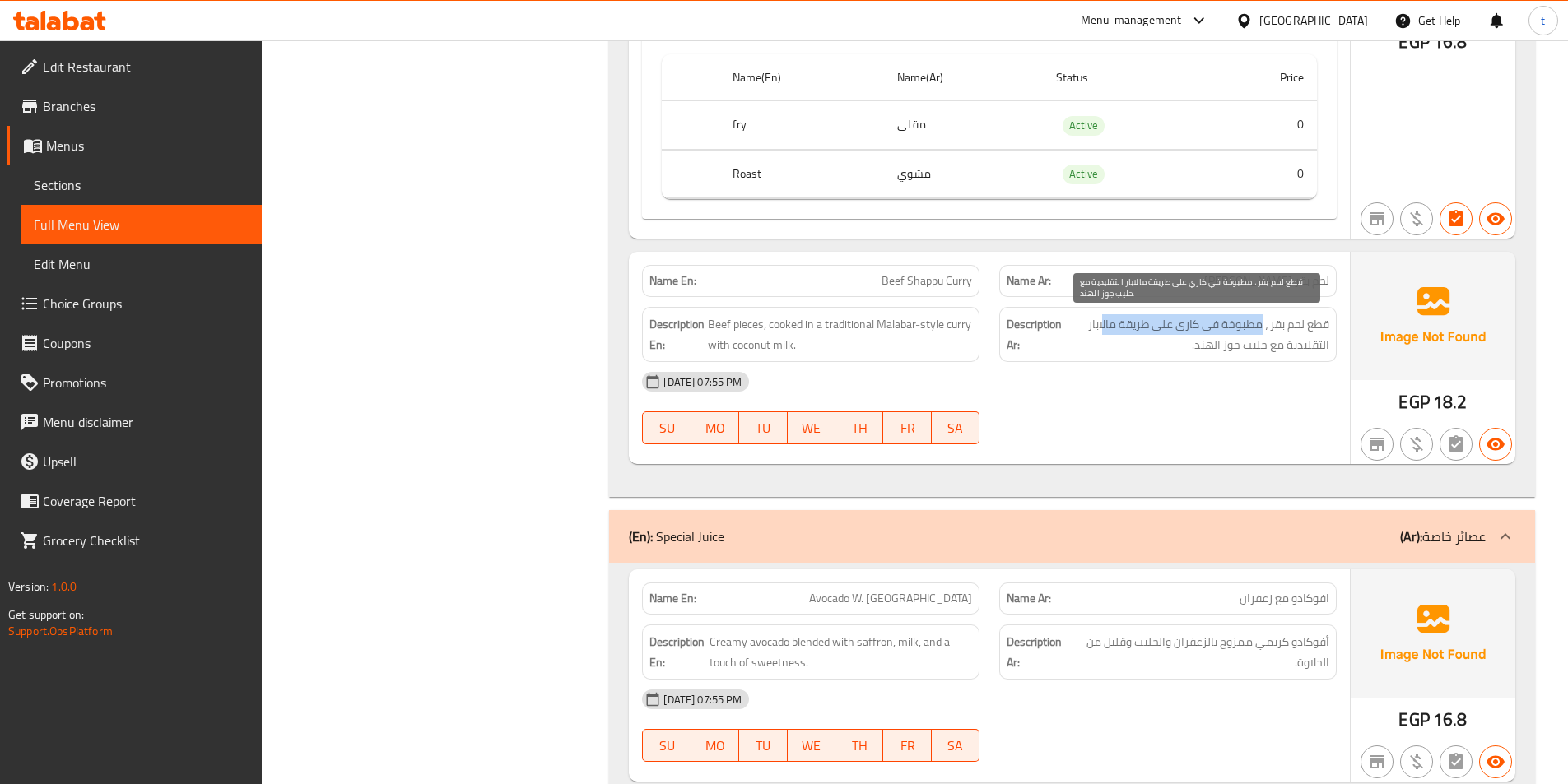
drag, startPoint x: 1258, startPoint y: 331, endPoint x: 1102, endPoint y: 325, distance: 156.1
click at [1102, 325] on span "قطع لحم بقر ، مطبوخة في كاري على طريقة مالابار التقليدية مع حليب جوز الهند." at bounding box center [1198, 334] width 264 height 40
click at [1310, 344] on span "قطع لحم بقر ، مطبوخة في كاري على طريقة مالابار التقليدية مع حليب جوز الهند." at bounding box center [1198, 334] width 264 height 40
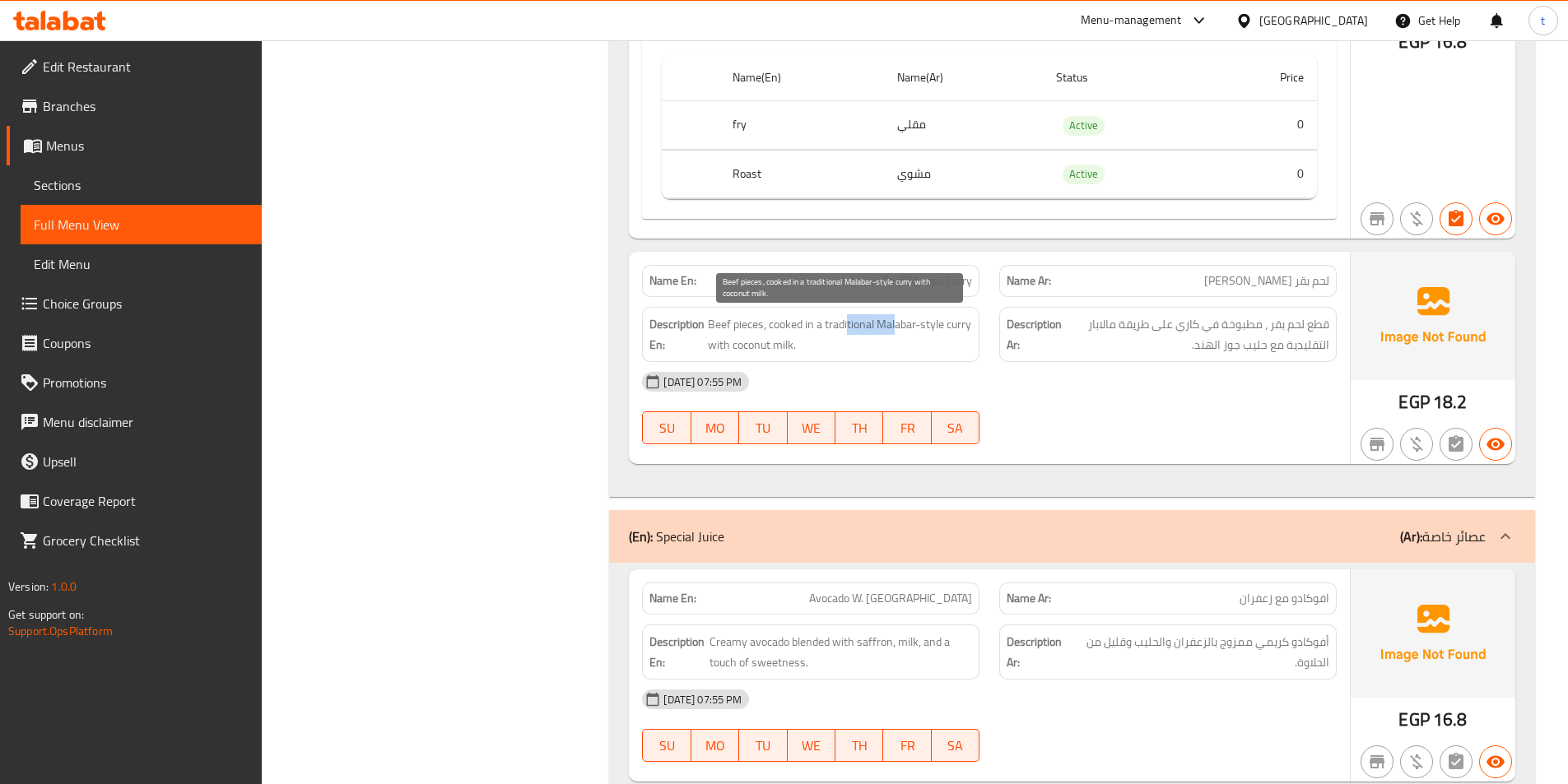
drag, startPoint x: 848, startPoint y: 325, endPoint x: 894, endPoint y: 324, distance: 46.0
click at [894, 324] on span "Beef pieces, cooked in a traditional Malabar-style curry with coconut milk." at bounding box center [840, 334] width 264 height 40
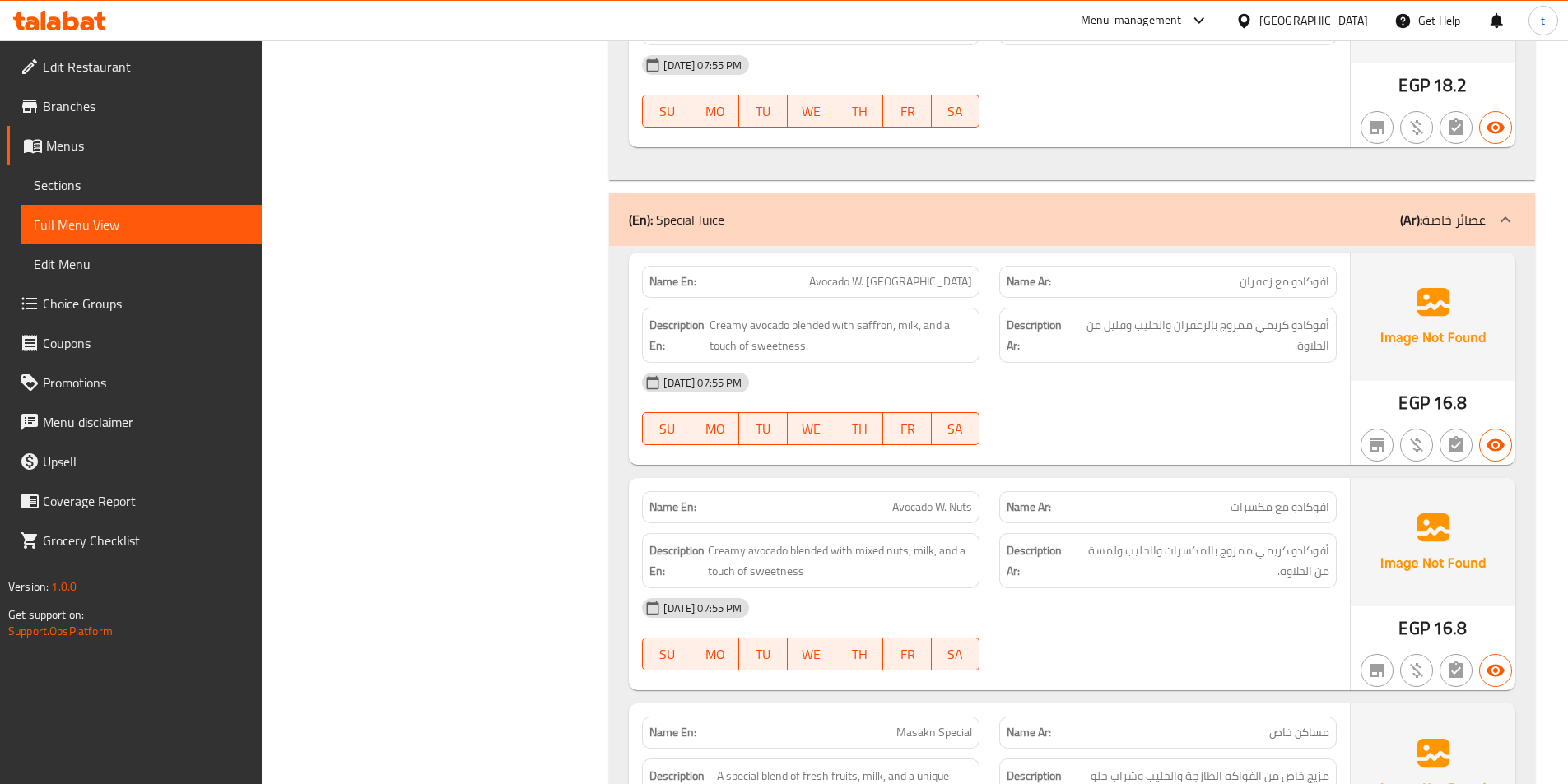
scroll to position [6585, 0]
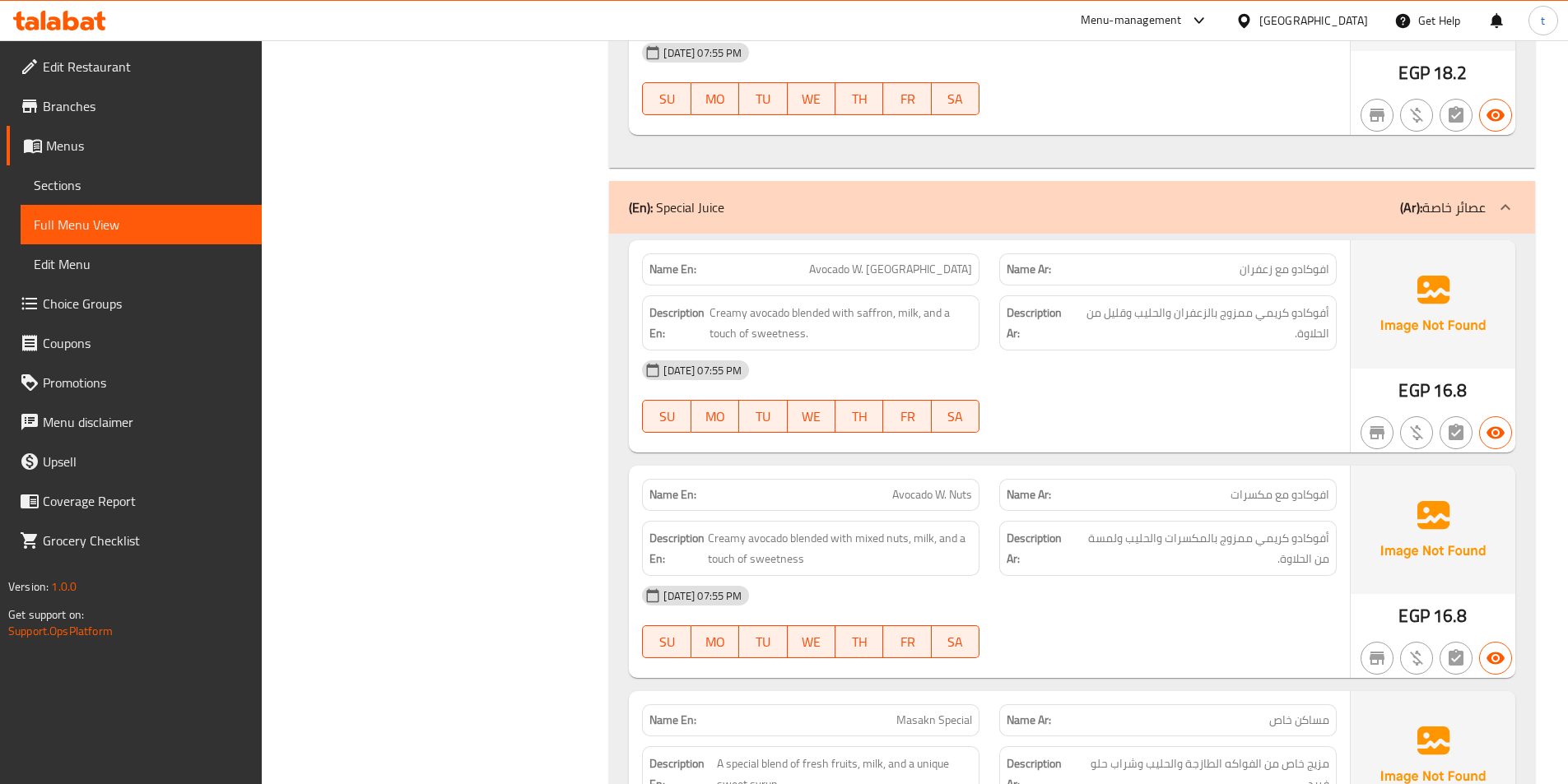
click at [1319, 312] on span "أفوكادو كريمي ممزوج بالزعفران والحليب وقليل من الحلاوة." at bounding box center [1201, 323] width 256 height 40
drag, startPoint x: 1319, startPoint y: 312, endPoint x: 1263, endPoint y: 320, distance: 56.6
click at [1288, 319] on span "أفوكادو كريمي ممزوج بالزعفران والحليب وقليل من الحلاوة." at bounding box center [1201, 323] width 256 height 40
click at [1263, 320] on span "أفوكادو كريمي ممزوج بالزعفران والحليب وقليل من الحلاوة." at bounding box center [1201, 323] width 256 height 40
drag, startPoint x: 1263, startPoint y: 320, endPoint x: 1065, endPoint y: 327, distance: 198.1
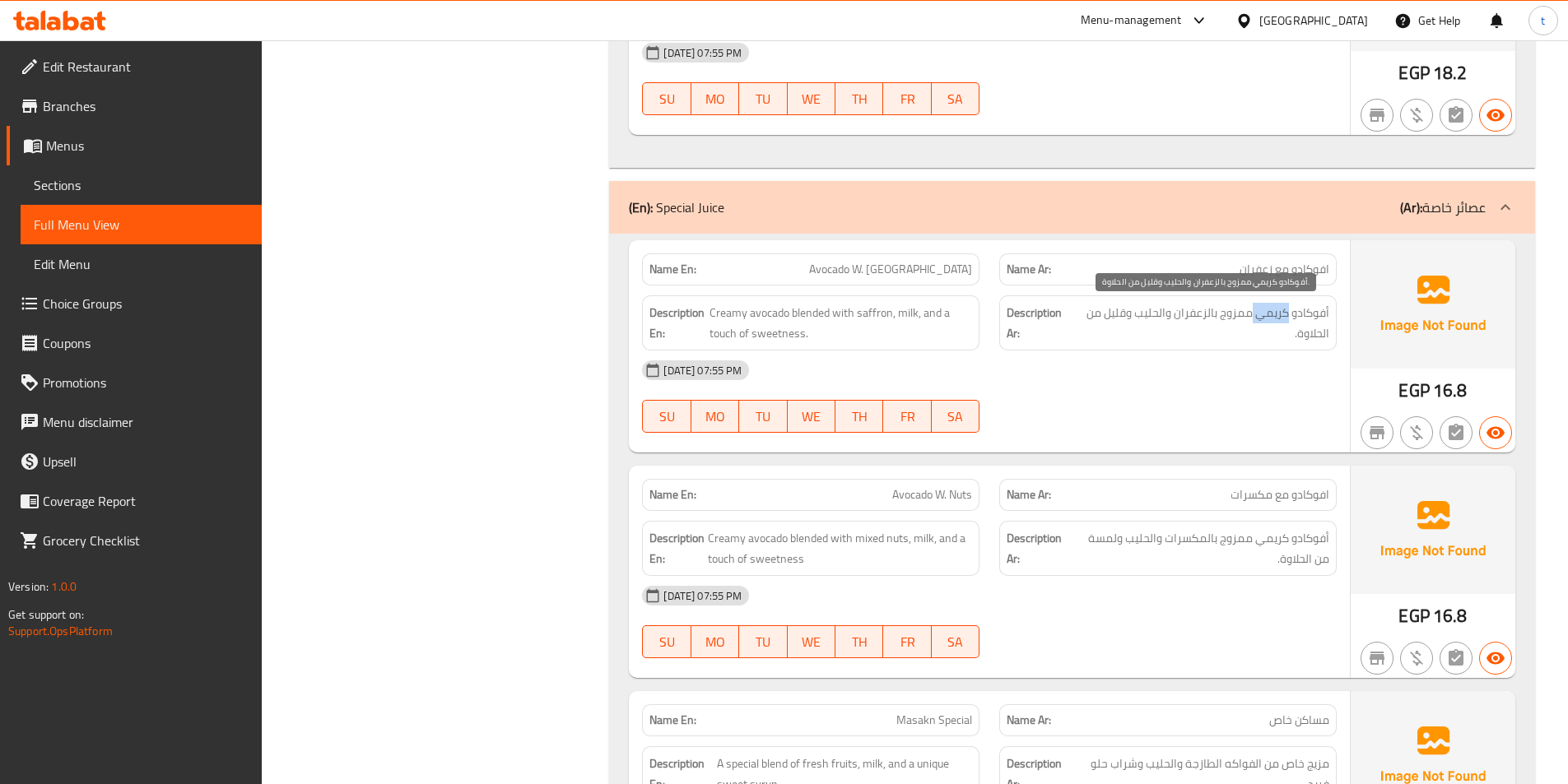
click at [1174, 325] on span "أفوكادو كريمي ممزوج بالزعفران والحليب وقليل من الحلاوة." at bounding box center [1201, 323] width 256 height 40
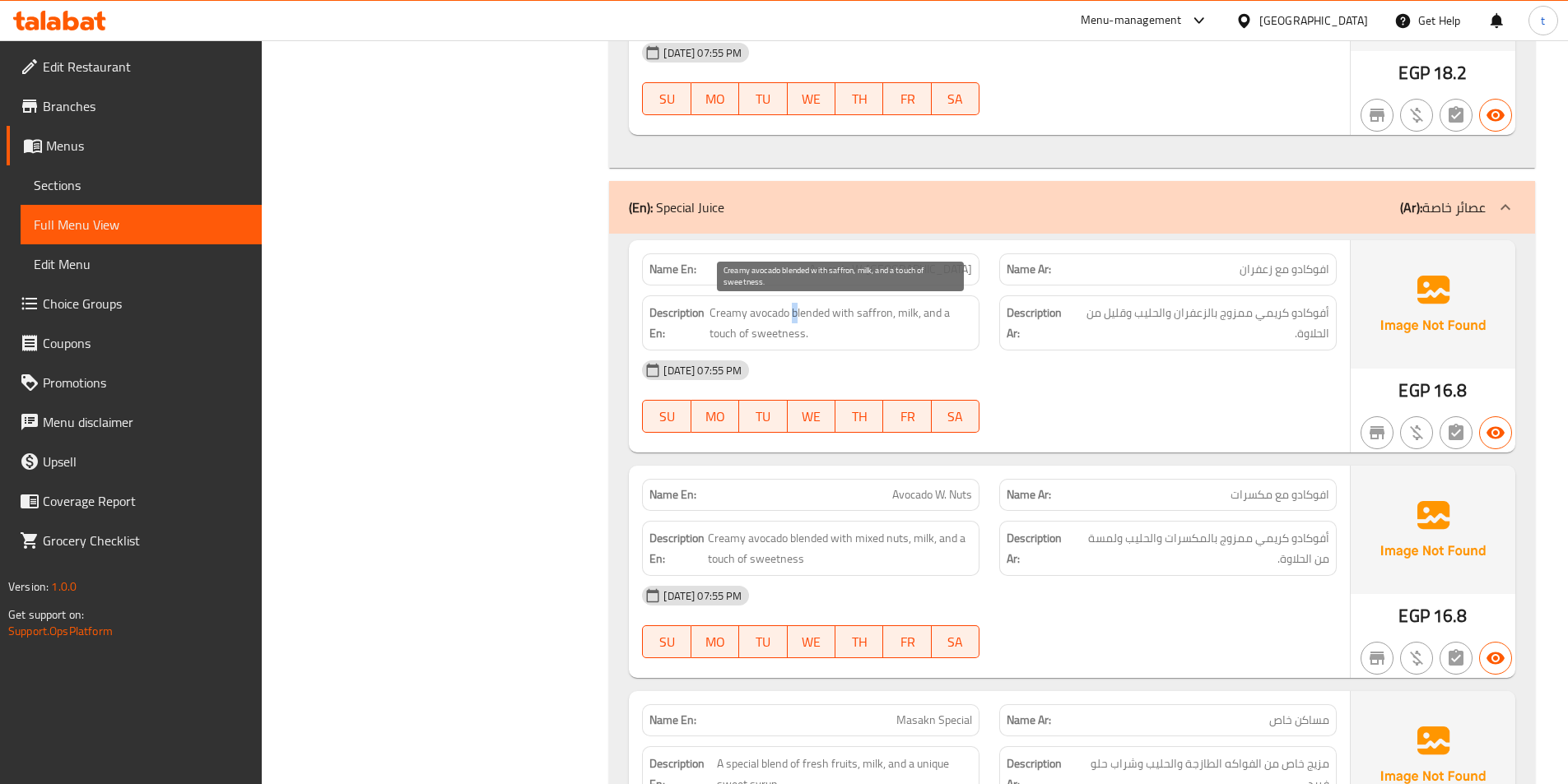
click at [796, 315] on span "Creamy avocado blended with saffron, milk, and a touch of sweetness." at bounding box center [840, 323] width 262 height 40
click at [914, 312] on span "Creamy avocado blended with saffron, milk, and a touch of sweetness." at bounding box center [840, 323] width 262 height 40
click at [909, 312] on span "Creamy avocado blended with saffron, milk, and a touch of sweetness." at bounding box center [840, 323] width 262 height 40
click at [947, 276] on span "Avocado W. Zafran" at bounding box center [890, 270] width 163 height 17
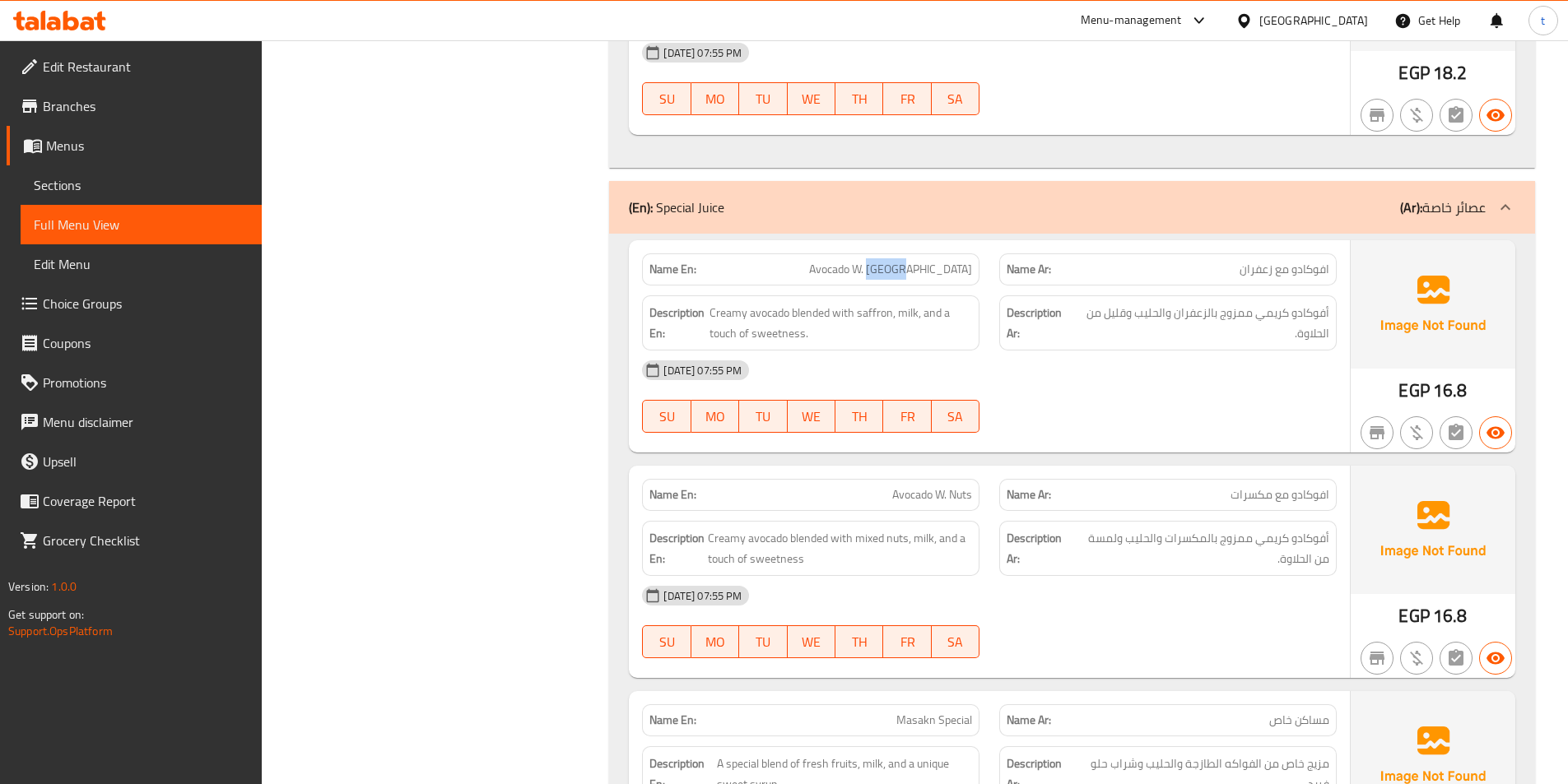
click at [947, 273] on span "Avocado W. Zafran" at bounding box center [890, 270] width 163 height 17
click at [935, 266] on span "Avocado W. Zafran" at bounding box center [890, 270] width 163 height 17
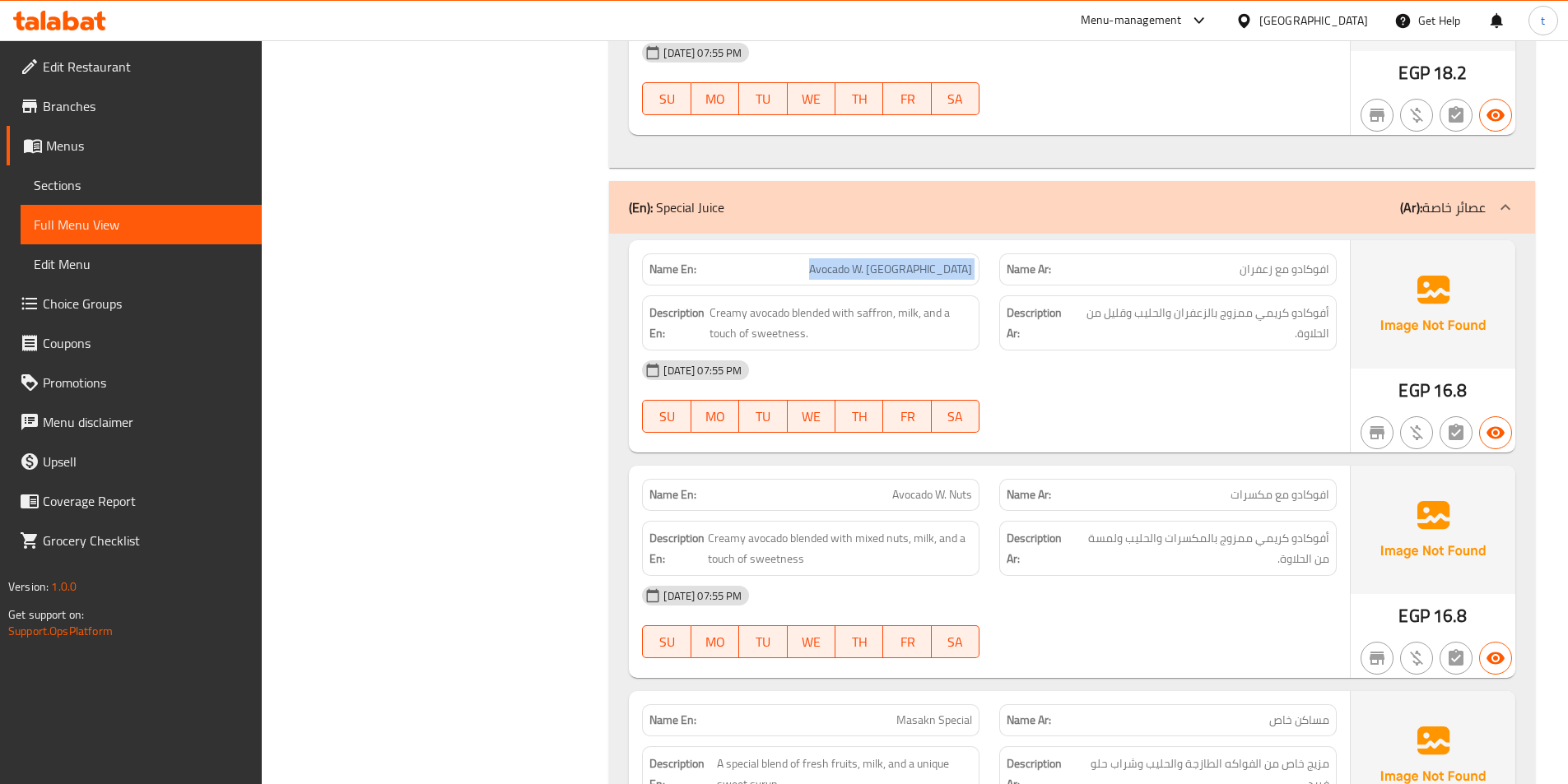
click at [935, 266] on span "Avocado W. Zafran" at bounding box center [890, 270] width 163 height 17
copy span "Avocado W. Zafran"
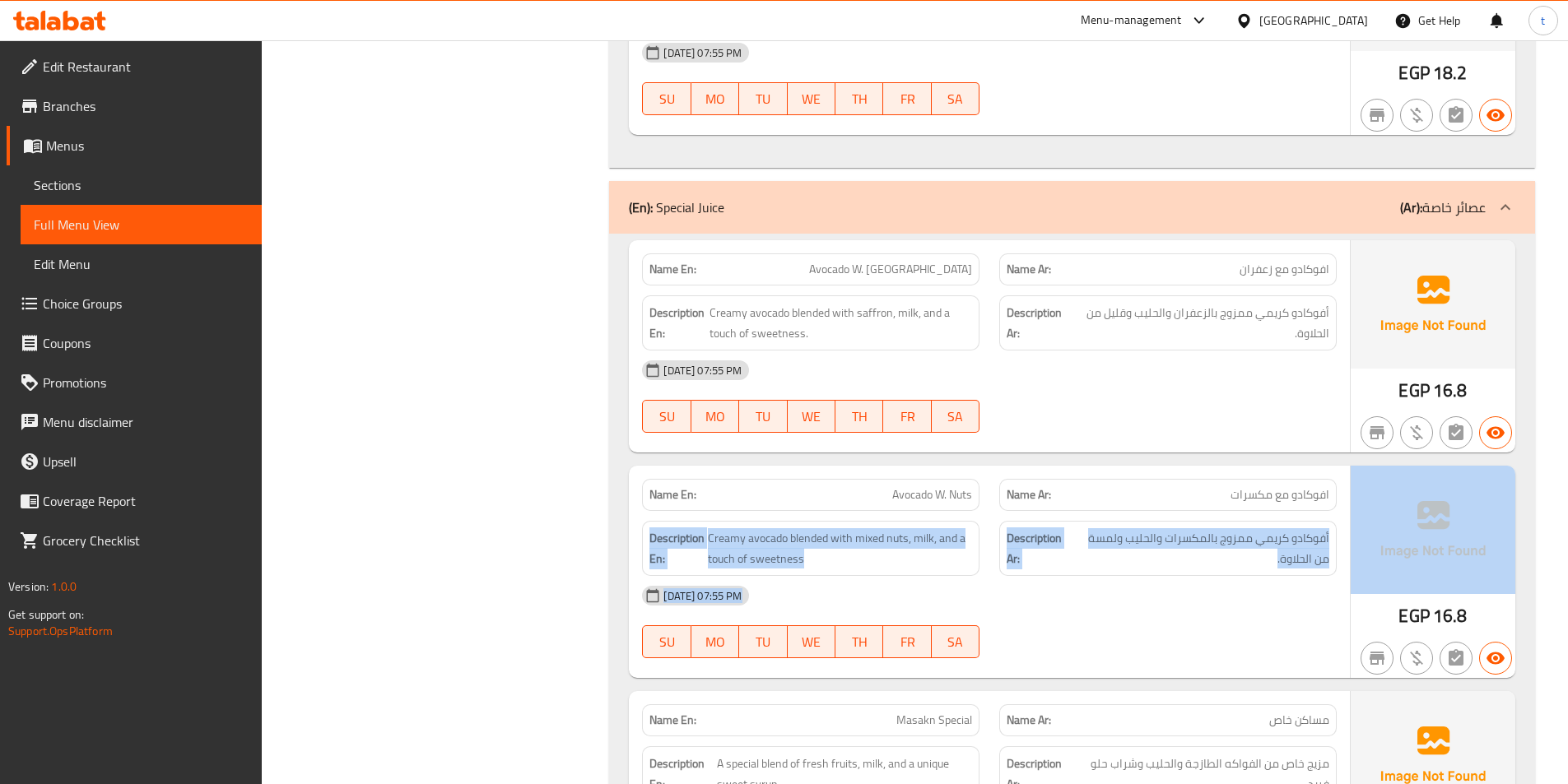
drag, startPoint x: 1231, startPoint y: 489, endPoint x: 1366, endPoint y: 491, distance: 135.0
click at [1366, 491] on div "Name En: Avocado W. Nuts Name Ar: افوكادو مع مكسرات Description En: Creamy avoc…" at bounding box center [1072, 572] width 886 height 213
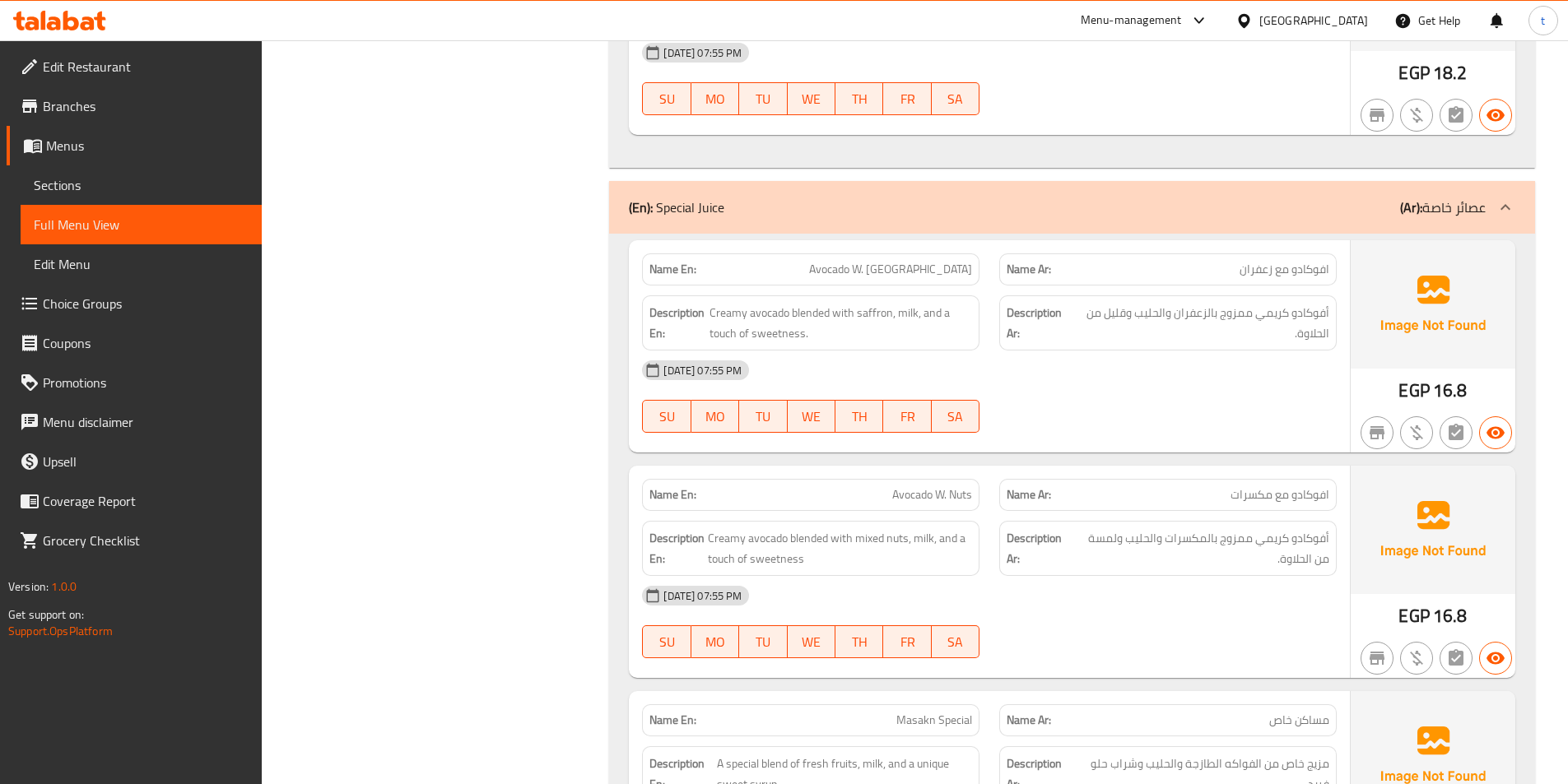
click at [978, 501] on div "Name En: Avocado W. Nuts" at bounding box center [811, 495] width 338 height 33
drag, startPoint x: 1327, startPoint y: 527, endPoint x: 1163, endPoint y: 532, distance: 164.1
click at [1163, 532] on div "Description Ar: أفوكادو كريمي ممزوج بالمكسرات والحليب ولمسة من الحلاوة." at bounding box center [1168, 549] width 338 height 56
drag, startPoint x: 1324, startPoint y: 496, endPoint x: 1201, endPoint y: 509, distance: 123.7
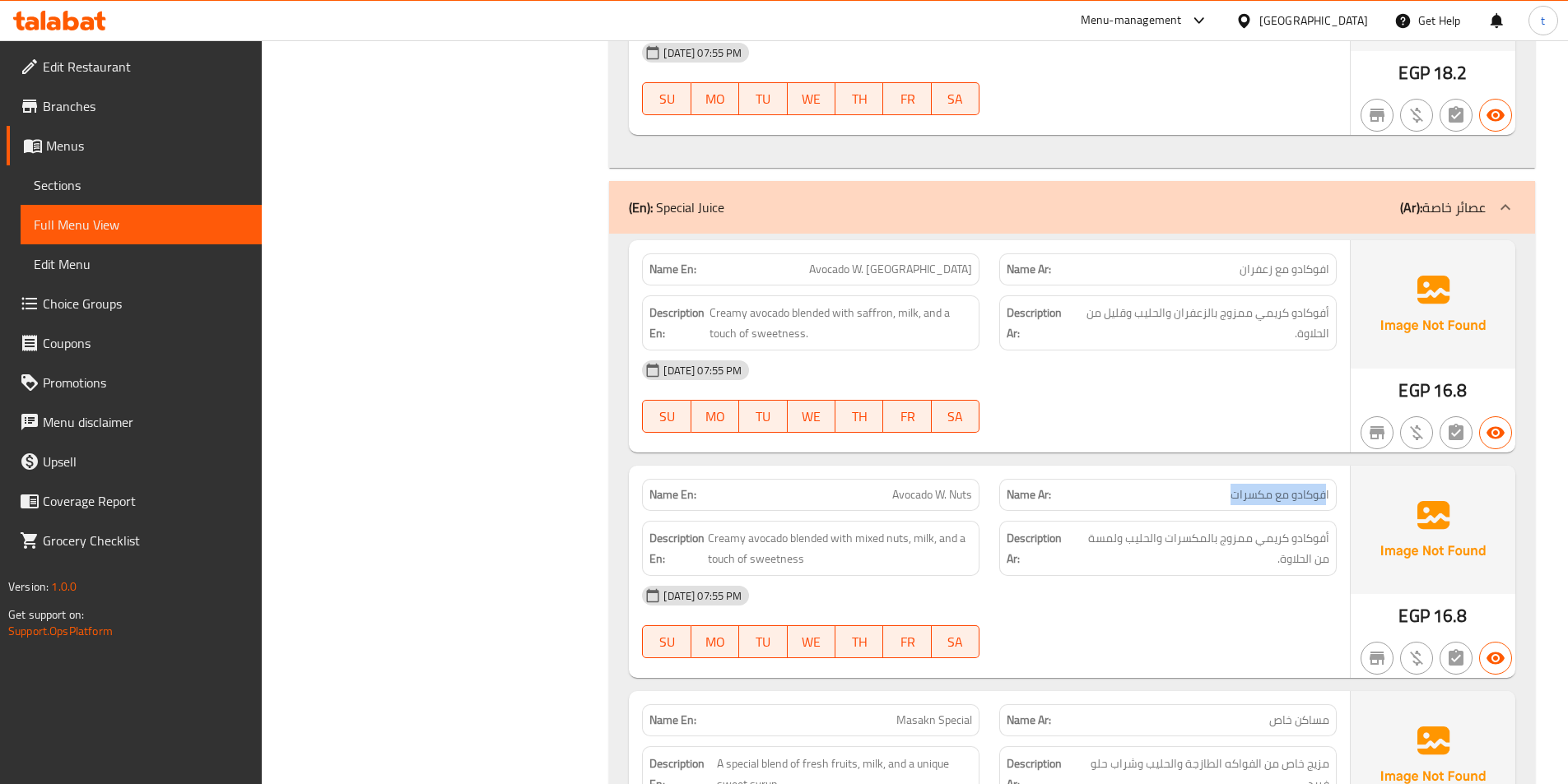
click at [1201, 509] on div "Name Ar: افوكادو مع مكسرات" at bounding box center [1168, 495] width 338 height 33
drag, startPoint x: 878, startPoint y: 492, endPoint x: 939, endPoint y: 491, distance: 61.0
click at [939, 491] on p "Name En: Avocado W. Nuts" at bounding box center [810, 495] width 323 height 17
click at [706, 548] on h6 "Description En: Creamy avocado blended with mixed nuts, milk, and a touch of sw…" at bounding box center [810, 549] width 323 height 40
click at [727, 544] on span "Creamy avocado blended with mixed nuts, milk, and a touch of sweetness" at bounding box center [840, 549] width 264 height 40
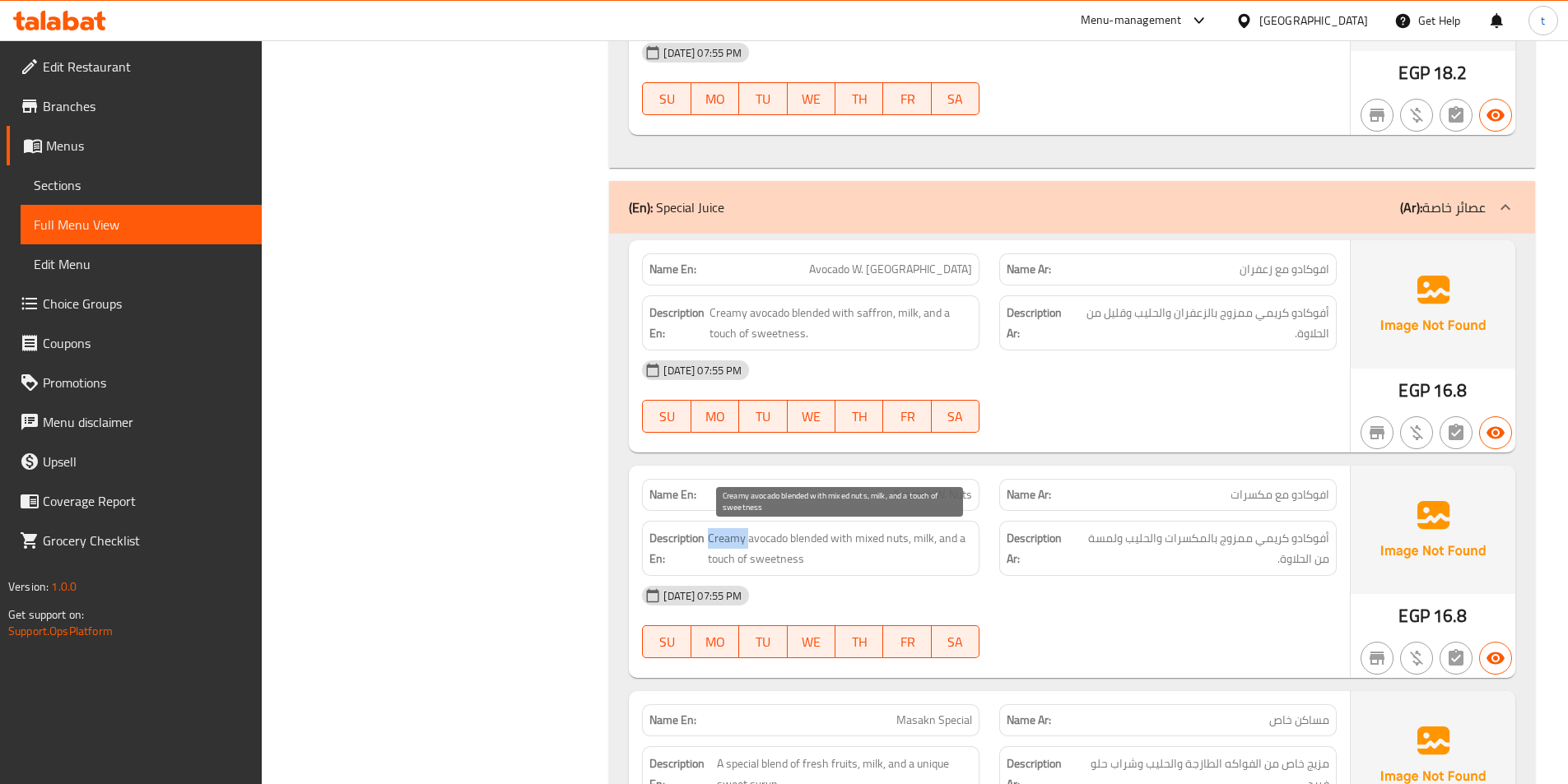
drag, startPoint x: 727, startPoint y: 544, endPoint x: 784, endPoint y: 545, distance: 57.0
click at [749, 545] on span "Creamy avocado blended with mixed nuts, milk, and a touch of sweetness" at bounding box center [840, 549] width 264 height 40
click at [784, 545] on span "Creamy avocado blended with mixed nuts, milk, and a touch of sweetness" at bounding box center [840, 549] width 264 height 40
click at [841, 539] on span "Creamy avocado blended with mixed nuts, milk, and a touch of sweetness" at bounding box center [840, 549] width 264 height 40
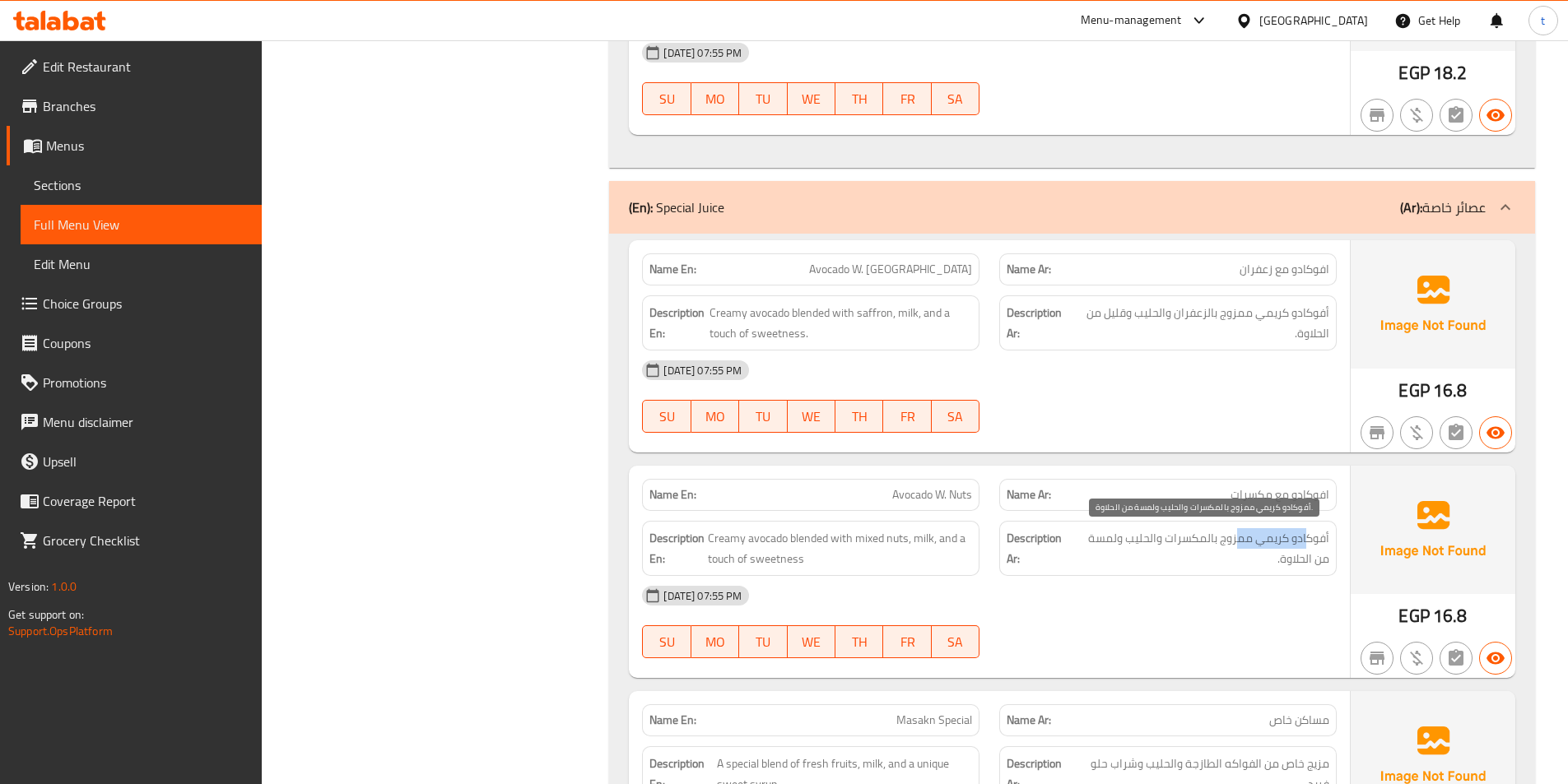
drag, startPoint x: 1310, startPoint y: 546, endPoint x: 1237, endPoint y: 549, distance: 73.1
click at [1237, 549] on span "أفوكادو كريمي ممزوج بالمكسرات والحليب ولمسة من الحلاوة." at bounding box center [1200, 549] width 258 height 40
drag, startPoint x: 984, startPoint y: 499, endPoint x: 995, endPoint y: 500, distance: 11.0
click at [996, 499] on div "Name En: Avocado W. Nuts Name Ar: افوكادو مع مكسرات" at bounding box center [989, 495] width 714 height 52
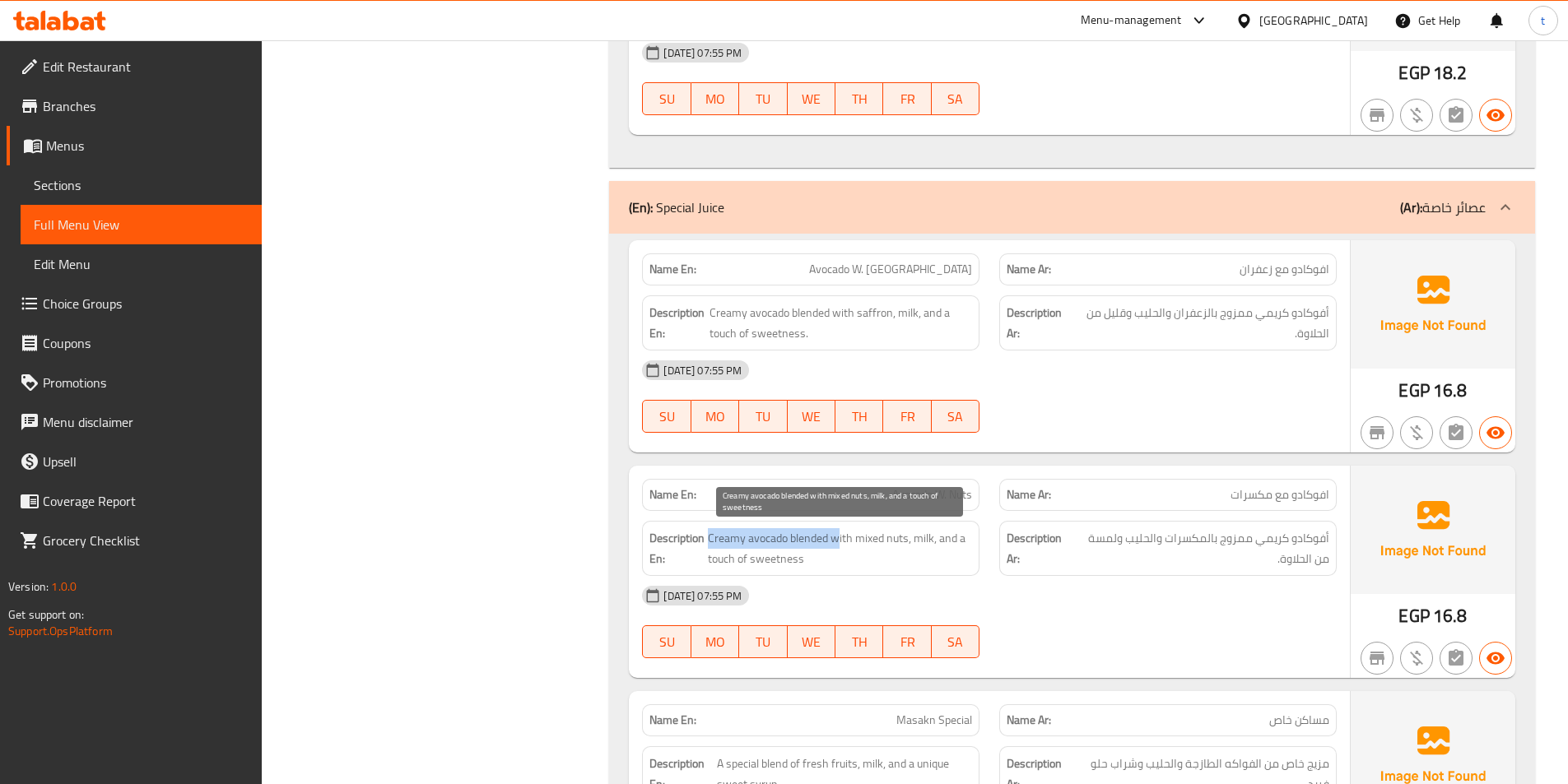
drag, startPoint x: 707, startPoint y: 546, endPoint x: 838, endPoint y: 544, distance: 131.0
click at [838, 544] on span "Creamy avocado blended with mixed nuts, milk, and a touch of sweetness" at bounding box center [840, 549] width 264 height 40
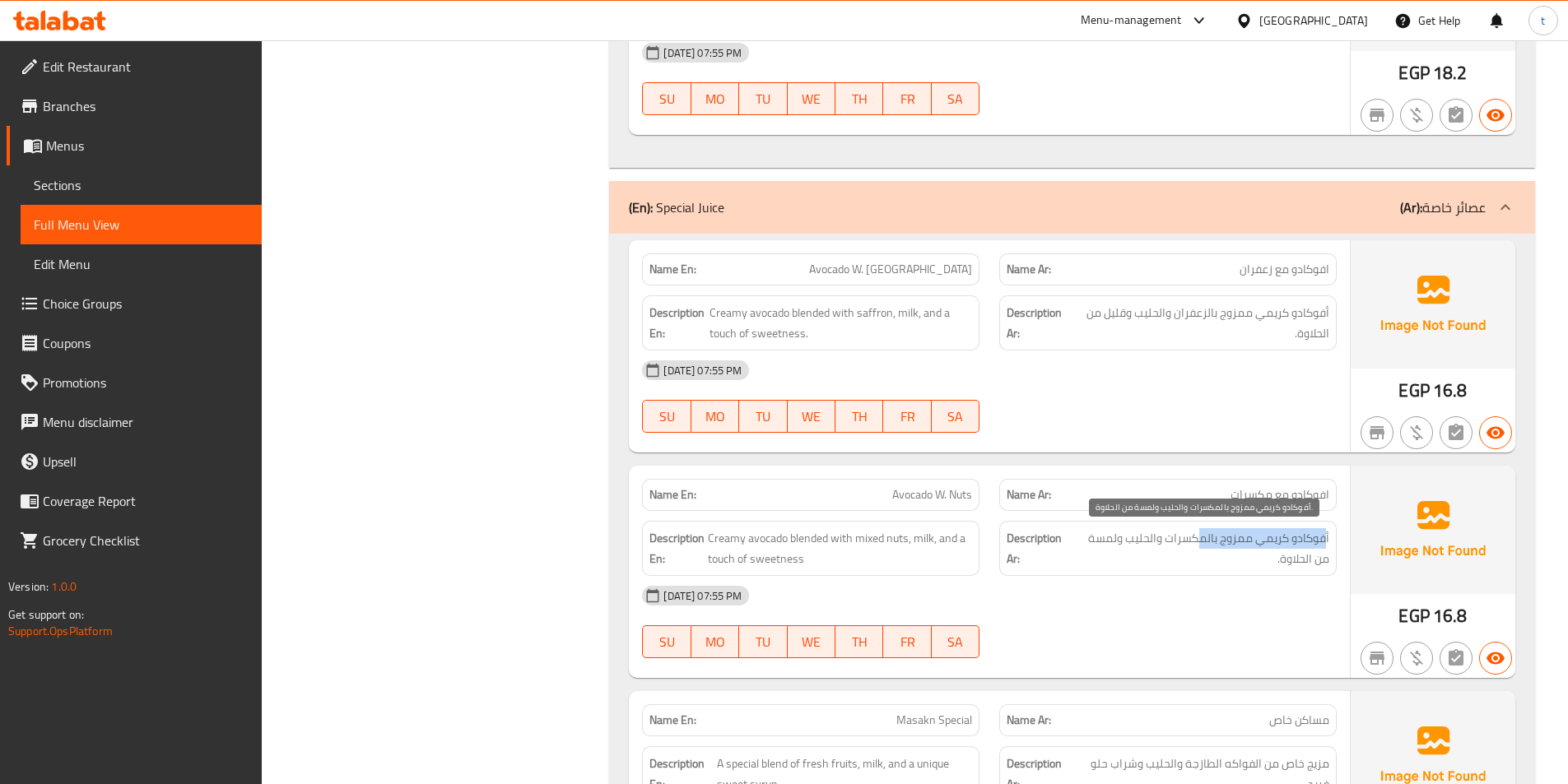
drag, startPoint x: 1327, startPoint y: 539, endPoint x: 1199, endPoint y: 543, distance: 128.1
click at [1199, 543] on span "أفوكادو كريمي ممزوج بالمكسرات والحليب ولمسة من الحلاوة." at bounding box center [1200, 549] width 258 height 40
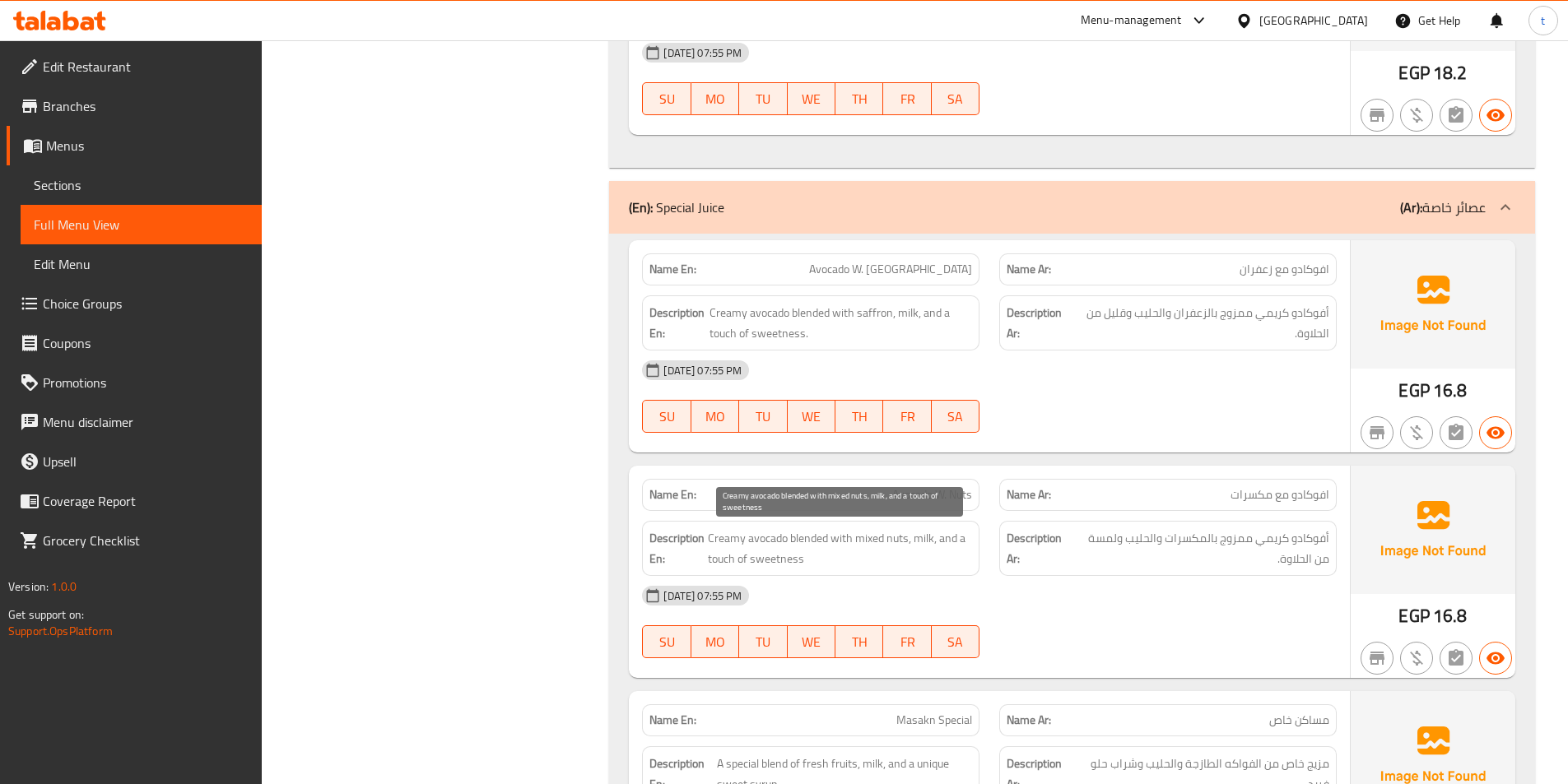
click at [791, 549] on span "Creamy avocado blended with mixed nuts, milk, and a touch of sweetness" at bounding box center [840, 549] width 264 height 40
drag, startPoint x: 789, startPoint y: 536, endPoint x: 912, endPoint y: 529, distance: 123.2
click at [912, 529] on span "Creamy avocado blended with mixed nuts, milk, and a touch of sweetness" at bounding box center [840, 549] width 264 height 40
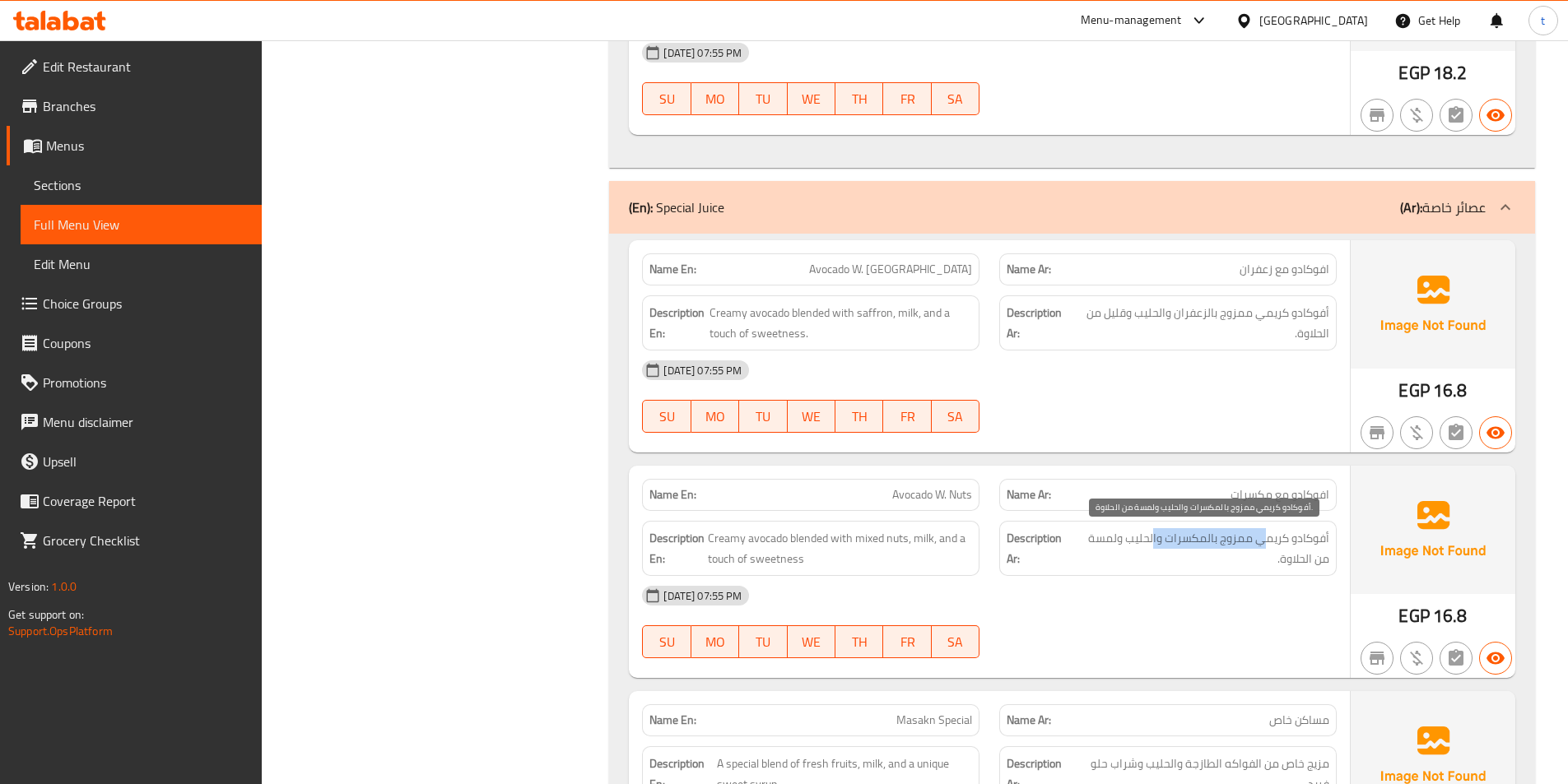
drag, startPoint x: 1266, startPoint y: 539, endPoint x: 1155, endPoint y: 535, distance: 111.1
click at [1155, 535] on span "أفوكادو كريمي ممزوج بالمكسرات والحليب ولمسة من الحلاوة." at bounding box center [1200, 549] width 258 height 40
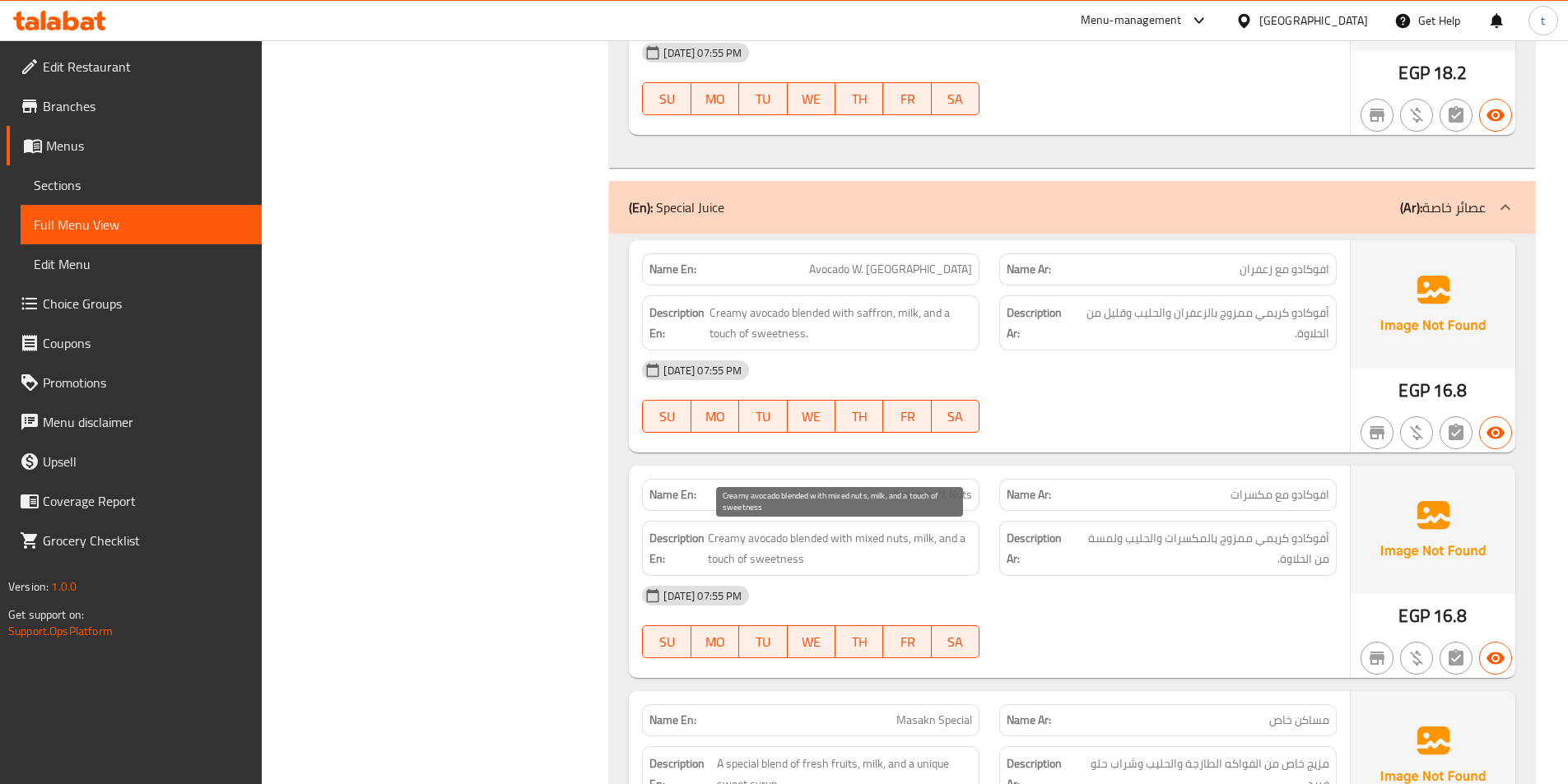
click at [846, 547] on span "Creamy avocado blended with mixed nuts, milk, and a touch of sweetness" at bounding box center [840, 549] width 264 height 40
drag, startPoint x: 854, startPoint y: 537, endPoint x: 931, endPoint y: 531, distance: 77.2
click at [931, 531] on span "Creamy avocado blended with mixed nuts, milk, and a touch of sweetness" at bounding box center [840, 549] width 264 height 40
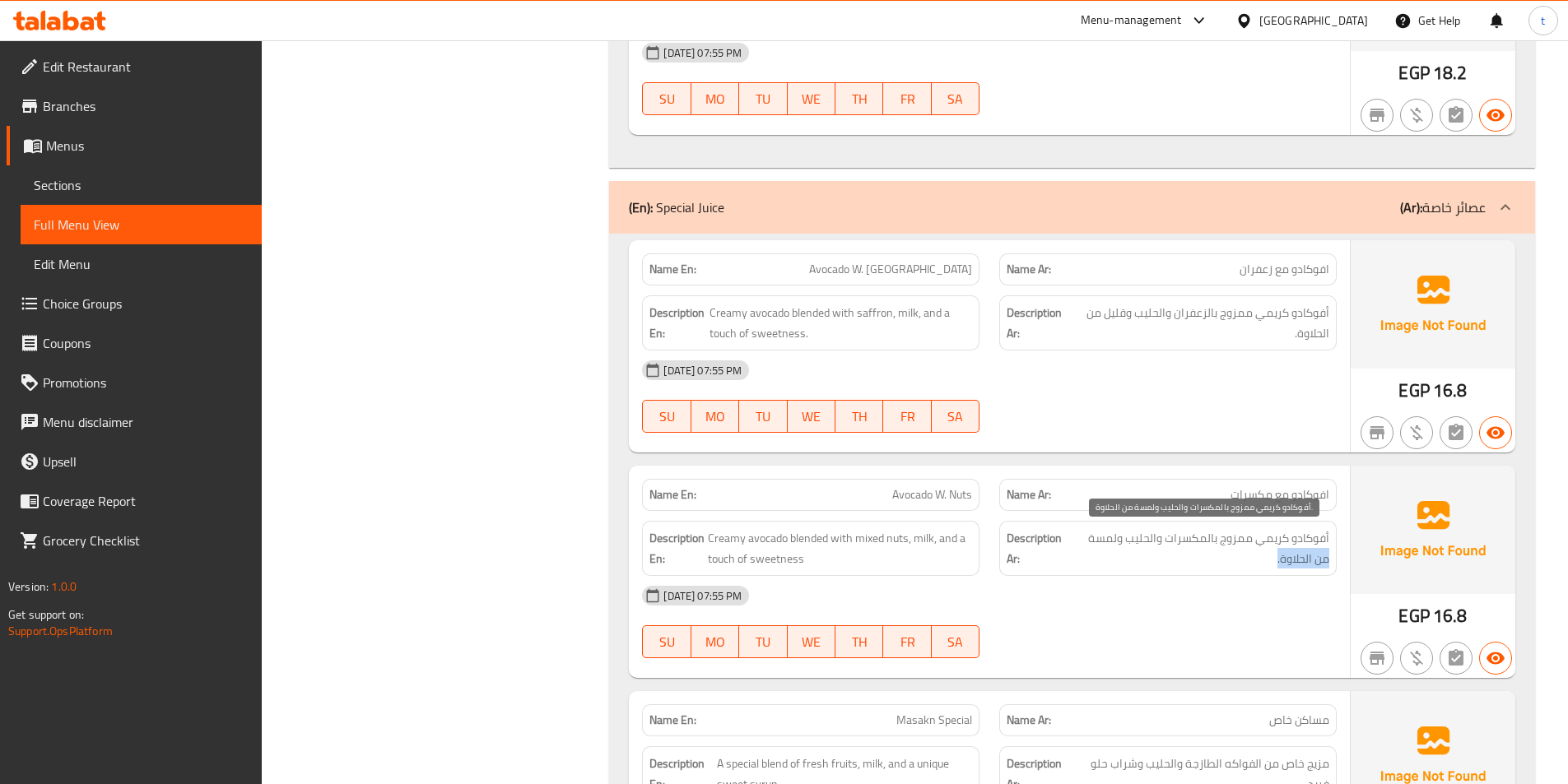
drag, startPoint x: 1225, startPoint y: 554, endPoint x: 1091, endPoint y: 546, distance: 134.2
click at [1091, 546] on span "أفوكادو كريمي ممزوج بالمكسرات والحليب ولمسة من الحلاوة." at bounding box center [1200, 549] width 258 height 40
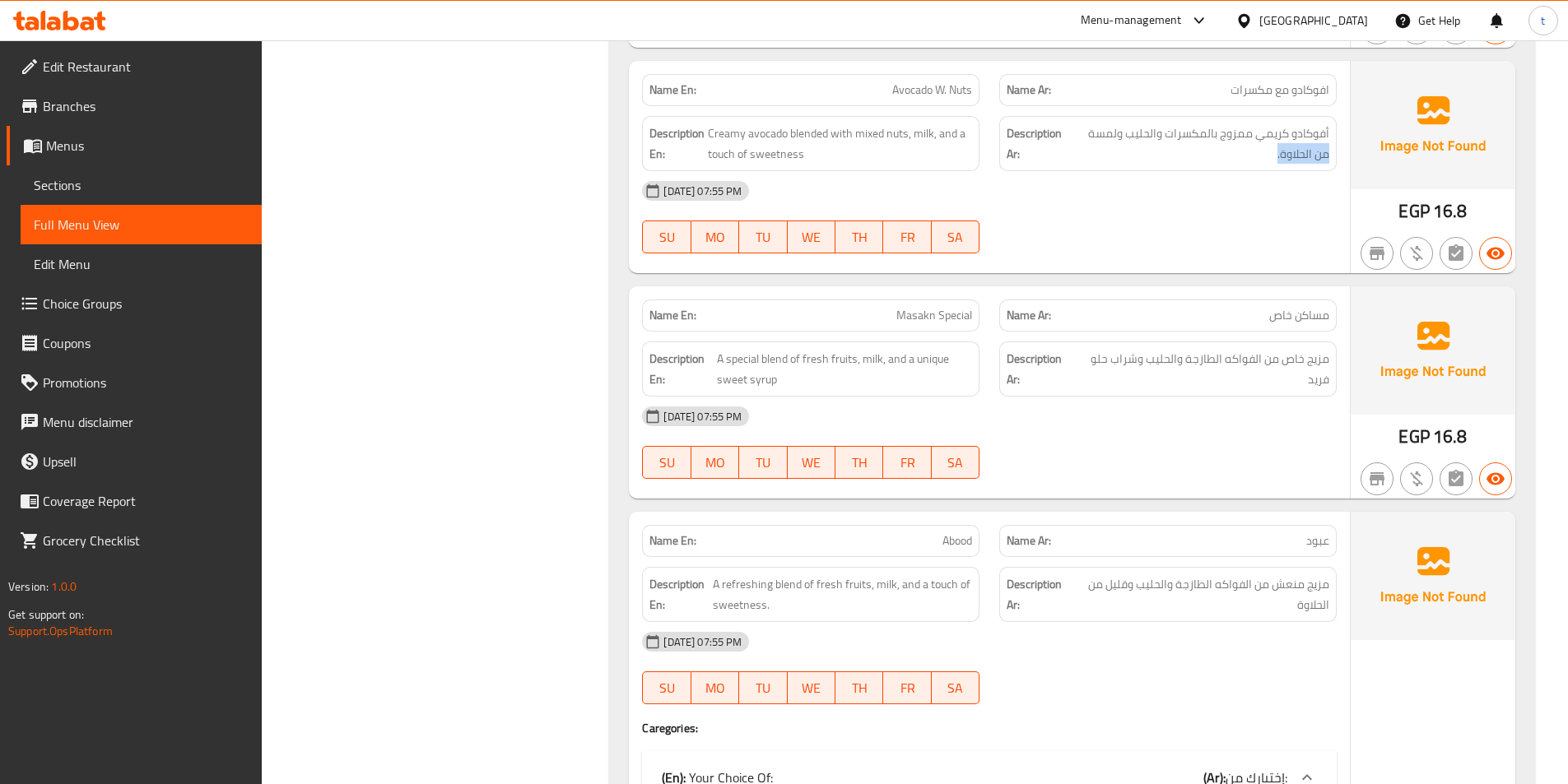
scroll to position [6997, 0]
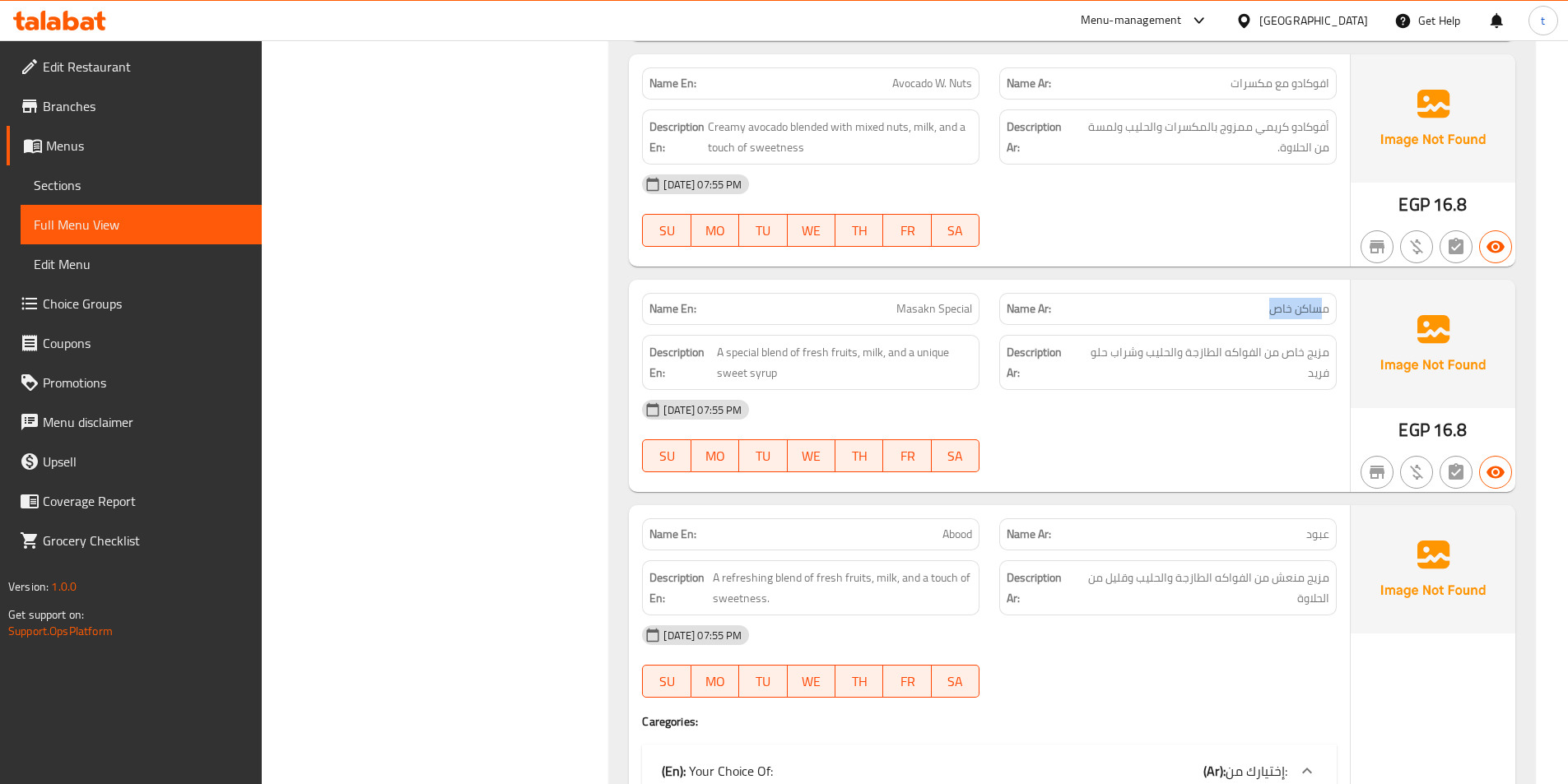
drag, startPoint x: 1325, startPoint y: 311, endPoint x: 1193, endPoint y: 303, distance: 132.2
click at [1193, 303] on p "Name Ar: مساكن خاص" at bounding box center [1168, 309] width 323 height 17
drag, startPoint x: 885, startPoint y: 319, endPoint x: 999, endPoint y: 306, distance: 114.7
click at [999, 306] on div "Name En: Masakn Special Name Ar: مساكن خاص" at bounding box center [989, 309] width 714 height 52
drag, startPoint x: 714, startPoint y: 354, endPoint x: 851, endPoint y: 349, distance: 137.1
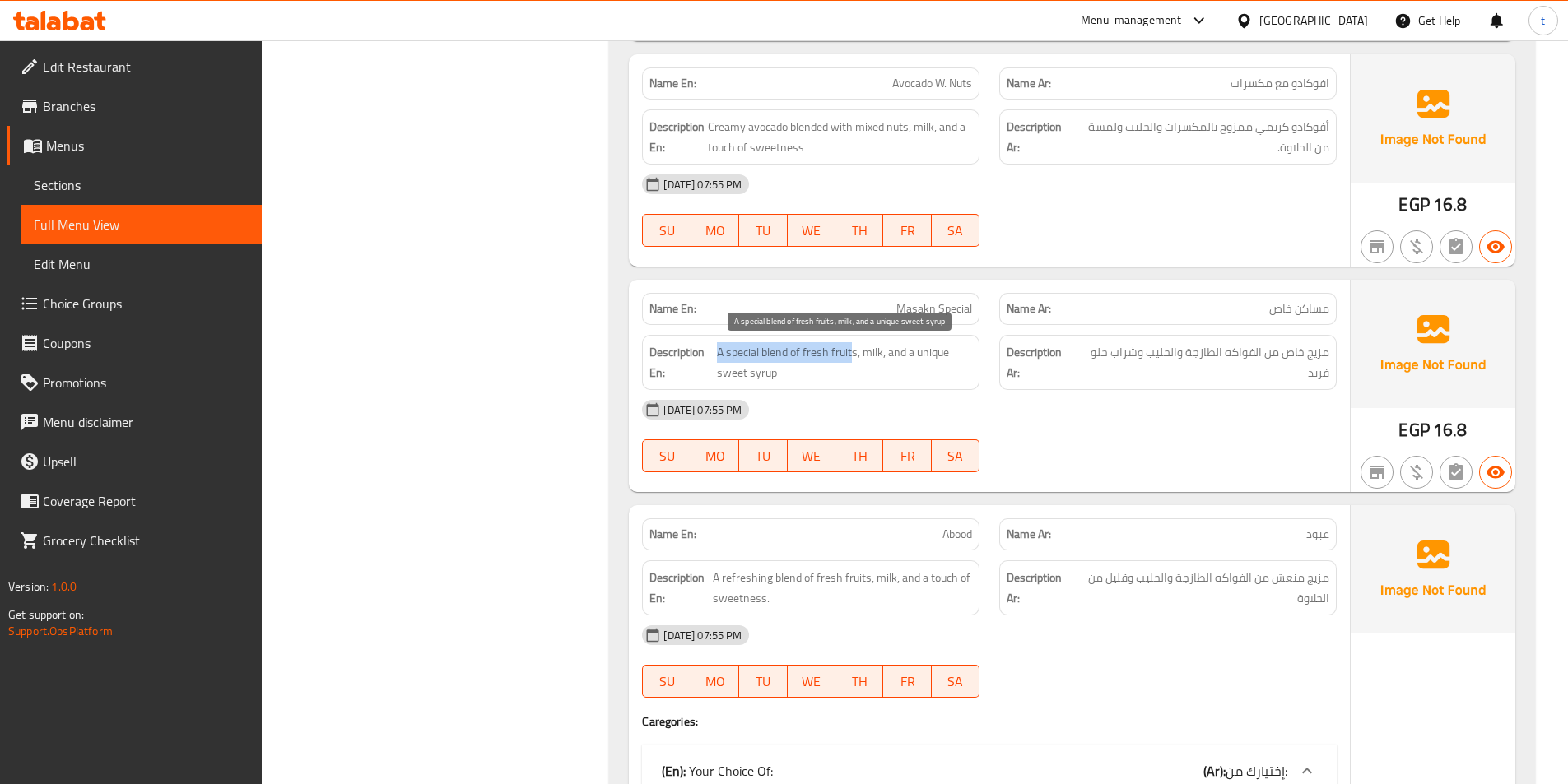
click at [851, 349] on h6 "Description En: A special blend of fresh fruits, milk, and a unique sweet syrup" at bounding box center [810, 363] width 323 height 40
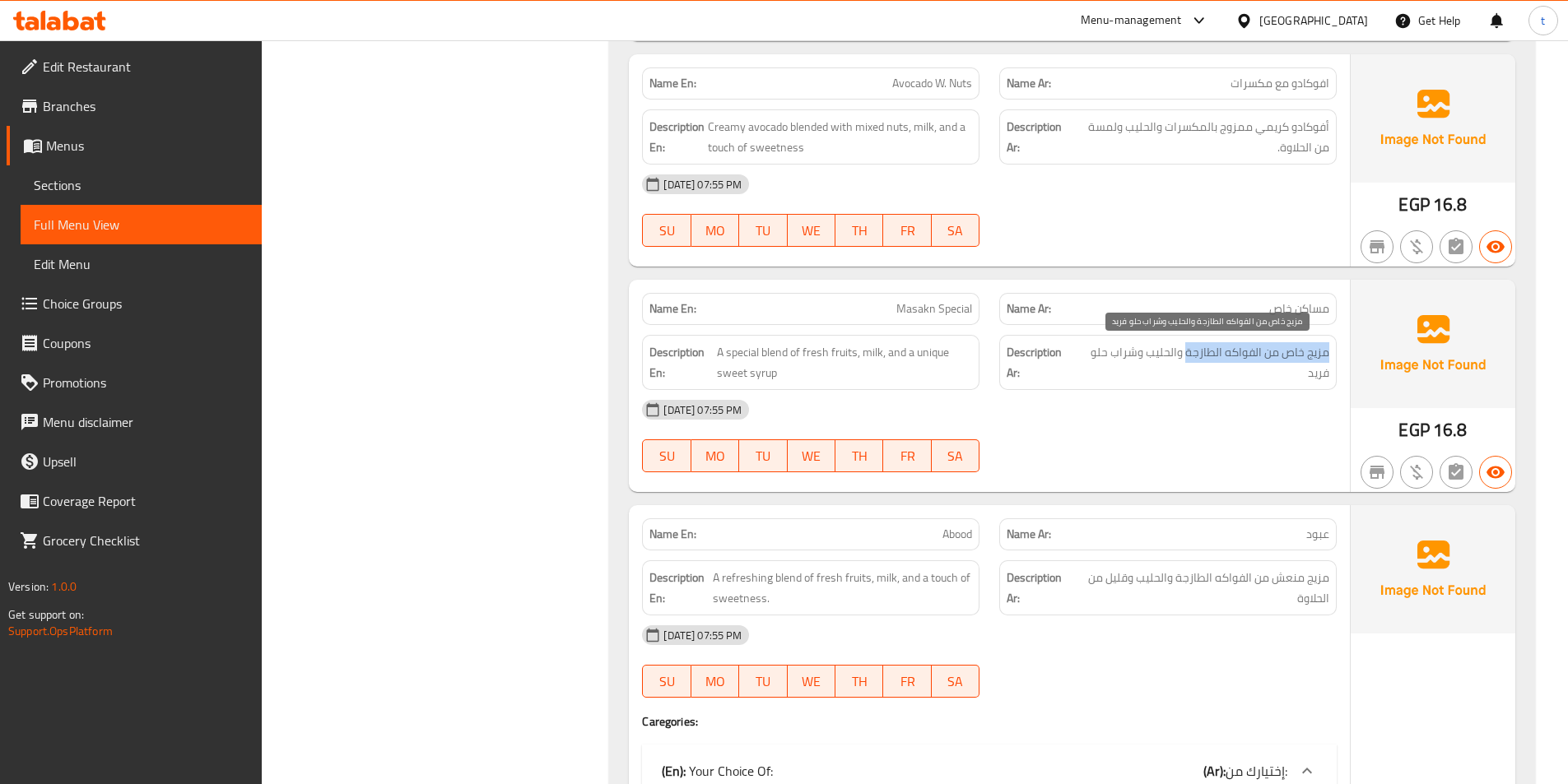
drag, startPoint x: 1331, startPoint y: 361, endPoint x: 1187, endPoint y: 355, distance: 144.1
click at [1187, 355] on div "Description Ar: مزيج خاص من الفواكه الطازجة والحليب وشراب حلو فريد" at bounding box center [1168, 363] width 338 height 56
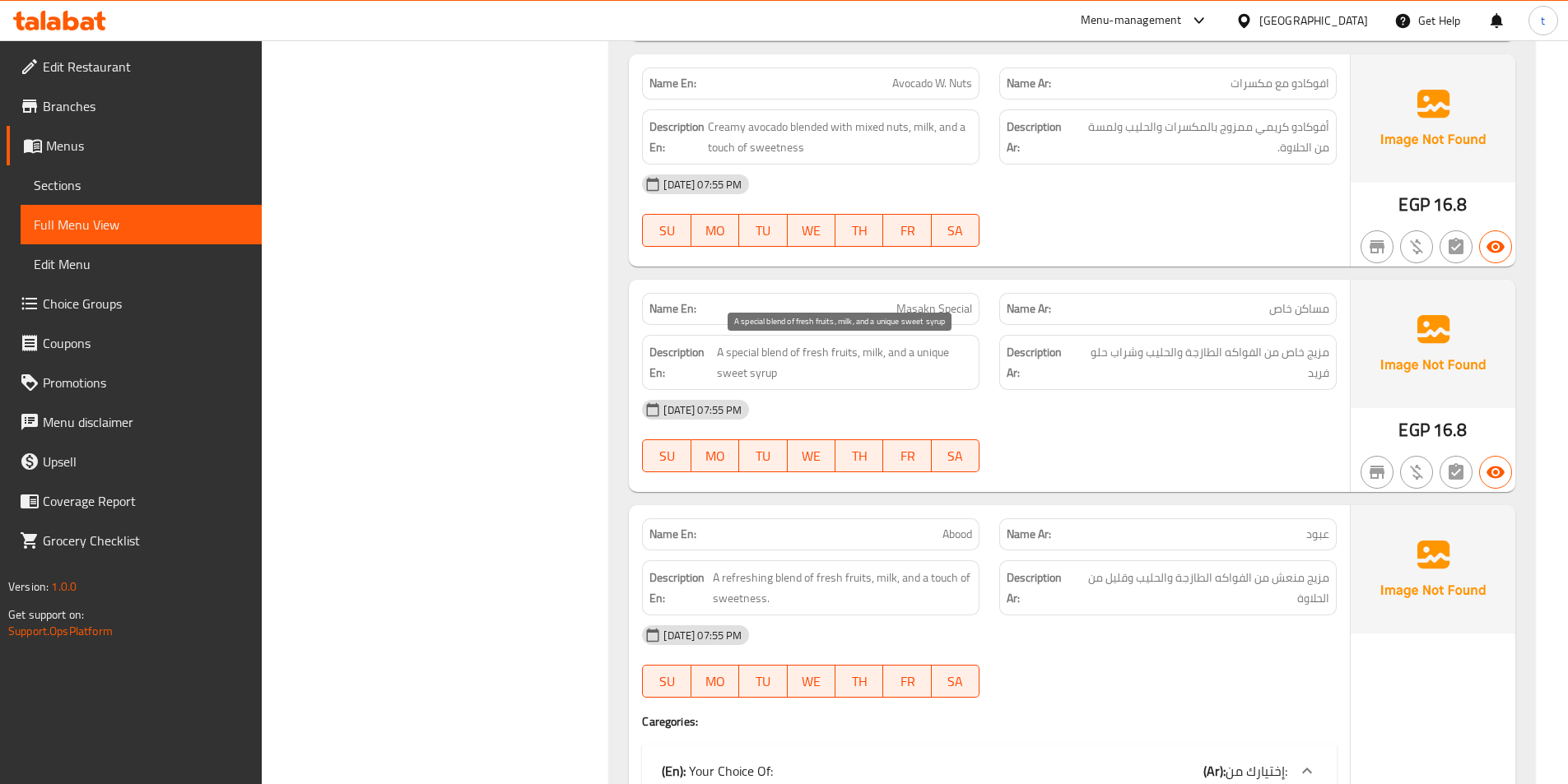
click at [853, 362] on span "A special blend of fresh fruits, milk, and a unique sweet syrup" at bounding box center [844, 363] width 256 height 40
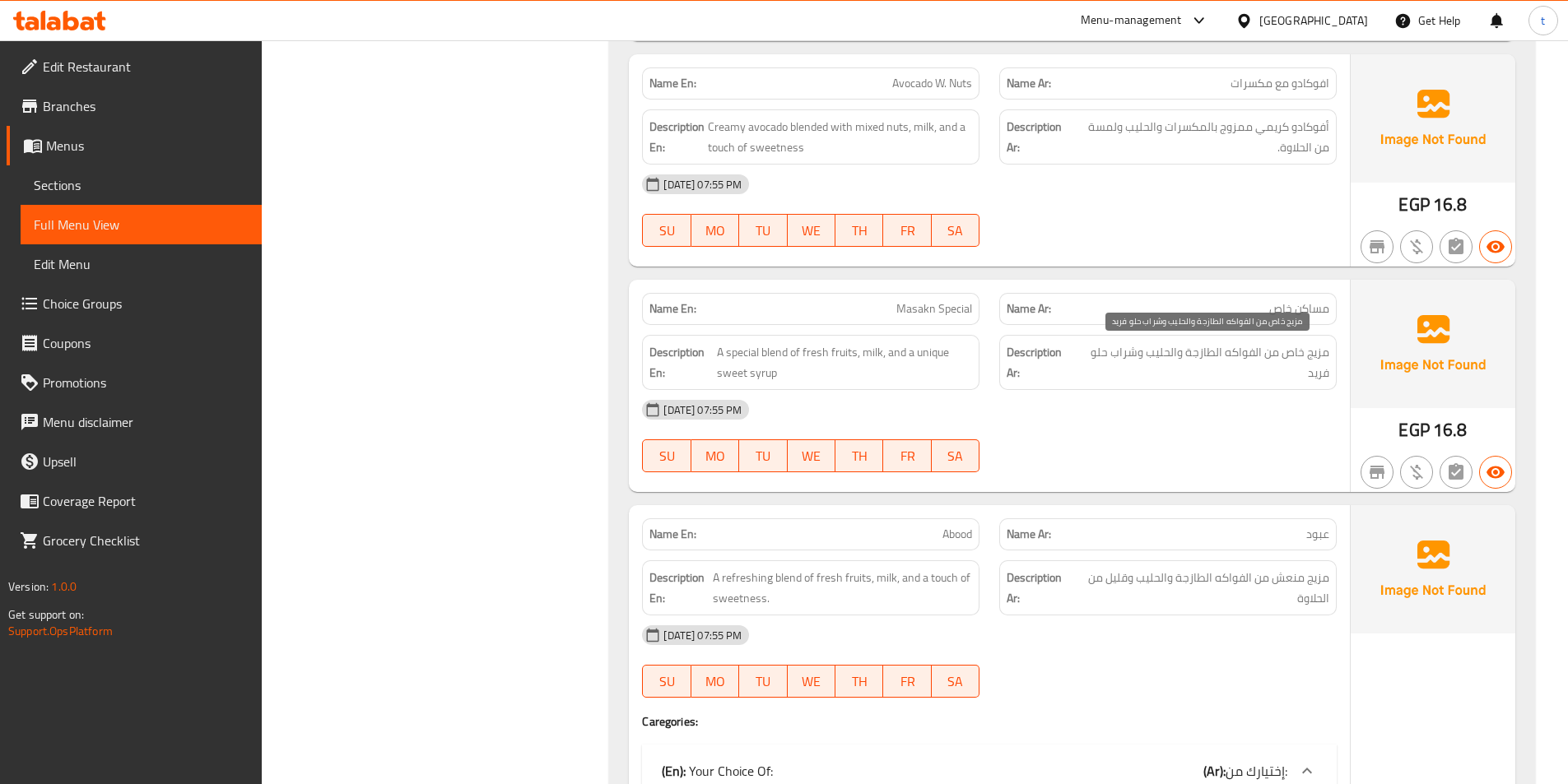
click at [1162, 356] on span "مزيج خاص من الفواكه الطازجة والحليب وشراب حلو فريد" at bounding box center [1203, 363] width 251 height 40
drag, startPoint x: 1162, startPoint y: 356, endPoint x: 972, endPoint y: 360, distance: 190.0
click at [1160, 356] on span "مزيج خاص من الفواكه الطازجة والحليب وشراب حلو فريد" at bounding box center [1203, 363] width 251 height 40
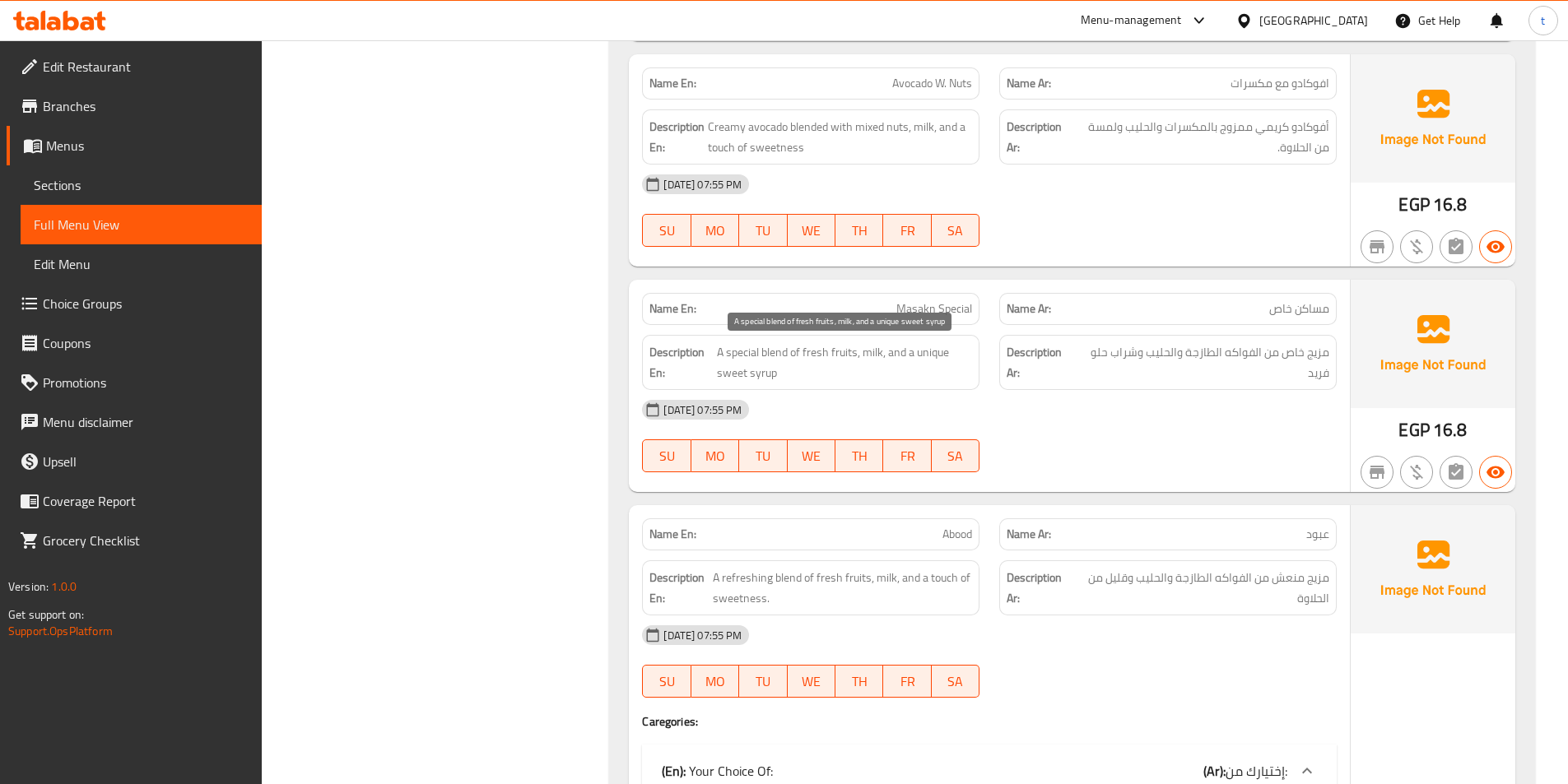
click at [891, 354] on span "A special blend of fresh fruits, milk, and a unique sweet syrup" at bounding box center [844, 363] width 256 height 40
drag, startPoint x: 881, startPoint y: 352, endPoint x: 926, endPoint y: 380, distance: 53.0
click at [926, 380] on span "A special blend of fresh fruits, milk, and a unique sweet syrup" at bounding box center [844, 363] width 256 height 40
click at [922, 383] on span "A special blend of fresh fruits, milk, and a unique sweet syrup" at bounding box center [844, 363] width 256 height 40
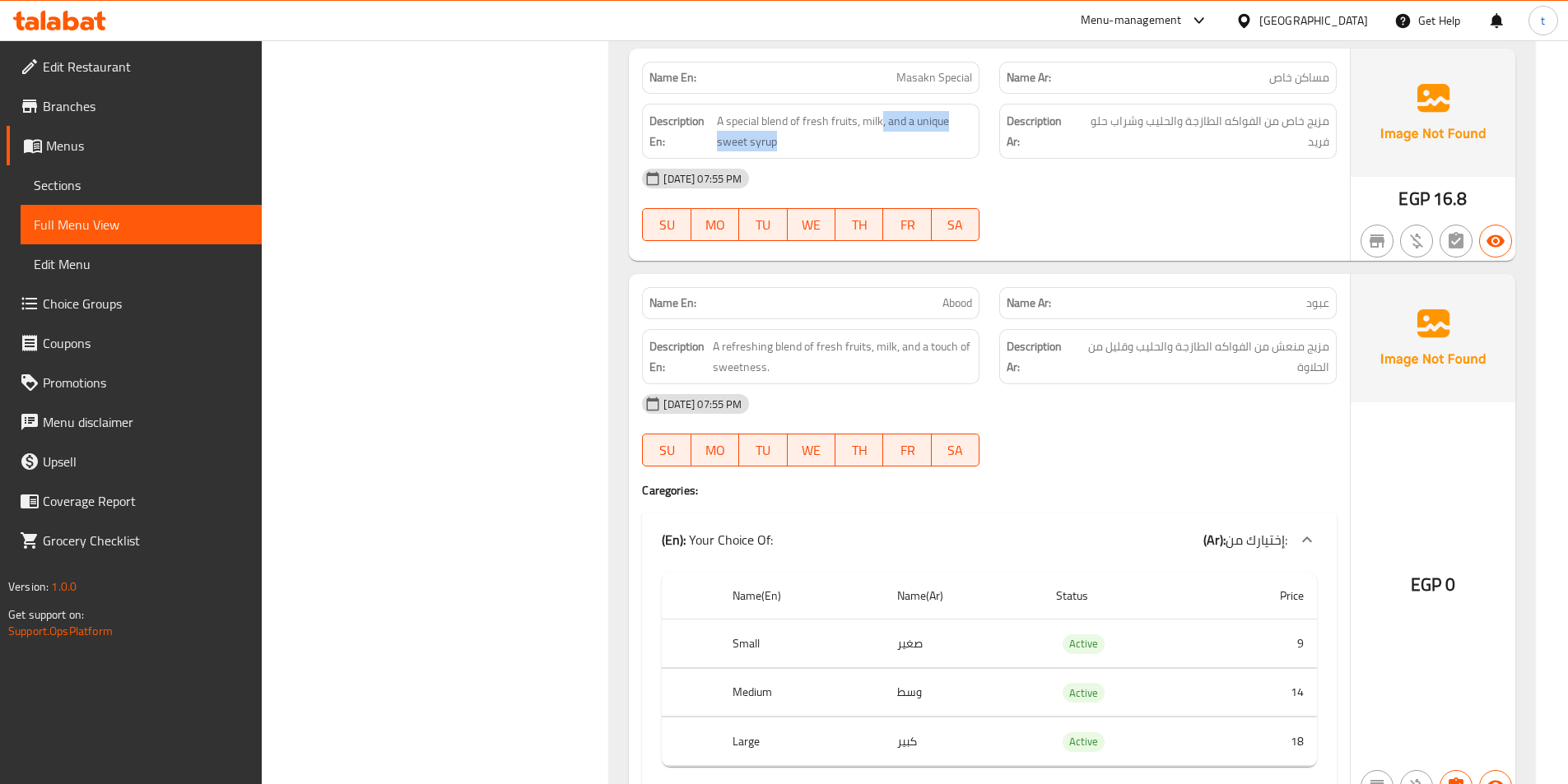
scroll to position [7244, 0]
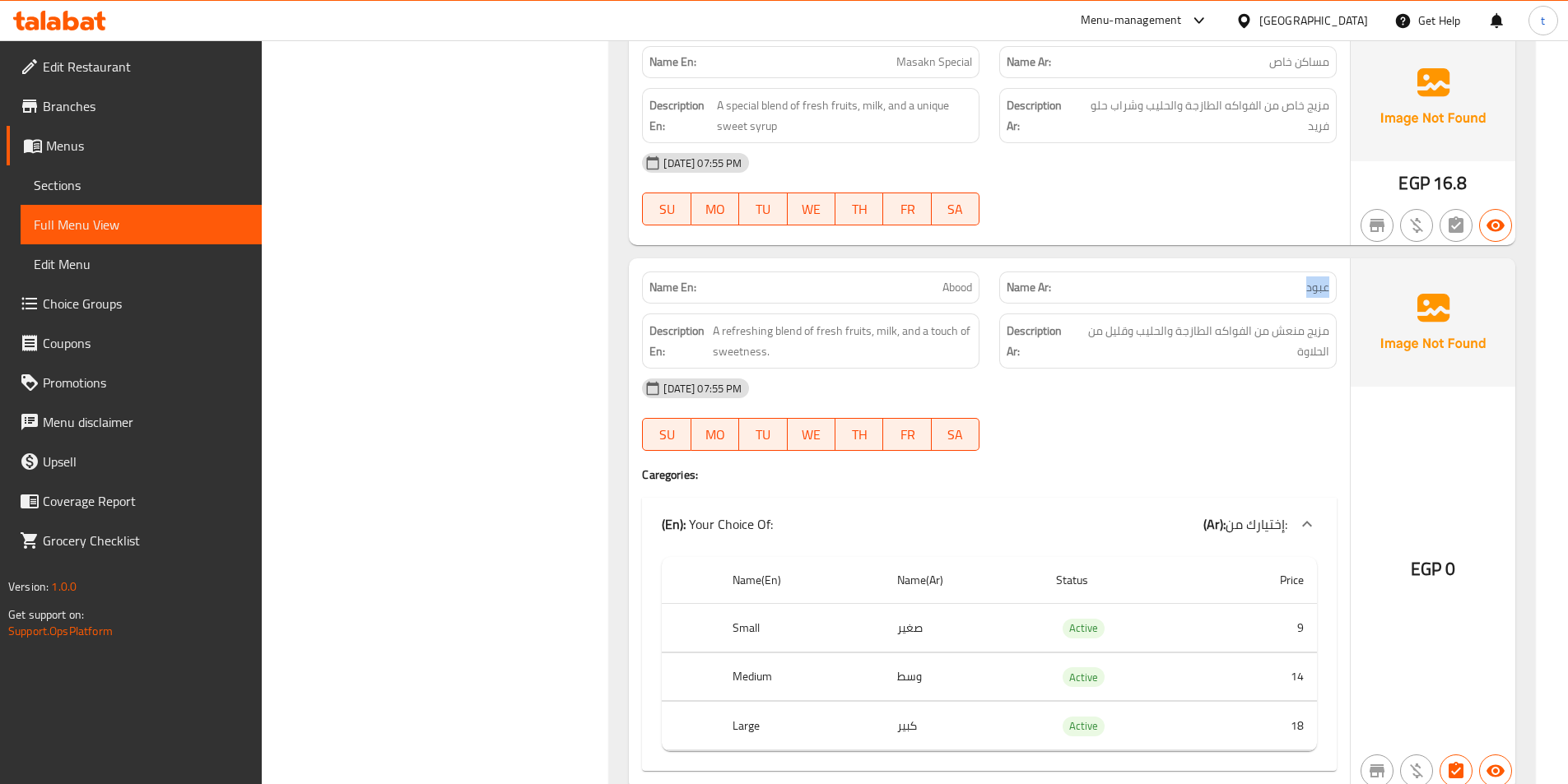
drag, startPoint x: 1333, startPoint y: 287, endPoint x: 1127, endPoint y: 319, distance: 208.5
click at [1266, 302] on div "Name Ar: عبود" at bounding box center [1168, 288] width 338 height 33
drag, startPoint x: 937, startPoint y: 290, endPoint x: 998, endPoint y: 294, distance: 61.1
click at [998, 294] on div "Name En: Abood Name Ar: عبود" at bounding box center [989, 287] width 714 height 52
drag, startPoint x: 712, startPoint y: 334, endPoint x: 796, endPoint y: 328, distance: 84.2
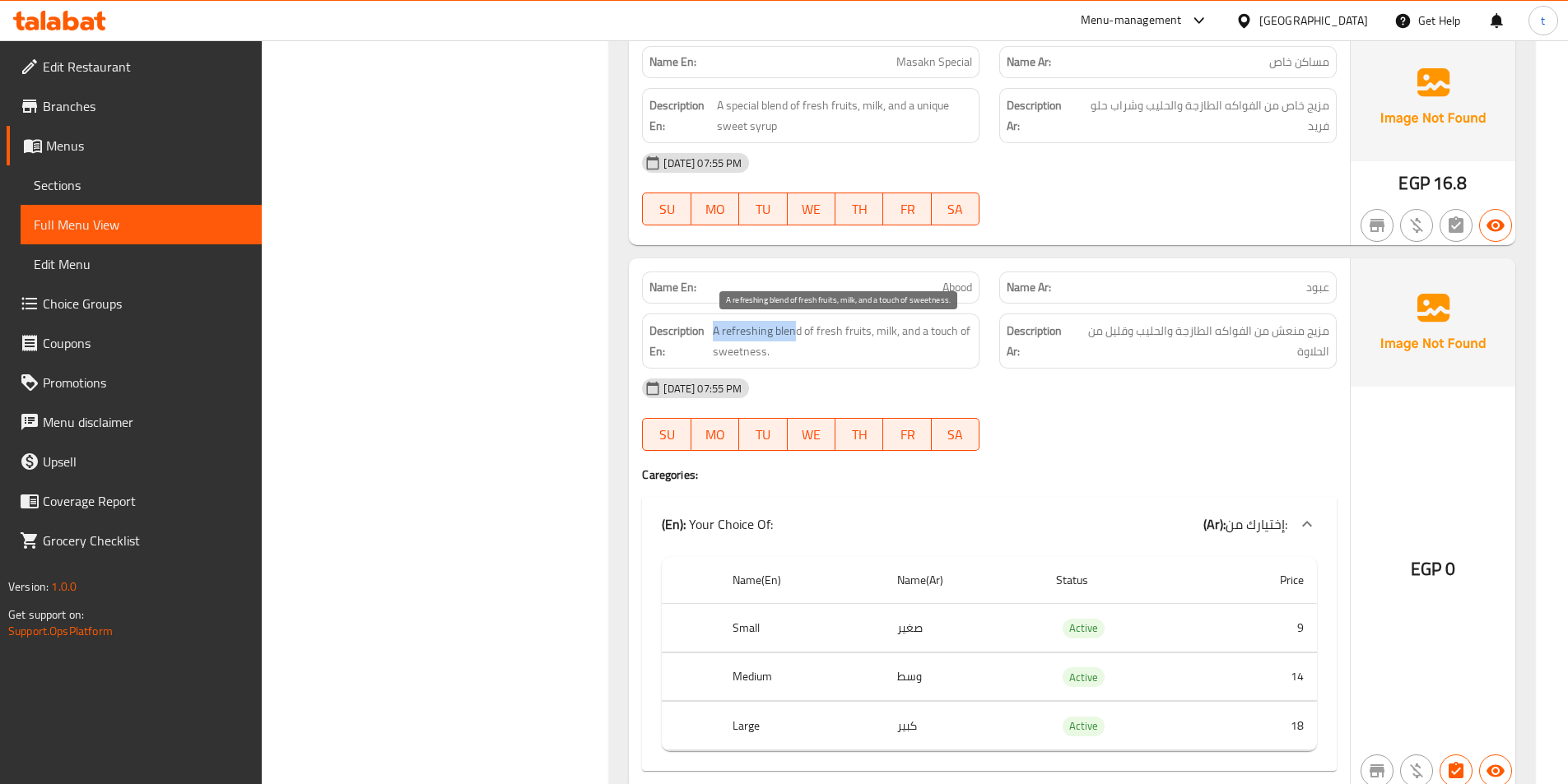
click at [796, 328] on h6 "Description En: A refreshing blend of fresh fruits, milk, and a touch of sweetn…" at bounding box center [810, 341] width 323 height 40
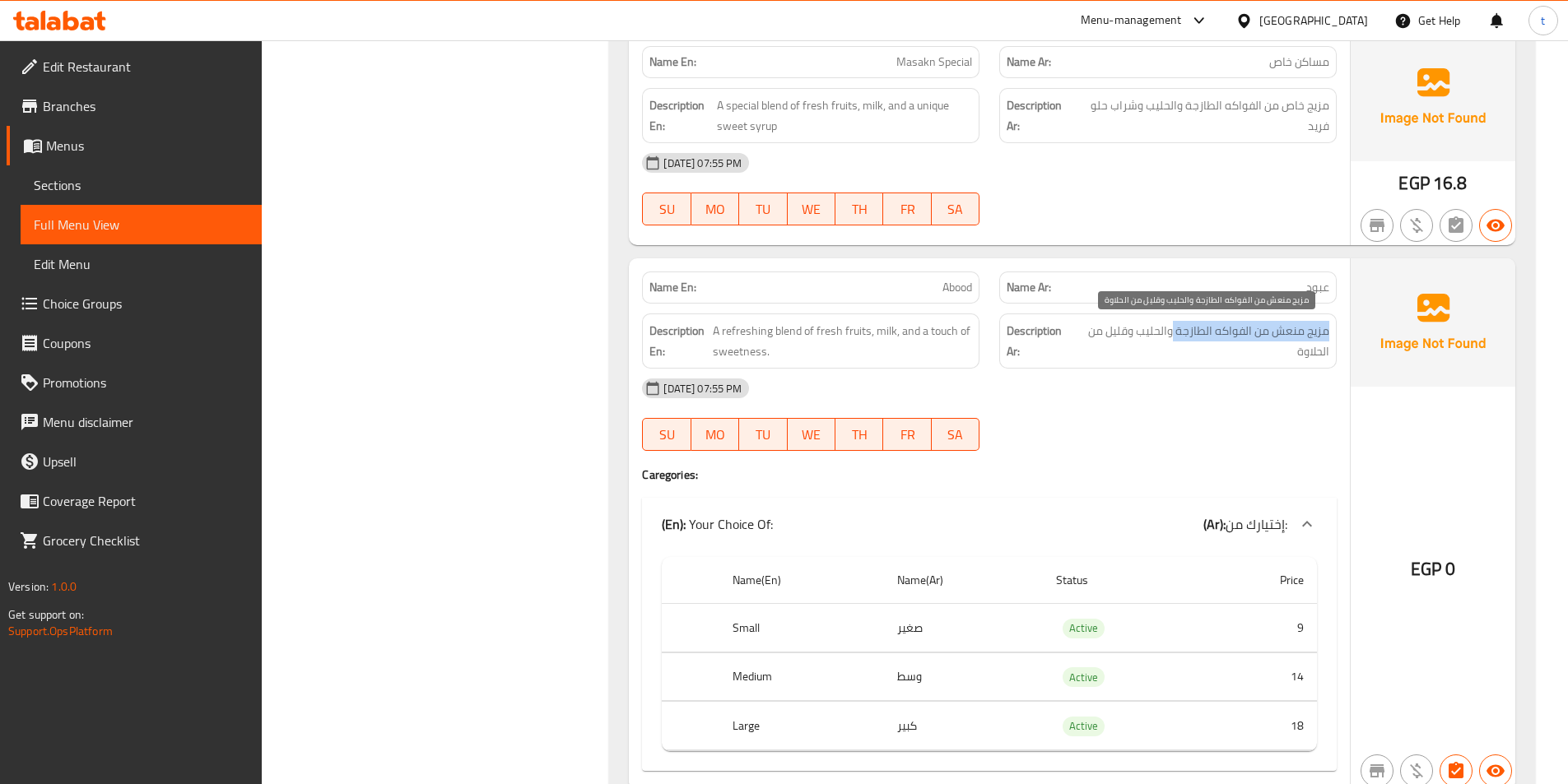
drag, startPoint x: 1315, startPoint y: 334, endPoint x: 1176, endPoint y: 332, distance: 139.0
click at [1176, 332] on div "Description Ar: مزيج منعش من الفواكه الطازجة والحليب وقليل من الحلاوة" at bounding box center [1168, 342] width 338 height 56
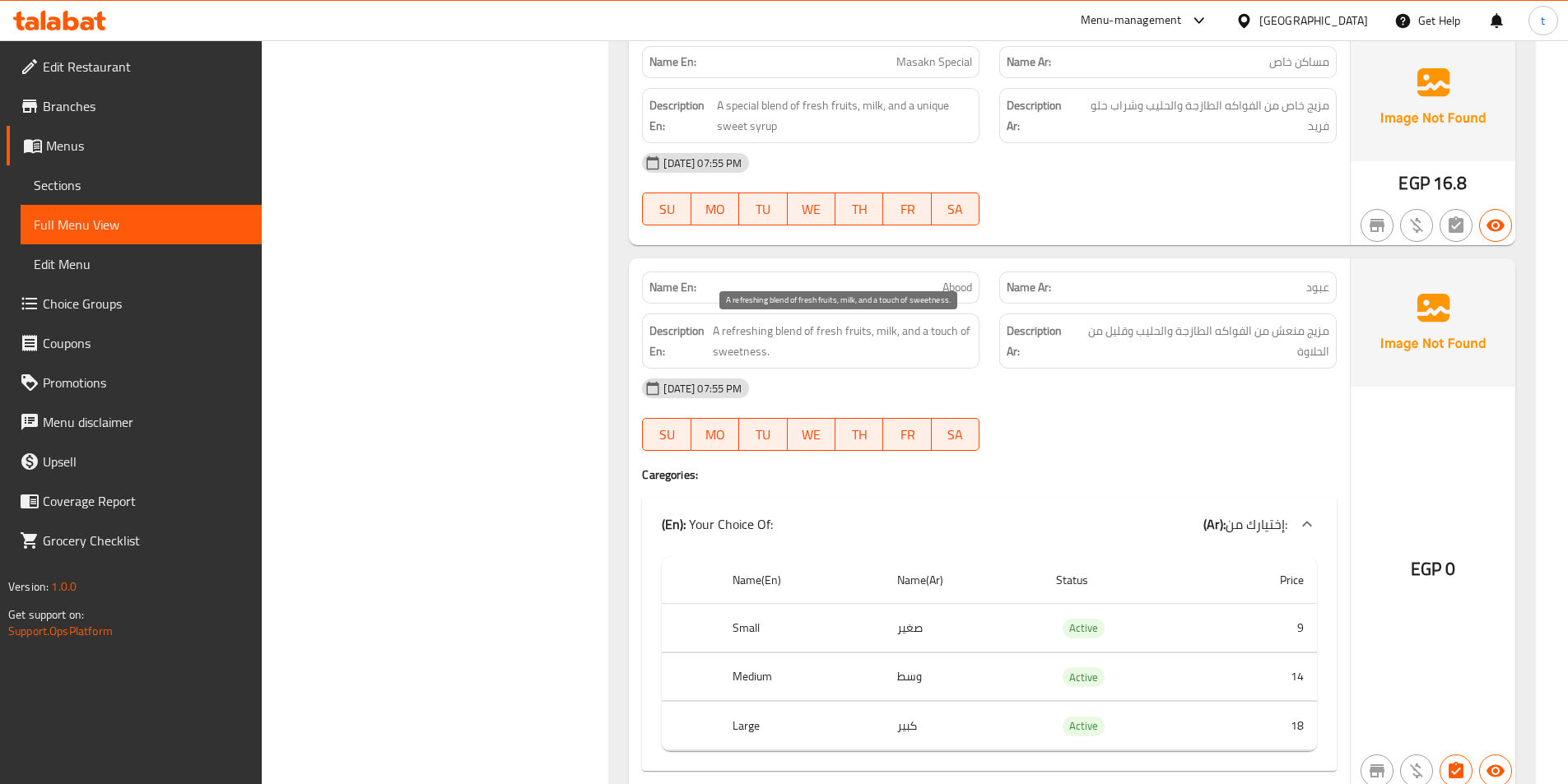
click at [774, 344] on span "A refreshing blend of fresh fruits, milk, and a touch of sweetness." at bounding box center [842, 341] width 259 height 40
drag, startPoint x: 713, startPoint y: 332, endPoint x: 871, endPoint y: 329, distance: 158.0
click at [871, 329] on span "A refreshing blend of fresh fruits, milk, and a touch of sweetness." at bounding box center [842, 341] width 259 height 40
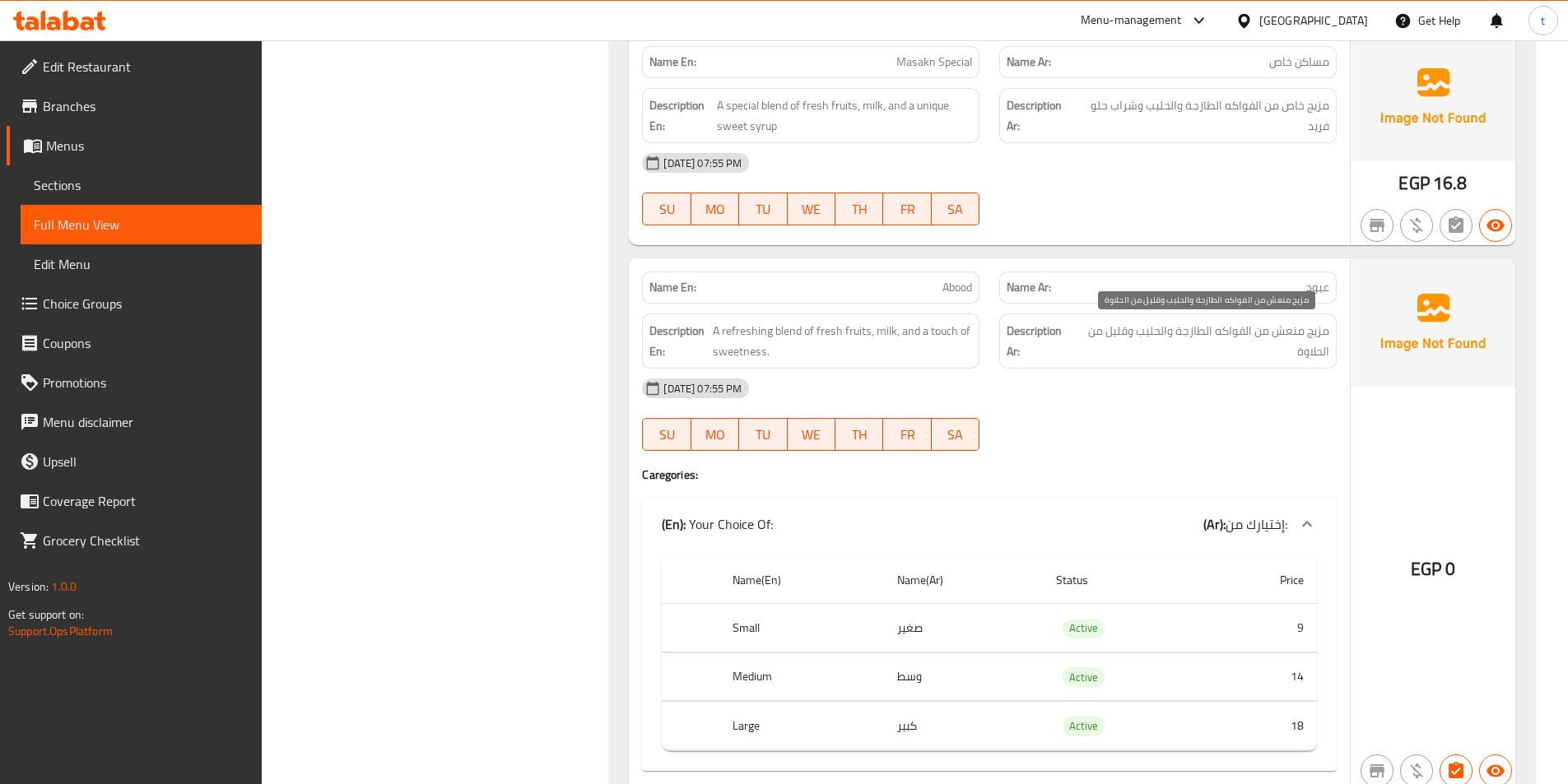
click at [1154, 335] on span "مزيج منعش من الفواكه الطازجة والحليب وقليل من الحلاوة" at bounding box center [1202, 341] width 255 height 40
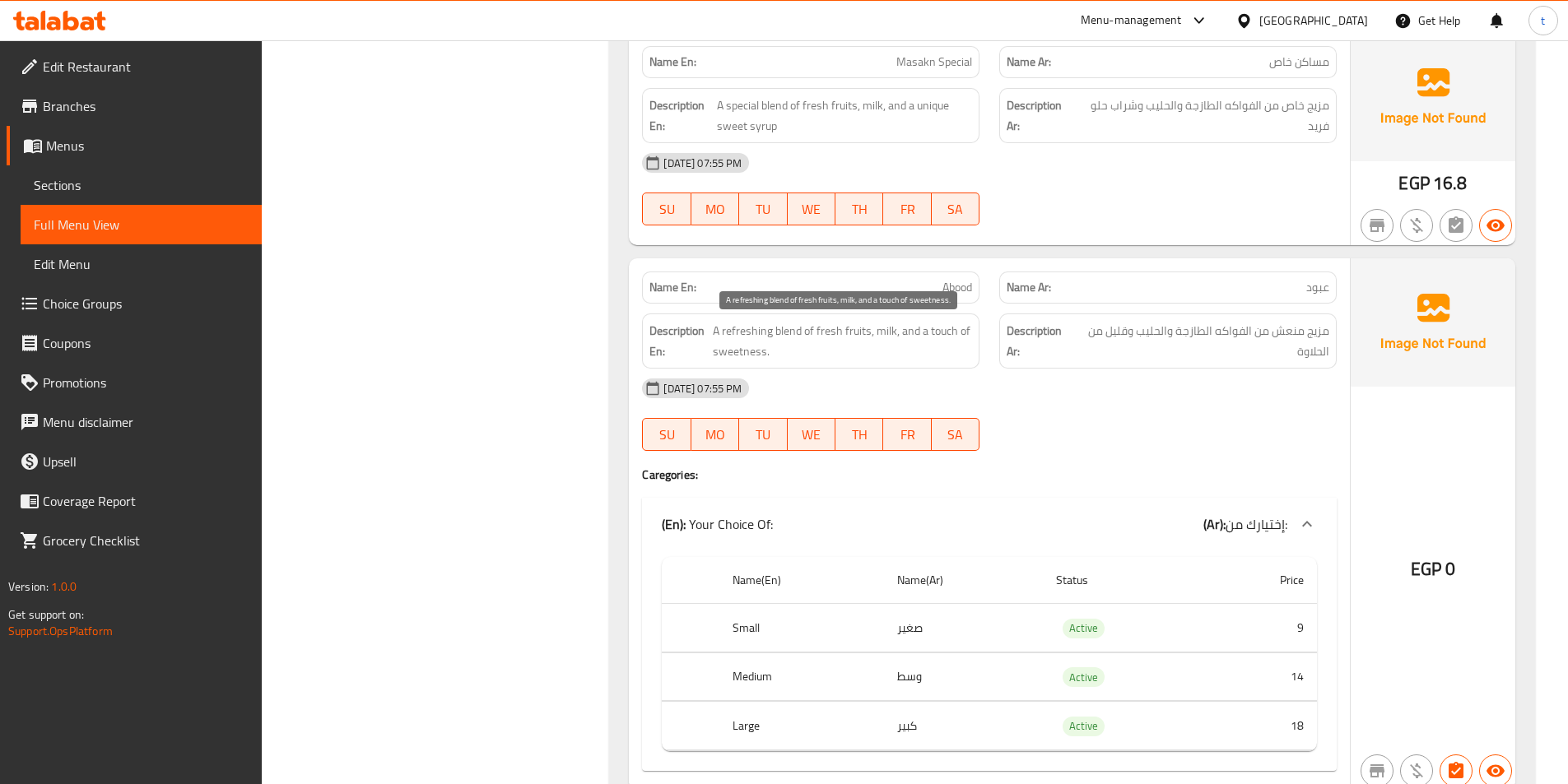
click at [896, 335] on span "A refreshing blend of fresh fruits, milk, and a touch of sweetness." at bounding box center [842, 341] width 259 height 40
click at [960, 285] on span "Abood" at bounding box center [957, 288] width 30 height 17
copy span "Abood"
drag, startPoint x: 1330, startPoint y: 332, endPoint x: 1216, endPoint y: 320, distance: 114.6
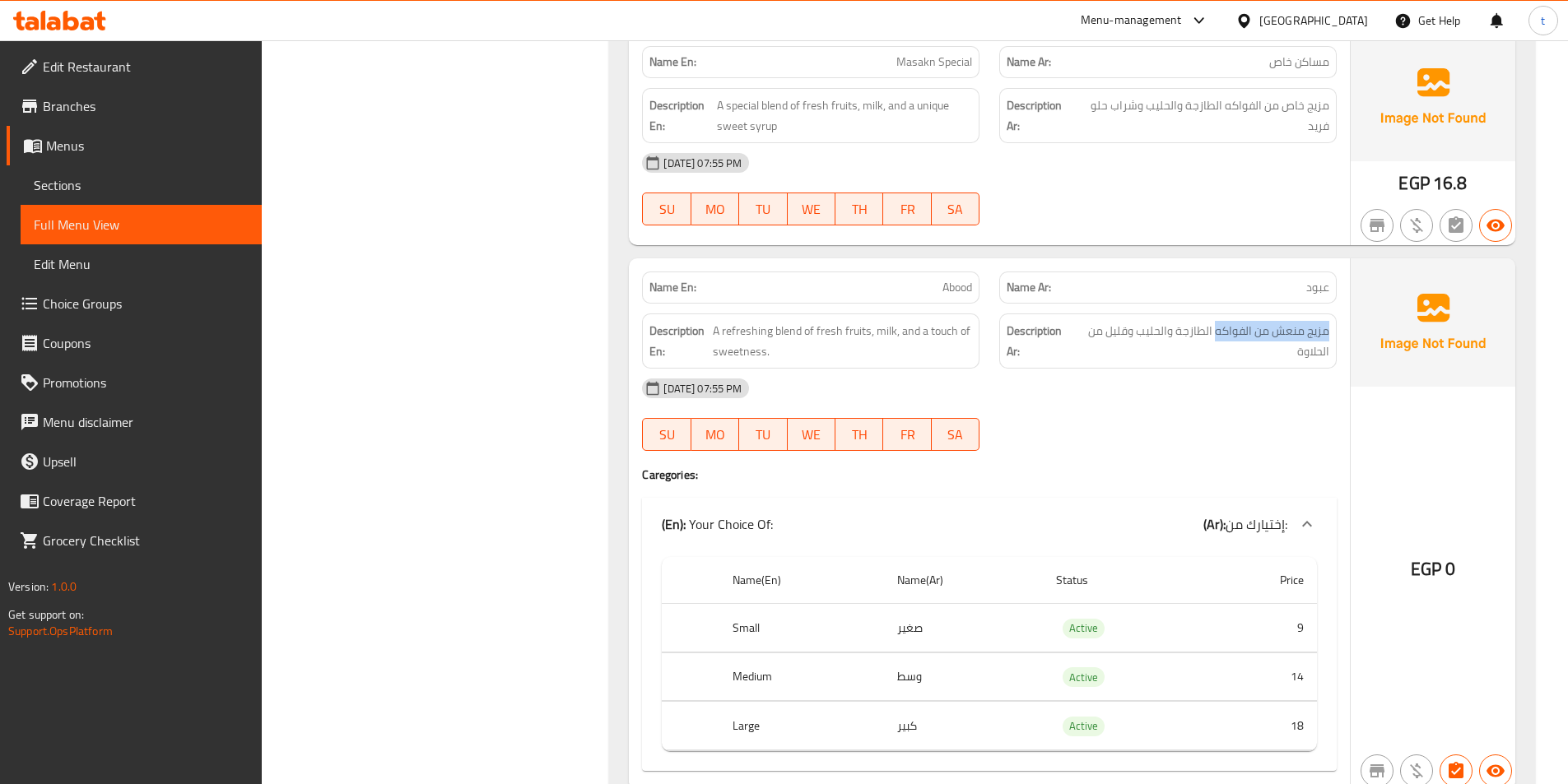
click at [1216, 320] on div "Description Ar: مزيج منعش من الفواكه الطازجة والحليب وقليل من الحلاوة" at bounding box center [1168, 342] width 338 height 56
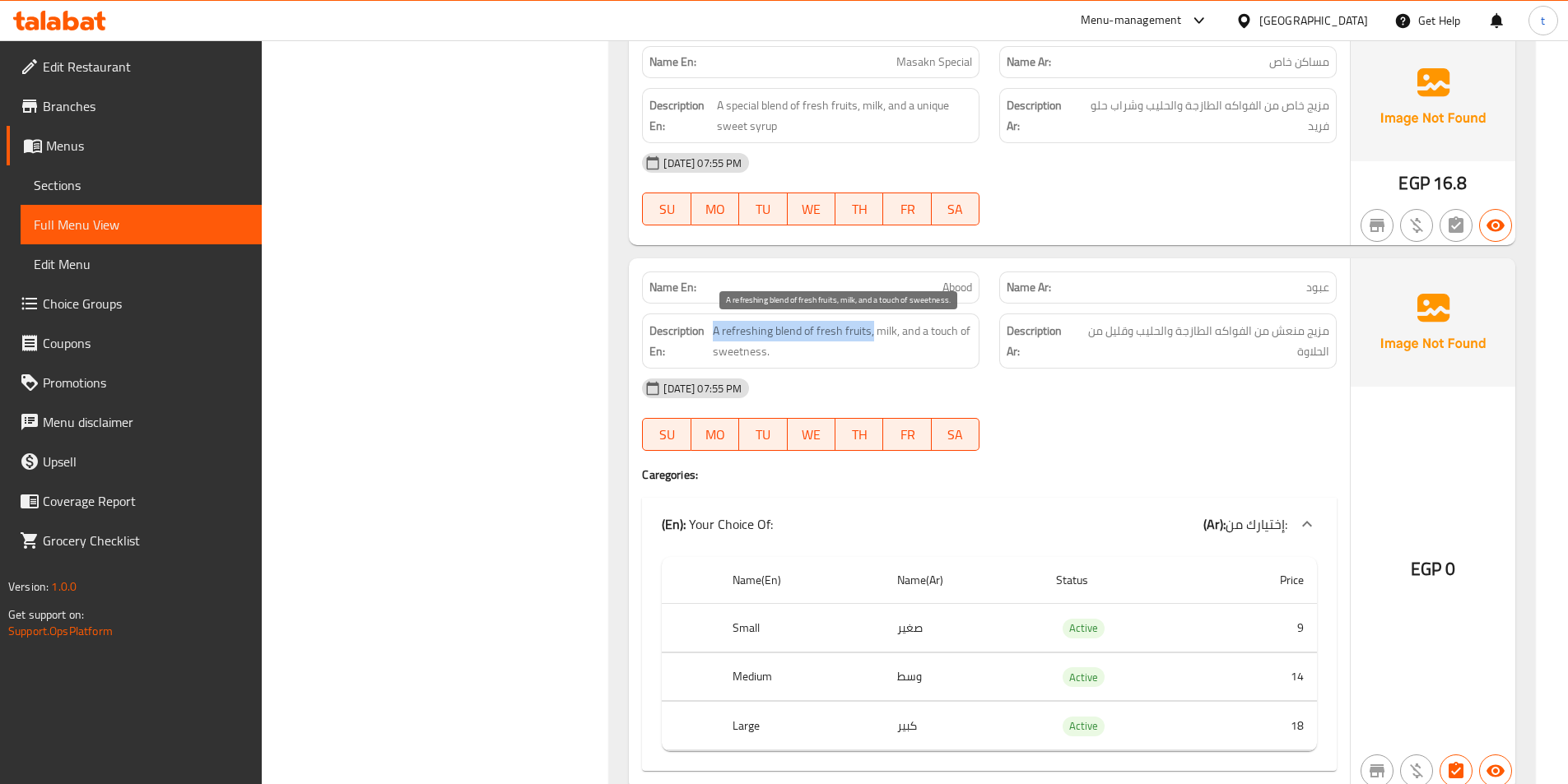
drag, startPoint x: 714, startPoint y: 332, endPoint x: 871, endPoint y: 338, distance: 157.1
click at [871, 338] on span "A refreshing blend of fresh fruits, milk, and a touch of sweetness." at bounding box center [842, 341] width 259 height 40
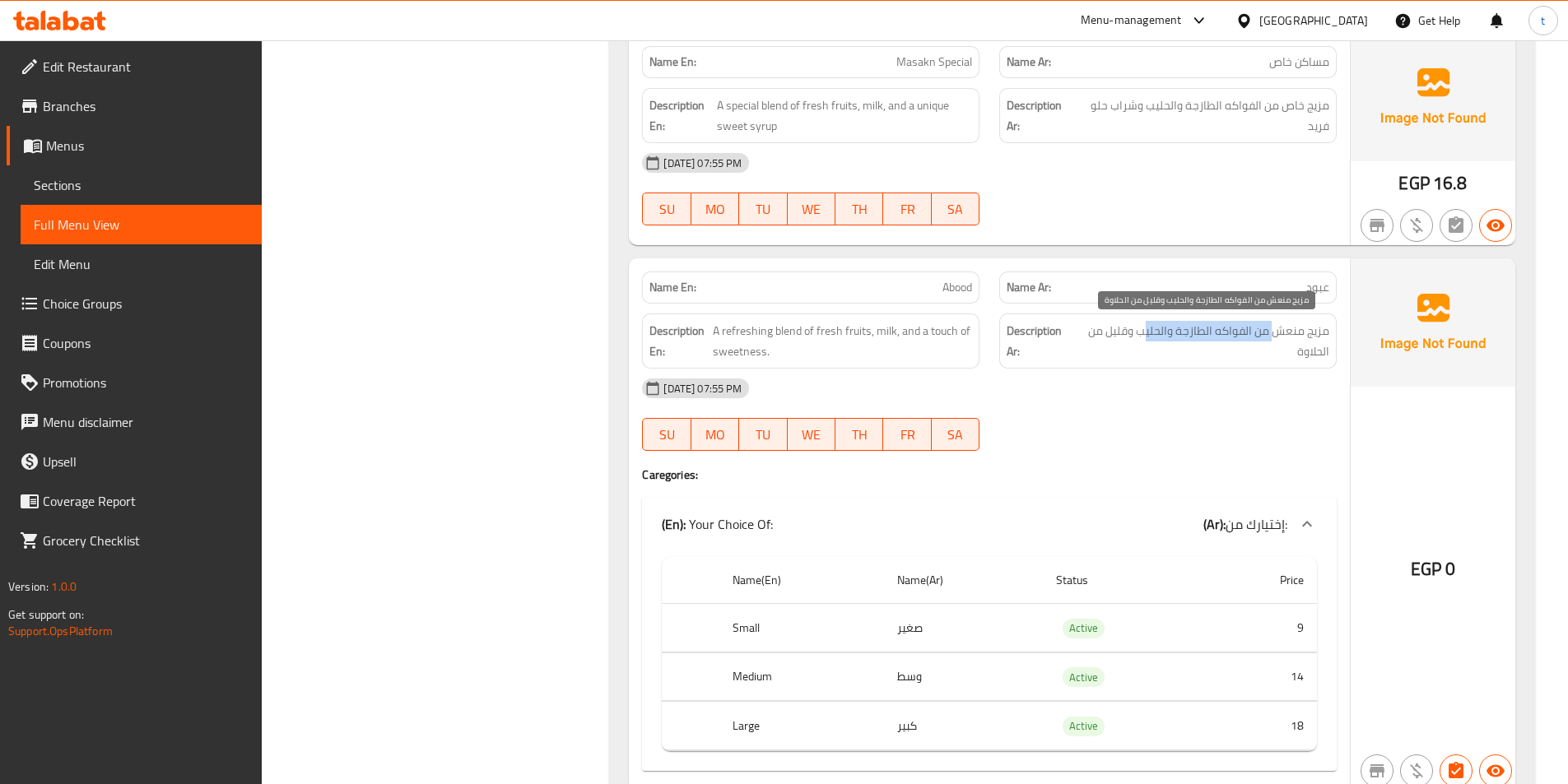
drag, startPoint x: 1274, startPoint y: 334, endPoint x: 1149, endPoint y: 334, distance: 125.0
click at [1149, 334] on span "مزيج منعش من الفواكه الطازجة والحليب وقليل من الحلاوة" at bounding box center [1202, 341] width 255 height 40
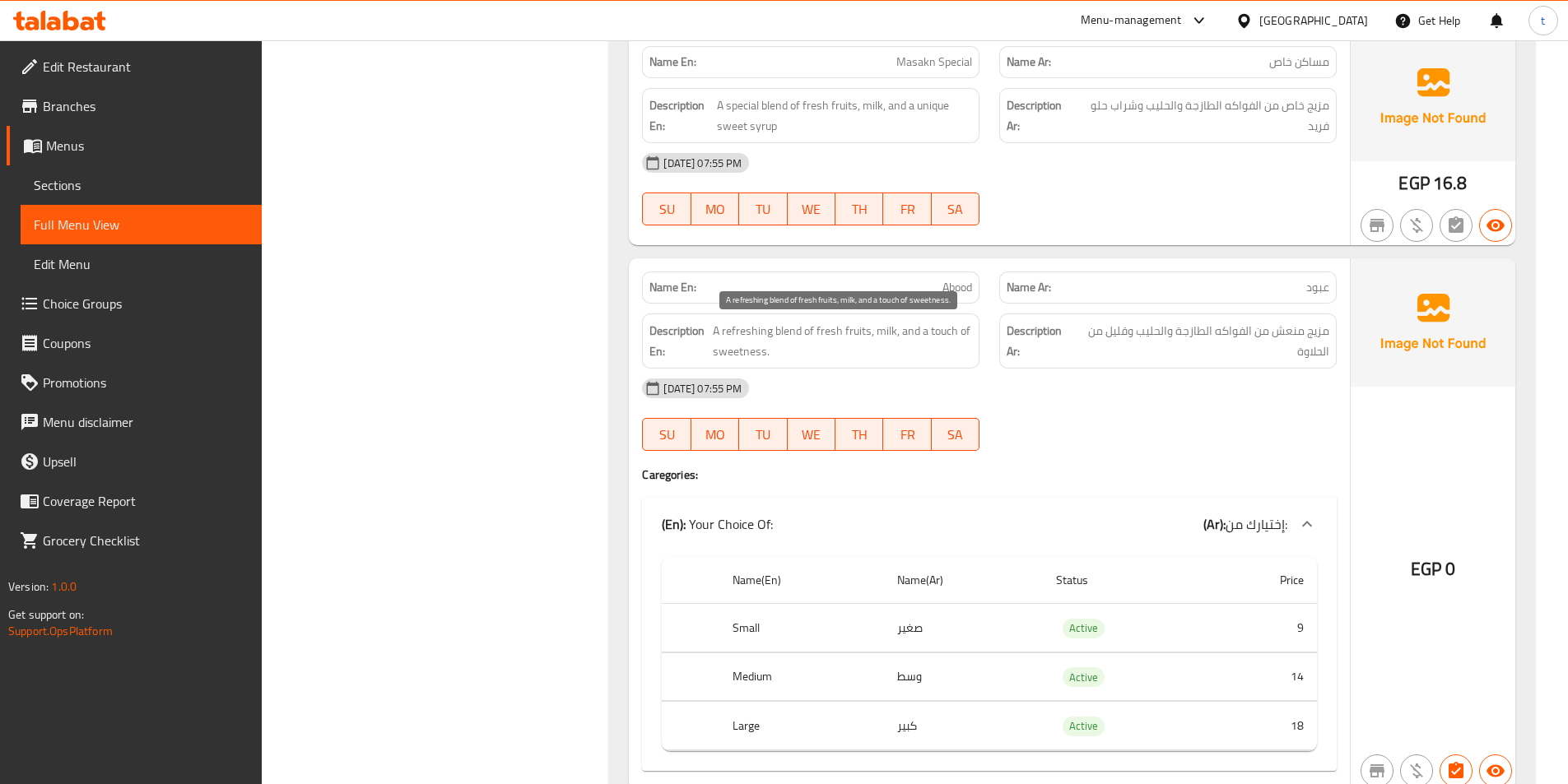
click at [801, 334] on span "A refreshing blend of fresh fruits, milk, and a touch of sweetness." at bounding box center [842, 341] width 259 height 40
drag, startPoint x: 808, startPoint y: 331, endPoint x: 899, endPoint y: 325, distance: 91.2
click at [899, 325] on span "A refreshing blend of fresh fruits, milk, and a touch of sweetness." at bounding box center [842, 341] width 259 height 40
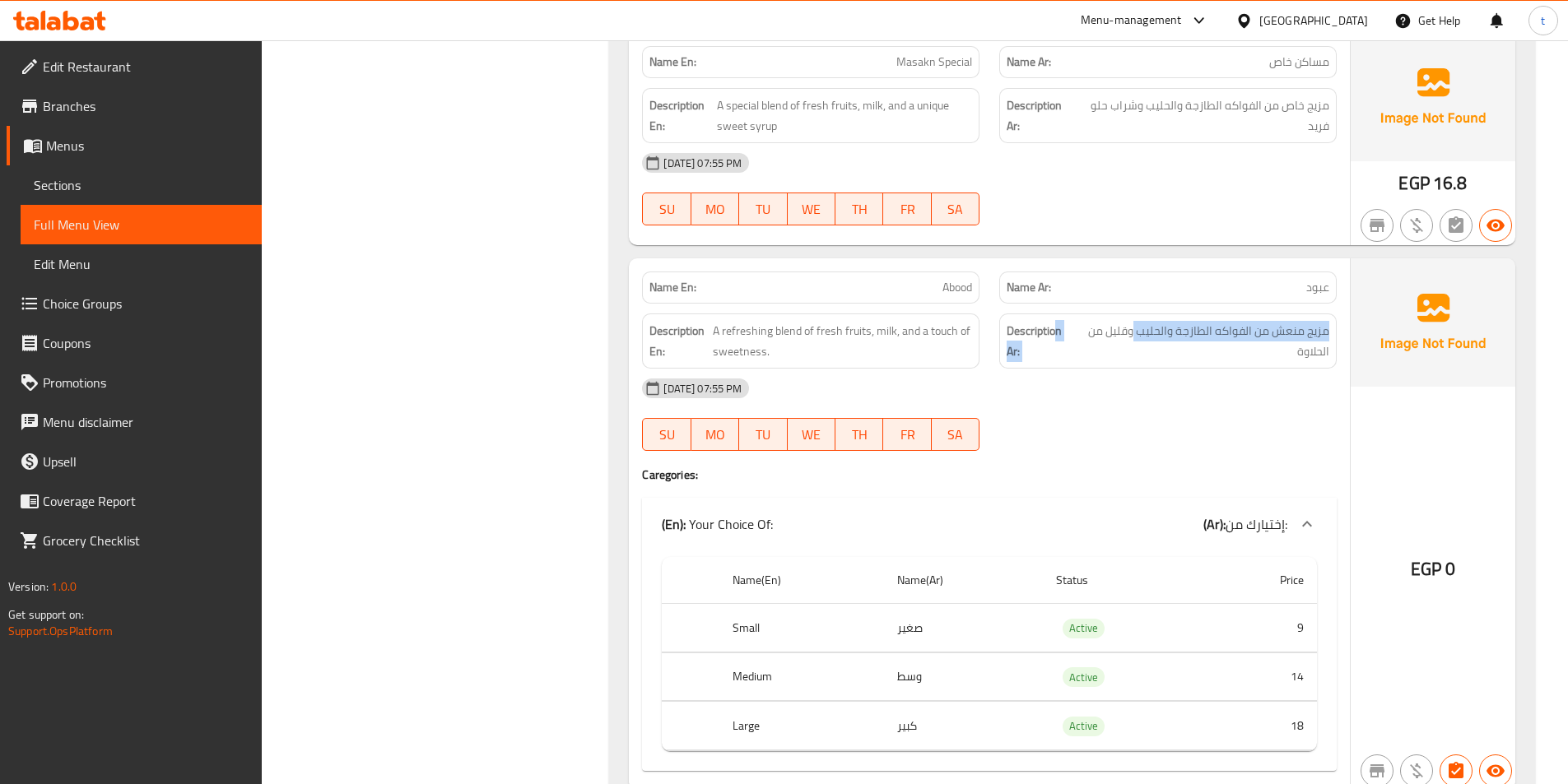
drag, startPoint x: 1134, startPoint y: 332, endPoint x: 1002, endPoint y: 343, distance: 132.5
click at [1042, 341] on h6 "Description Ar: مزيج منعش من الفواكه الطازجة والحليب وقليل من الحلاوة" at bounding box center [1168, 341] width 323 height 40
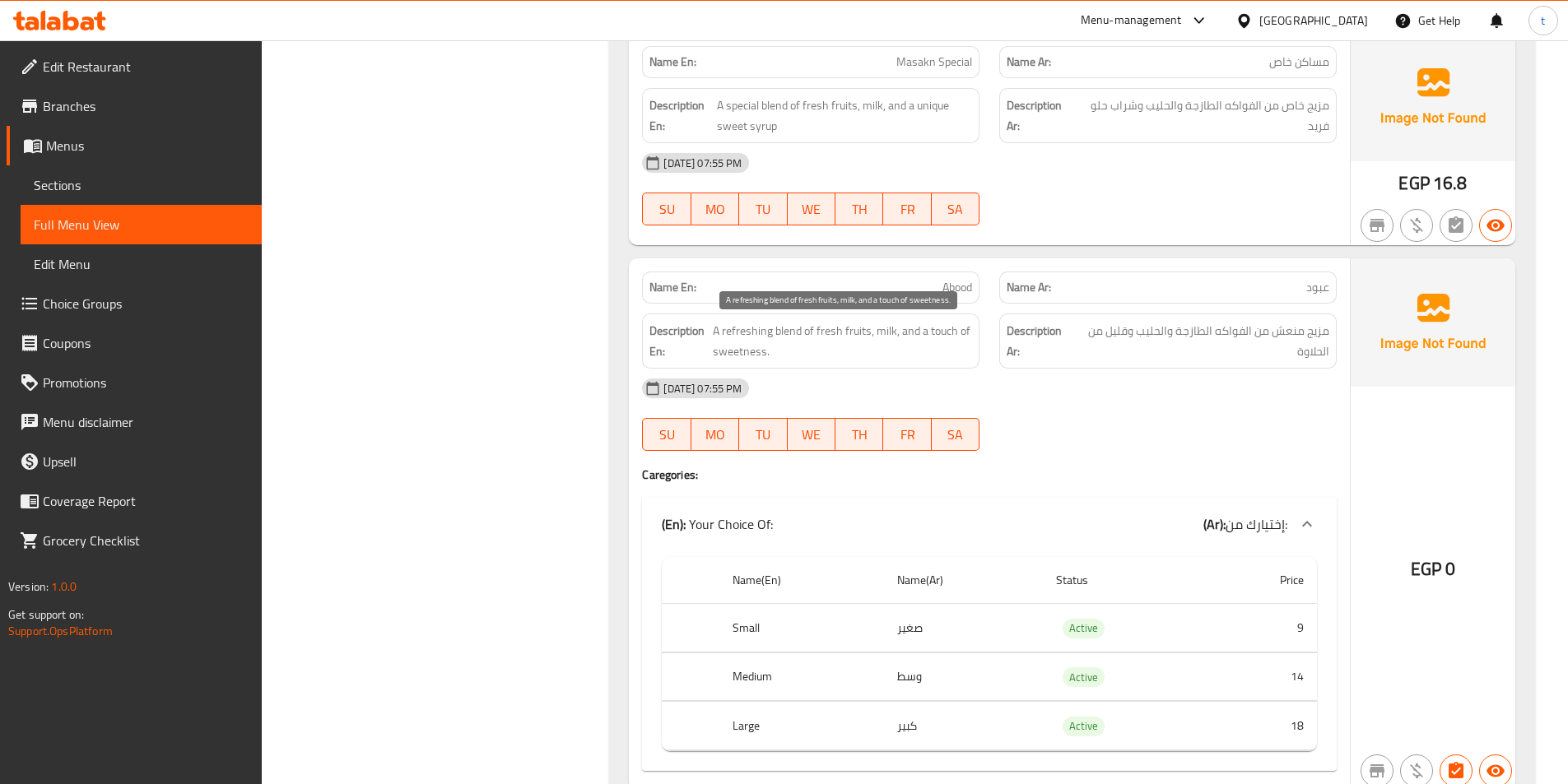
click at [779, 335] on span "A refreshing blend of fresh fruits, milk, and a touch of sweetness." at bounding box center [842, 341] width 259 height 40
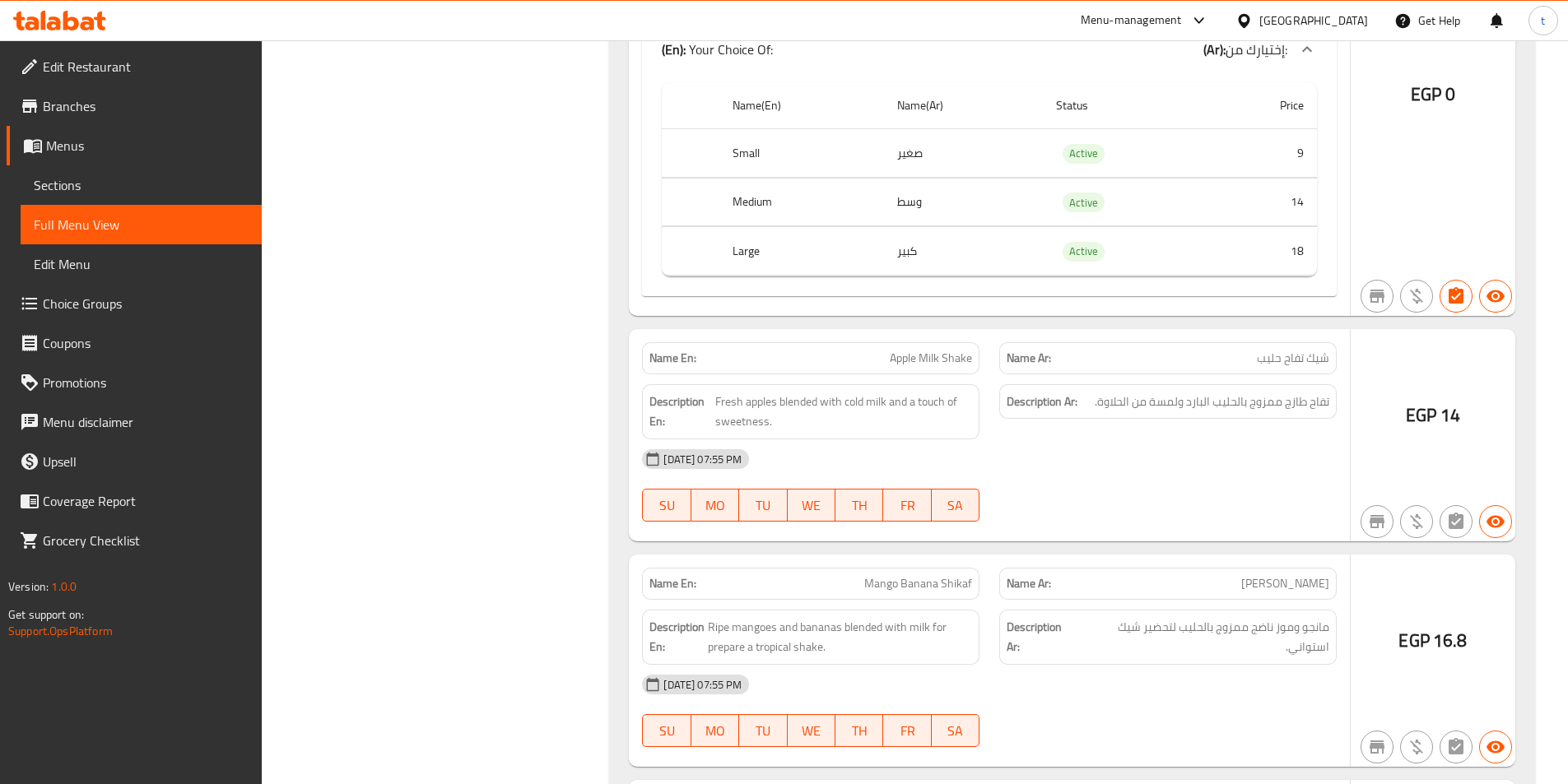
scroll to position [7738, 0]
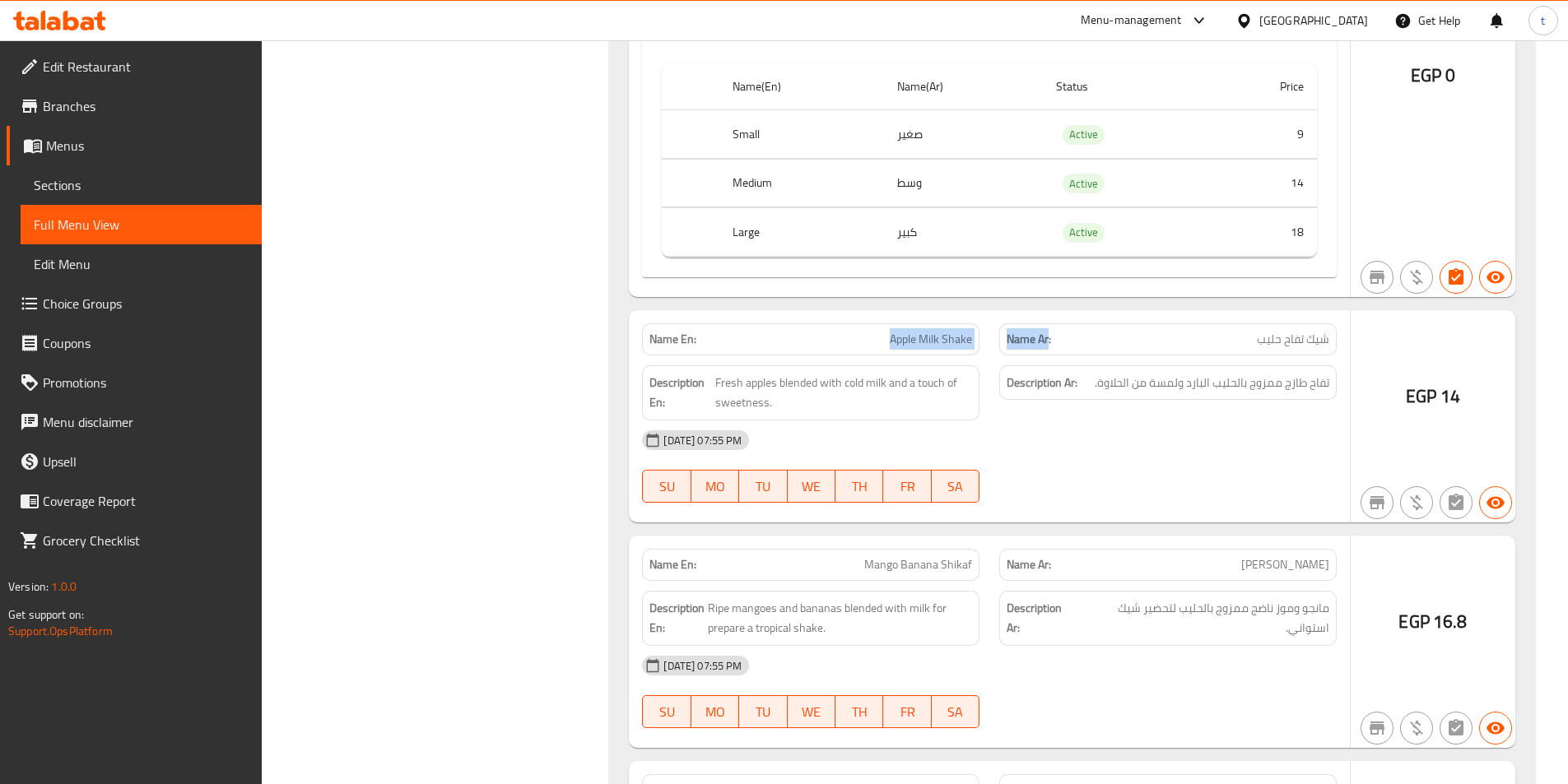
drag, startPoint x: 881, startPoint y: 335, endPoint x: 1050, endPoint y: 326, distance: 169.2
click at [1050, 326] on div "Name En: Apple Milk Shake Name Ar: شيك تفاح حليب" at bounding box center [989, 340] width 714 height 52
click at [1305, 348] on span "شيك تفاح حليب" at bounding box center [1293, 340] width 73 height 17
drag, startPoint x: 1182, startPoint y: 335, endPoint x: 1344, endPoint y: 338, distance: 162.0
click at [1344, 338] on div "Name Ar: شيك تفاح حليب" at bounding box center [1168, 340] width 357 height 52
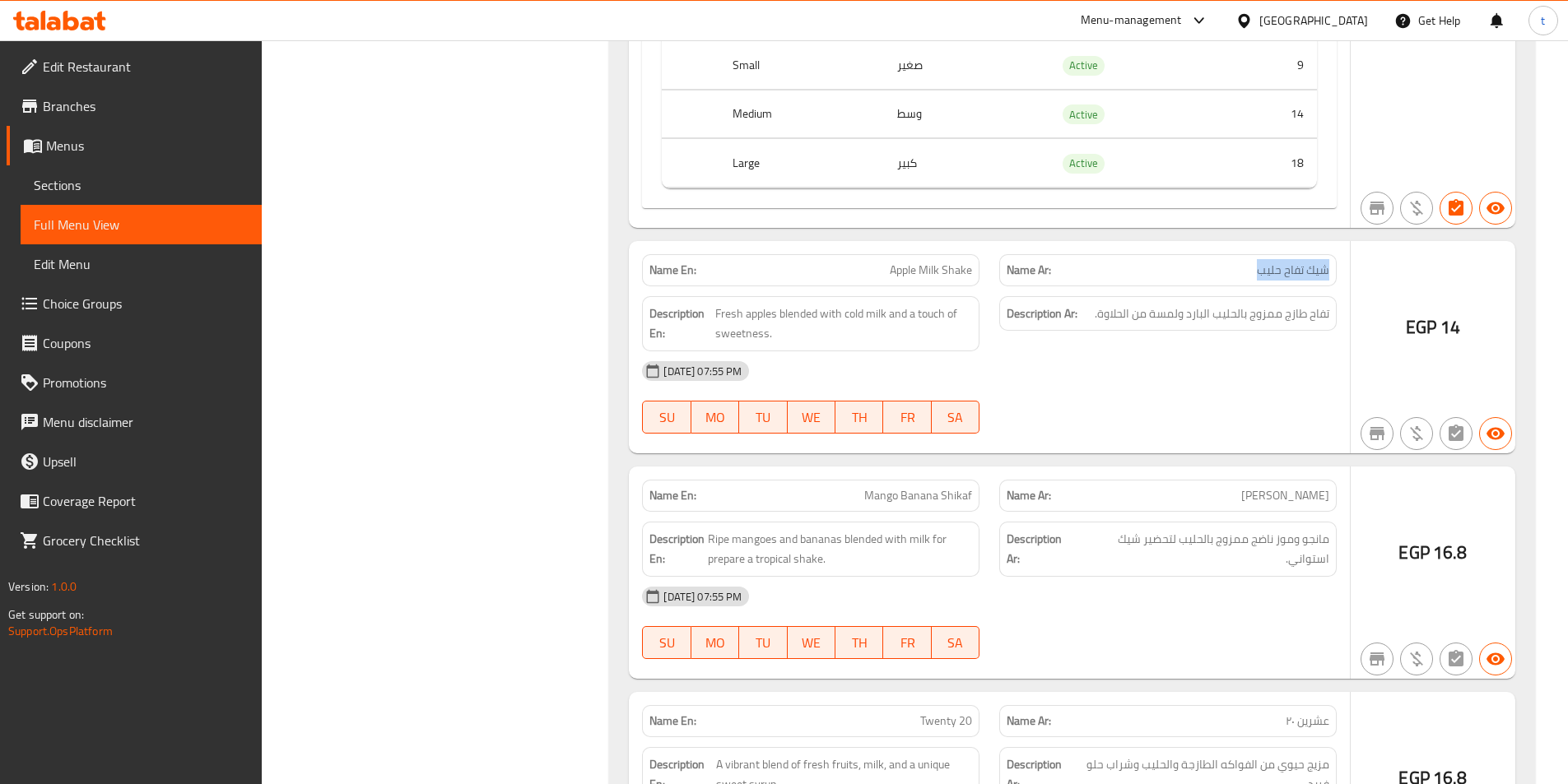
scroll to position [7902, 0]
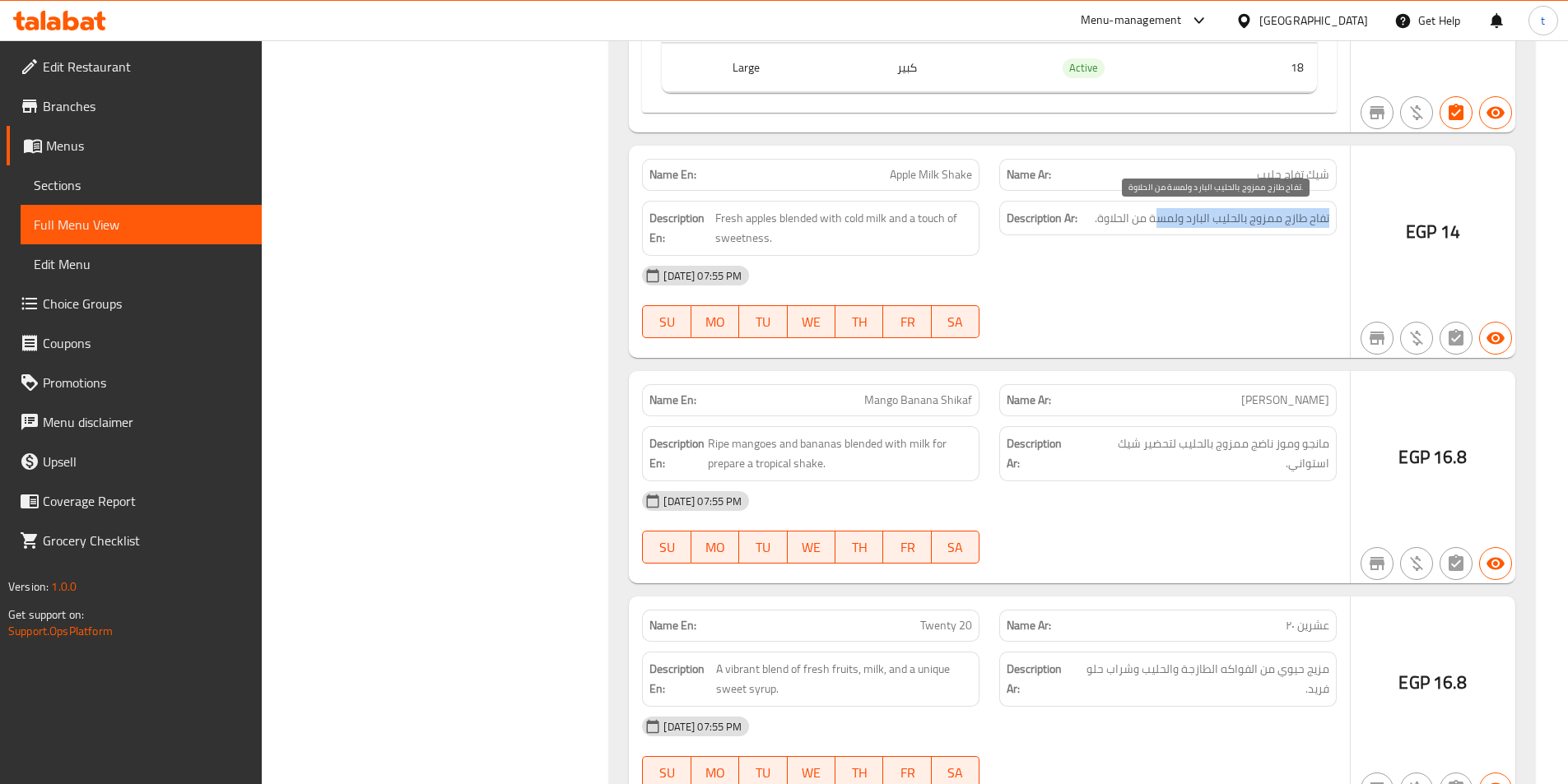
drag, startPoint x: 1332, startPoint y: 224, endPoint x: 1157, endPoint y: 228, distance: 175.0
click at [1157, 228] on div "Description Ar: تفاح طازج ممزوج بالحليب البارد ولمسة من الحلاوة." at bounding box center [1168, 218] width 338 height 35
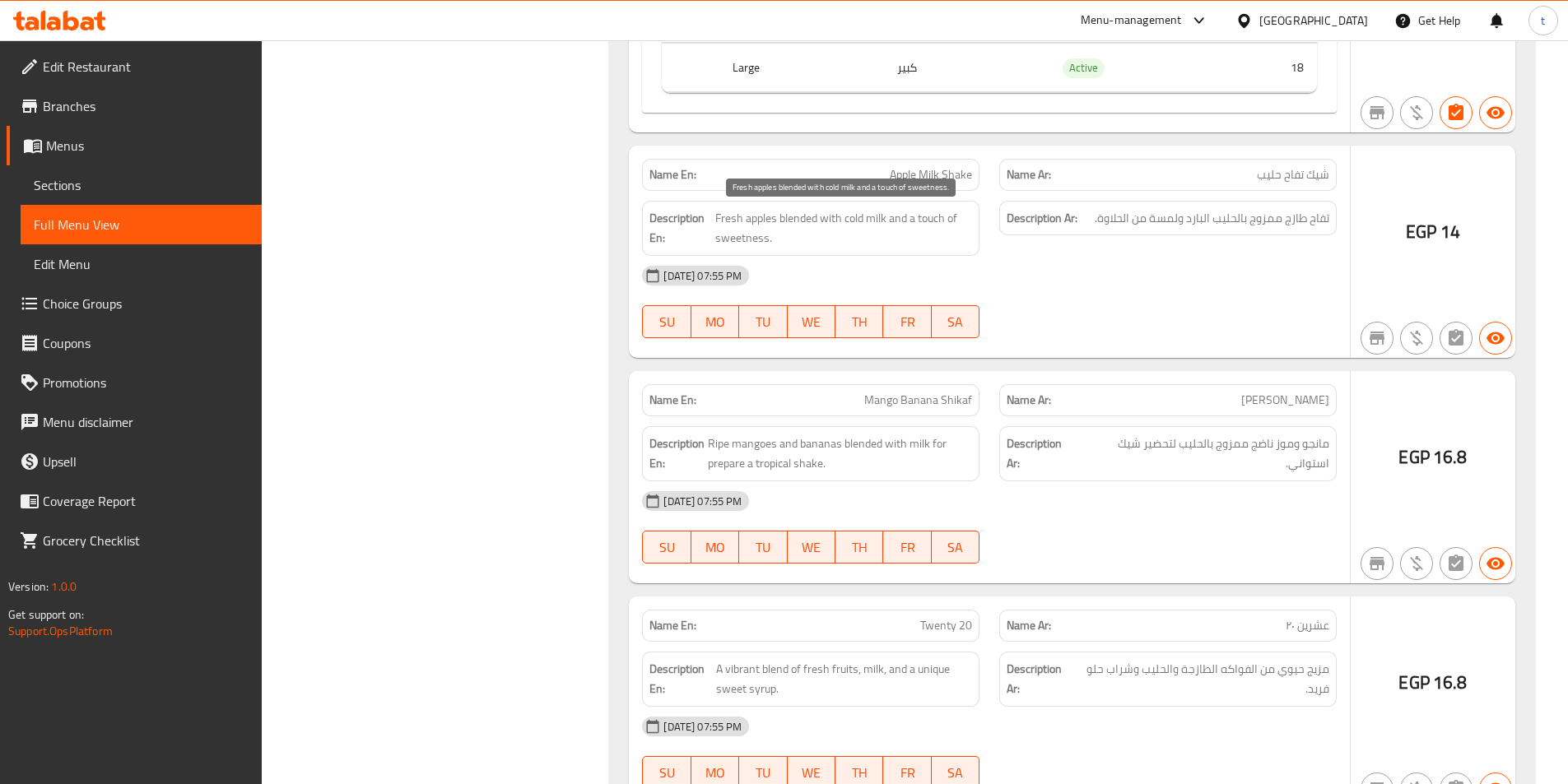
click at [718, 218] on span "Fresh apples blended with cold milk and a touch of sweetness." at bounding box center [843, 229] width 257 height 40
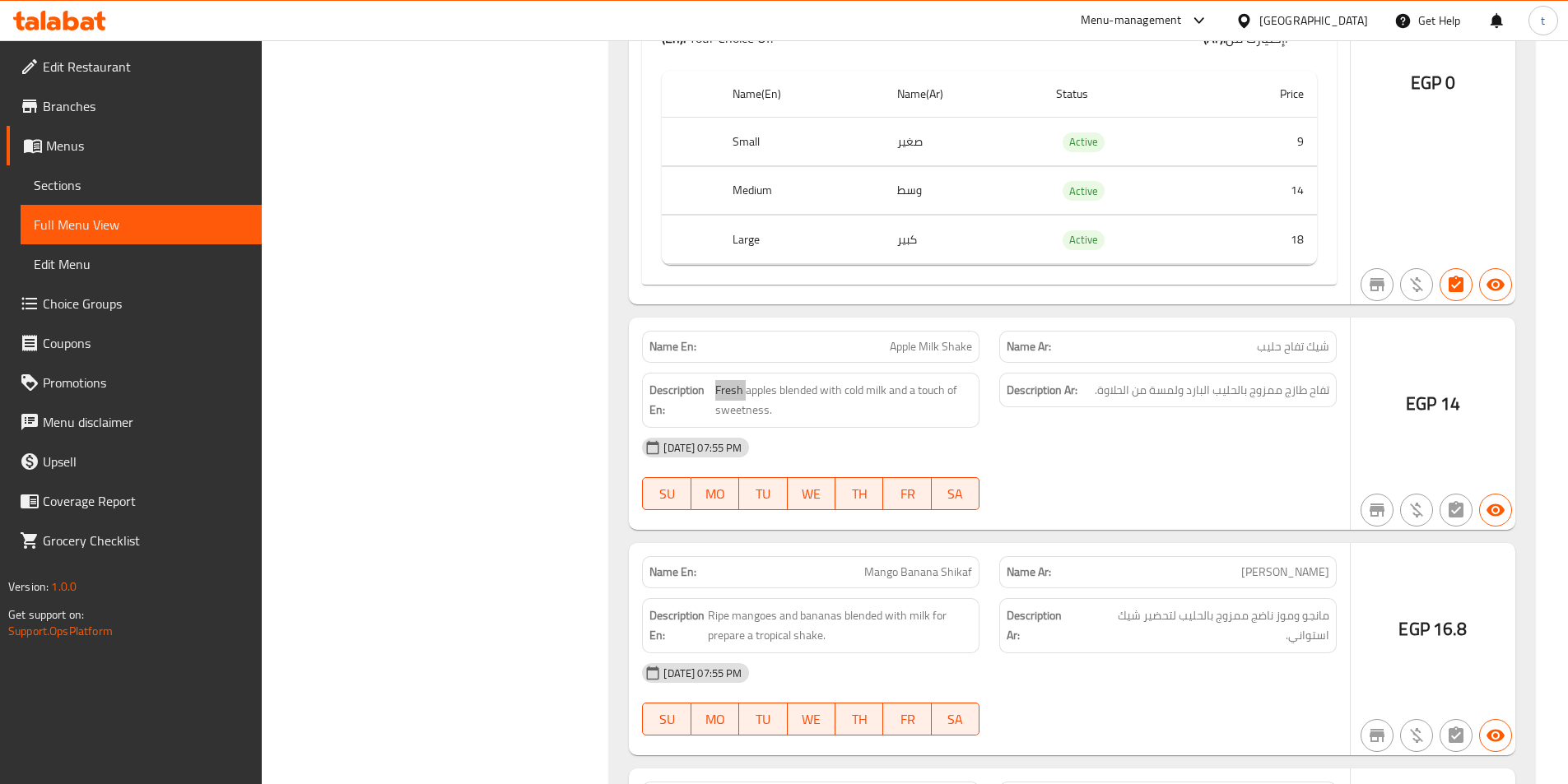
scroll to position [7738, 0]
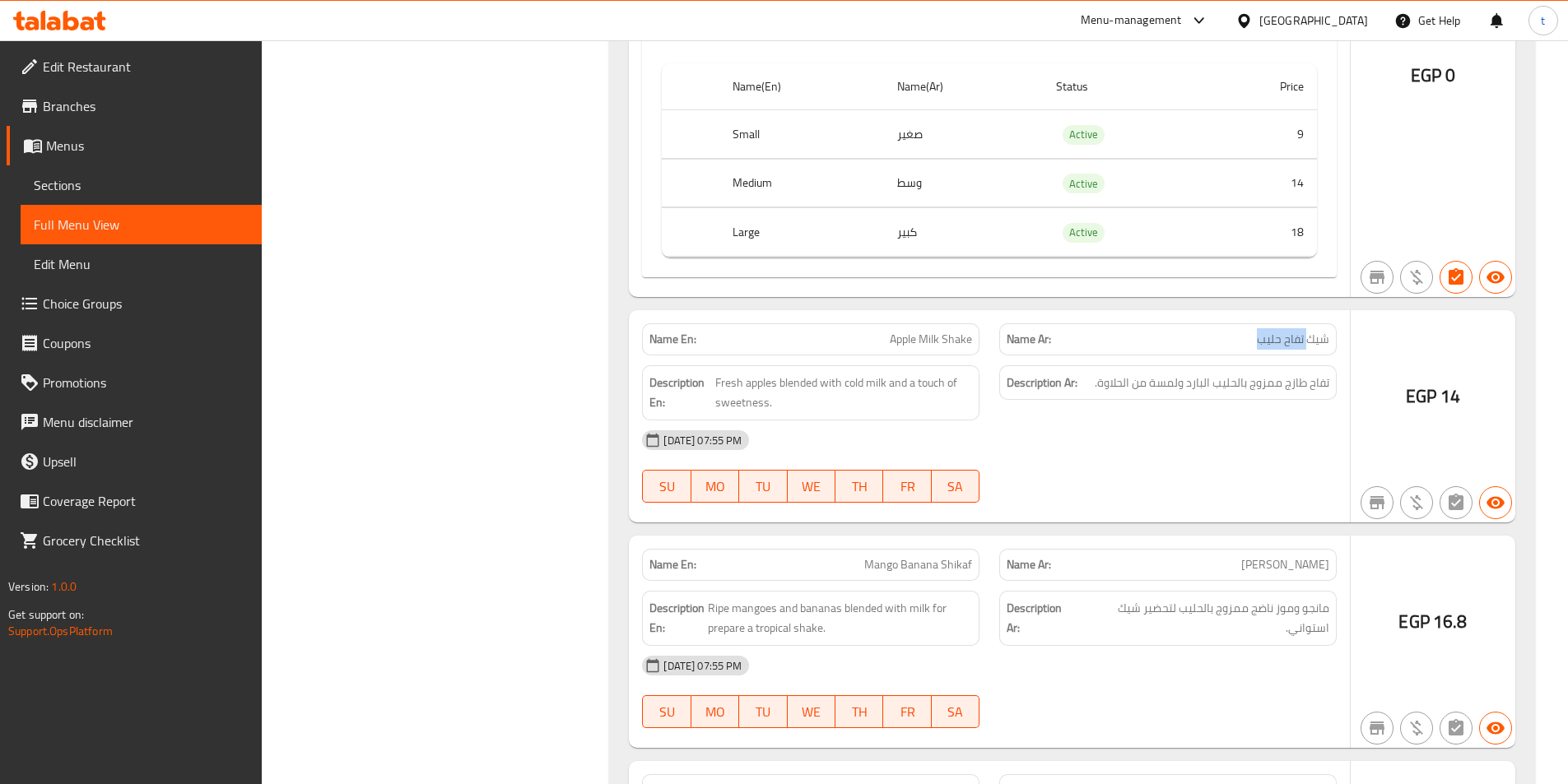
drag, startPoint x: 1257, startPoint y: 340, endPoint x: 1310, endPoint y: 332, distance: 53.6
click at [1310, 332] on span "شيك تفاح حليب" at bounding box center [1293, 340] width 73 height 17
drag, startPoint x: 874, startPoint y: 344, endPoint x: 976, endPoint y: 341, distance: 102.0
click at [992, 337] on div "Name En: Apple Milk Shake Name Ar: شيك تفاح حليب" at bounding box center [989, 340] width 714 height 52
drag, startPoint x: 713, startPoint y: 388, endPoint x: 808, endPoint y: 379, distance: 95.4
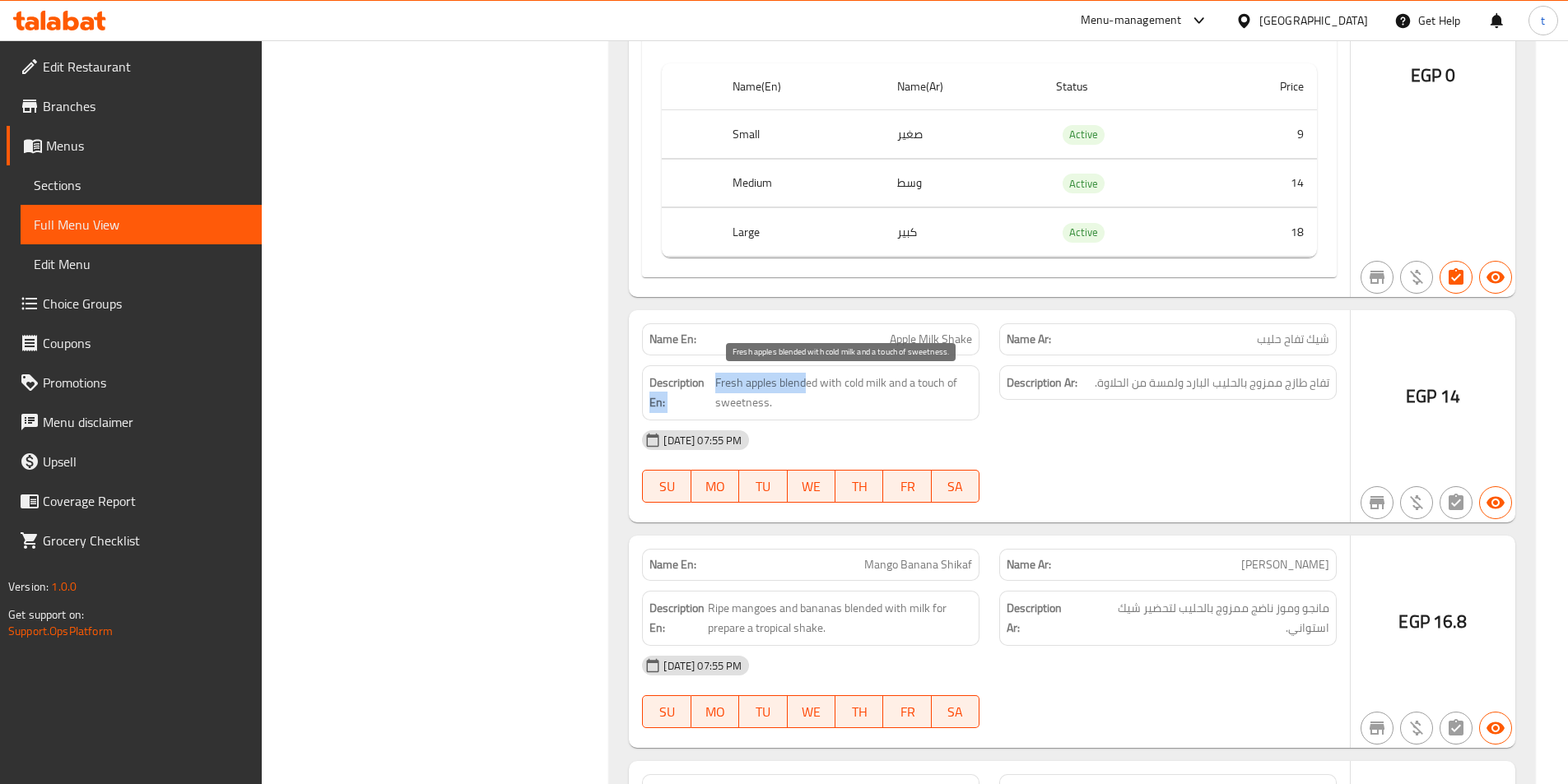
click at [808, 379] on h6 "Description En: Fresh apples blended with cold milk and a touch of sweetness." at bounding box center [810, 393] width 323 height 40
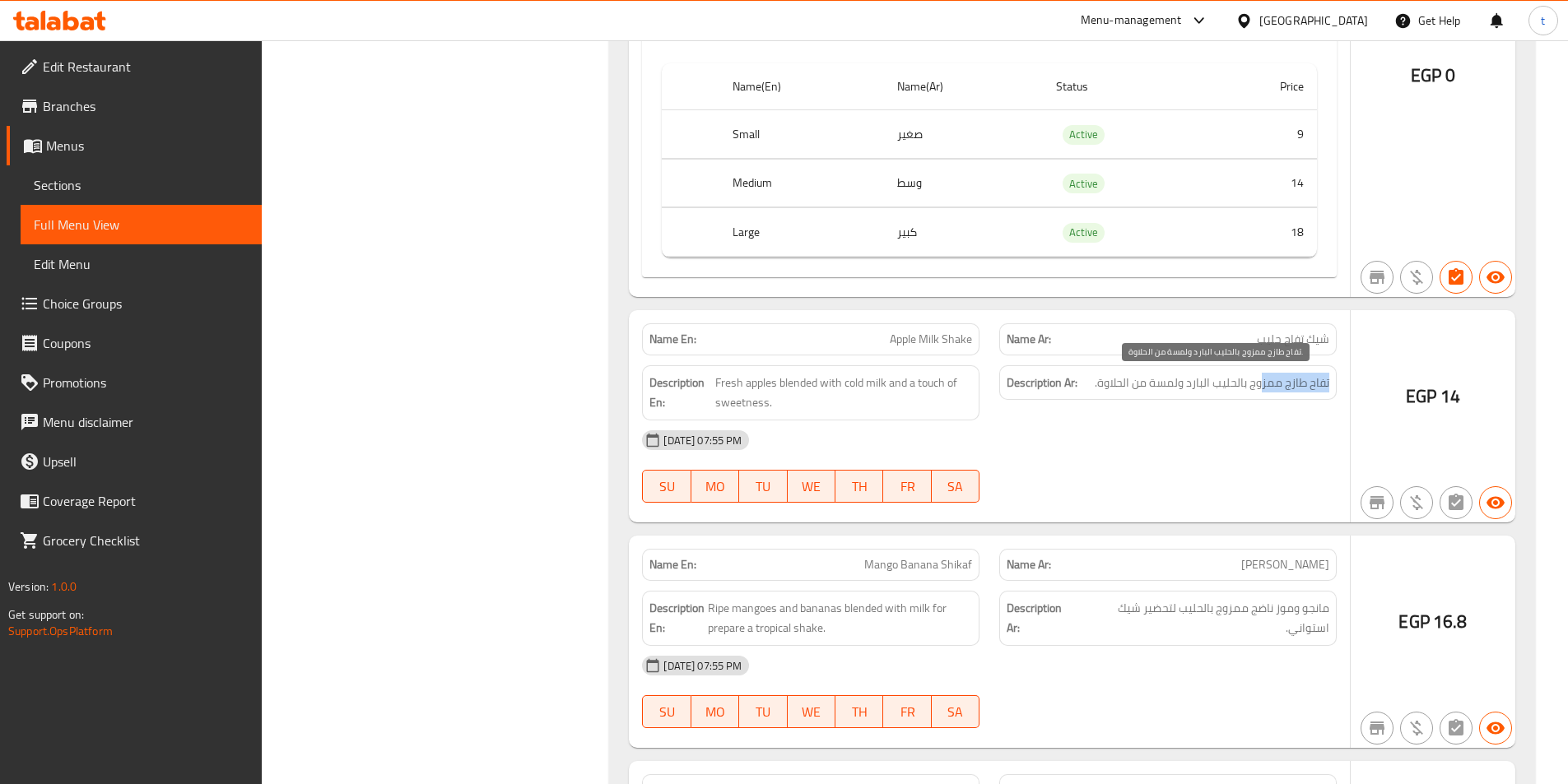
drag, startPoint x: 1327, startPoint y: 386, endPoint x: 1263, endPoint y: 386, distance: 64.0
click at [1263, 386] on span "تفاح طازج ممزوج بالحليب البارد ولمسة من الحلاوة." at bounding box center [1212, 383] width 235 height 20
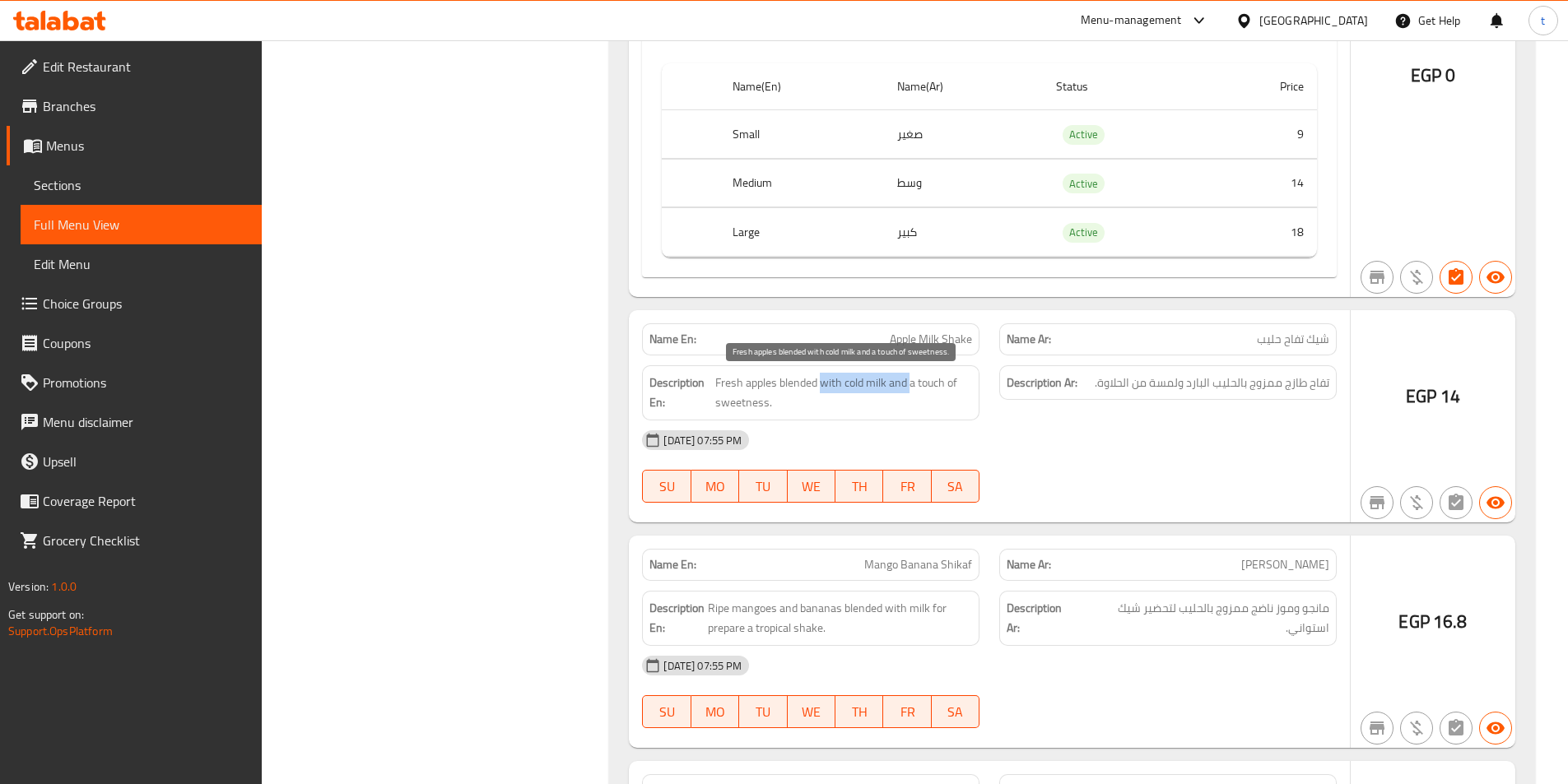
drag, startPoint x: 820, startPoint y: 391, endPoint x: 909, endPoint y: 391, distance: 89.0
click at [908, 387] on span "Fresh apples blended with cold milk and a touch of sweetness." at bounding box center [843, 393] width 257 height 40
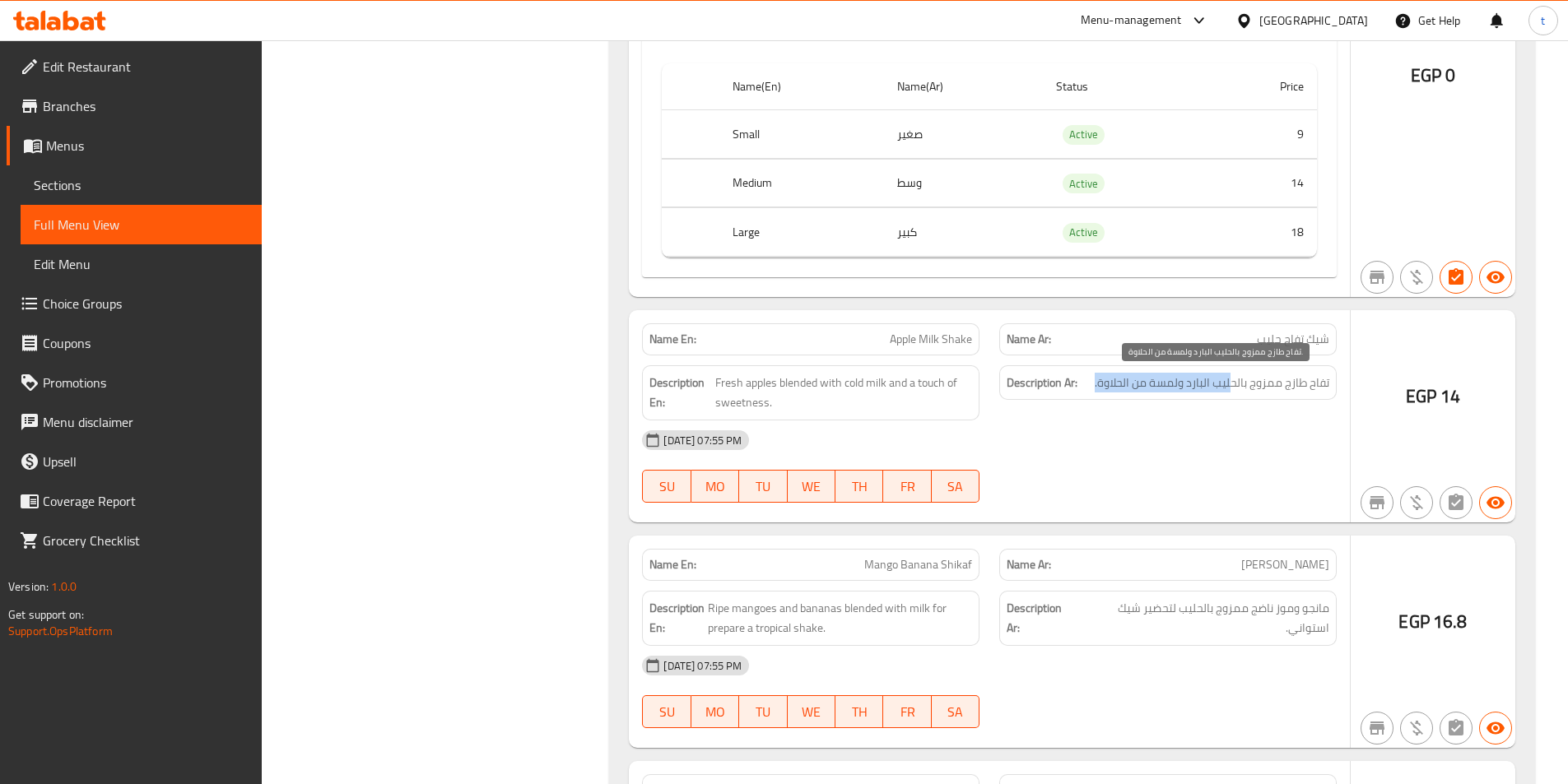
drag, startPoint x: 1232, startPoint y: 380, endPoint x: 1089, endPoint y: 387, distance: 143.2
click at [1089, 387] on h6 "Description Ar: تفاح طازج ممزوج بالحليب البارد ولمسة من الحلاوة." at bounding box center [1168, 383] width 323 height 20
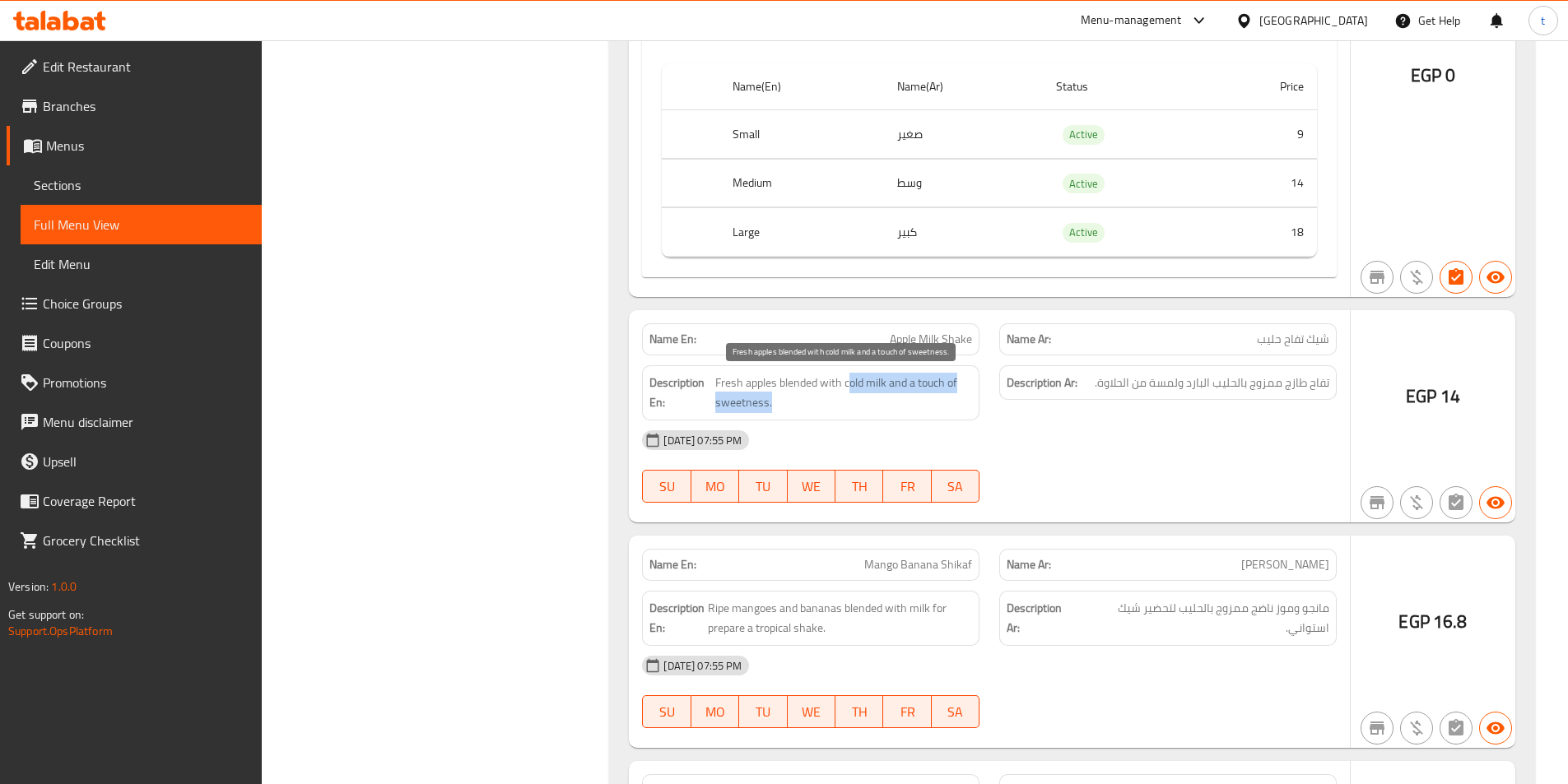
drag, startPoint x: 850, startPoint y: 375, endPoint x: 936, endPoint y: 409, distance: 92.5
click at [936, 409] on span "Fresh apples blended with cold milk and a touch of sweetness." at bounding box center [843, 393] width 257 height 40
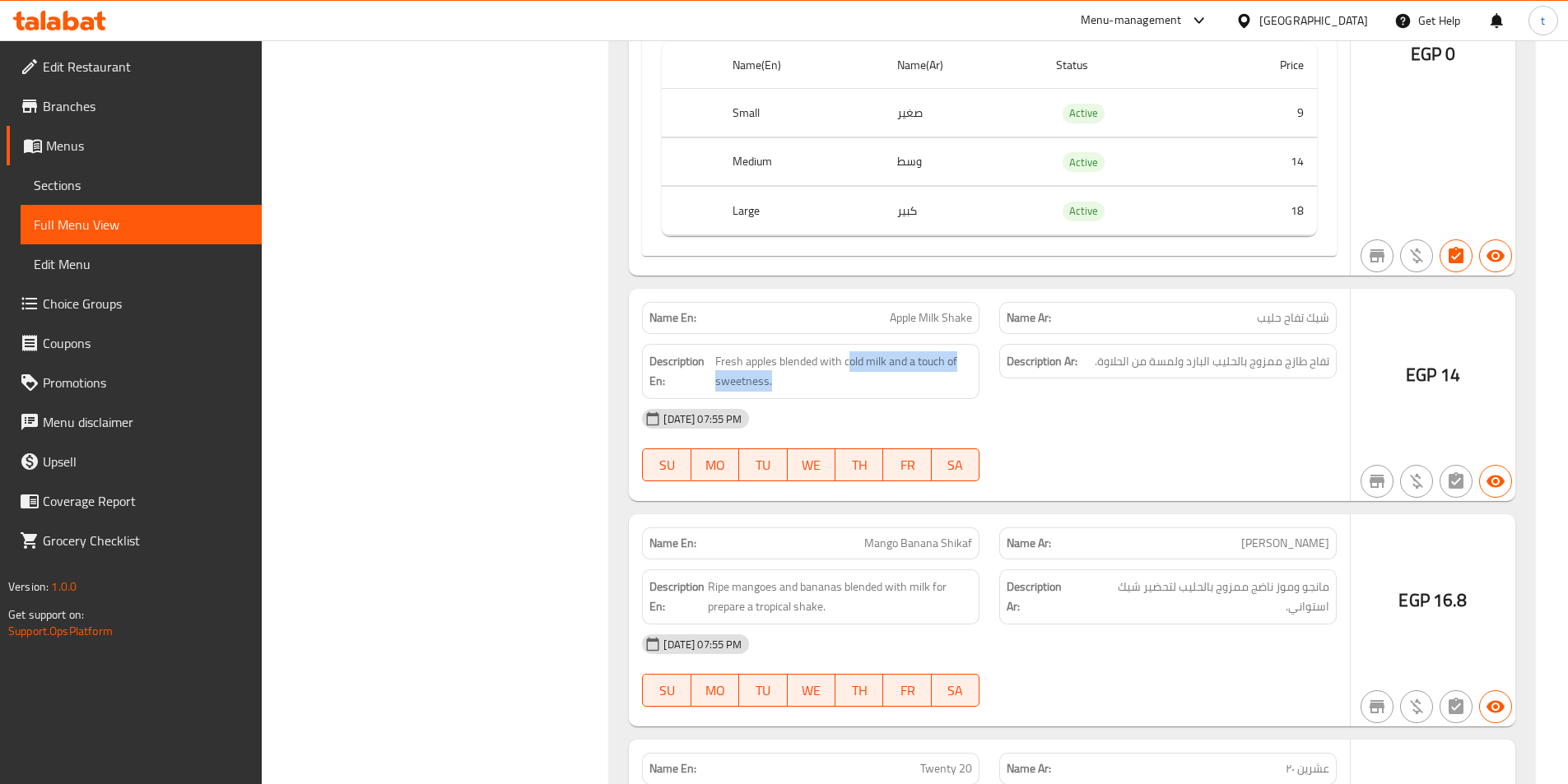
scroll to position [7985, 0]
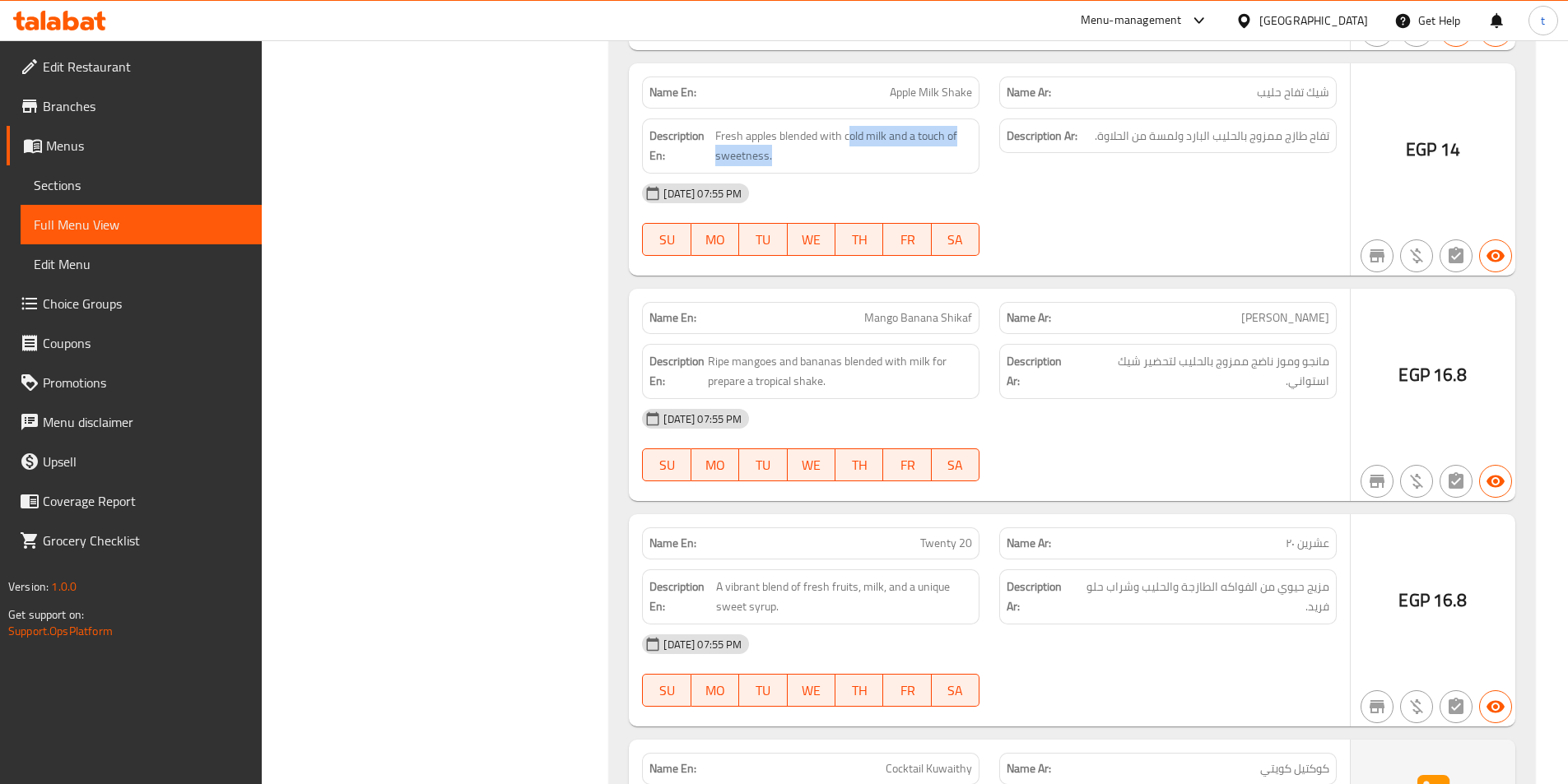
drag, startPoint x: 1340, startPoint y: 319, endPoint x: 1176, endPoint y: 314, distance: 164.1
click at [1176, 314] on div "Name Ar: مانجو موز شيكف" at bounding box center [1168, 318] width 357 height 52
drag, startPoint x: 850, startPoint y: 322, endPoint x: 1028, endPoint y: 325, distance: 178.0
click at [1028, 325] on div "Name En: Mango Banana Shikaf Name Ar: مانجو موز شيكف" at bounding box center [989, 318] width 714 height 52
drag, startPoint x: 1331, startPoint y: 368, endPoint x: 1236, endPoint y: 367, distance: 95.0
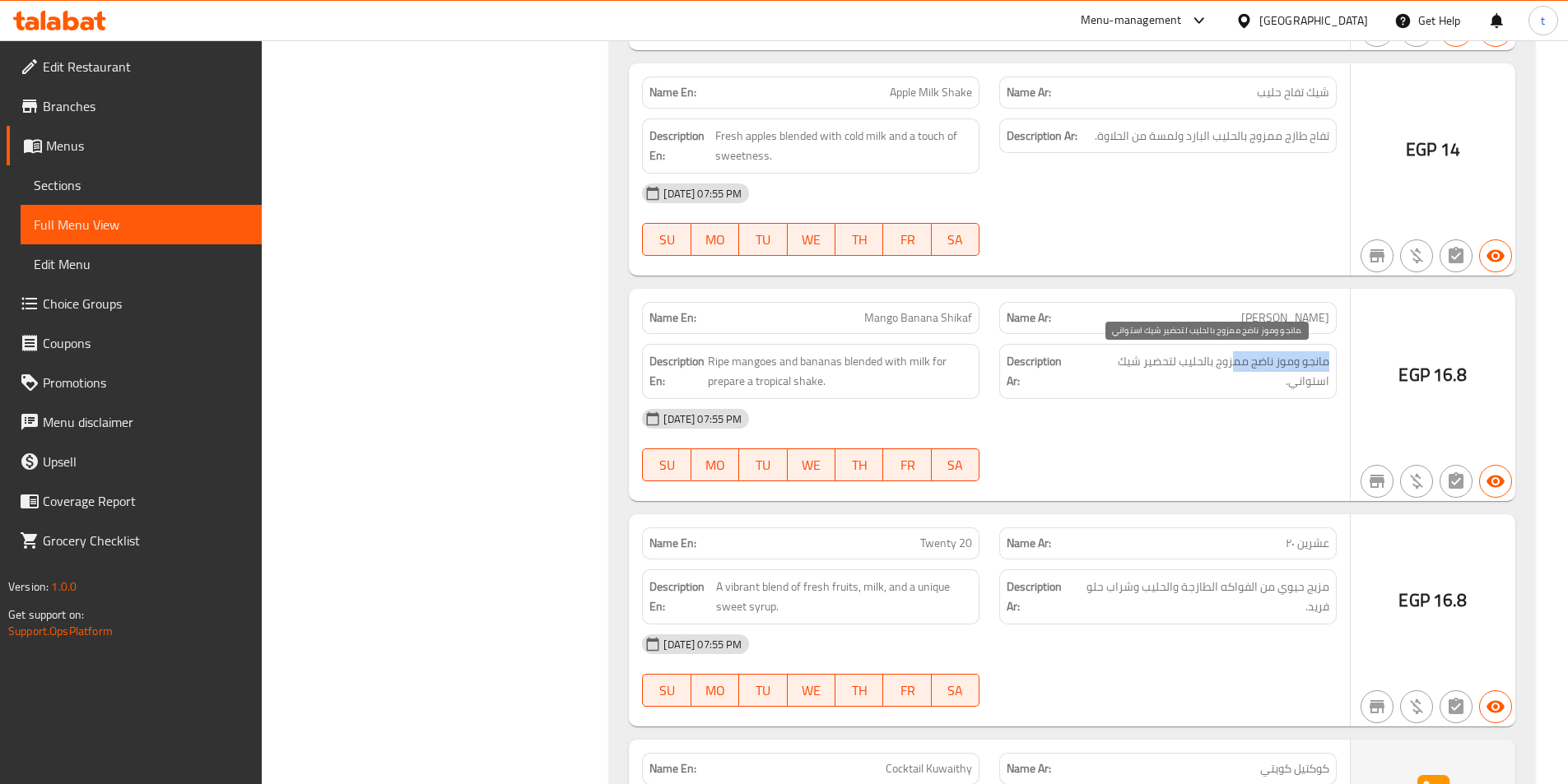
click at [1236, 367] on div "Description Ar: مانجو وموز ناضج ممزوج بالحليب لتحضير شيك استواني." at bounding box center [1168, 371] width 338 height 56
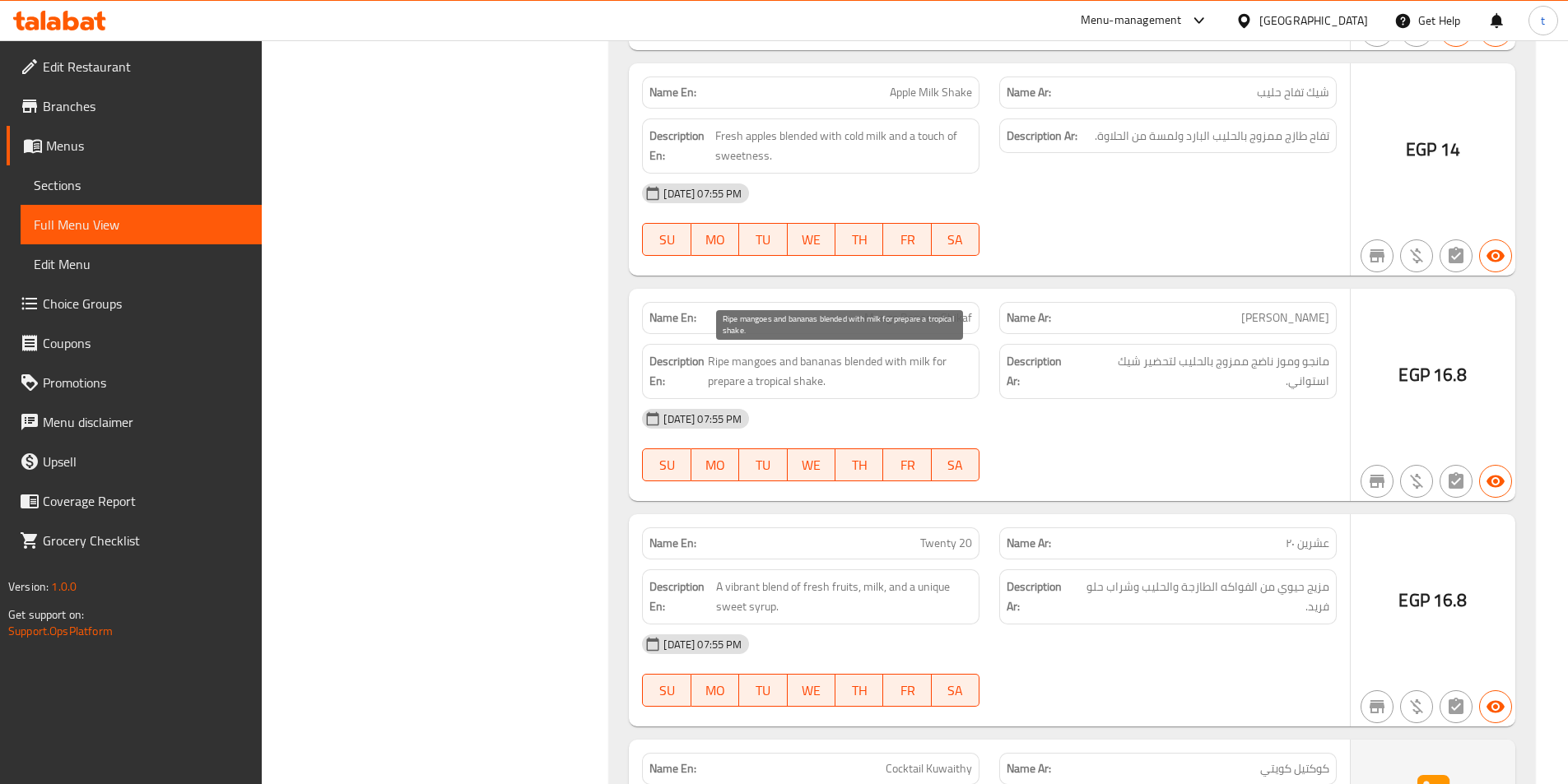
drag, startPoint x: 721, startPoint y: 362, endPoint x: 705, endPoint y: 362, distance: 16.0
click at [720, 362] on span "Ripe mangoes and bananas blended with milk for prepare a tropical shake." at bounding box center [840, 371] width 264 height 40
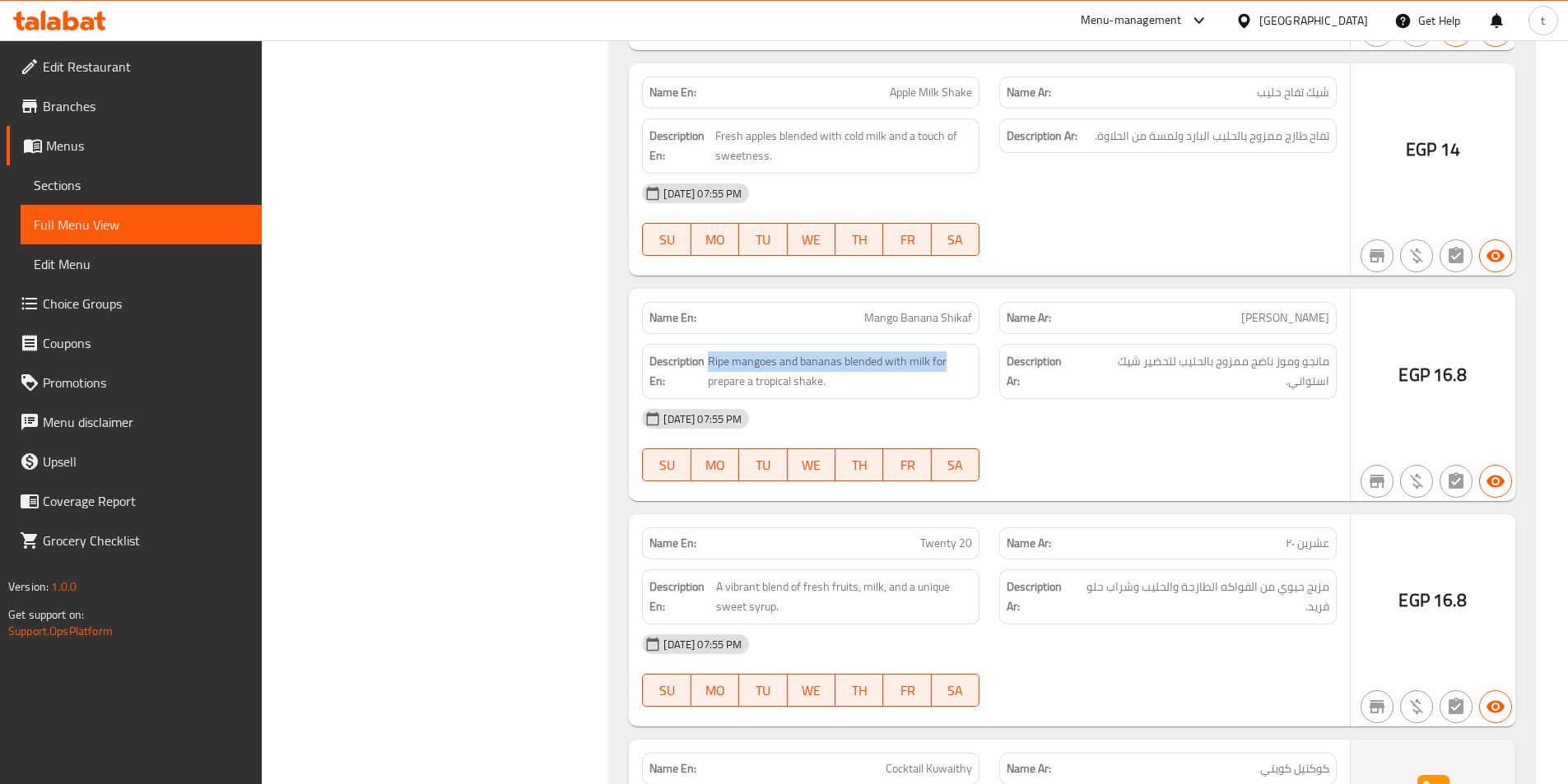
drag, startPoint x: 728, startPoint y: 361, endPoint x: 957, endPoint y: 348, distance: 229.4
click at [957, 348] on div "Description En: Ripe mangoes and bananas blended with milk for prepare a tropic…" at bounding box center [811, 371] width 338 height 56
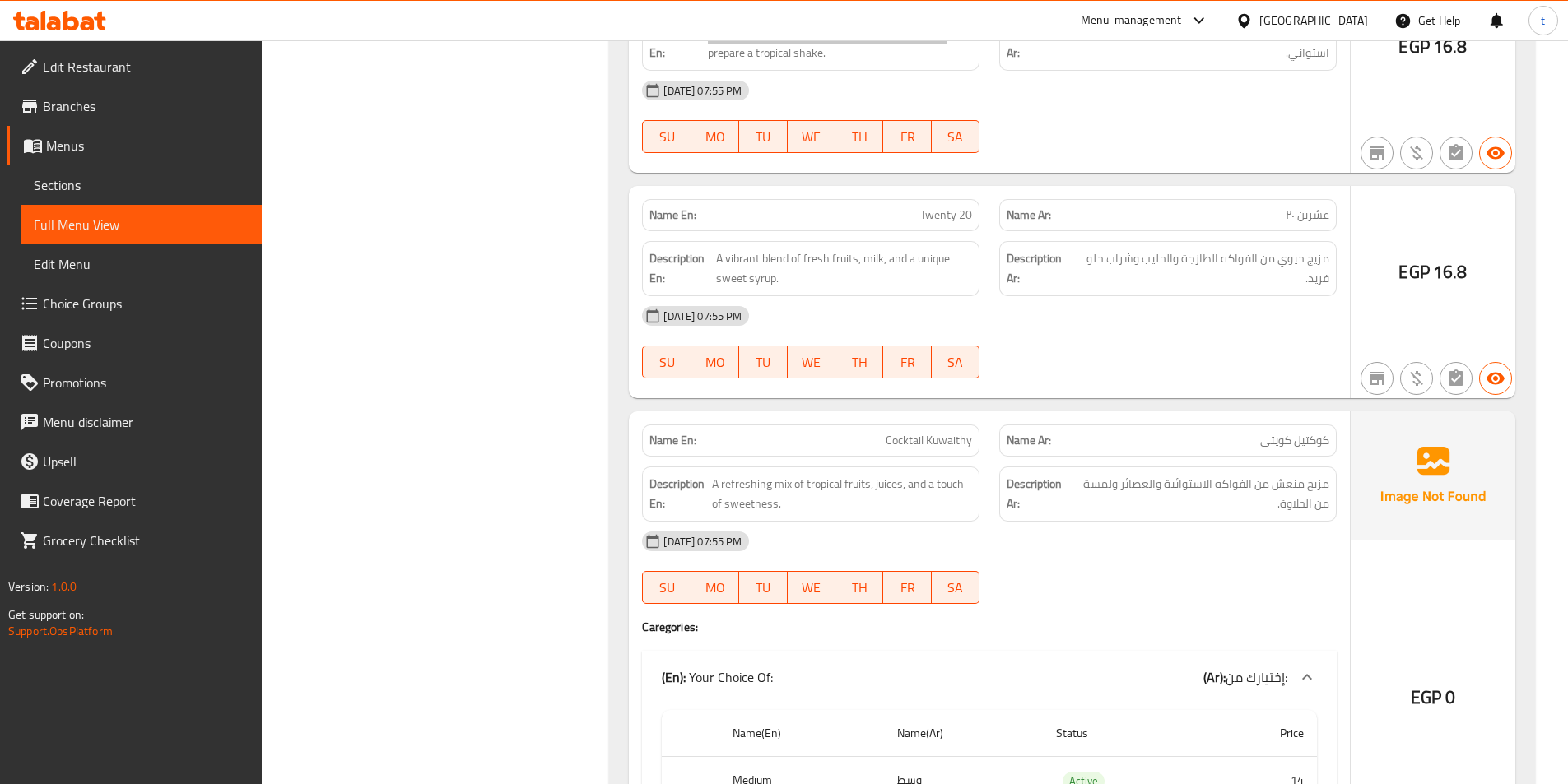
scroll to position [8314, 0]
drag, startPoint x: 934, startPoint y: 217, endPoint x: 989, endPoint y: 213, distance: 55.1
click at [989, 213] on div "Name En: Twenty 20" at bounding box center [810, 214] width 357 height 52
drag, startPoint x: 718, startPoint y: 263, endPoint x: 795, endPoint y: 261, distance: 77.0
click at [793, 262] on span "A vibrant blend of fresh fruits, milk, and a unique sweet syrup." at bounding box center [843, 268] width 256 height 40
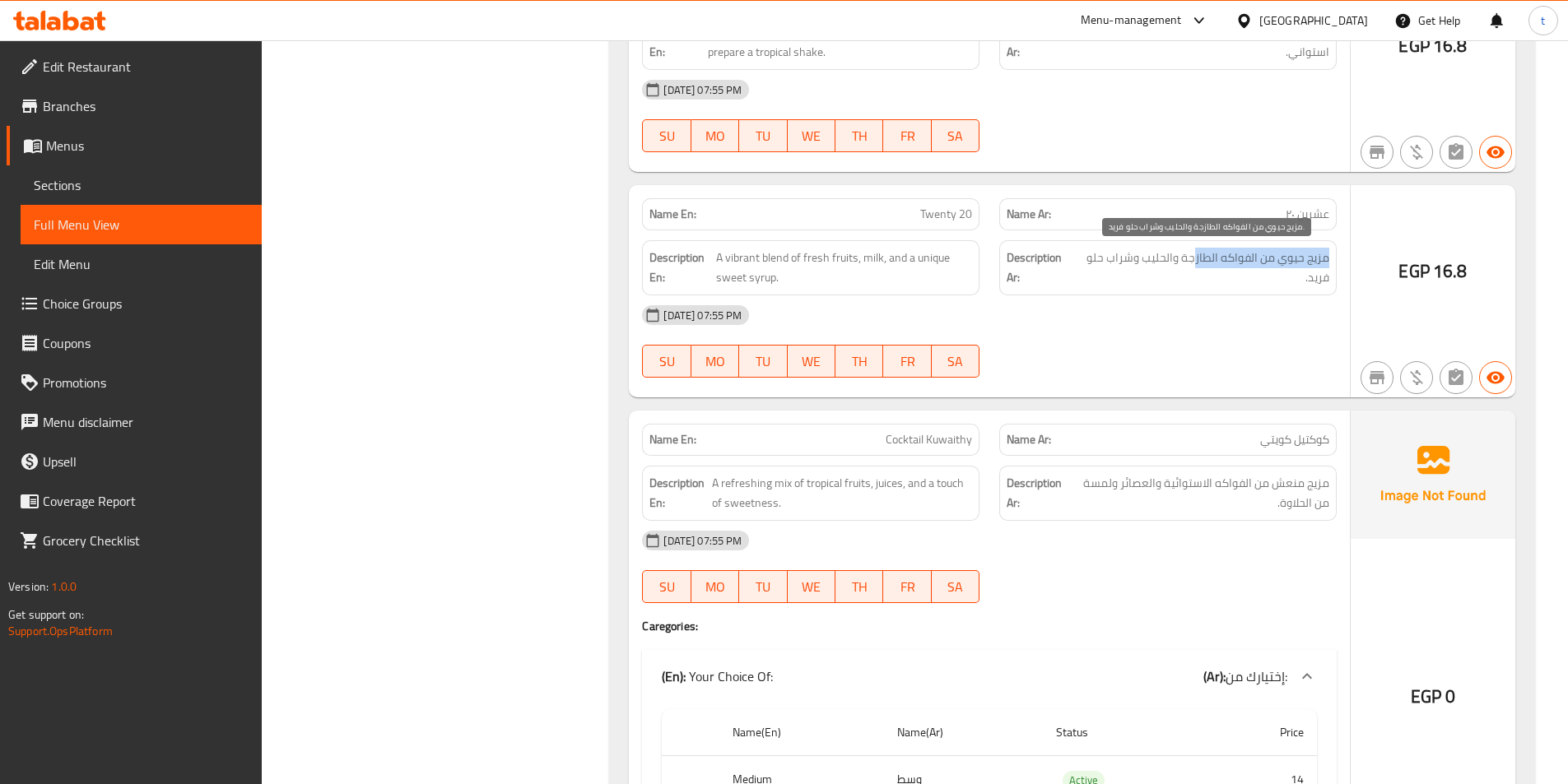
drag, startPoint x: 1317, startPoint y: 265, endPoint x: 1194, endPoint y: 264, distance: 123.0
click at [1194, 264] on div "Description Ar: مزيج حيوي من الفواكه الطازجة والحليب وشراب حلو فريد." at bounding box center [1168, 268] width 338 height 56
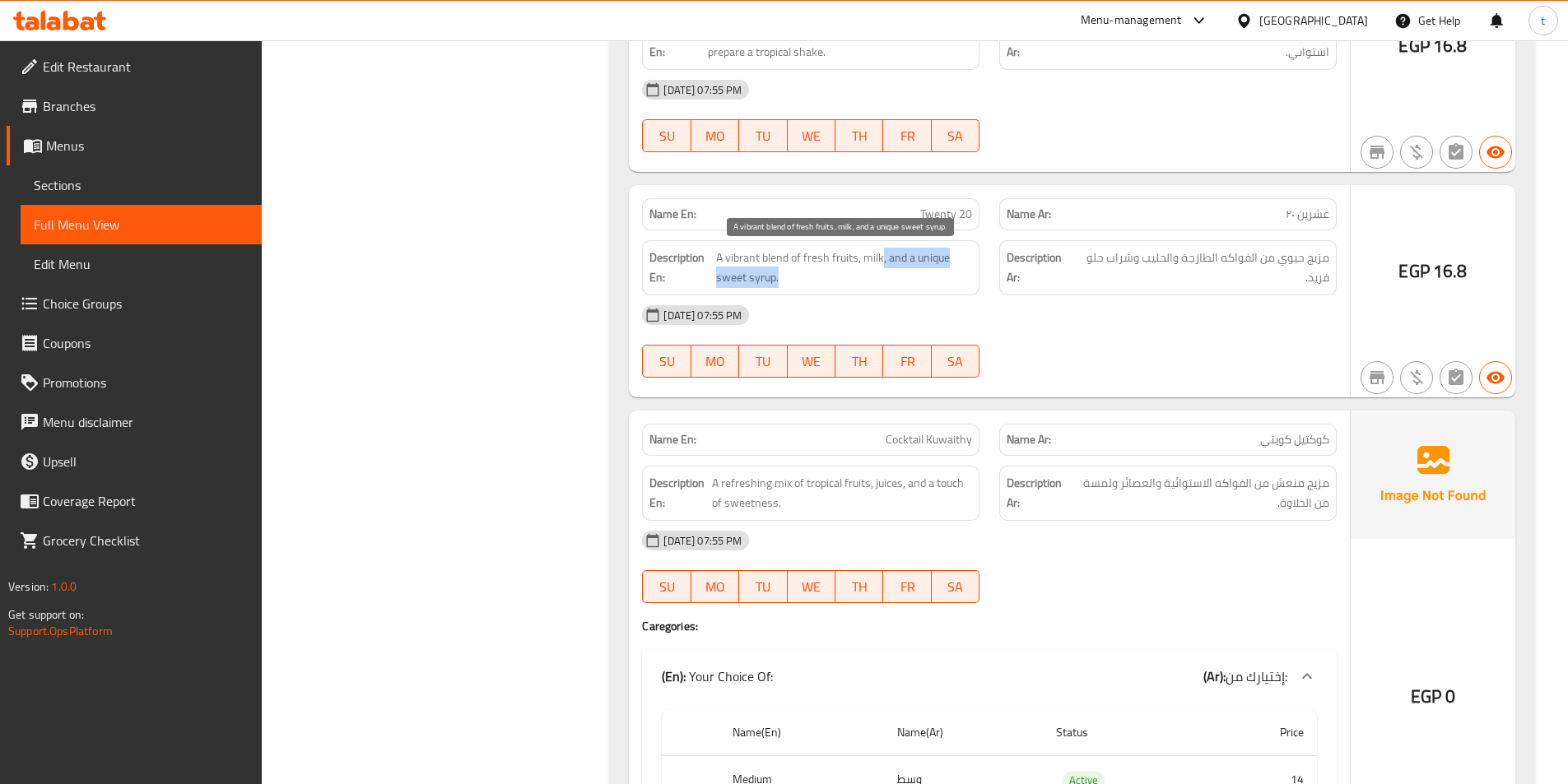
drag, startPoint x: 858, startPoint y: 259, endPoint x: 880, endPoint y: 258, distance: 22.0
click at [880, 258] on span "A vibrant blend of fresh fruits, milk, and a unique sweet syrup." at bounding box center [843, 268] width 256 height 40
click at [863, 270] on span "A vibrant blend of fresh fruits, milk, and a unique sweet syrup." at bounding box center [843, 268] width 256 height 40
drag, startPoint x: 852, startPoint y: 260, endPoint x: 967, endPoint y: 260, distance: 115.0
click at [967, 260] on span "A vibrant blend of fresh fruits, milk, and a unique sweet syrup." at bounding box center [843, 268] width 256 height 40
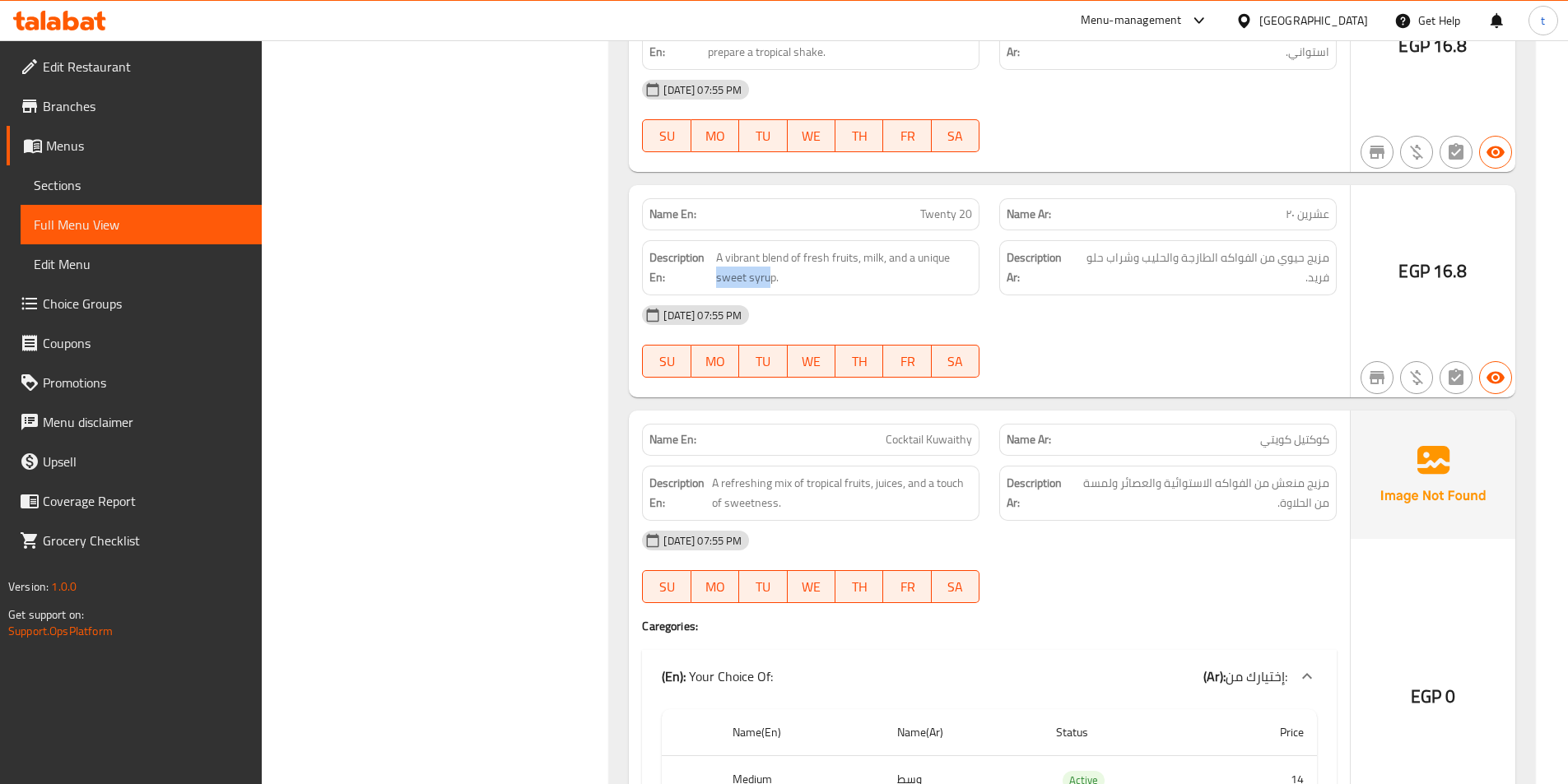
drag, startPoint x: 714, startPoint y: 283, endPoint x: 769, endPoint y: 278, distance: 55.2
click at [768, 278] on h6 "Description En: A vibrant blend of fresh fruits, milk, and a unique sweet syrup." at bounding box center [810, 268] width 323 height 40
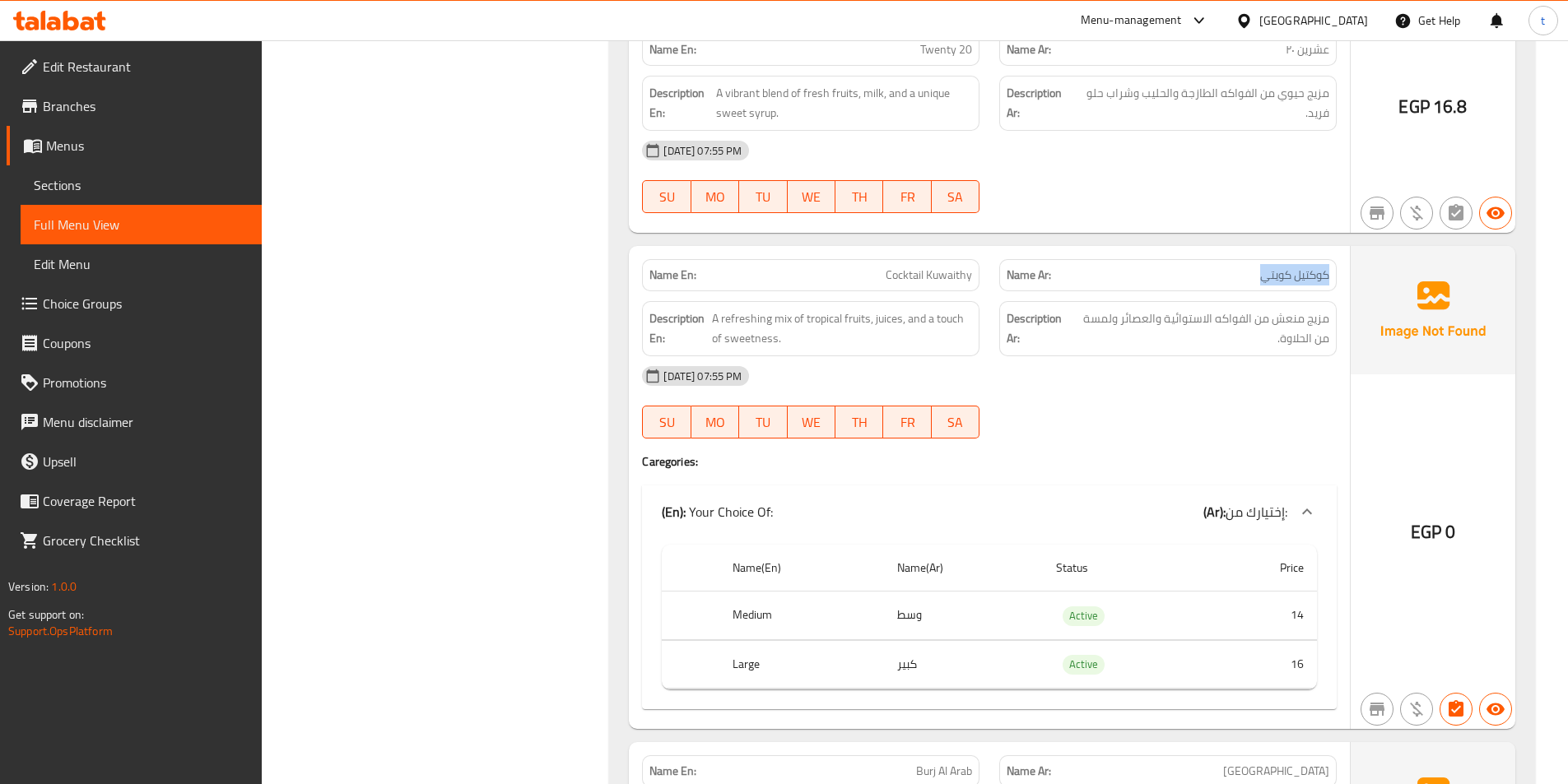
drag, startPoint x: 1237, startPoint y: 281, endPoint x: 1332, endPoint y: 282, distance: 95.0
click at [1332, 282] on div "Name Ar: كوكتيل كويتي" at bounding box center [1168, 276] width 338 height 33
drag, startPoint x: 953, startPoint y: 277, endPoint x: 965, endPoint y: 278, distance: 12.0
click at [965, 278] on p "Name En: Cocktail Kuwaithy" at bounding box center [810, 276] width 323 height 17
drag, startPoint x: 705, startPoint y: 325, endPoint x: 811, endPoint y: 329, distance: 106.1
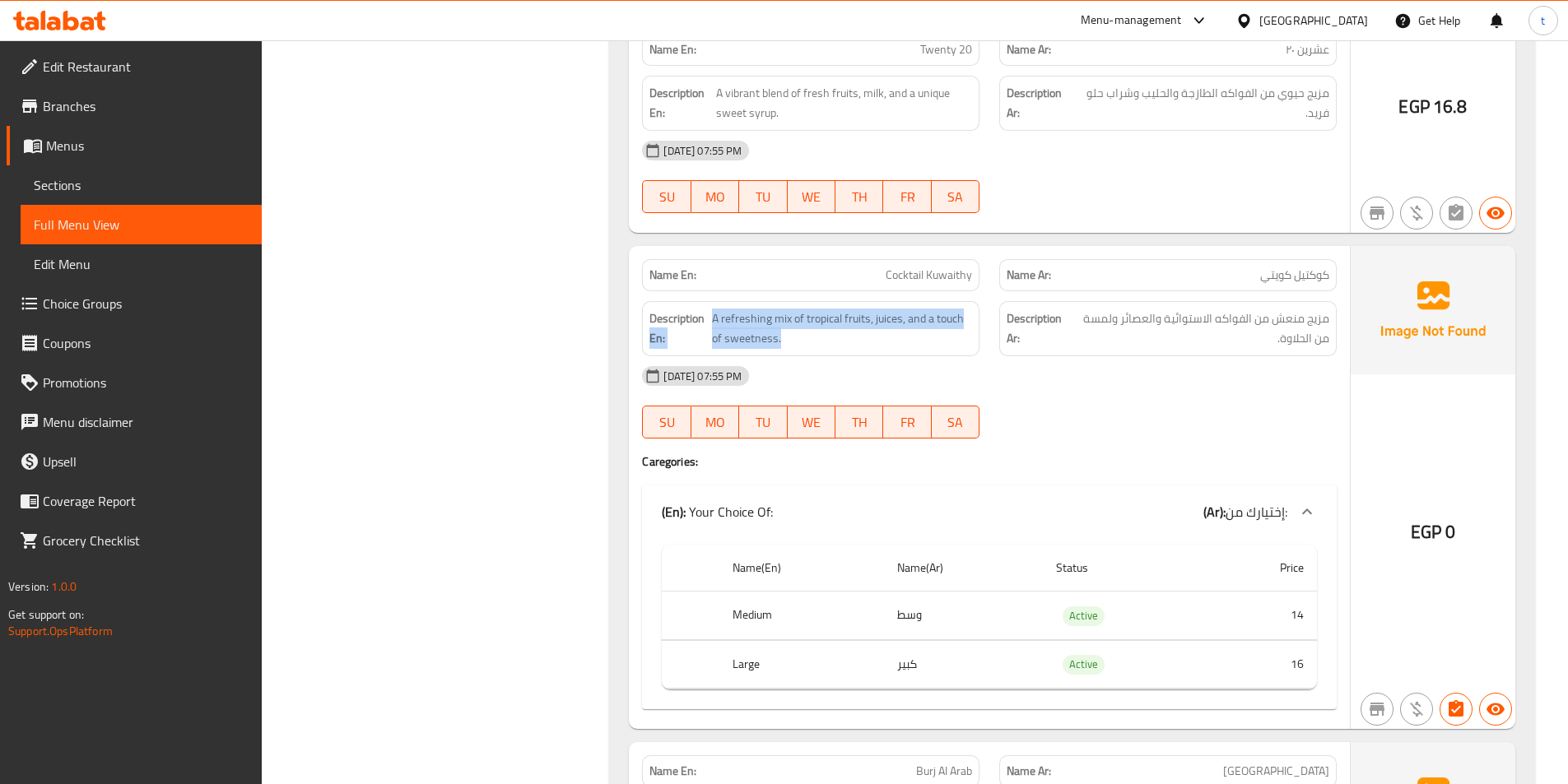
click at [811, 329] on h6 "Description En: A refreshing mix of tropical fruits, juices, and a touch of swe…" at bounding box center [810, 328] width 323 height 40
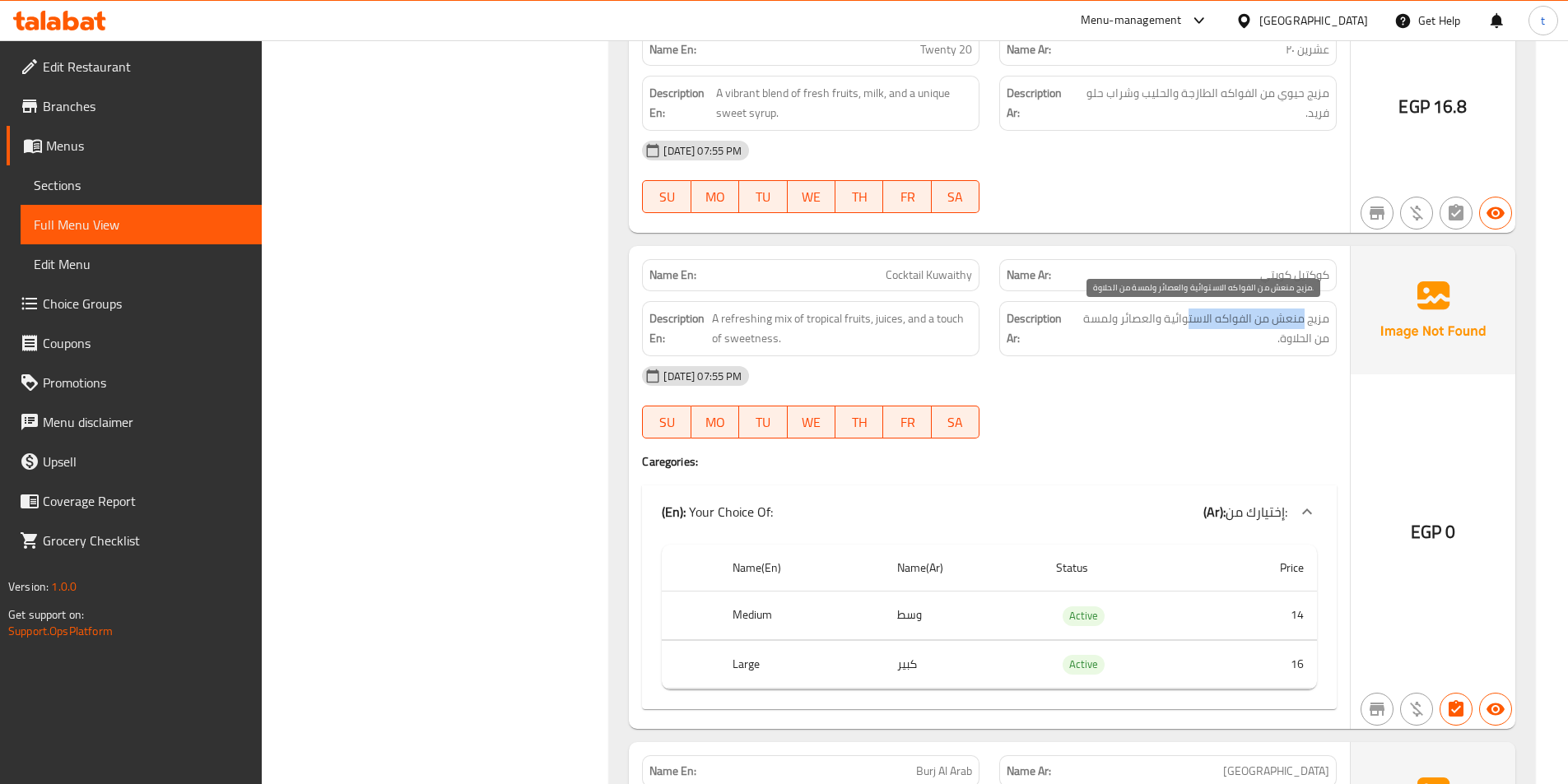
drag, startPoint x: 1305, startPoint y: 323, endPoint x: 1191, endPoint y: 319, distance: 114.1
click at [1191, 319] on span "مزيج منعش من الفواكه الاستوائية والعصائر ولمسة من الحلاوة." at bounding box center [1200, 328] width 258 height 40
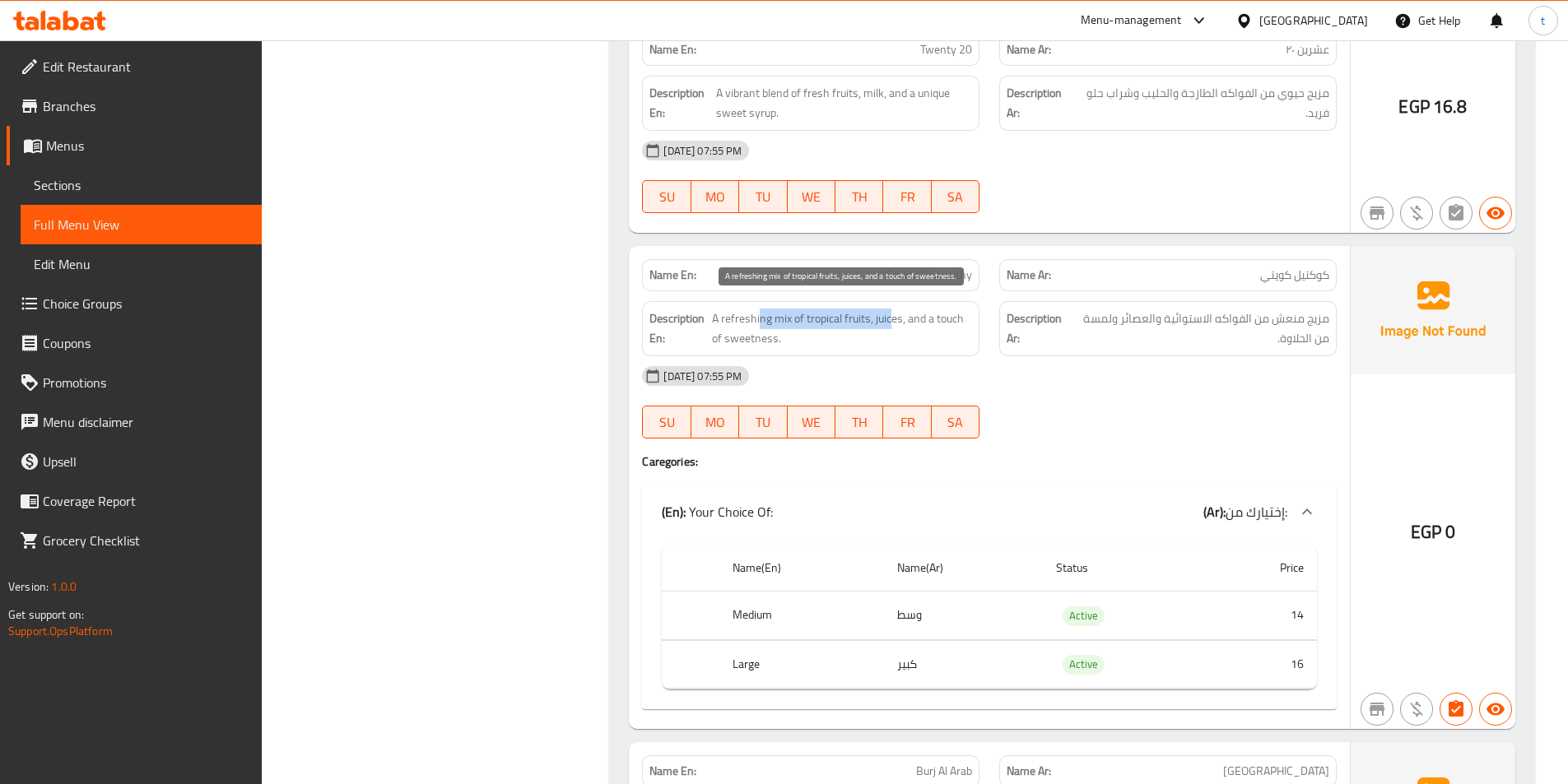
drag, startPoint x: 759, startPoint y: 328, endPoint x: 892, endPoint y: 321, distance: 133.2
click at [892, 321] on span "A refreshing mix of tropical fruits, juices, and a touch of sweetness." at bounding box center [842, 328] width 260 height 40
click at [884, 325] on span "A refreshing mix of tropical fruits, juices, and a touch of sweetness." at bounding box center [842, 328] width 260 height 40
drag, startPoint x: 911, startPoint y: 319, endPoint x: 974, endPoint y: 341, distance: 66.7
click at [974, 341] on div "Description En: A refreshing mix of tropical fruits, juices, and a touch of swe…" at bounding box center [811, 329] width 338 height 56
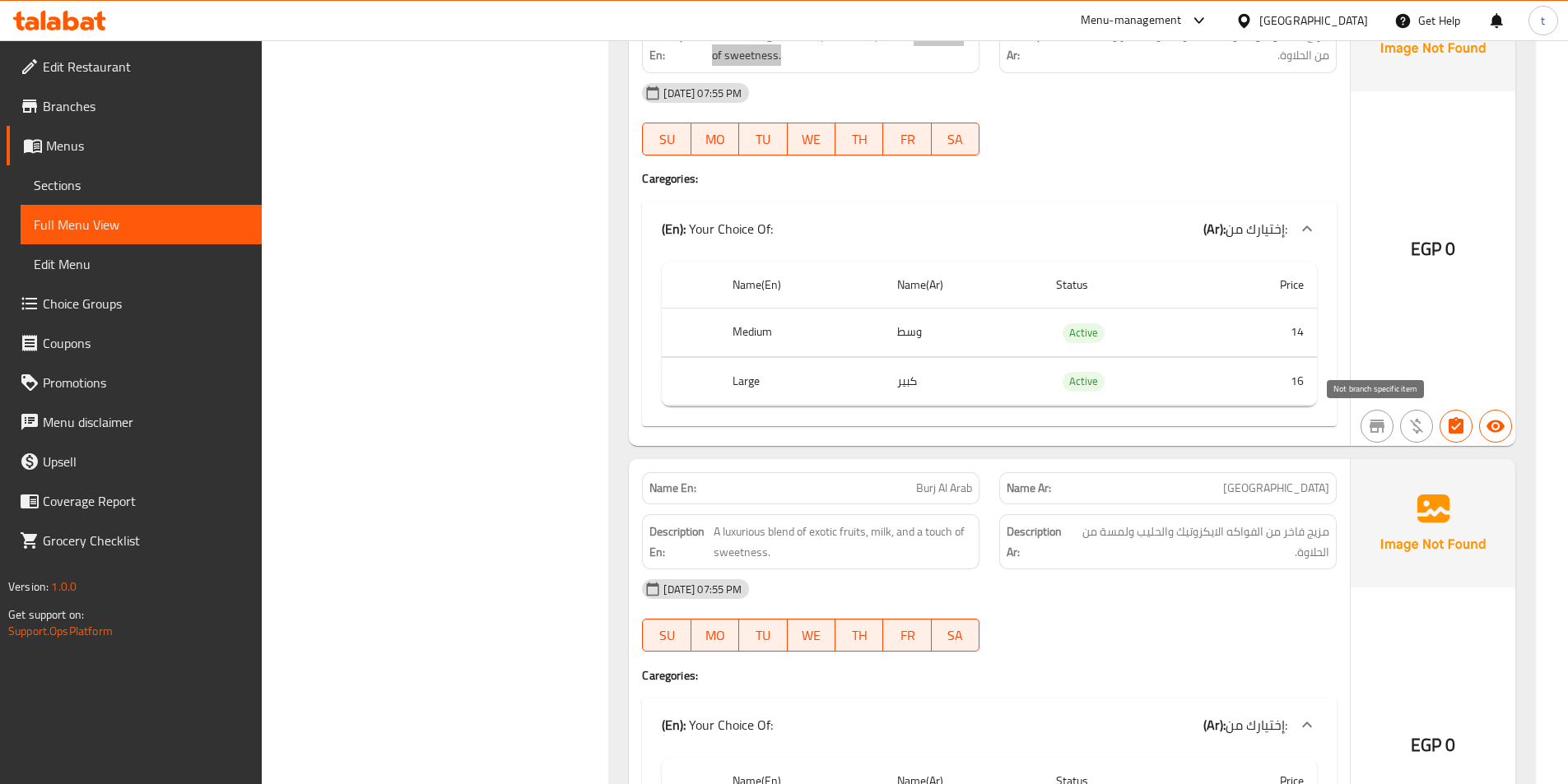
scroll to position [8890, 0]
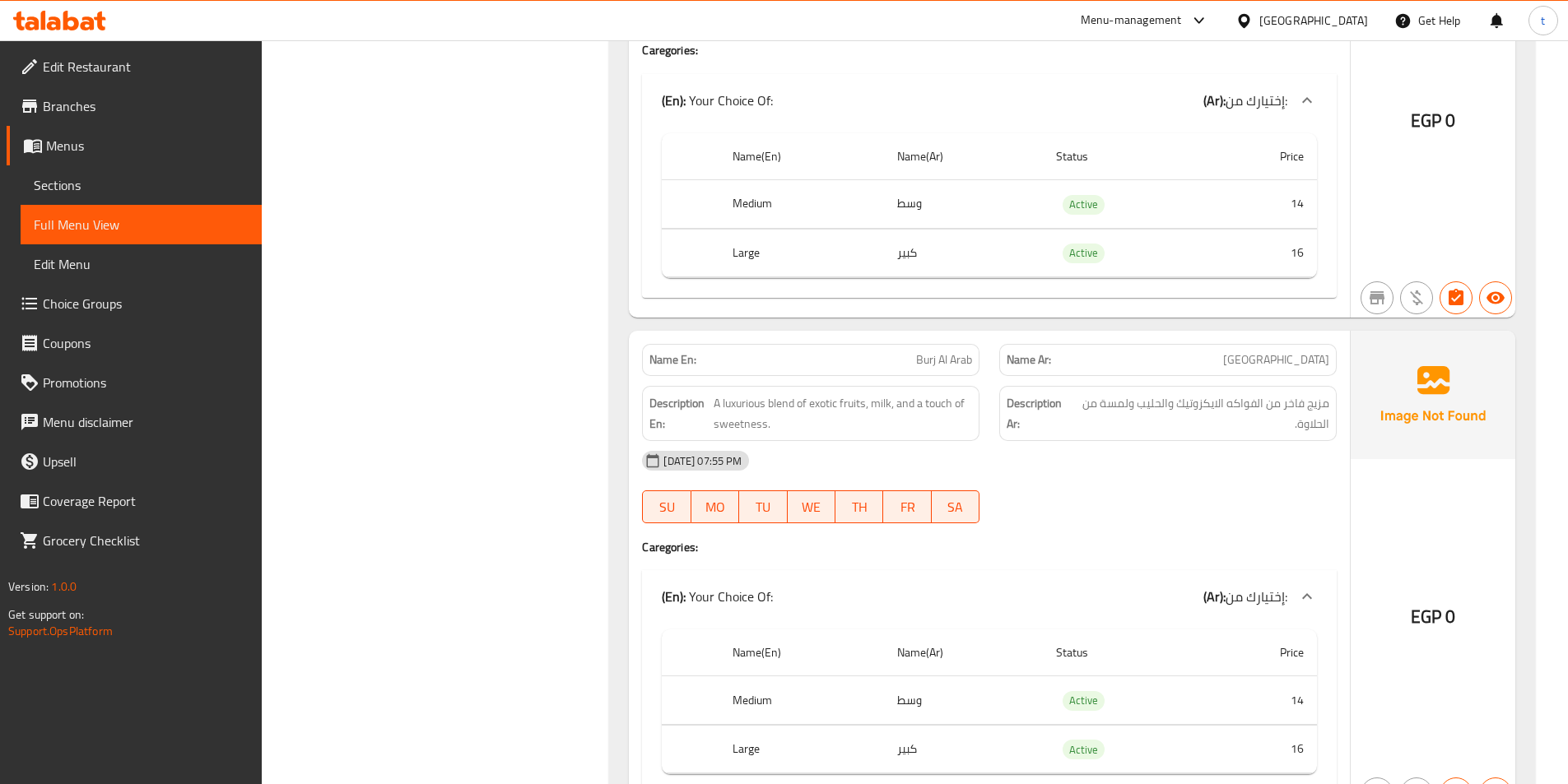
click at [916, 359] on span "Burj Al Arab" at bounding box center [944, 360] width 56 height 17
drag, startPoint x: 913, startPoint y: 358, endPoint x: 1025, endPoint y: 373, distance: 113.0
click at [1025, 373] on div "Name En: Burj Al Arab Name Ar: برج العرب" at bounding box center [989, 360] width 714 height 52
click at [1284, 357] on p "Name Ar: برج العرب" at bounding box center [1168, 360] width 323 height 17
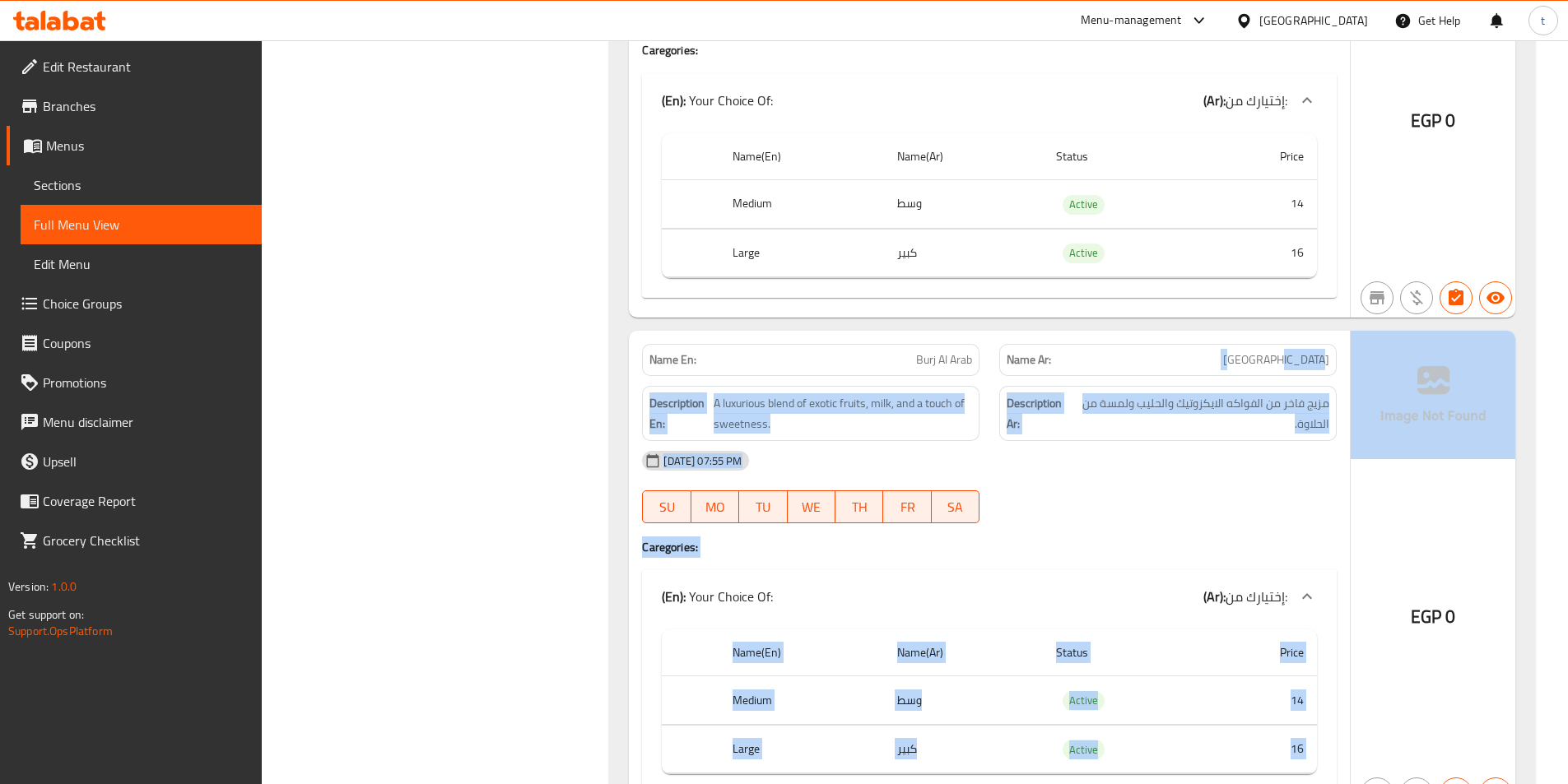
drag, startPoint x: 1261, startPoint y: 361, endPoint x: 1352, endPoint y: 362, distance: 91.0
click at [1352, 362] on div "Name En: Burj Al Arab Name Ar: برج العرب Description En: A luxurious blend of e…" at bounding box center [1072, 572] width 886 height 483
click at [745, 388] on div "Description En: A luxurious blend of exotic fruits, milk, and a touch of sweetn…" at bounding box center [811, 414] width 338 height 56
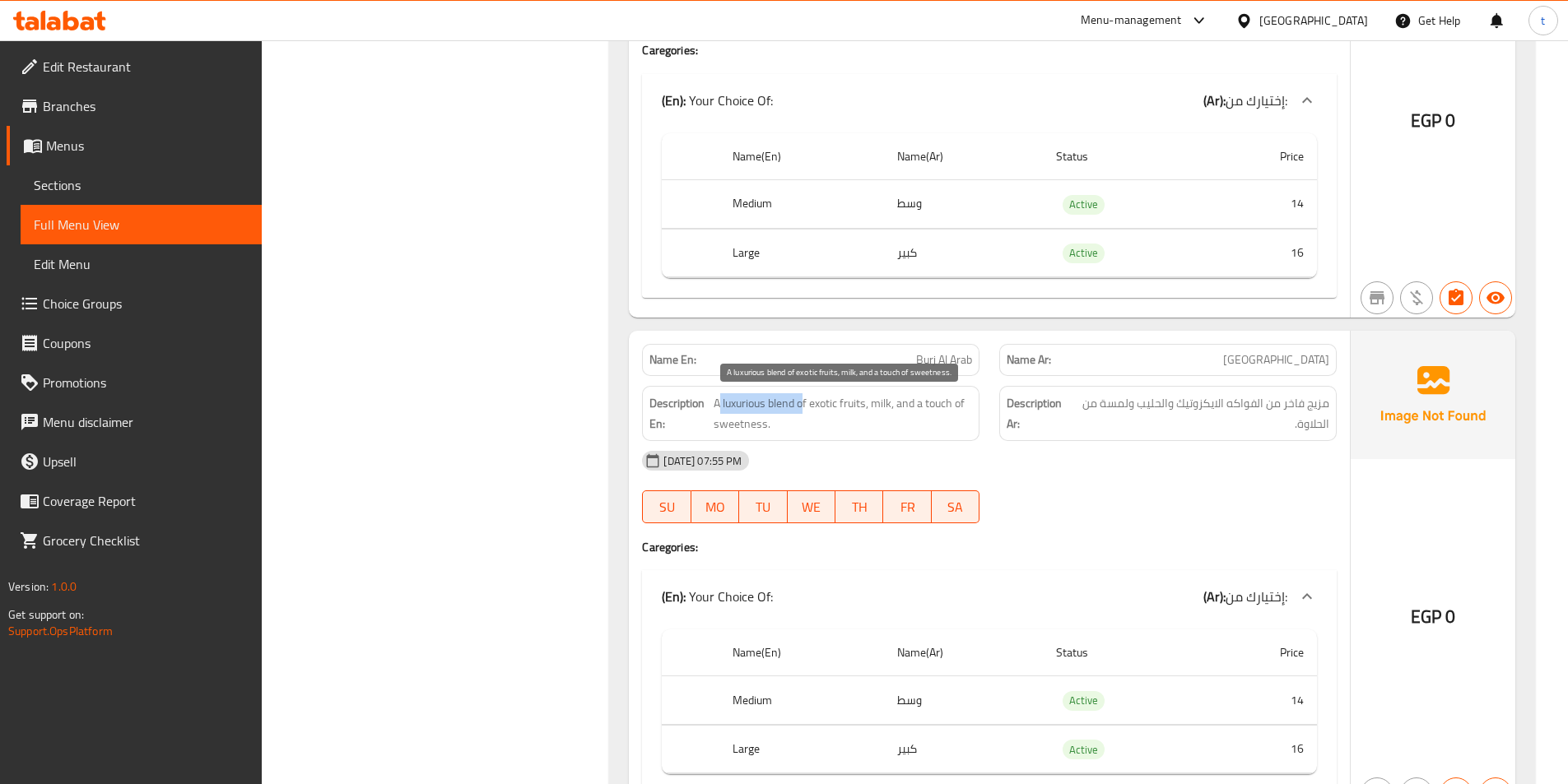
drag, startPoint x: 721, startPoint y: 400, endPoint x: 950, endPoint y: 394, distance: 229.1
click at [818, 382] on div "Description En: A luxurious blend of exotic fruits, milk, and a touch of sweetn…" at bounding box center [810, 414] width 357 height 75
click at [802, 403] on span "A luxurious blend of exotic fruits, milk, and a touch of sweetness." at bounding box center [843, 414] width 258 height 40
drag, startPoint x: 802, startPoint y: 403, endPoint x: 847, endPoint y: 397, distance: 45.4
click at [847, 397] on span "A luxurious blend of exotic fruits, milk, and a touch of sweetness." at bounding box center [843, 414] width 258 height 40
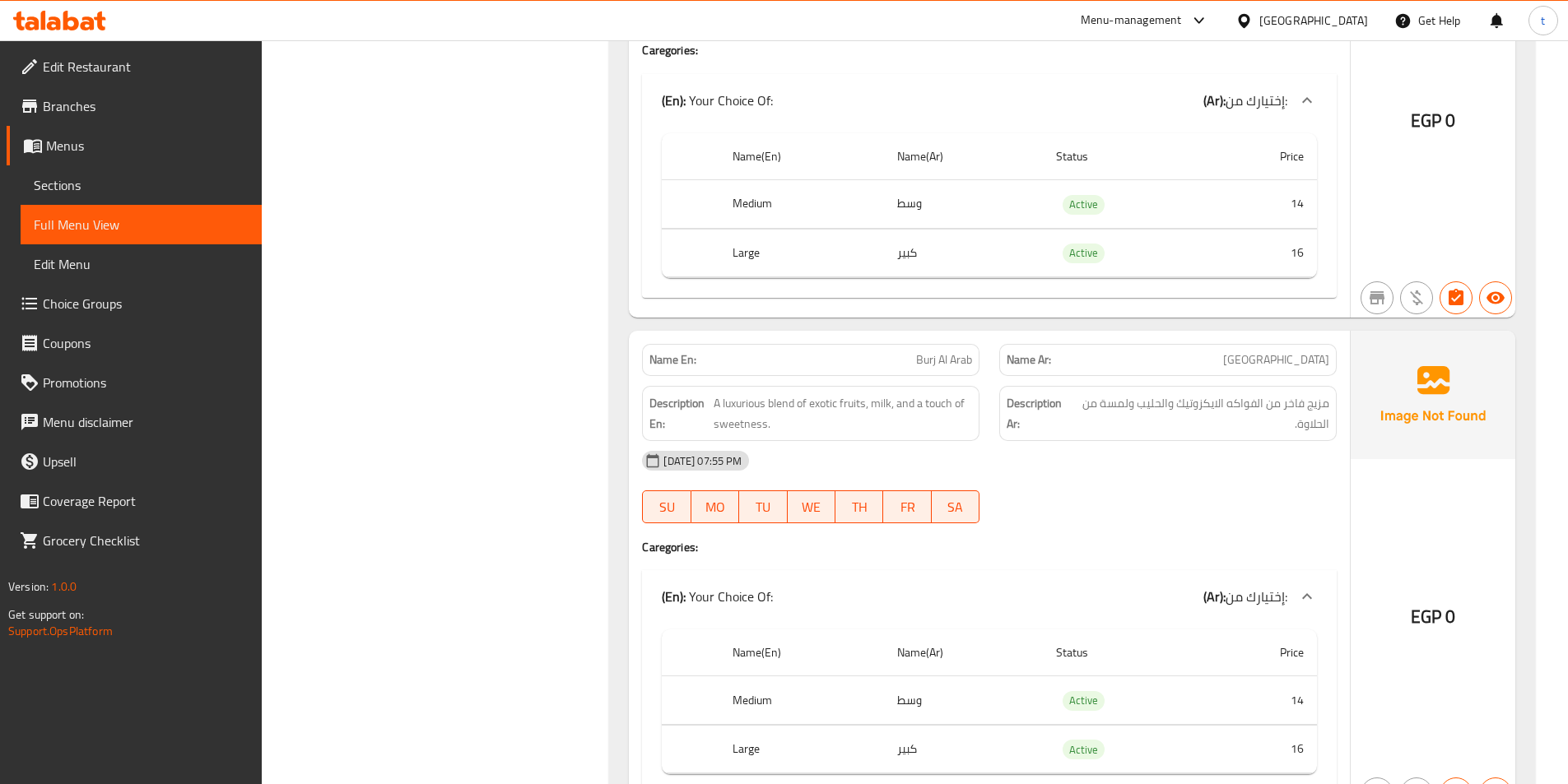
click at [897, 416] on span "A luxurious blend of exotic fruits, milk, and a touch of sweetness." at bounding box center [843, 414] width 258 height 40
drag, startPoint x: 903, startPoint y: 414, endPoint x: 1030, endPoint y: 425, distance: 127.5
click at [1023, 414] on div "Description En: A luxurious blend of exotic fruits, milk, and a touch of sweetn…" at bounding box center [989, 414] width 714 height 75
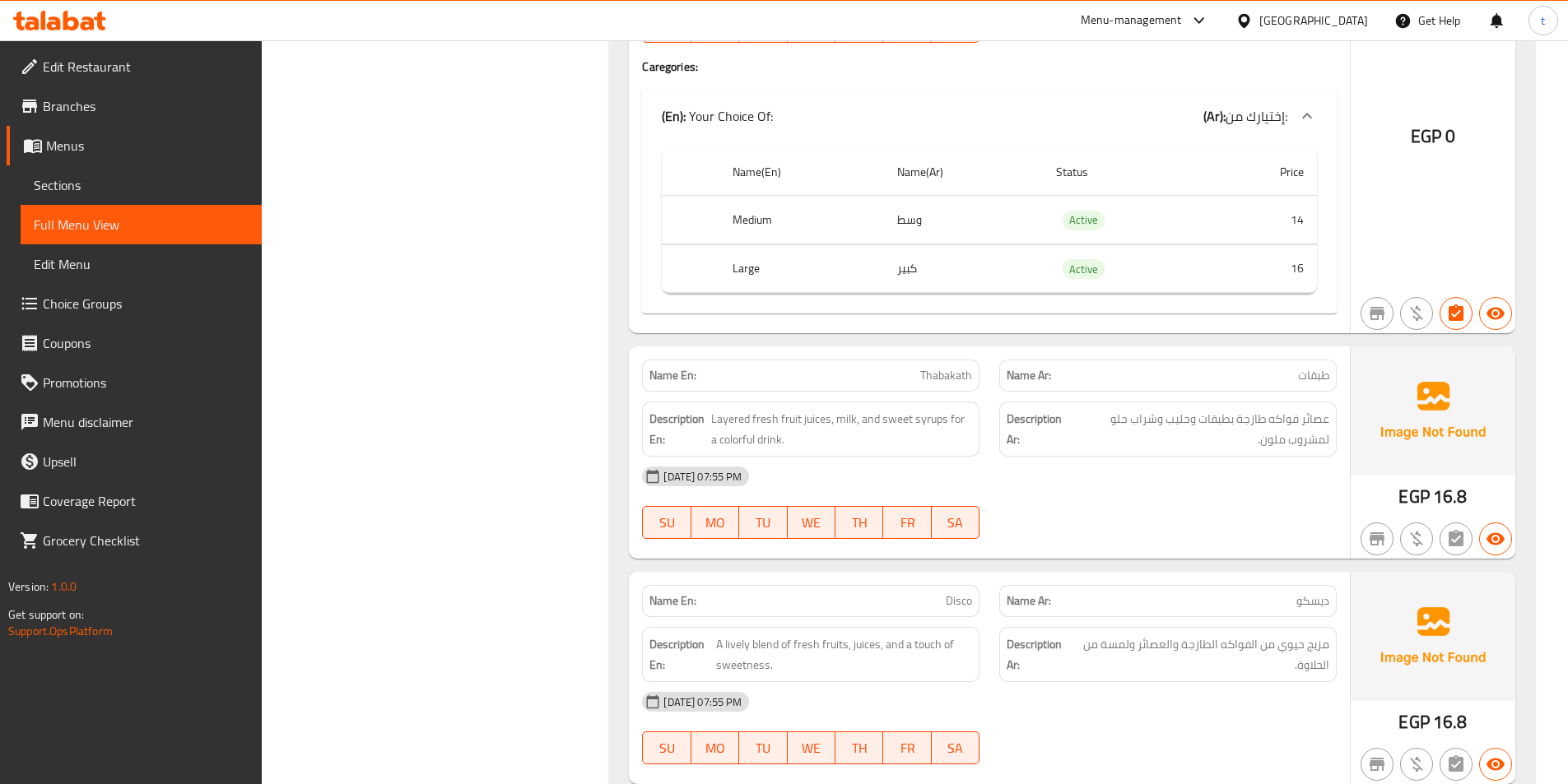
scroll to position [9384, 0]
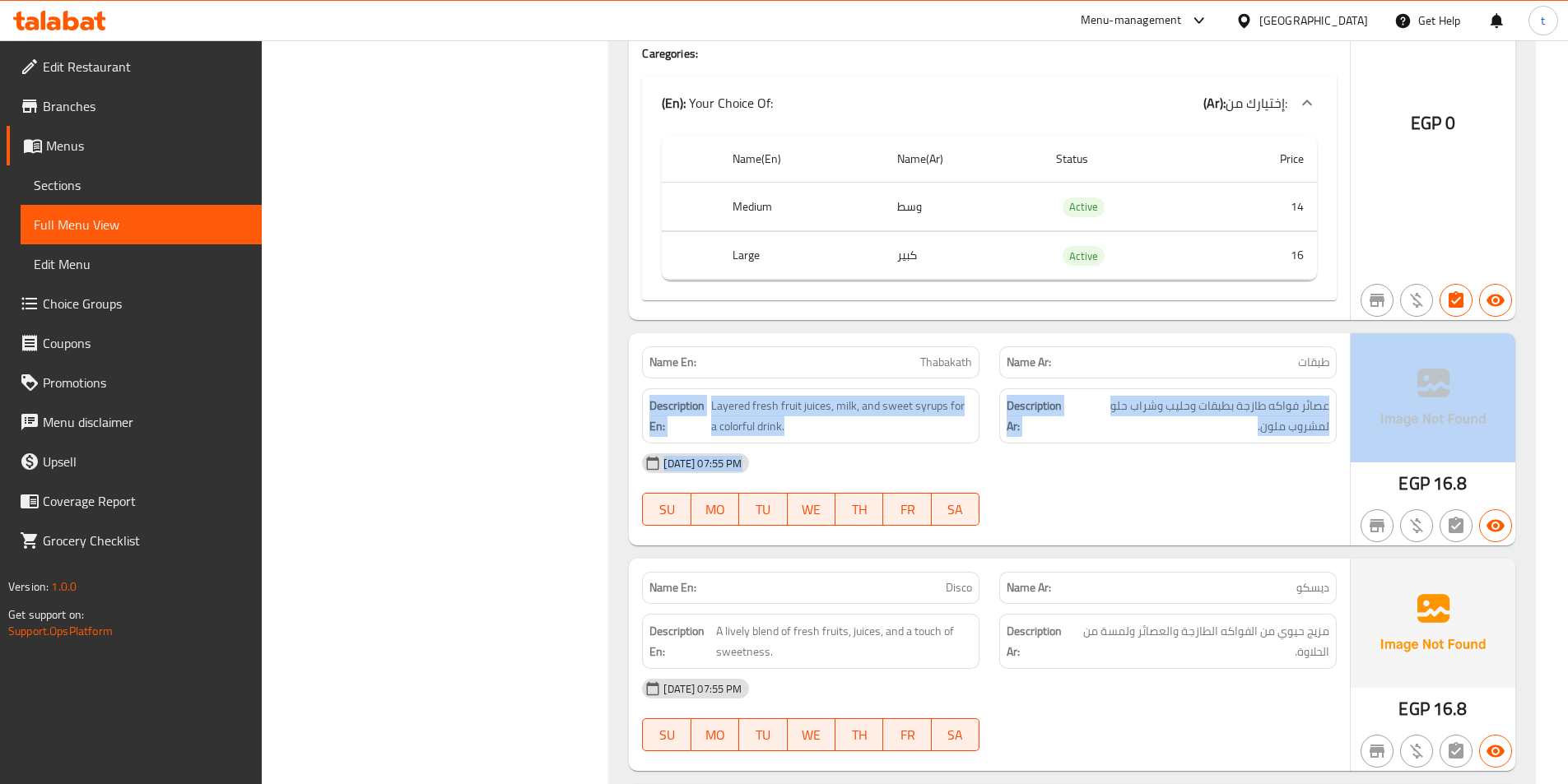
drag, startPoint x: 1295, startPoint y: 370, endPoint x: 1360, endPoint y: 360, distance: 65.8
click at [1360, 360] on div "Name En: Thabakath Name Ar: طبقات Description En: Layered fresh fruit juices, m…" at bounding box center [1072, 439] width 886 height 213
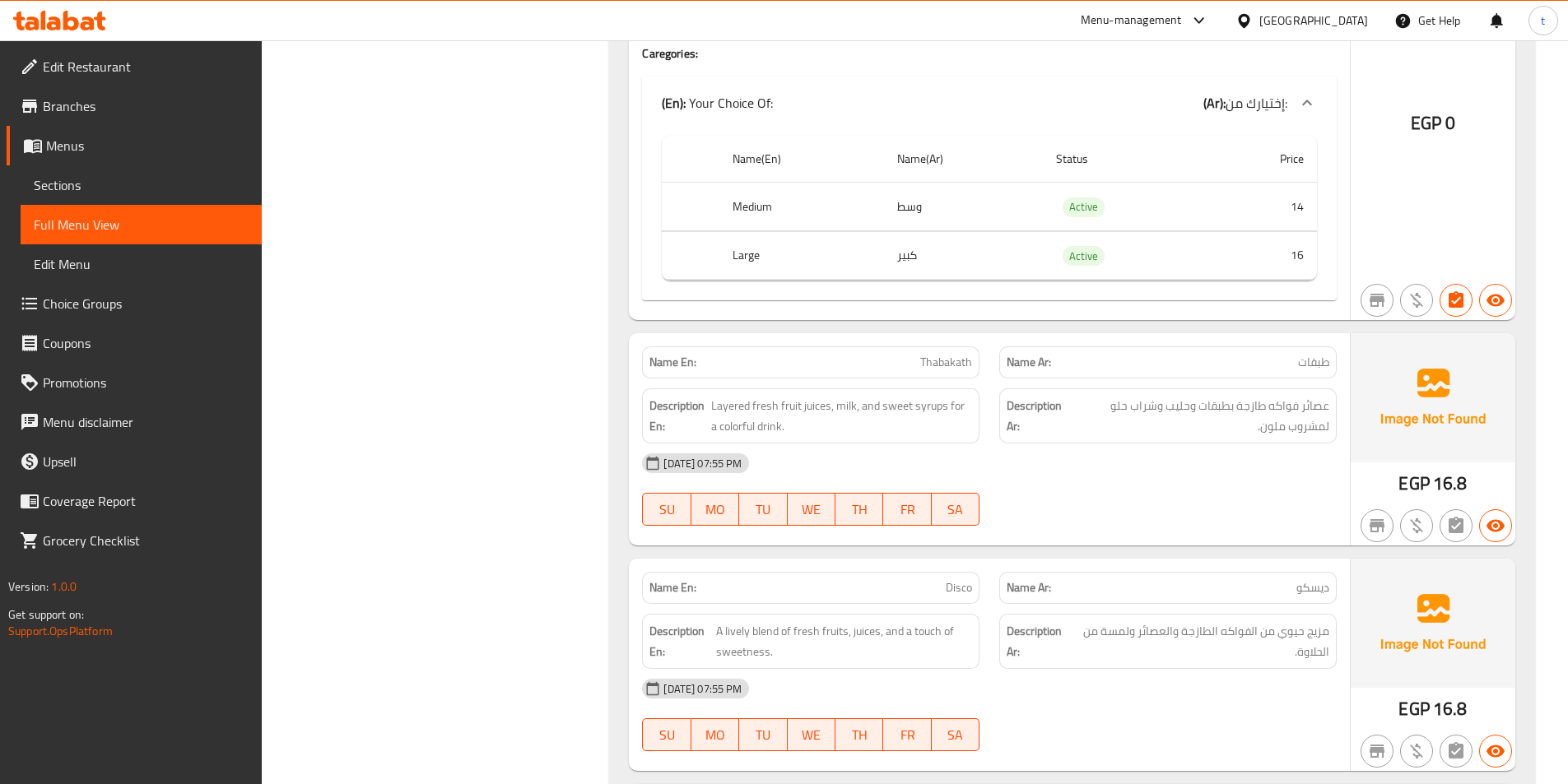
drag, startPoint x: 995, startPoint y: 354, endPoint x: 986, endPoint y: 356, distance: 9.2
click at [992, 354] on div "Name Ar: طبقات" at bounding box center [1168, 363] width 357 height 52
drag, startPoint x: 754, startPoint y: 393, endPoint x: 827, endPoint y: 381, distance: 74.0
click at [827, 381] on div "Description En: Layered fresh fruit juices, milk, and sweet syrups for a colorf…" at bounding box center [810, 416] width 357 height 75
drag, startPoint x: 1337, startPoint y: 402, endPoint x: 1186, endPoint y: 420, distance: 152.1
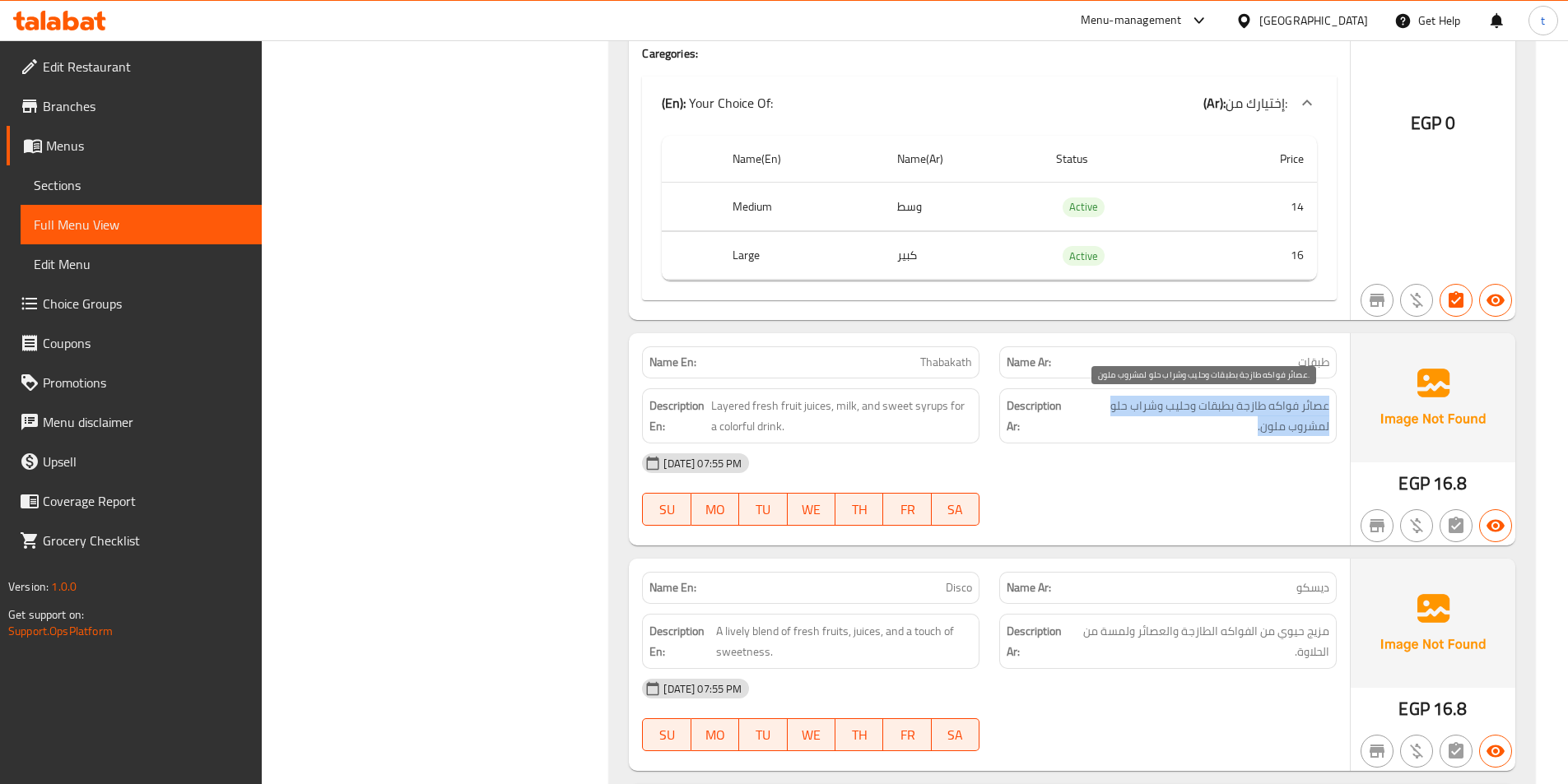
click at [1186, 420] on div "Description Ar: عصائر فواكه طازجة بطبقات وحليب وشراب حلو لمشروب ملون." at bounding box center [1168, 416] width 357 height 75
click at [791, 394] on div "Description En: Layered fresh fruit juices, milk, and sweet syrups for a colorf…" at bounding box center [811, 416] width 338 height 56
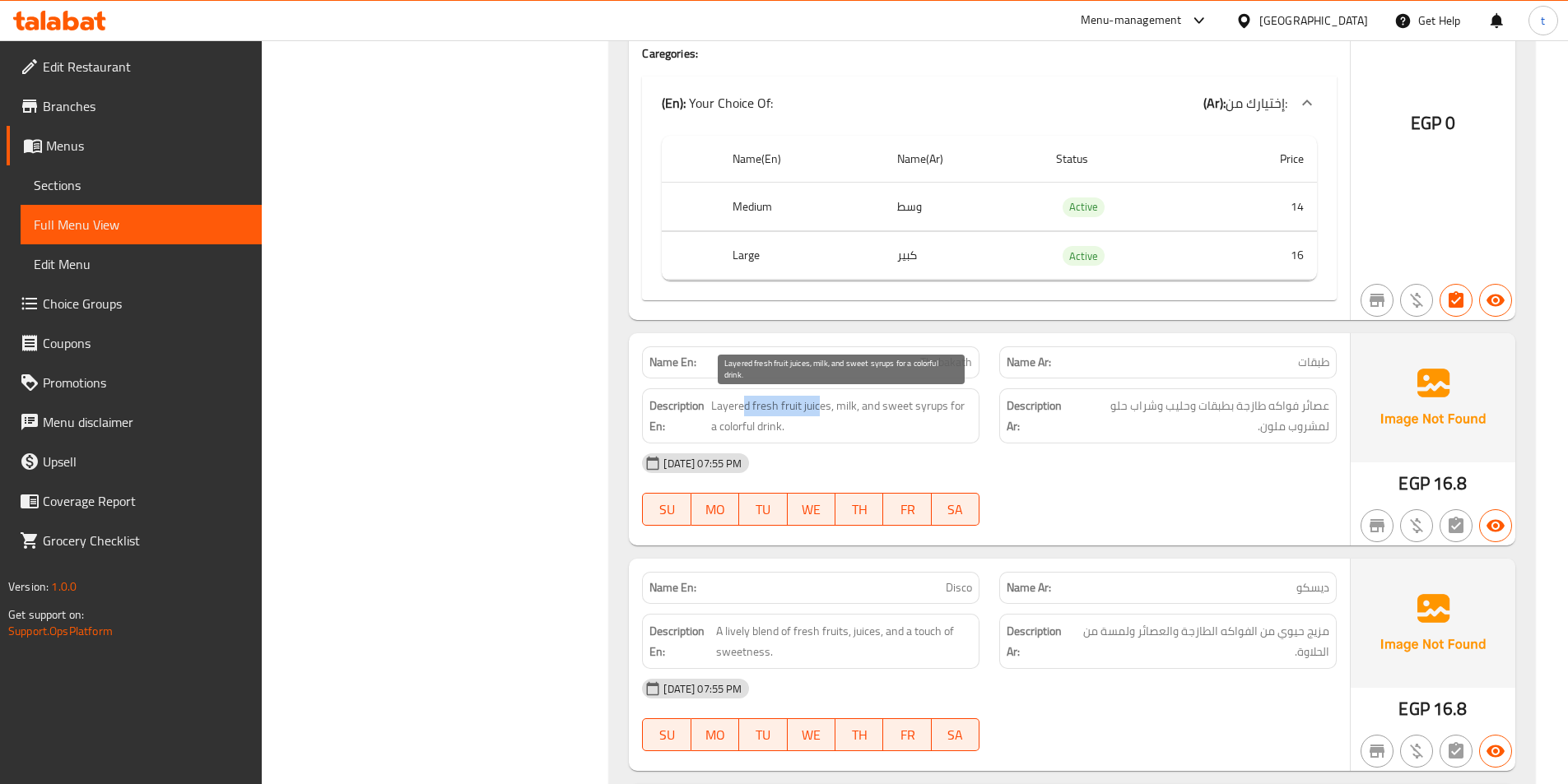
drag, startPoint x: 799, startPoint y: 402, endPoint x: 820, endPoint y: 400, distance: 21.1
click at [820, 400] on span "Layered fresh fruit juices, milk, and sweet syrups for a colorful drink." at bounding box center [841, 416] width 261 height 40
click at [870, 423] on span "Layered fresh fruit juices, milk, and sweet syrups for a colorful drink." at bounding box center [841, 416] width 261 height 40
drag, startPoint x: 859, startPoint y: 410, endPoint x: 944, endPoint y: 401, distance: 85.5
click at [944, 401] on span "Layered fresh fruit juices, milk, and sweet syrups for a colorful drink." at bounding box center [841, 416] width 261 height 40
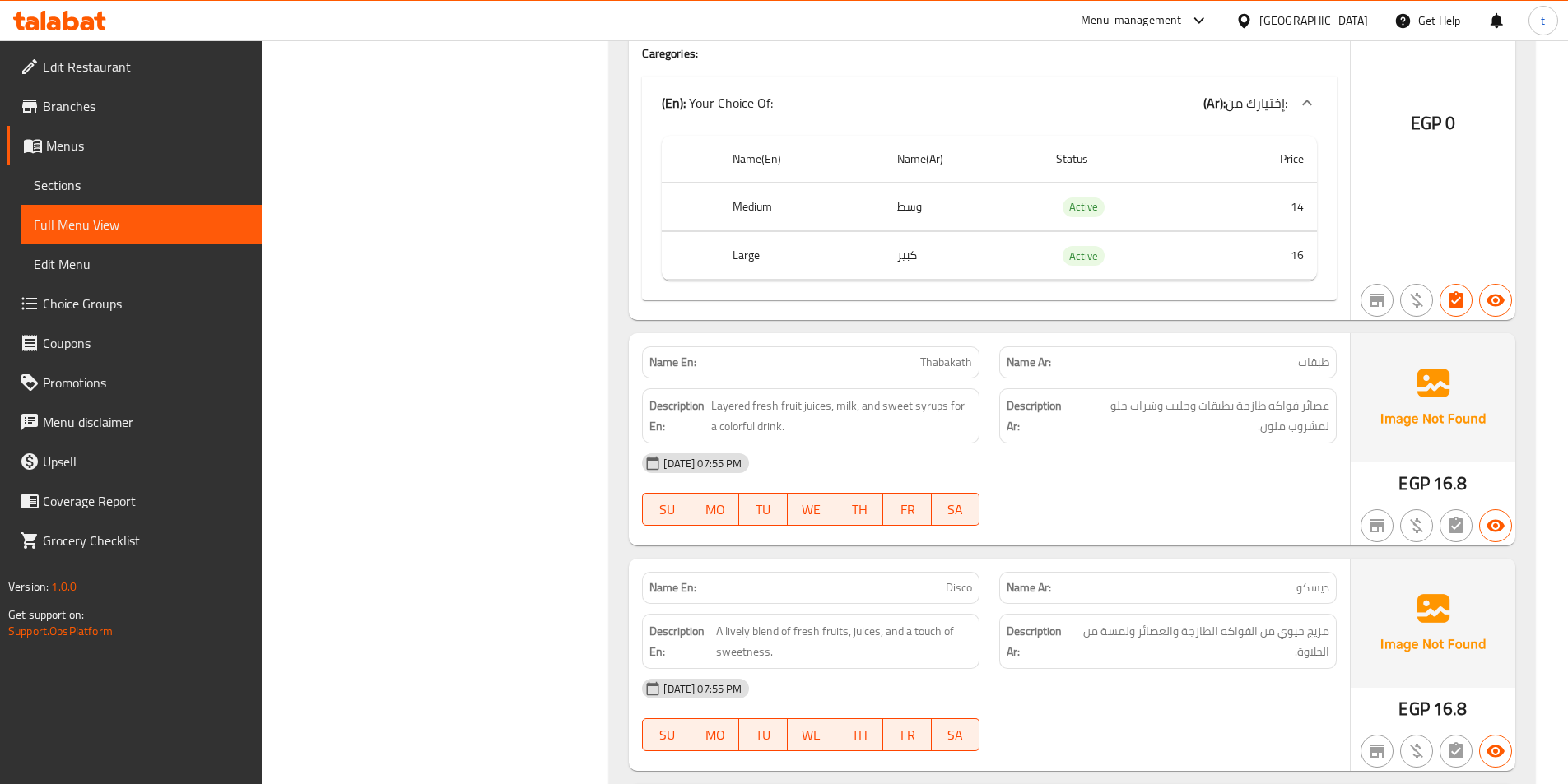
click at [946, 363] on span "Thabakath" at bounding box center [946, 363] width 52 height 17
drag, startPoint x: 1323, startPoint y: 412, endPoint x: 1246, endPoint y: 412, distance: 77.0
click at [1246, 412] on span "عصائر فواكه طازجة بطبقات وحليب وشراب حلو لمشروب ملون." at bounding box center [1200, 416] width 257 height 40
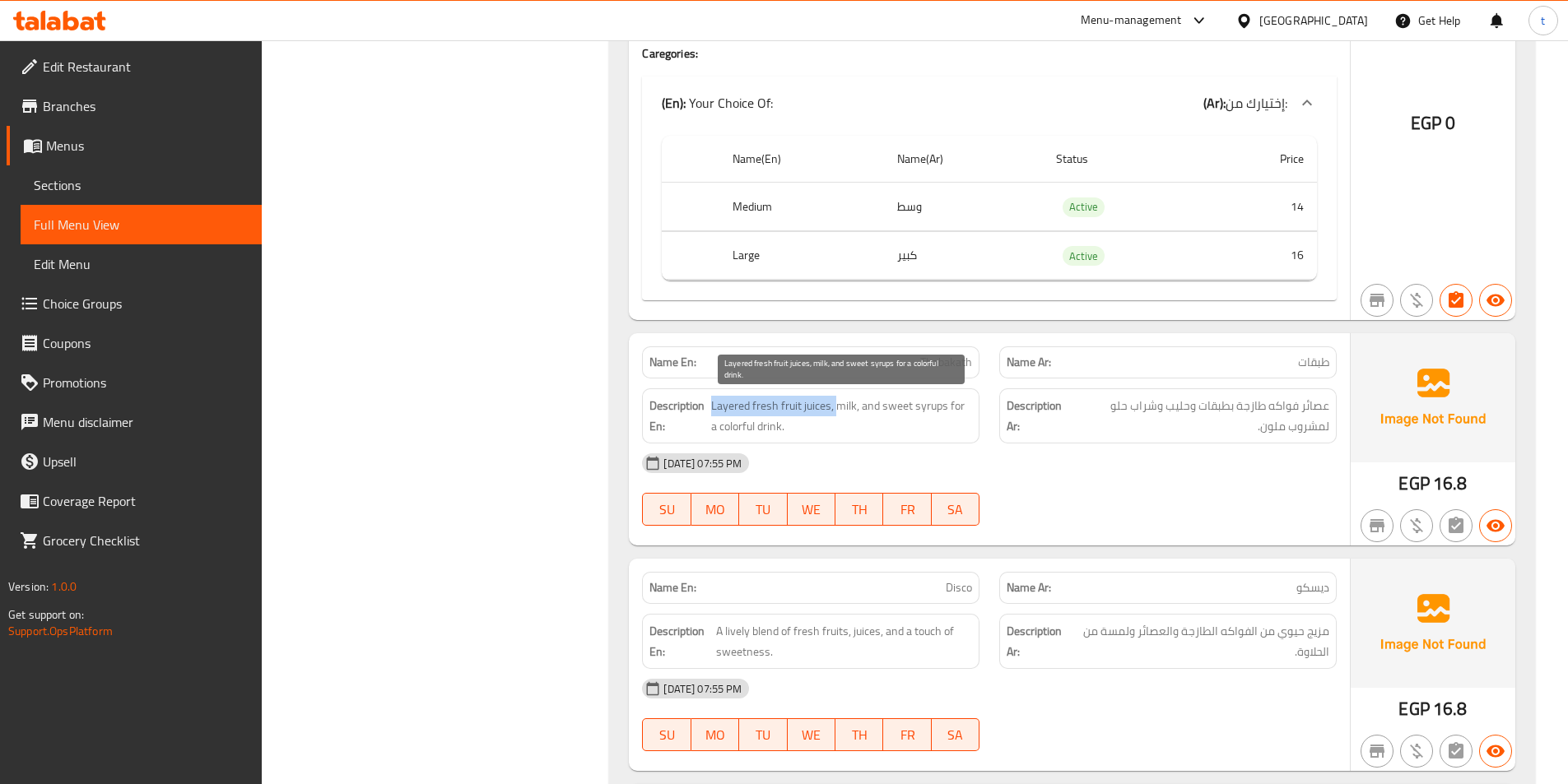
drag, startPoint x: 712, startPoint y: 411, endPoint x: 834, endPoint y: 412, distance: 122.0
click at [834, 412] on span "Layered fresh fruit juices, milk, and sweet syrups for a colorful drink." at bounding box center [841, 416] width 261 height 40
click at [841, 412] on span "Layered fresh fruit juices, milk, and sweet syrups for a colorful drink." at bounding box center [841, 416] width 261 height 40
click at [880, 413] on span "Layered fresh fruit juices, milk, and sweet syrups for a colorful drink." at bounding box center [841, 416] width 261 height 40
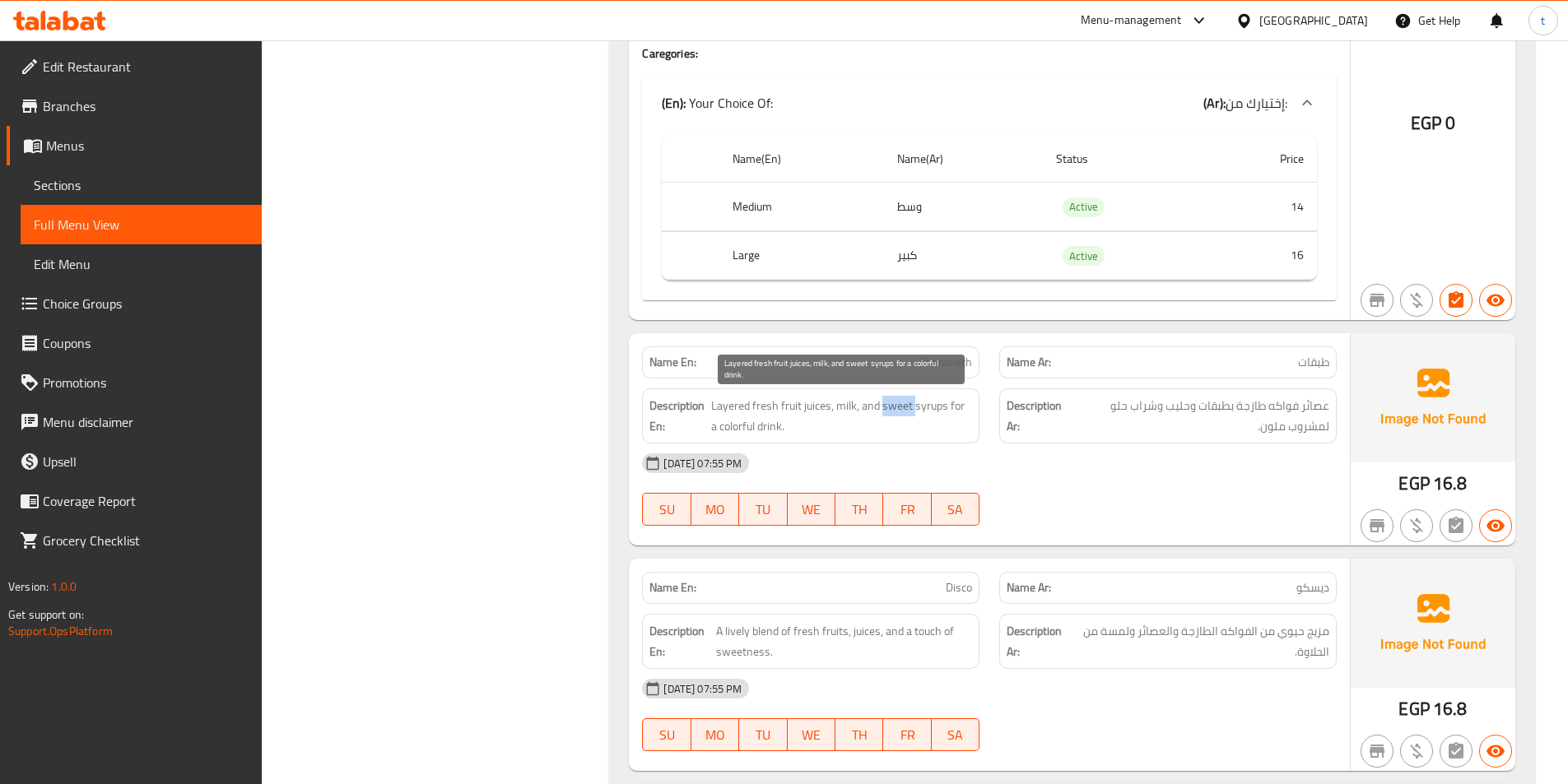
drag, startPoint x: 880, startPoint y: 413, endPoint x: 983, endPoint y: 415, distance: 103.0
click at [910, 419] on span "Layered fresh fruit juices, milk, and sweet syrups for a colorful drink." at bounding box center [841, 416] width 261 height 40
click at [922, 414] on span "Layered fresh fruit juices, milk, and sweet syrups for a colorful drink." at bounding box center [841, 416] width 261 height 40
click at [798, 423] on span "Layered fresh fruit juices, milk, and sweet syrups for a colorful drink." at bounding box center [841, 416] width 261 height 40
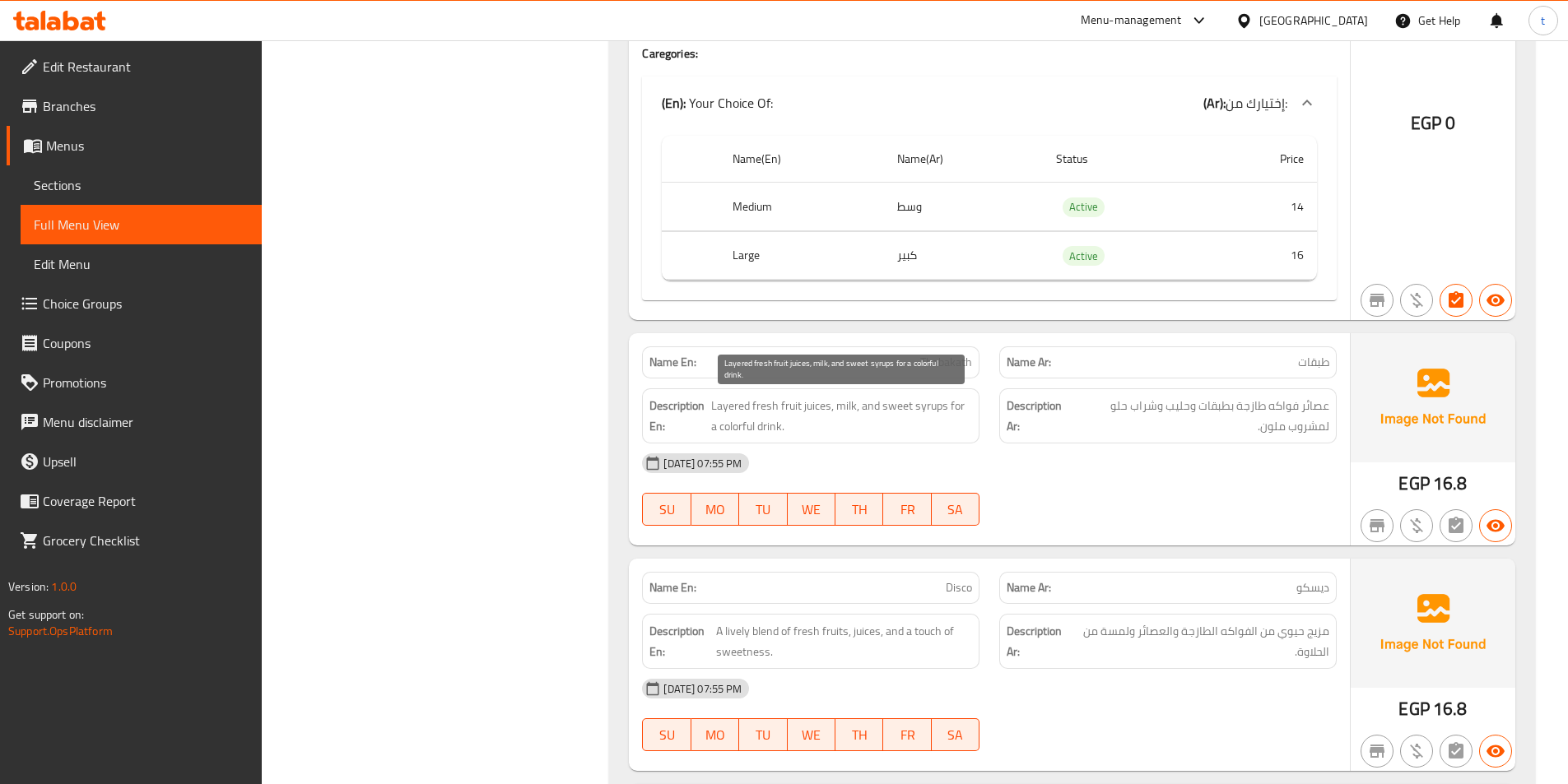
drag, startPoint x: 796, startPoint y: 423, endPoint x: 713, endPoint y: 426, distance: 83.1
click at [772, 423] on span "Layered fresh fruit juices, milk, and sweet syrups for a colorful drink." at bounding box center [841, 416] width 261 height 40
click at [902, 414] on span "Layered fresh fruit juices, milk, and sweet syrups for a colorful drink." at bounding box center [841, 416] width 261 height 40
click at [926, 404] on span "Layered fresh fruit juices, milk, and sweet syrups for a colorful drink." at bounding box center [841, 416] width 261 height 40
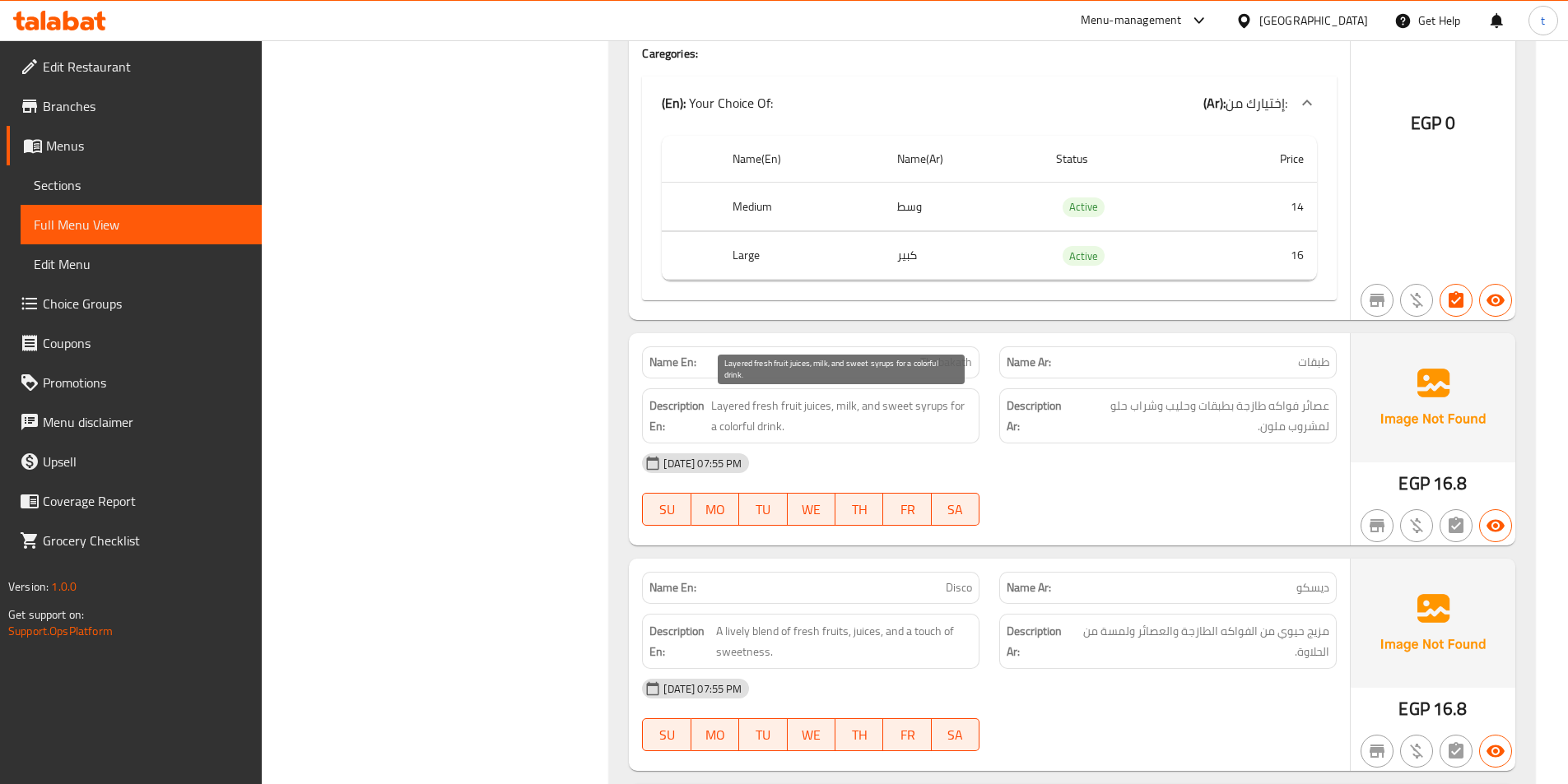
click at [930, 404] on span "Layered fresh fruit juices, milk, and sweet syrups for a colorful drink." at bounding box center [841, 416] width 261 height 40
click at [740, 429] on span "Layered fresh fruit juices, milk, and sweet syrups for a colorful drink." at bounding box center [841, 416] width 261 height 40
drag, startPoint x: 740, startPoint y: 429, endPoint x: 802, endPoint y: 425, distance: 62.1
click at [752, 430] on span "Layered fresh fruit juices, milk, and sweet syrups for a colorful drink." at bounding box center [841, 416] width 261 height 40
click at [808, 425] on span "Layered fresh fruit juices, milk, and sweet syrups for a colorful drink." at bounding box center [841, 416] width 261 height 40
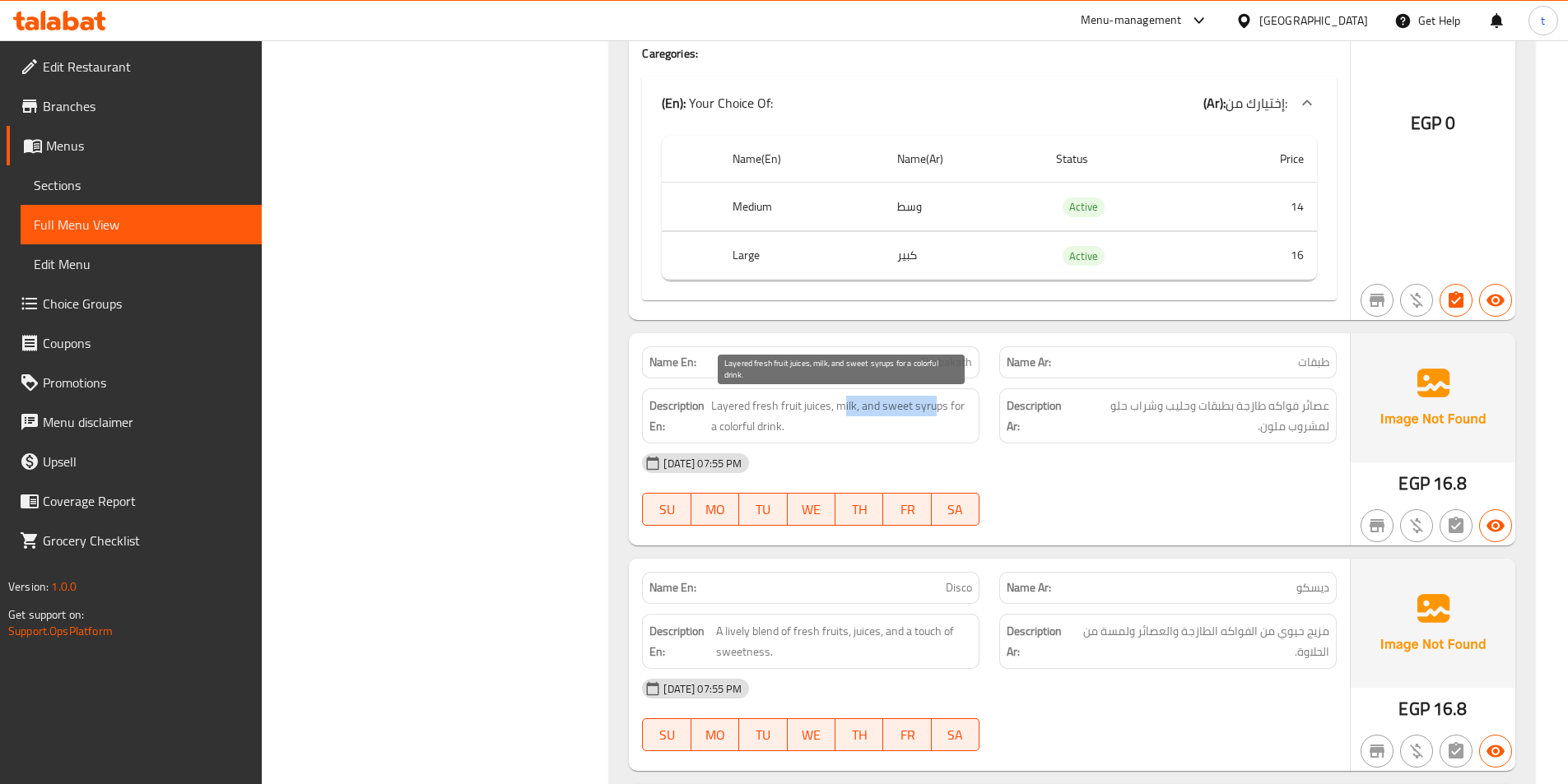
drag, startPoint x: 844, startPoint y: 405, endPoint x: 931, endPoint y: 408, distance: 87.1
click at [931, 408] on span "Layered fresh fruit juices, milk, and sweet syrups for a colorful drink." at bounding box center [841, 416] width 261 height 40
drag, startPoint x: 726, startPoint y: 403, endPoint x: 806, endPoint y: 410, distance: 80.3
click at [806, 410] on span "Layered fresh fruit juices, milk, and sweet syrups for a colorful drink." at bounding box center [841, 416] width 261 height 40
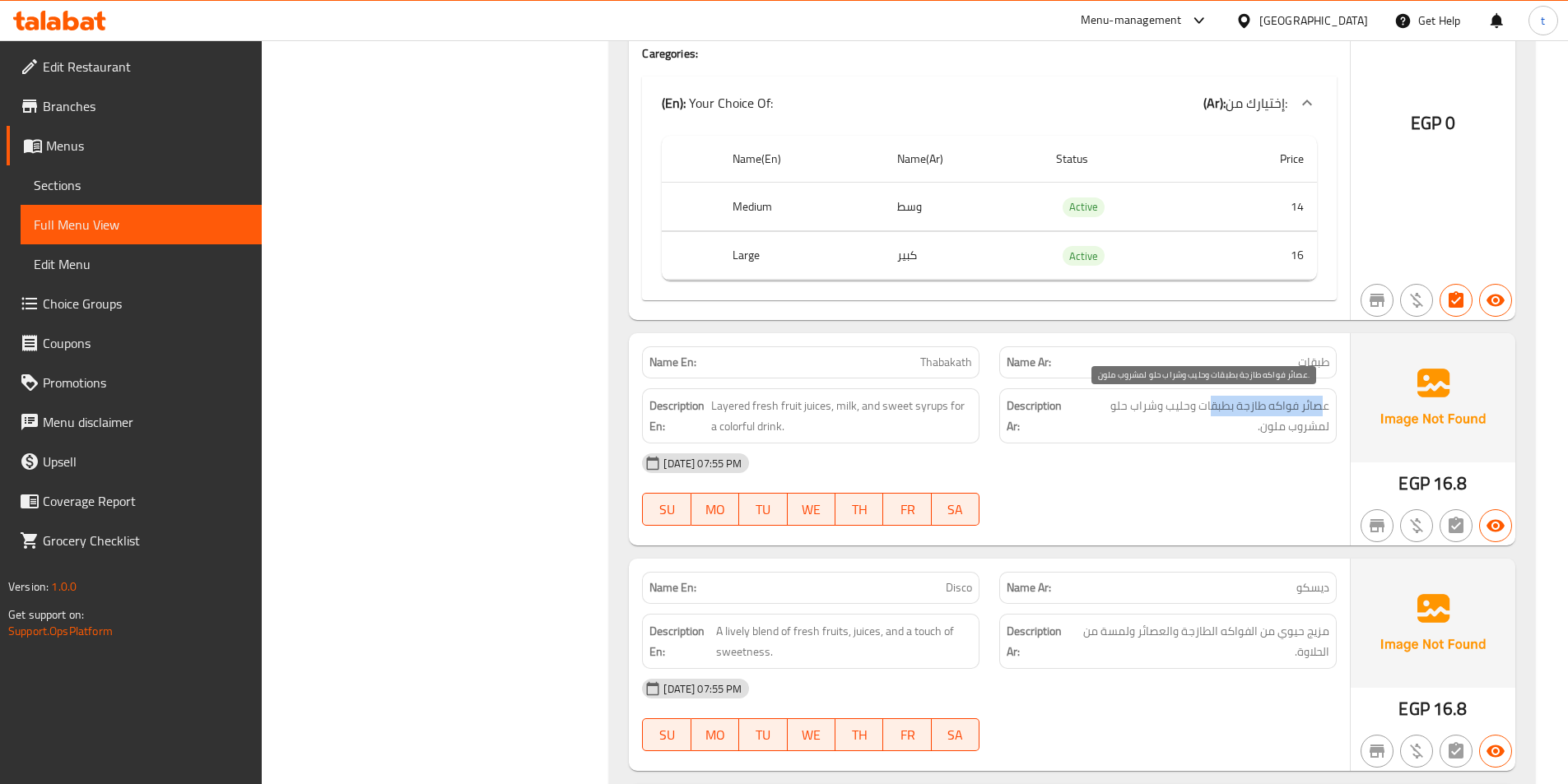
drag, startPoint x: 1320, startPoint y: 406, endPoint x: 1212, endPoint y: 414, distance: 108.3
click at [1212, 414] on span "عصائر فواكه طازجة بطبقات وحليب وشراب حلو لمشروب ملون." at bounding box center [1200, 416] width 257 height 40
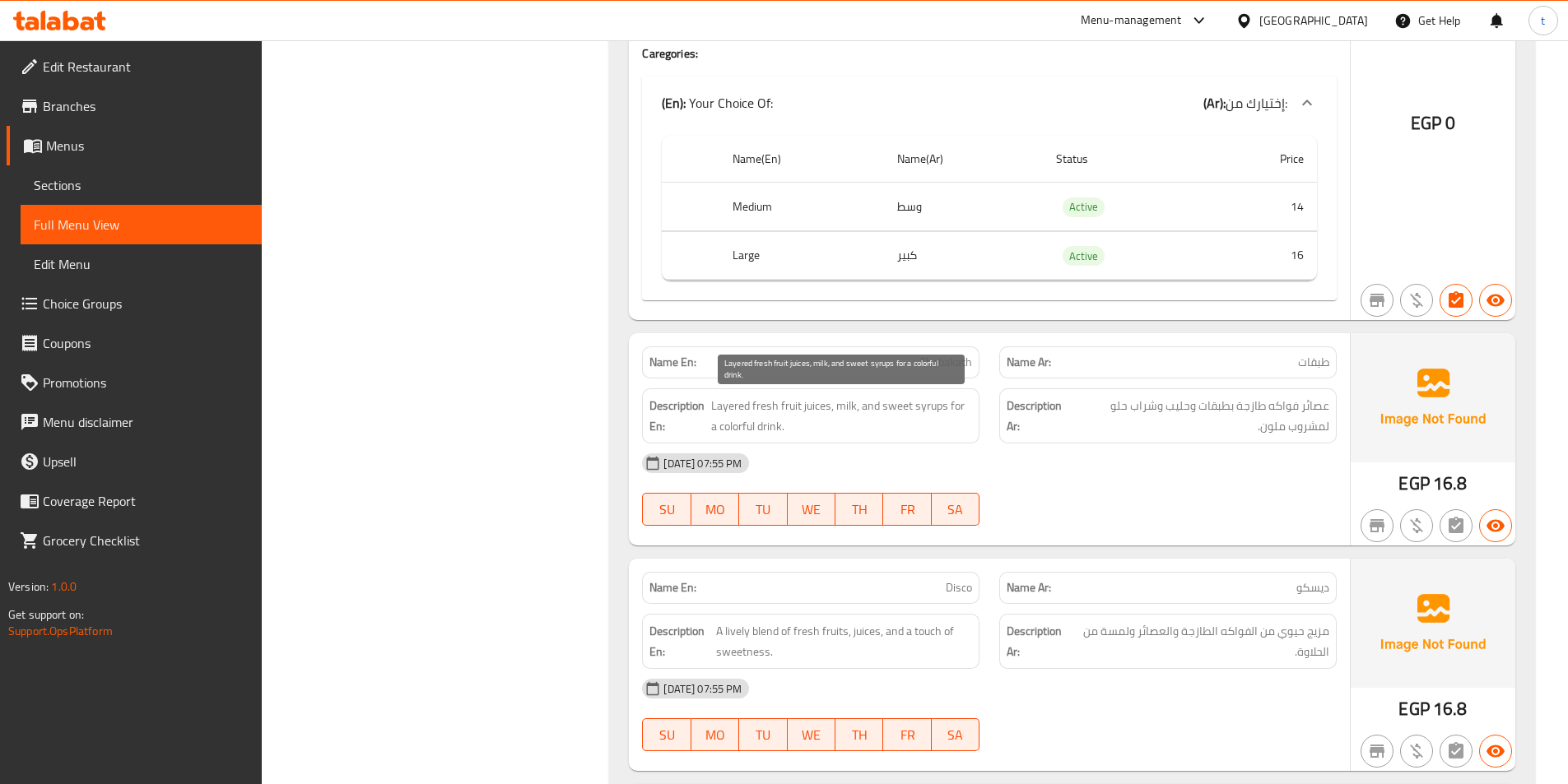
click at [832, 409] on span "Layered fresh fruit juices, milk, and sweet syrups for a colorful drink." at bounding box center [841, 416] width 261 height 40
drag, startPoint x: 857, startPoint y: 409, endPoint x: 965, endPoint y: 407, distance: 108.0
click at [965, 407] on span "Layered fresh fruit juices, milk, and sweet syrups for a colorful drink." at bounding box center [841, 416] width 261 height 40
click at [930, 414] on span "Layered fresh fruit juices, milk, and sweet syrups for a colorful drink." at bounding box center [841, 416] width 261 height 40
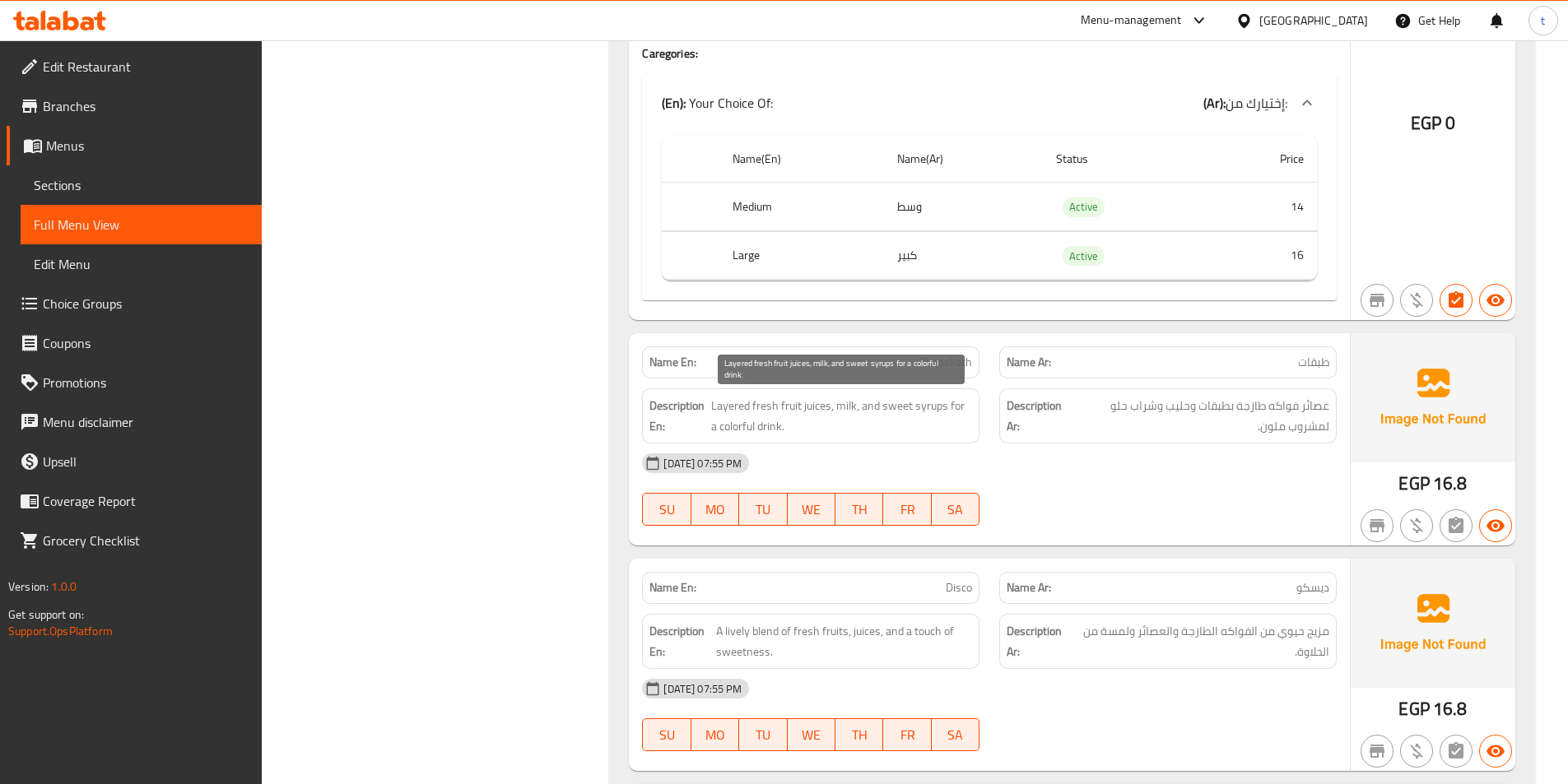
click at [954, 412] on span "Layered fresh fruit juices, milk, and sweet syrups for a colorful drink." at bounding box center [841, 416] width 261 height 40
click at [967, 408] on span "Layered fresh fruit juices, milk, and sweet syrups for a colorful drink." at bounding box center [841, 416] width 261 height 40
click at [726, 430] on span "Layered fresh fruit juices, milk, and sweet syrups for a colorful drink." at bounding box center [841, 416] width 261 height 40
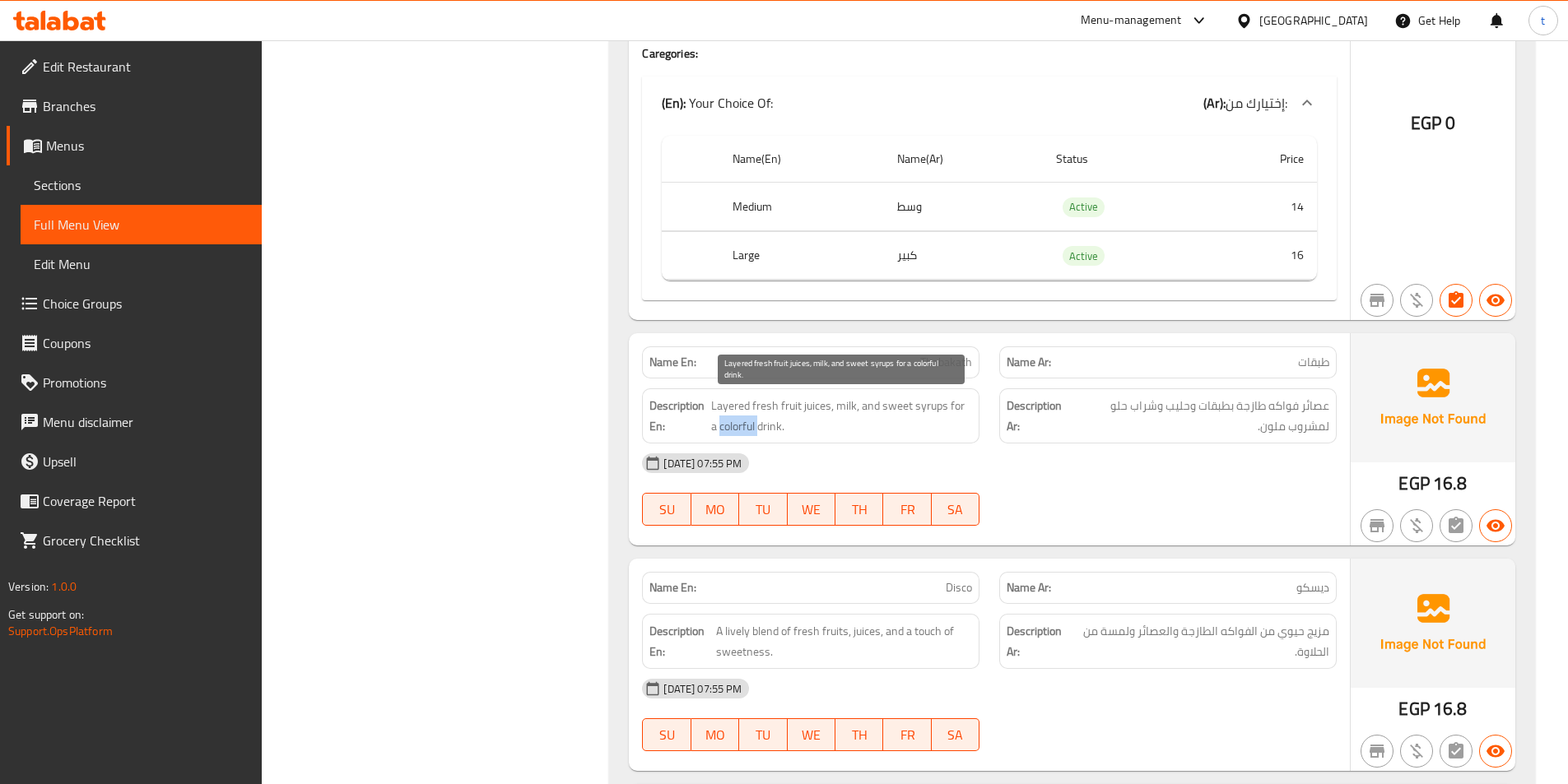
drag, startPoint x: 726, startPoint y: 430, endPoint x: 749, endPoint y: 429, distance: 23.0
click at [729, 430] on span "Layered fresh fruit juices, milk, and sweet syrups for a colorful drink." at bounding box center [841, 416] width 261 height 40
click at [767, 426] on span "Layered fresh fruit juices, milk, and sweet syrups for a colorful drink." at bounding box center [841, 416] width 261 height 40
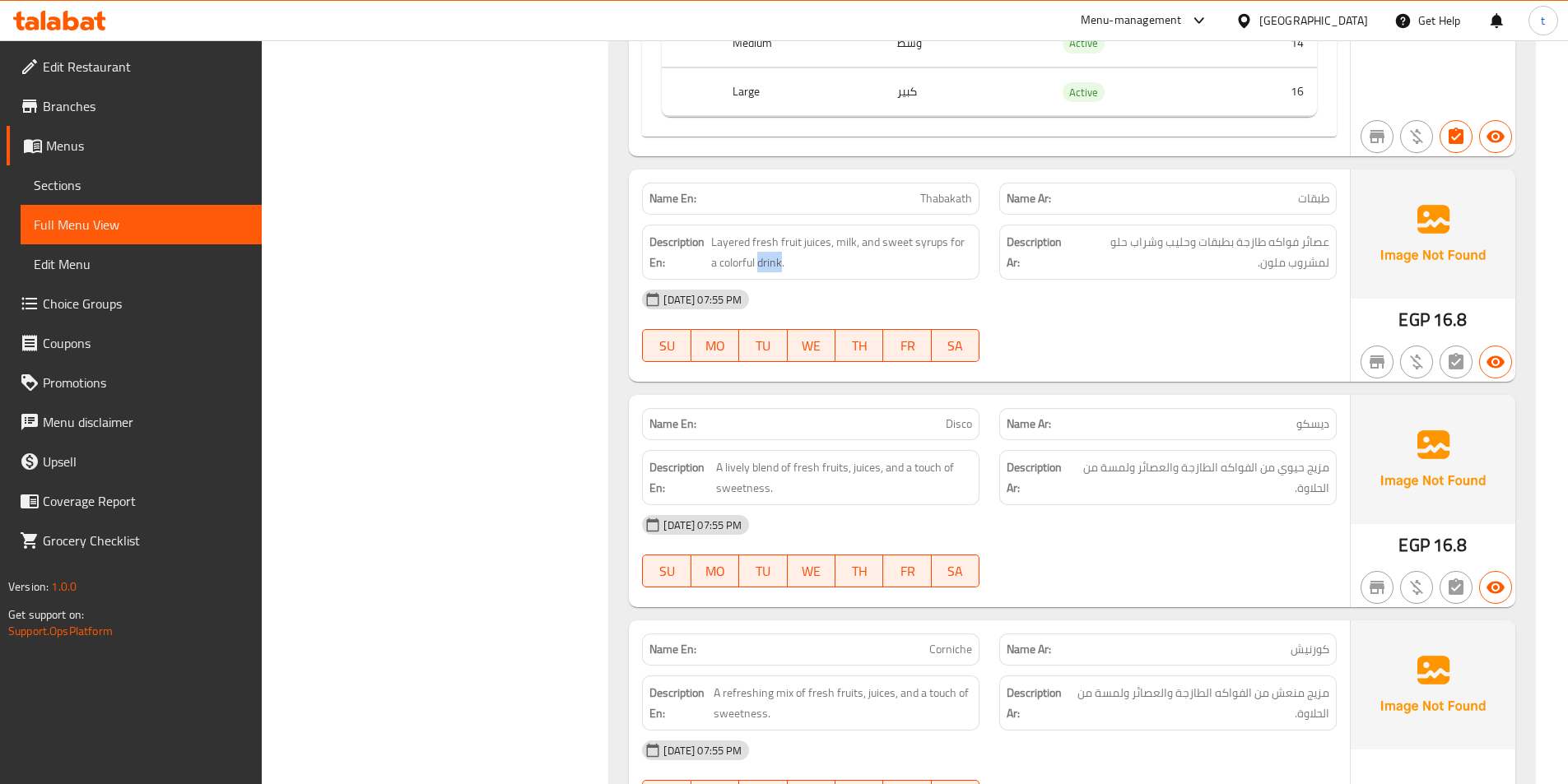
scroll to position [9549, 0]
drag, startPoint x: 937, startPoint y: 430, endPoint x: 990, endPoint y: 426, distance: 53.2
click at [990, 426] on div "Name En: Disco Name Ar: ديسكو" at bounding box center [989, 423] width 714 height 52
drag, startPoint x: 1326, startPoint y: 430, endPoint x: 1254, endPoint y: 427, distance: 72.1
click at [1254, 427] on p "Name Ar: ديسكو" at bounding box center [1168, 423] width 323 height 17
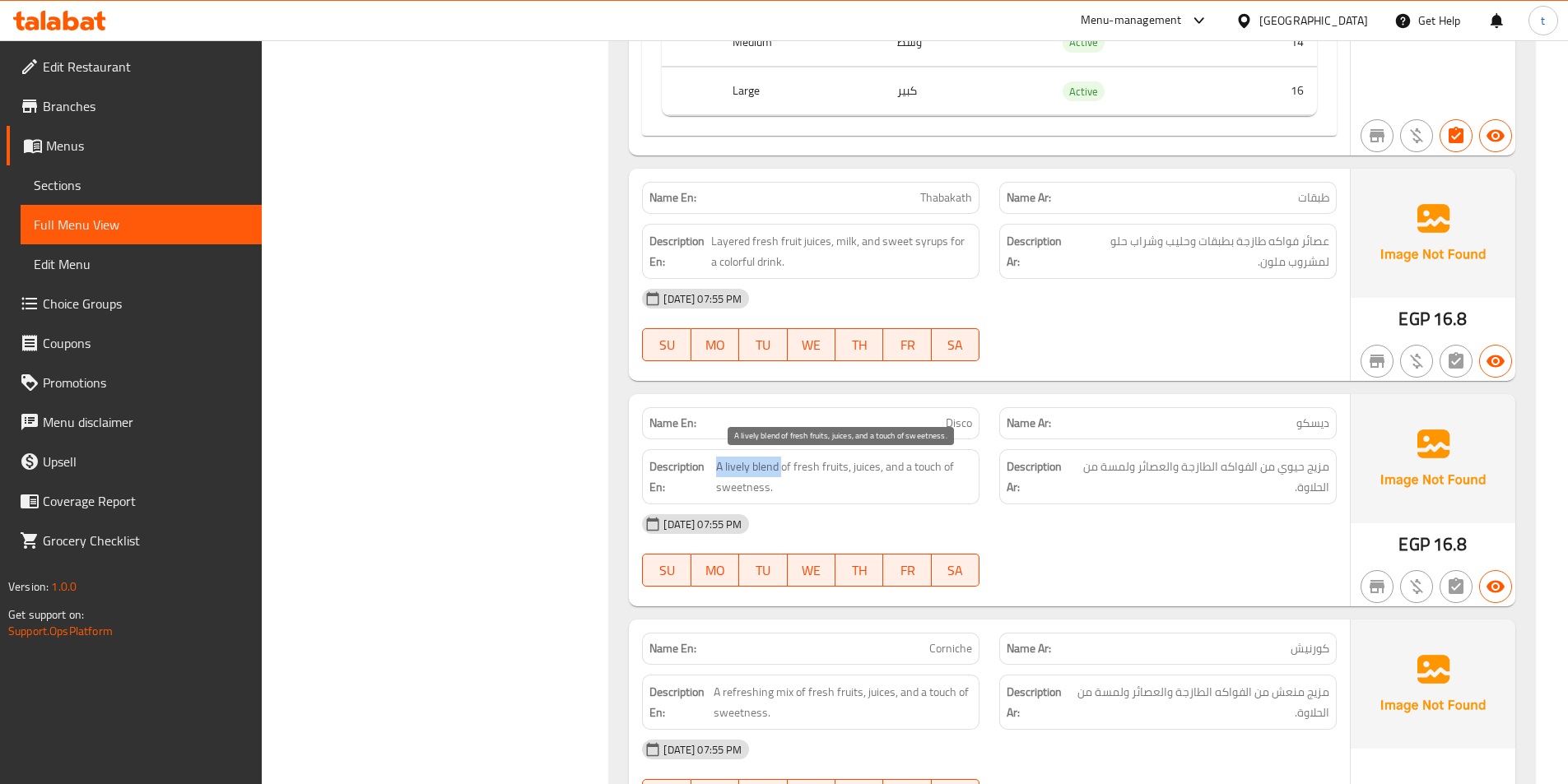
drag, startPoint x: 715, startPoint y: 468, endPoint x: 784, endPoint y: 466, distance: 69.0
click at [784, 466] on span "A lively blend of fresh fruits, juices, and a touch of sweetness." at bounding box center [843, 477] width 256 height 40
click at [731, 475] on span "A lively blend of fresh fruits, juices, and a touch of sweetness." at bounding box center [843, 477] width 256 height 40
drag, startPoint x: 726, startPoint y: 465, endPoint x: 847, endPoint y: 455, distance: 121.4
click at [847, 455] on div "Description En: A lively blend of fresh fruits, juices, and a touch of sweetnes…" at bounding box center [811, 477] width 338 height 56
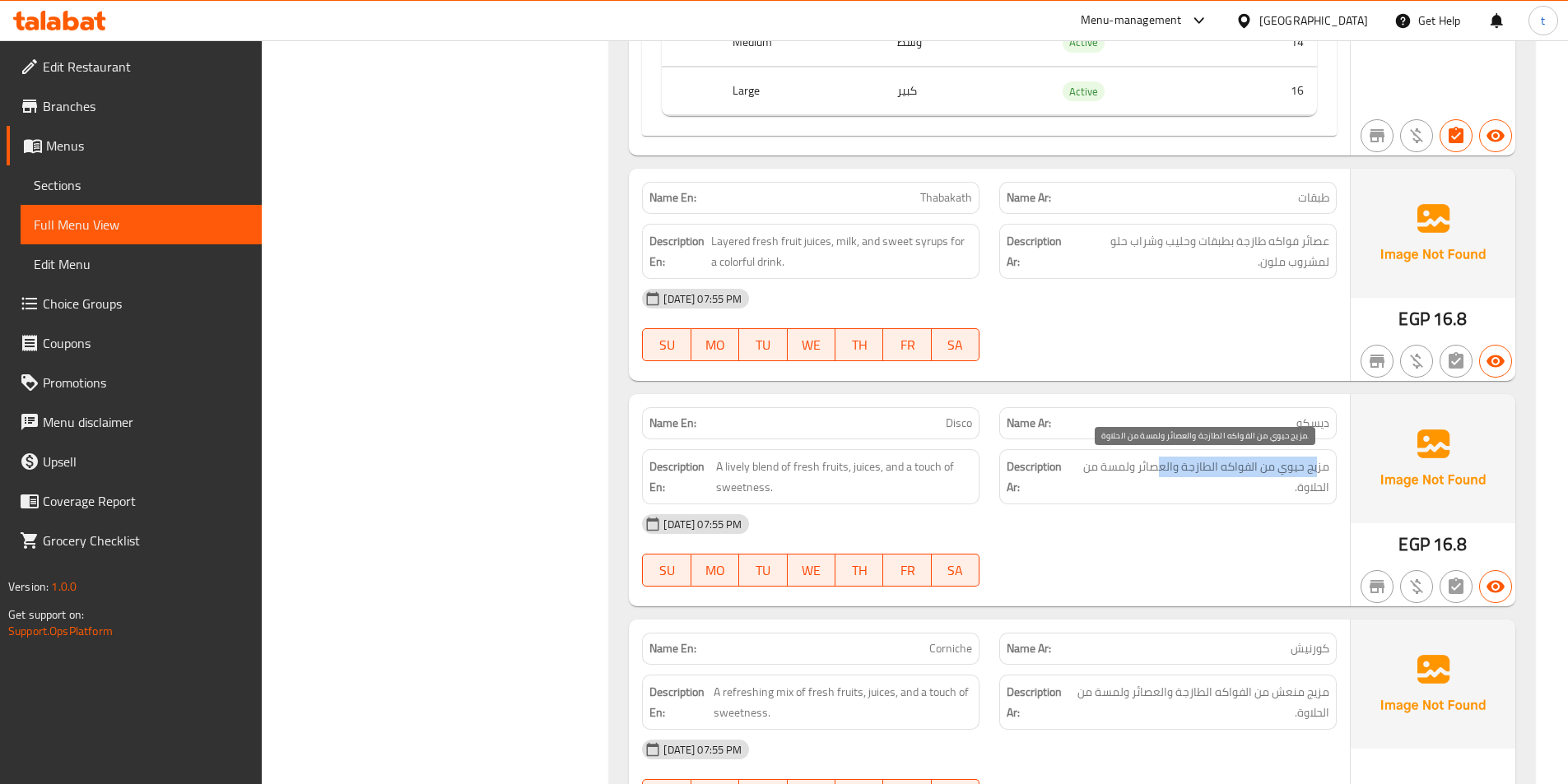
drag, startPoint x: 1319, startPoint y: 459, endPoint x: 1161, endPoint y: 462, distance: 158.0
click at [1161, 462] on span "مزيج حيوي من الفواكه الطازجة والعصائر ولمسة من الحلاوة." at bounding box center [1201, 477] width 256 height 40
click at [775, 446] on div "Description En: A lively blend of fresh fruits, juices, and a touch of sweetnes…" at bounding box center [810, 477] width 357 height 75
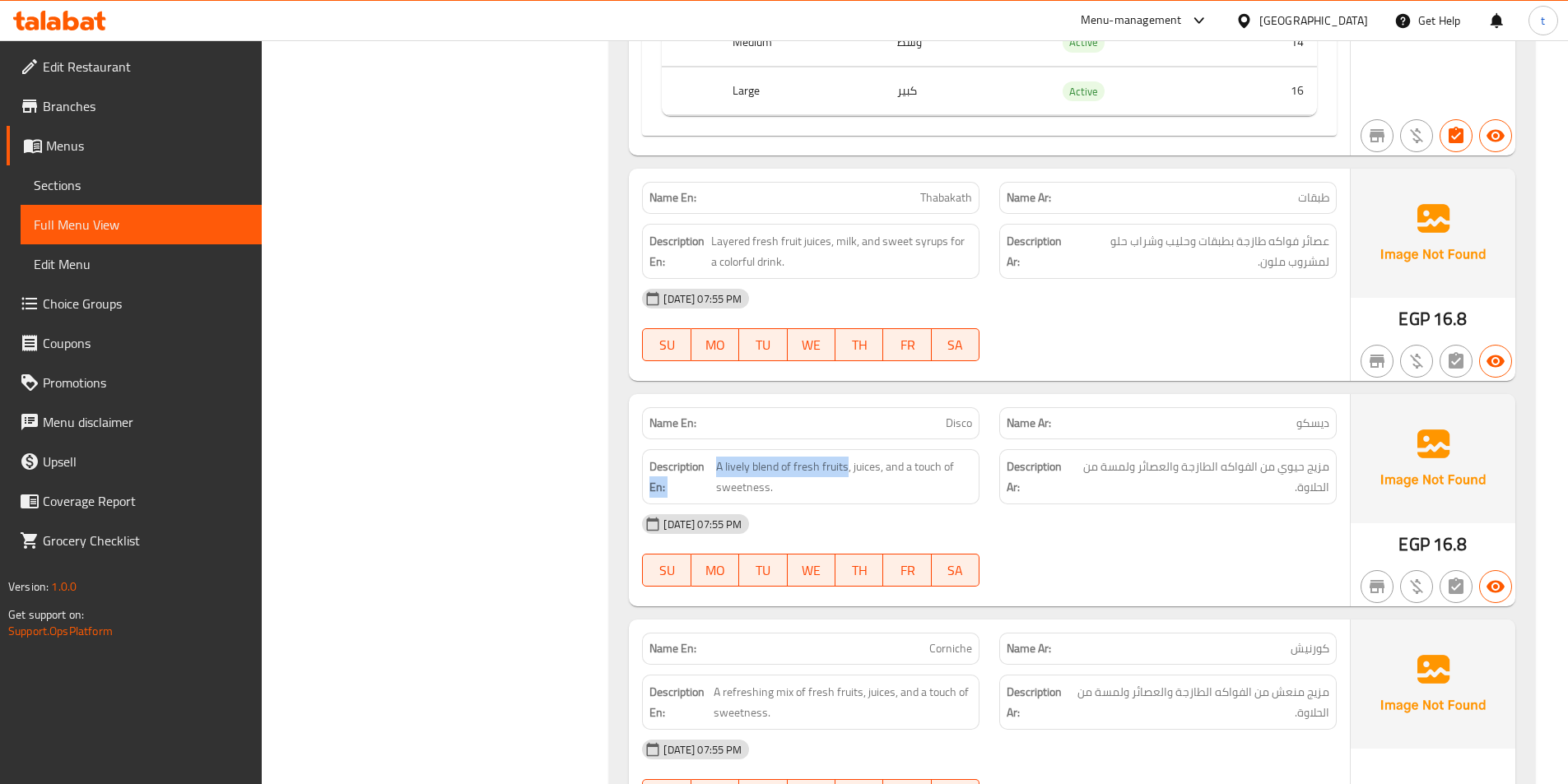
drag, startPoint x: 738, startPoint y: 460, endPoint x: 849, endPoint y: 454, distance: 111.2
click at [849, 454] on div "Description En: A lively blend of fresh fruits, juices, and a touch of sweetnes…" at bounding box center [811, 477] width 338 height 56
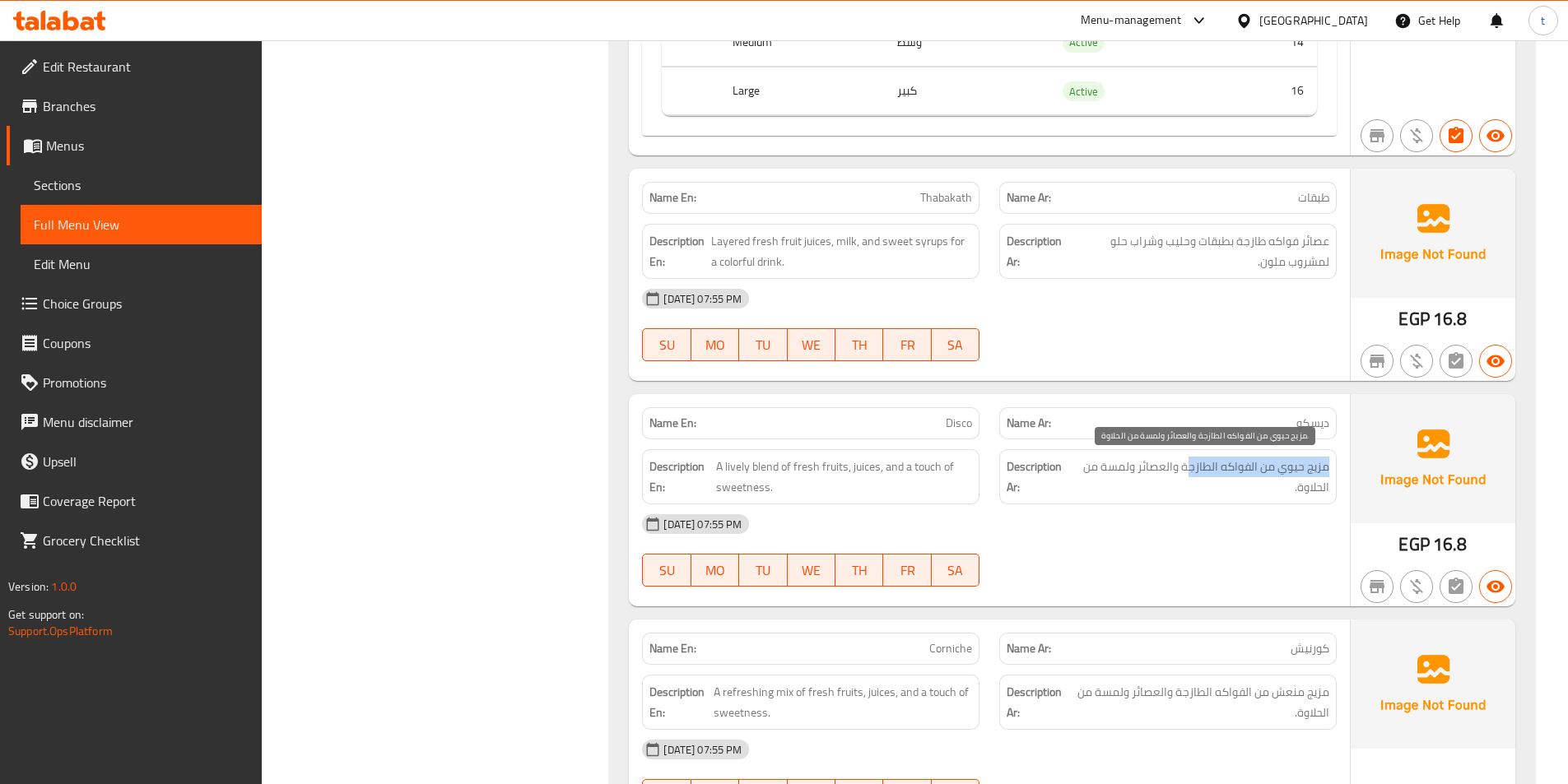
drag, startPoint x: 1333, startPoint y: 471, endPoint x: 1191, endPoint y: 474, distance: 142.0
click at [1191, 474] on div "Description Ar: مزيج حيوي من الفواكه الطازجة والعصائر ولمسة من الحلاوة." at bounding box center [1168, 477] width 338 height 56
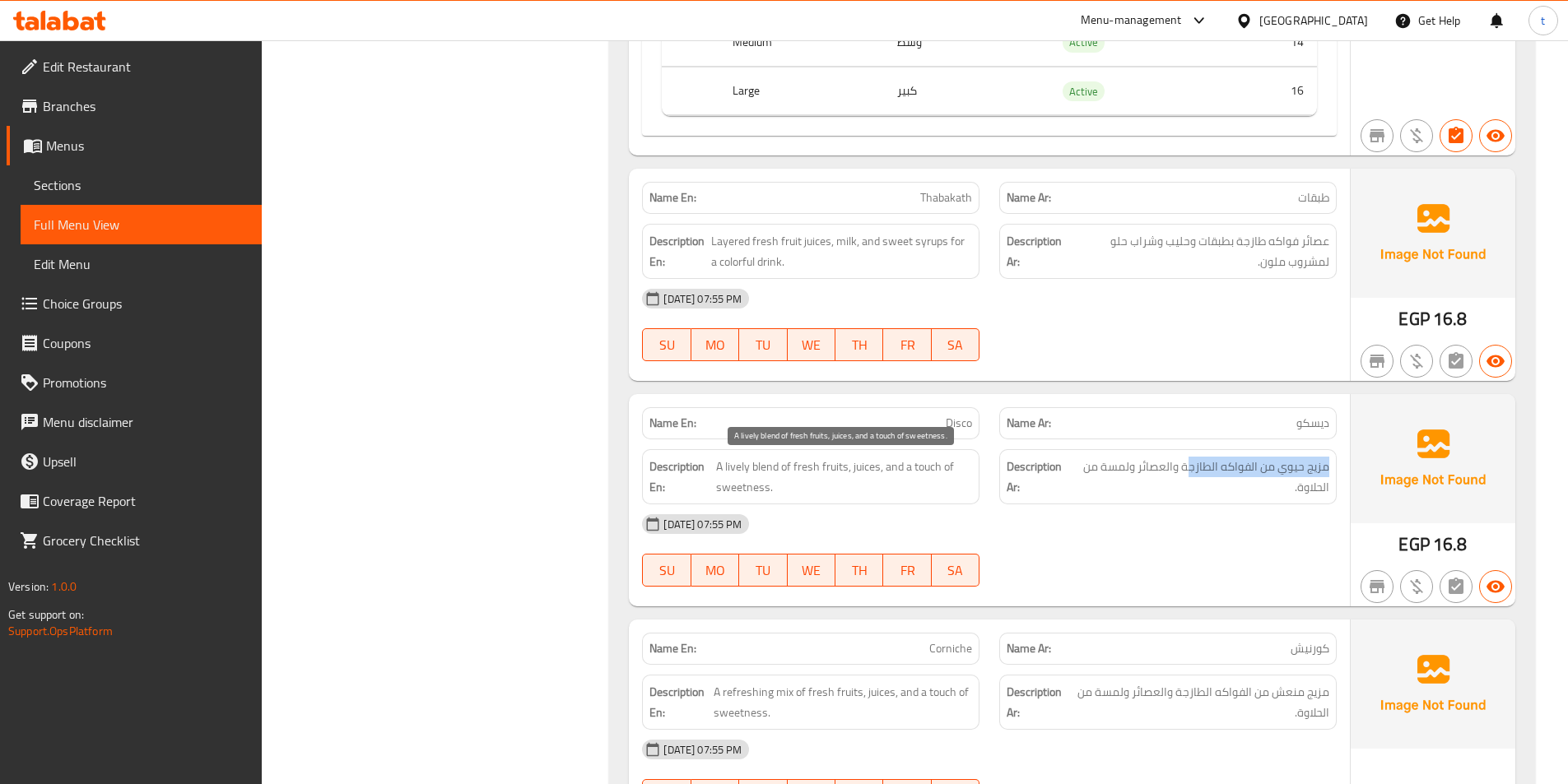
drag, startPoint x: 830, startPoint y: 514, endPoint x: 843, endPoint y: 508, distance: 14.3
click at [831, 515] on div "Name En: Disco Name Ar: ديسكو Description En: A lively blend of fresh fruits, j…" at bounding box center [989, 501] width 721 height 213
click at [886, 483] on span "A lively blend of fresh fruits, juices, and a touch of sweetness." at bounding box center [843, 477] width 256 height 40
click at [866, 470] on span "A lively blend of fresh fruits, juices, and a touch of sweetness." at bounding box center [843, 477] width 256 height 40
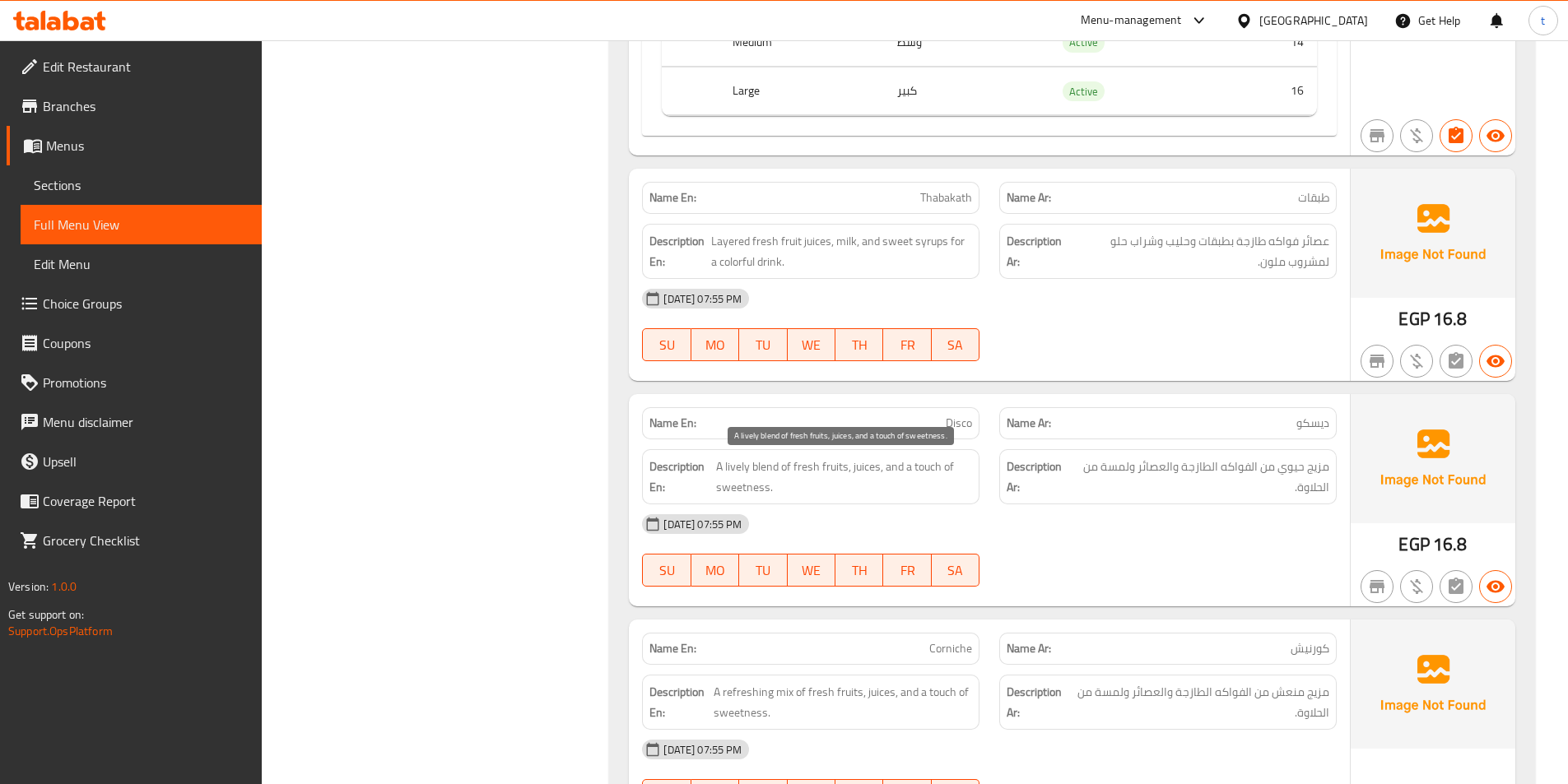
click at [890, 473] on span "A lively blend of fresh fruits, juices, and a touch of sweetness." at bounding box center [843, 477] width 256 height 40
drag, startPoint x: 878, startPoint y: 473, endPoint x: 978, endPoint y: 479, distance: 100.2
click at [978, 479] on div "Description En: A lively blend of fresh fruits, juices, and a touch of sweetnes…" at bounding box center [811, 477] width 338 height 56
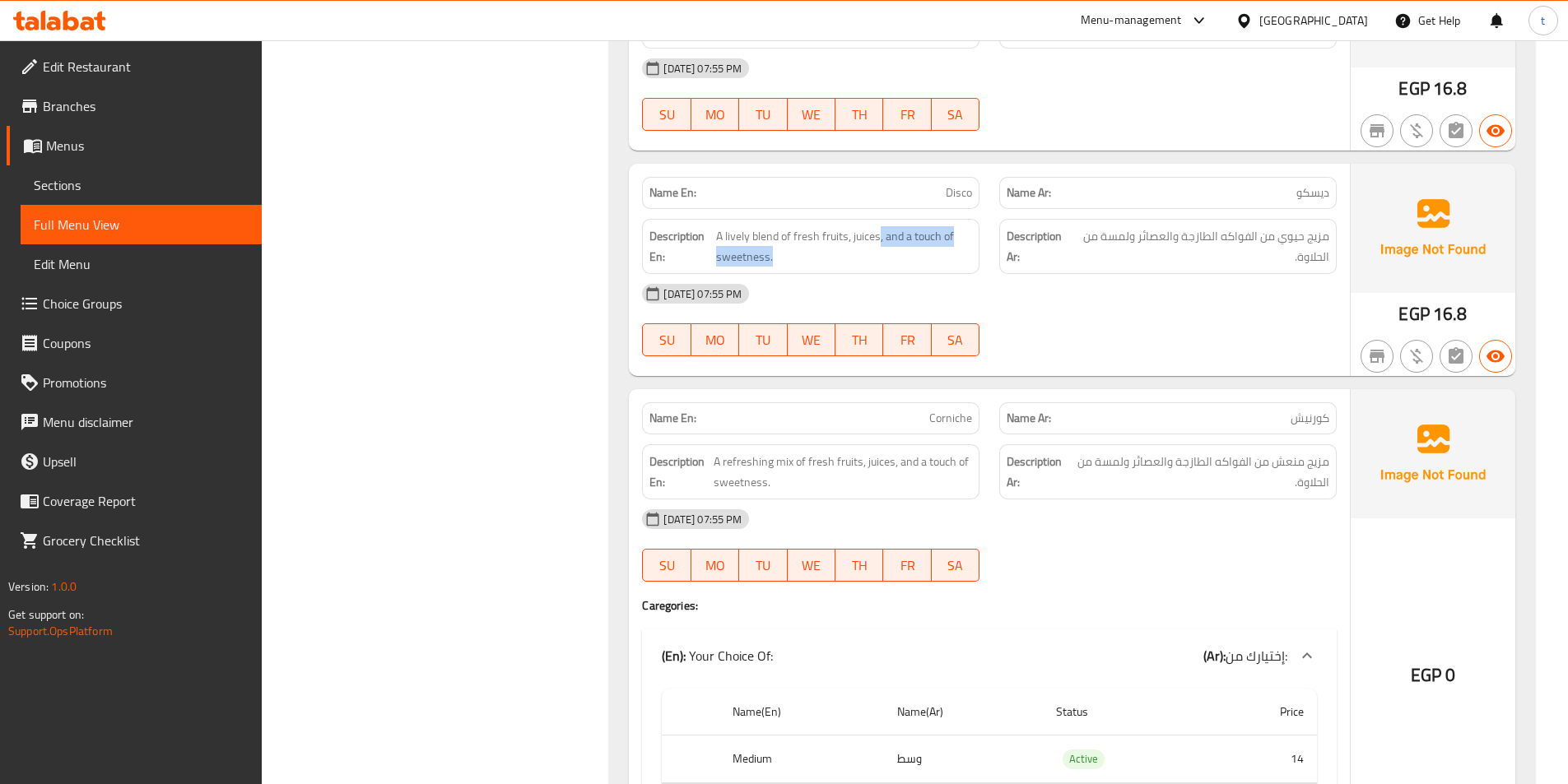
scroll to position [9796, 0]
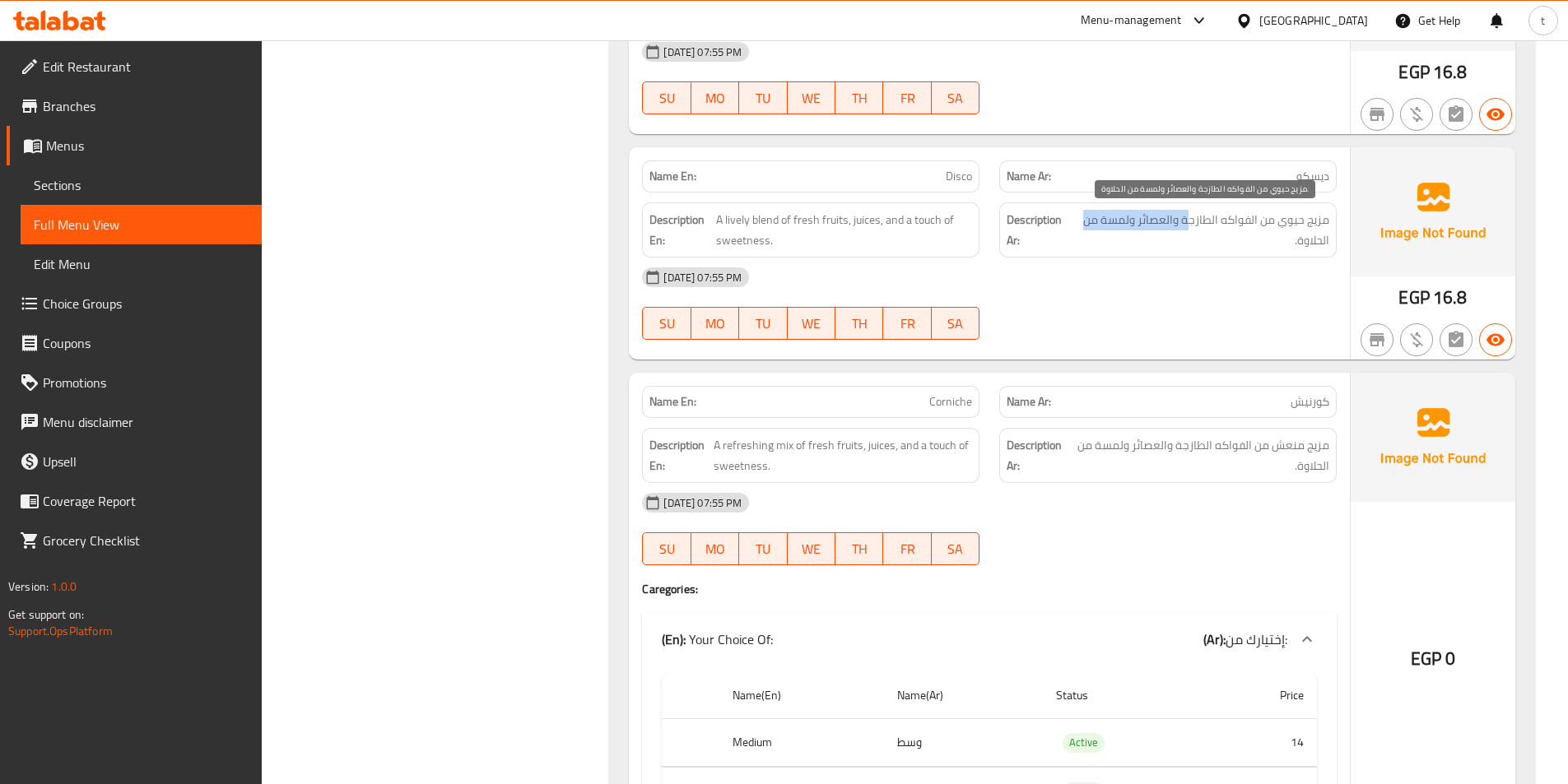
drag, startPoint x: 1184, startPoint y: 226, endPoint x: 1089, endPoint y: 220, distance: 95.2
click at [1089, 220] on span "مزيج حيوي من الفواكه الطازجة والعصائر ولمسة من الحلاوة." at bounding box center [1201, 230] width 256 height 40
click at [1314, 231] on span "مزيج حيوي من الفواكه الطازجة والعصائر ولمسة من الحلاوة." at bounding box center [1201, 230] width 256 height 40
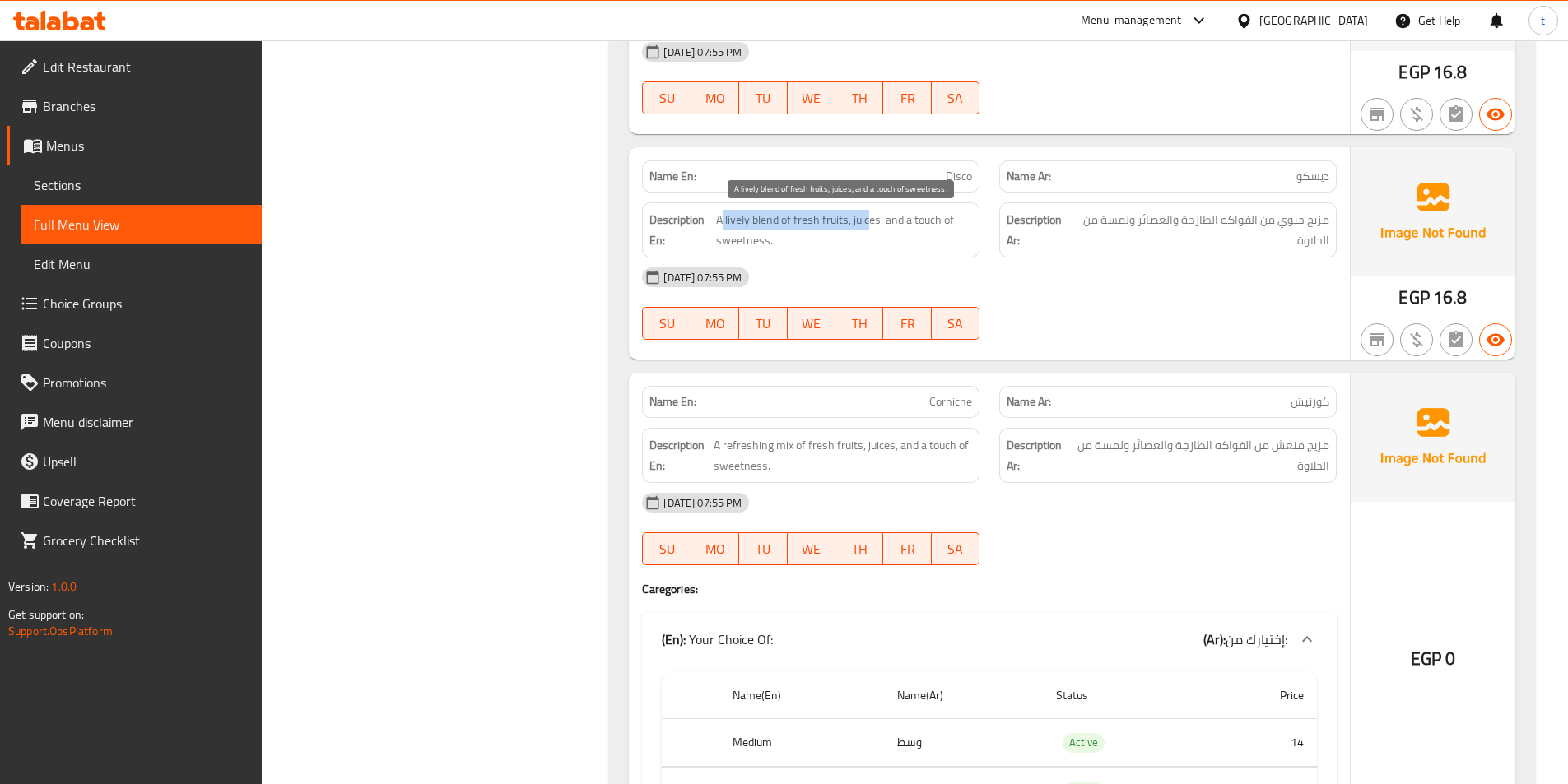
drag, startPoint x: 726, startPoint y: 225, endPoint x: 900, endPoint y: 218, distance: 174.1
click at [895, 218] on span "A lively blend of fresh fruits, juices, and a touch of sweetness." at bounding box center [843, 230] width 256 height 40
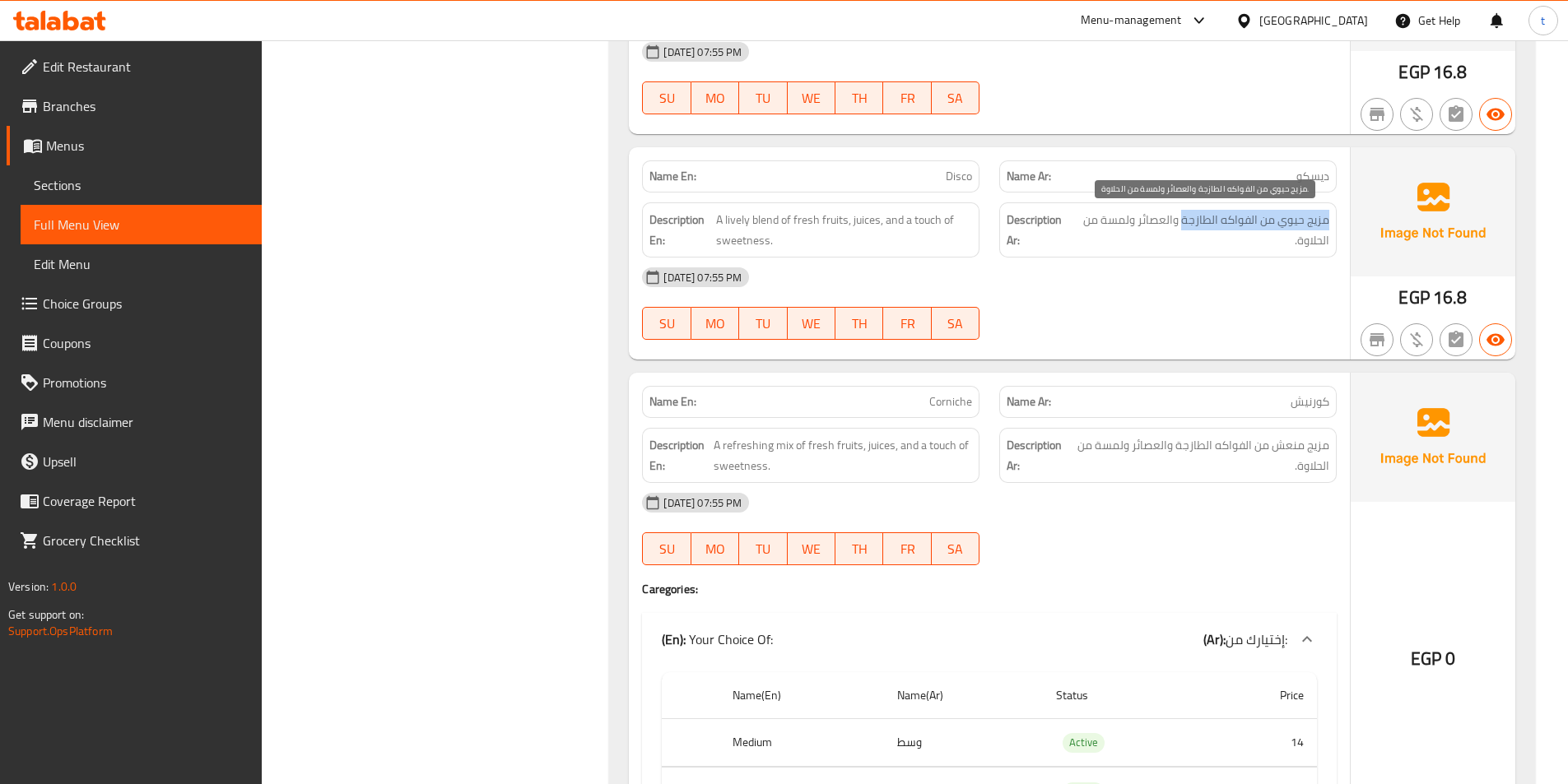
drag, startPoint x: 1334, startPoint y: 220, endPoint x: 699, endPoint y: 264, distance: 636.5
click at [1181, 216] on div "Description Ar: مزيج حيوي من الفواكه الطازجة والعصائر ولمسة من الحلاوة." at bounding box center [1168, 231] width 338 height 56
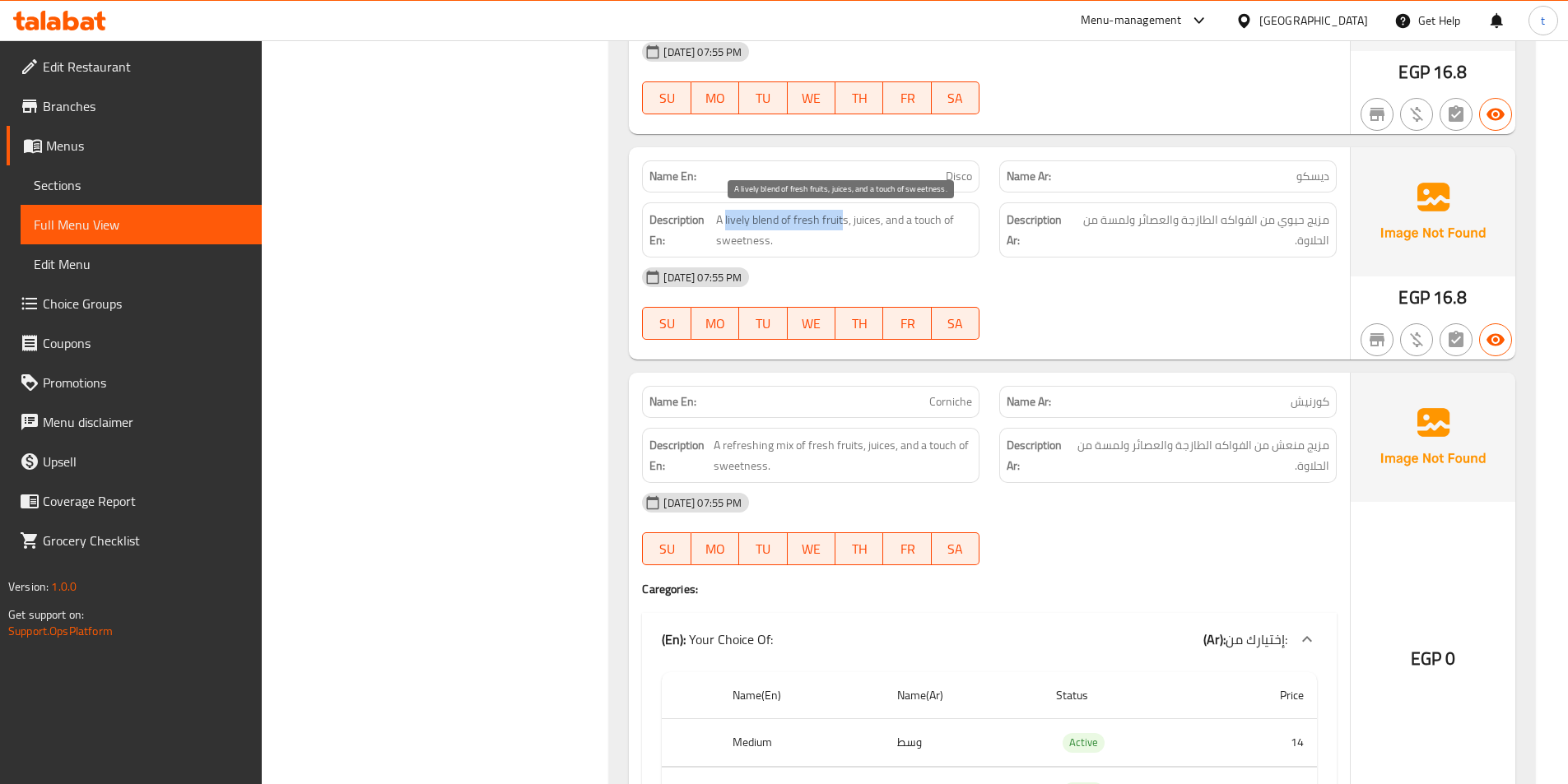
drag, startPoint x: 726, startPoint y: 216, endPoint x: 844, endPoint y: 213, distance: 118.0
click at [844, 213] on span "A lively blend of fresh fruits, juices, and a touch of sweetness." at bounding box center [843, 230] width 256 height 40
click at [871, 217] on span "A lively blend of fresh fruits, juices, and a touch of sweetness." at bounding box center [843, 230] width 256 height 40
click at [926, 214] on span "A lively blend of fresh fruits, juices, and a touch of sweetness." at bounding box center [843, 230] width 256 height 40
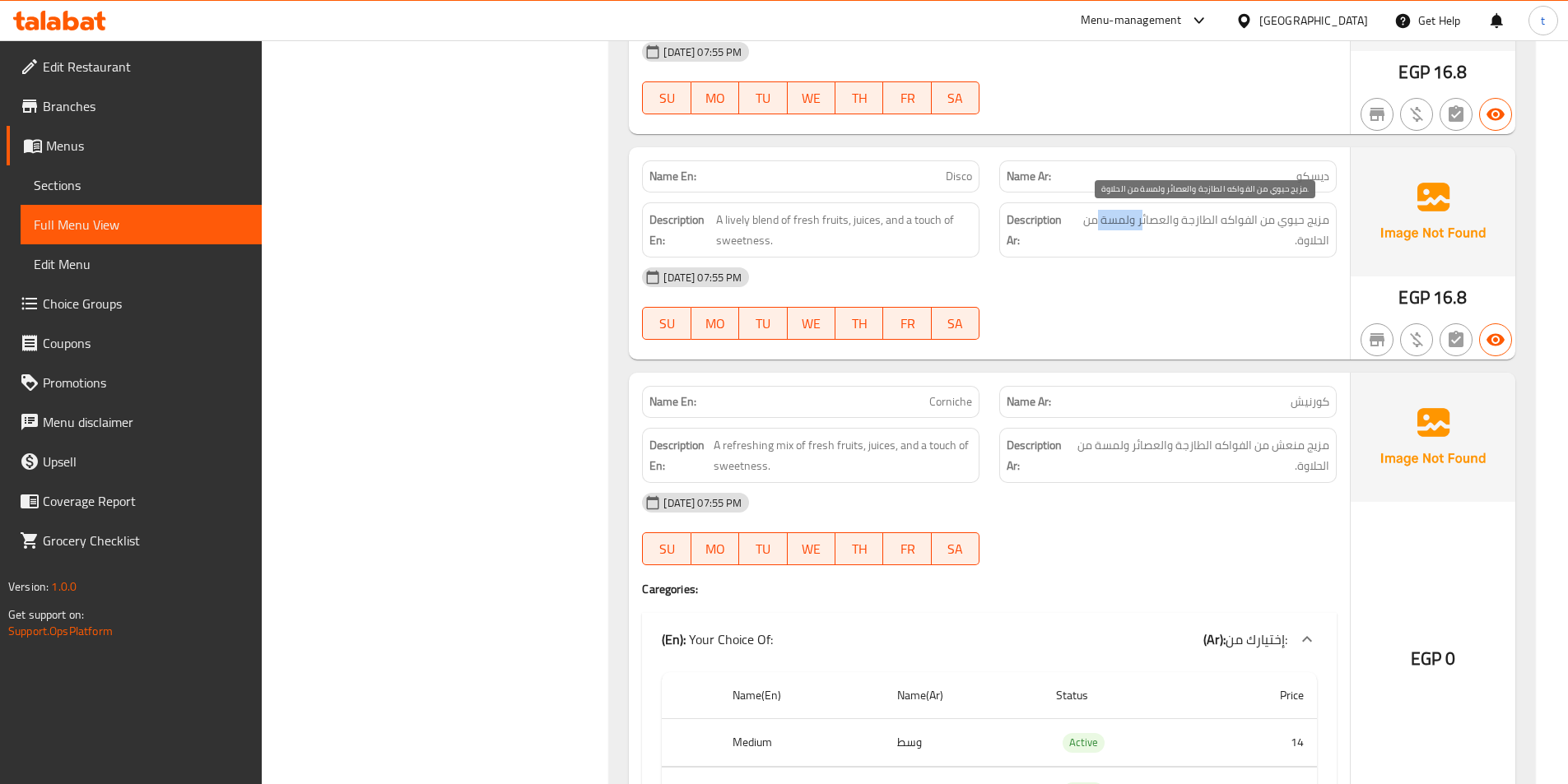
drag, startPoint x: 1146, startPoint y: 209, endPoint x: 1095, endPoint y: 226, distance: 53.8
click at [1097, 225] on div "Description Ar: مزيج حيوي من الفواكه الطازجة والعصائر ولمسة من الحلاوة." at bounding box center [1168, 231] width 338 height 56
drag, startPoint x: 892, startPoint y: 230, endPoint x: 948, endPoint y: 265, distance: 66.0
click at [948, 265] on div "Name En: Disco Name Ar: ديسكو Description En: A lively blend of fresh fruits, j…" at bounding box center [989, 254] width 721 height 213
click at [1186, 261] on div "[DATE] 07:55 PM" at bounding box center [989, 277] width 714 height 39
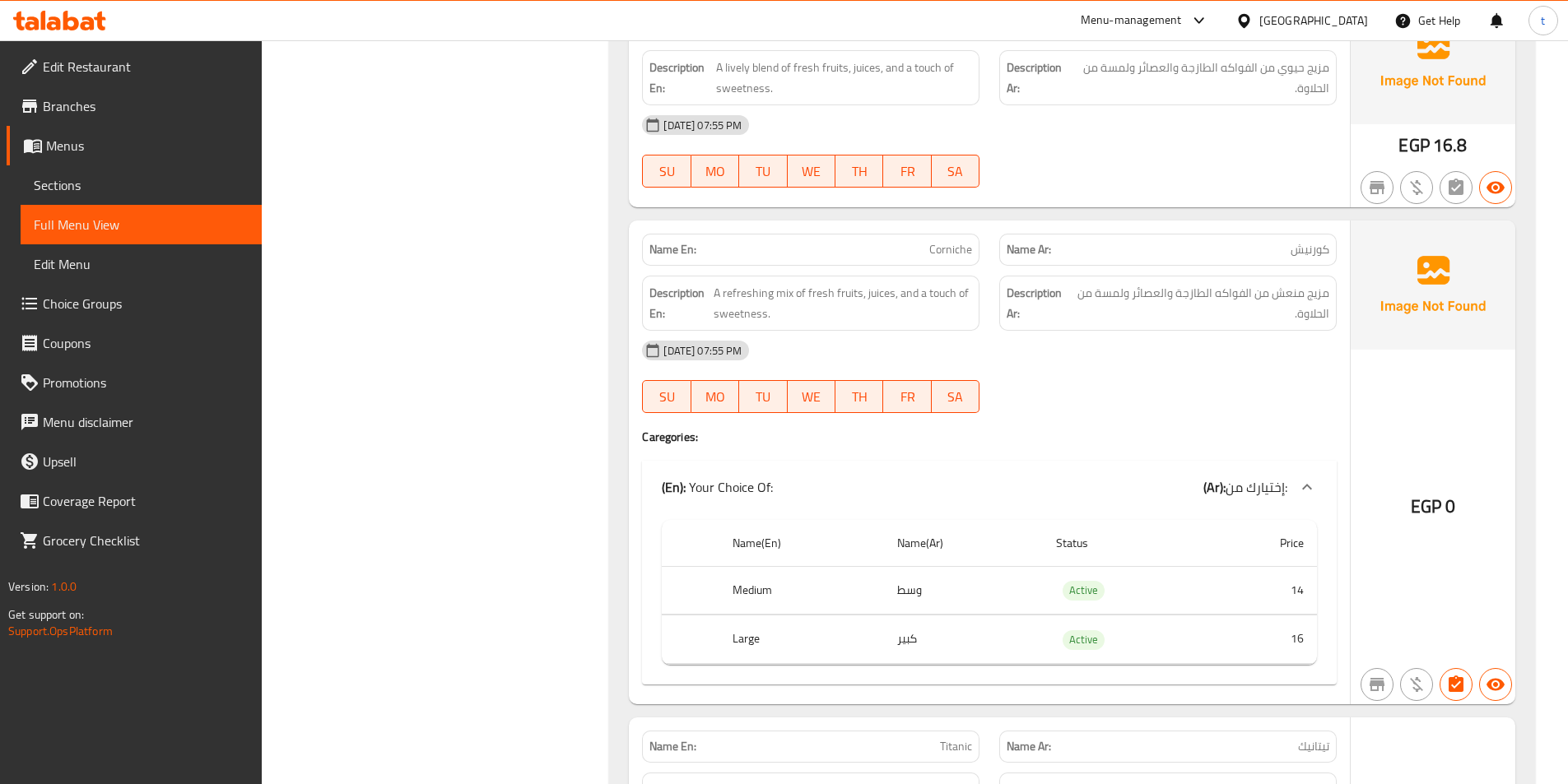
scroll to position [10043, 0]
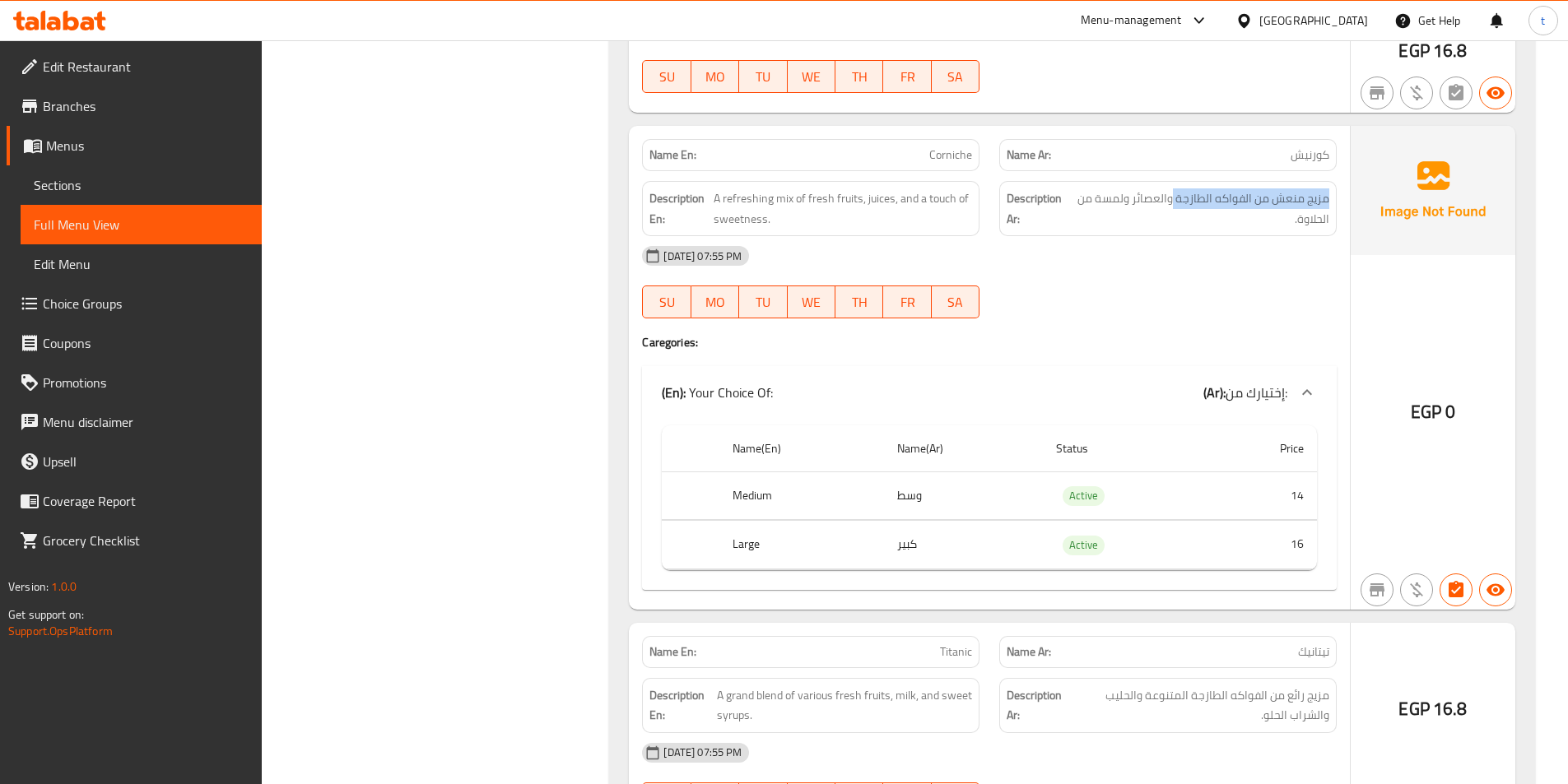
drag, startPoint x: 1337, startPoint y: 209, endPoint x: 1125, endPoint y: 196, distance: 212.4
click at [1141, 195] on div "Description Ar: مزيج منعش من الفواكه الطازجة والعصائر ولمسة من الحلاوة." at bounding box center [1168, 209] width 357 height 75
click at [711, 212] on h6 "Description En: A refreshing mix of fresh fruits, juices, and a touch of sweetn…" at bounding box center [810, 209] width 323 height 40
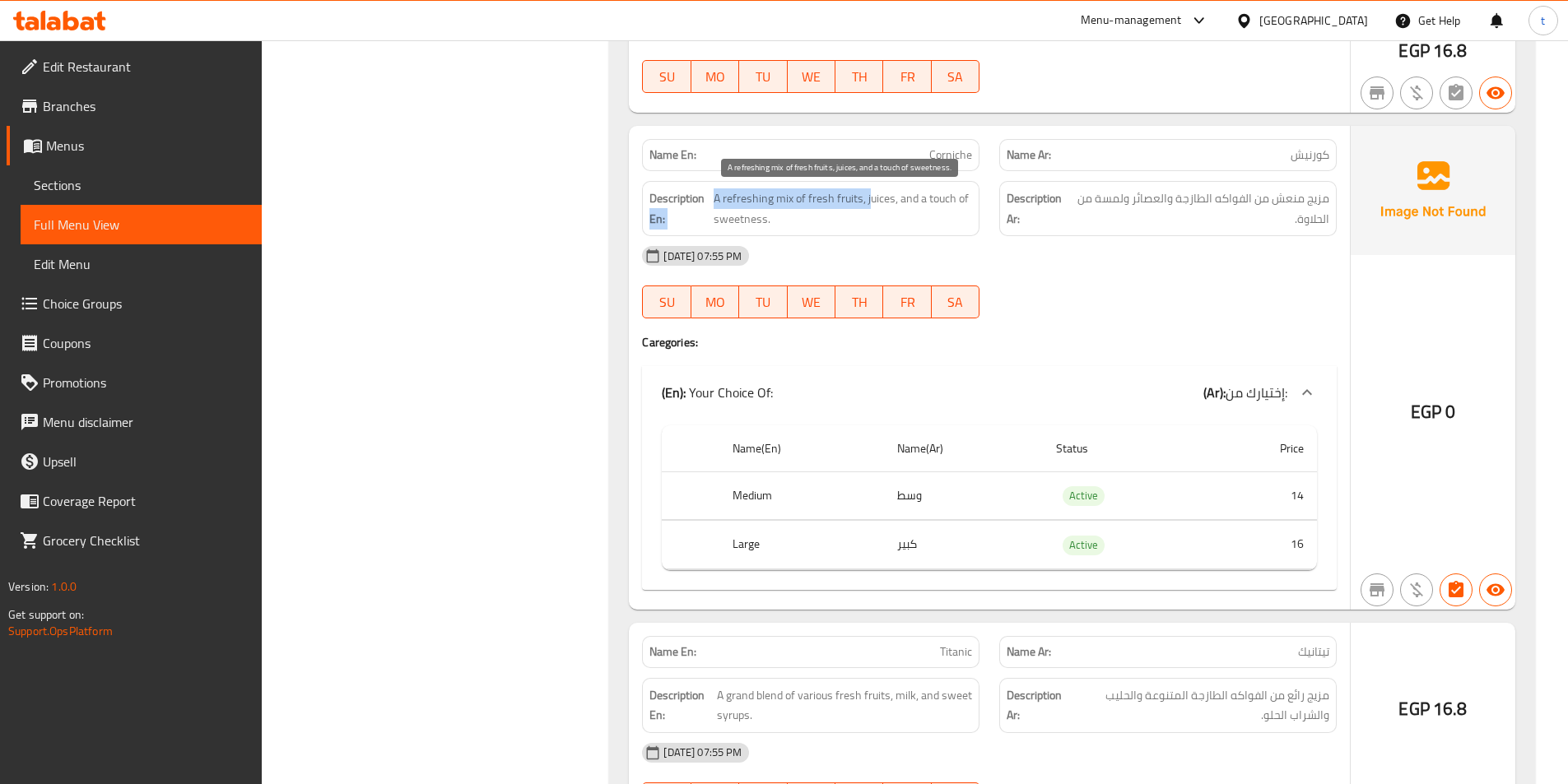
drag, startPoint x: 708, startPoint y: 202, endPoint x: 871, endPoint y: 195, distance: 163.2
click at [871, 195] on h6 "Description En: A refreshing mix of fresh fruits, juices, and a touch of sweetn…" at bounding box center [810, 209] width 323 height 40
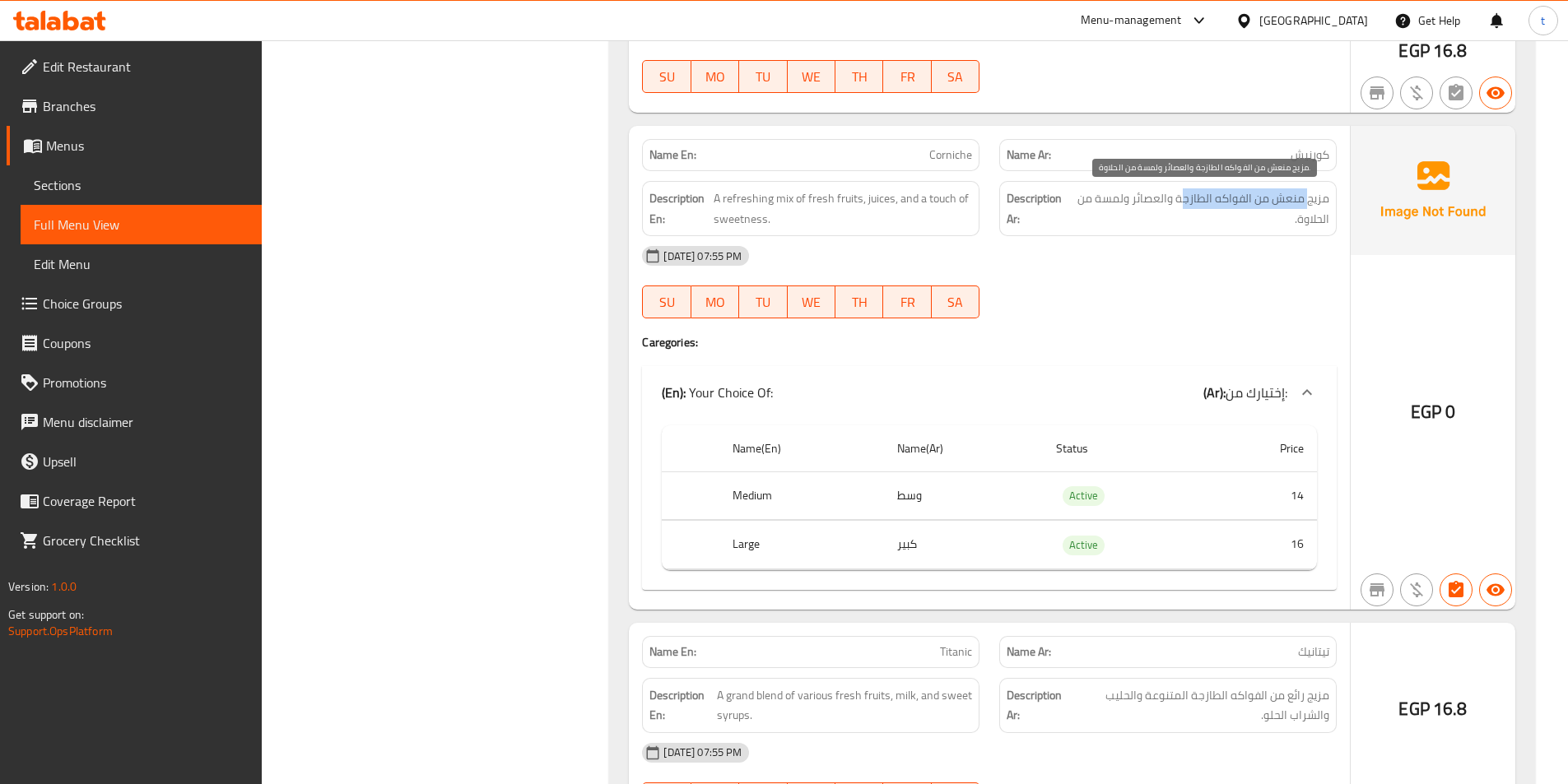
drag, startPoint x: 1301, startPoint y: 197, endPoint x: 1184, endPoint y: 197, distance: 117.0
click at [1184, 197] on span "مزيج منعش من الفواكه الطازجة والعصائر ولمسة من الحلاوة." at bounding box center [1199, 209] width 256 height 40
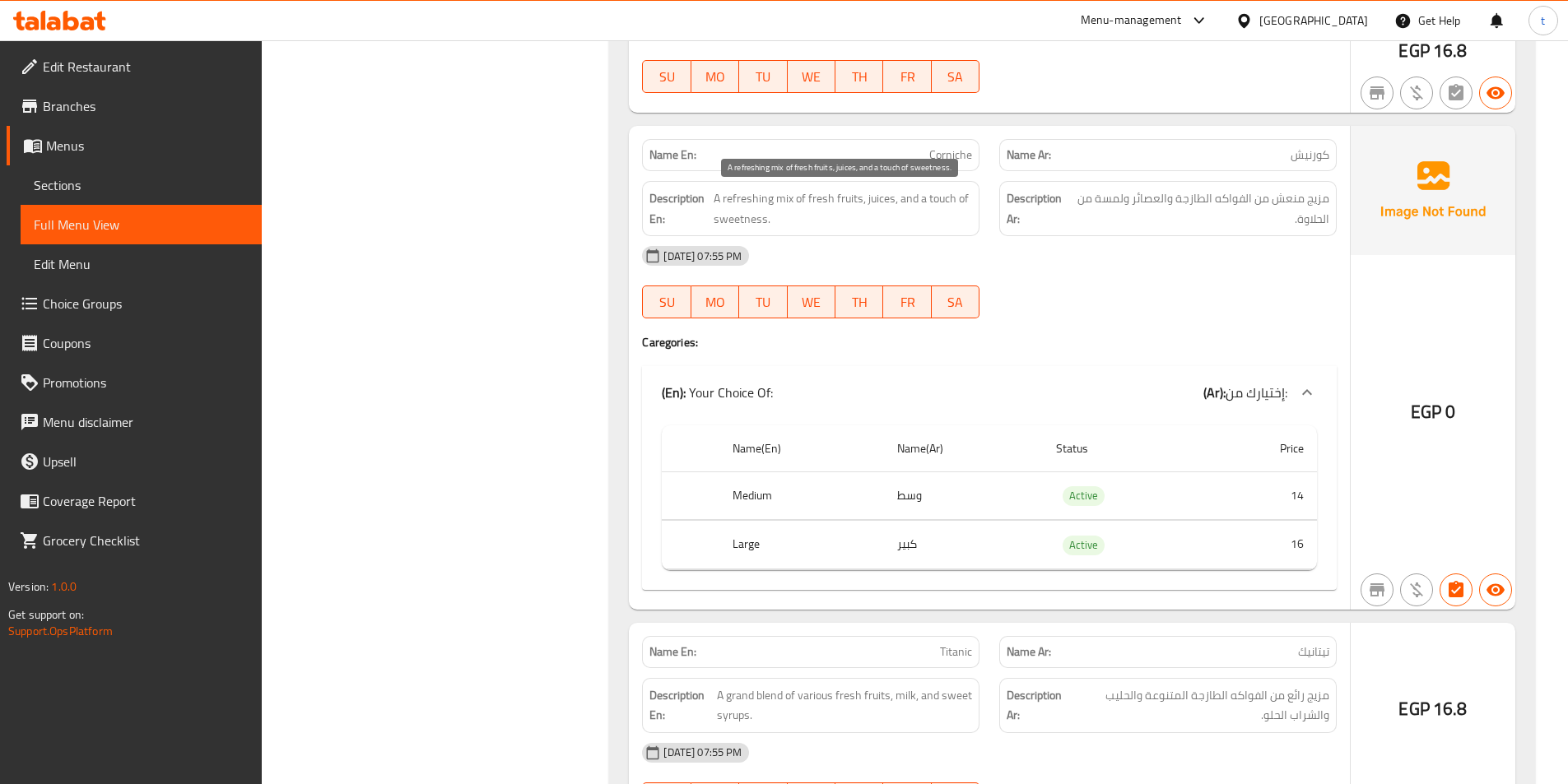
click at [789, 204] on span "A refreshing mix of fresh fruits, juices, and a touch of sweetness." at bounding box center [843, 209] width 259 height 40
drag, startPoint x: 714, startPoint y: 192, endPoint x: 857, endPoint y: 193, distance: 143.0
click at [857, 193] on span "A refreshing mix of fresh fruits, juices, and a touch of sweetness." at bounding box center [843, 209] width 259 height 40
click at [885, 201] on span "A refreshing mix of fresh fruits, juices, and a touch of sweetness." at bounding box center [843, 209] width 259 height 40
drag, startPoint x: 869, startPoint y: 204, endPoint x: 900, endPoint y: 210, distance: 31.6
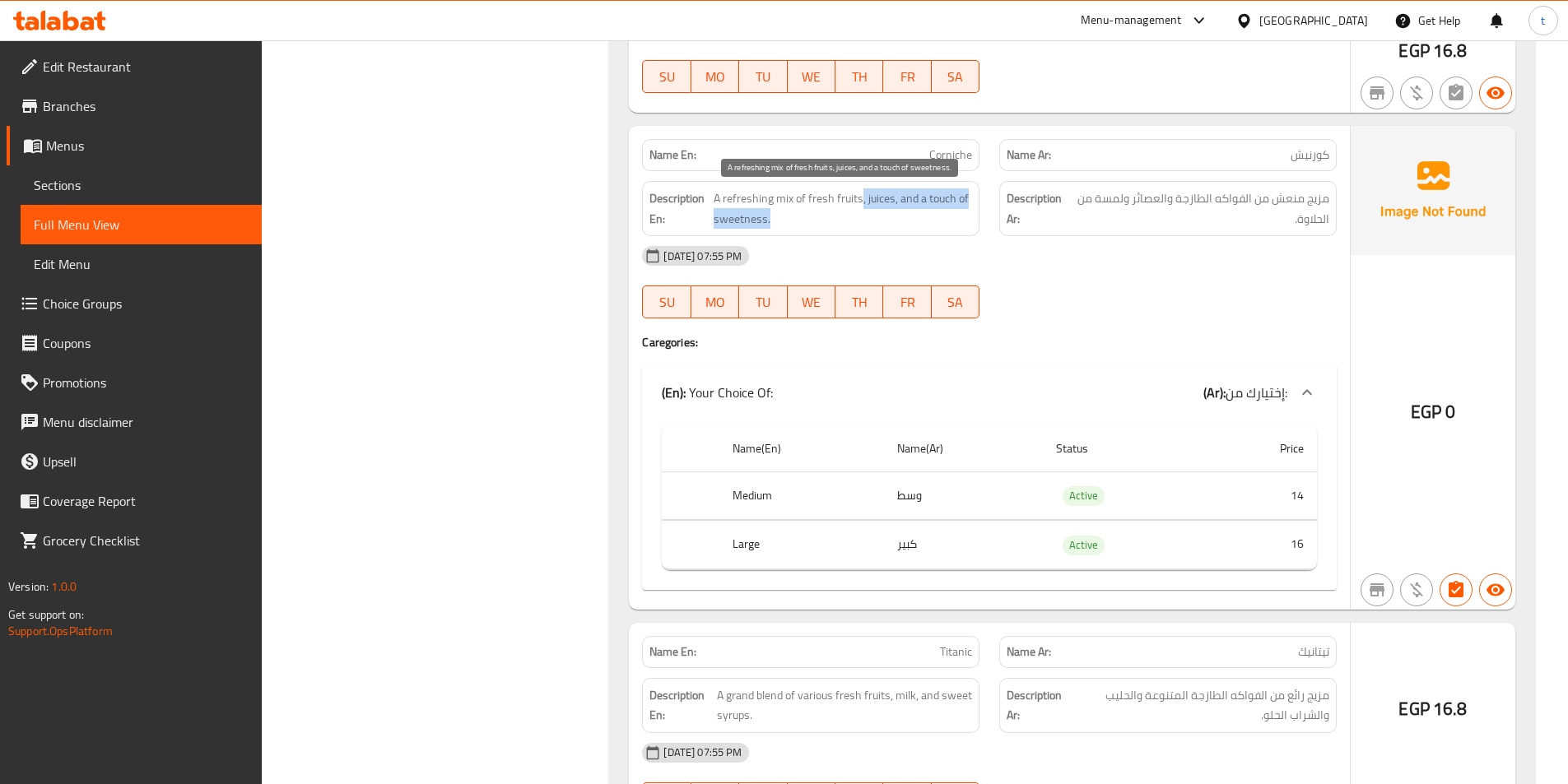
click at [900, 210] on span "A refreshing mix of fresh fruits, juices, and a touch of sweetness." at bounding box center [843, 209] width 259 height 40
click at [919, 207] on span "A refreshing mix of fresh fruits, juices, and a touch of sweetness." at bounding box center [843, 209] width 259 height 40
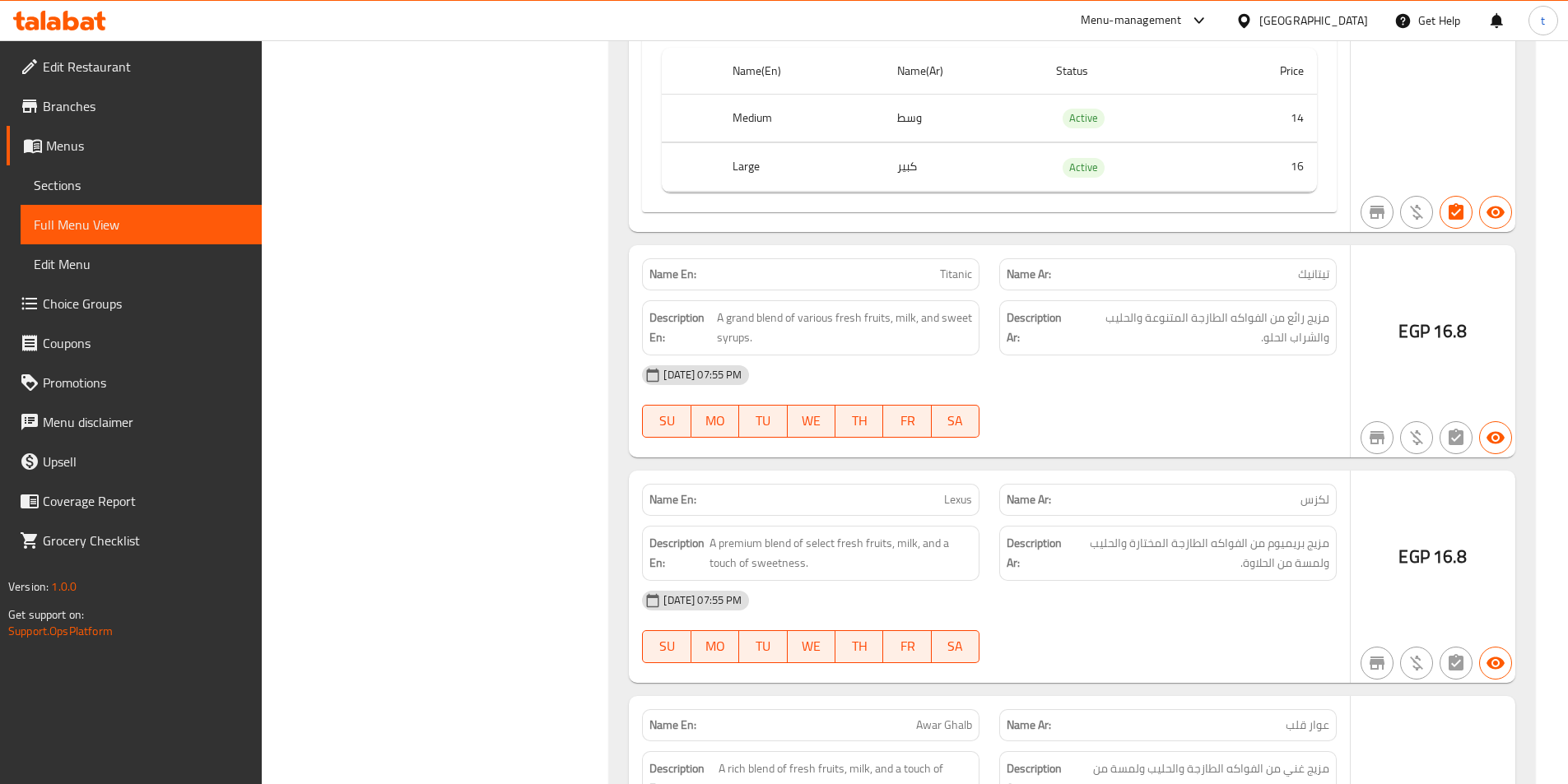
scroll to position [10454, 0]
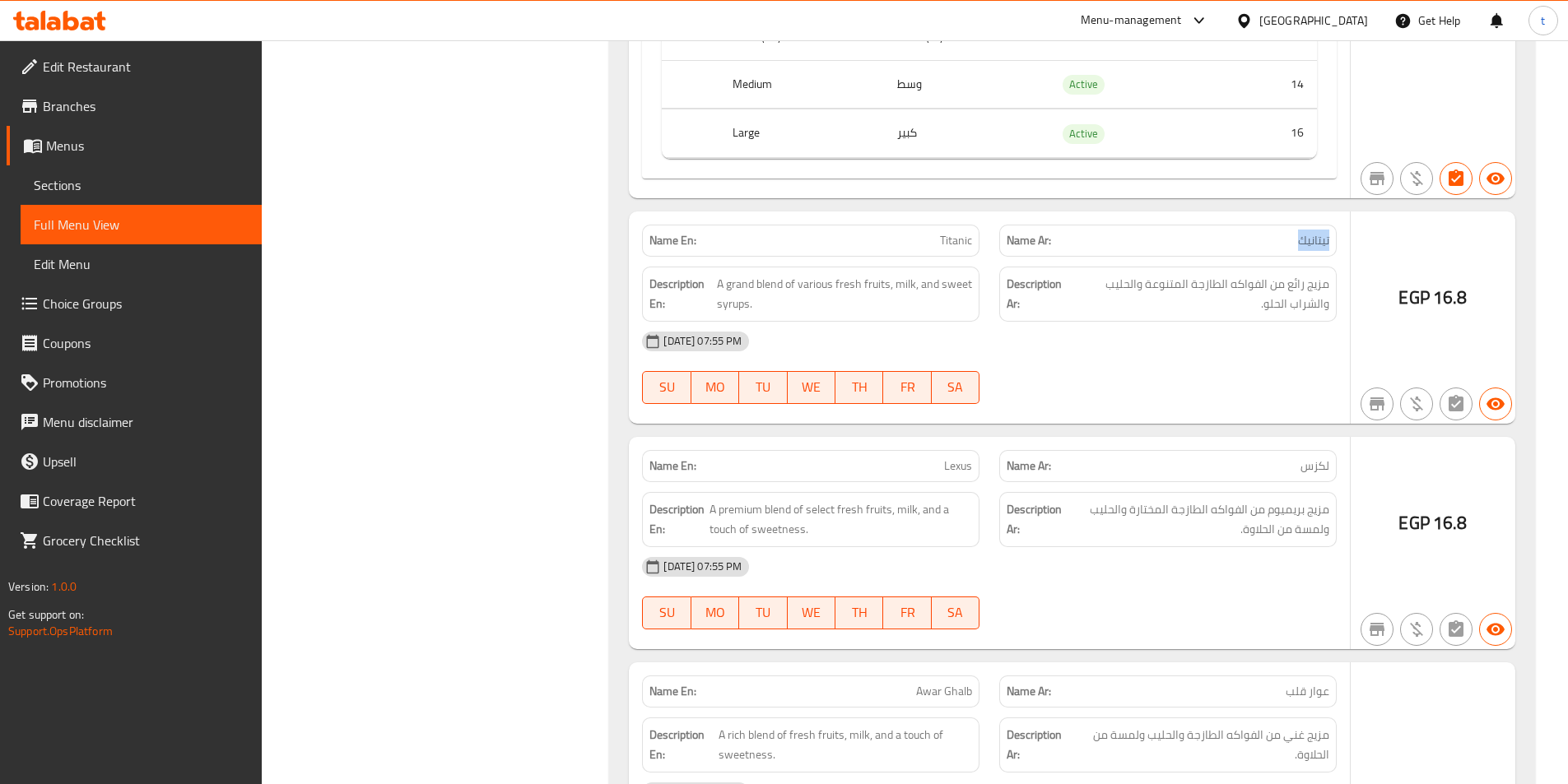
drag, startPoint x: 1331, startPoint y: 243, endPoint x: 1243, endPoint y: 224, distance: 90.0
click at [1243, 225] on div "Name Ar: تيتانيك" at bounding box center [1168, 241] width 338 height 33
click at [958, 244] on span "Titanic" at bounding box center [956, 240] width 33 height 17
drag, startPoint x: 958, startPoint y: 244, endPoint x: 679, endPoint y: 238, distance: 279.1
click at [942, 244] on span "Titanic" at bounding box center [956, 240] width 33 height 17
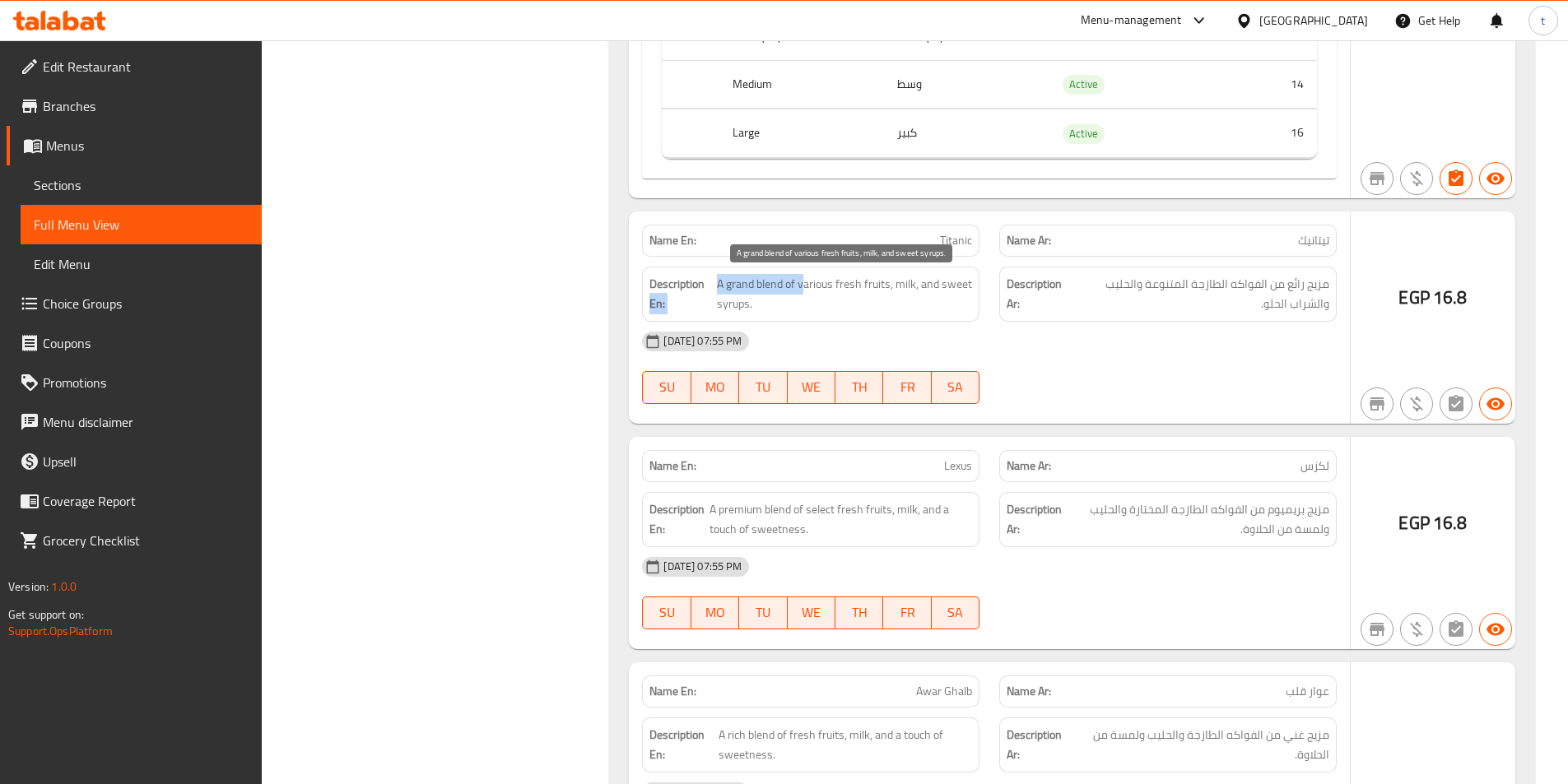
drag, startPoint x: 703, startPoint y: 283, endPoint x: 1046, endPoint y: 301, distance: 343.5
click at [806, 280] on h6 "Description En: A grand blend of various fresh fruits, milk, and sweet syrups." at bounding box center [810, 294] width 323 height 40
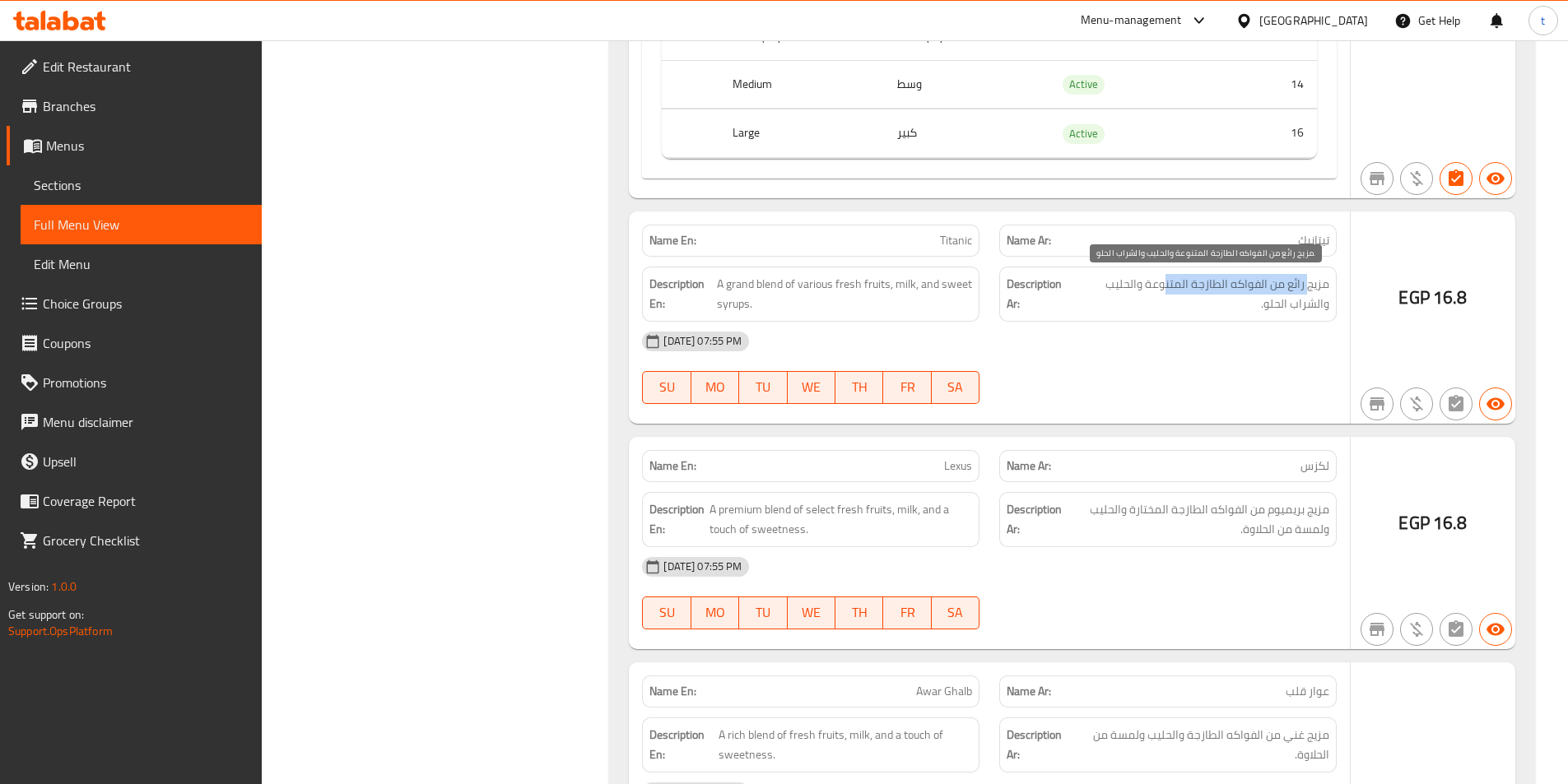
drag, startPoint x: 1309, startPoint y: 285, endPoint x: 1168, endPoint y: 287, distance: 141.0
click at [1168, 287] on span "مزيج رائع من الفواكه الطازجة المتنوعة والحليب والشراب الحلو." at bounding box center [1200, 294] width 258 height 40
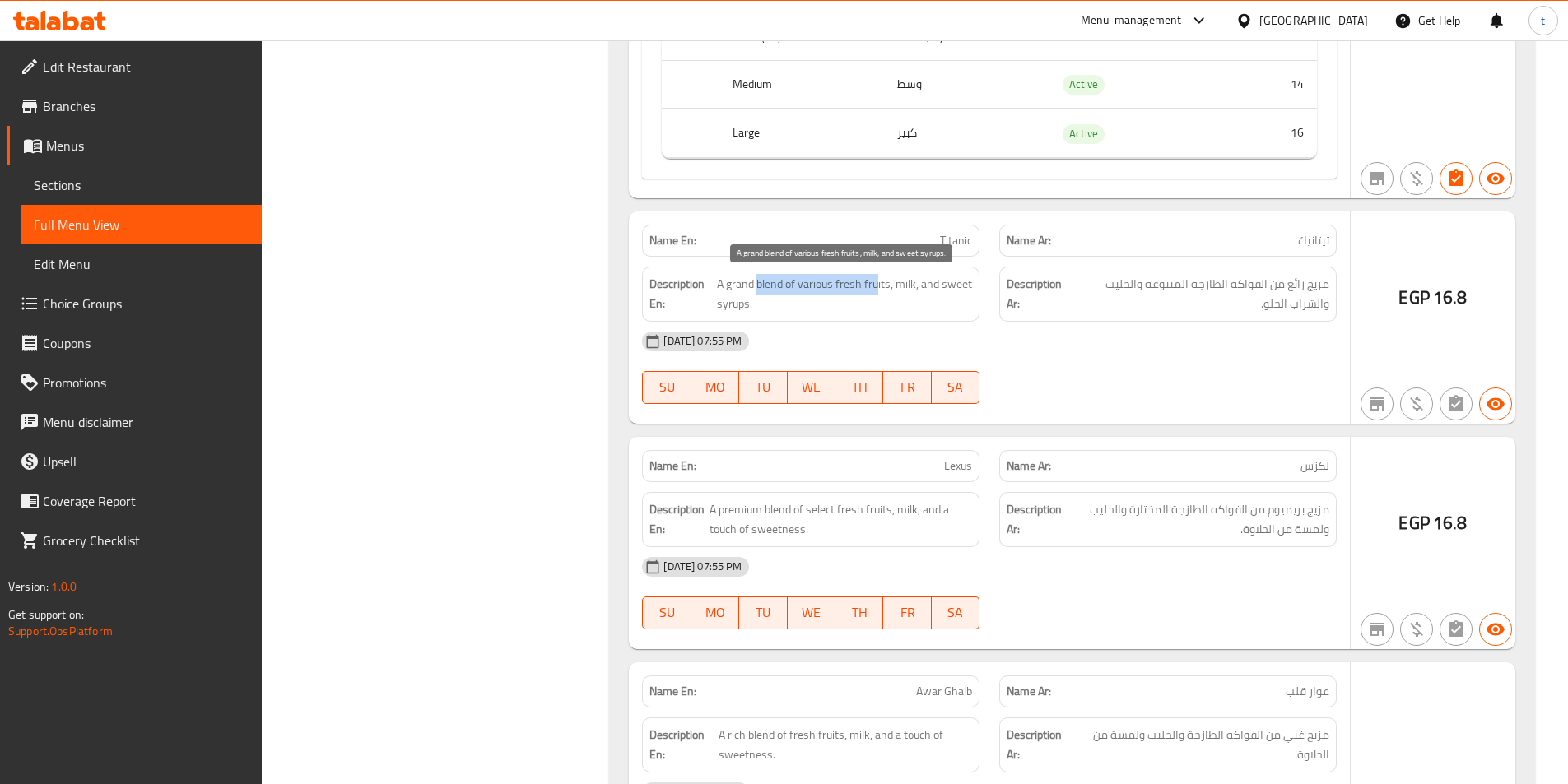
drag, startPoint x: 757, startPoint y: 287, endPoint x: 876, endPoint y: 280, distance: 119.2
click at [876, 280] on span "A grand blend of various fresh fruits, milk, and sweet syrups." at bounding box center [844, 294] width 256 height 40
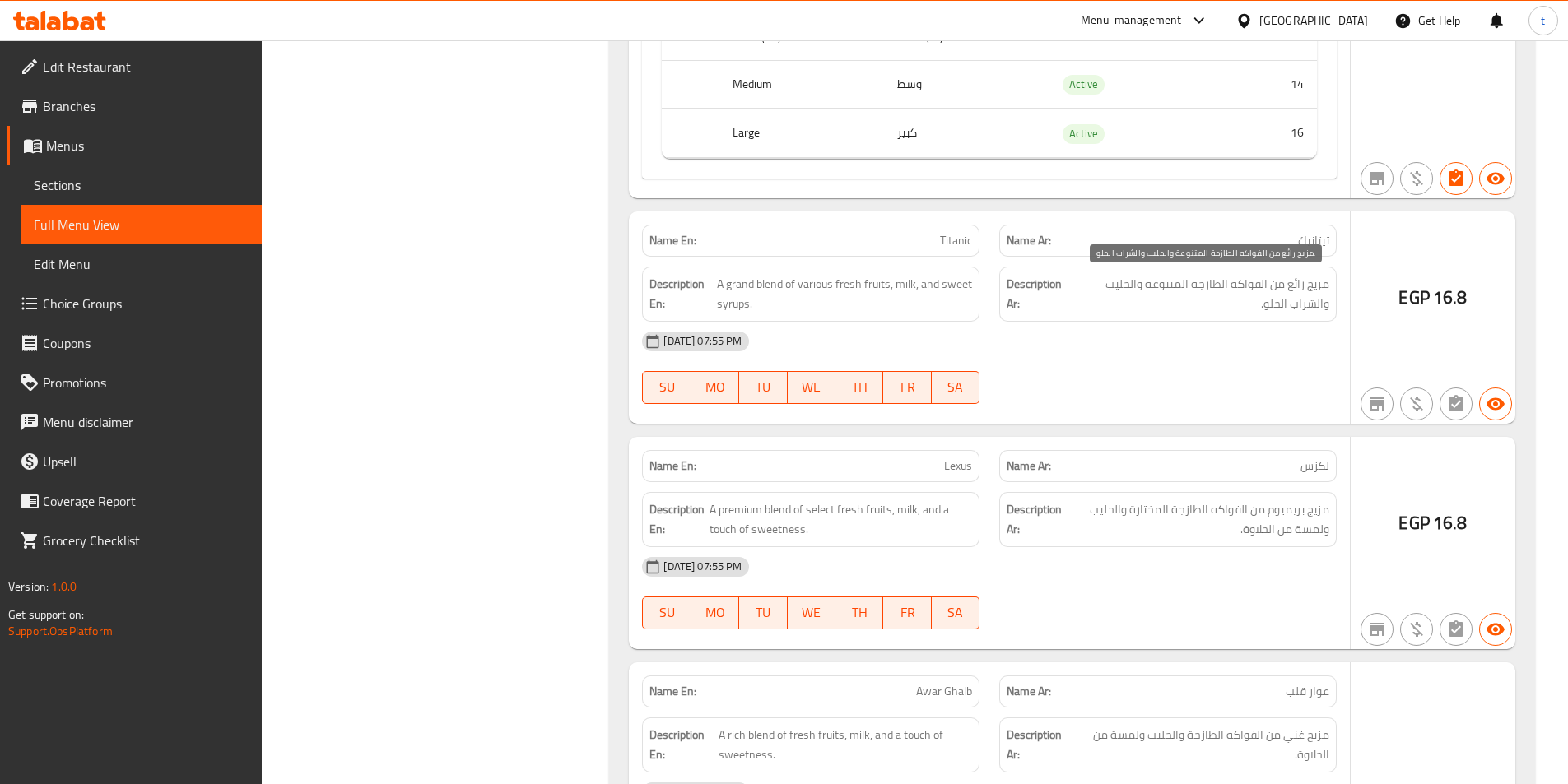
click at [1231, 284] on span "مزيج رائع من الفواكه الطازجة المتنوعة والحليب والشراب الحلو." at bounding box center [1200, 294] width 258 height 40
drag, startPoint x: 1223, startPoint y: 284, endPoint x: 1152, endPoint y: 282, distance: 71.0
click at [1152, 282] on span "مزيج رائع من الفواكه الطازجة المتنوعة والحليب والشراب الحلو." at bounding box center [1200, 294] width 258 height 40
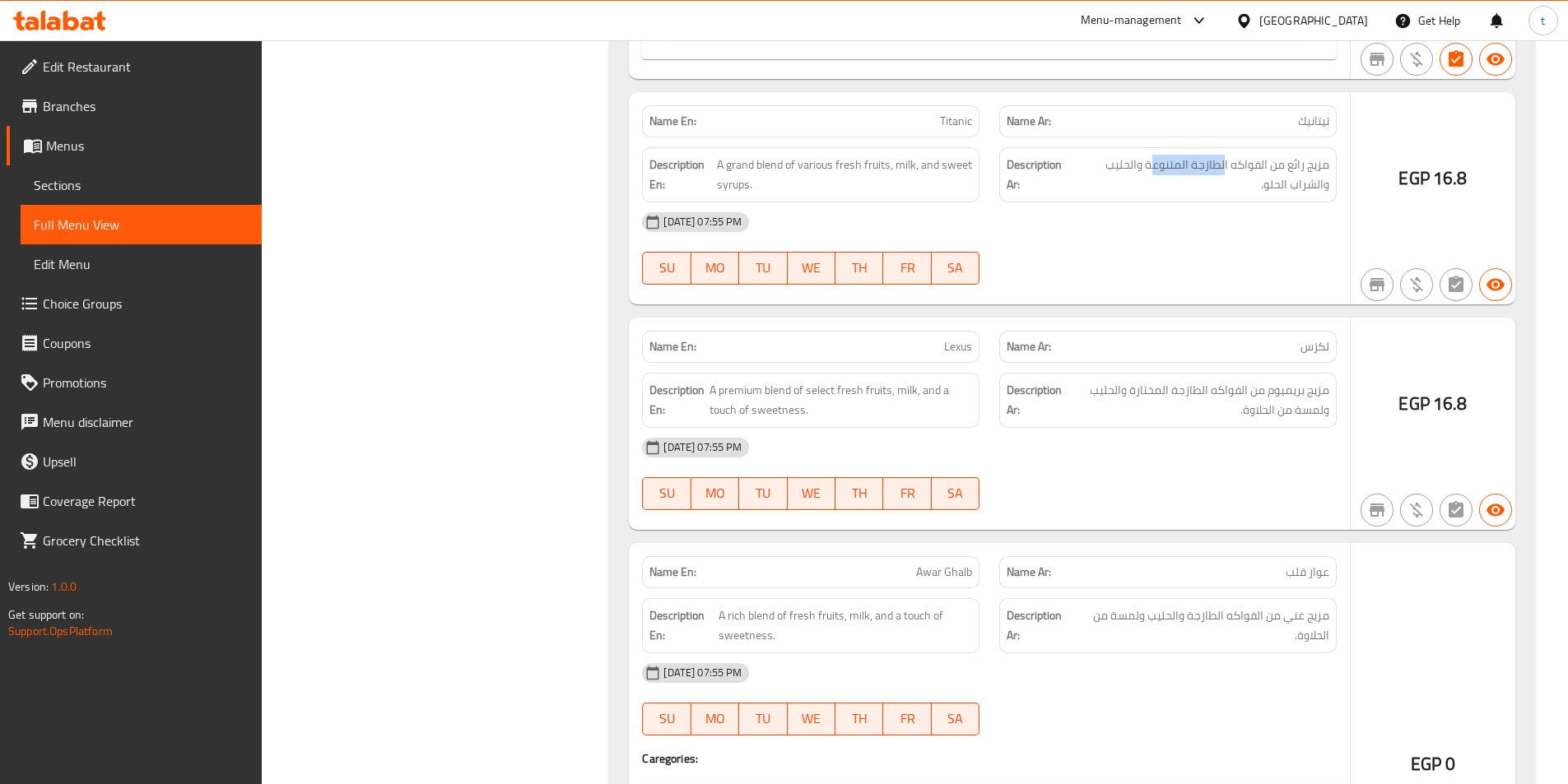
scroll to position [10700, 0]
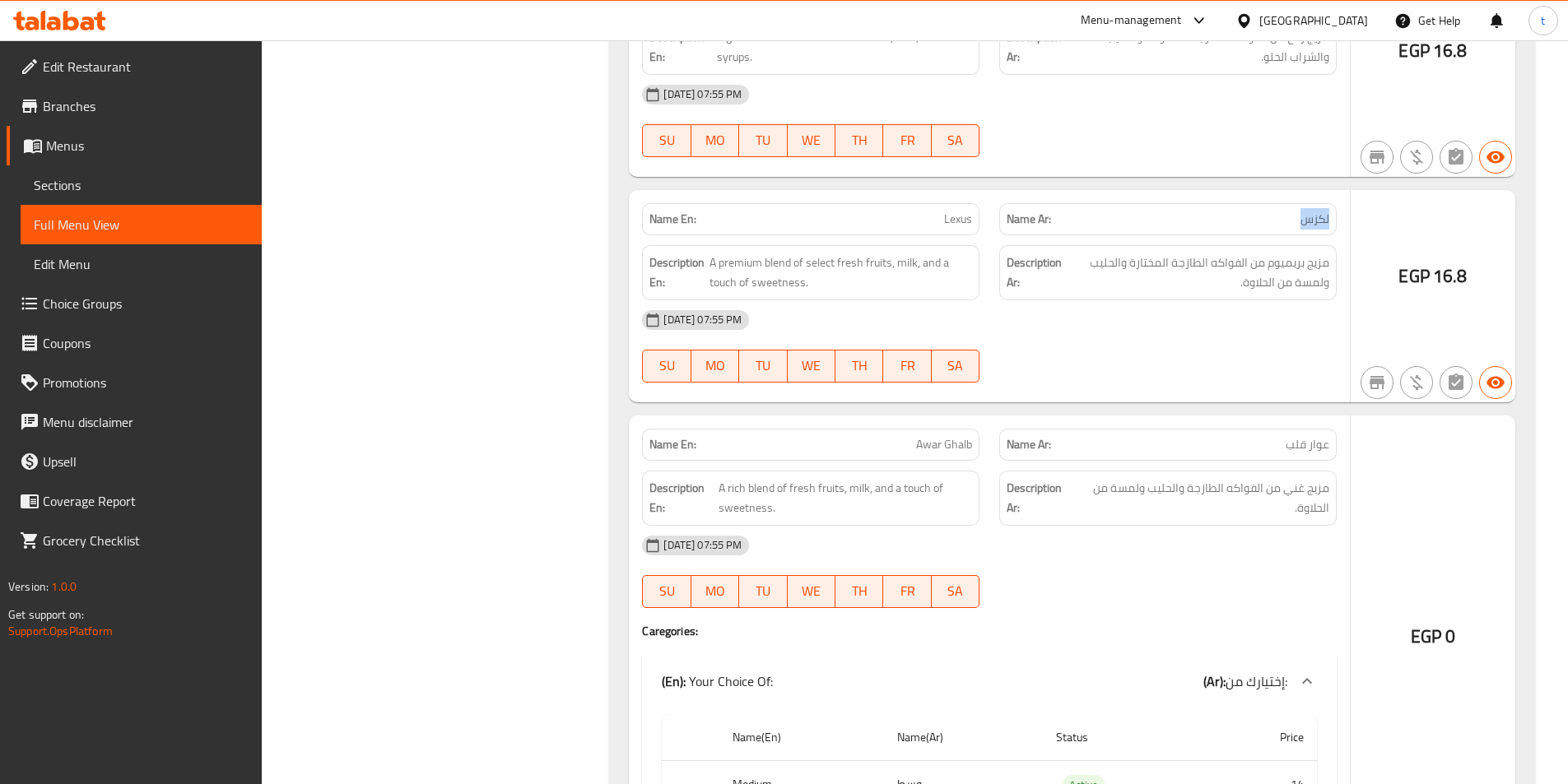
drag, startPoint x: 1330, startPoint y: 226, endPoint x: 1256, endPoint y: 226, distance: 74.0
click at [1256, 226] on div "Name Ar: لكزس" at bounding box center [1168, 219] width 338 height 33
drag, startPoint x: 957, startPoint y: 224, endPoint x: 970, endPoint y: 222, distance: 13.2
click at [970, 222] on p "Name En: Lexus" at bounding box center [810, 219] width 323 height 17
copy span "Lexus"
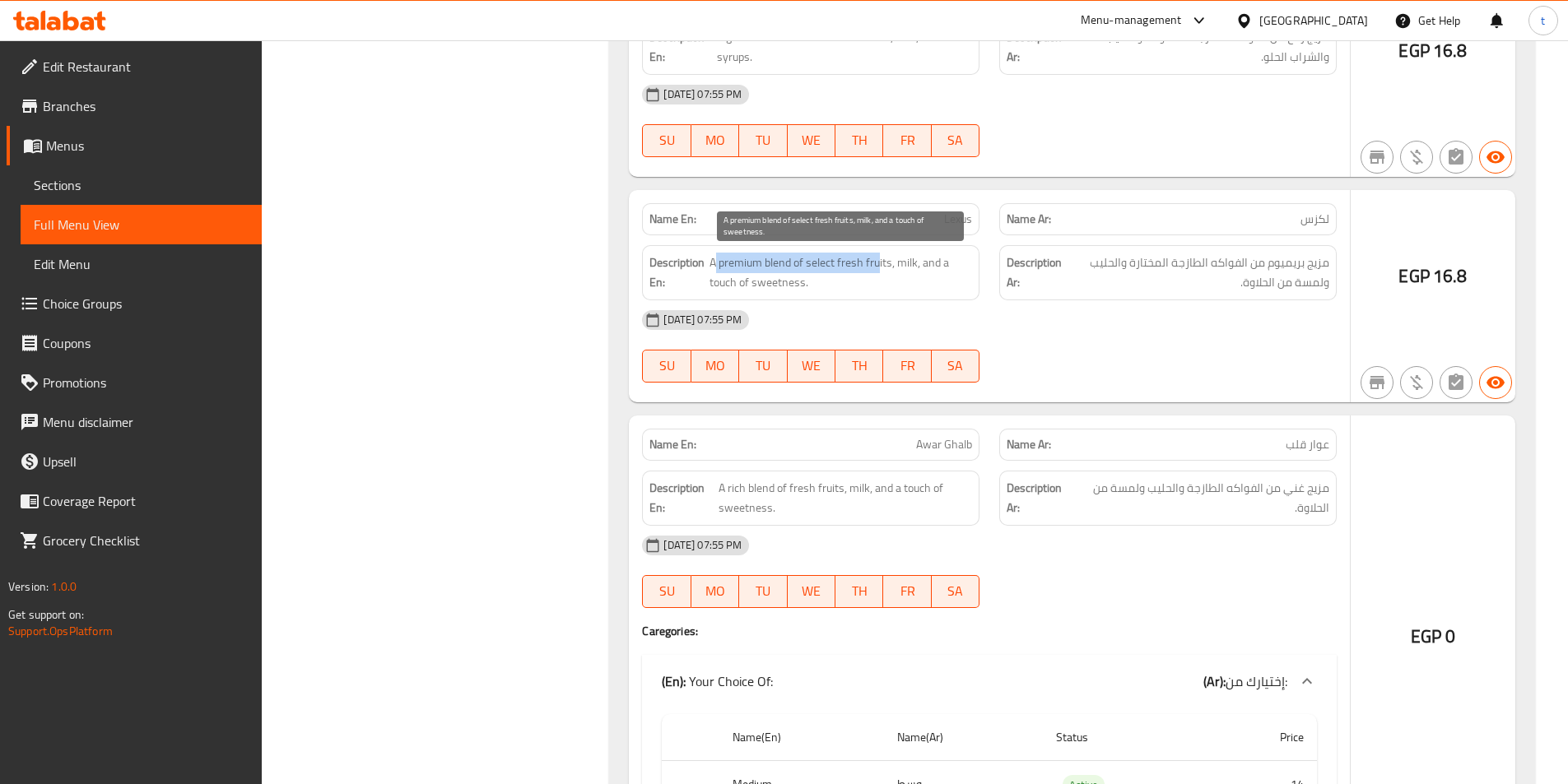
drag, startPoint x: 713, startPoint y: 270, endPoint x: 879, endPoint y: 271, distance: 166.0
click at [879, 271] on span "A premium blend of select fresh fruits, milk, and a touch of sweetness." at bounding box center [840, 273] width 262 height 40
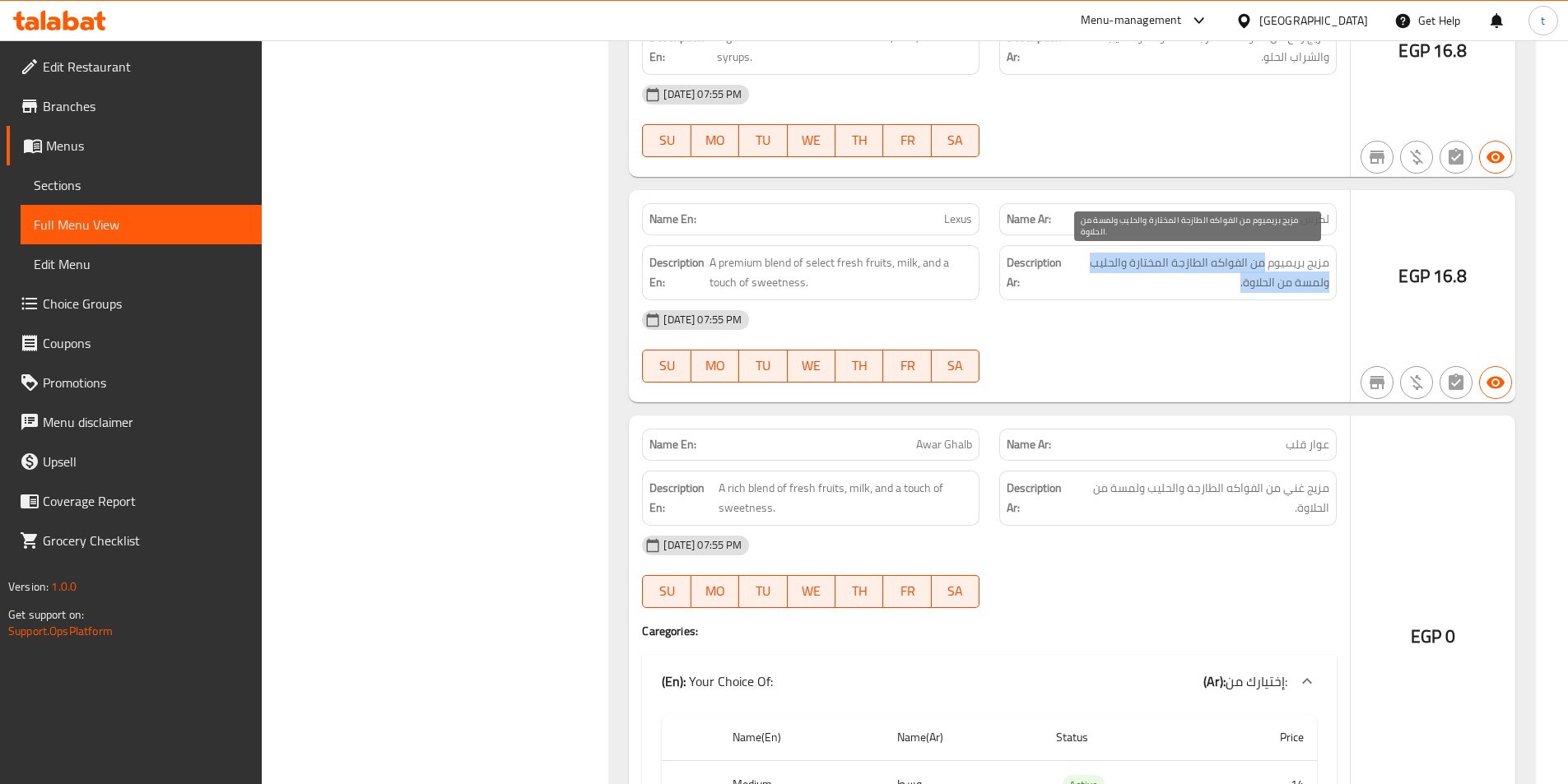
drag, startPoint x: 1261, startPoint y: 262, endPoint x: 1145, endPoint y: 280, distance: 117.4
click at [1145, 280] on span "مزيج بريميوم من الفواكه الطازجة المختارة والحليب ولمسة من الحلاوة." at bounding box center [1198, 273] width 262 height 40
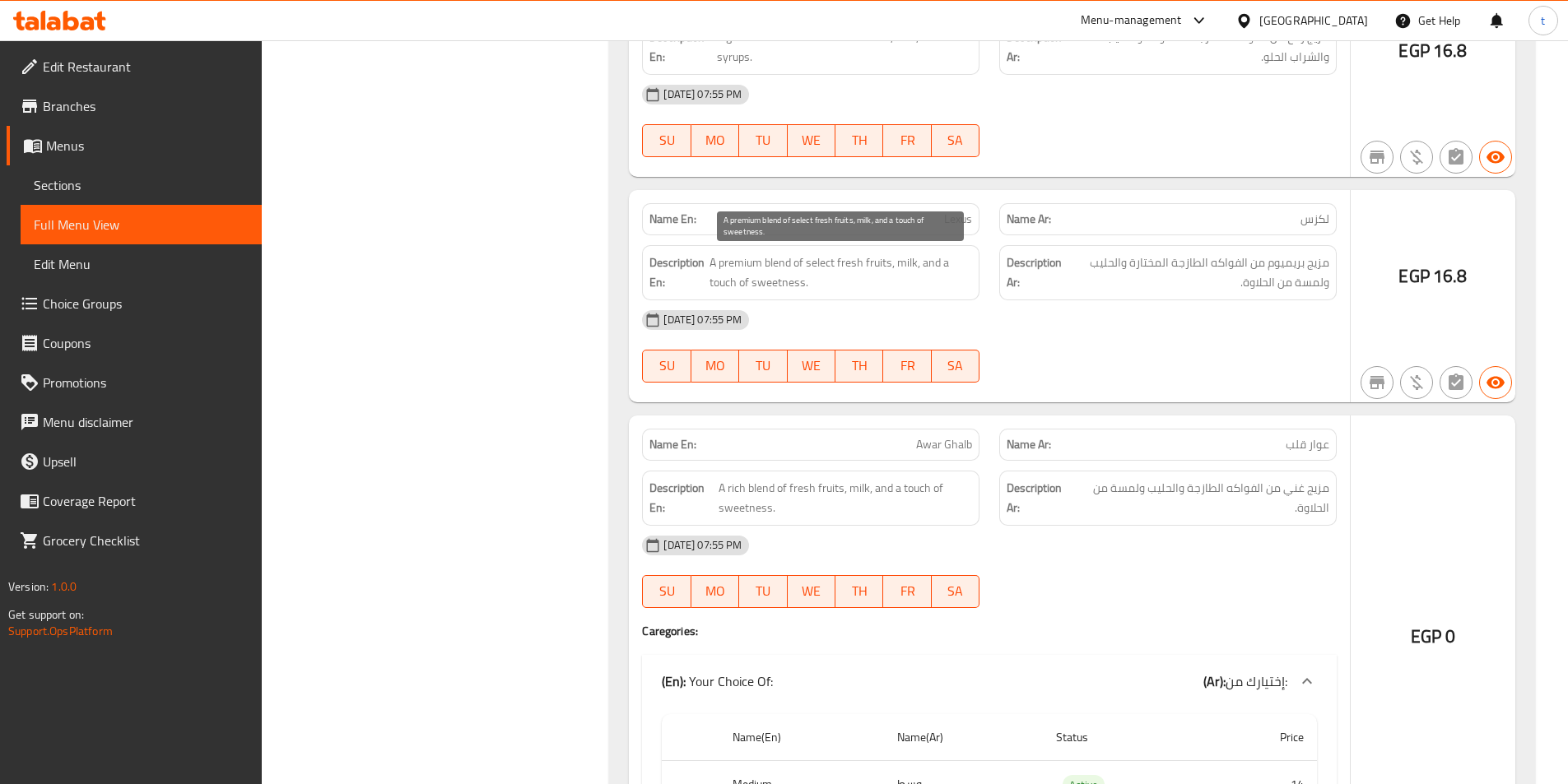
click at [742, 275] on span "A premium blend of select fresh fruits, milk, and a touch of sweetness." at bounding box center [840, 273] width 262 height 40
drag, startPoint x: 788, startPoint y: 258, endPoint x: 897, endPoint y: 256, distance: 109.0
click at [897, 256] on span "A premium blend of select fresh fruits, milk, and a touch of sweetness." at bounding box center [840, 273] width 262 height 40
click at [882, 265] on span "A premium blend of select fresh fruits, milk, and a touch of sweetness." at bounding box center [840, 273] width 262 height 40
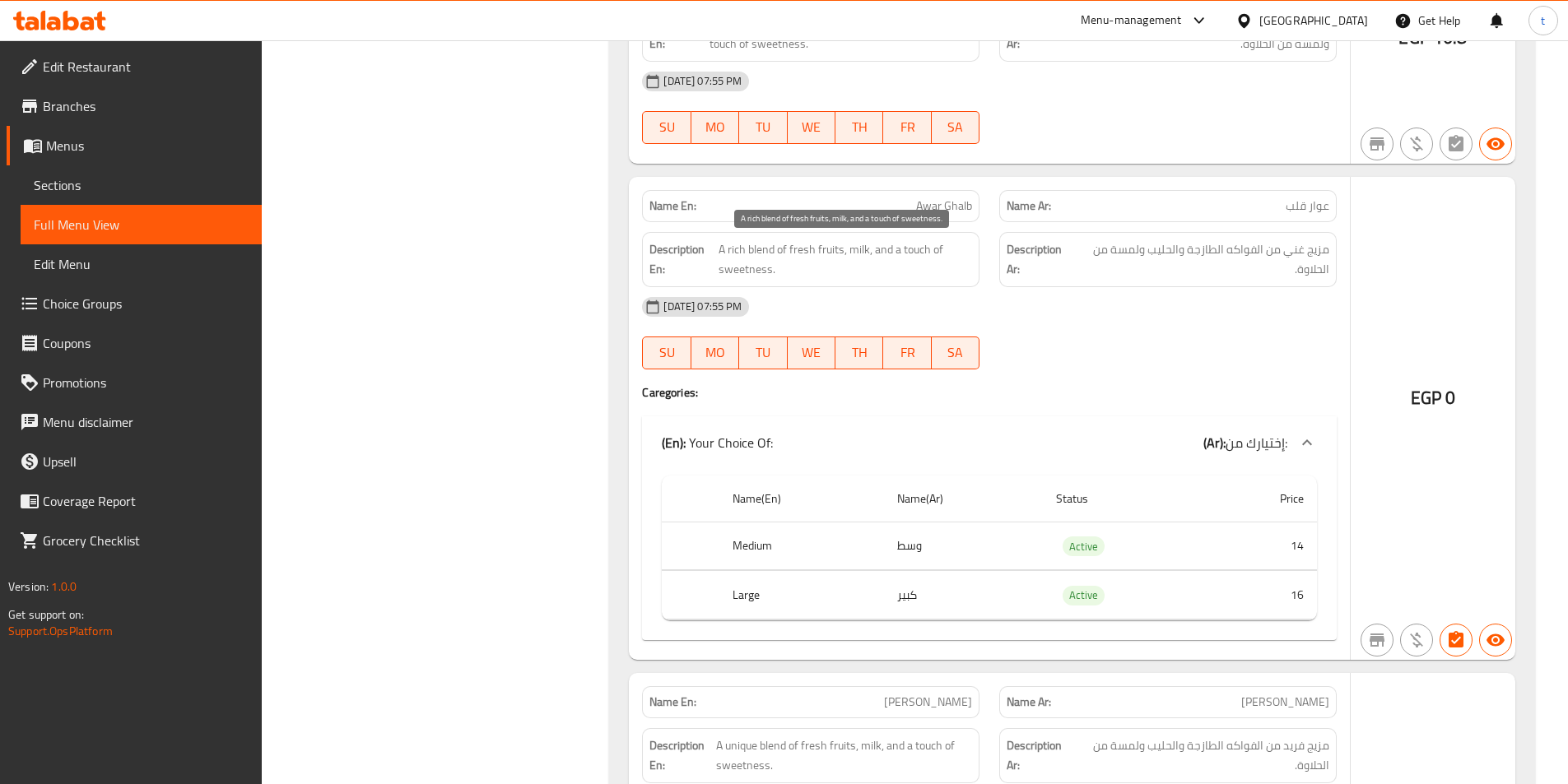
scroll to position [10947, 0]
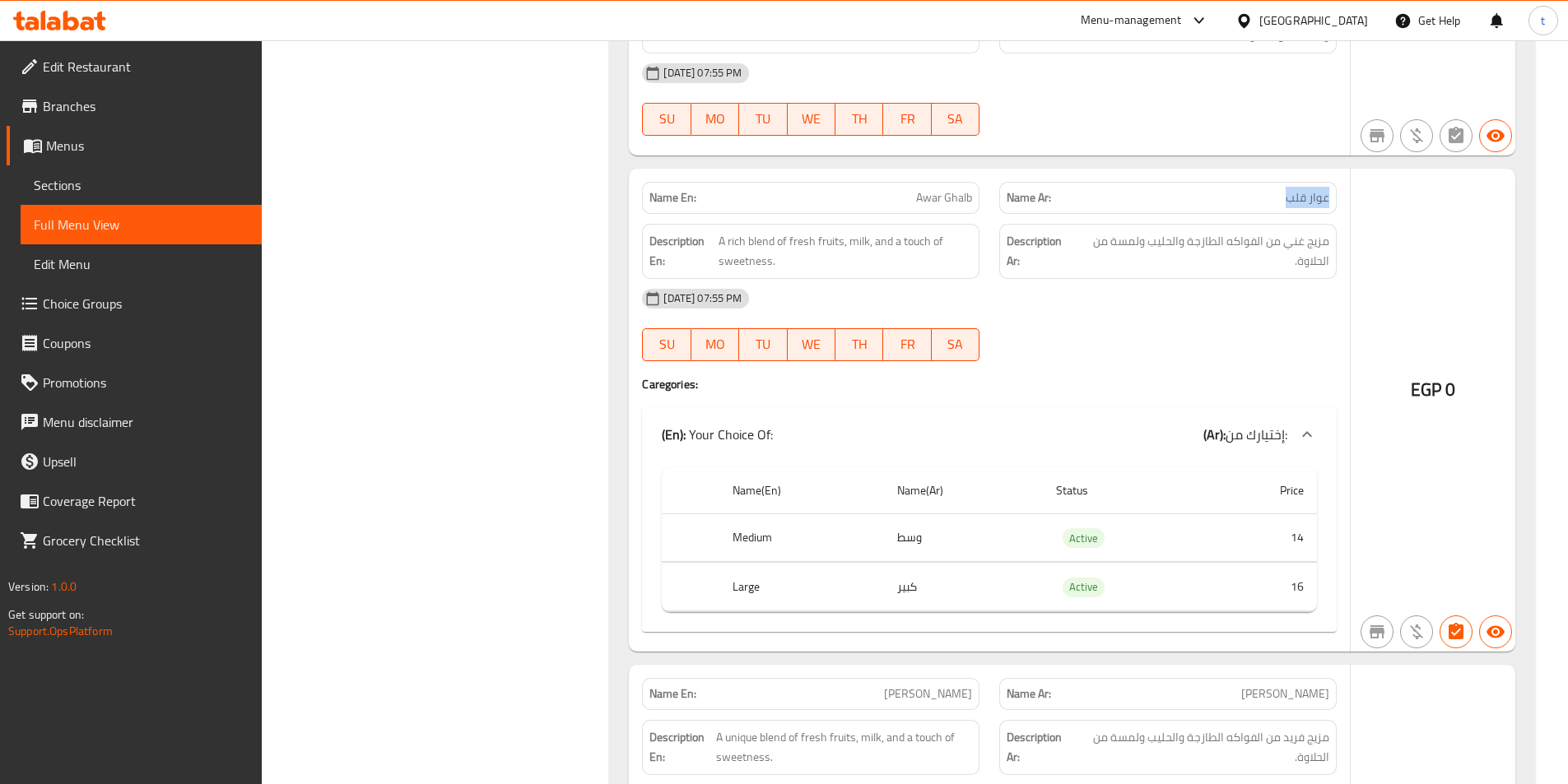
drag, startPoint x: 1331, startPoint y: 194, endPoint x: 1233, endPoint y: 197, distance: 98.0
click at [1263, 195] on div "Name Ar: عوار قلب" at bounding box center [1168, 198] width 338 height 33
drag, startPoint x: 827, startPoint y: 196, endPoint x: 972, endPoint y: 190, distance: 145.1
click at [972, 190] on p "Name En: Awar Ghalb" at bounding box center [810, 198] width 323 height 17
click at [730, 220] on div "Description En: A rich blend of fresh fruits, milk, and a touch of sweetness." at bounding box center [810, 252] width 357 height 75
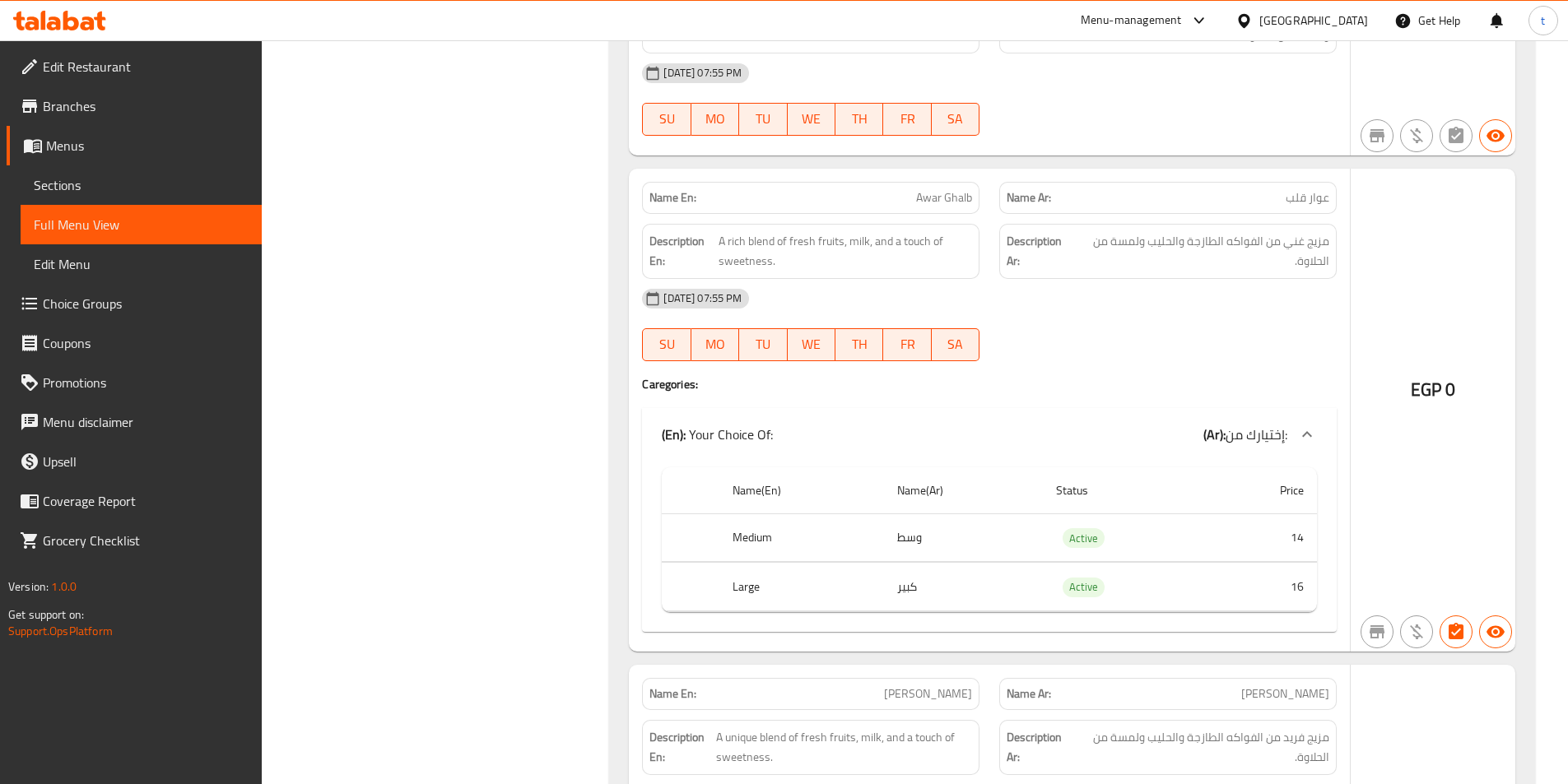
click at [926, 200] on span "Awar Ghalb" at bounding box center [944, 198] width 56 height 17
copy span "Awar Ghalb"
click at [960, 194] on span "Awar Ghalb" at bounding box center [944, 198] width 56 height 17
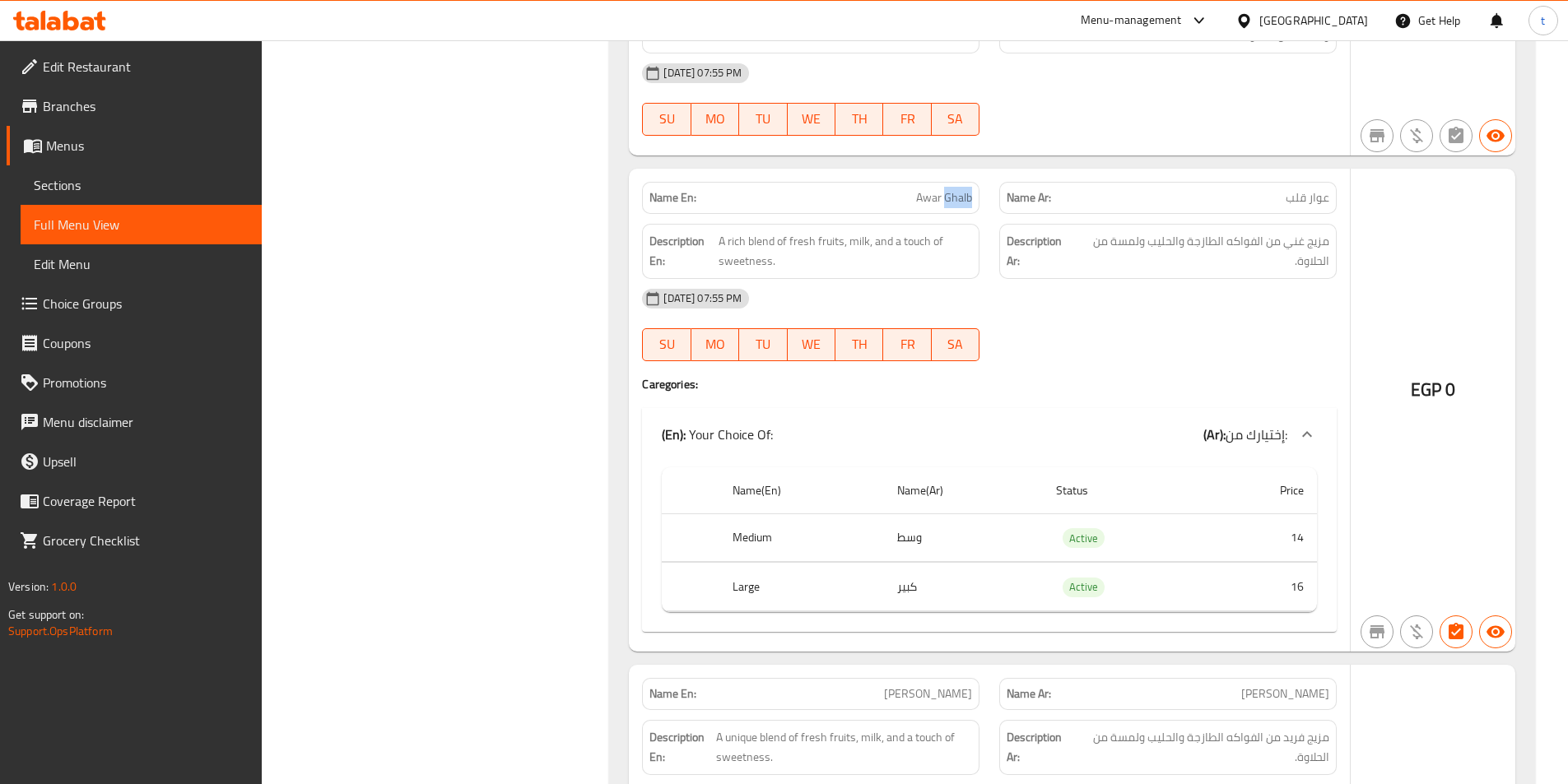
click at [960, 194] on span "Awar Ghalb" at bounding box center [944, 198] width 56 height 17
drag, startPoint x: 919, startPoint y: 196, endPoint x: 965, endPoint y: 196, distance: 46.0
click at [965, 196] on span "Awar Ghalb" at bounding box center [944, 198] width 56 height 17
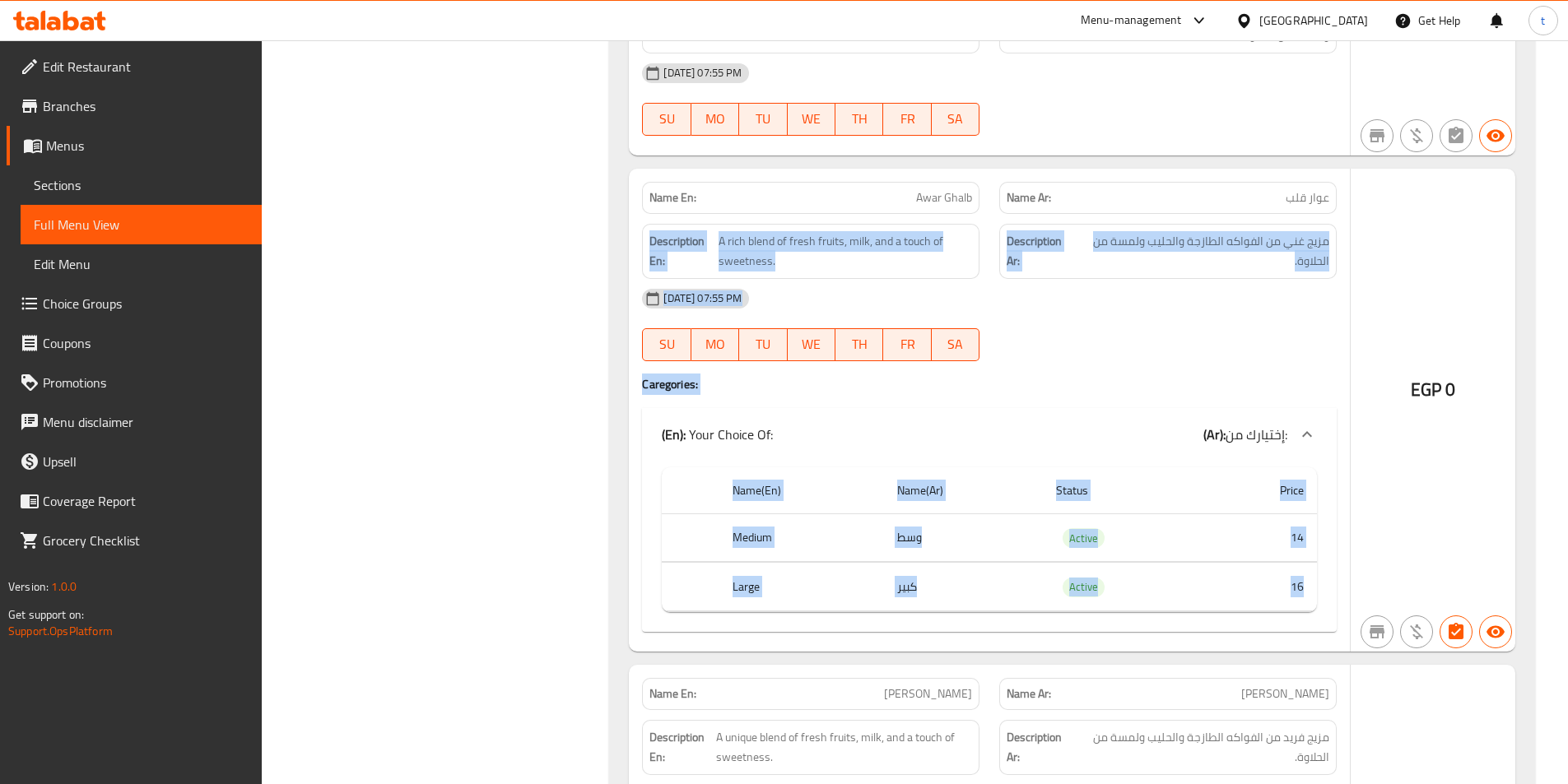
drag, startPoint x: 1275, startPoint y: 198, endPoint x: 1351, endPoint y: 214, distance: 77.7
click at [1351, 214] on div "Name En: Awar Ghalb Name Ar: عوار قلب Description En: A rich blend of fresh fru…" at bounding box center [1072, 410] width 886 height 483
click at [1288, 190] on span "عوار قلب" at bounding box center [1308, 198] width 44 height 17
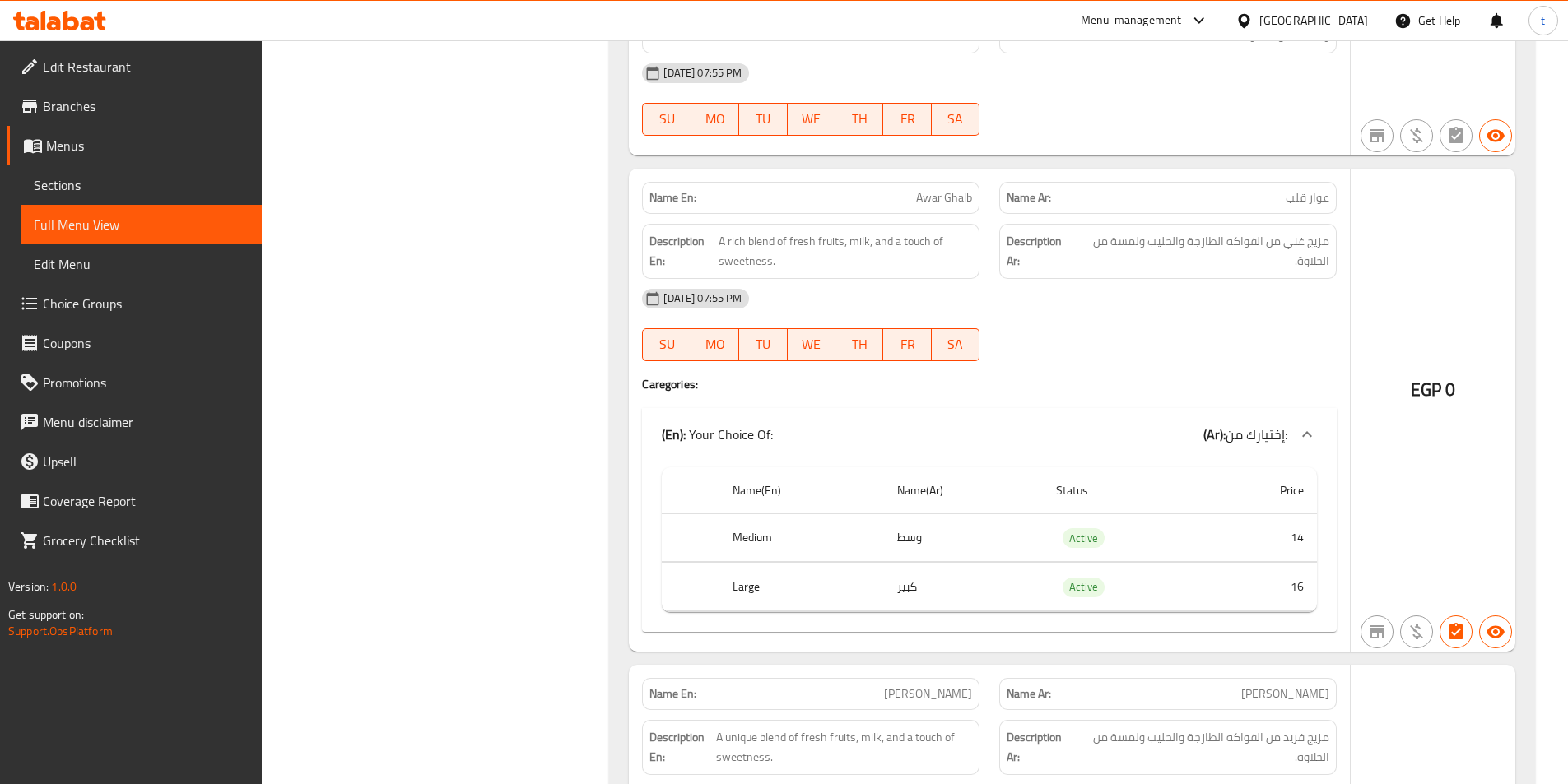
drag, startPoint x: 1290, startPoint y: 190, endPoint x: 1299, endPoint y: 190, distance: 9.0
click at [1292, 190] on span "عوار قلب" at bounding box center [1308, 198] width 44 height 17
click at [952, 197] on span "Awar Ghalb" at bounding box center [944, 198] width 56 height 17
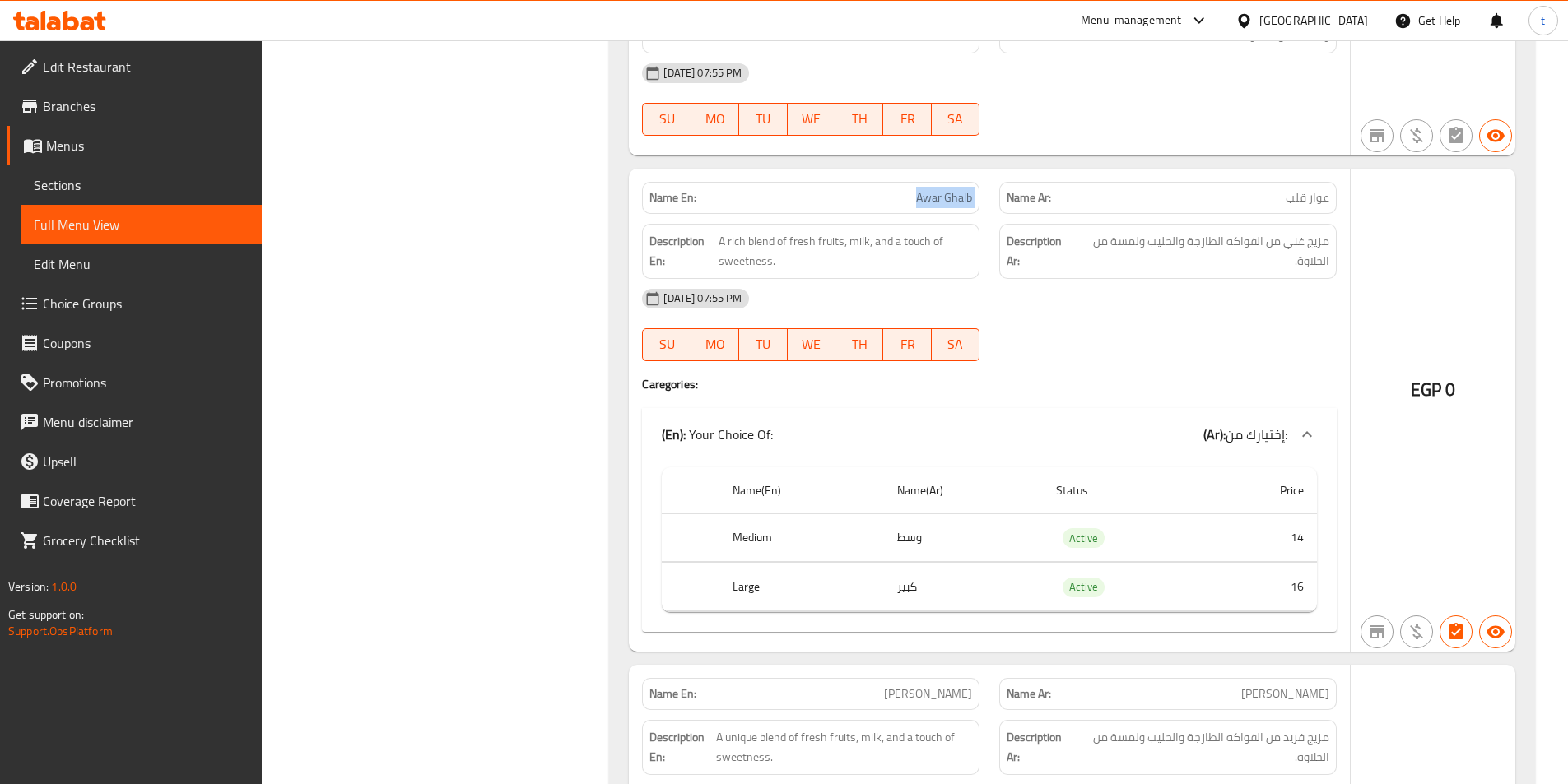
click at [954, 195] on span "Awar Ghalb" at bounding box center [944, 198] width 56 height 17
click at [933, 204] on span "Awar Ghalb" at bounding box center [944, 198] width 56 height 17
copy span "Awar Ghalb"
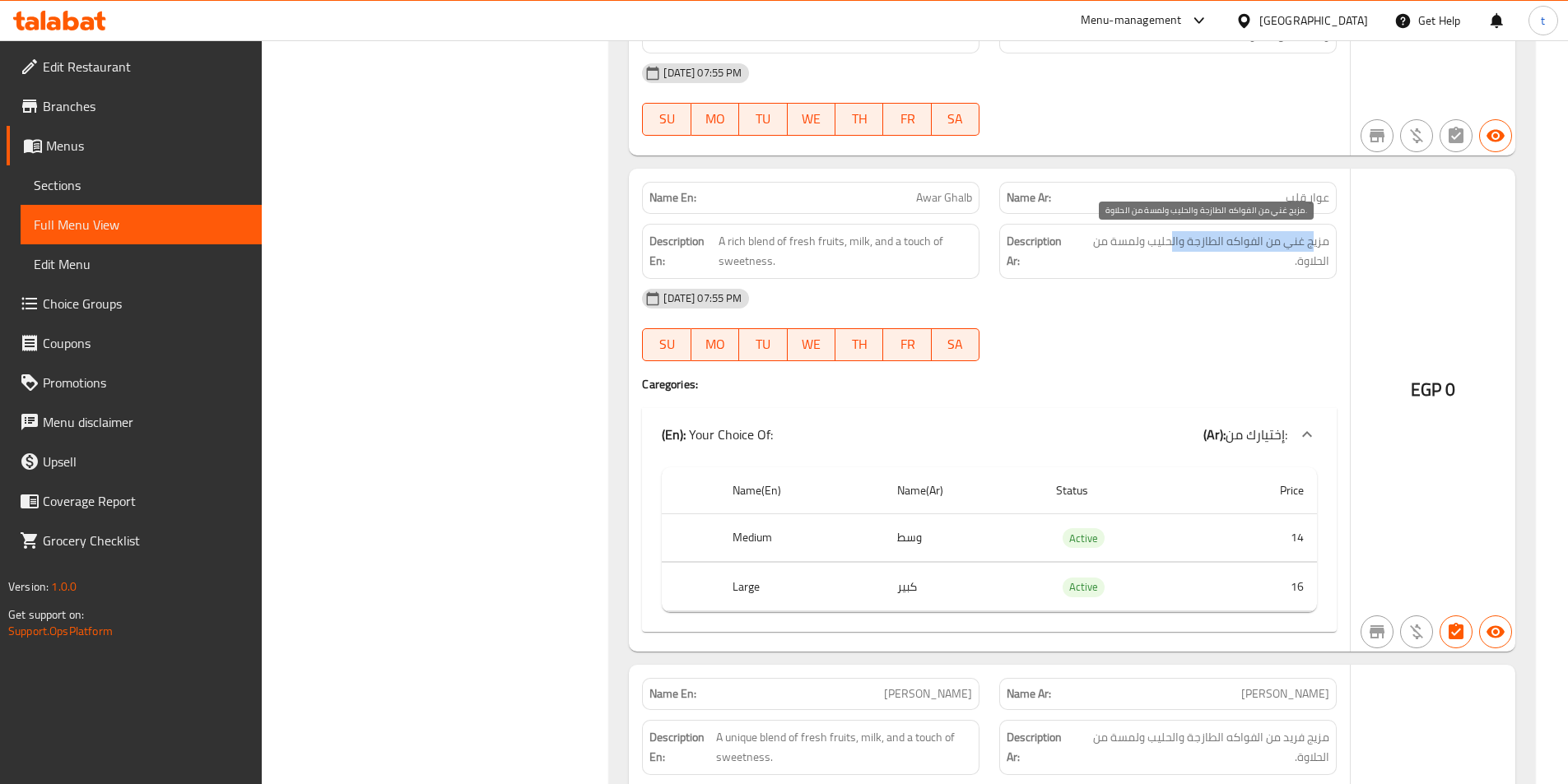
drag, startPoint x: 1297, startPoint y: 235, endPoint x: 1174, endPoint y: 239, distance: 123.1
click at [1174, 239] on div "Description Ar: مزيج غني من الفواكه الطازجة والحليب ولمسة من الحلاوة." at bounding box center [1168, 252] width 357 height 75
click at [1174, 239] on span "مزيج غني من الفواكه الطازجة والحليب ولمسة من الحلاوة." at bounding box center [1202, 252] width 254 height 40
drag, startPoint x: 1174, startPoint y: 239, endPoint x: 1131, endPoint y: 221, distance: 46.6
click at [1169, 237] on span "مزيج غني من الفواكه الطازجة والحليب ولمسة من الحلاوة." at bounding box center [1202, 252] width 254 height 40
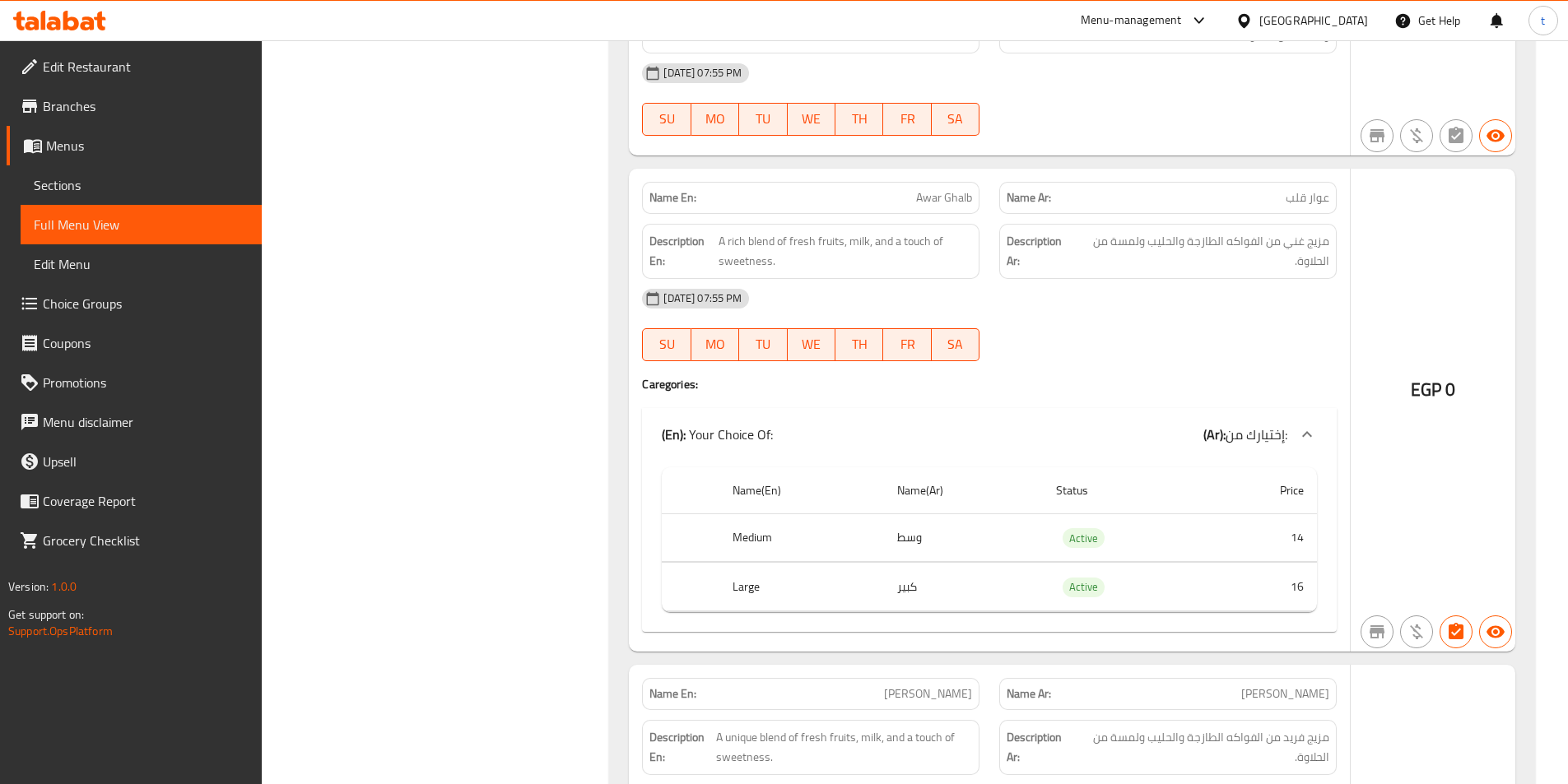
click at [1130, 221] on div "Description Ar: مزيج غني من الفواكه الطازجة والحليب ولمسة من الحلاوة." at bounding box center [1168, 252] width 357 height 75
drag, startPoint x: 1130, startPoint y: 221, endPoint x: 956, endPoint y: 254, distance: 177.1
click at [1124, 226] on div "Description Ar: مزيج غني من الفواكه الطازجة والحليب ولمسة من الحلاوة." at bounding box center [1168, 252] width 357 height 75
drag, startPoint x: 714, startPoint y: 235, endPoint x: 806, endPoint y: 236, distance: 92.0
click at [806, 236] on h6 "Description En: A rich blend of fresh fruits, milk, and a touch of sweetness." at bounding box center [810, 252] width 323 height 40
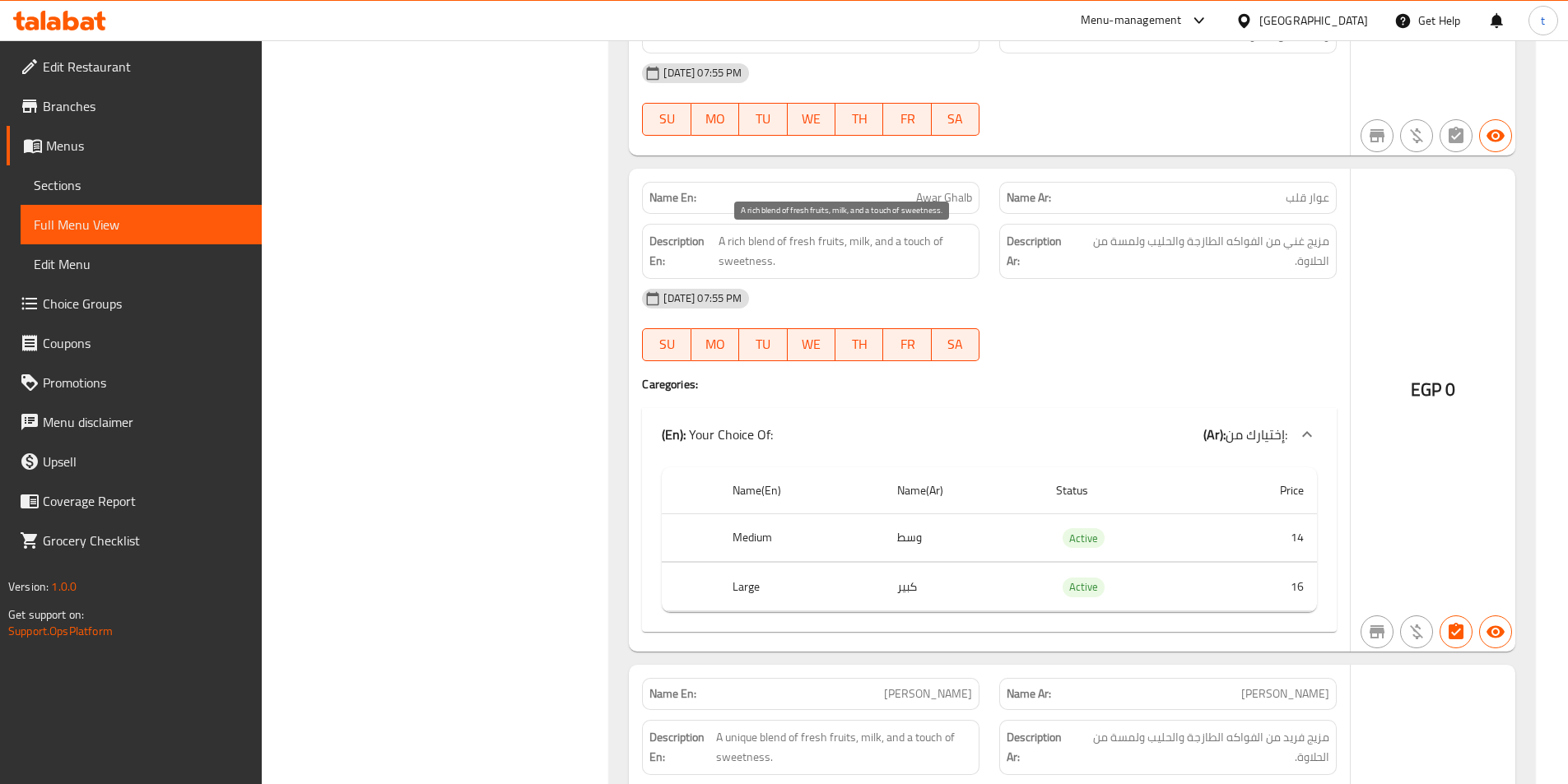
click at [859, 235] on span "A rich blend of fresh fruits, milk, and a touch of sweetness." at bounding box center [845, 252] width 254 height 40
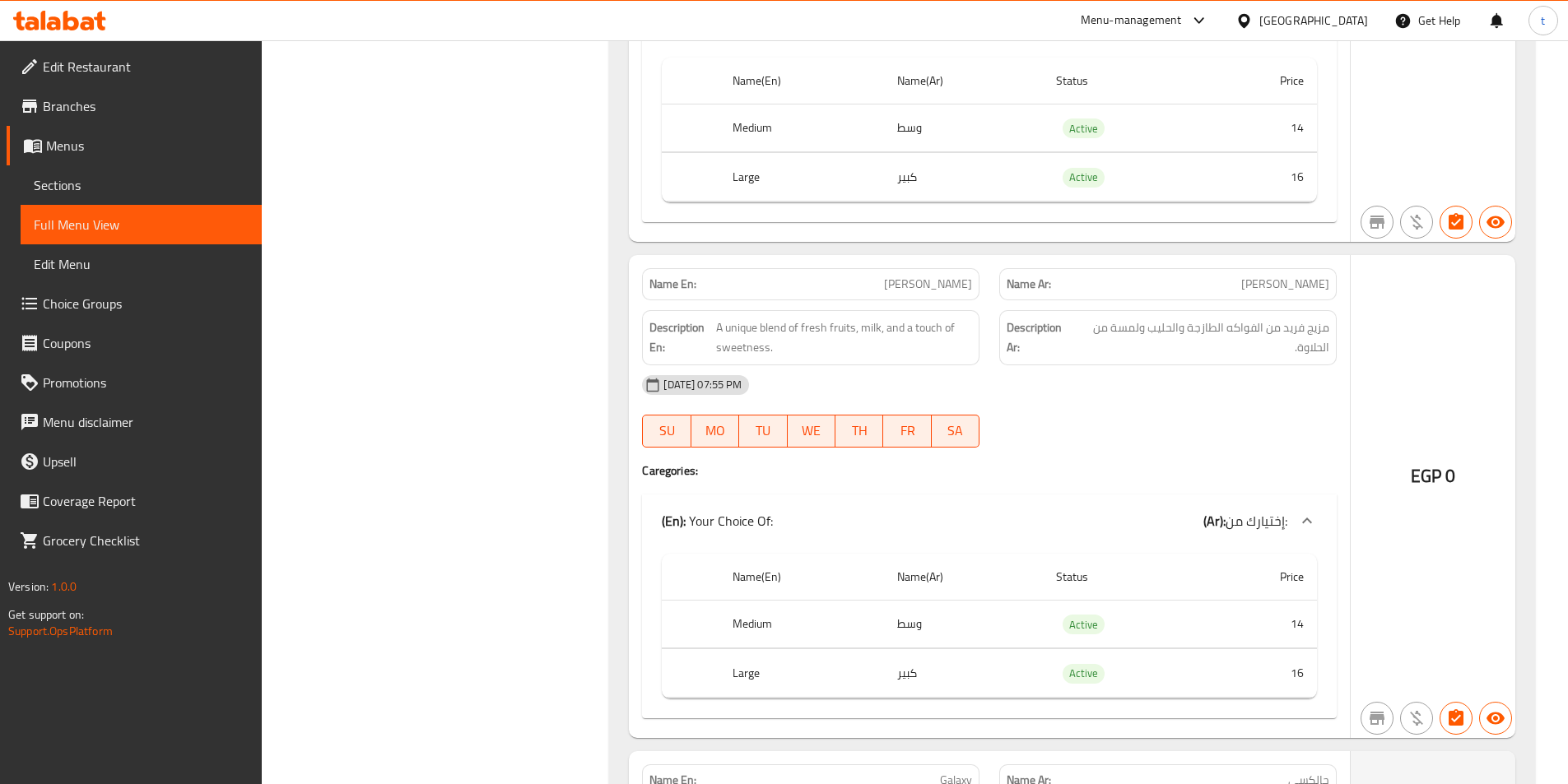
scroll to position [11441, 0]
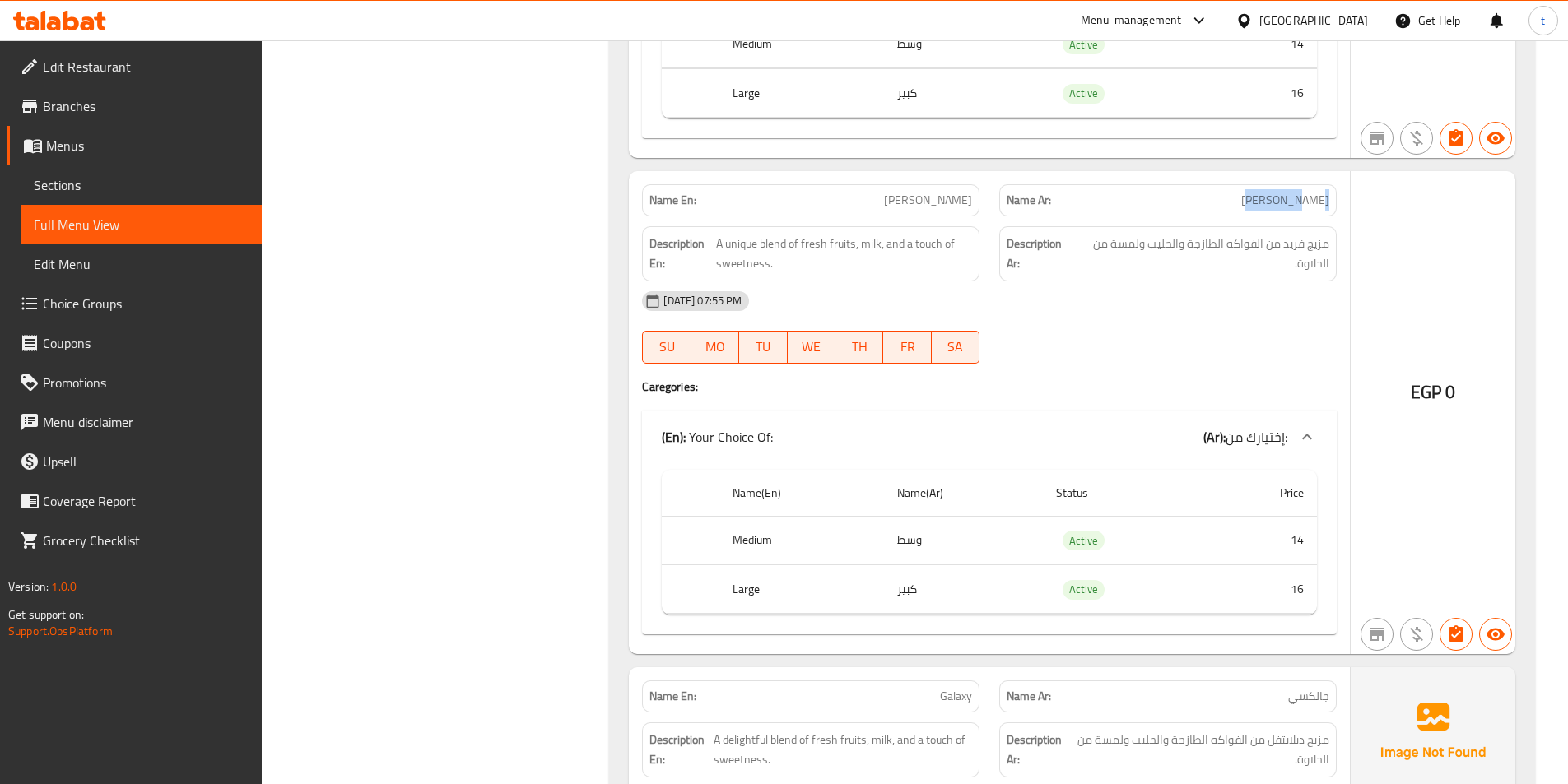
drag, startPoint x: 1333, startPoint y: 197, endPoint x: 1235, endPoint y: 197, distance: 98.0
click at [1235, 197] on div "Name Ar: ناري ناري" at bounding box center [1168, 201] width 338 height 33
drag, startPoint x: 919, startPoint y: 191, endPoint x: 973, endPoint y: 185, distance: 54.3
click at [973, 185] on div "Name En: Nari Nari" at bounding box center [811, 201] width 338 height 33
drag, startPoint x: 712, startPoint y: 242, endPoint x: 856, endPoint y: 246, distance: 144.1
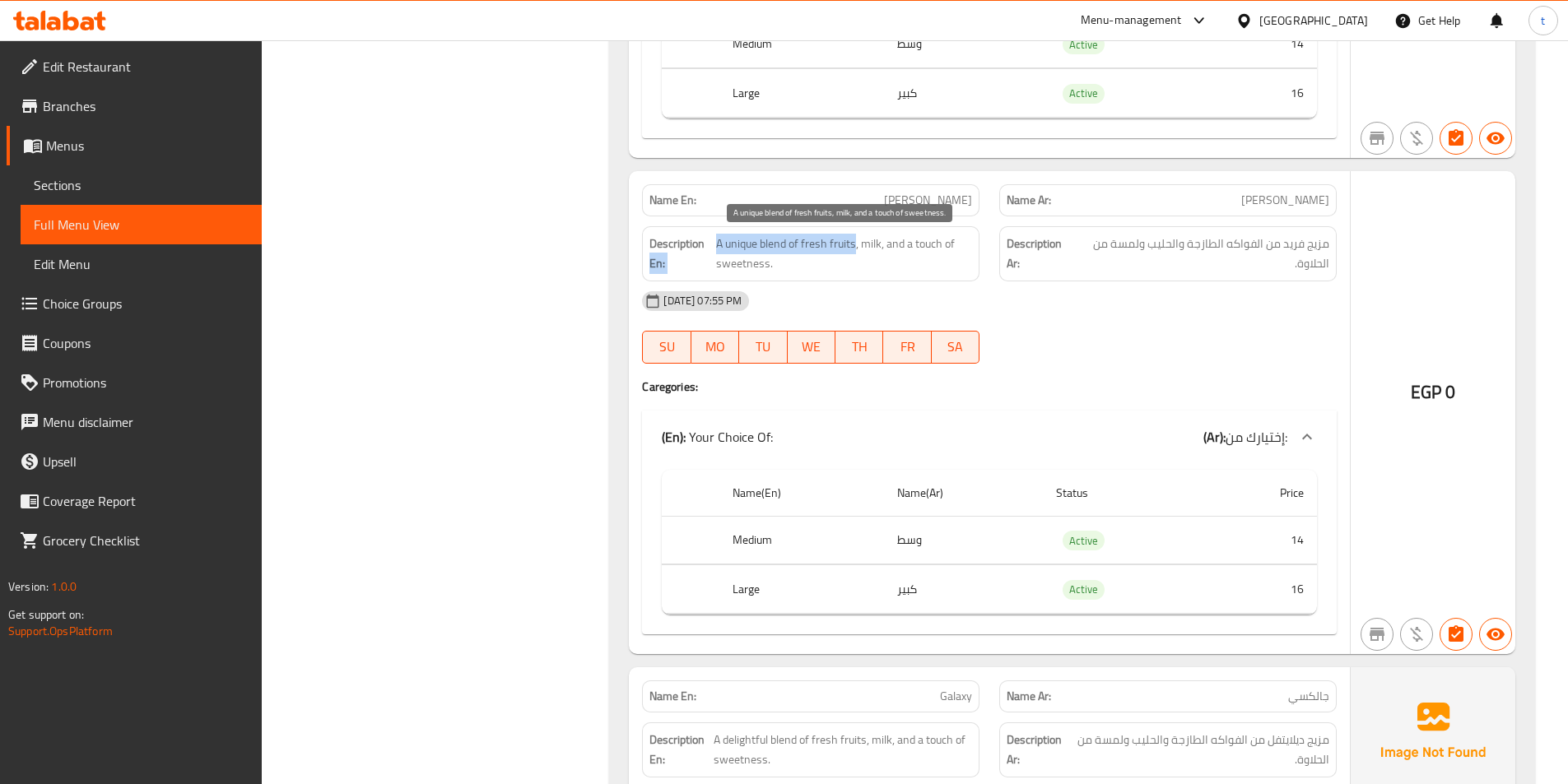
click at [856, 246] on h6 "Description En: A unique blend of fresh fruits, milk, and a touch of sweetness." at bounding box center [810, 254] width 323 height 40
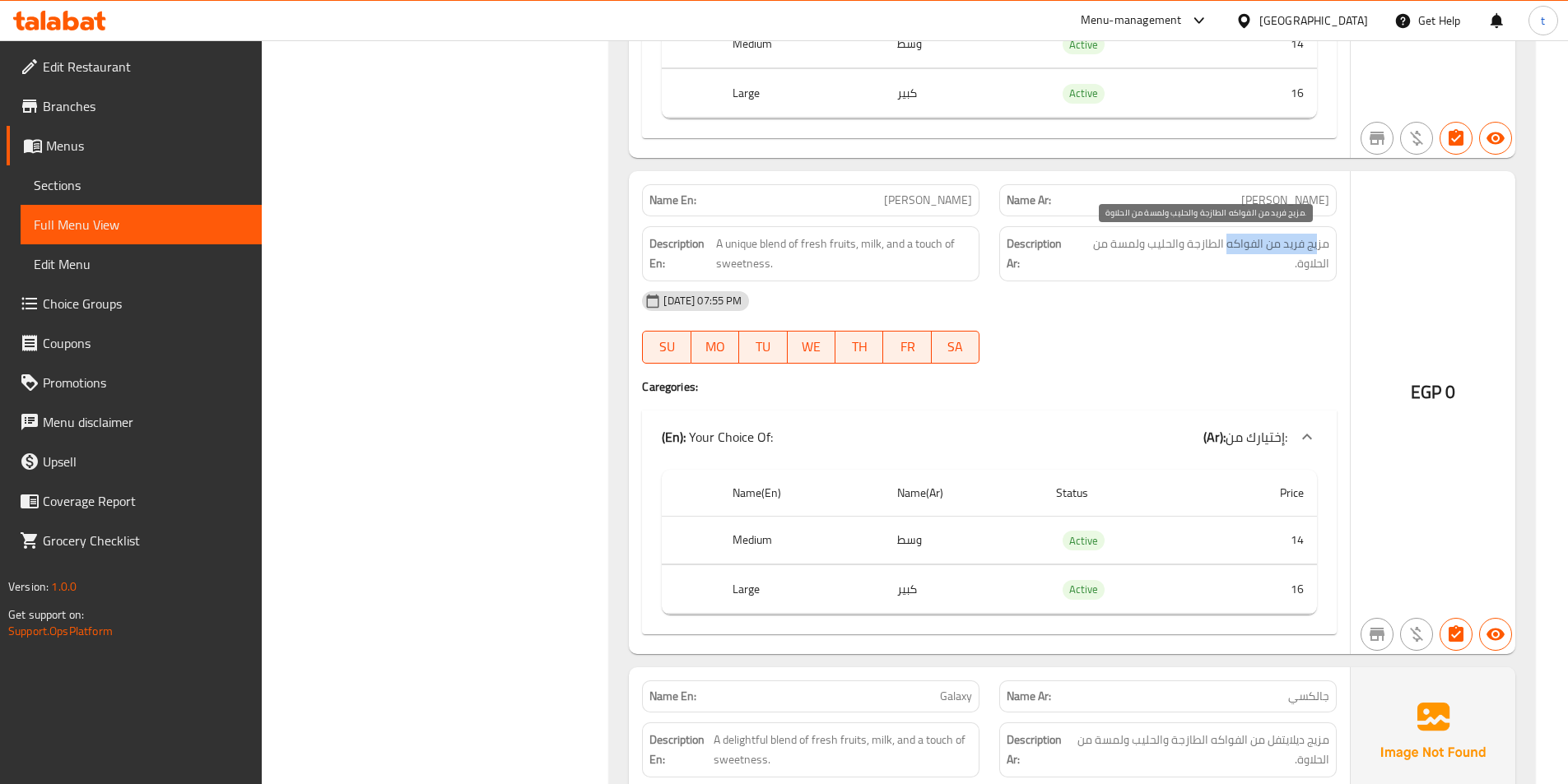
drag, startPoint x: 1319, startPoint y: 245, endPoint x: 1226, endPoint y: 241, distance: 93.1
click at [1226, 241] on span "مزيج فريد من الفواكه الطازجة والحليب ولمسة من الحلاوة." at bounding box center [1202, 254] width 254 height 40
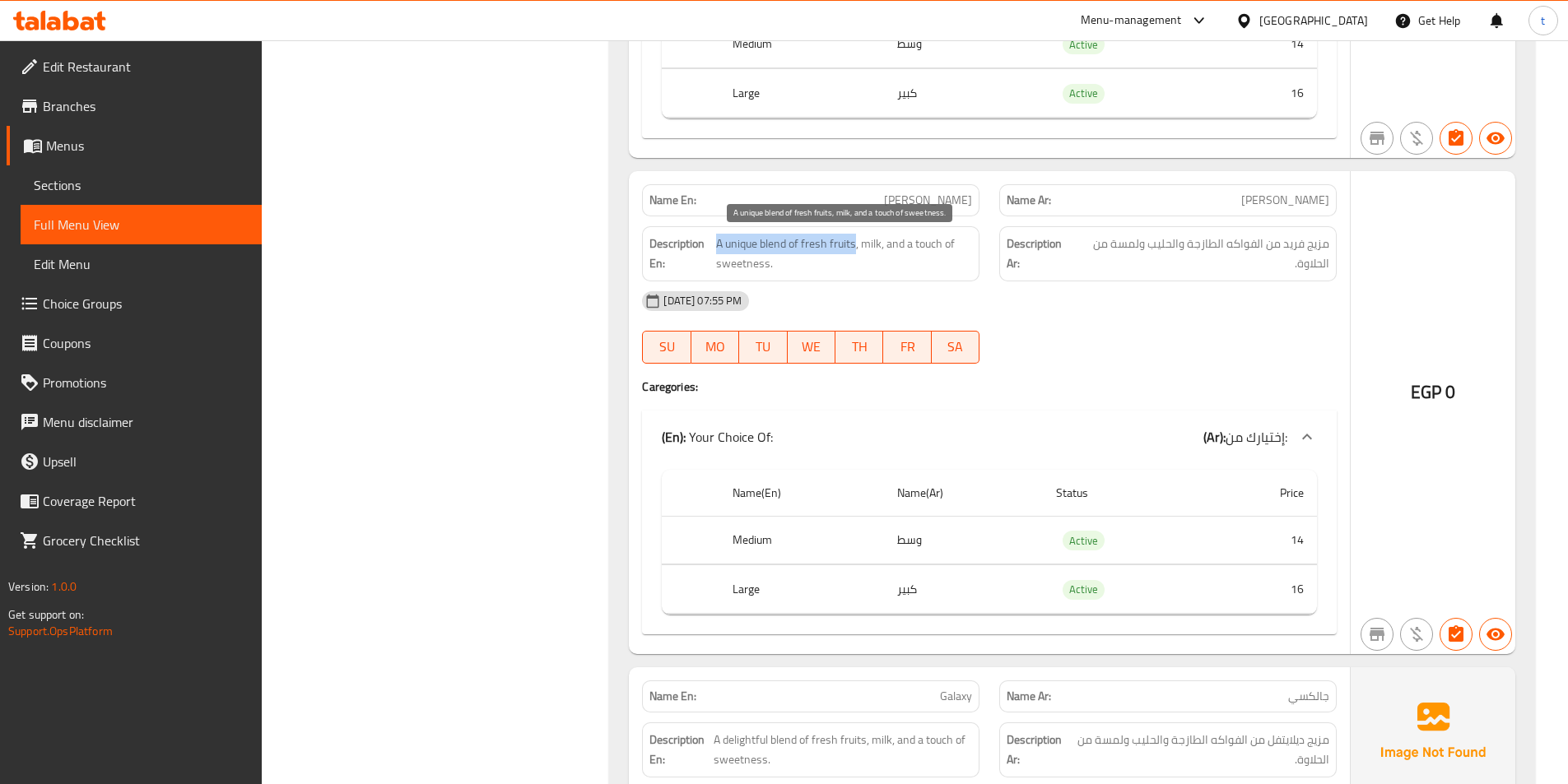
drag, startPoint x: 714, startPoint y: 244, endPoint x: 855, endPoint y: 246, distance: 141.0
click at [855, 246] on h6 "Description En: A unique blend of fresh fruits, milk, and a touch of sweetness." at bounding box center [810, 254] width 323 height 40
drag, startPoint x: 1323, startPoint y: 241, endPoint x: 1178, endPoint y: 229, distance: 145.5
click at [1178, 229] on div "Description Ar: مزيج فريد من الفواكه الطازجة والحليب ولمسة من الحلاوة." at bounding box center [1168, 254] width 338 height 56
click at [839, 225] on div "Description En: A unique blend of fresh fruits, milk, and a touch of sweetness." at bounding box center [810, 254] width 357 height 75
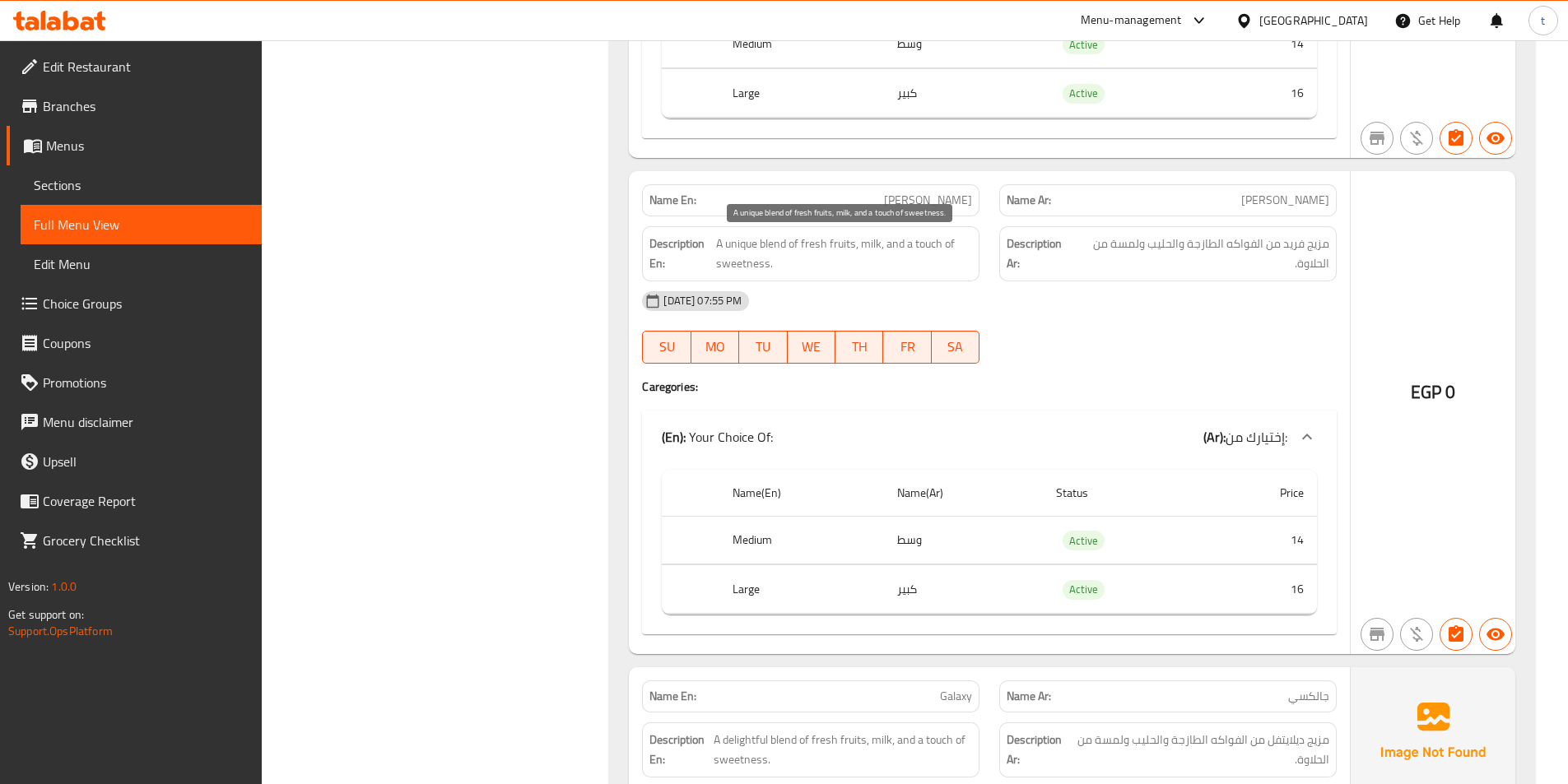
click at [888, 258] on span "A unique blend of fresh fruits, milk, and a touch of sweetness." at bounding box center [843, 254] width 256 height 40
click at [874, 241] on span "A unique blend of fresh fruits, milk, and a touch of sweetness." at bounding box center [843, 254] width 256 height 40
drag, startPoint x: 896, startPoint y: 244, endPoint x: 967, endPoint y: 277, distance: 78.3
click at [967, 277] on div "Description En: A unique blend of fresh fruits, milk, and a touch of sweetness." at bounding box center [811, 254] width 338 height 56
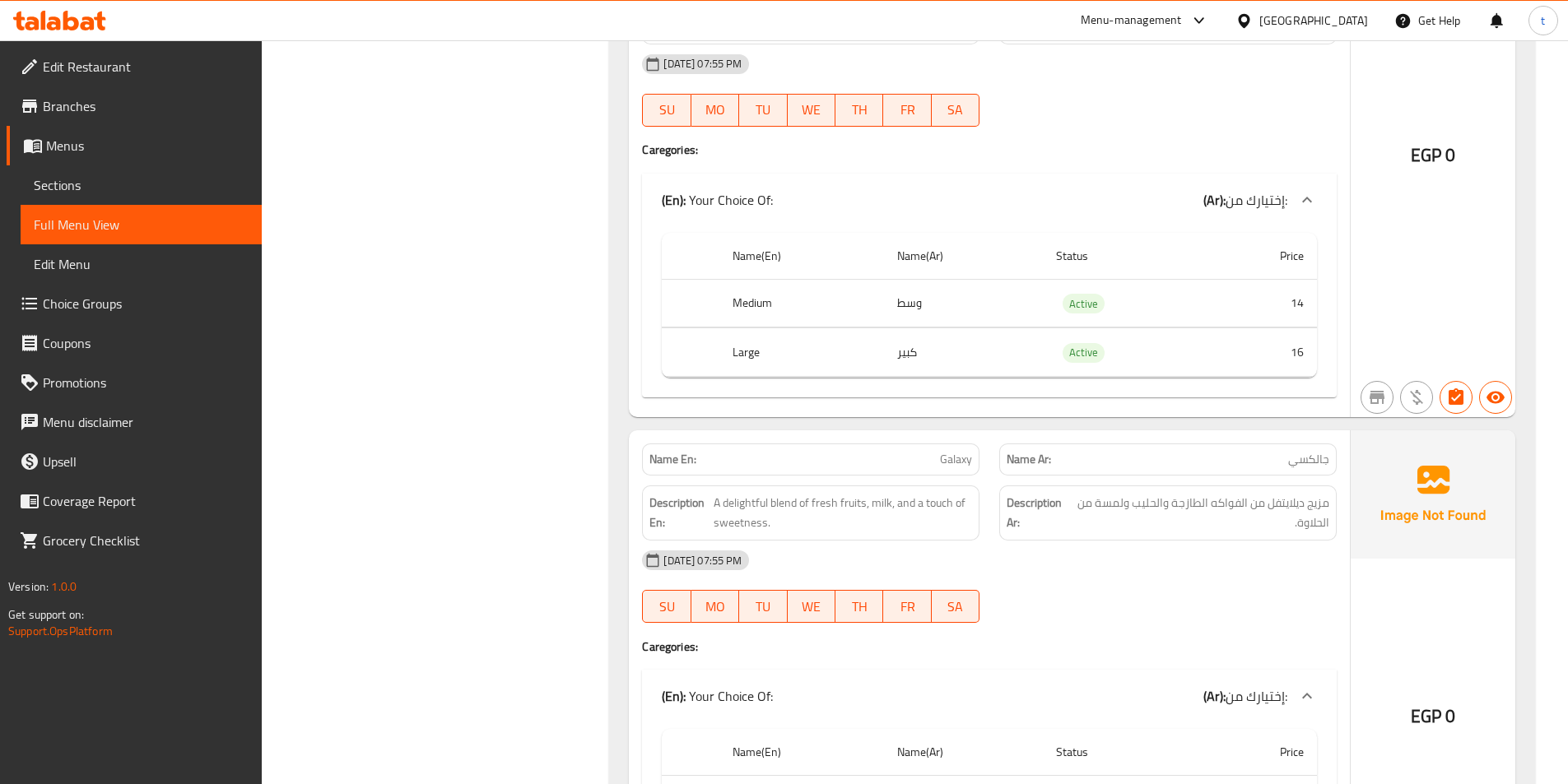
scroll to position [11853, 0]
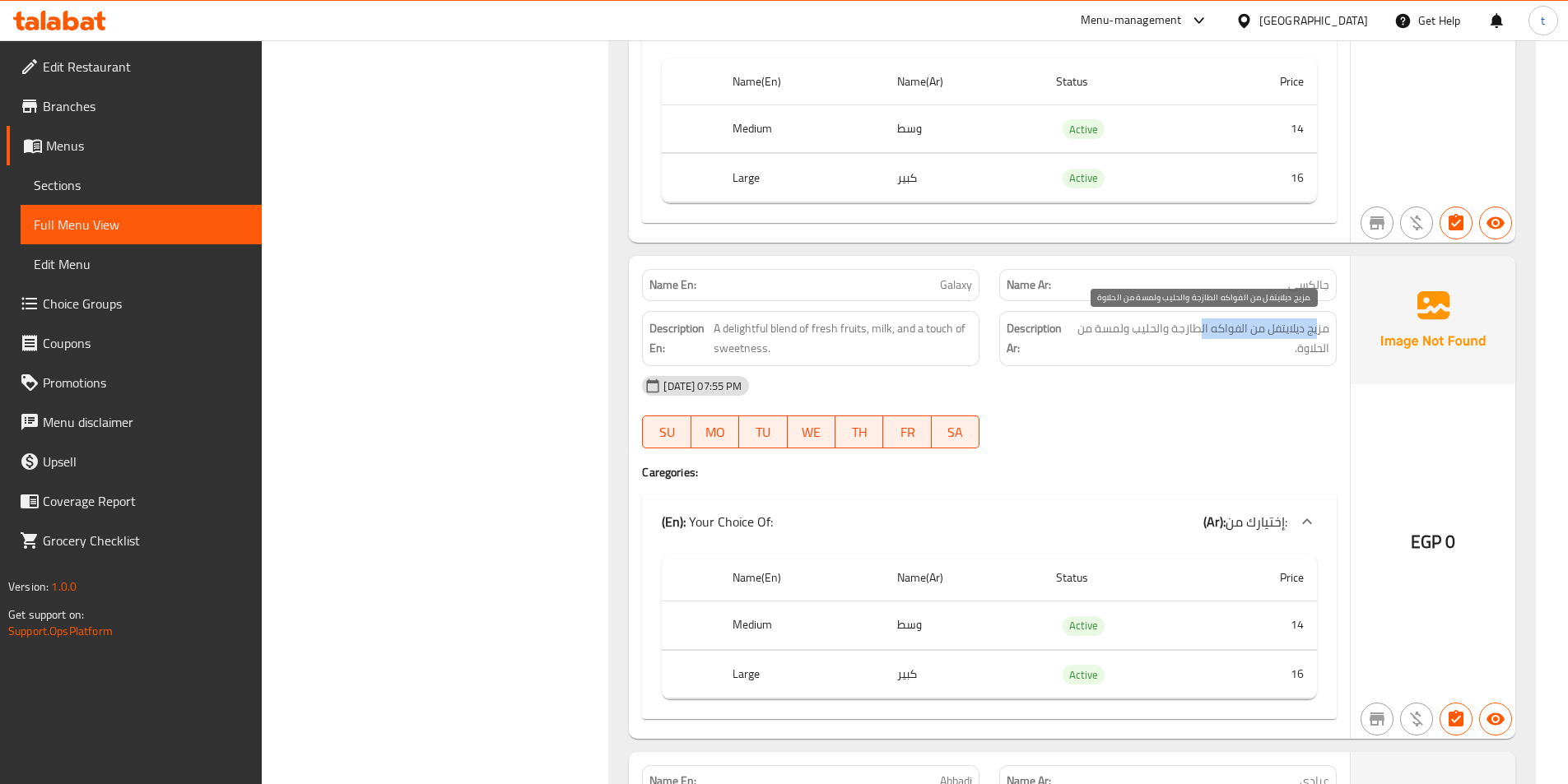
drag, startPoint x: 1250, startPoint y: 319, endPoint x: 861, endPoint y: 275, distance: 391.5
click at [1196, 316] on div "Description Ar: مزيج ديلايتفل من الفواكه الطازجة والحليب ولمسة من الحلاوة." at bounding box center [1168, 339] width 338 height 56
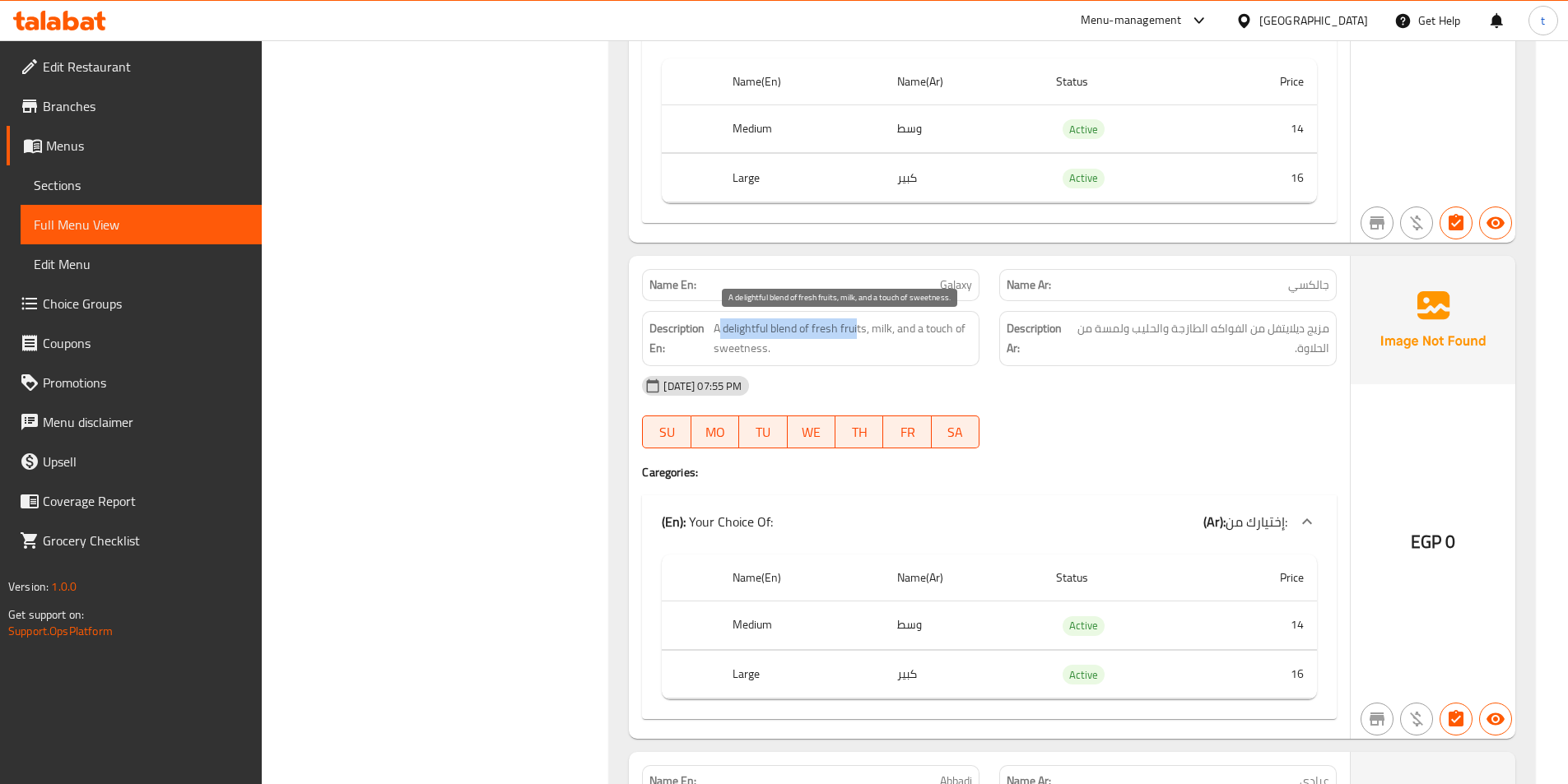
drag, startPoint x: 720, startPoint y: 322, endPoint x: 858, endPoint y: 326, distance: 138.1
click at [858, 326] on span "A delightful blend of fresh fruits, milk, and a touch of sweetness." at bounding box center [843, 339] width 258 height 40
click at [748, 335] on span "A delightful blend of fresh fruits, milk, and a touch of sweetness." at bounding box center [843, 339] width 258 height 40
click at [711, 326] on h6 "Description En: A delightful blend of fresh fruits, milk, and a touch of sweetn…" at bounding box center [810, 339] width 323 height 40
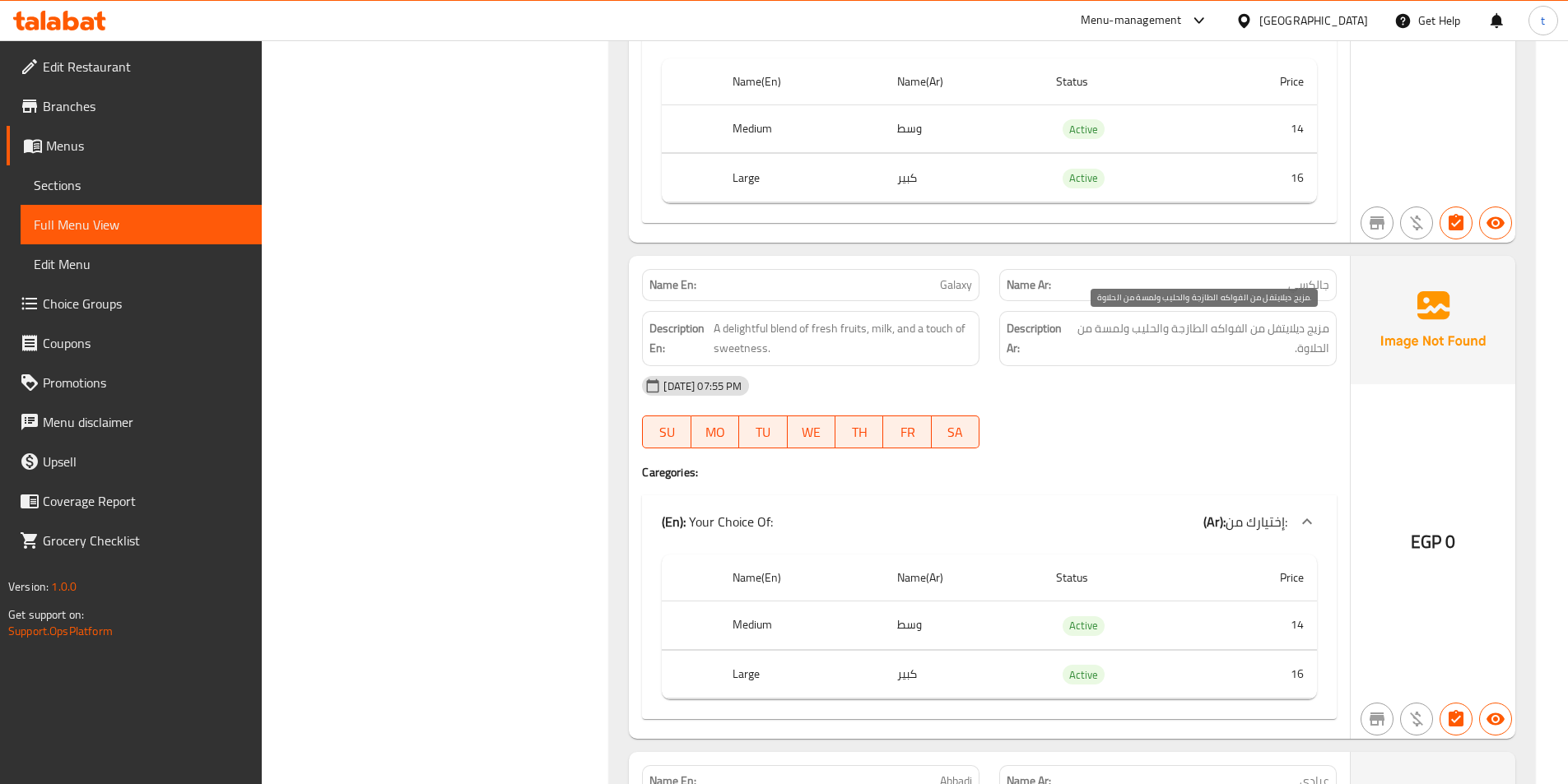
click at [1319, 342] on span "مزيج ديلايتفل من الفواكه الطازجة والحليب ولمسة من الحلاوة." at bounding box center [1199, 339] width 256 height 40
drag, startPoint x: 1319, startPoint y: 342, endPoint x: 1271, endPoint y: 331, distance: 49.2
click at [1319, 341] on span "مزيج ديلايتفل من الفواكه الطازجة والحليب ولمسة من الحلاوة." at bounding box center [1199, 339] width 256 height 40
click at [1273, 328] on span "مزيج ديلايتفل من الفواكه الطازجة والحليب ولمسة من الحلاوة." at bounding box center [1199, 339] width 256 height 40
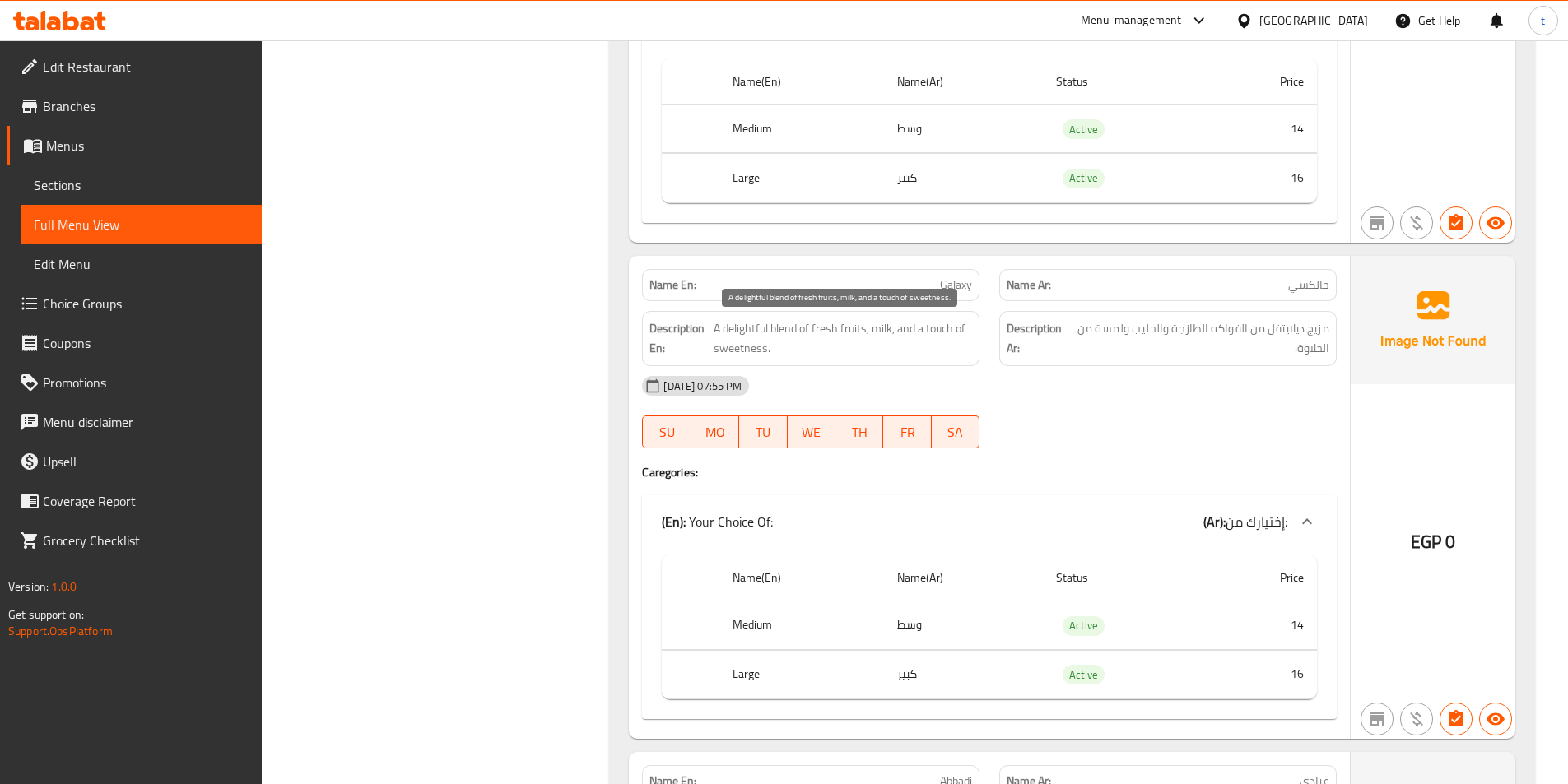
click at [759, 333] on span "A delightful blend of fresh fruits, milk, and a touch of sweetness." at bounding box center [843, 339] width 258 height 40
drag, startPoint x: 759, startPoint y: 333, endPoint x: 790, endPoint y: 325, distance: 32.0
click at [761, 332] on span "A delightful blend of fresh fruits, milk, and a touch of sweetness." at bounding box center [843, 339] width 258 height 40
click at [790, 325] on span "A delightful blend of fresh fruits, milk, and a touch of sweetness." at bounding box center [843, 339] width 258 height 40
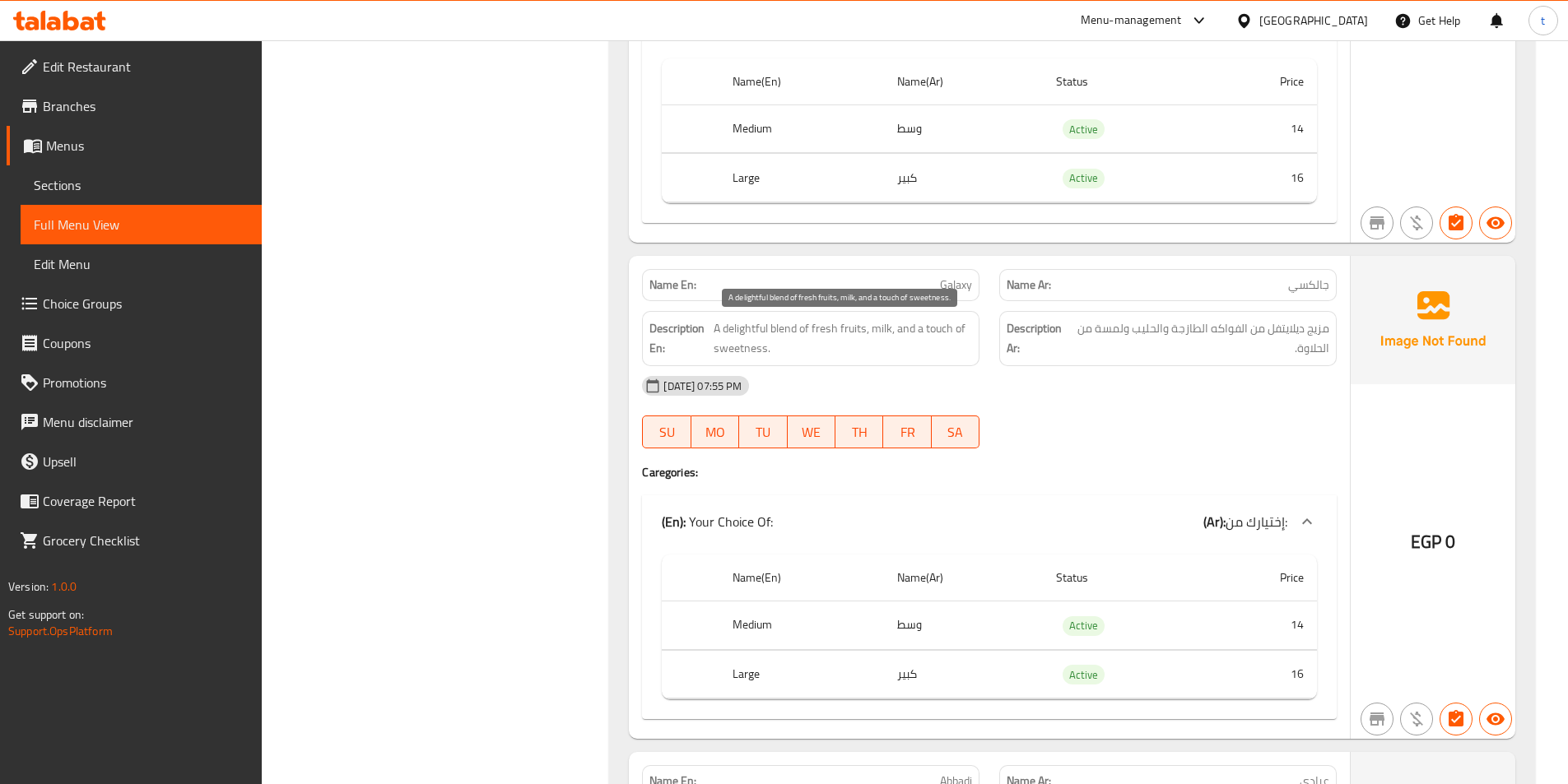
click at [818, 327] on span "A delightful blend of fresh fruits, milk, and a touch of sweetness." at bounding box center [843, 339] width 258 height 40
drag, startPoint x: 1315, startPoint y: 326, endPoint x: 1172, endPoint y: 312, distance: 143.7
click at [1172, 312] on div "Description Ar: مزيج ديلايتفل من الفواكه الطازجة والحليب ولمسة من الحلاوة." at bounding box center [1168, 339] width 338 height 56
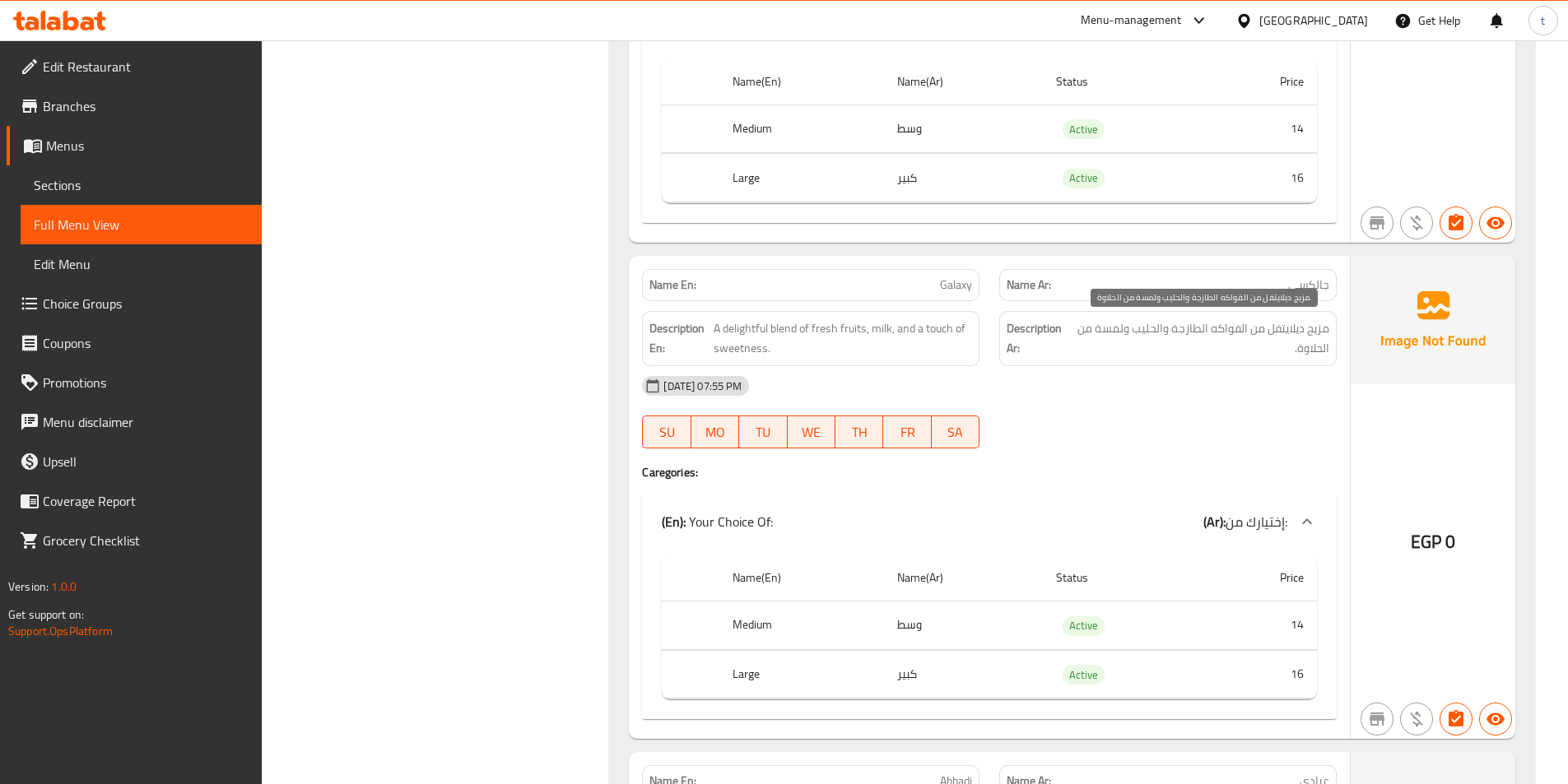
click at [1325, 342] on span "مزيج ديلايتفل من الفواكه الطازجة والحليب ولمسة من الحلاوة." at bounding box center [1199, 339] width 256 height 40
drag, startPoint x: 1325, startPoint y: 342, endPoint x: 1317, endPoint y: 338, distance: 8.9
click at [1324, 342] on span "مزيج ديلايتفل من الفواكه الطازجة والحليب ولمسة من الحلاوة." at bounding box center [1199, 339] width 256 height 40
click at [1282, 324] on span "مزيج ديلايتفل من الفواكه الطازجة والحليب ولمسة من الحلاوة." at bounding box center [1199, 339] width 256 height 40
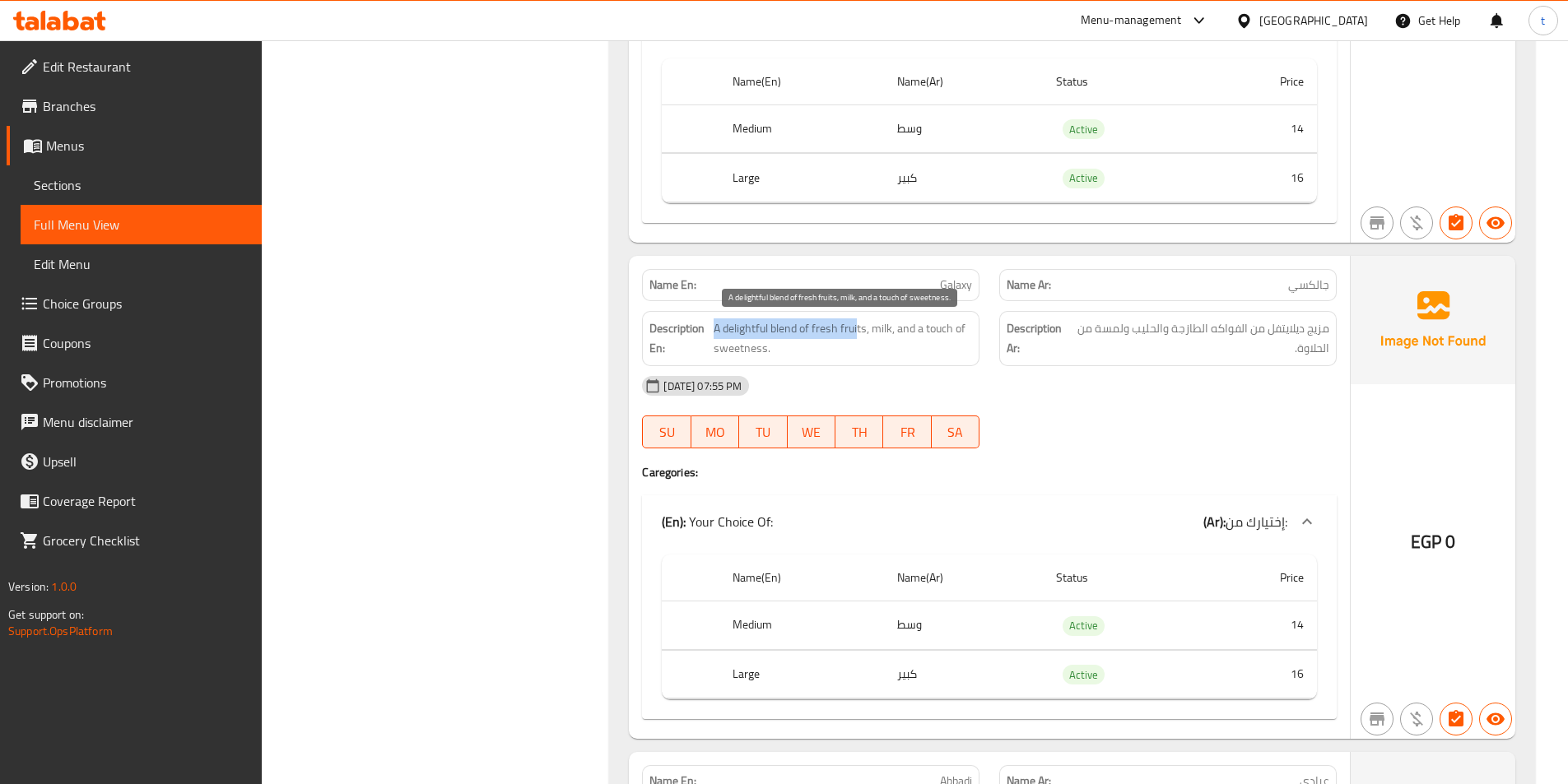
drag, startPoint x: 714, startPoint y: 328, endPoint x: 859, endPoint y: 322, distance: 145.1
click at [859, 322] on span "A delightful blend of fresh fruits, milk, and a touch of sweetness." at bounding box center [843, 339] width 258 height 40
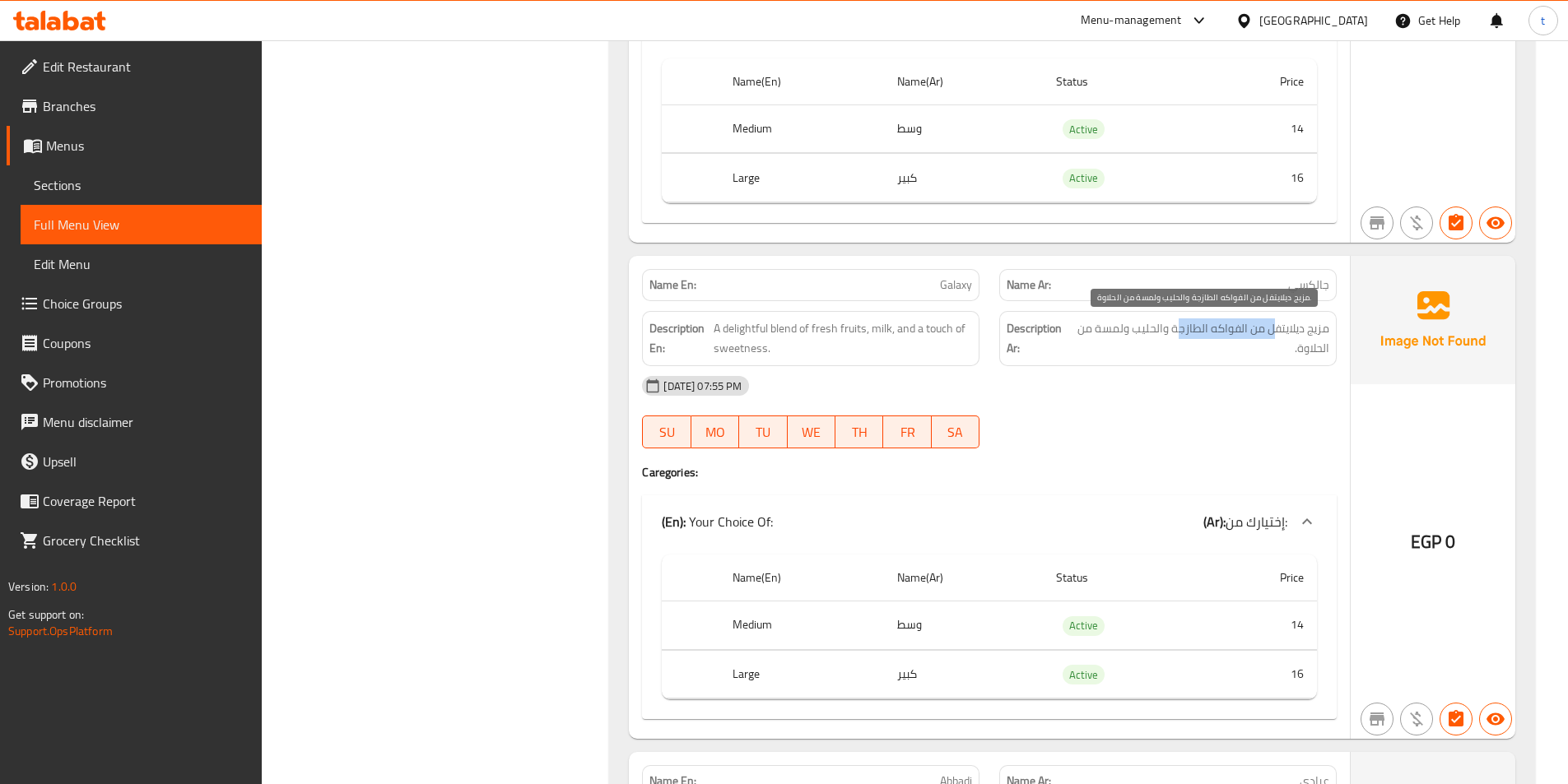
drag, startPoint x: 1271, startPoint y: 332, endPoint x: 1179, endPoint y: 318, distance: 93.1
click at [1179, 319] on span "مزيج ديلايتفل من الفواكه الطازجة والحليب ولمسة من الحلاوة." at bounding box center [1199, 339] width 256 height 40
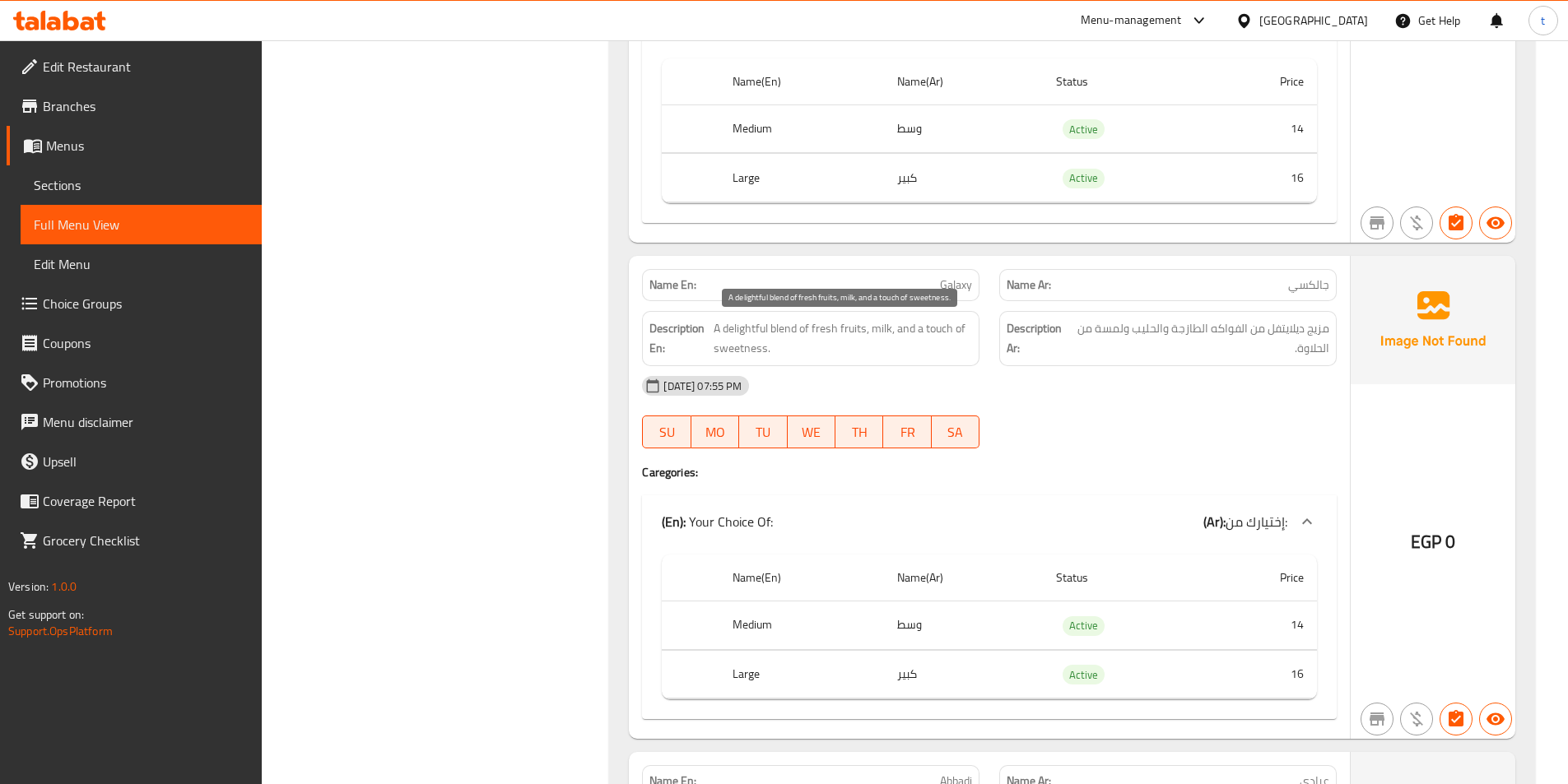
click at [875, 322] on span "A delightful blend of fresh fruits, milk, and a touch of sweetness." at bounding box center [843, 339] width 258 height 40
drag, startPoint x: 1173, startPoint y: 335, endPoint x: 1062, endPoint y: 324, distance: 111.5
click at [1062, 324] on h6 "Description Ar: مزيج ديلايتفل من الفواكه الطازجة والحليب ولمسة من الحلاوة." at bounding box center [1168, 339] width 323 height 40
click at [1335, 368] on div "[DATE] 07:55 PM" at bounding box center [989, 386] width 714 height 39
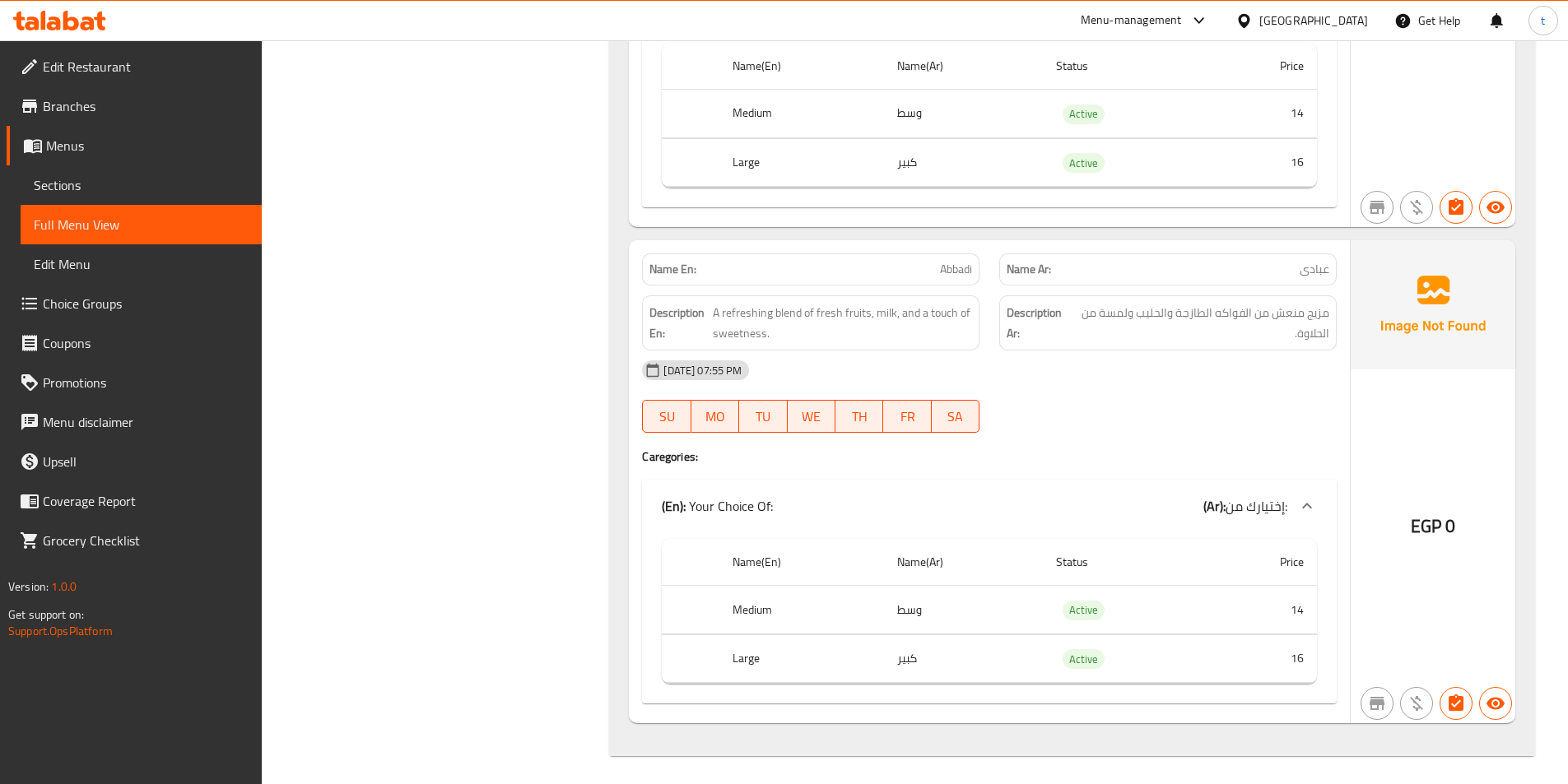
scroll to position [12370, 0]
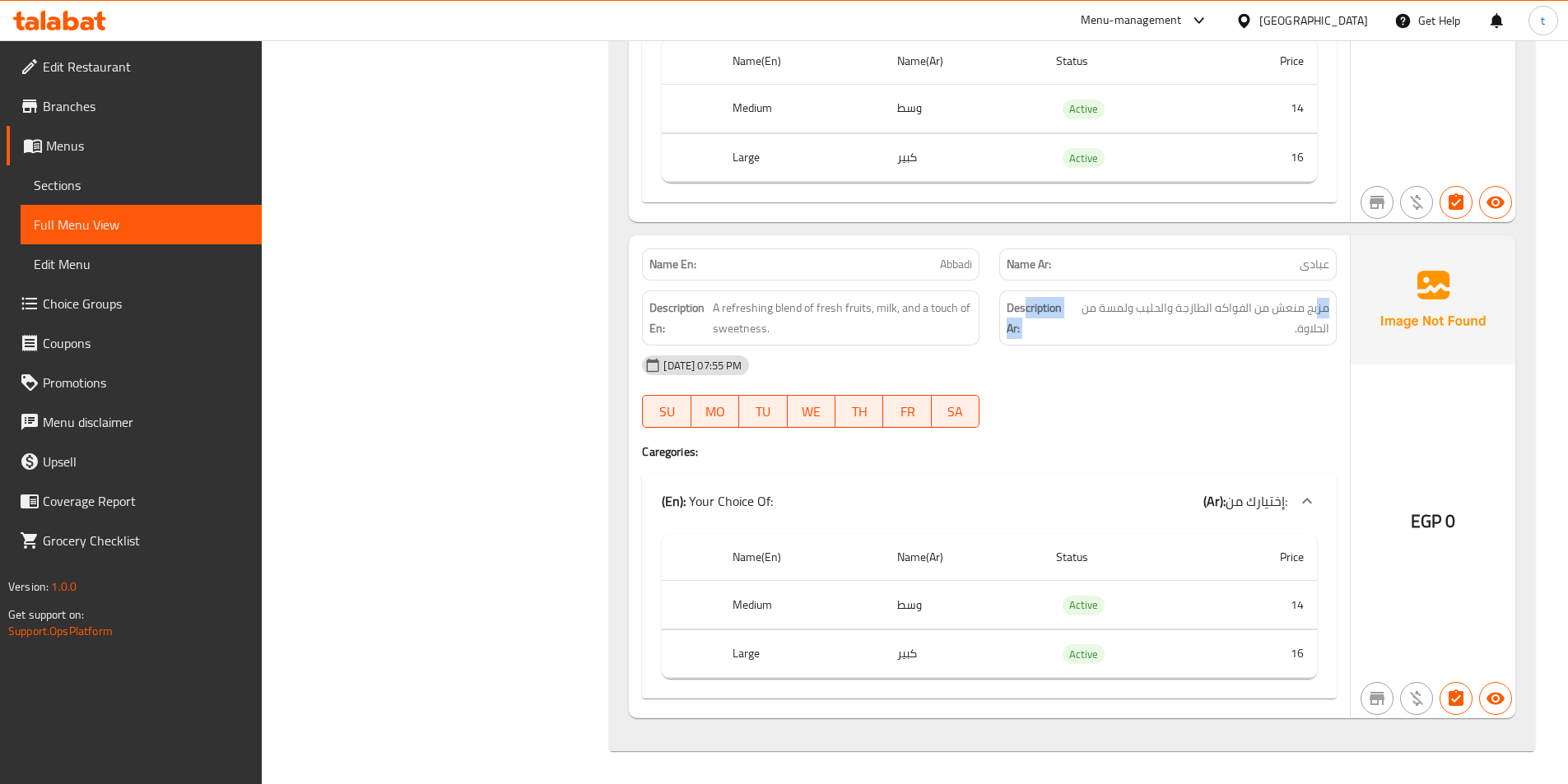
drag, startPoint x: 1317, startPoint y: 303, endPoint x: 1023, endPoint y: 290, distance: 294.3
click at [1023, 290] on div "Description Ar: مزيج منعش من الفواكه الطازجة والحليب ولمسة من الحلاوة." at bounding box center [1168, 318] width 357 height 75
click at [1178, 293] on div "Description Ar: مزيج منعش من الفواكه الطازجة والحليب ولمسة من الحلاوة." at bounding box center [1168, 319] width 338 height 56
drag, startPoint x: 720, startPoint y: 299, endPoint x: 899, endPoint y: 313, distance: 179.5
click at [843, 298] on span "A refreshing blend of fresh fruits, milk, and a touch of sweetness." at bounding box center [842, 318] width 259 height 40
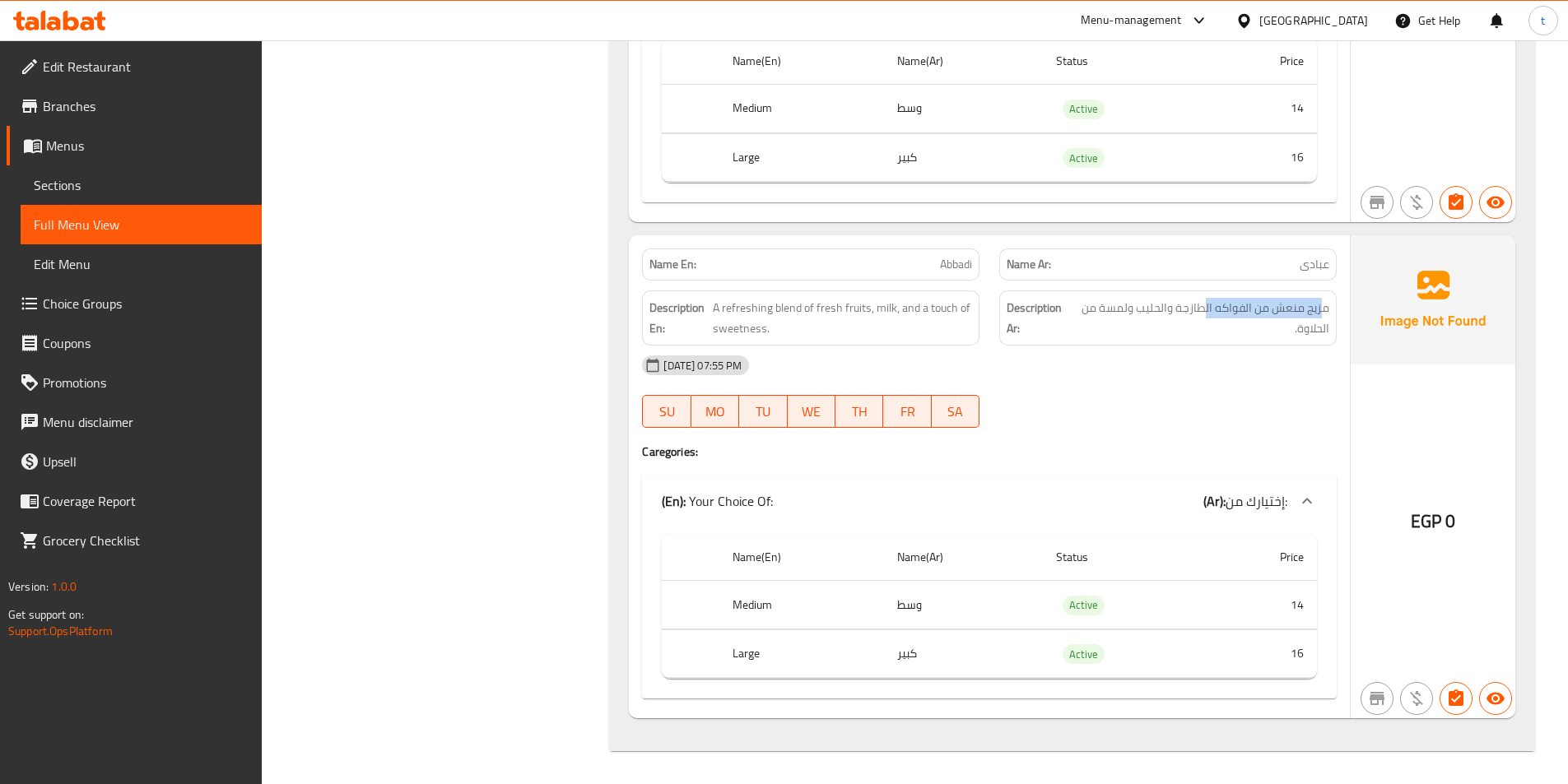
drag, startPoint x: 1323, startPoint y: 306, endPoint x: 1205, endPoint y: 294, distance: 118.6
click at [1205, 294] on div "Description Ar: مزيج منعش من الفواكه الطازجة والحليب ولمسة من الحلاوة." at bounding box center [1168, 319] width 338 height 56
click at [1192, 298] on span "مزيج منعش من الفواكه الطازجة والحليب ولمسة من الحلاوة." at bounding box center [1200, 318] width 256 height 40
drag, startPoint x: 715, startPoint y: 308, endPoint x: 876, endPoint y: 302, distance: 161.1
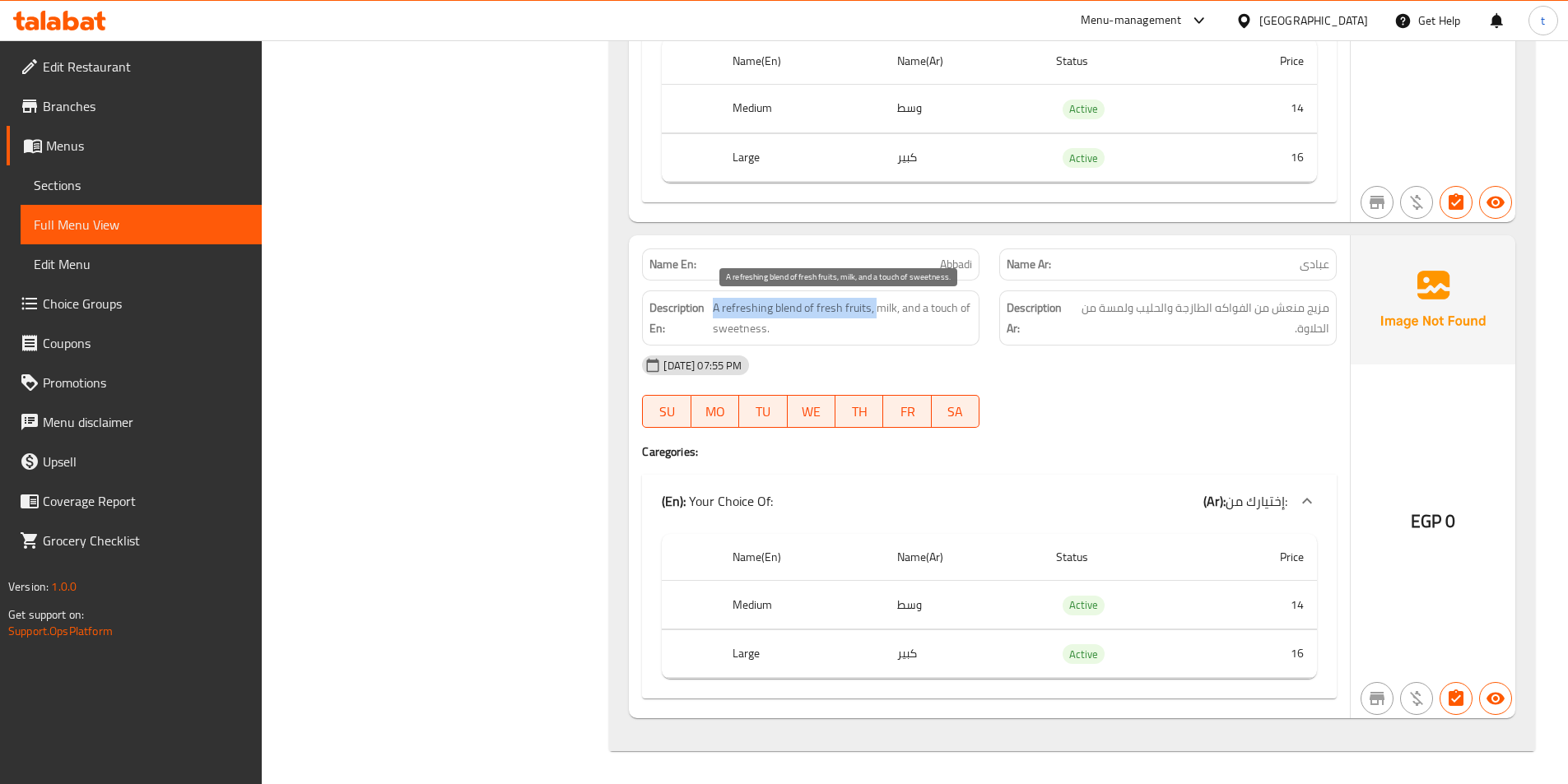
click at [876, 302] on span "A refreshing blend of fresh fruits, milk, and a touch of sweetness." at bounding box center [842, 318] width 259 height 40
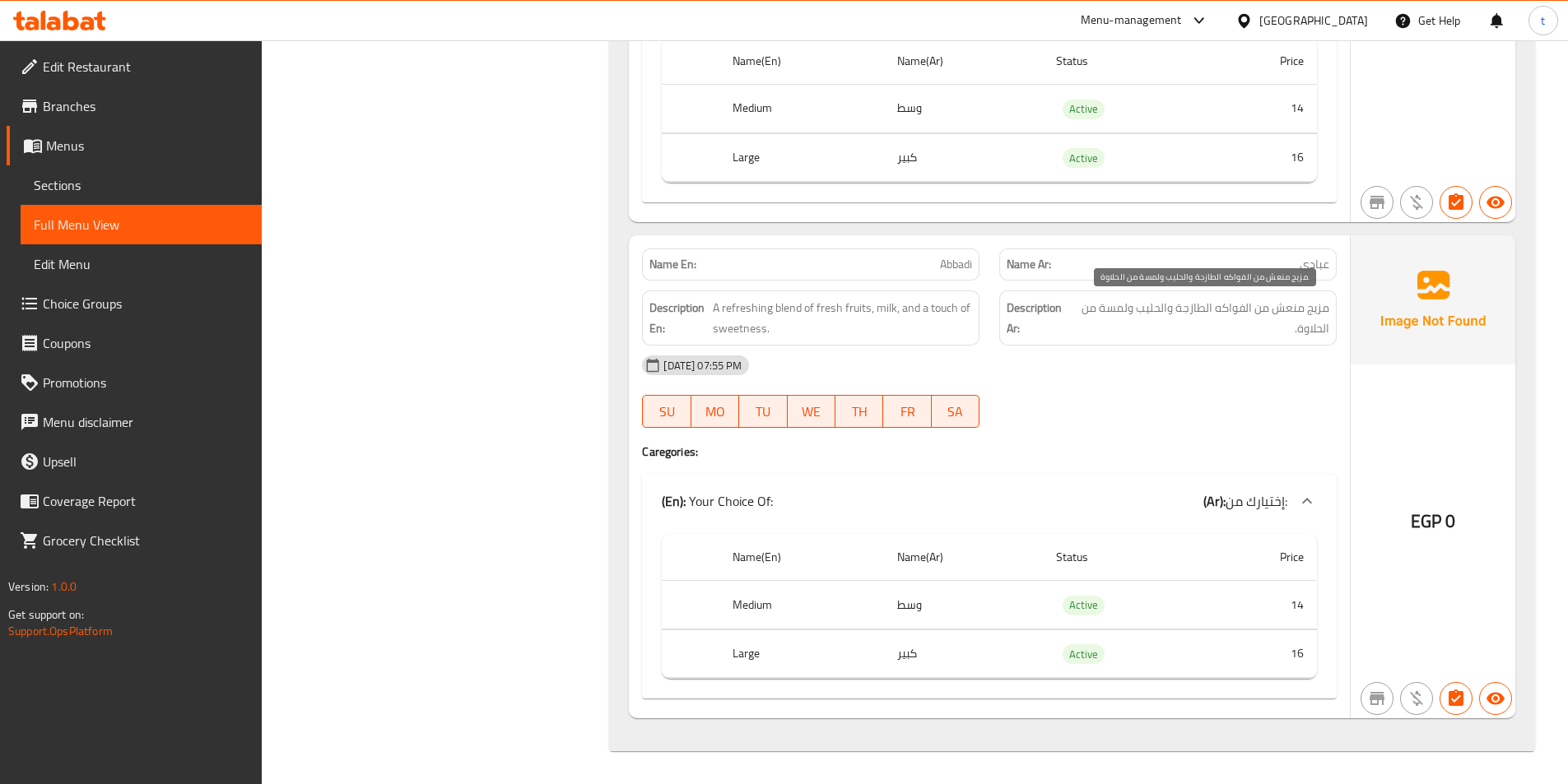
click at [1158, 308] on span "مزيج منعش من الفواكه الطازجة والحليب ولمسة من الحلاوة." at bounding box center [1200, 318] width 256 height 40
click at [943, 282] on div "Description En: A refreshing blend of fresh fruits, milk, and a touch of sweetn…" at bounding box center [810, 318] width 357 height 75
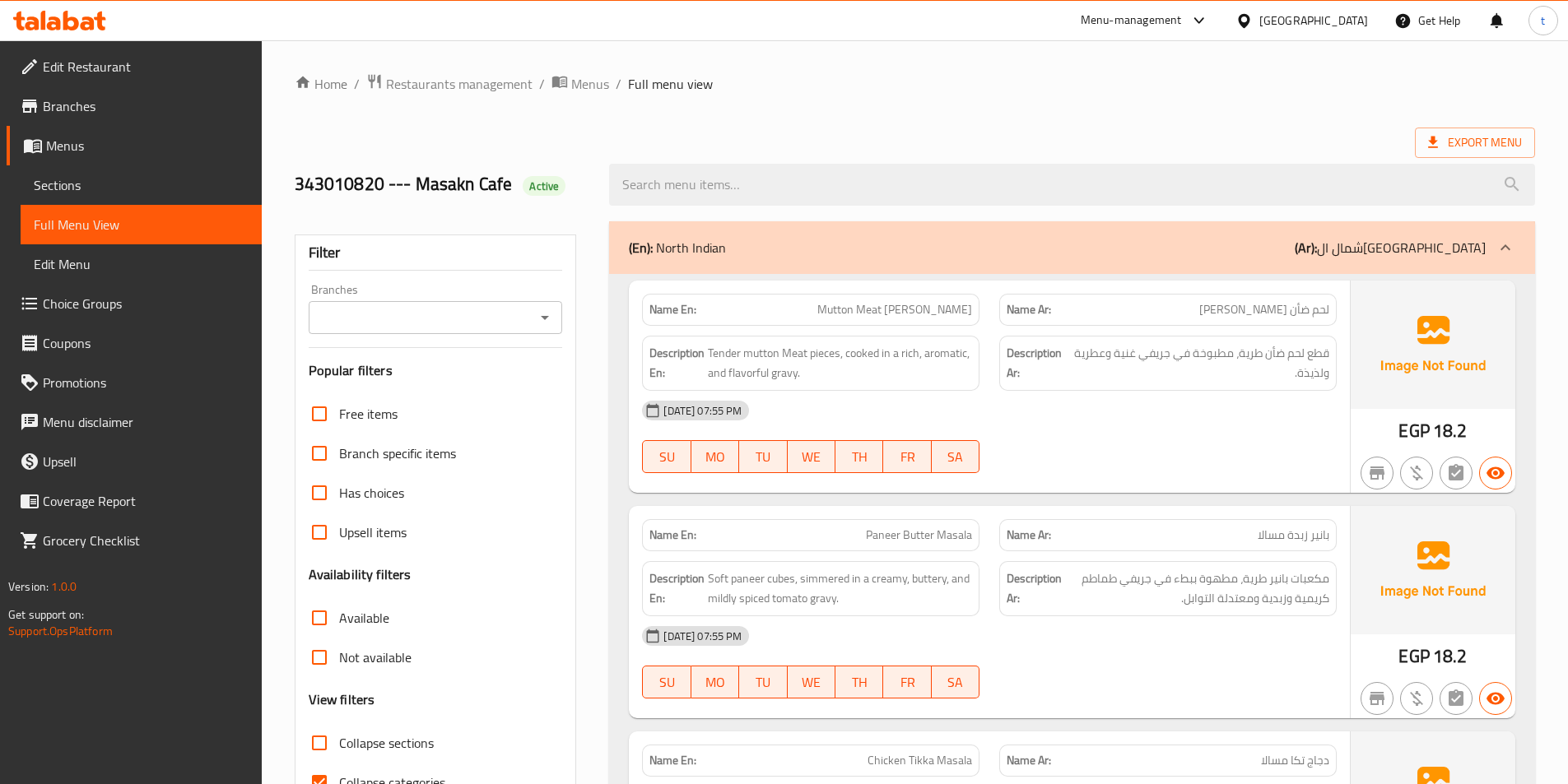
click at [99, 177] on span "Sections" at bounding box center [141, 185] width 214 height 20
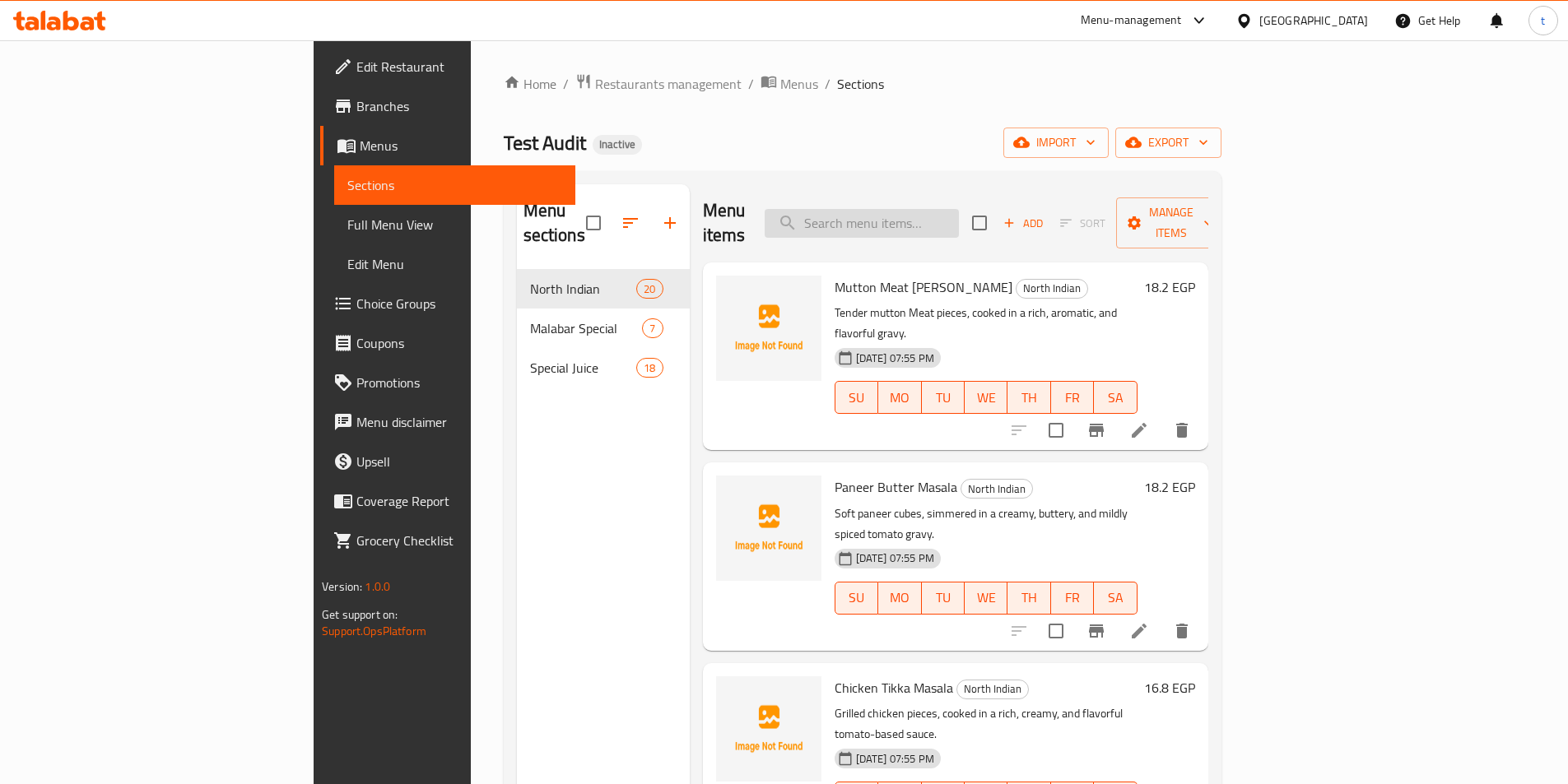
click at [959, 209] on input "search" at bounding box center [862, 223] width 194 height 29
paste input "[PERSON_NAME]"
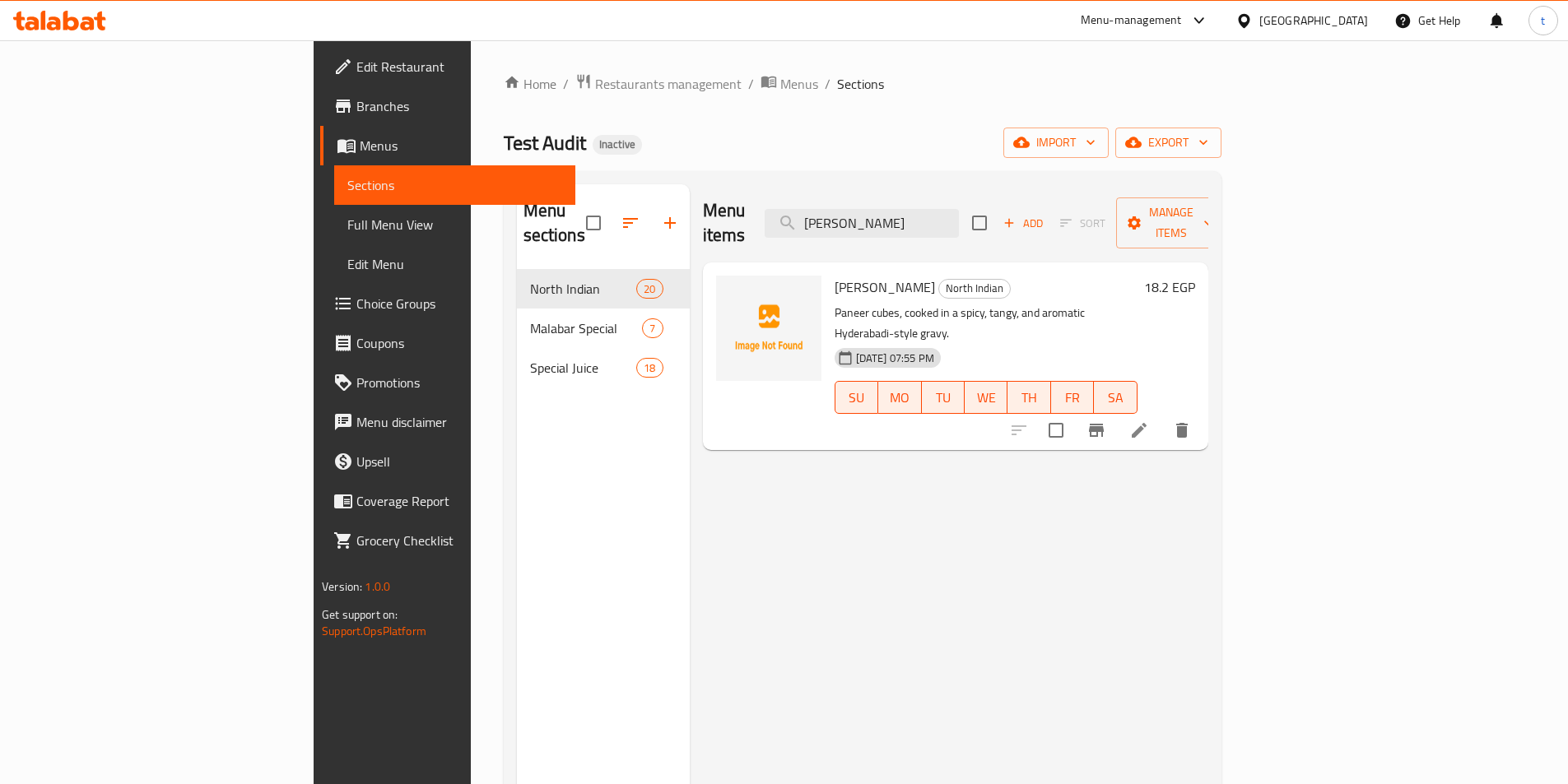
type input "[PERSON_NAME]"
click at [1149, 420] on icon at bounding box center [1139, 430] width 20 height 20
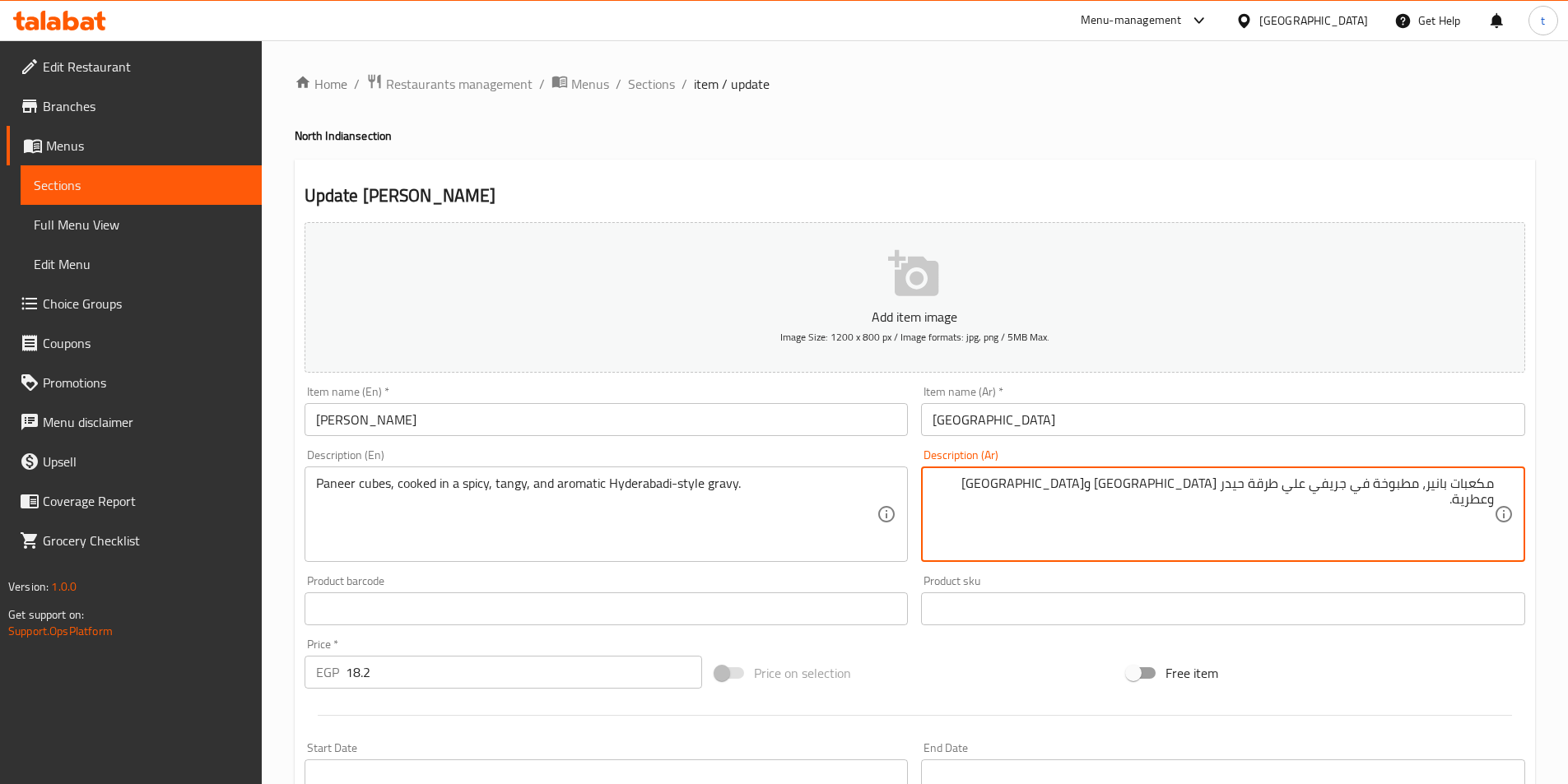
click at [1177, 486] on textarea "مكعبات بانير، مطبوخة في جريفي علي طرقة حيدر أباد حارة ومنعشة وعطرية." at bounding box center [1213, 515] width 561 height 78
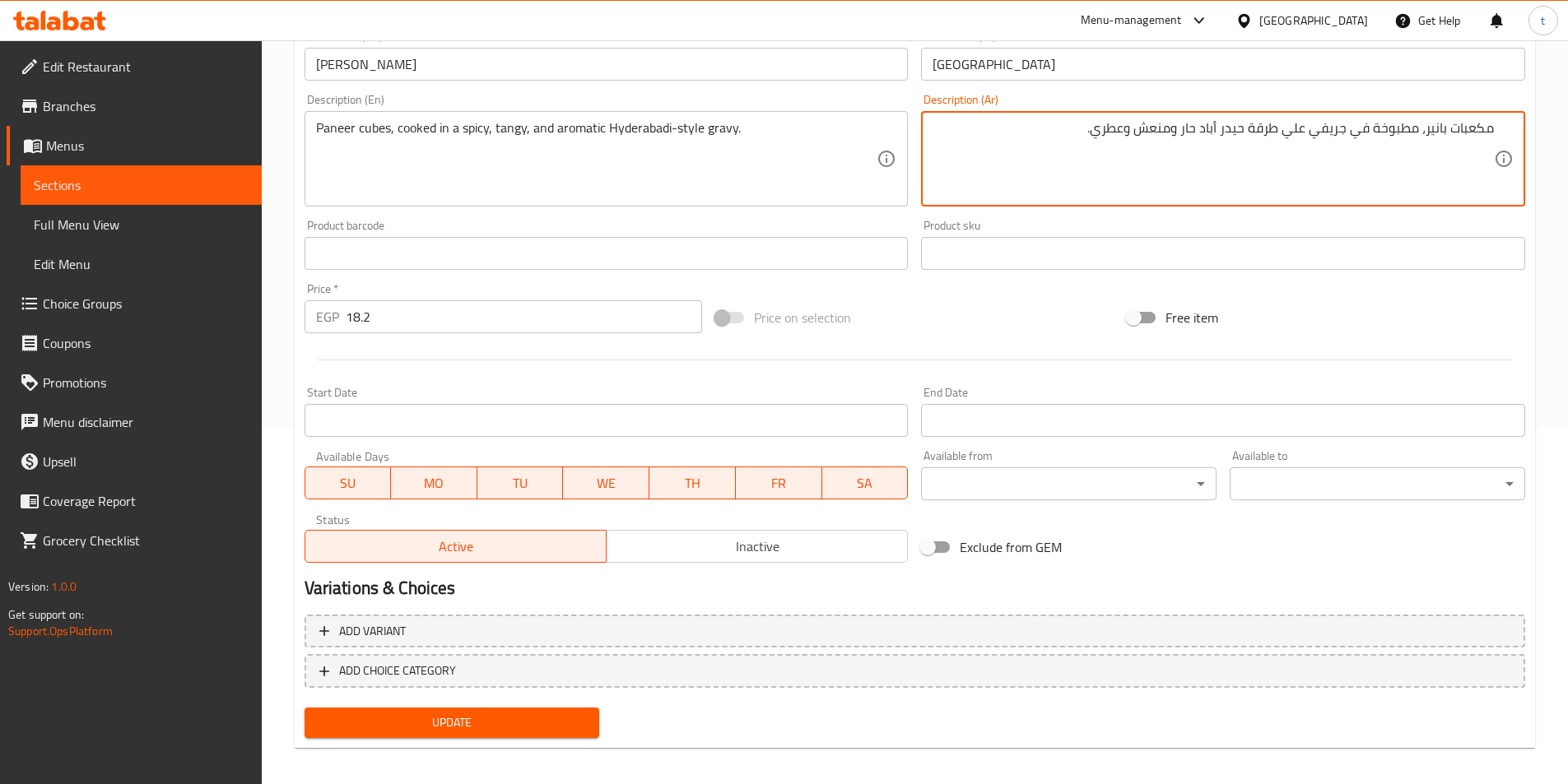
scroll to position [366, 0]
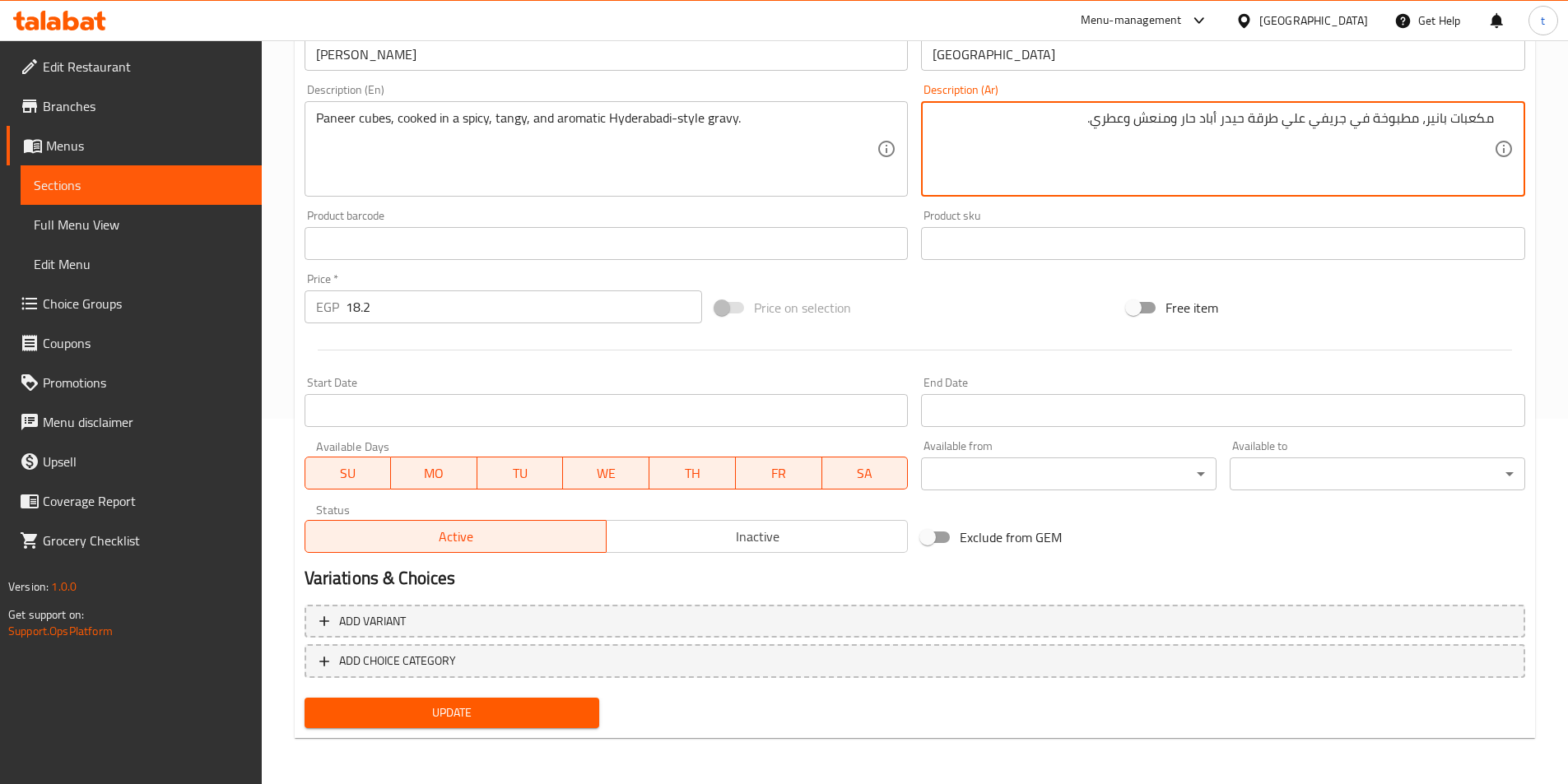
type textarea "مكعبات بانير، مطبوخة في جريفي علي طرقة حيدر أباد حار ومنعش وعطري."
click at [503, 716] on span "Update" at bounding box center [452, 712] width 269 height 20
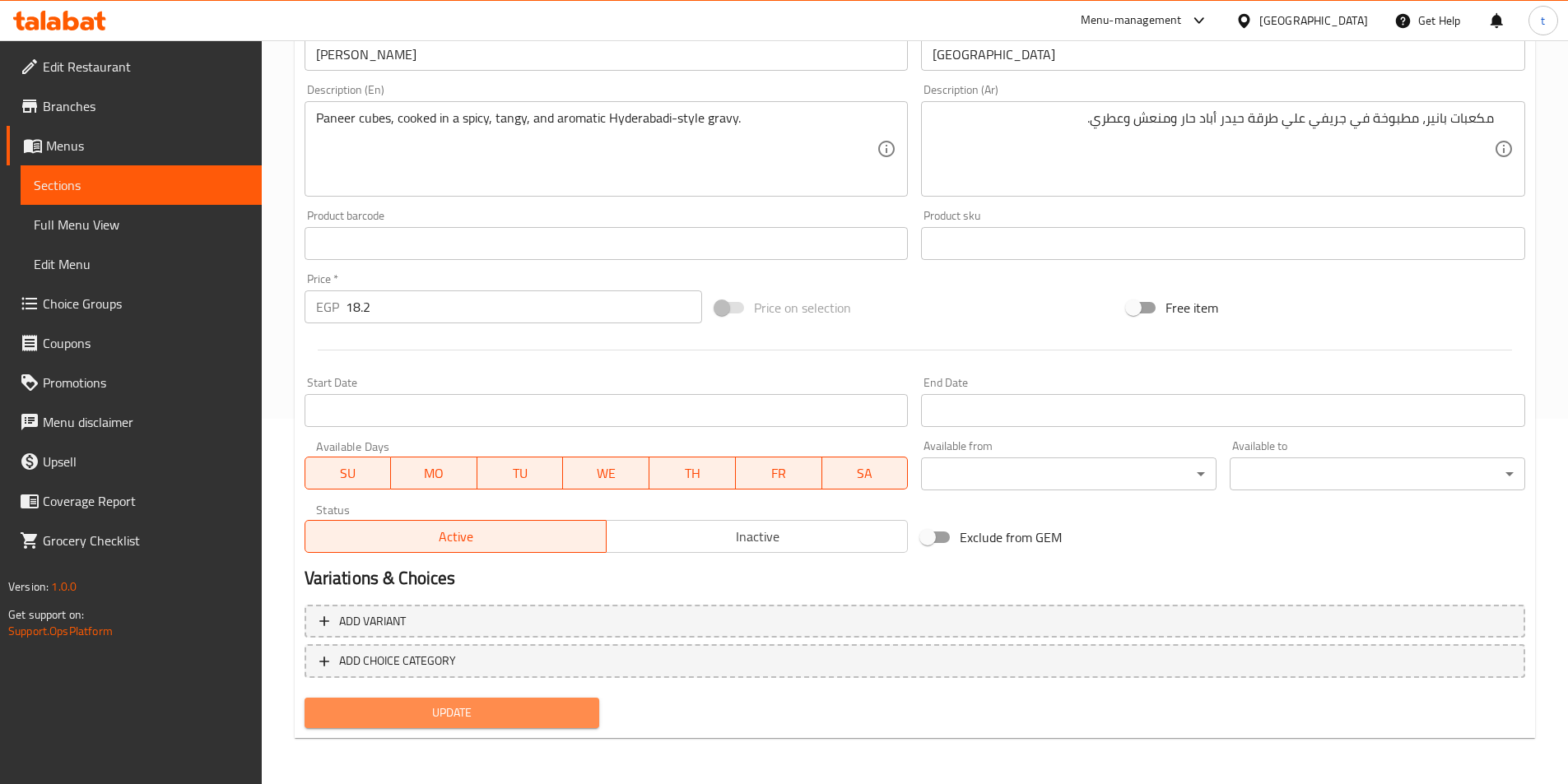
click at [468, 714] on span "Update" at bounding box center [452, 712] width 269 height 20
click at [385, 712] on span "Update" at bounding box center [452, 712] width 269 height 20
click at [443, 711] on span "Update" at bounding box center [452, 712] width 269 height 20
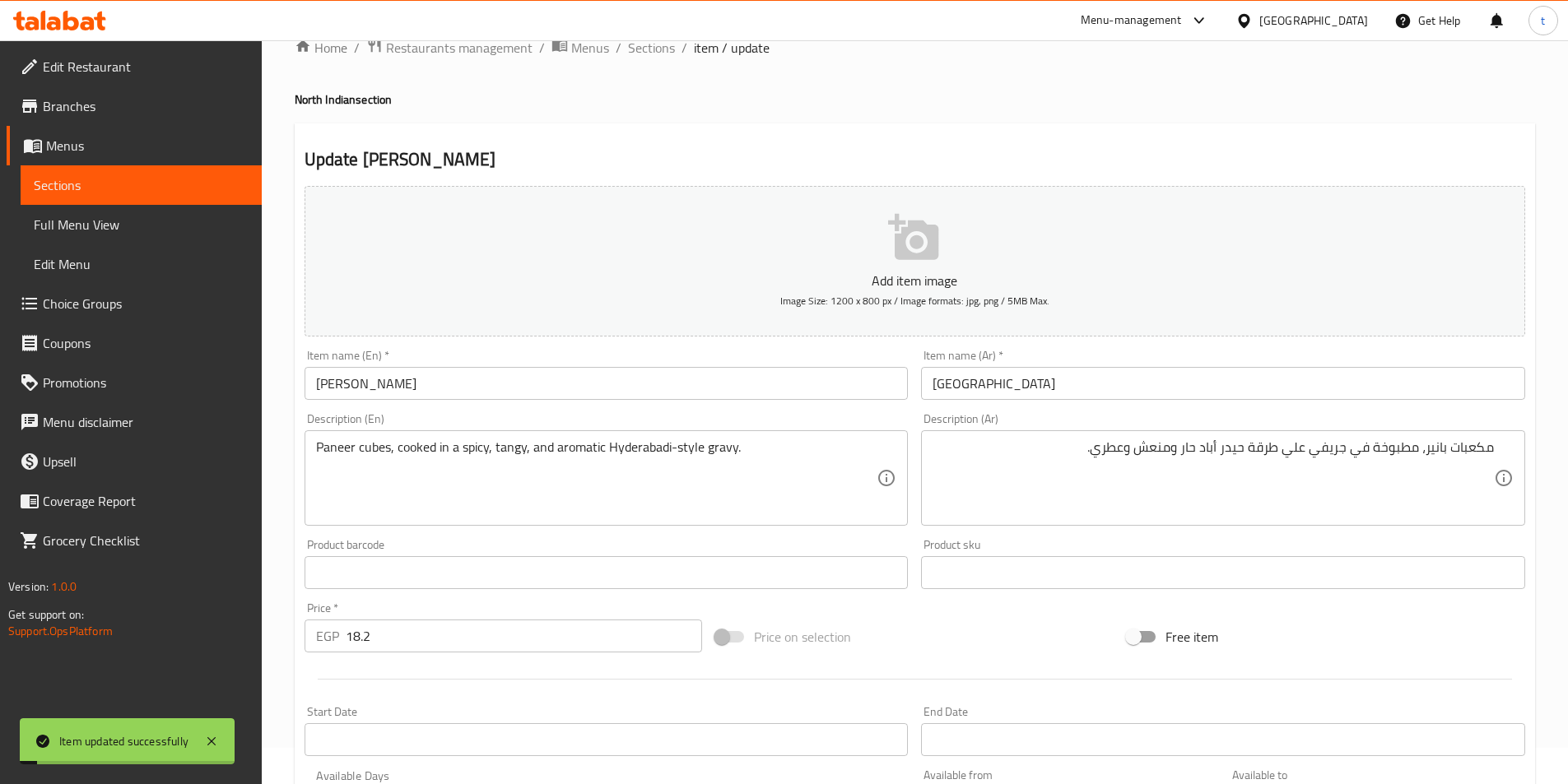
scroll to position [0, 0]
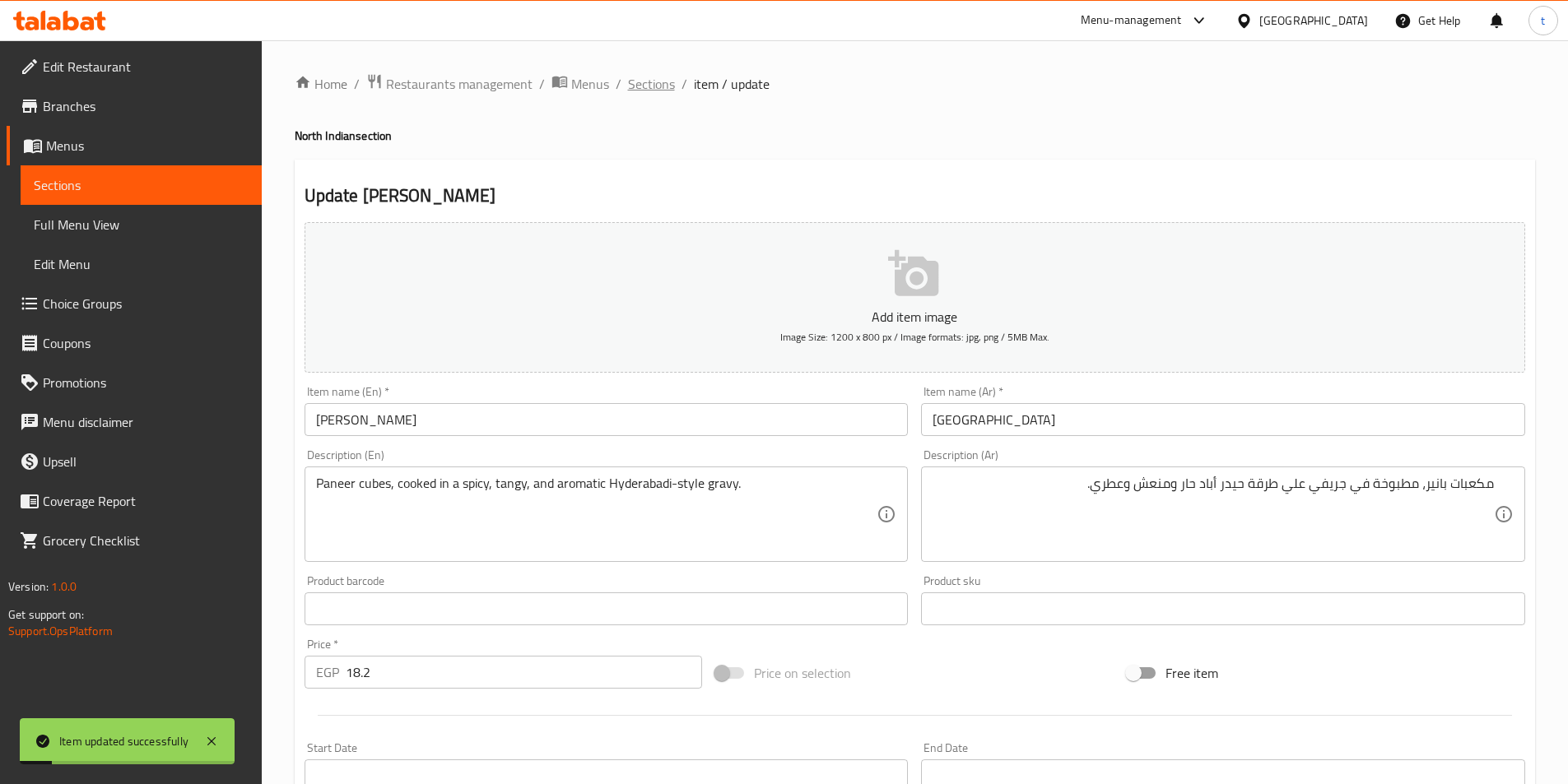
click at [661, 78] on span "Sections" at bounding box center [651, 83] width 47 height 20
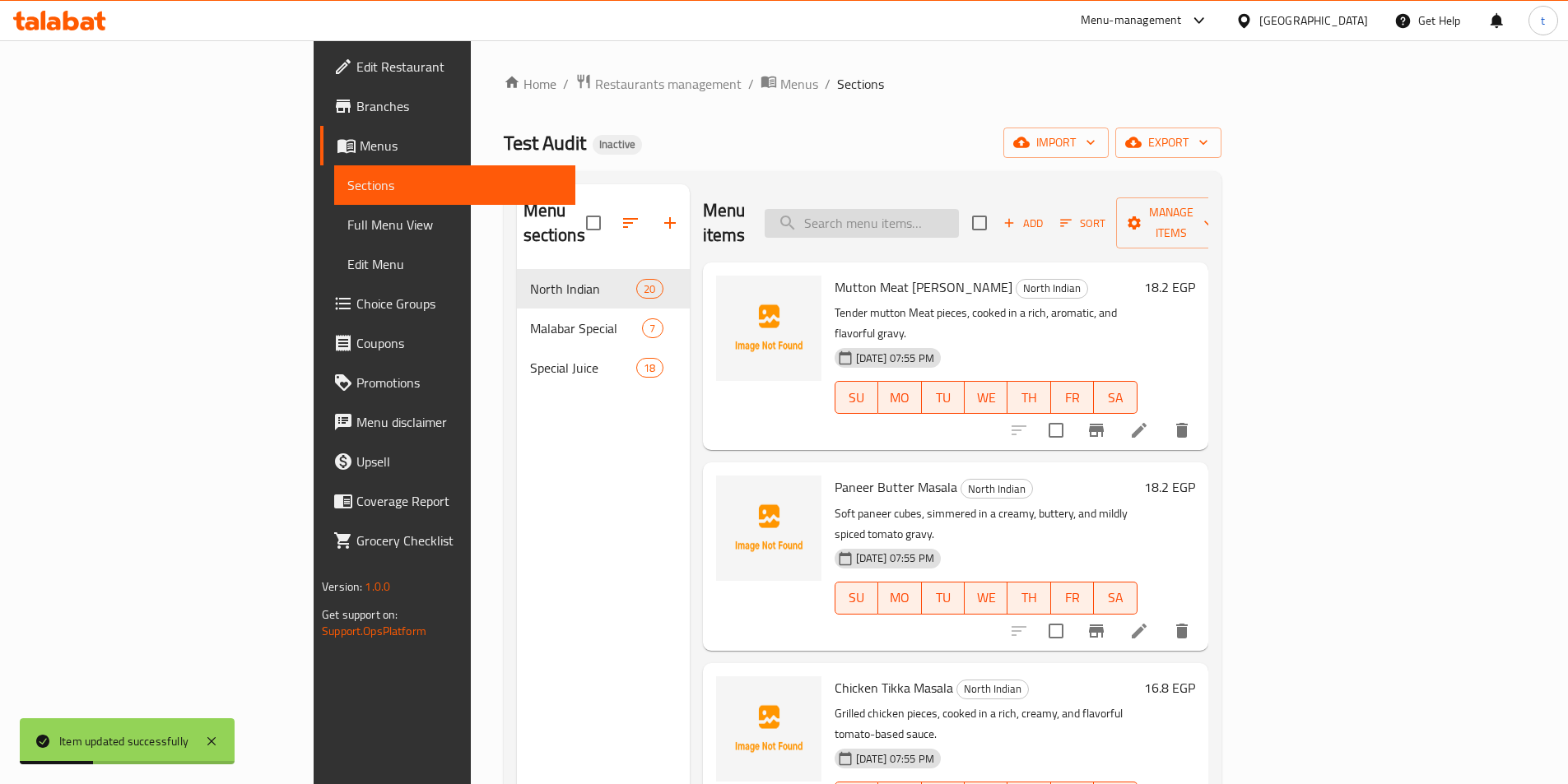
click at [941, 209] on input "search" at bounding box center [862, 223] width 194 height 29
paste input "Chicken Rahara"
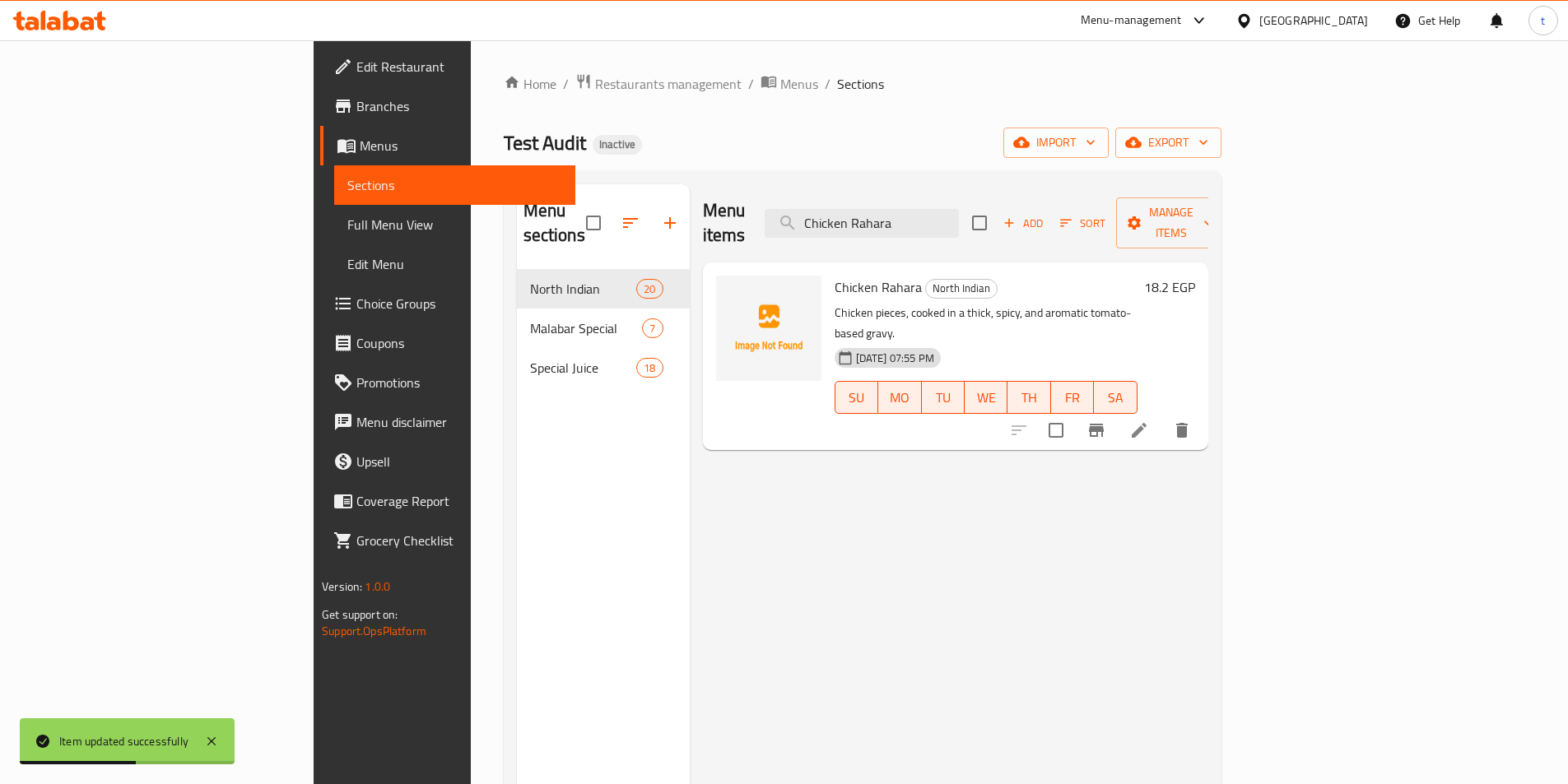
type input "Chicken Rahara"
click at [1162, 415] on li at bounding box center [1139, 430] width 46 height 30
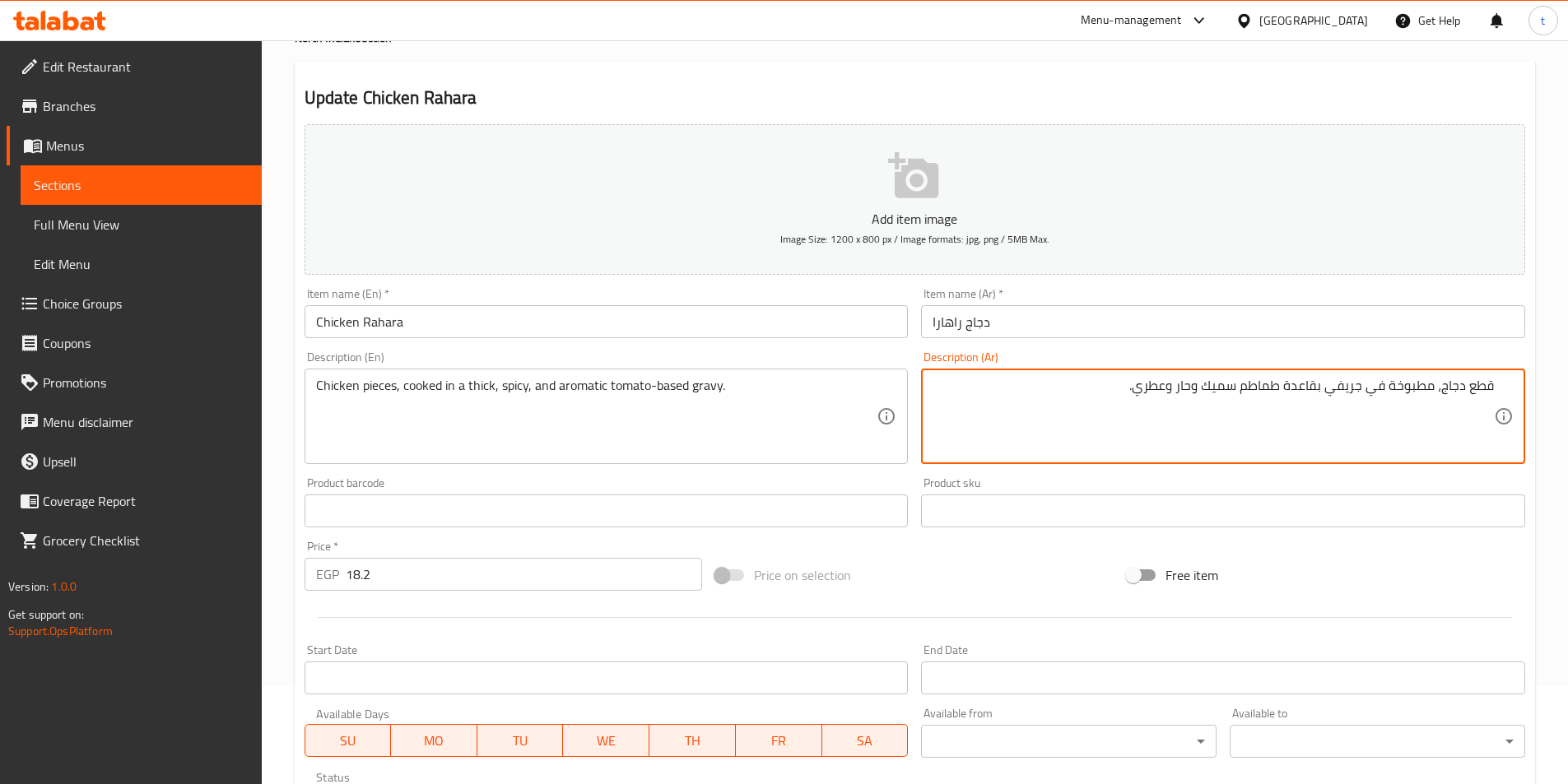
scroll to position [329, 0]
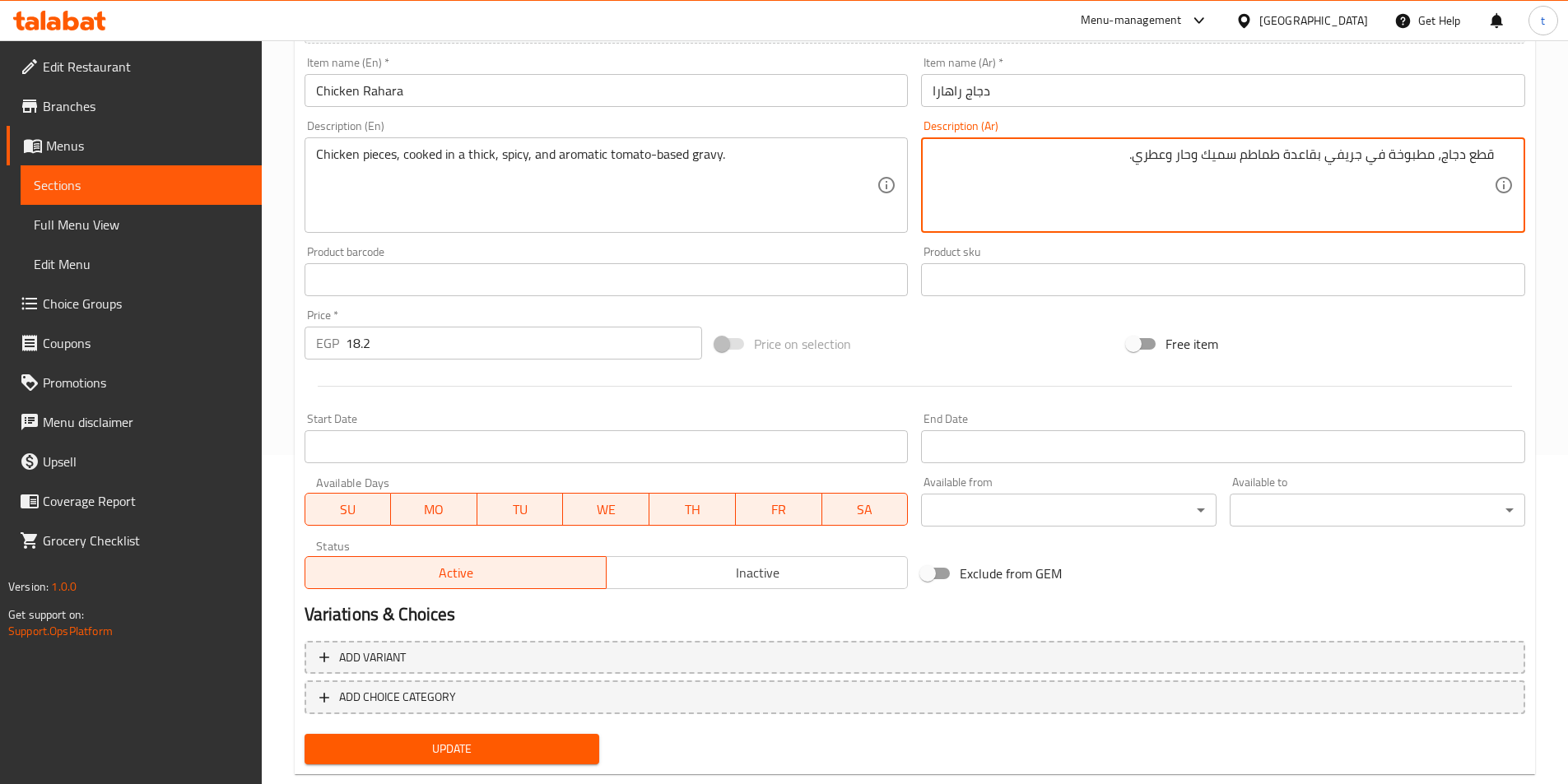
type textarea "قطع دجاج، مطبوخة في جريفي بقاعدة طماطم سميك وحار وعطري."
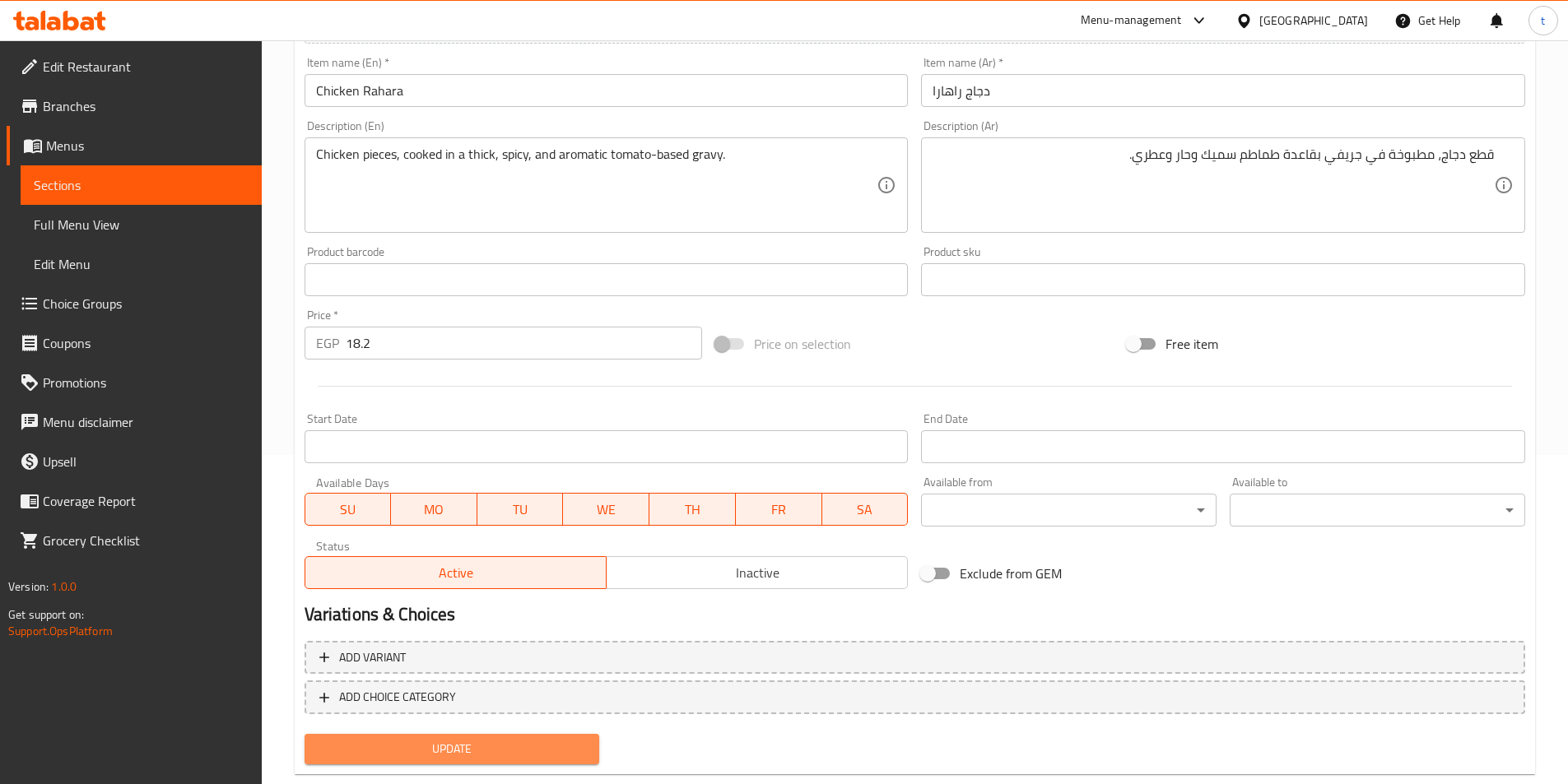
click at [545, 749] on span "Update" at bounding box center [452, 749] width 269 height 20
click at [412, 743] on span "Update" at bounding box center [452, 749] width 269 height 20
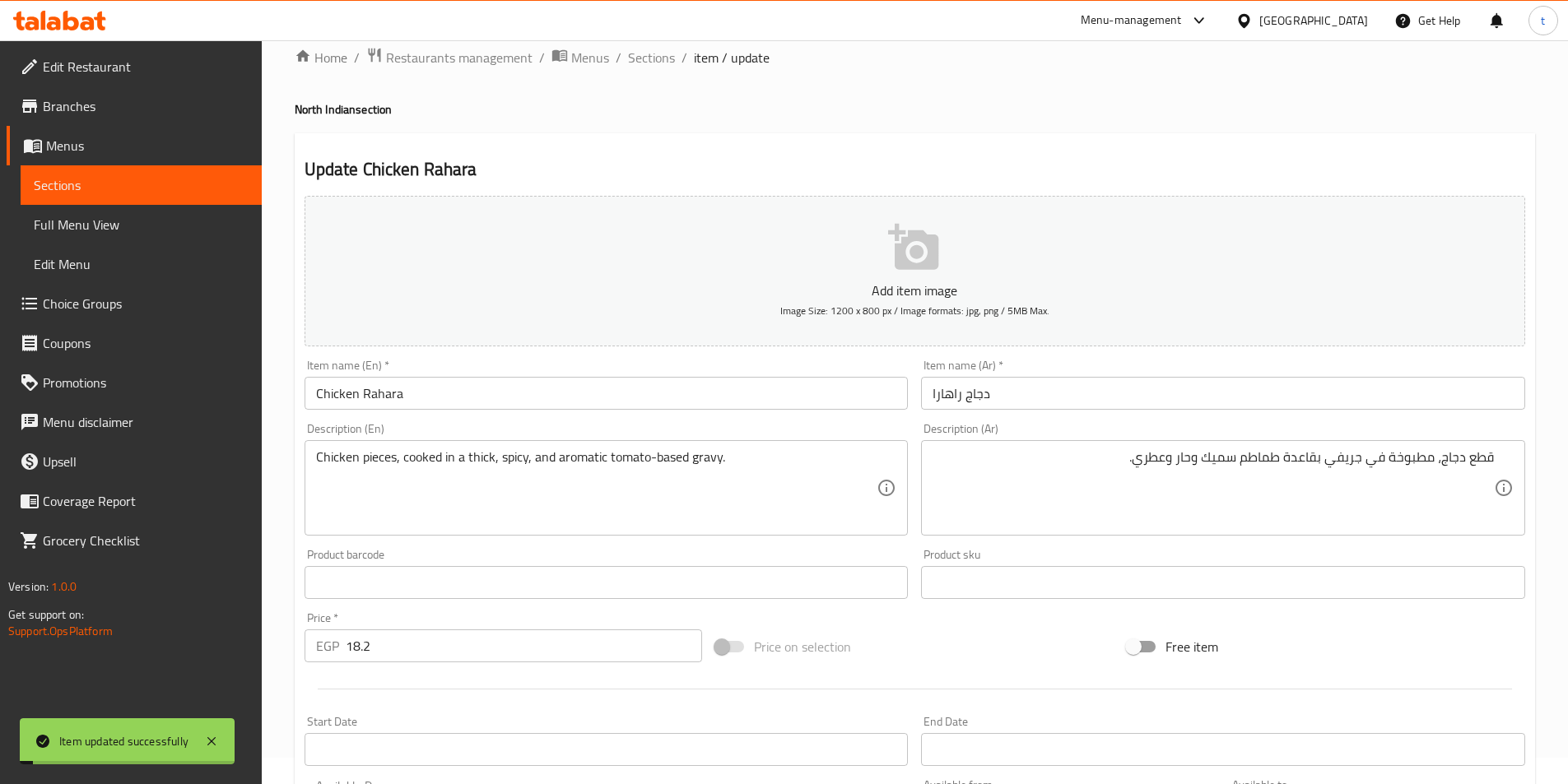
scroll to position [0, 0]
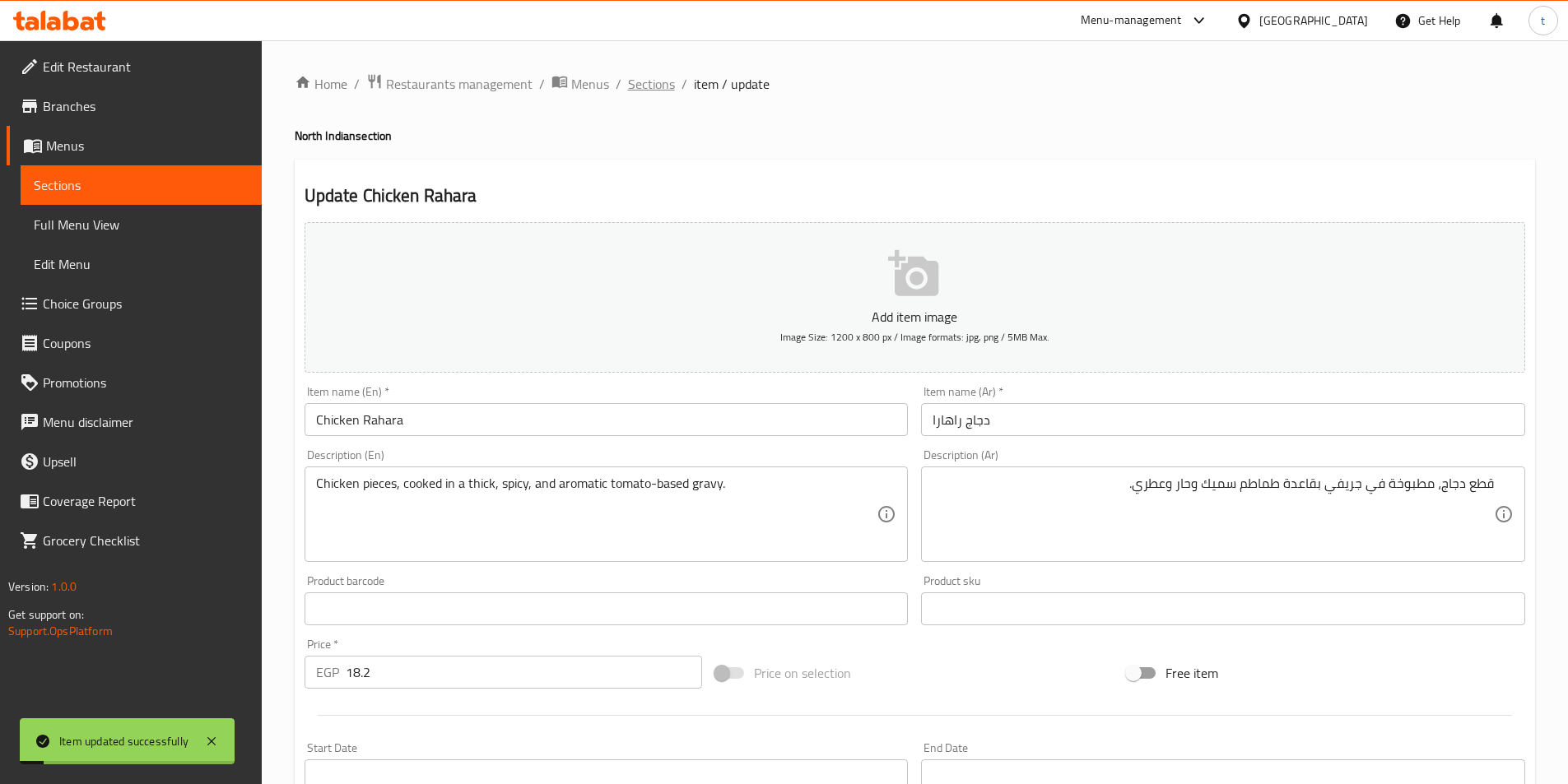
click at [647, 85] on span "Sections" at bounding box center [651, 83] width 47 height 20
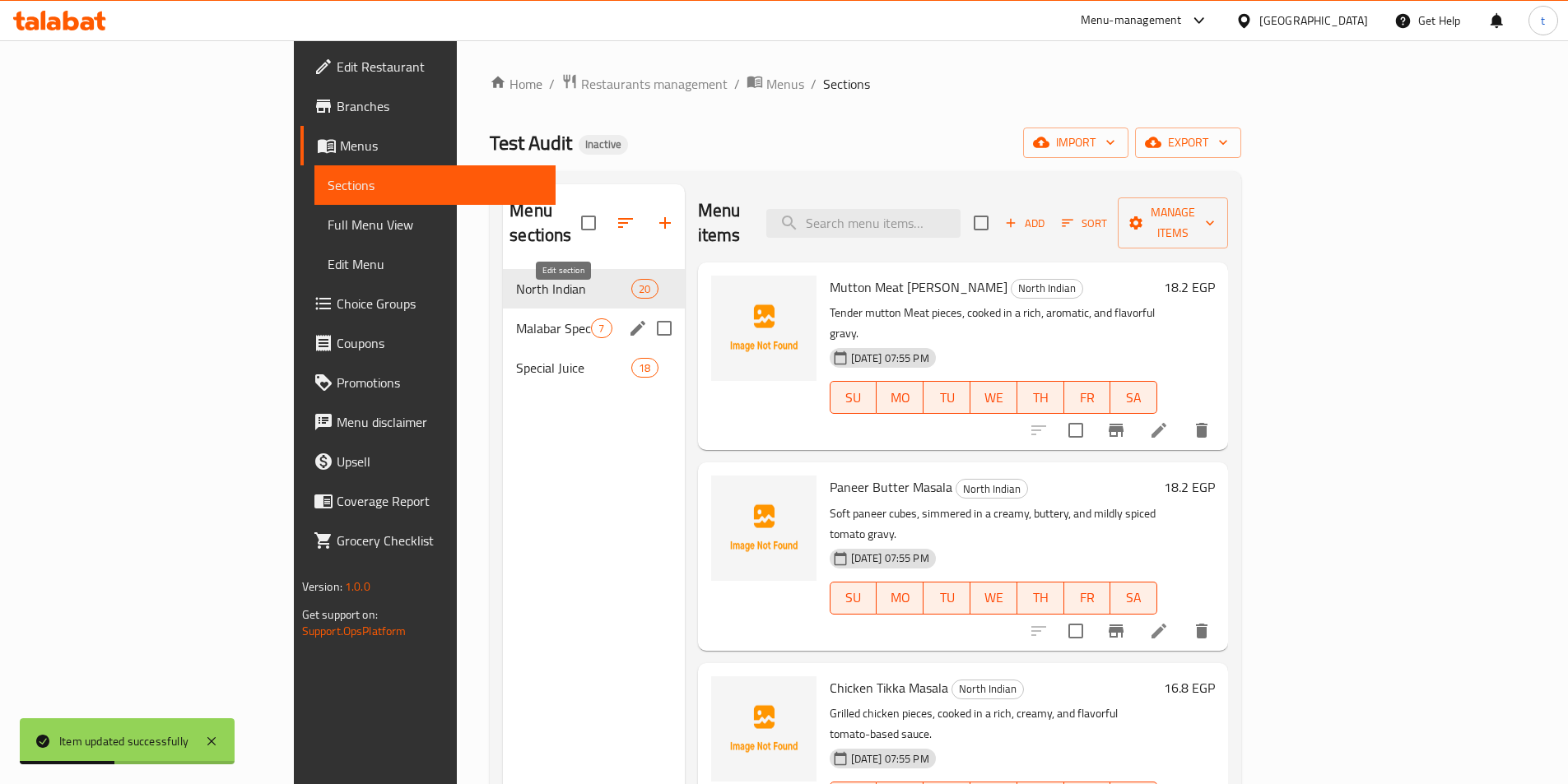
click at [626, 316] on button "edit" at bounding box center [638, 328] width 25 height 25
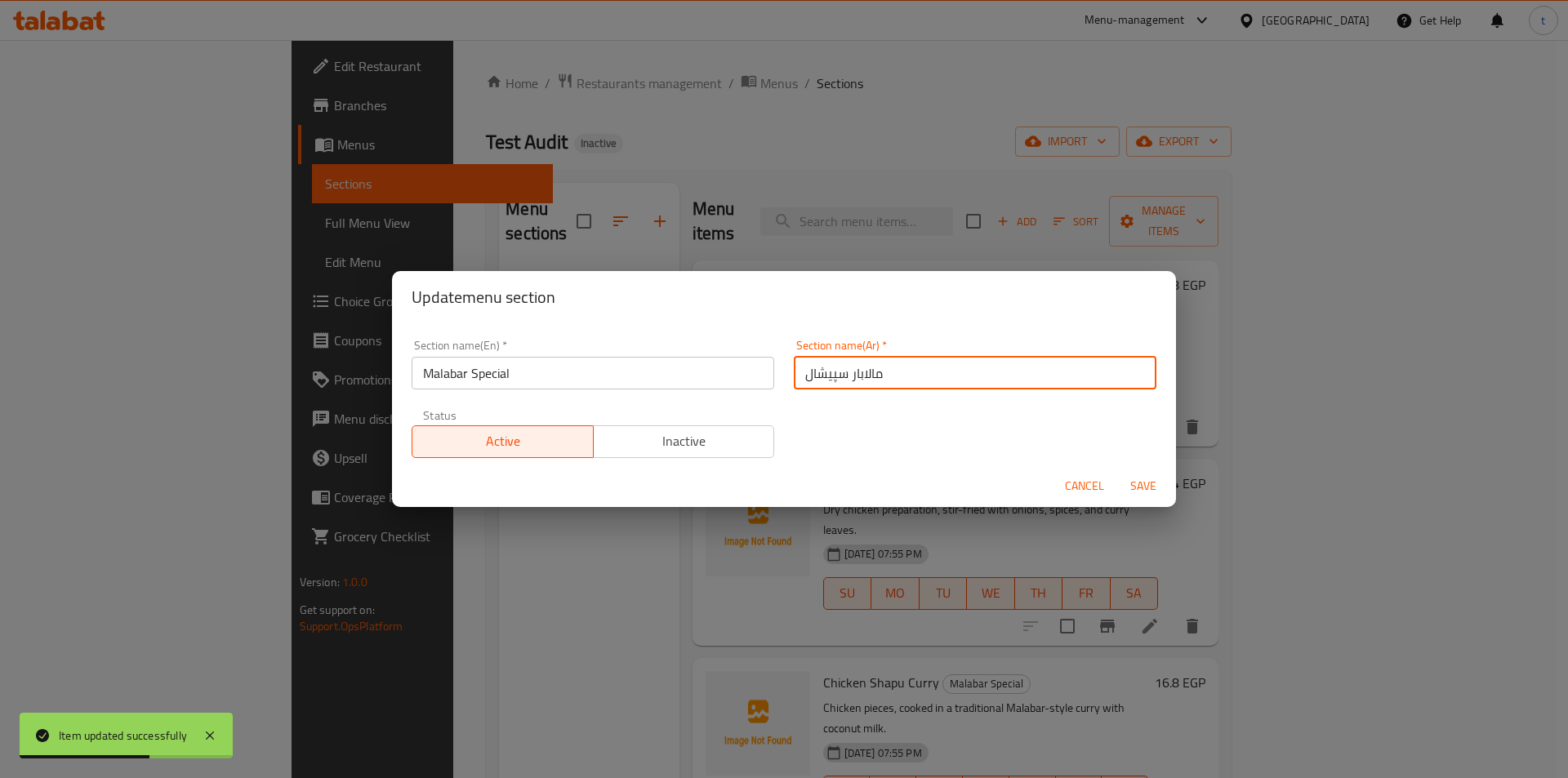
click at [824, 376] on input "مالابار سپیشال" at bounding box center [975, 373] width 363 height 32
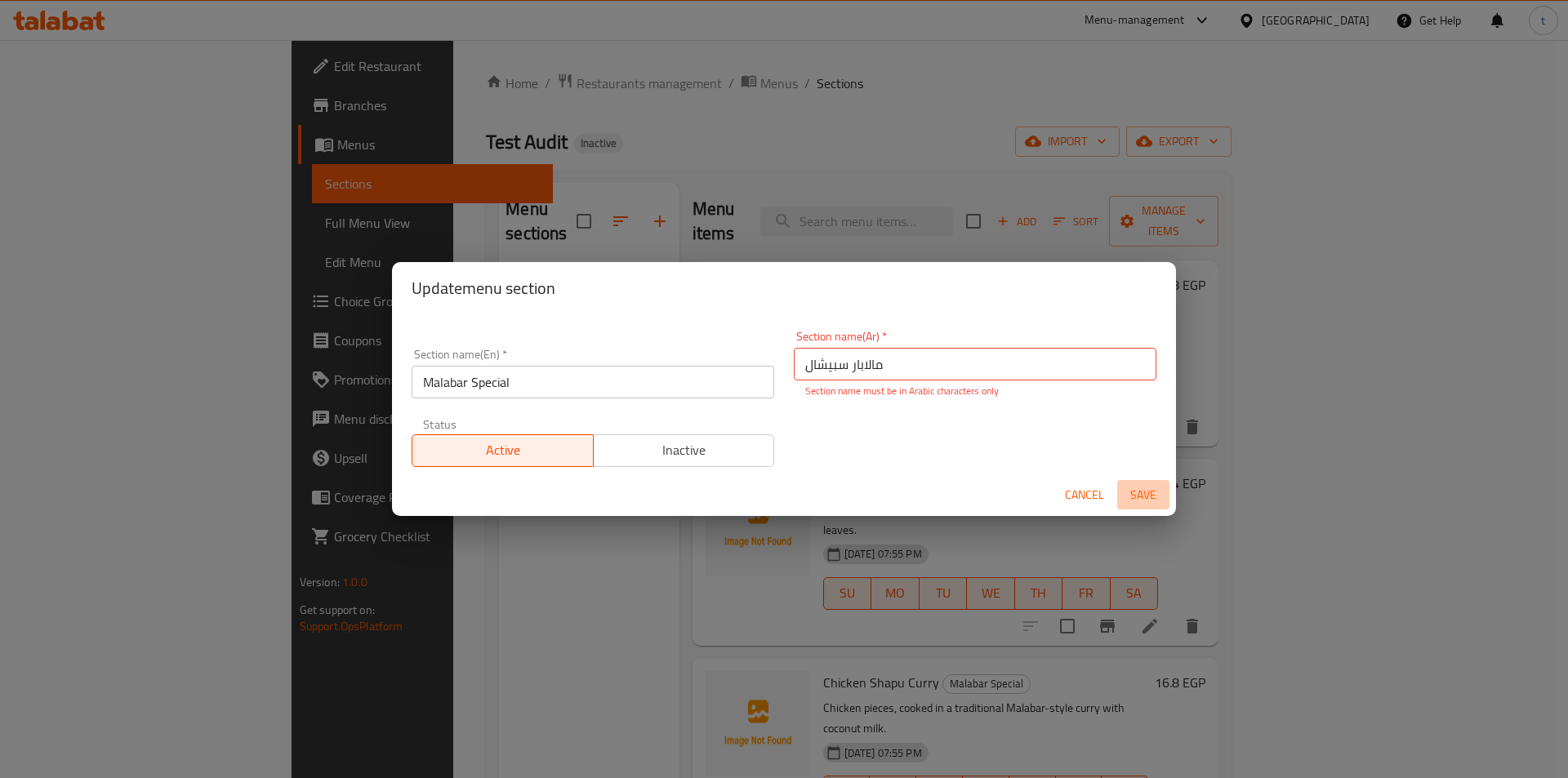
click at [1144, 483] on button "Save" at bounding box center [1143, 496] width 52 height 30
click at [889, 356] on input "مالابار سبیشال" at bounding box center [975, 364] width 363 height 32
click at [822, 368] on input "مالابار سبیشال" at bounding box center [975, 364] width 363 height 32
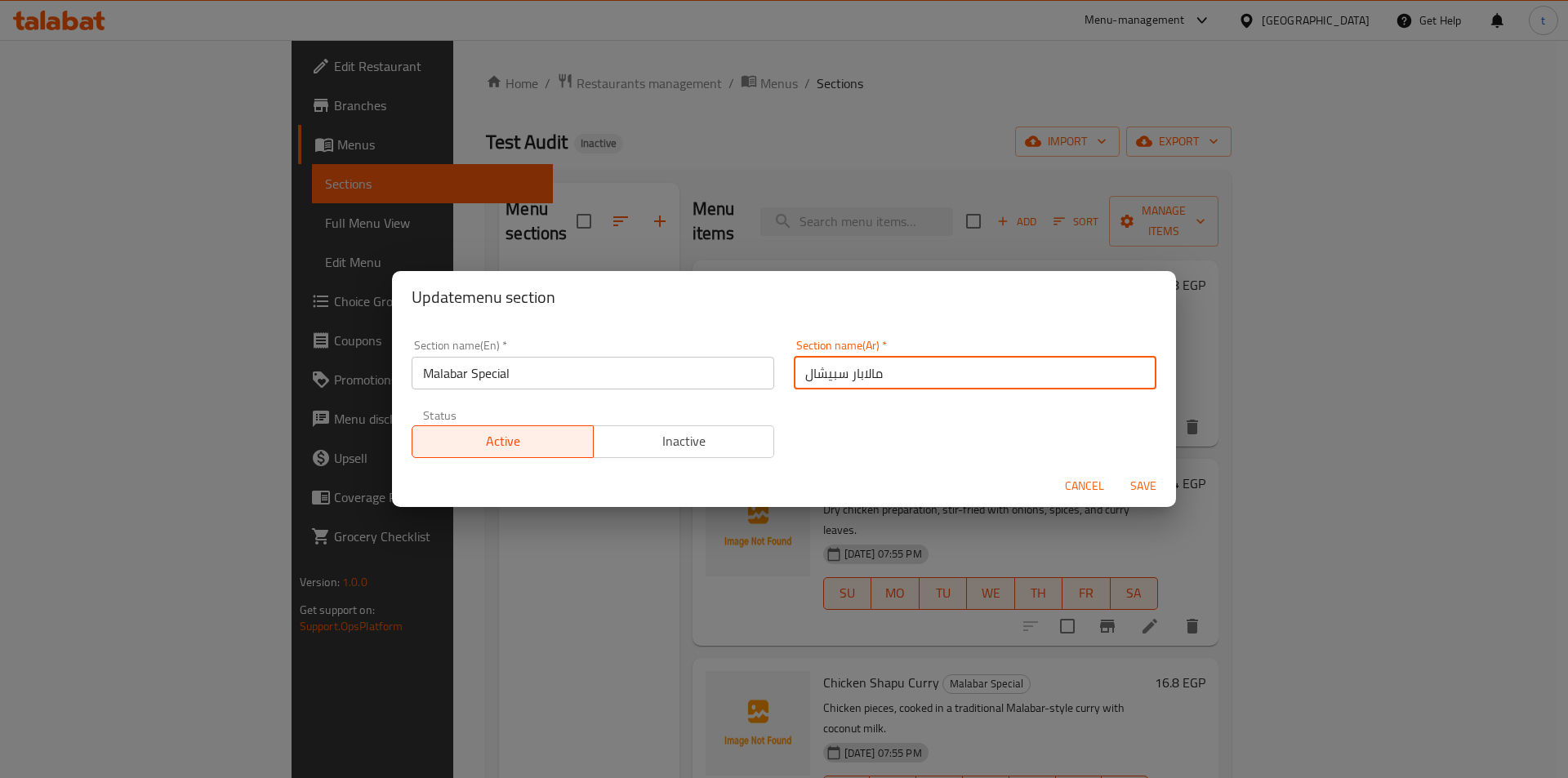
type input "مالابار سبيشال"
click at [1155, 487] on span "Save" at bounding box center [1143, 485] width 39 height 20
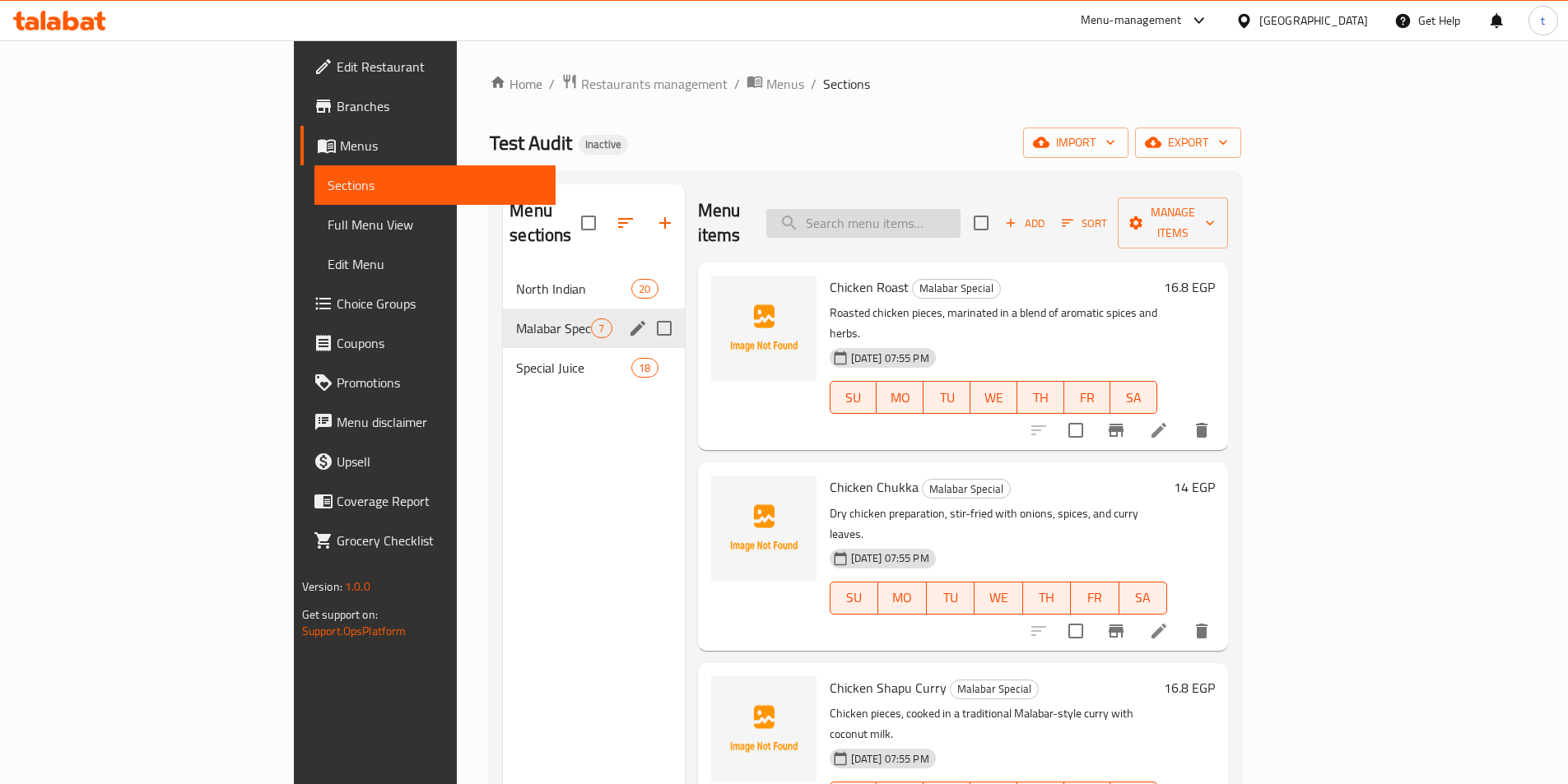
click at [960, 225] on input "search" at bounding box center [863, 223] width 194 height 29
paste input "Avocado W. Zafran"
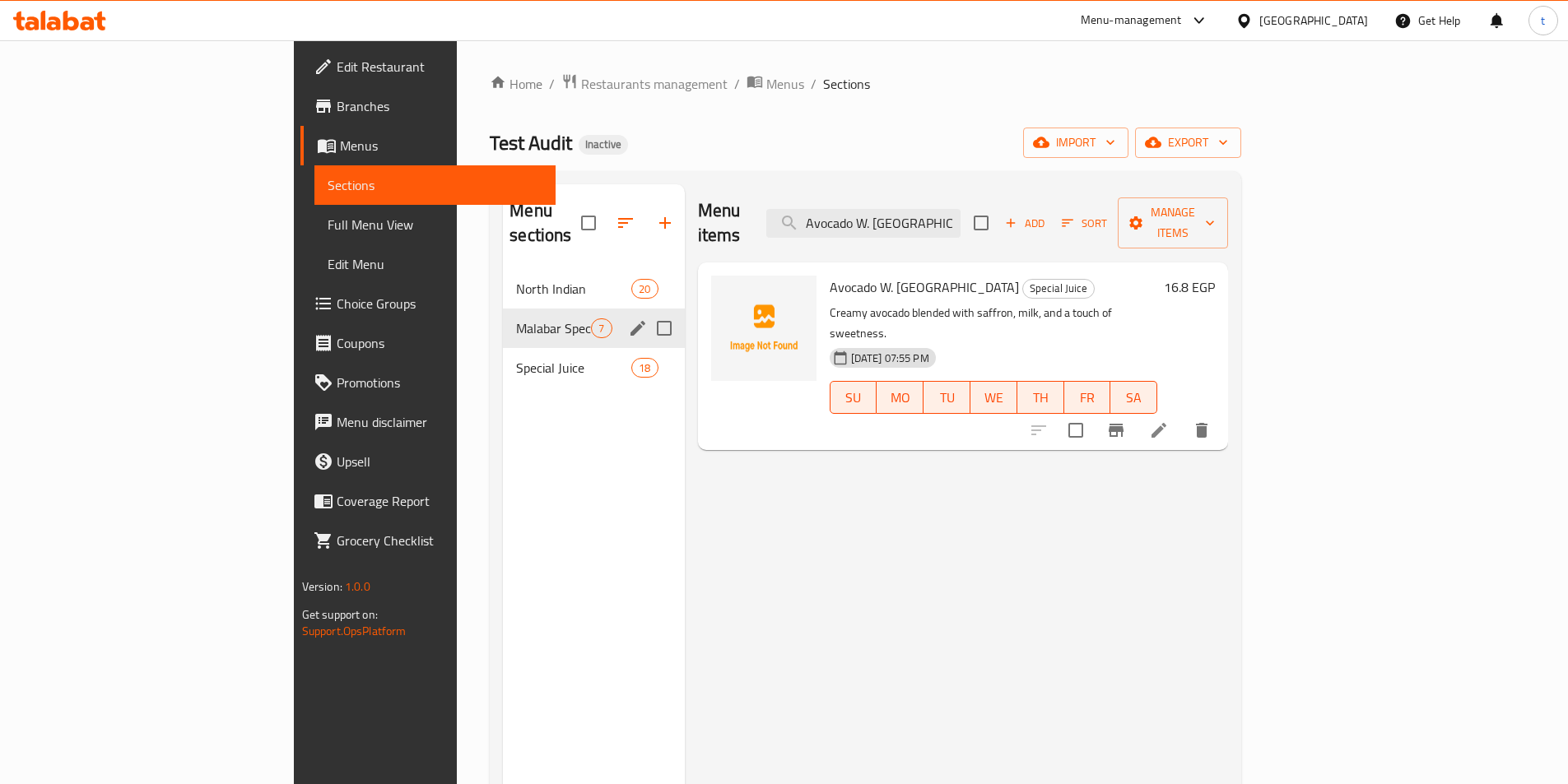
type input "Avocado W. Zafran"
click at [1166, 423] on icon at bounding box center [1158, 430] width 14 height 14
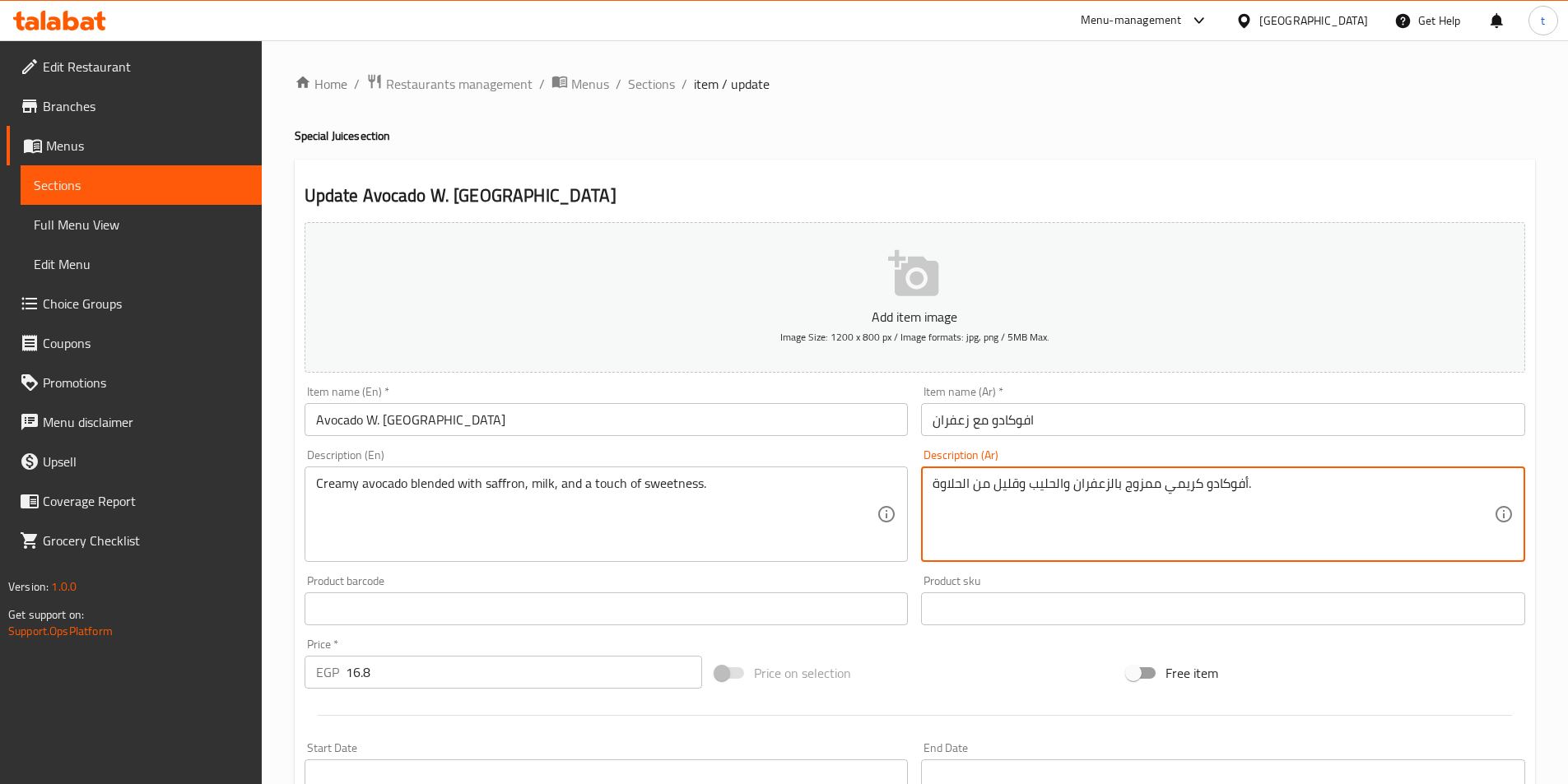
click at [1005, 488] on textarea "أفوكادو كريمي ممزوج بالزعفران والحليب وقليل من الحلاوة." at bounding box center [1213, 515] width 561 height 78
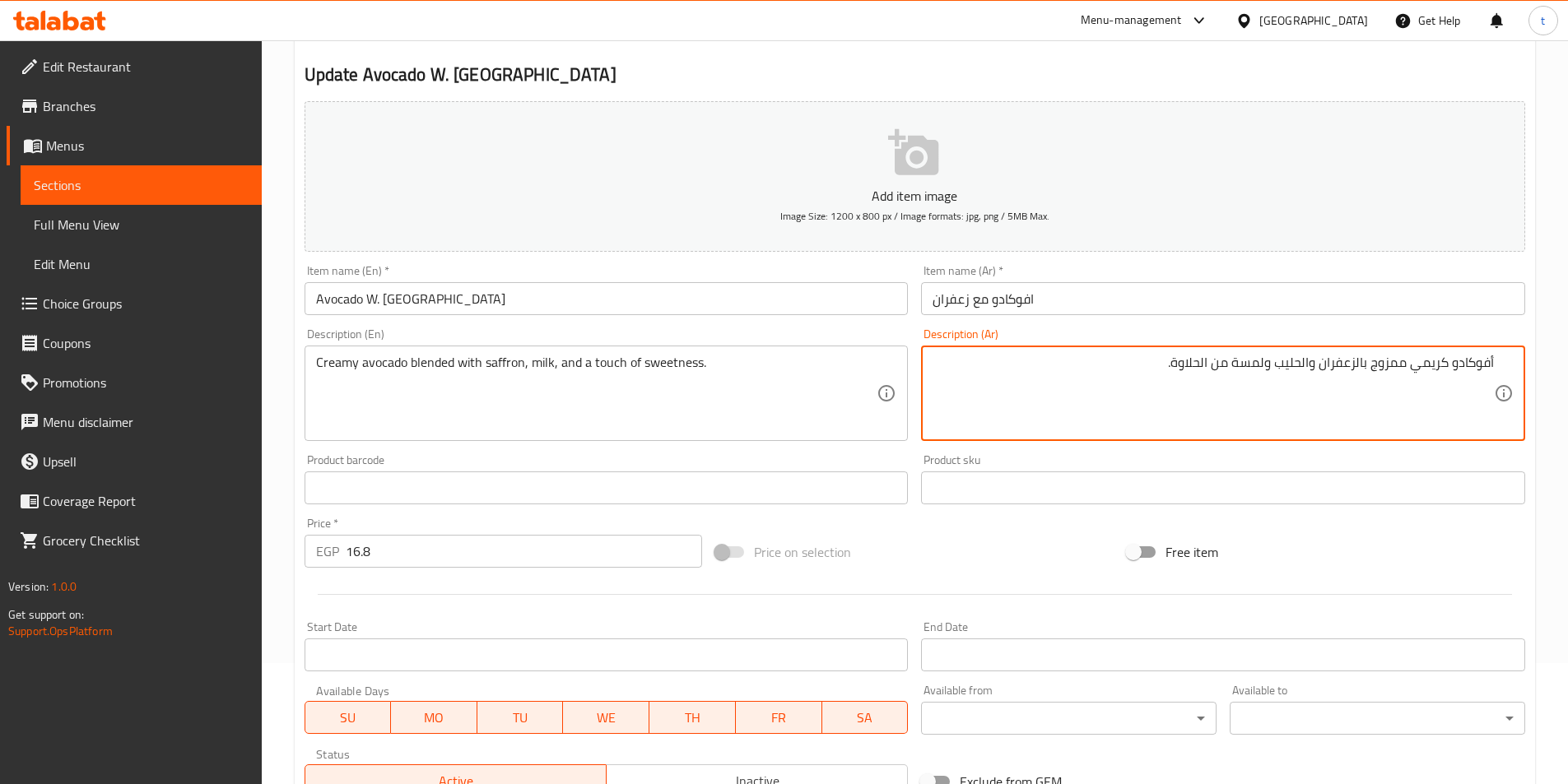
scroll to position [366, 0]
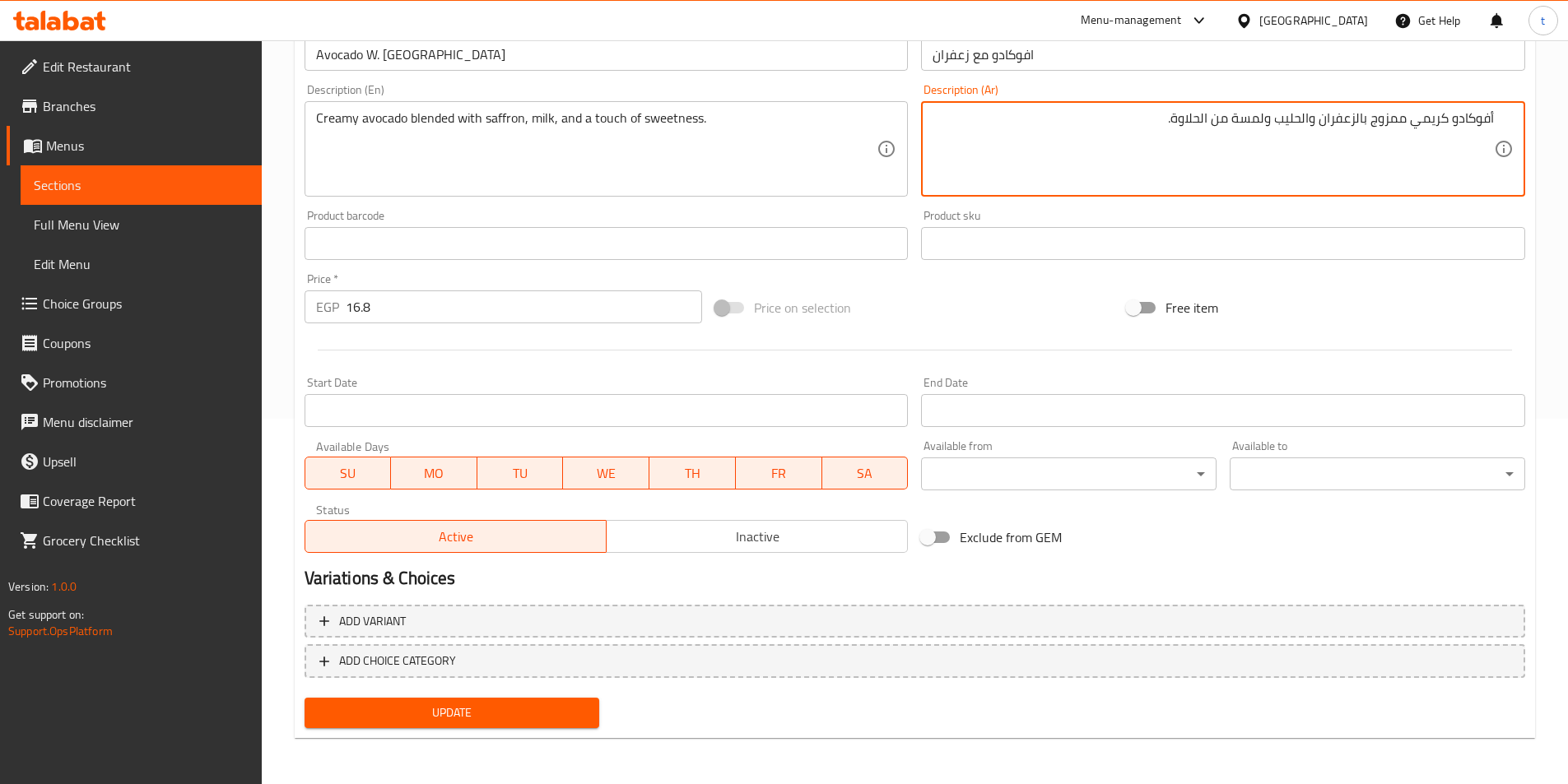
type textarea "أفوكادو كريمي ممزوج بالزعفران والحليب ولمسة من الحلاوة."
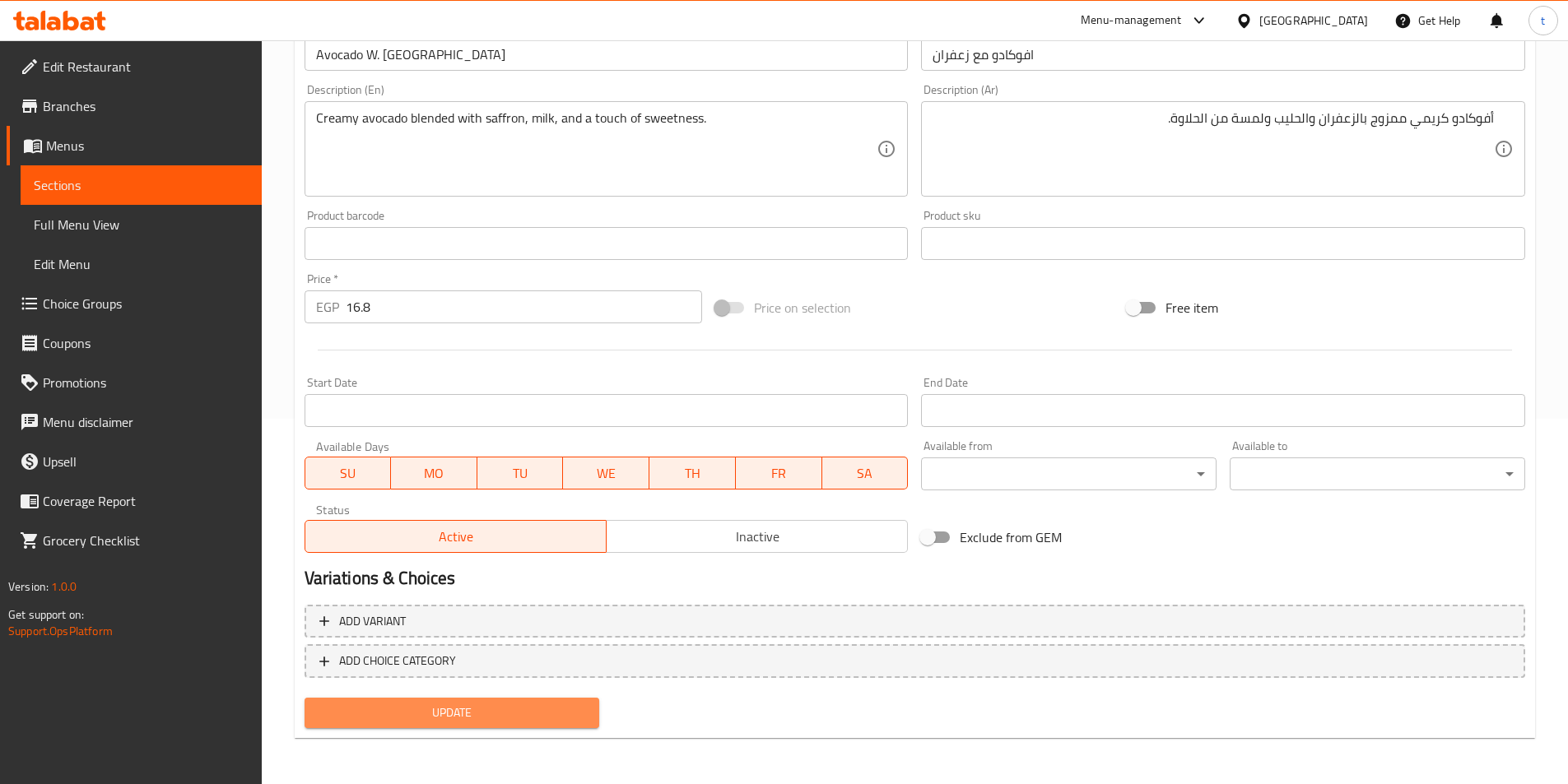
click at [515, 726] on button "Update" at bounding box center [452, 713] width 296 height 31
click at [554, 712] on span "Update" at bounding box center [452, 712] width 269 height 20
click at [437, 711] on span "Update" at bounding box center [452, 712] width 269 height 20
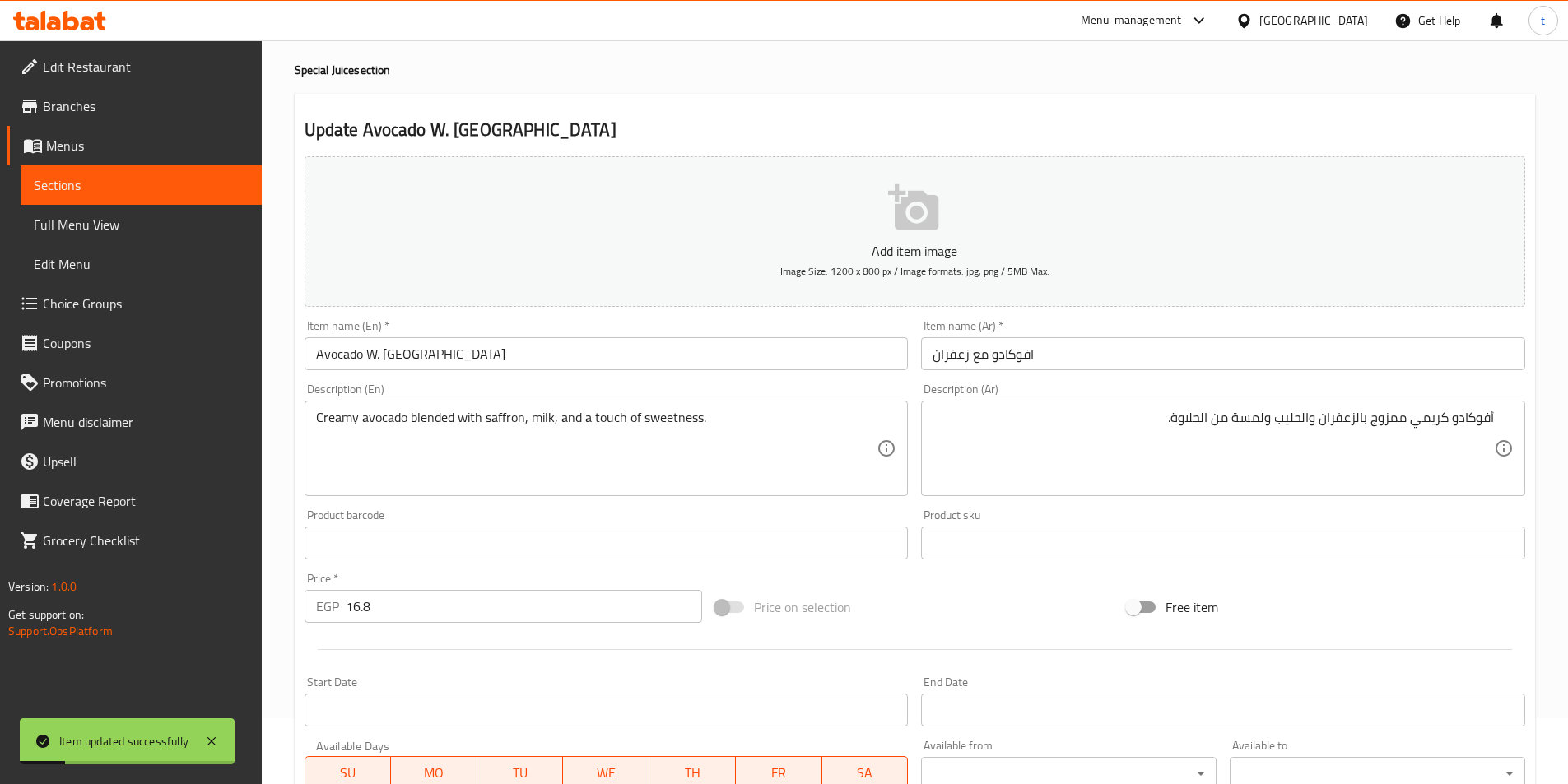
scroll to position [0, 0]
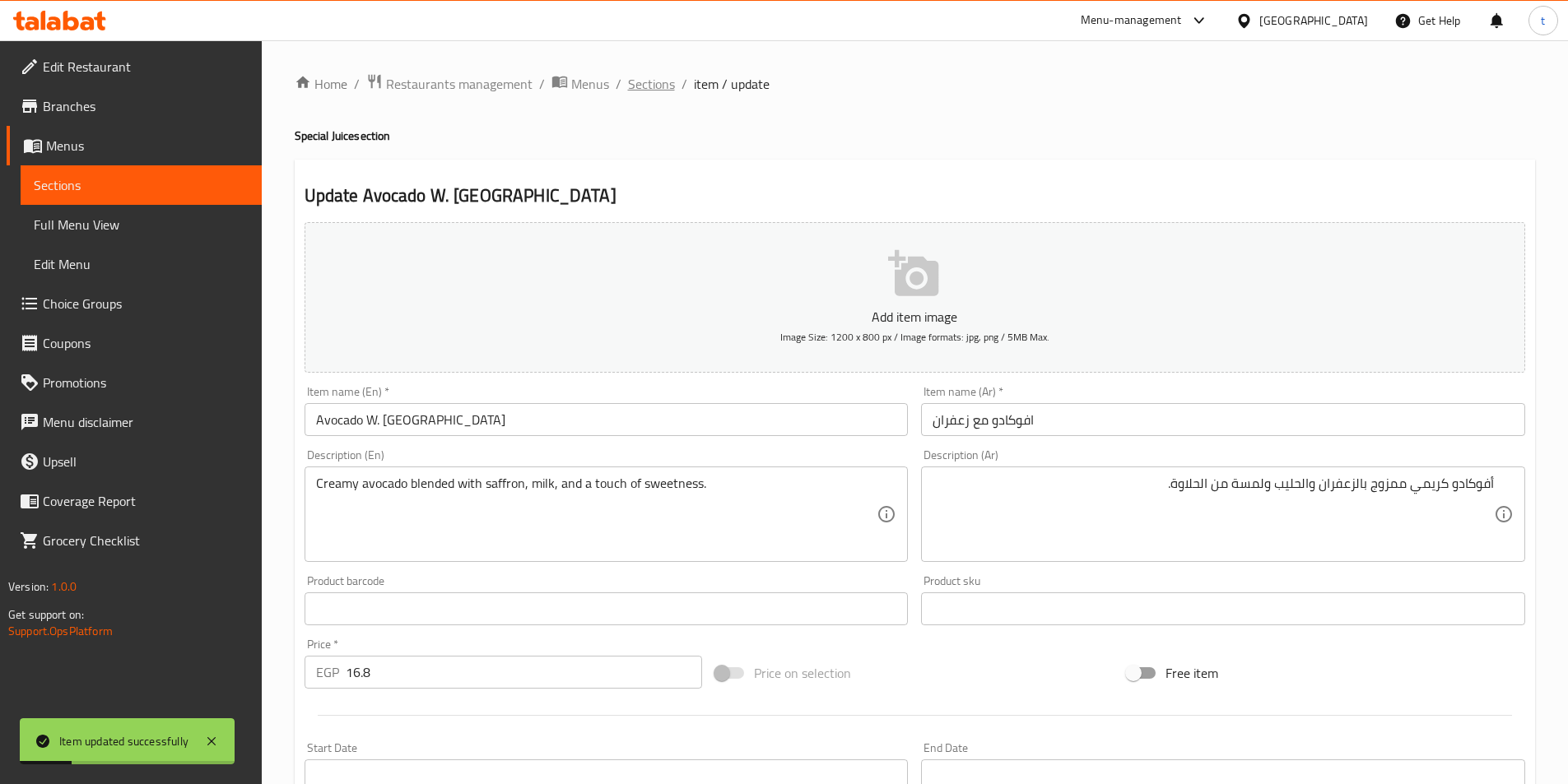
click at [661, 93] on span "Sections" at bounding box center [651, 83] width 47 height 20
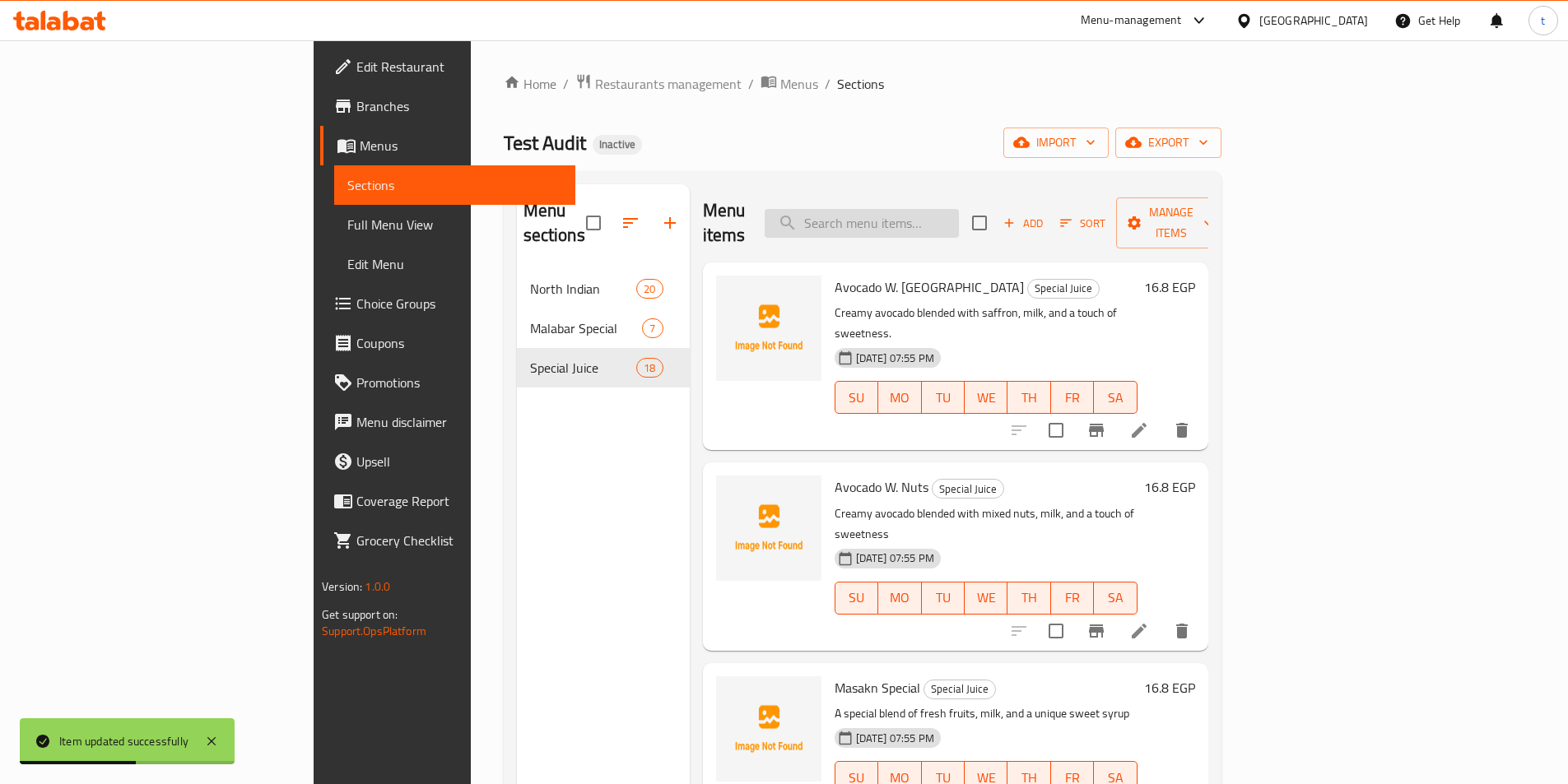
click at [959, 209] on input "search" at bounding box center [862, 223] width 194 height 29
paste input "Abood"
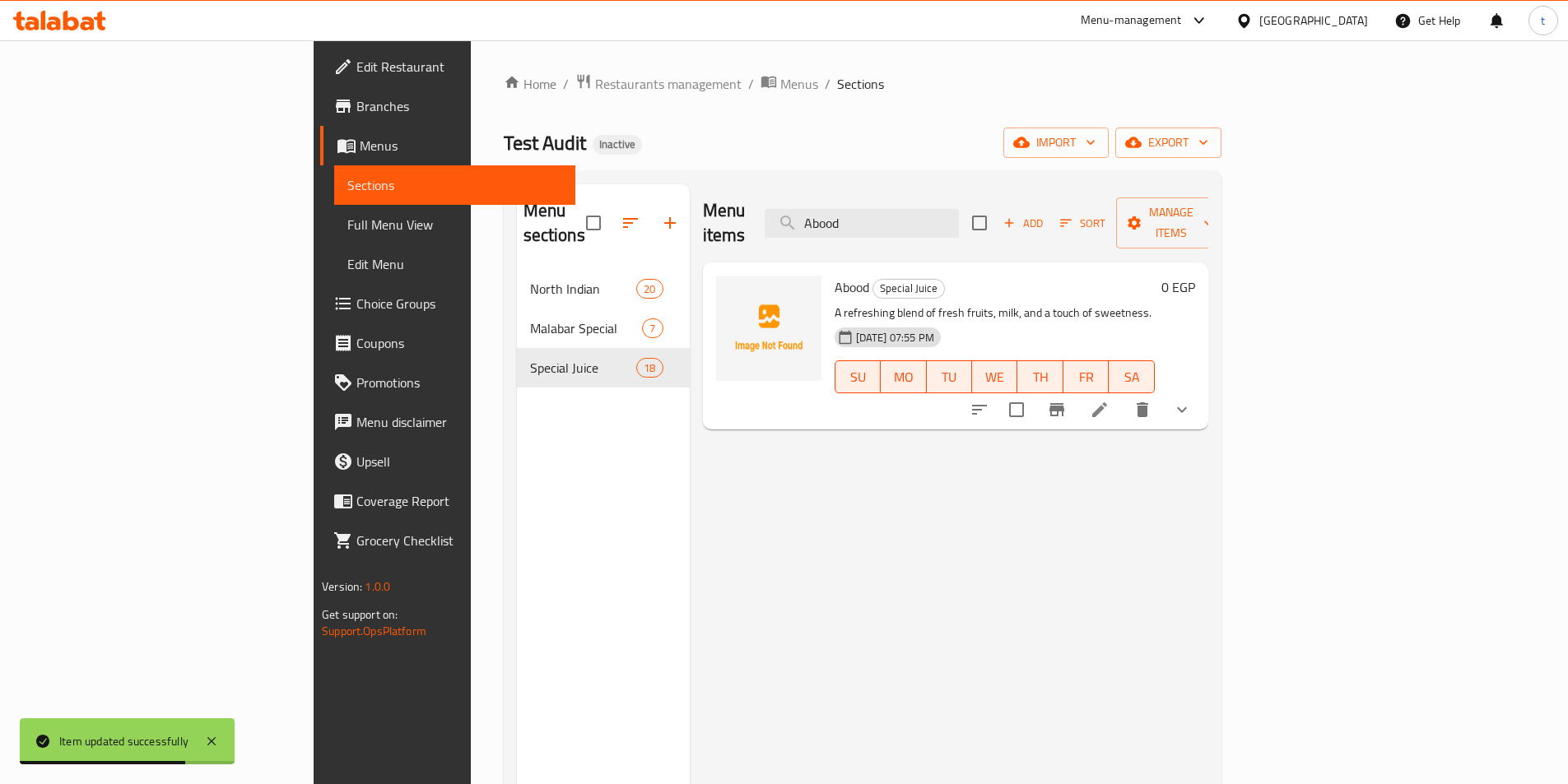
type input "Abood"
click at [1123, 398] on li at bounding box center [1100, 410] width 46 height 30
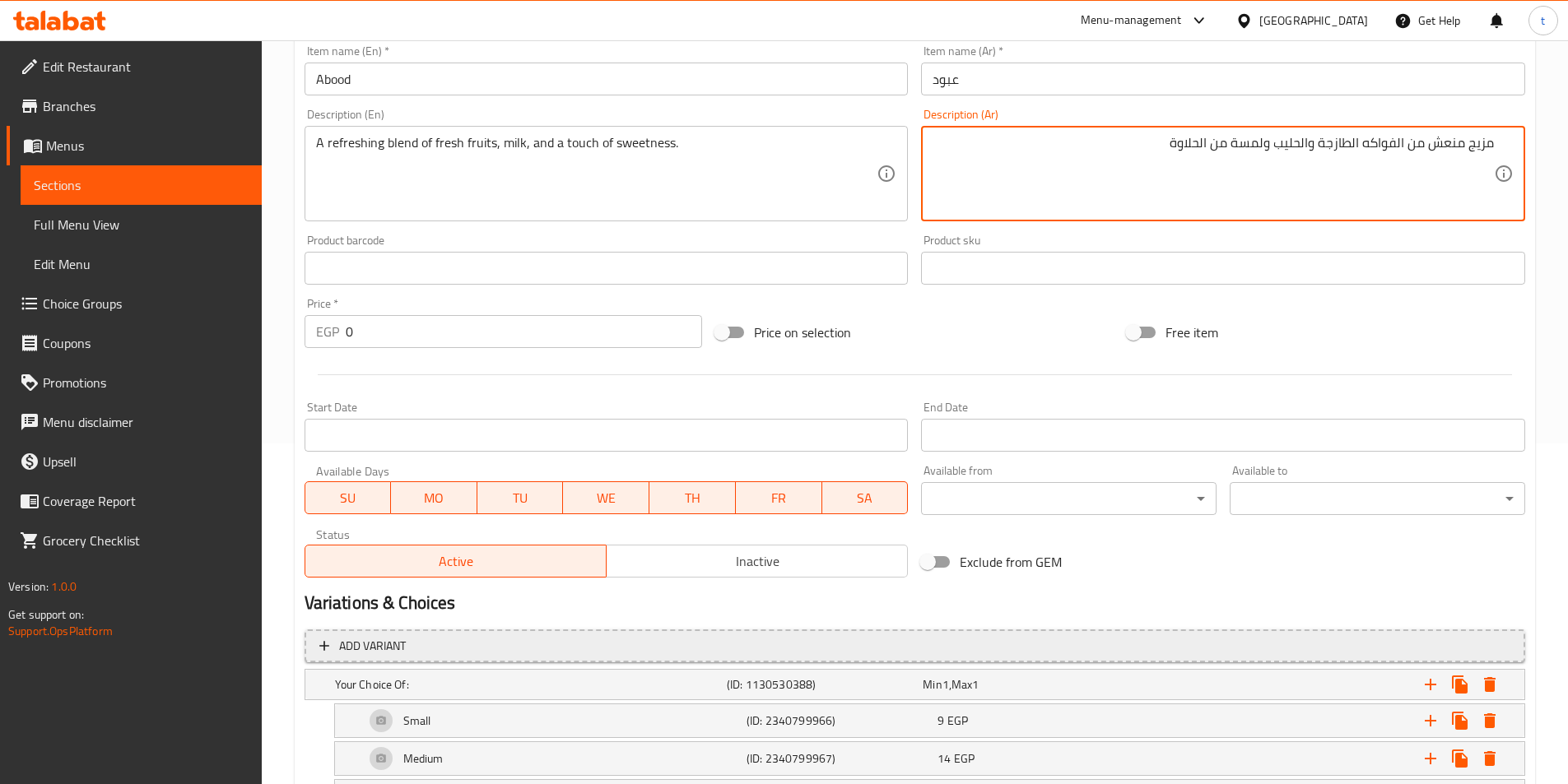
scroll to position [412, 0]
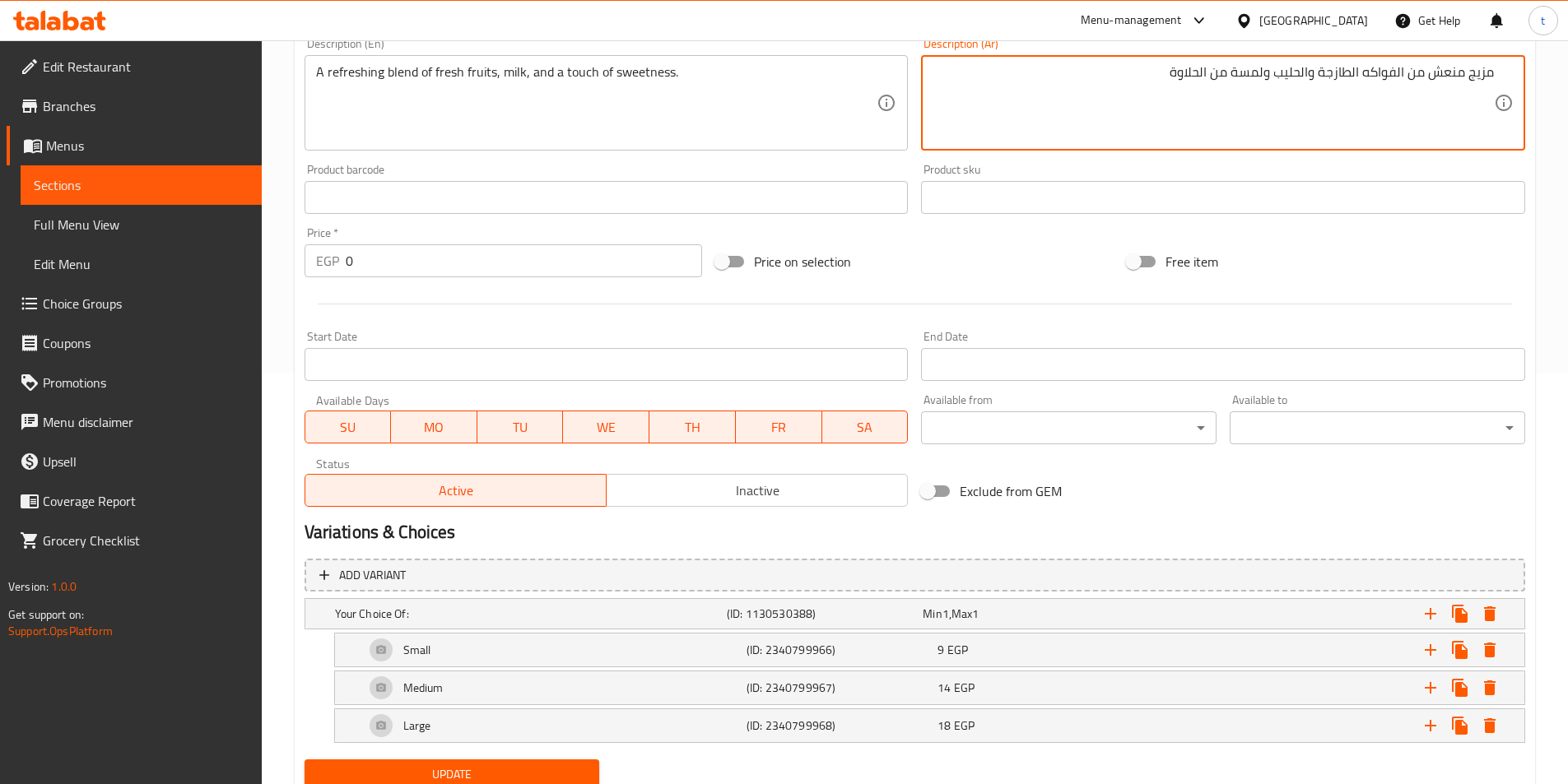
type textarea "مزيج منعش من الفواكه الطازجة والحليب ولمسة من الحلاوة"
click at [487, 762] on button "Update" at bounding box center [452, 775] width 296 height 31
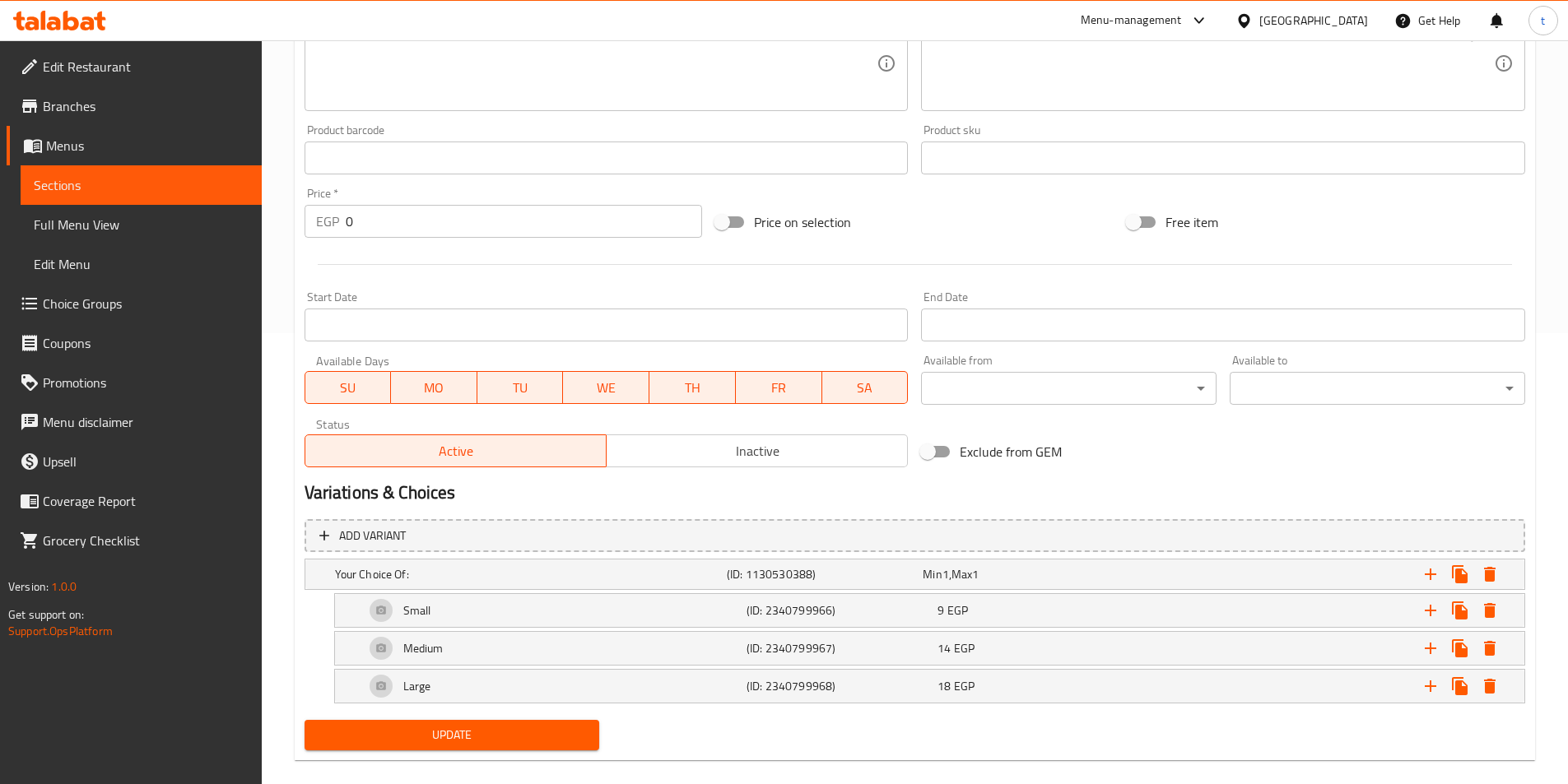
scroll to position [473, 0]
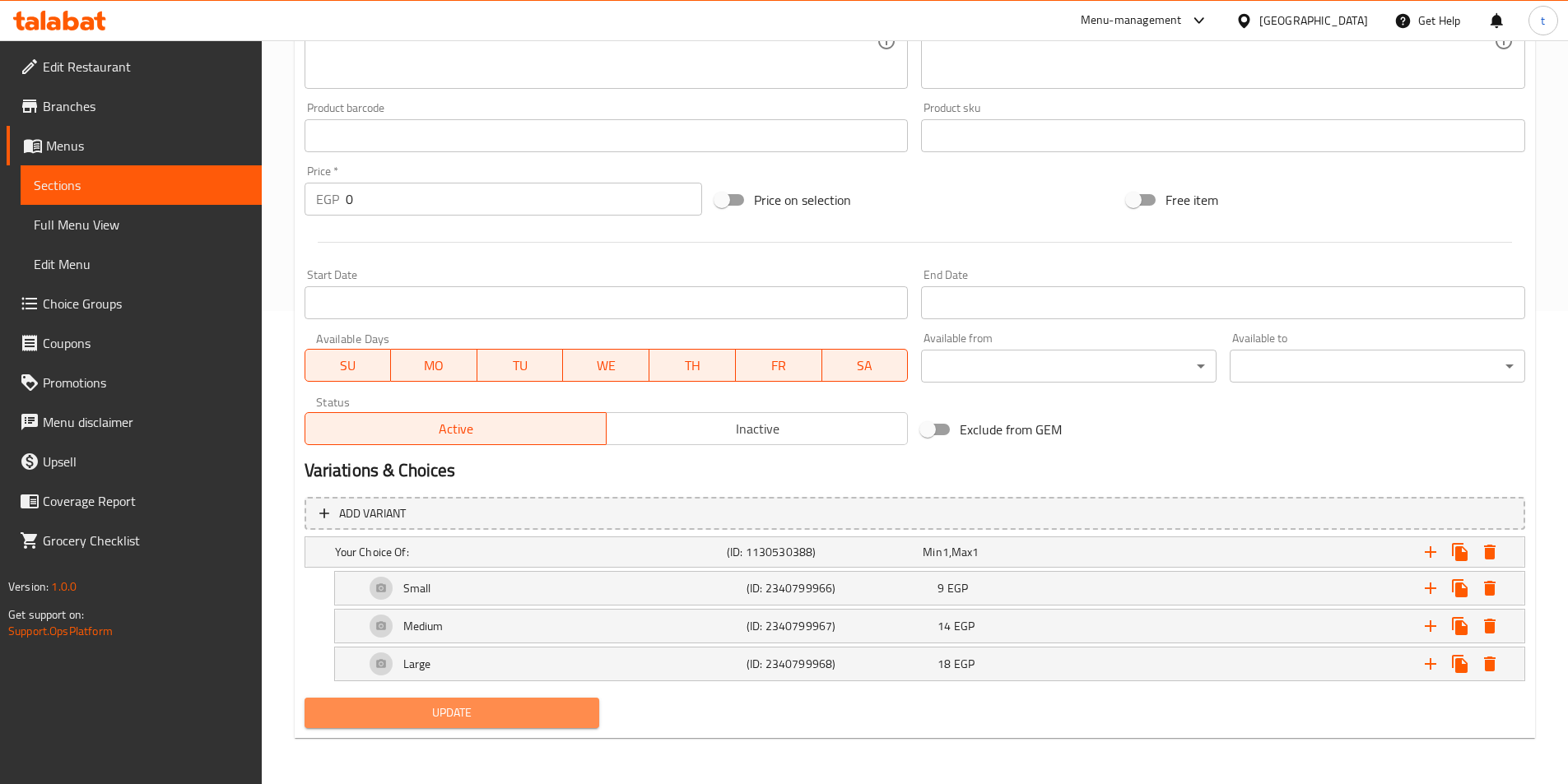
click at [485, 702] on button "Update" at bounding box center [452, 713] width 296 height 31
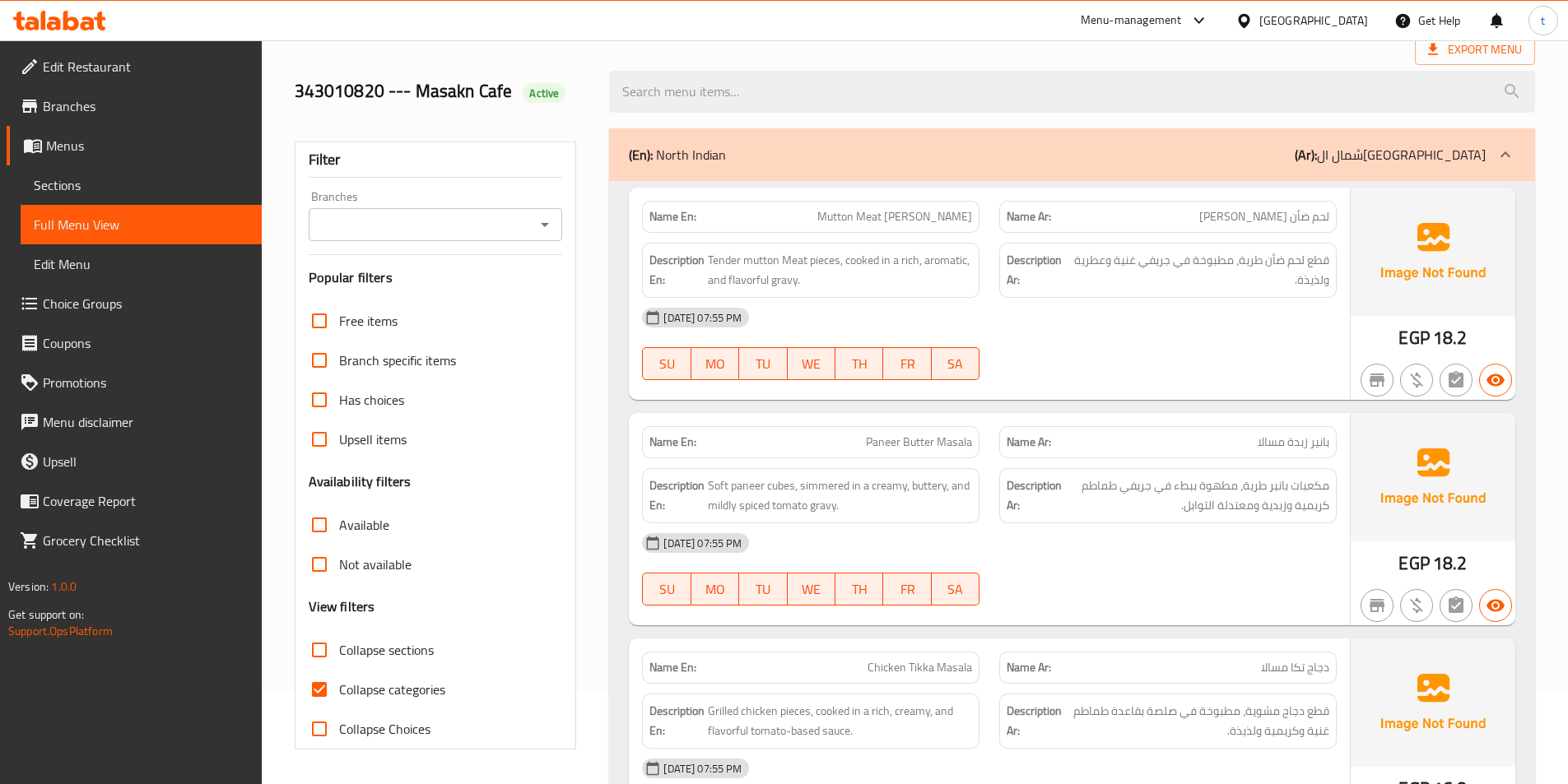
scroll to position [256, 0]
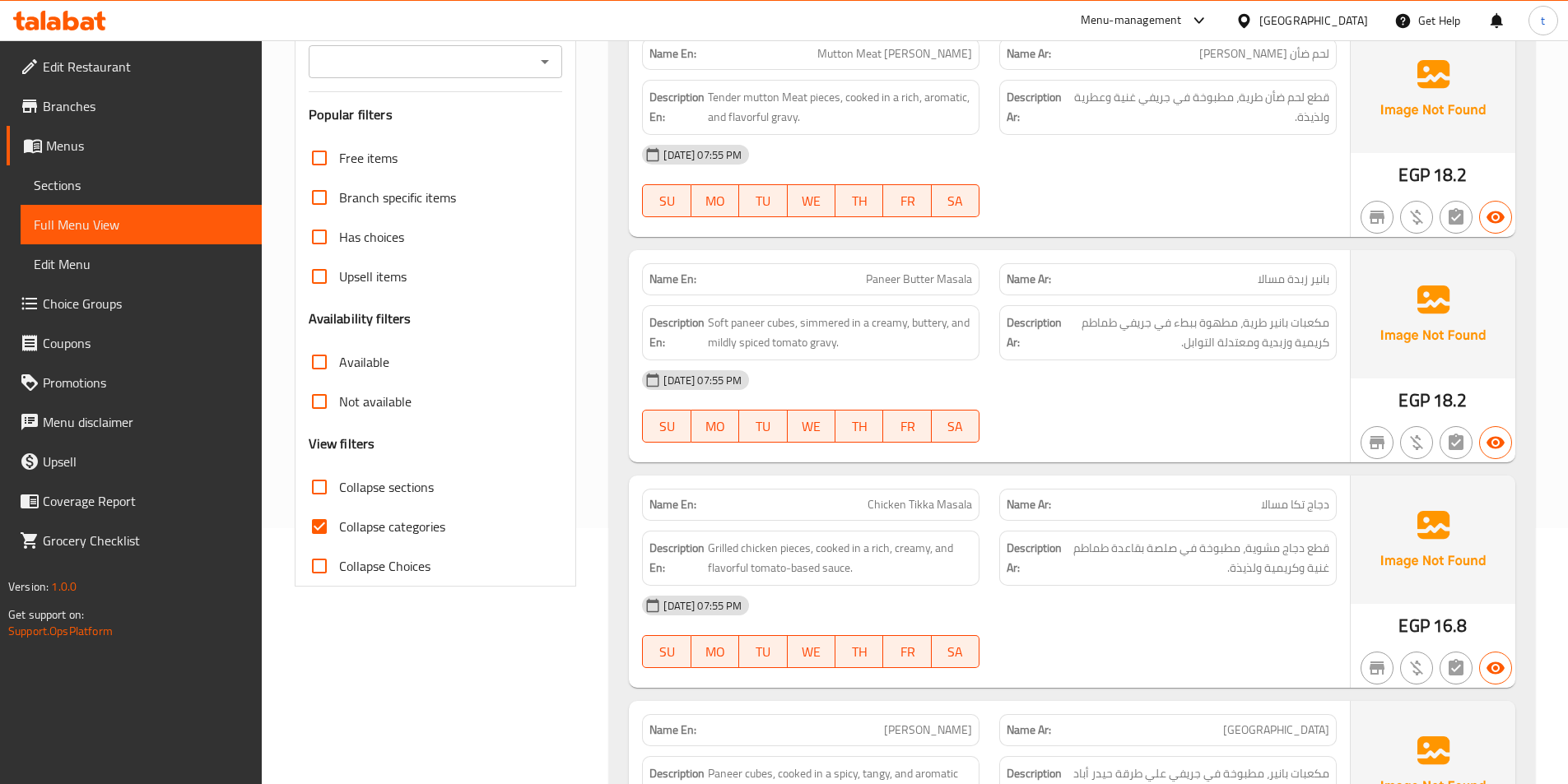
click at [324, 520] on input "Collapse categories" at bounding box center [319, 526] width 39 height 39
checkbox input "false"
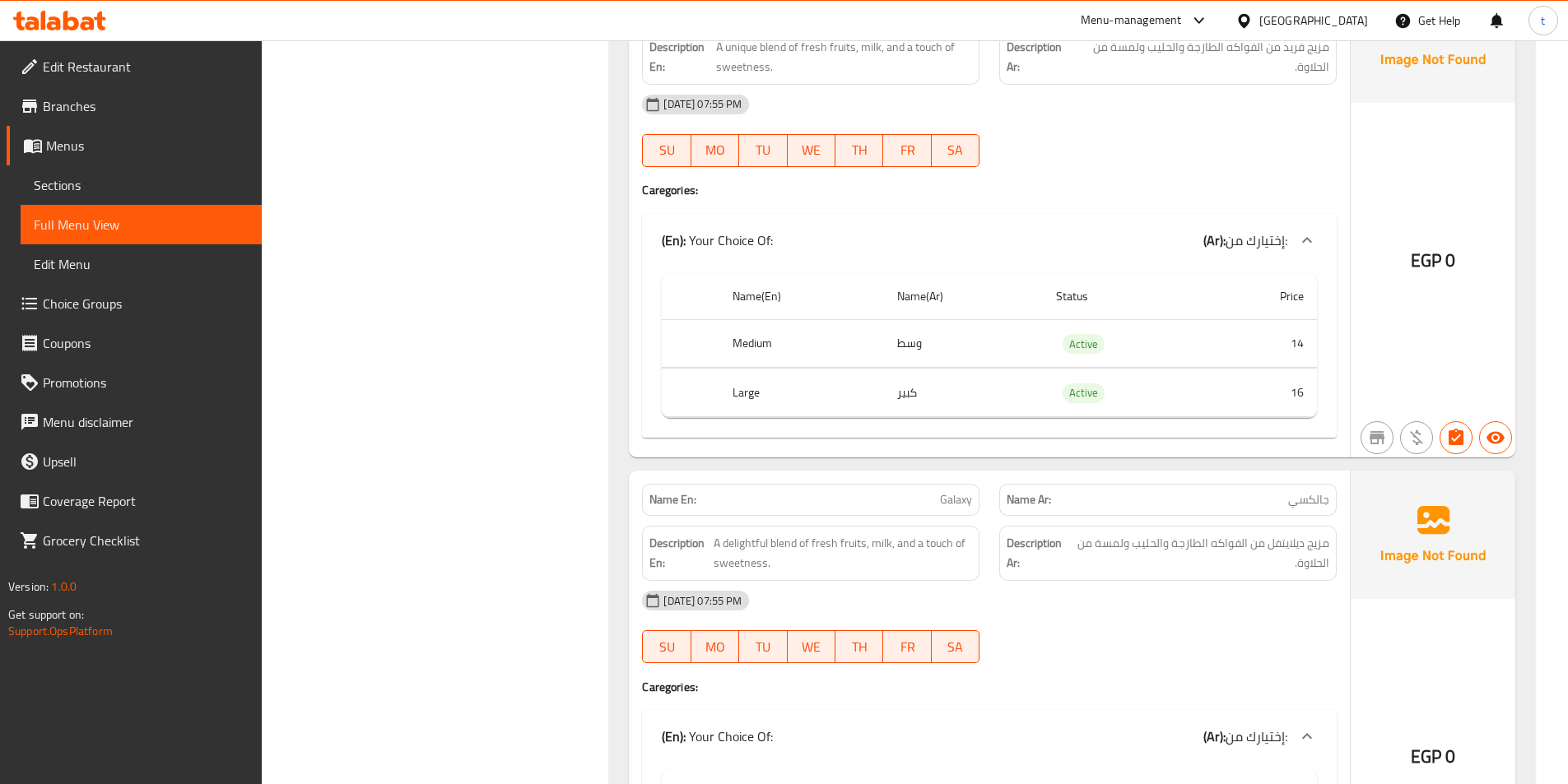
scroll to position [0, 0]
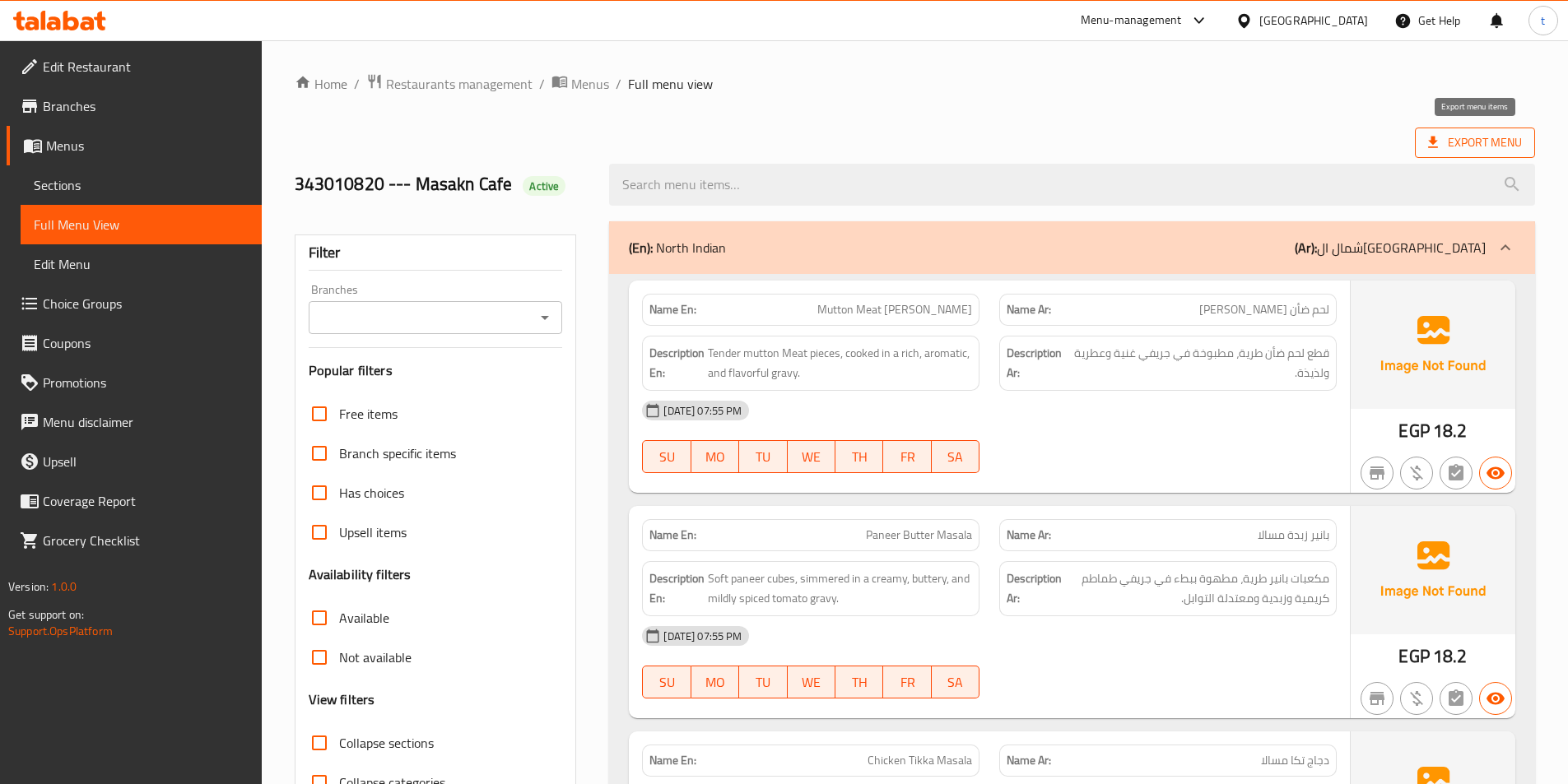
click at [1436, 153] on span "Export Menu" at bounding box center [1475, 143] width 121 height 31
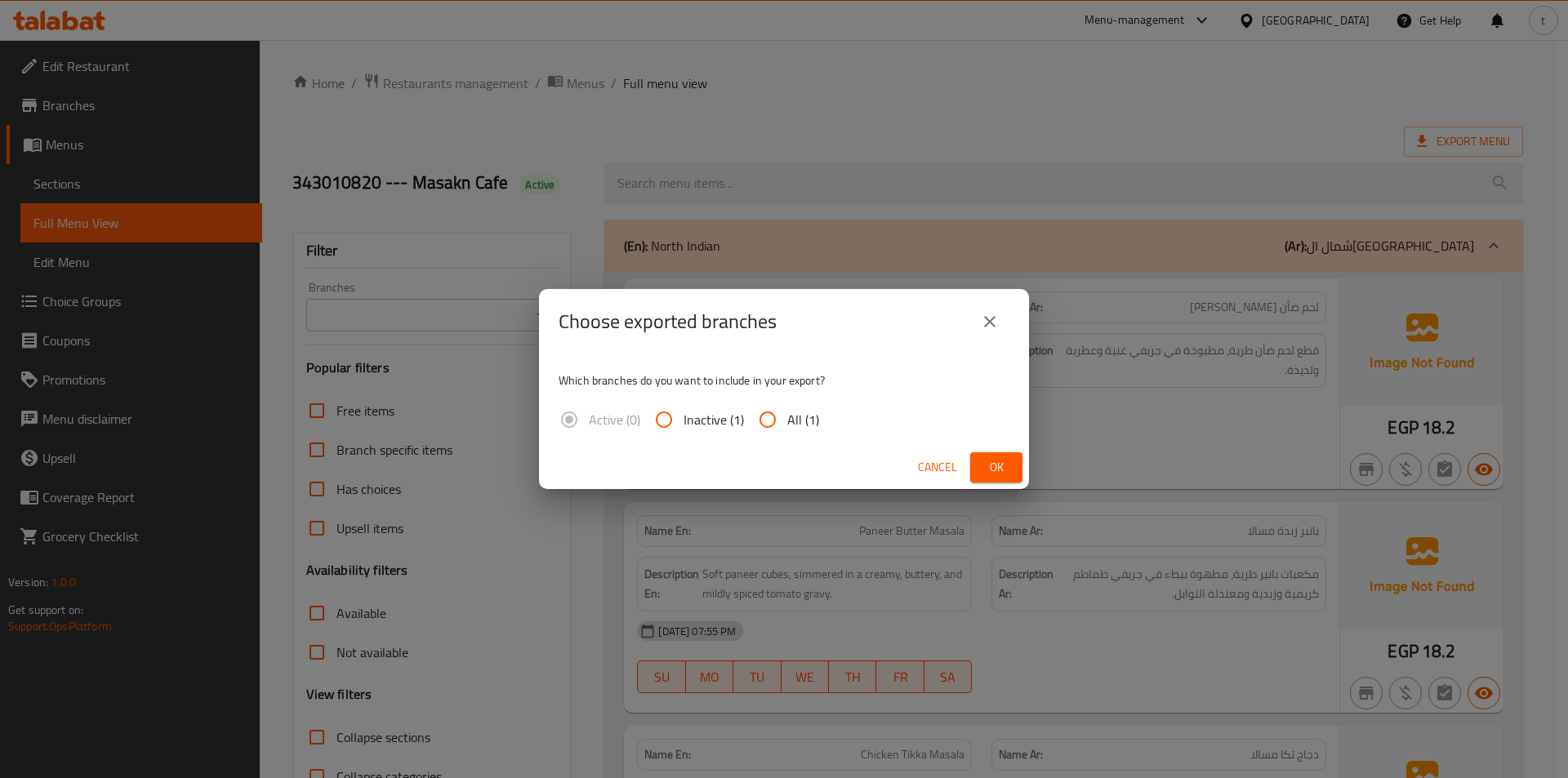
click at [787, 424] on span "All (1)" at bounding box center [803, 420] width 32 height 20
click at [786, 424] on input "All (1)" at bounding box center [767, 419] width 39 height 39
radio input "true"
click at [989, 471] on span "Ok" at bounding box center [996, 467] width 27 height 20
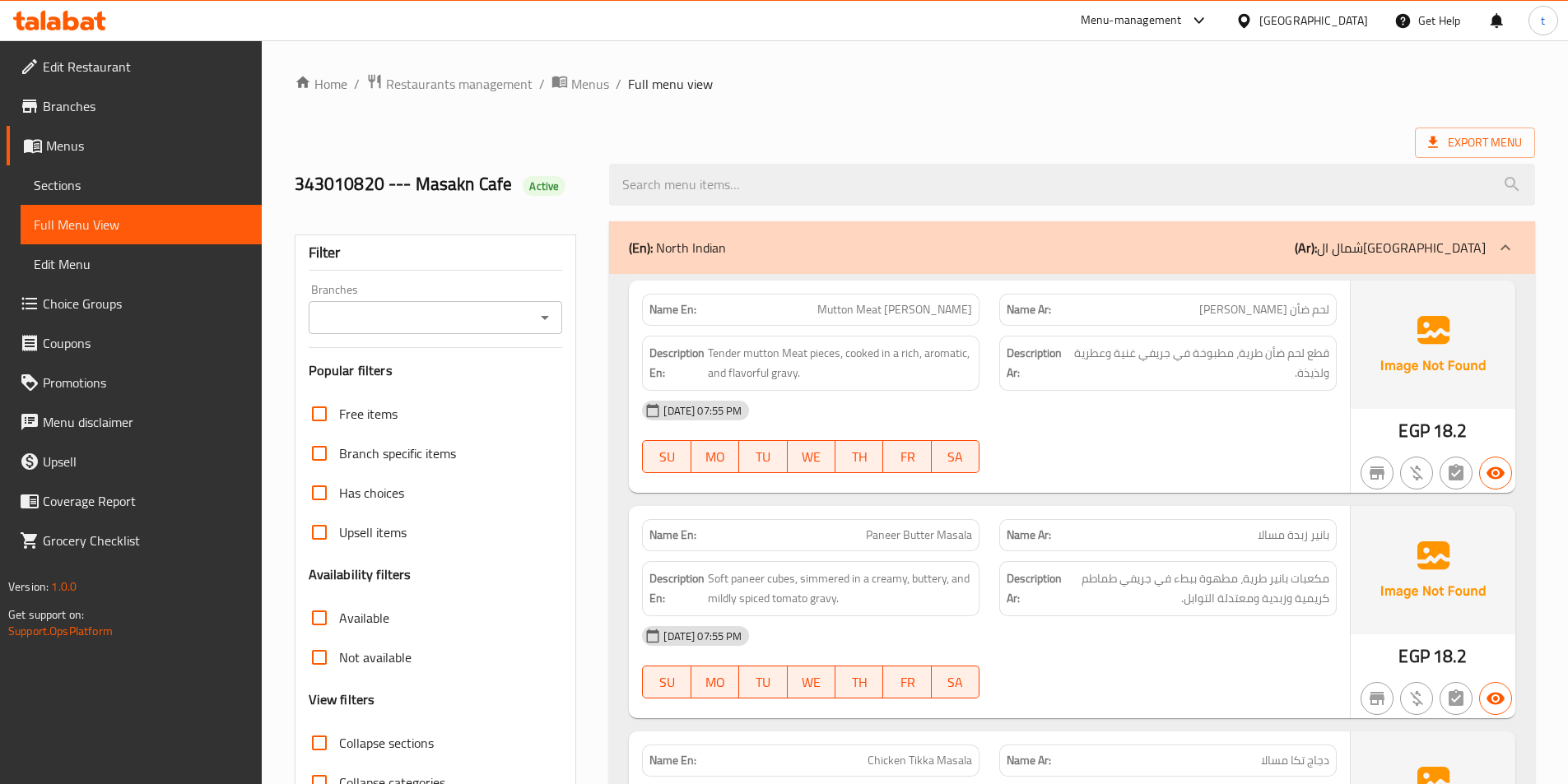
drag, startPoint x: 291, startPoint y: 181, endPoint x: 511, endPoint y: 184, distance: 220.0
click at [511, 184] on div "343010820 --- Masakn Cafe Active" at bounding box center [442, 185] width 315 height 74
copy h2 "343010820 --- Masakn Cafe"
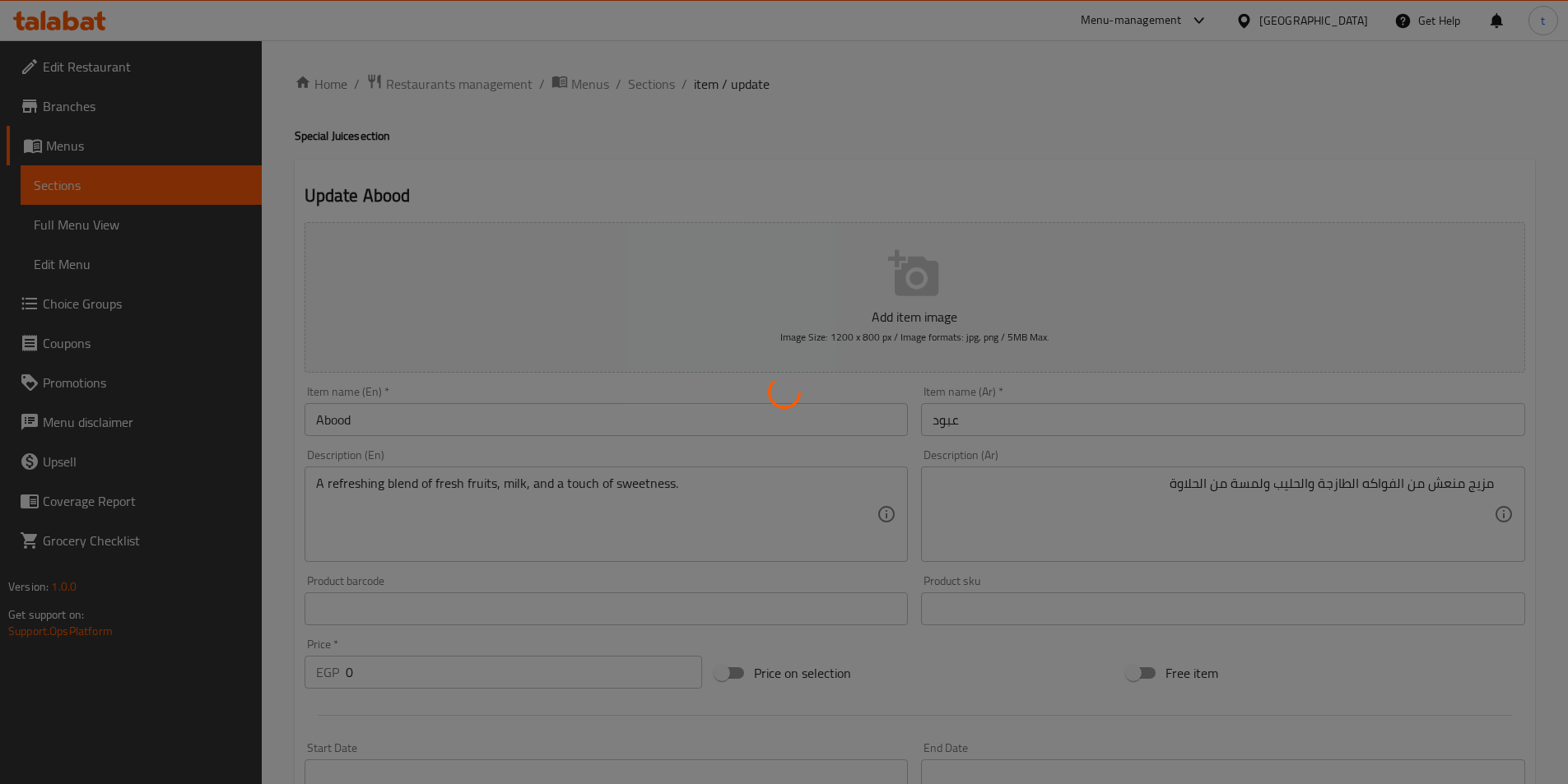
scroll to position [473, 0]
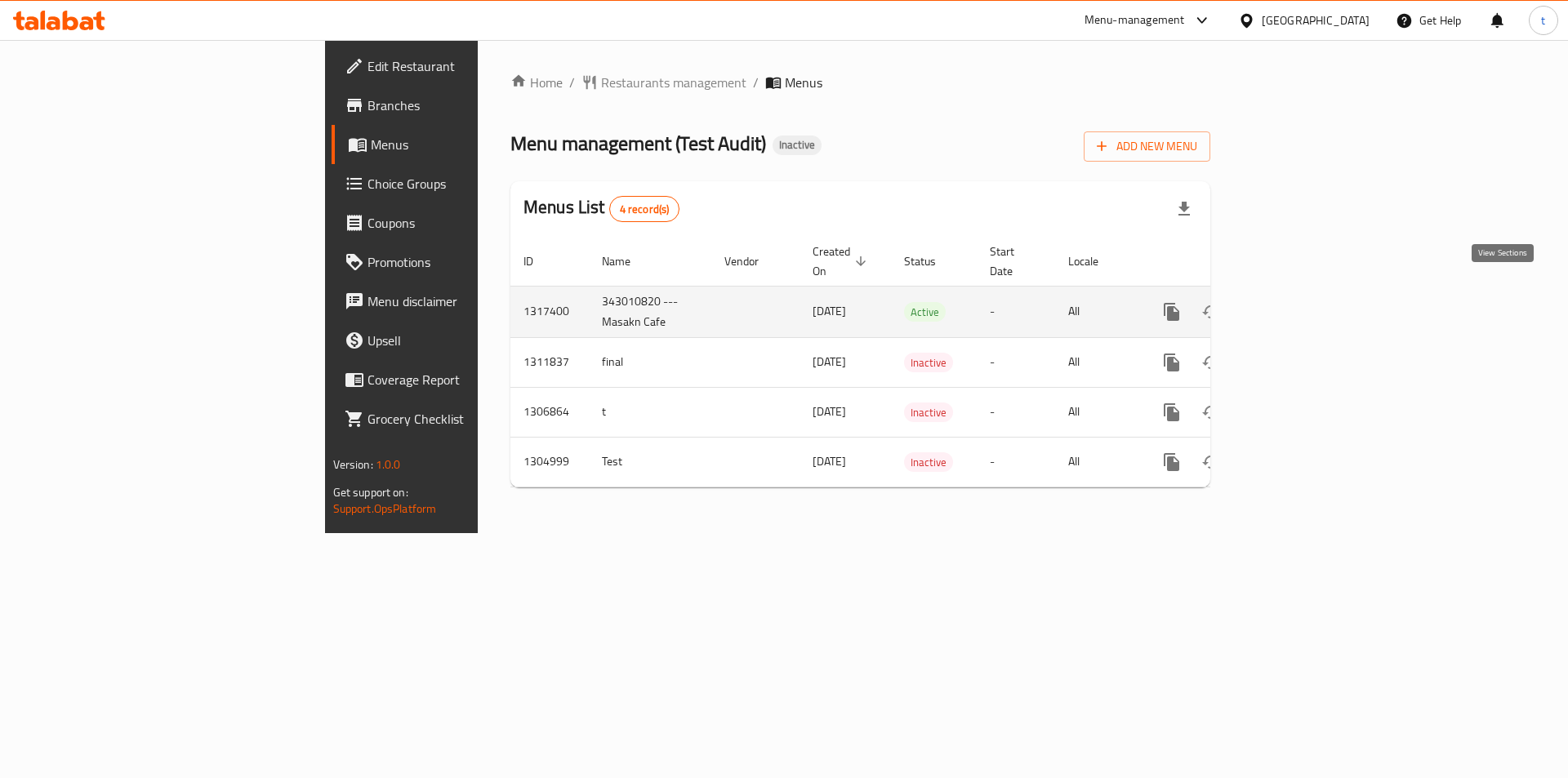
click at [1296, 305] on icon "enhanced table" at bounding box center [1289, 312] width 14 height 14
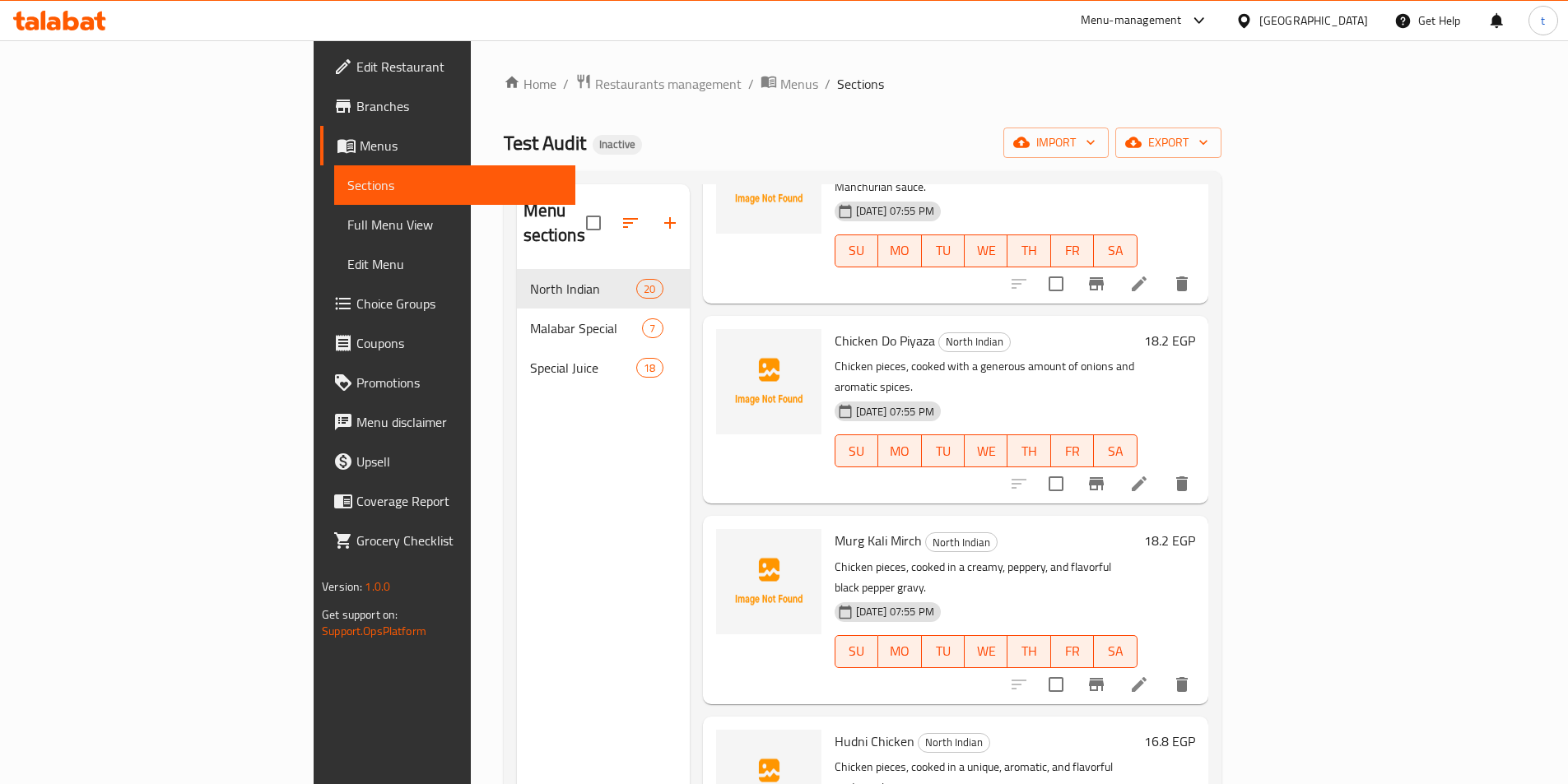
scroll to position [231, 0]
